Goal: Task Accomplishment & Management: Manage account settings

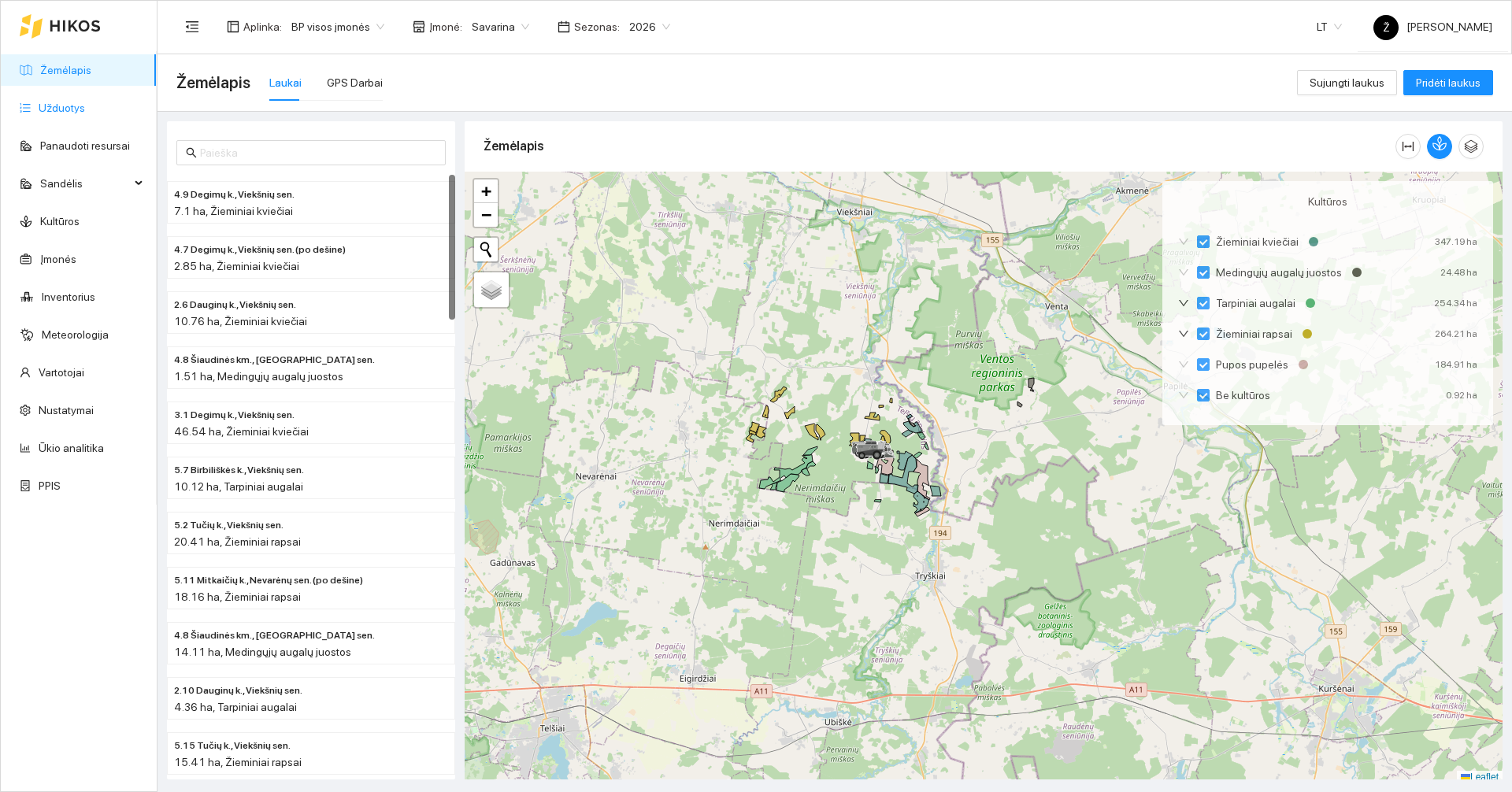
click at [63, 108] on link "Užduotys" at bounding box center [62, 108] width 47 height 12
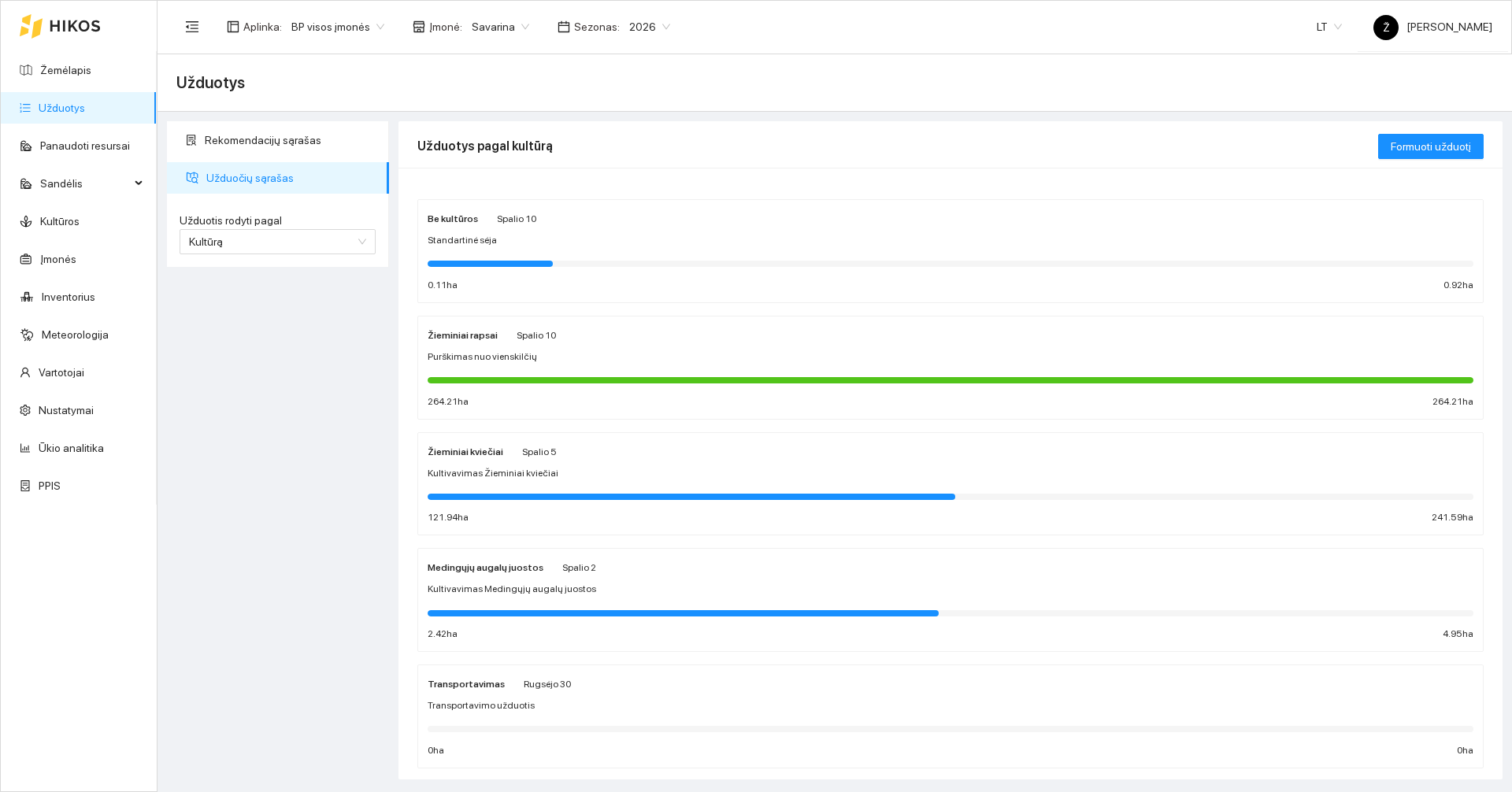
click at [514, 497] on div at bounding box center [691, 497] width 527 height 7
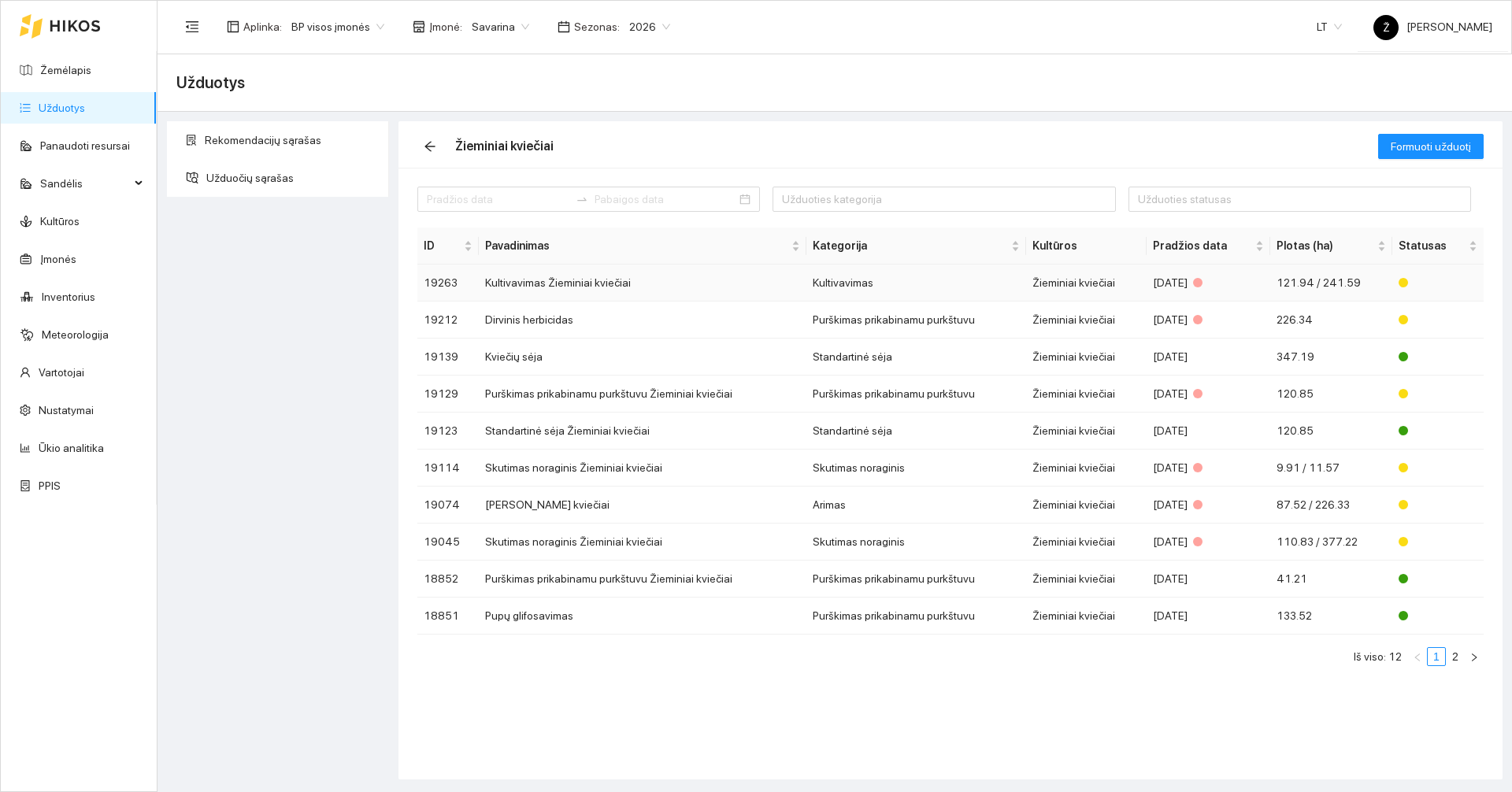
click at [544, 287] on td "Kultivavimas Žieminiai kviečiai" at bounding box center [642, 283] width 327 height 37
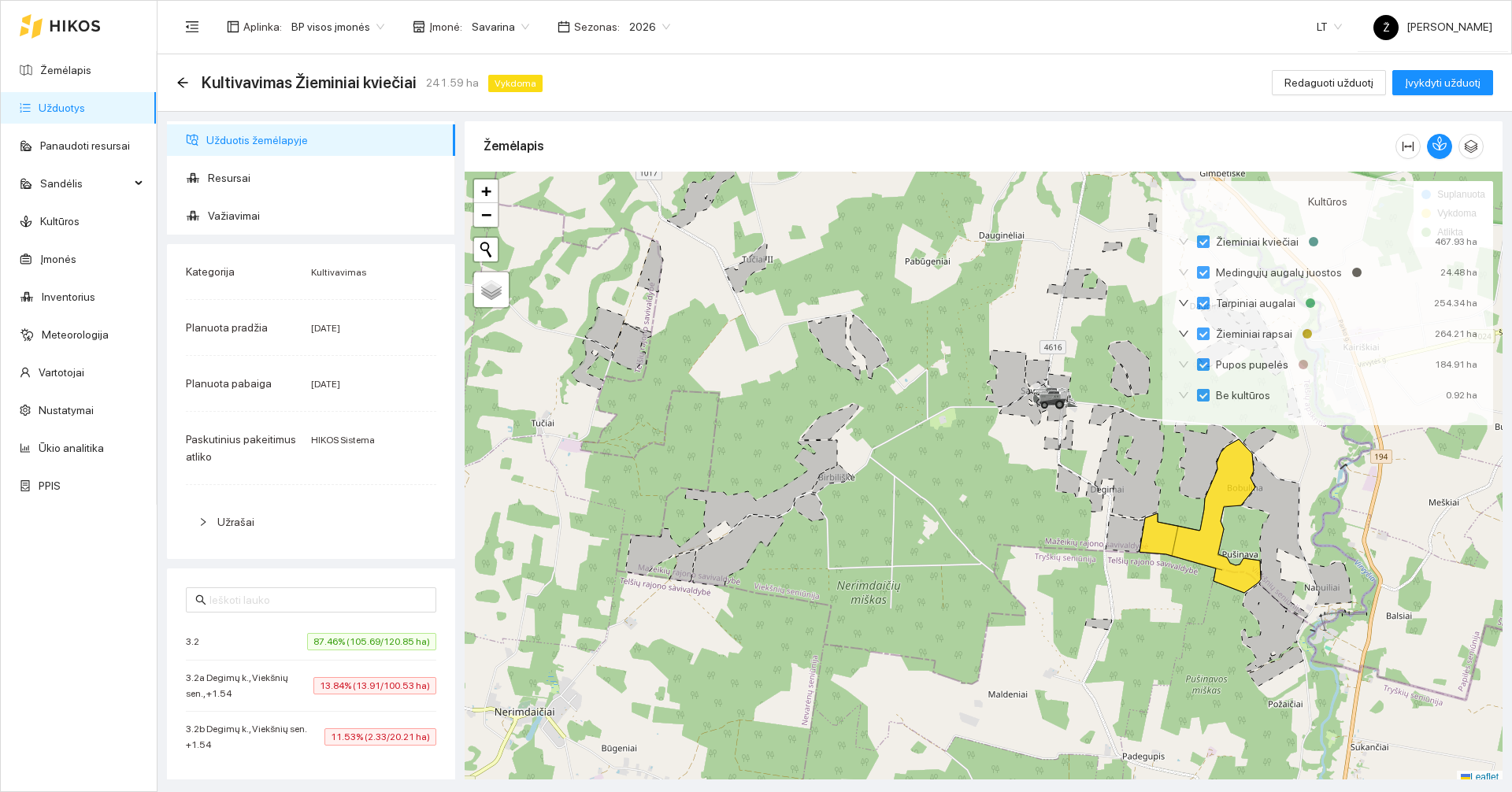
scroll to position [5, 0]
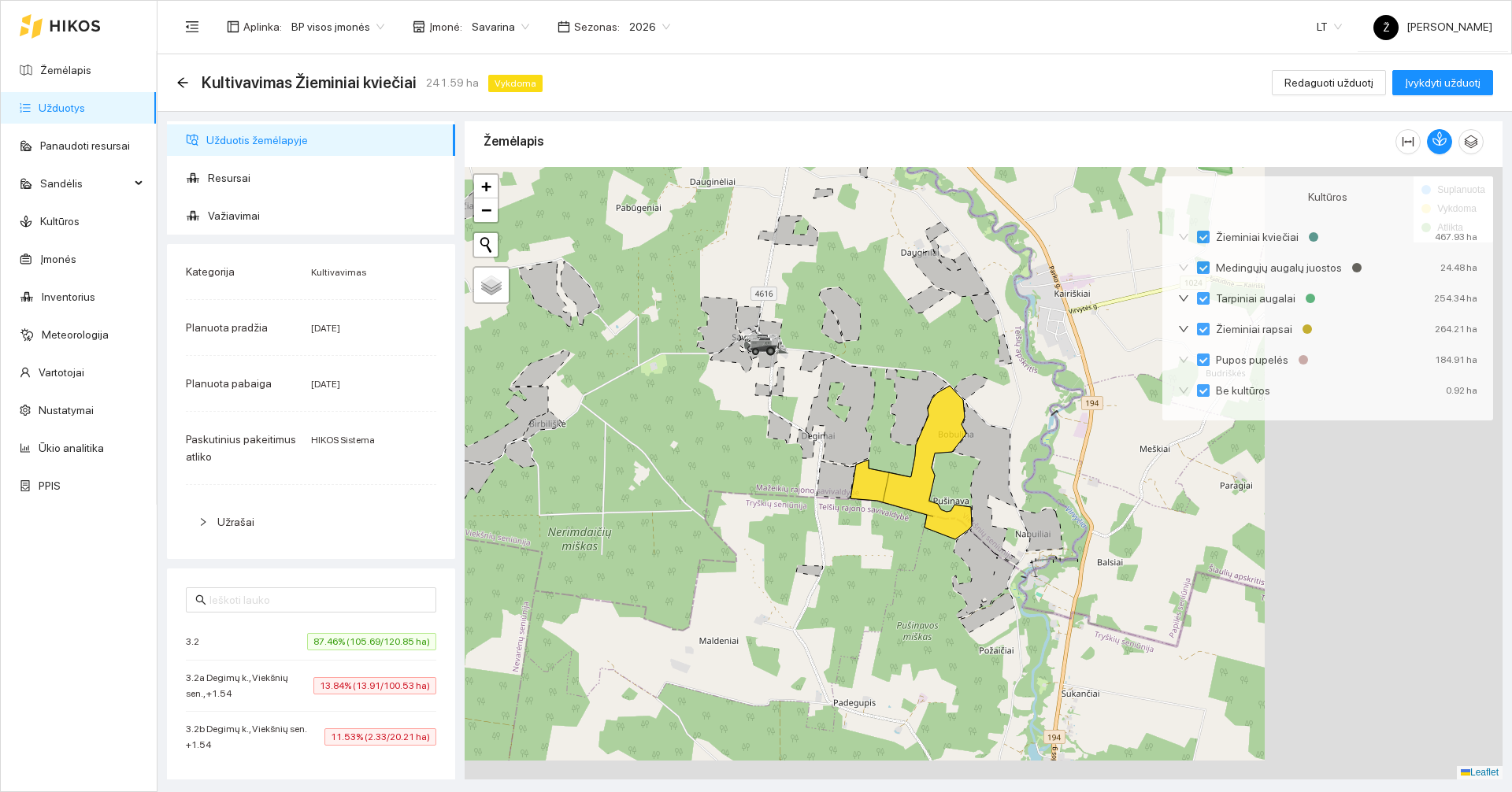
drag, startPoint x: 911, startPoint y: 508, endPoint x: 622, endPoint y: 459, distance: 293.1
click at [622, 459] on div at bounding box center [984, 473] width 1038 height 612
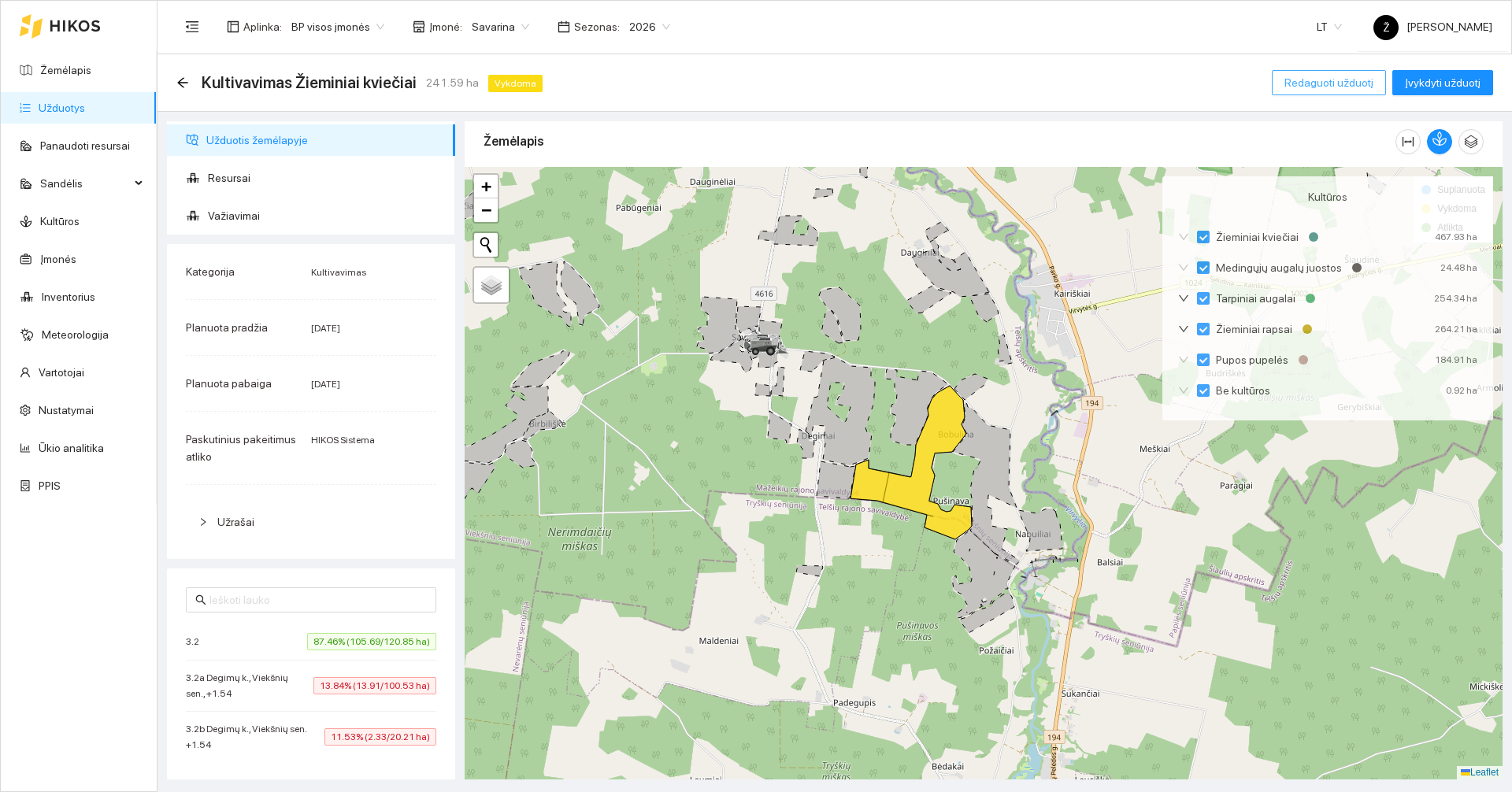
click at [1302, 78] on span "Redaguoti užduotį" at bounding box center [1329, 82] width 89 height 18
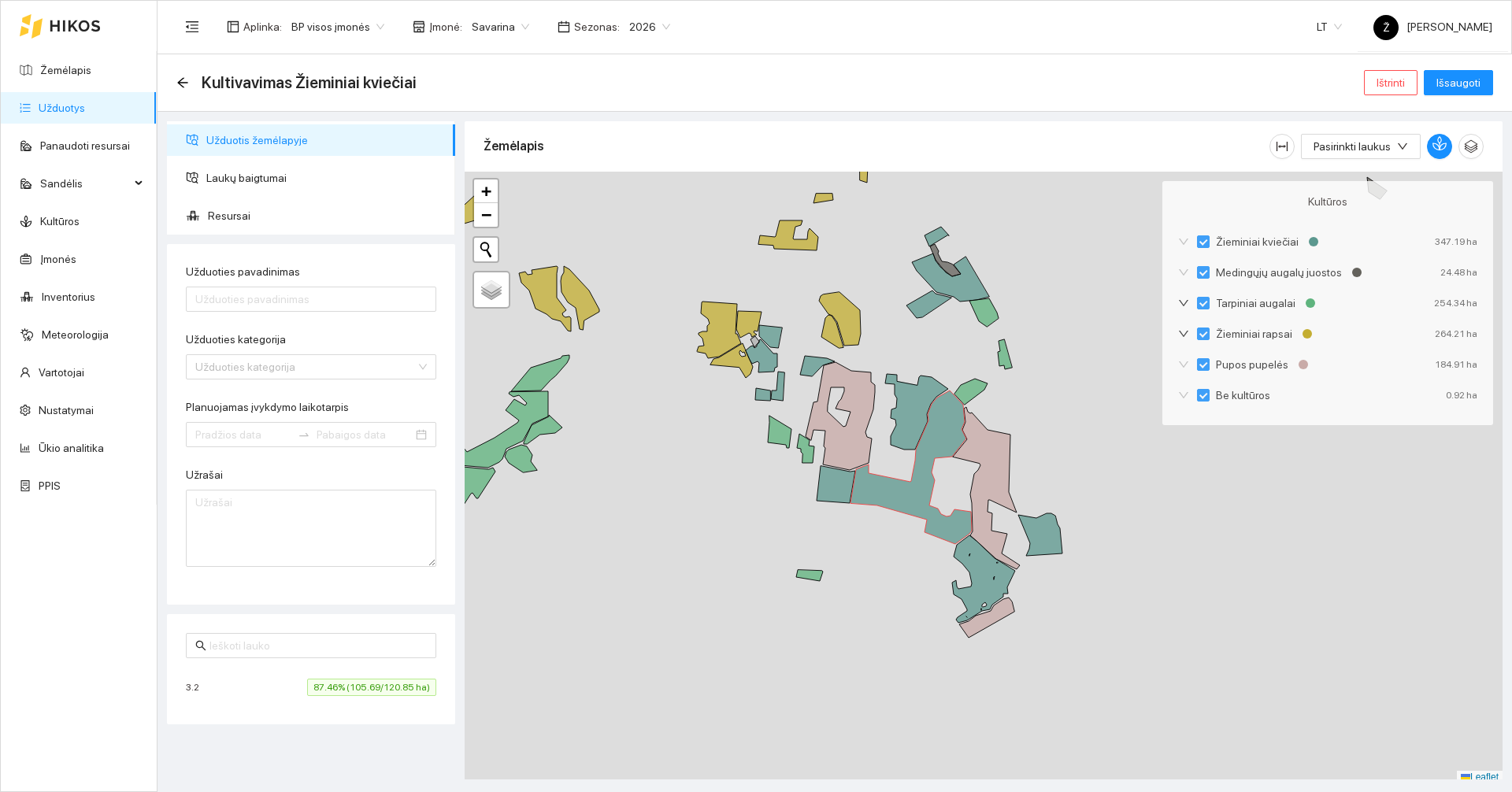
type input "Kultivavimas Žieminiai kviečiai"
type textarea "Auto generated task Environment - 217 Category - 35; Created by route - CA37B01…"
type input "[DATE]"
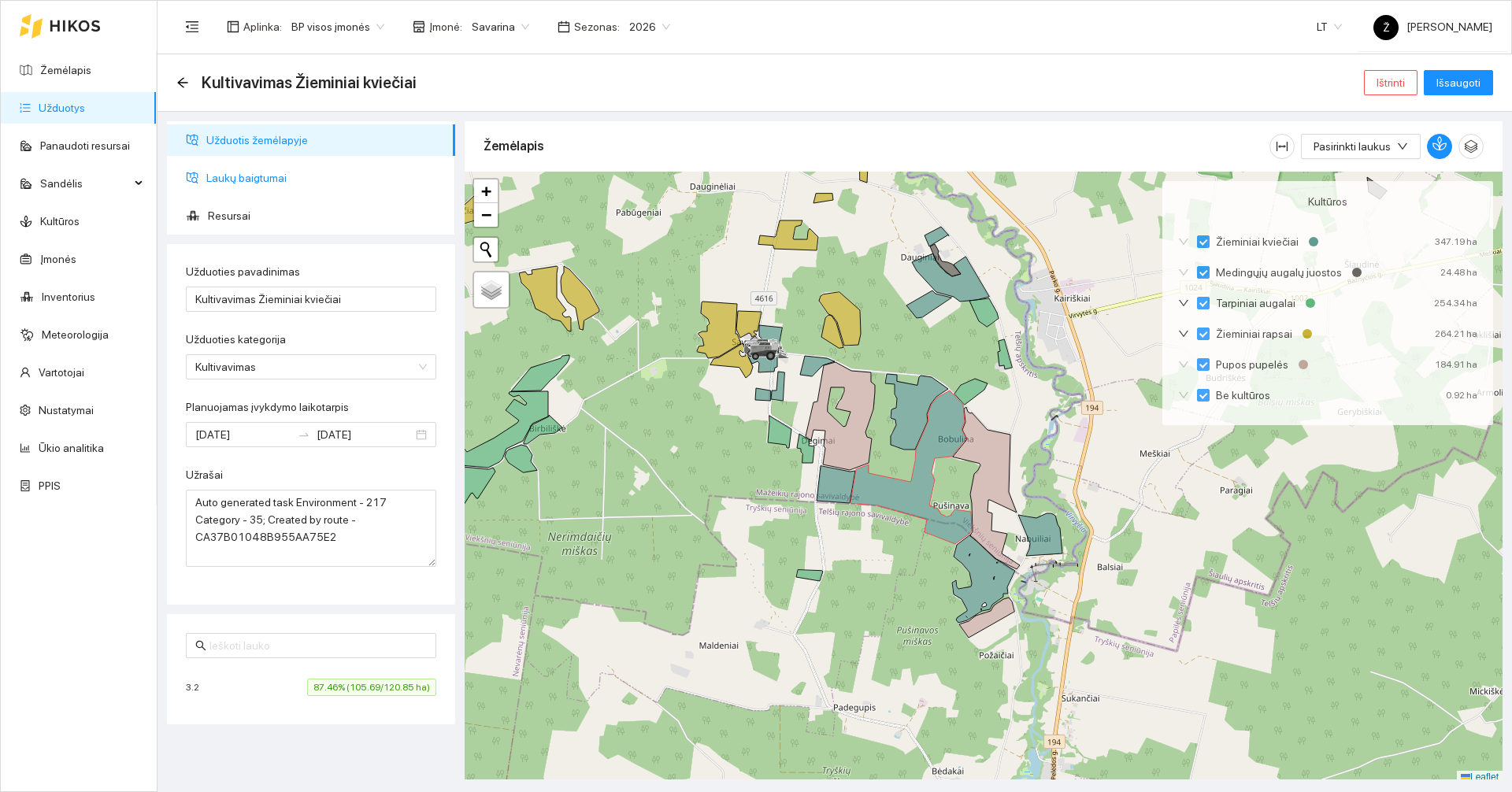
click at [232, 183] on span "Laukų baigtumai" at bounding box center [324, 178] width 237 height 32
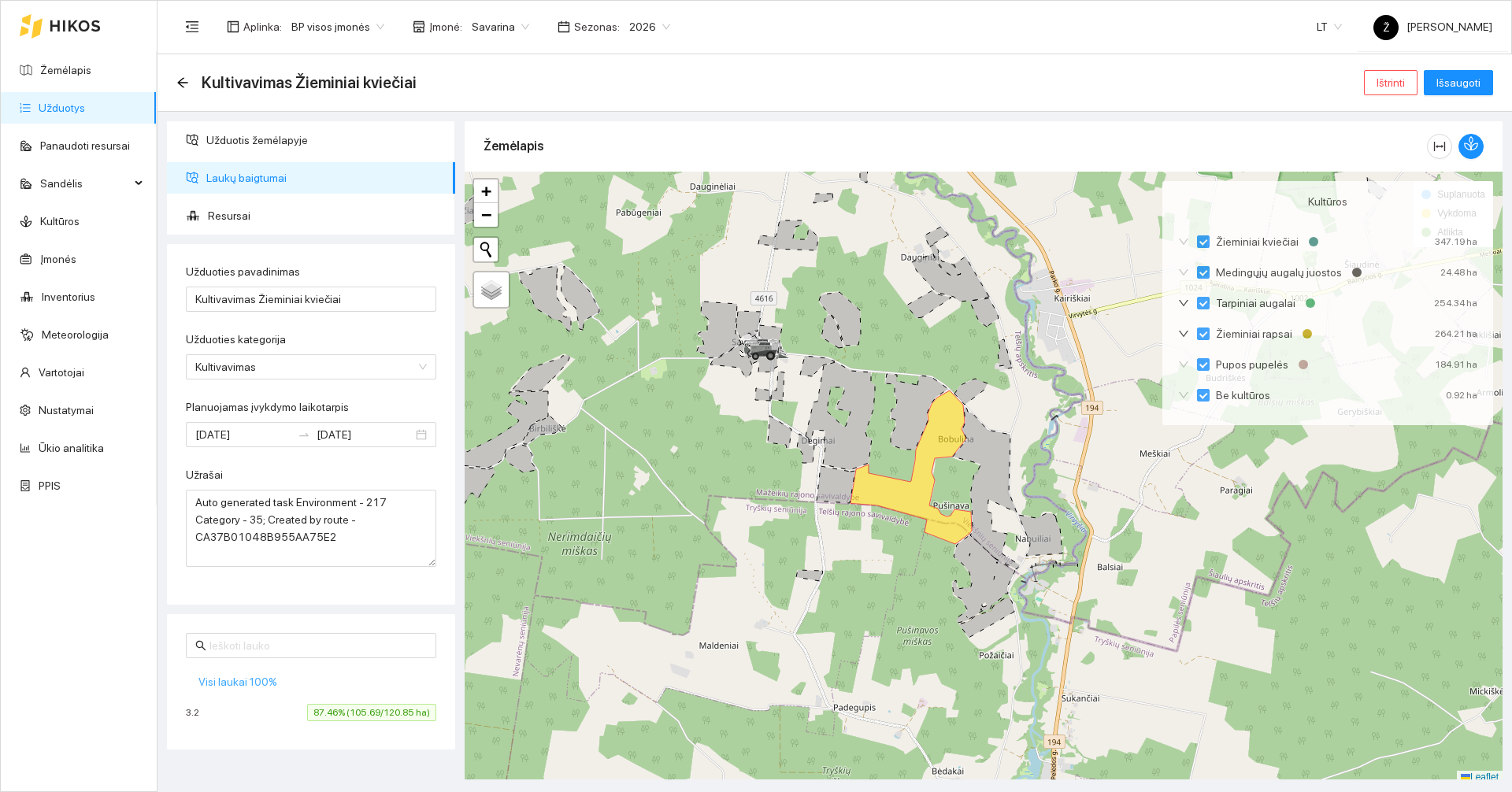
click at [248, 681] on span "Visi laukai 100%" at bounding box center [238, 682] width 79 height 18
click at [1464, 82] on span "Išsaugoti" at bounding box center [1458, 82] width 44 height 18
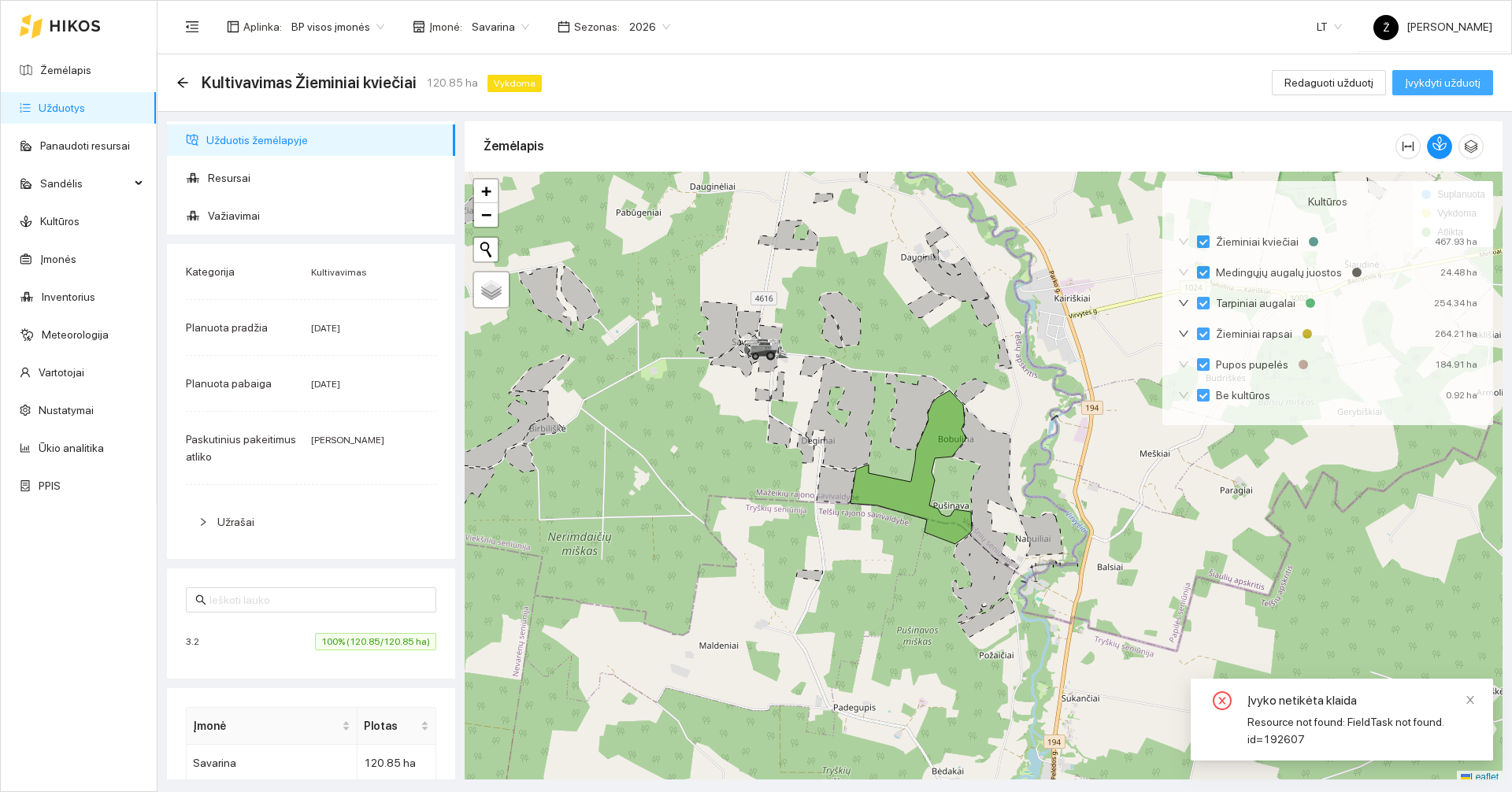
click at [1464, 82] on span "Įvykdyti užduotį" at bounding box center [1442, 82] width 76 height 18
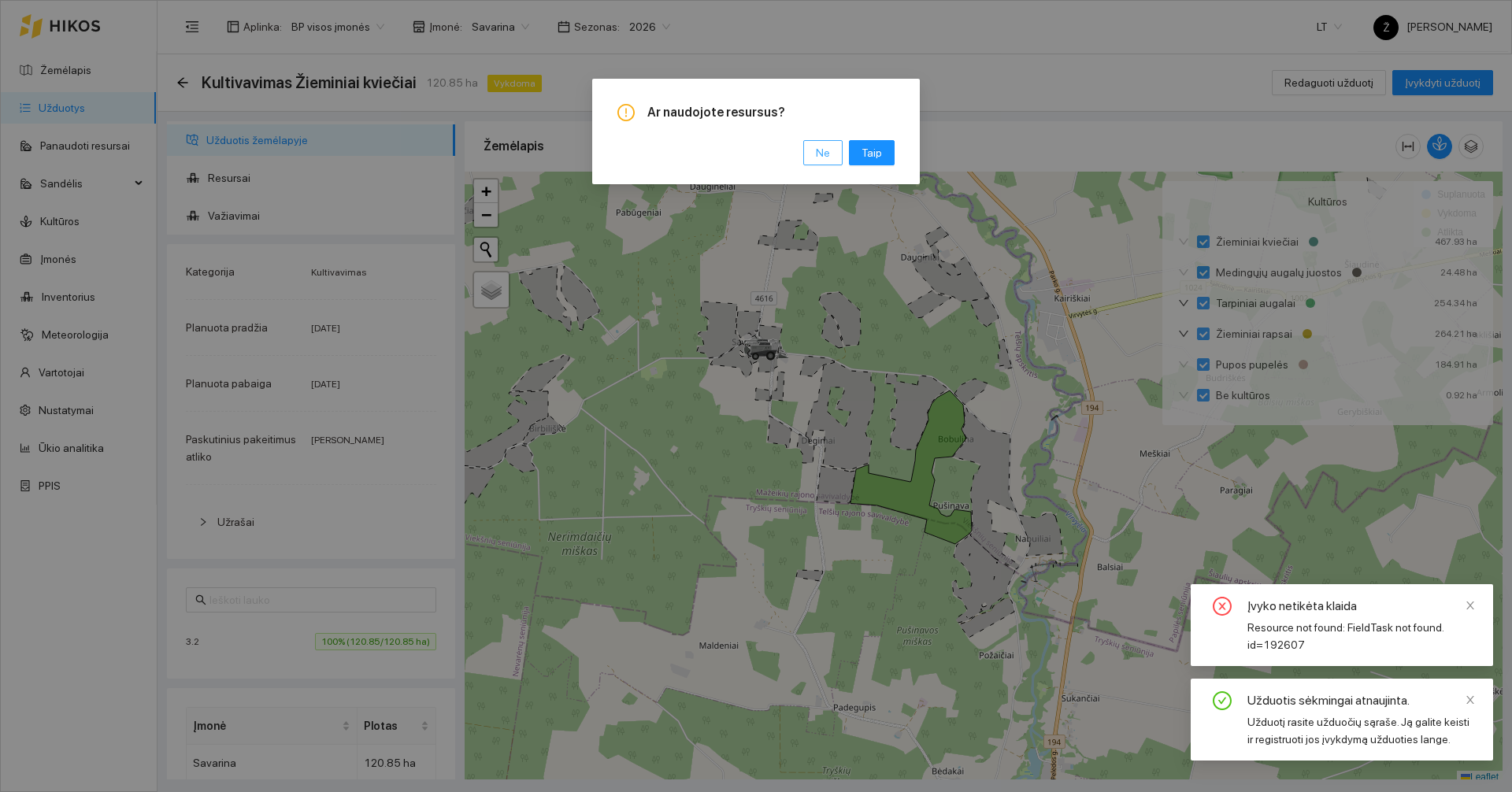
click at [830, 155] on span "Ne" at bounding box center [822, 152] width 14 height 18
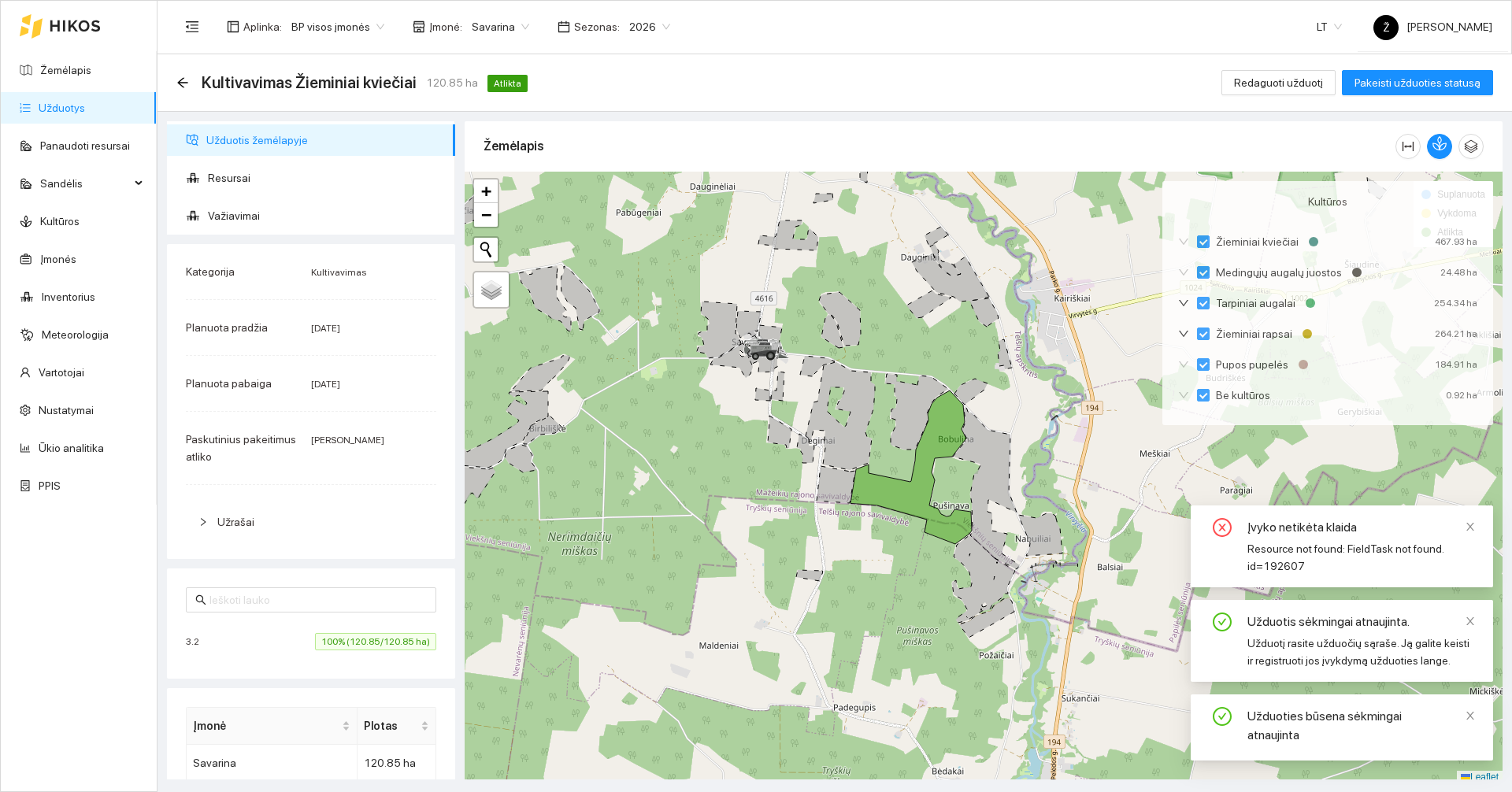
click at [49, 102] on link "Užduotys" at bounding box center [62, 108] width 47 height 12
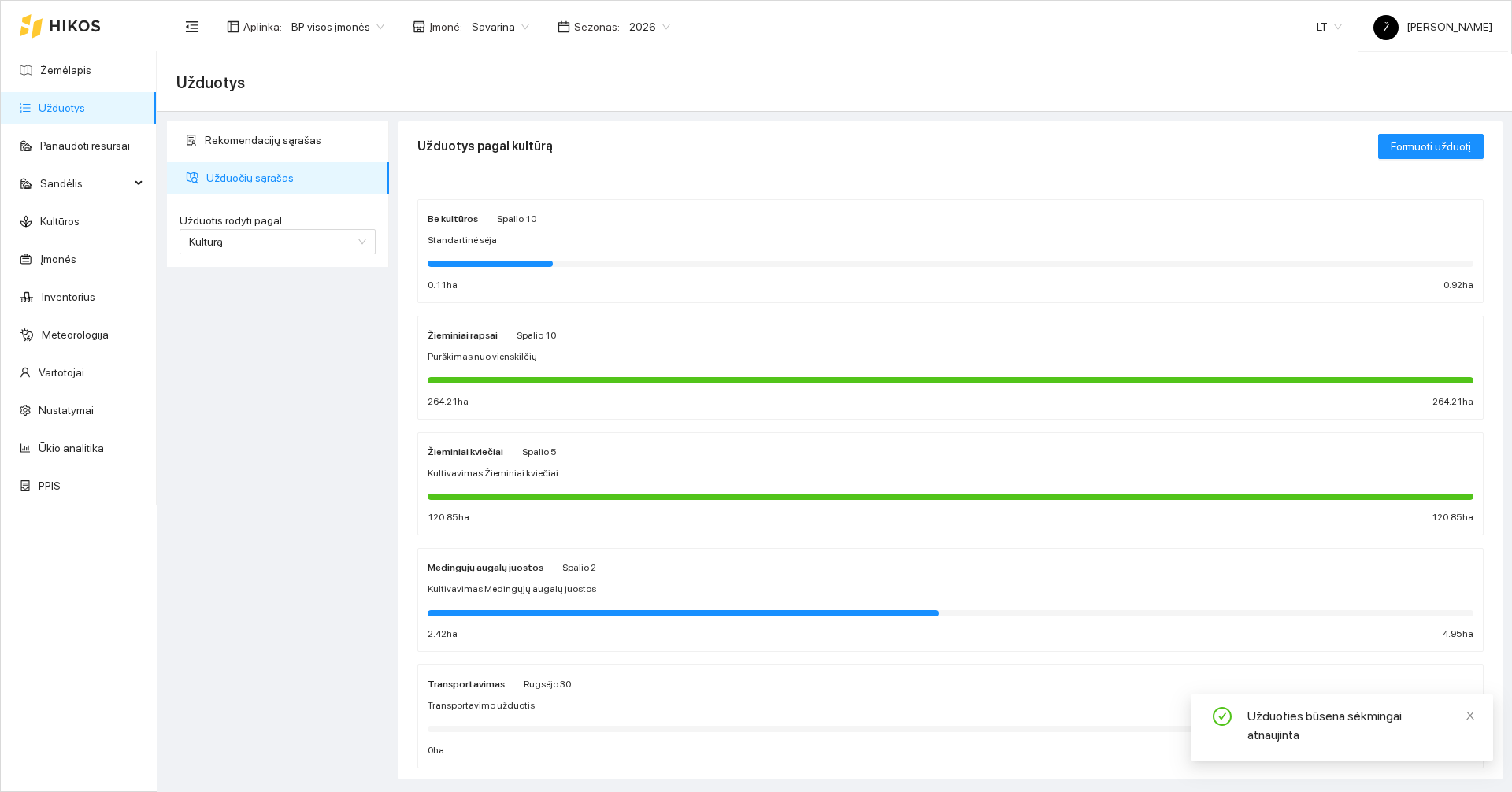
click at [539, 450] on span "Spalio 5" at bounding box center [539, 453] width 35 height 11
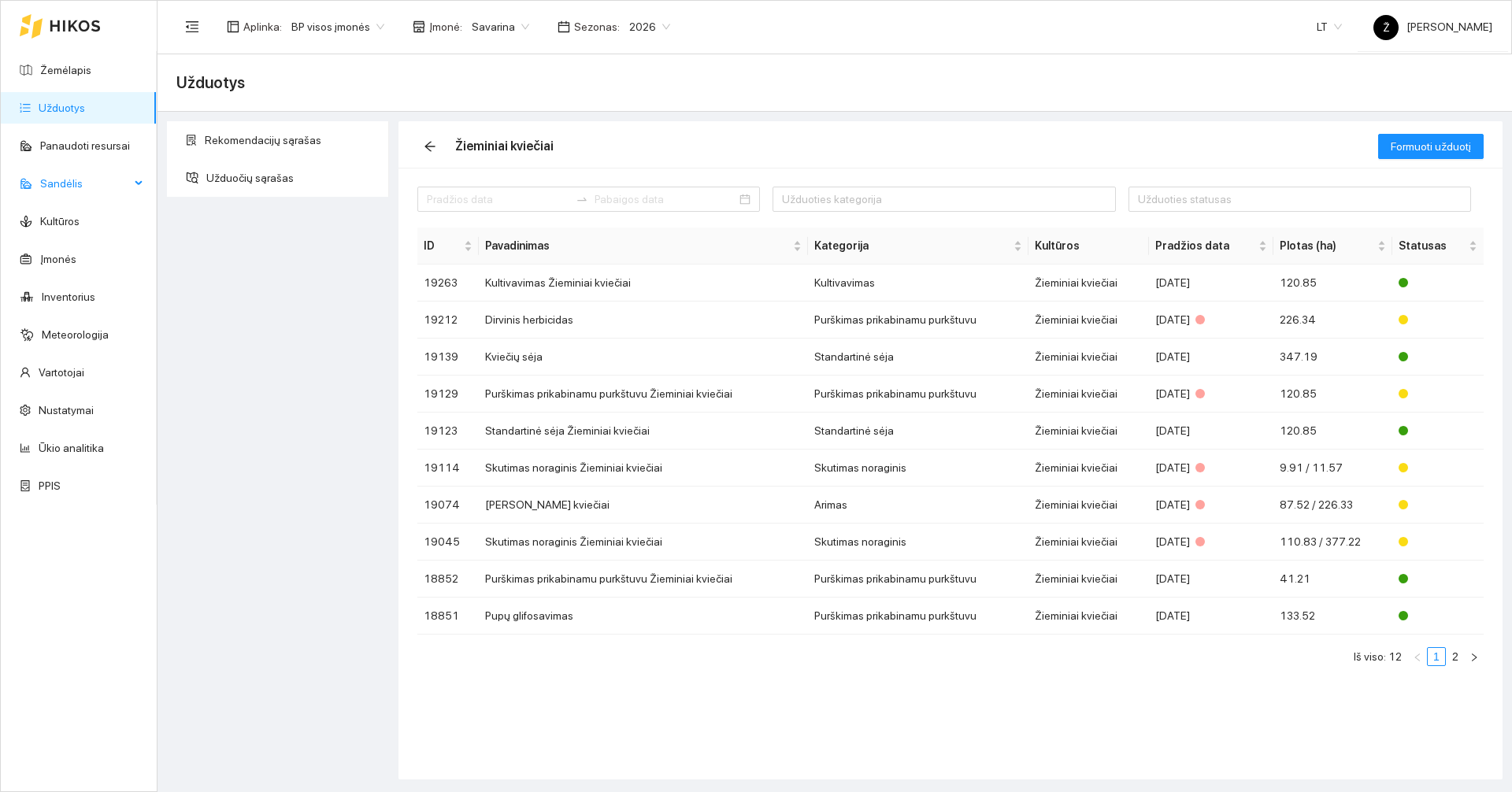
click at [132, 186] on div "Sandėlis" at bounding box center [79, 183] width 156 height 32
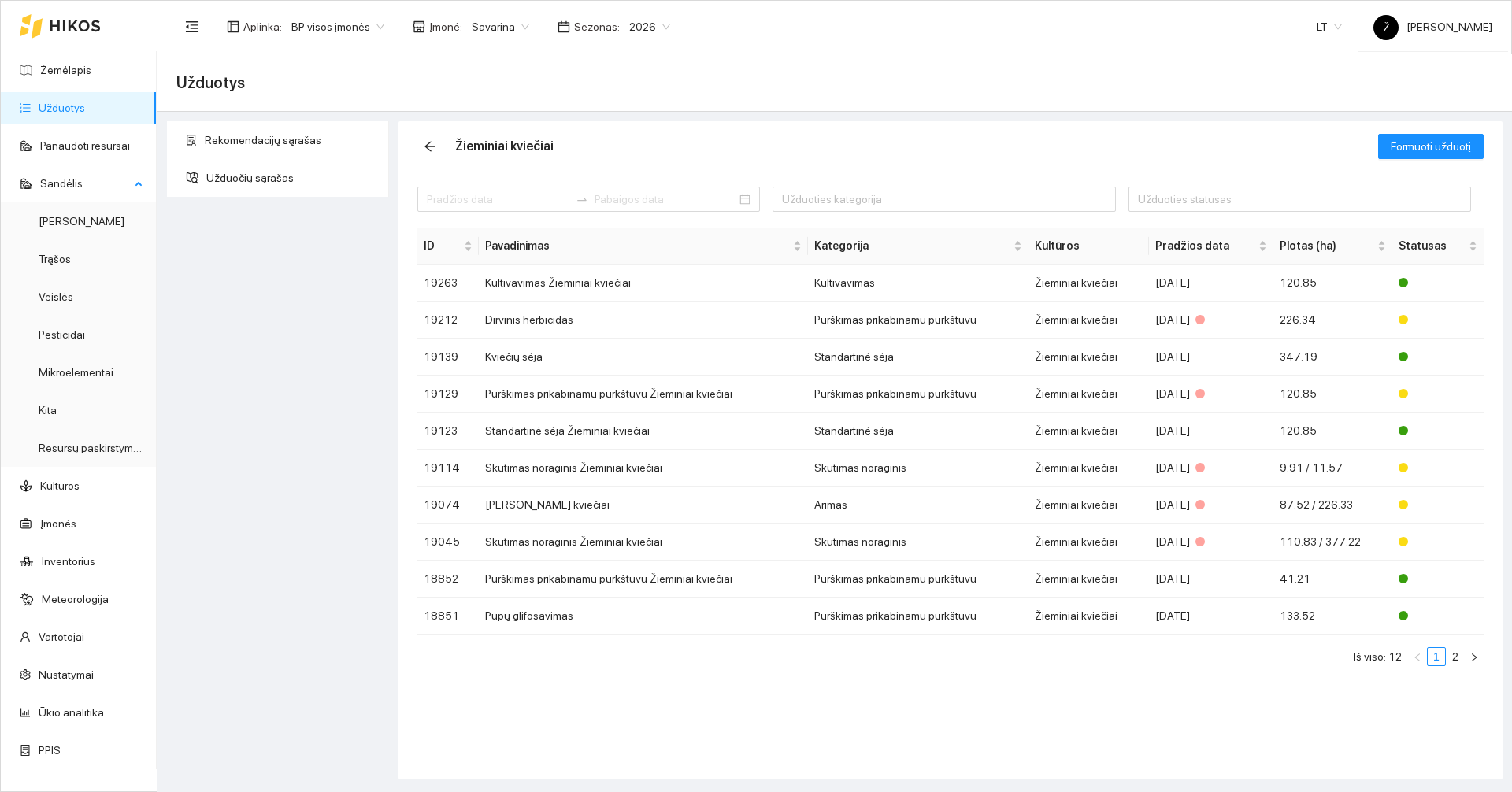
click at [115, 426] on ul "[PERSON_NAME] Veislės Pesticidai Mikroelementai Kita Resursų paskirstymas" at bounding box center [79, 334] width 155 height 265
click at [117, 441] on link "Resursų paskirstymas" at bounding box center [92, 447] width 107 height 12
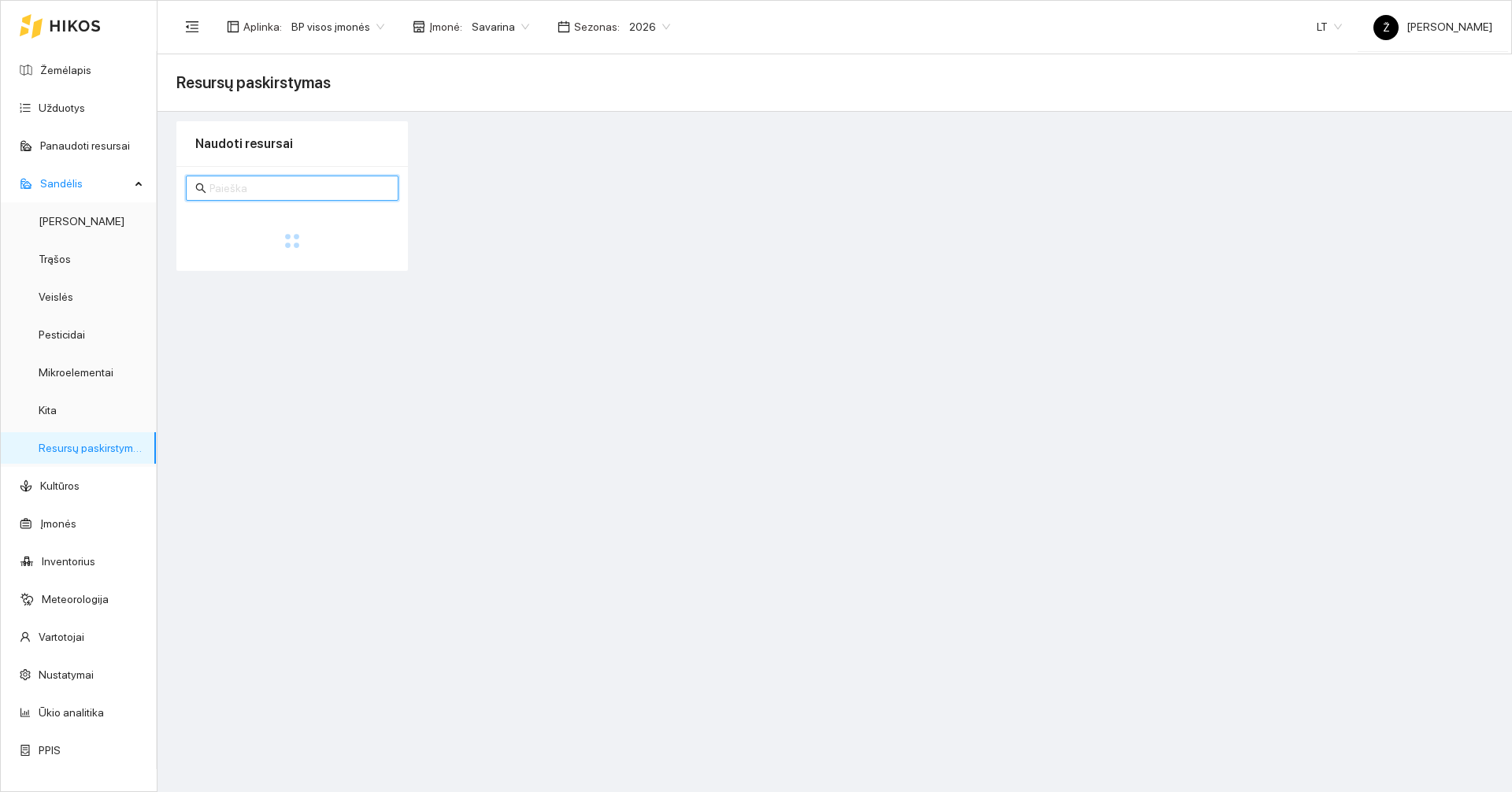
click at [242, 196] on input "text" at bounding box center [299, 188] width 180 height 18
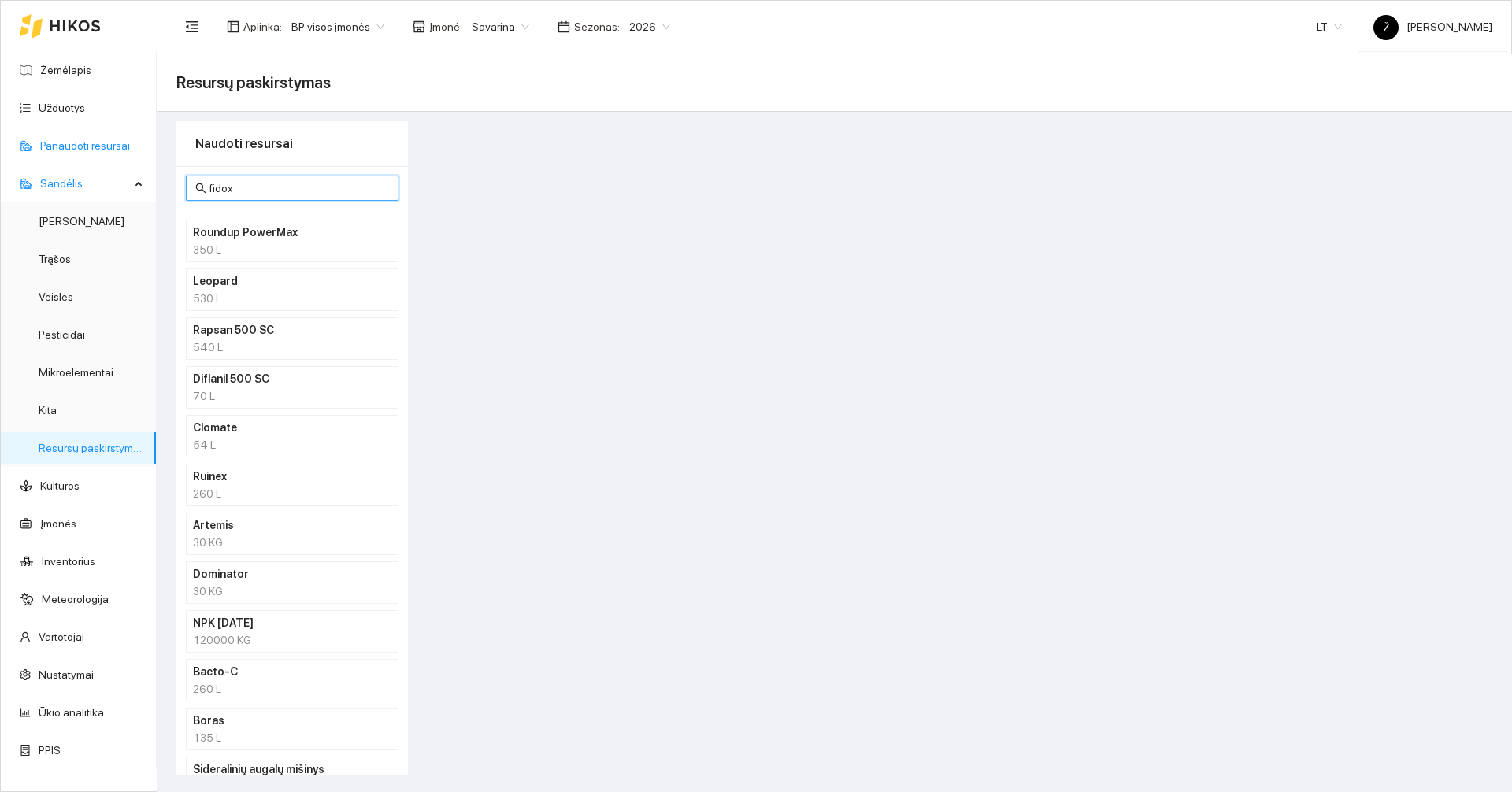
type input "fidox"
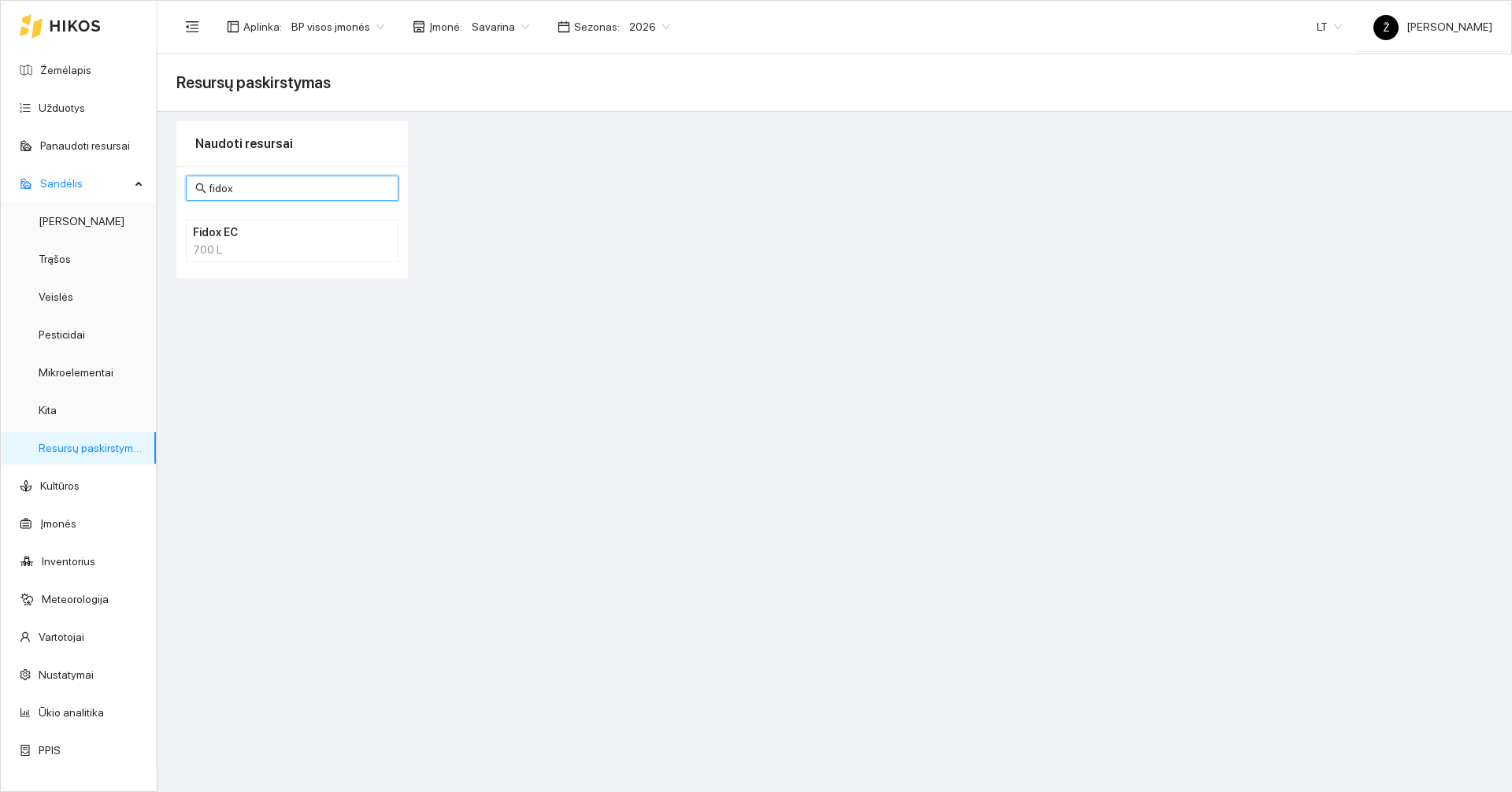
click at [292, 247] on div "700 L" at bounding box center [292, 250] width 198 height 18
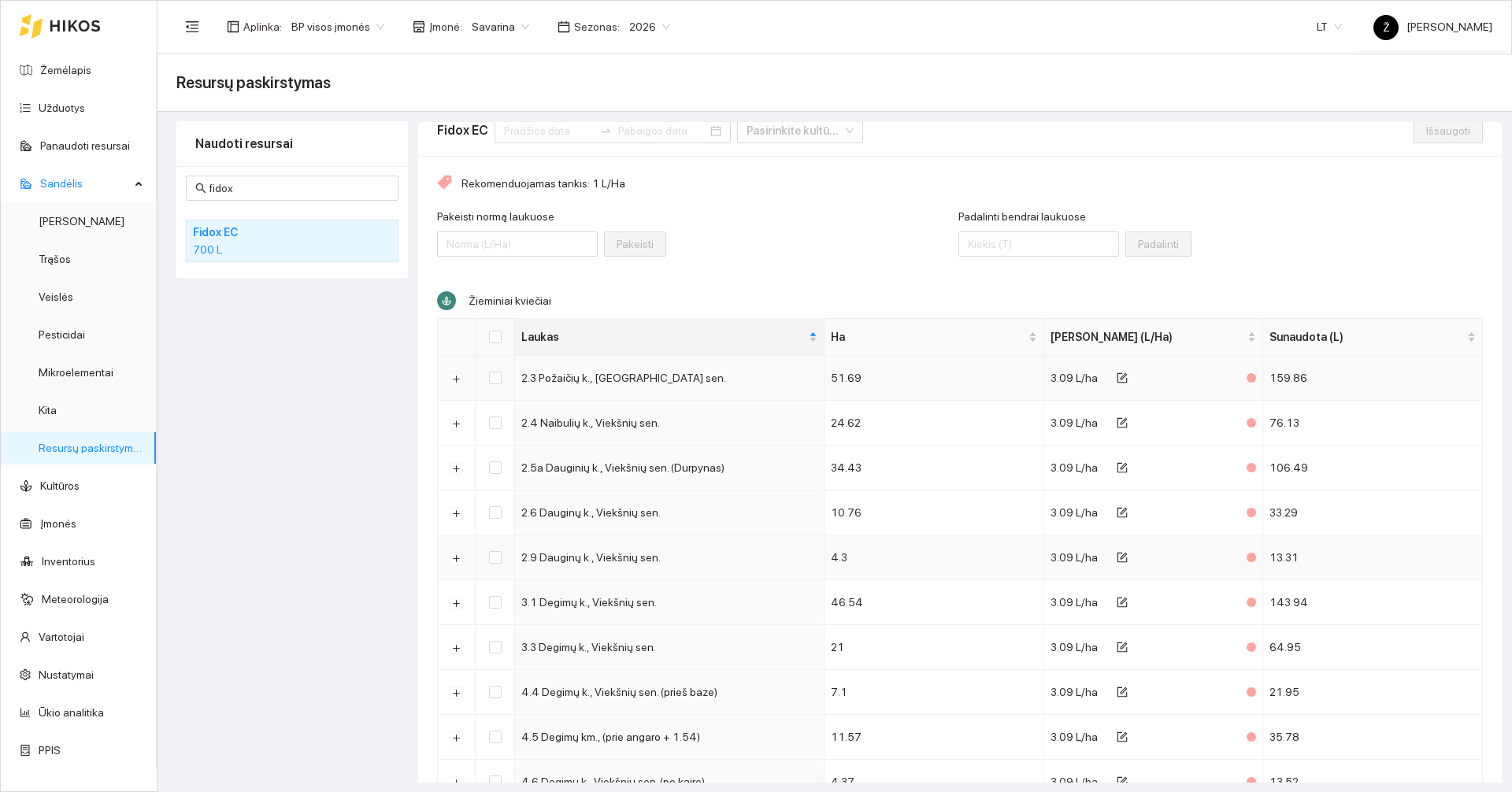
scroll to position [13, 0]
click at [47, 102] on link "Užduotys" at bounding box center [62, 108] width 47 height 12
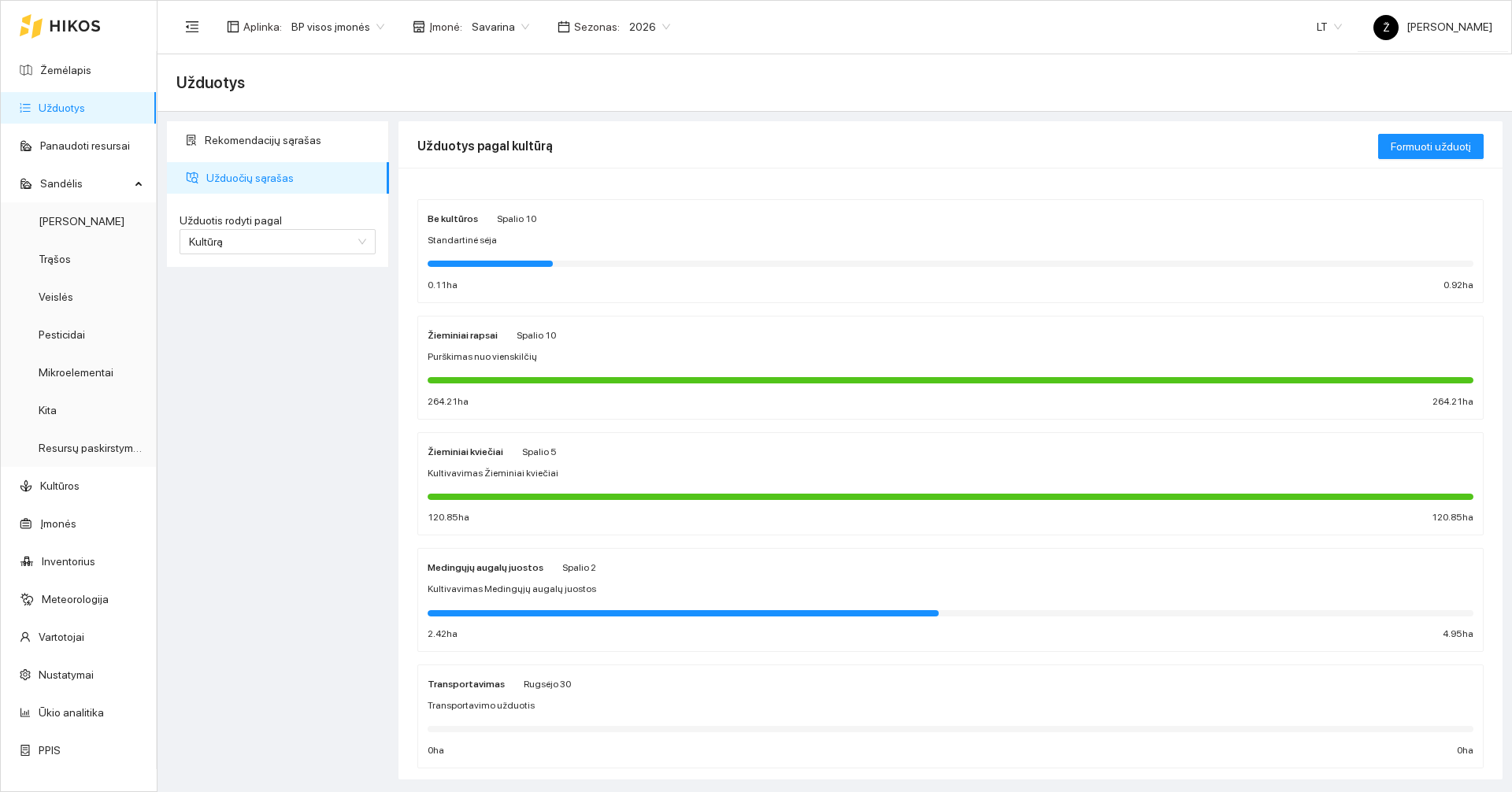
click at [584, 436] on div "Žieminiai kviečiai Spalio 5 Kultivavimas Žieminiai kviečiai 120.85 ha 120.85 ha" at bounding box center [950, 483] width 1065 height 102
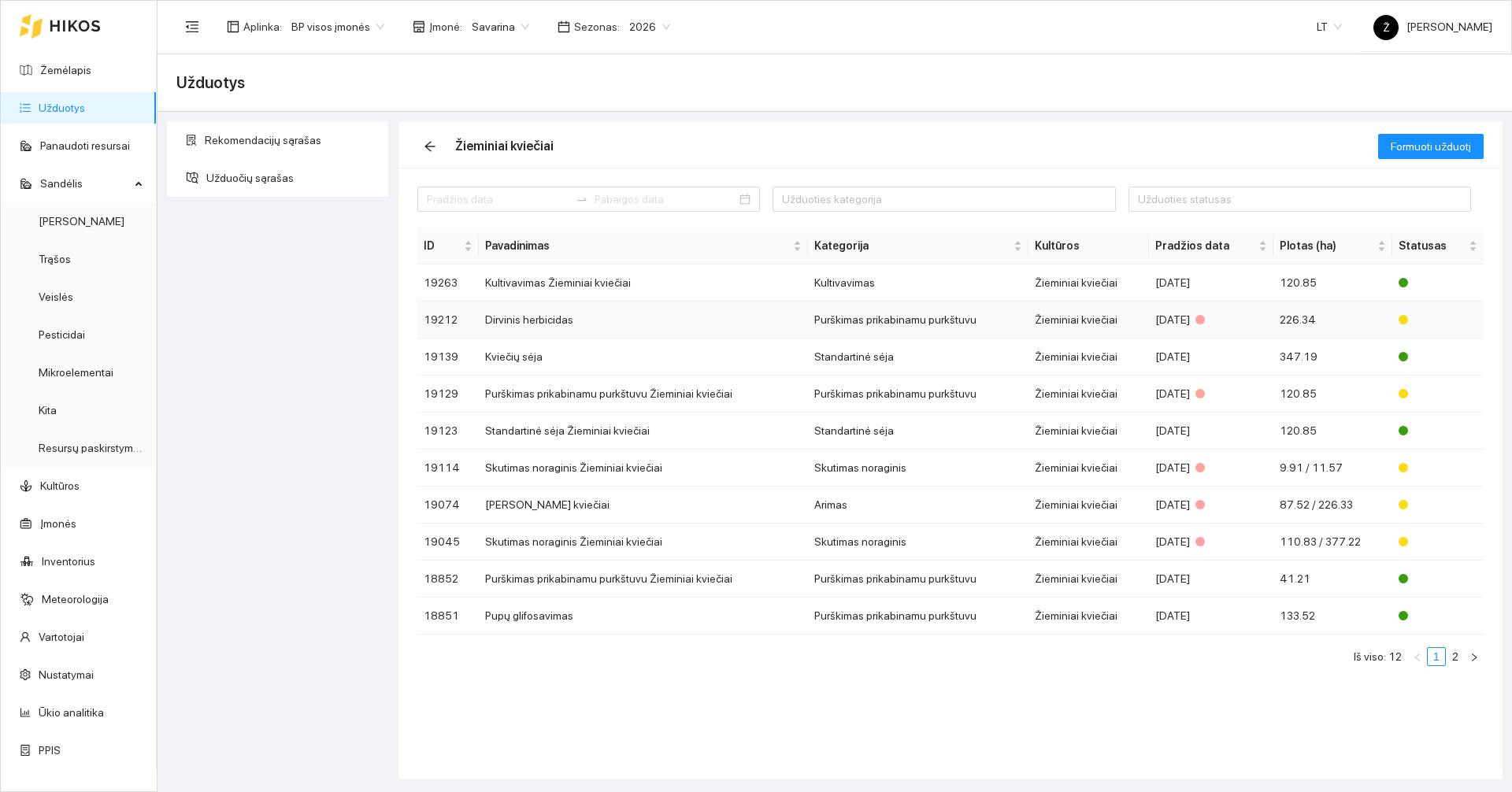
click at [547, 325] on td "Dirvinis herbicidas" at bounding box center [642, 321] width 328 height 37
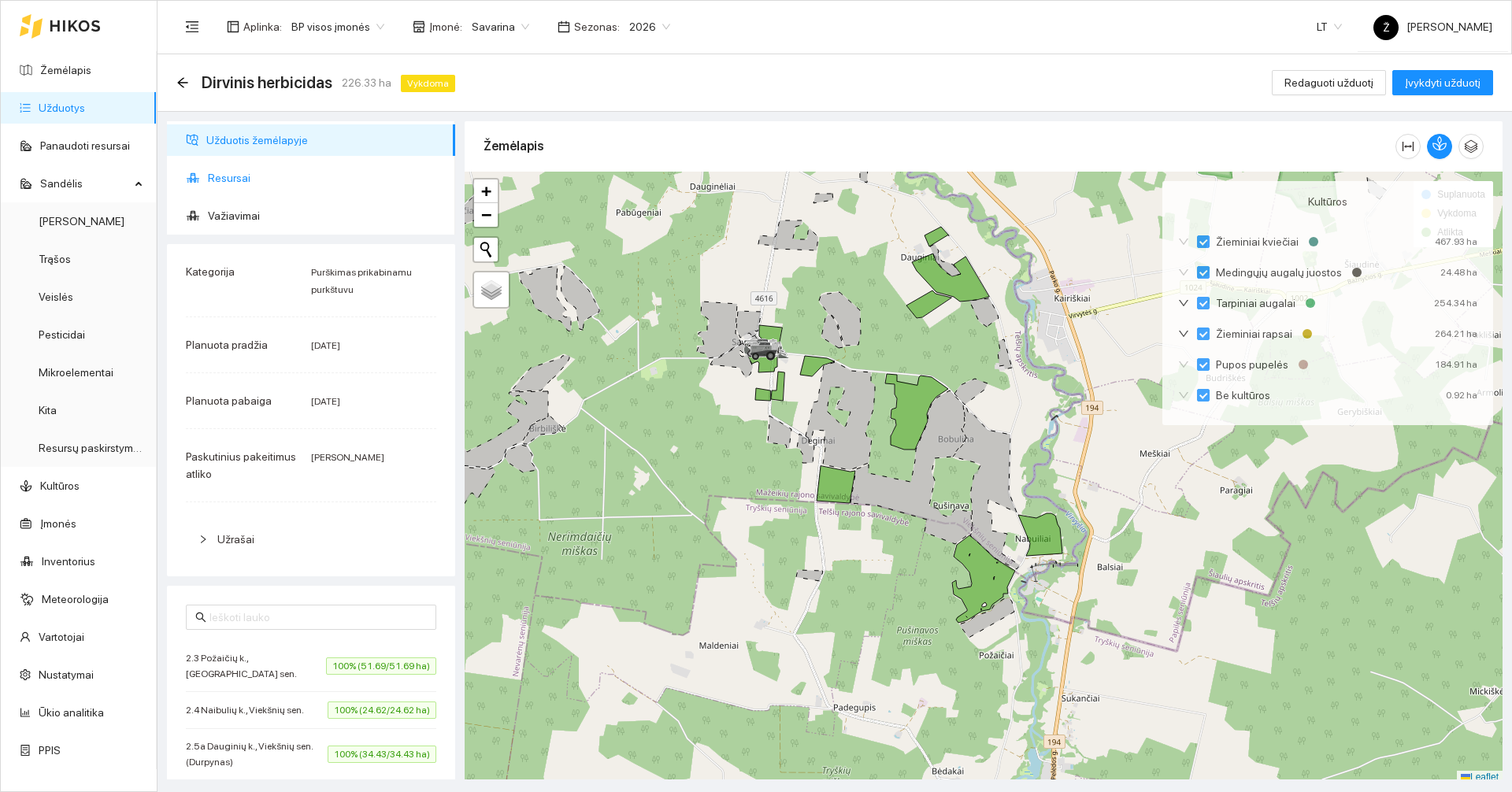
click at [240, 173] on span "Resursai" at bounding box center [324, 178] width 235 height 32
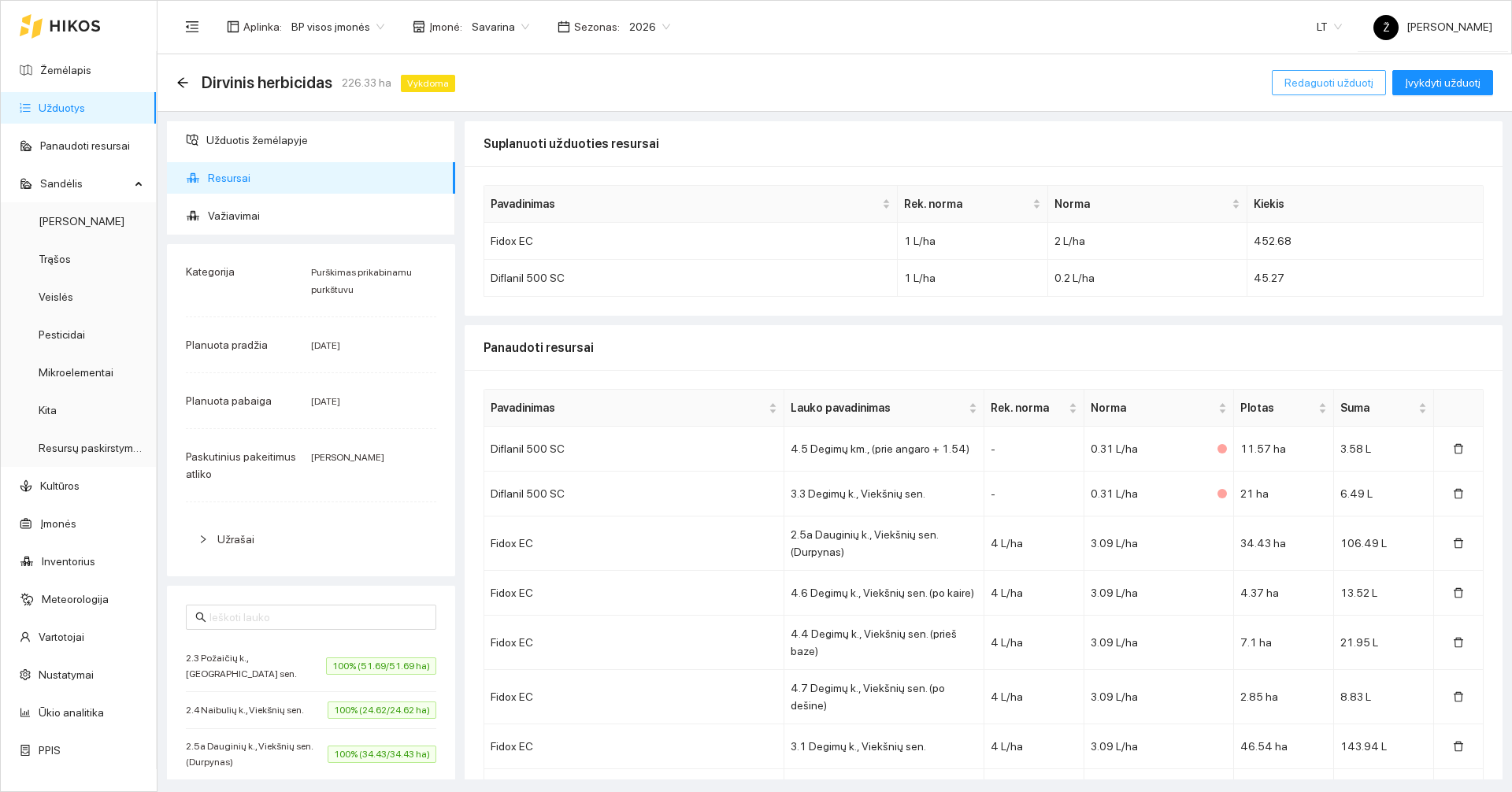
click at [1309, 81] on span "Redaguoti užduotį" at bounding box center [1329, 82] width 89 height 18
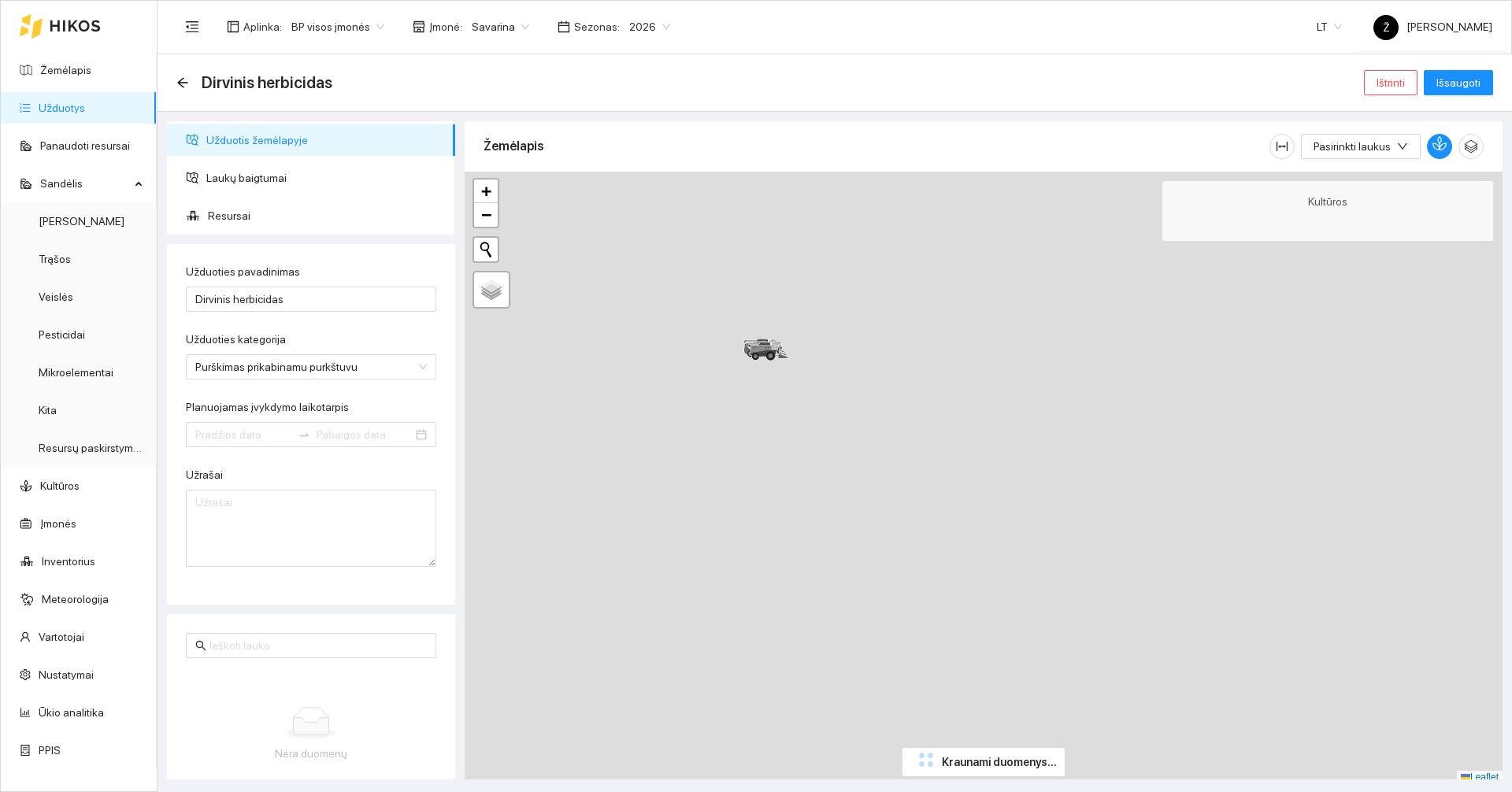
type input "[DATE]"
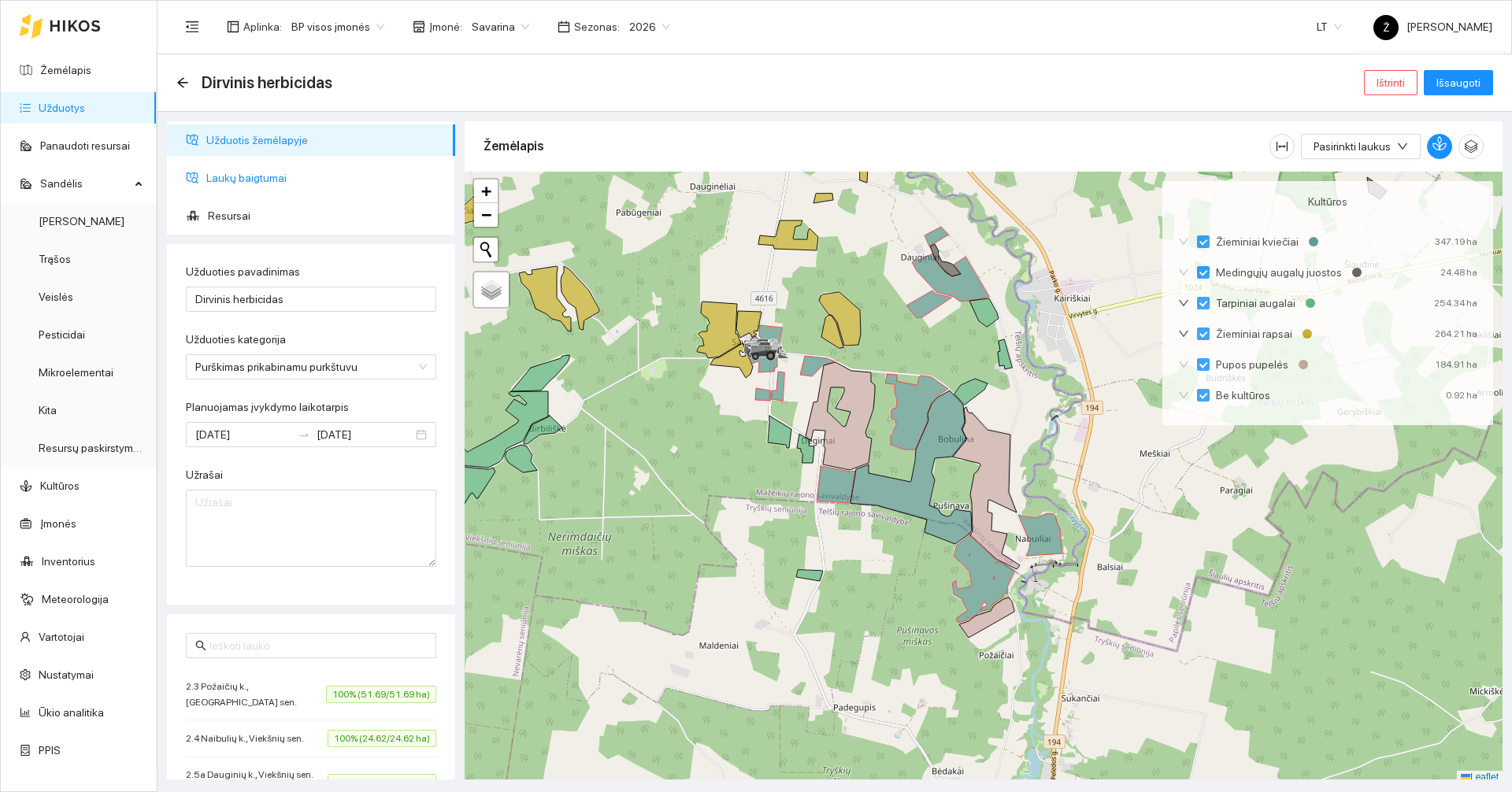
click at [281, 184] on span "Laukų baigtumai" at bounding box center [324, 178] width 237 height 32
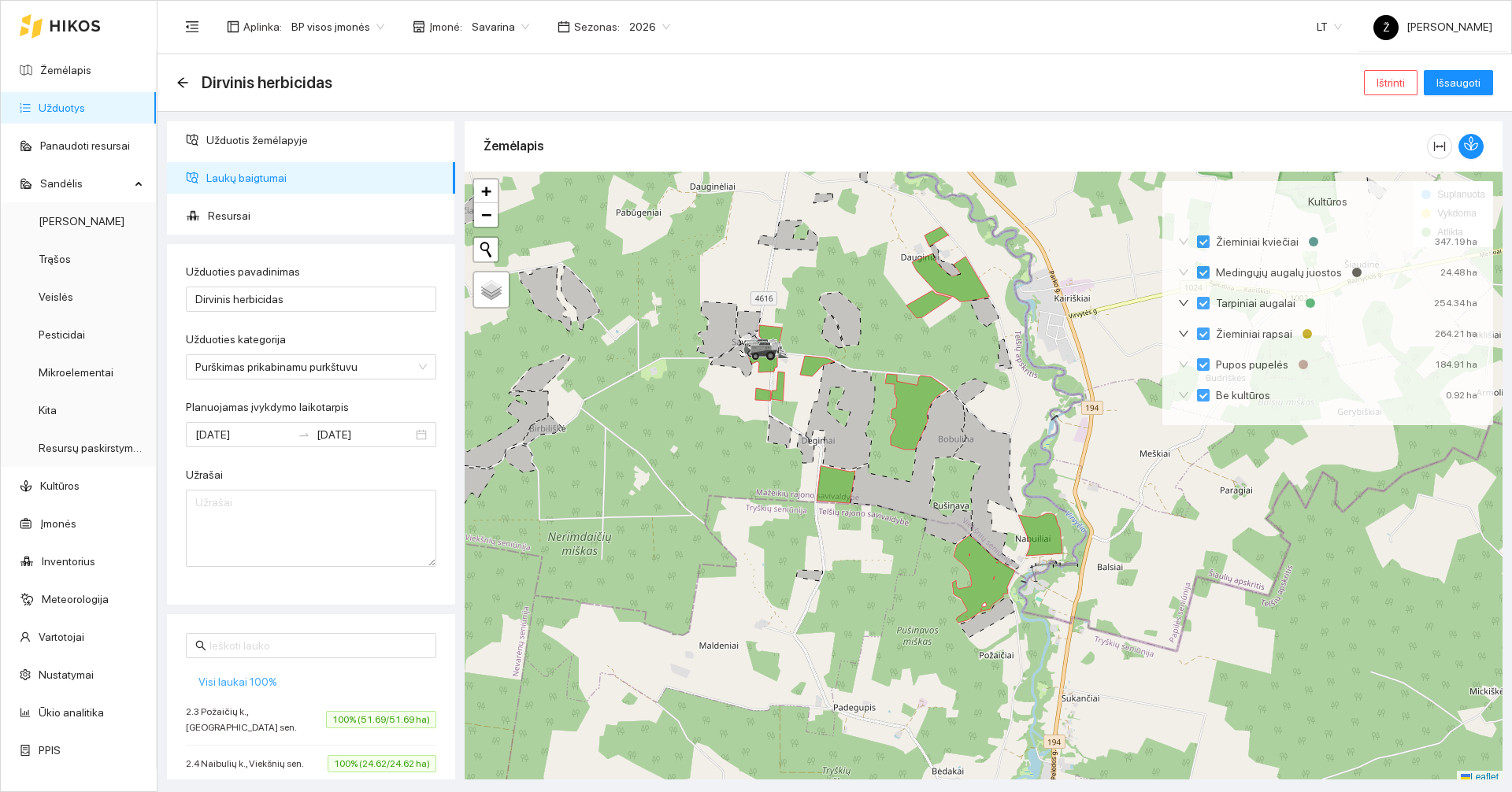
click at [223, 681] on span "Visi laukai 100%" at bounding box center [238, 682] width 79 height 18
click at [267, 184] on span "Laukų baigtumai" at bounding box center [324, 178] width 237 height 32
click at [257, 142] on span "Užduotis žemėlapyje" at bounding box center [324, 140] width 237 height 32
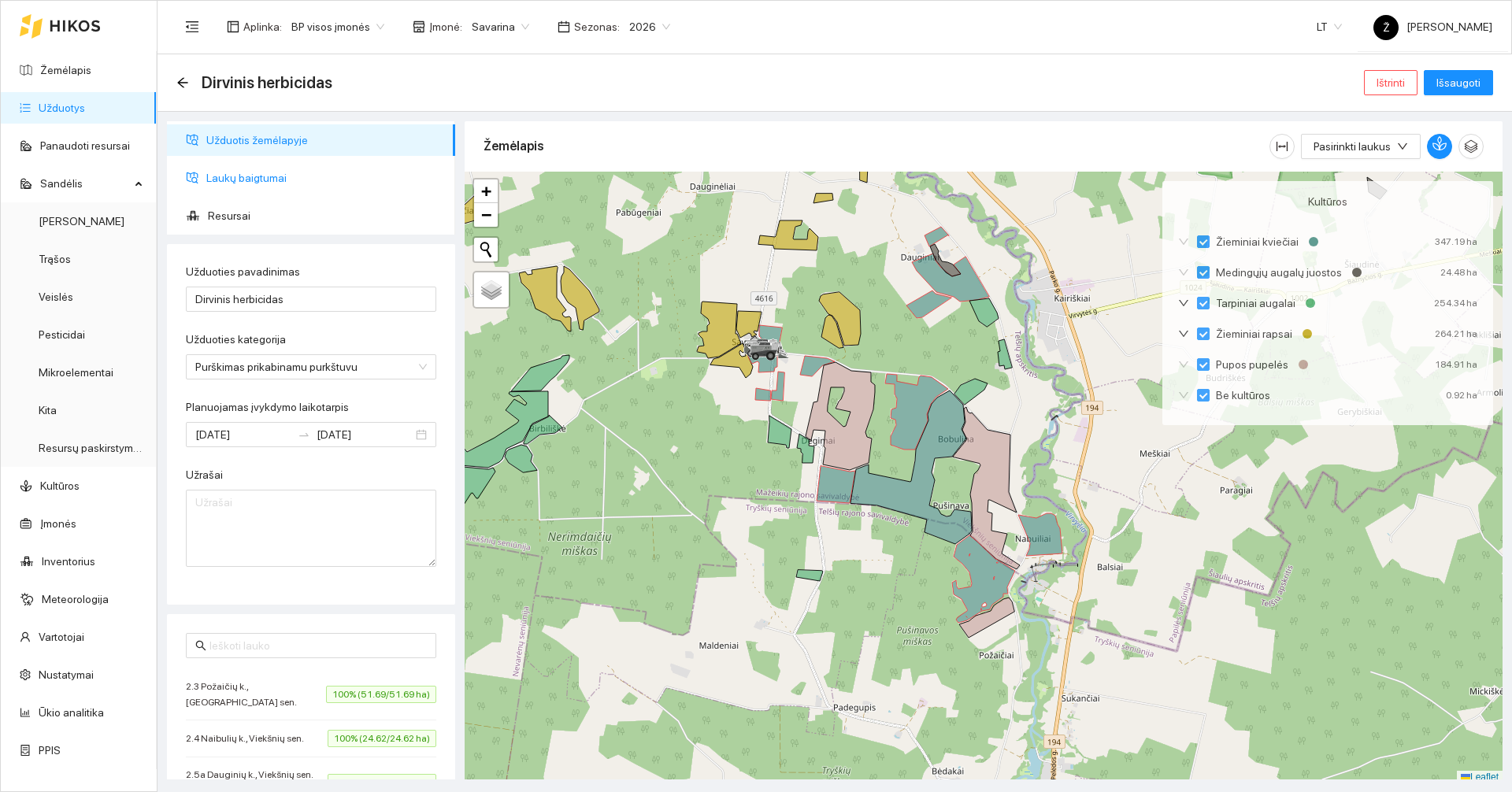
click at [247, 178] on span "Laukų baigtumai" at bounding box center [324, 178] width 237 height 32
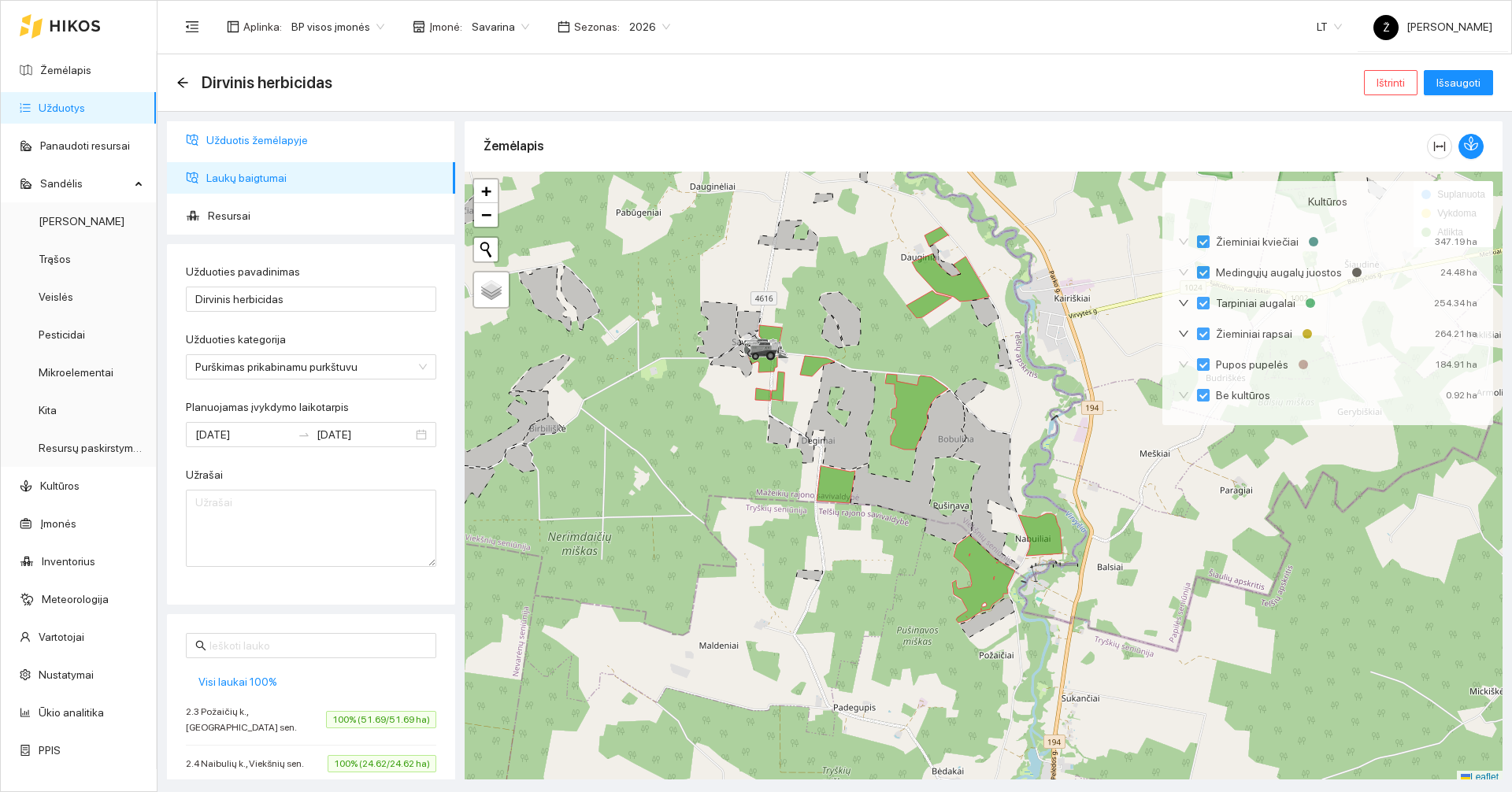
click at [255, 145] on span "Užduotis žemėlapyje" at bounding box center [324, 140] width 237 height 32
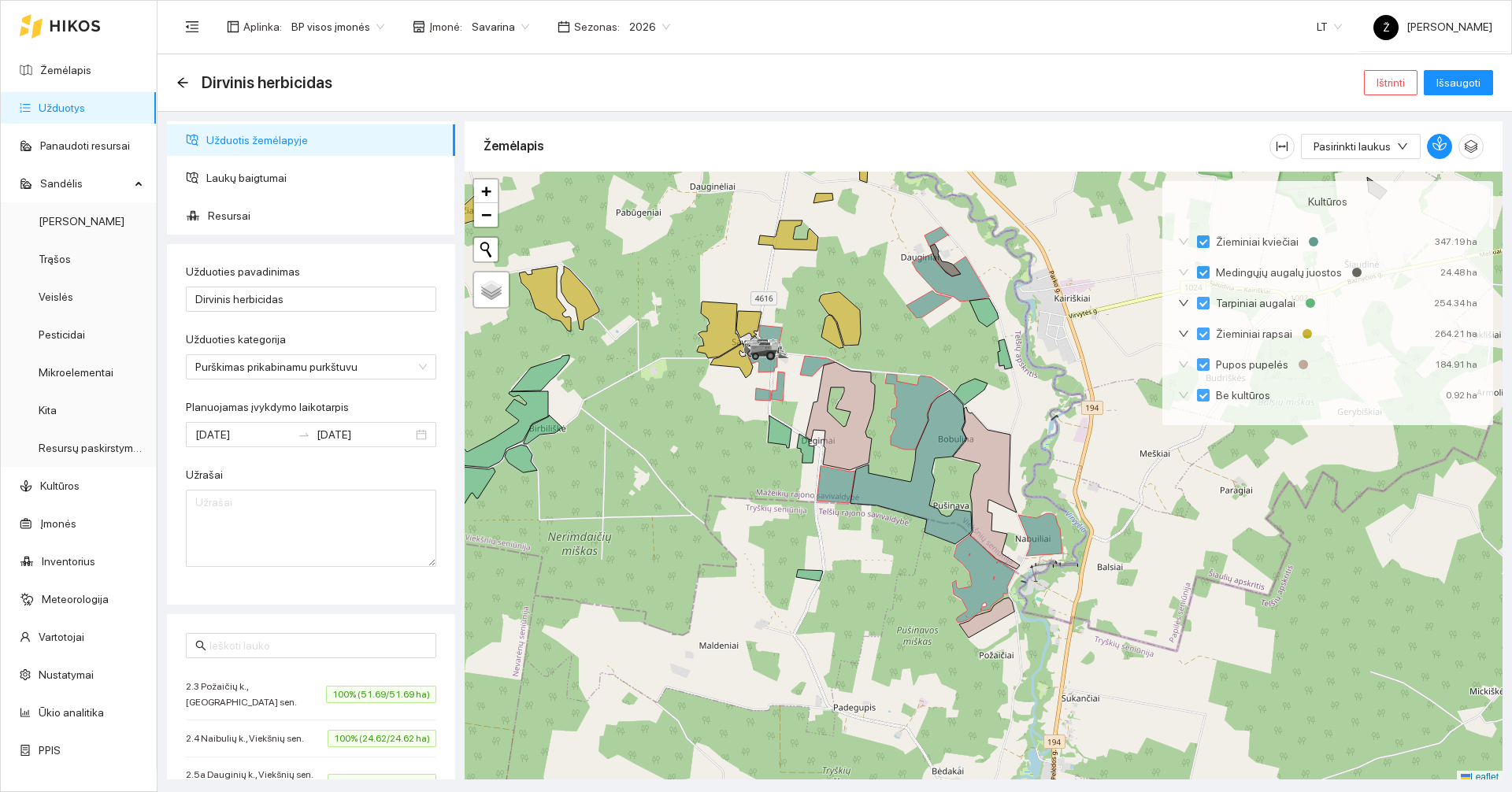
click at [908, 480] on div at bounding box center [984, 478] width 1038 height 612
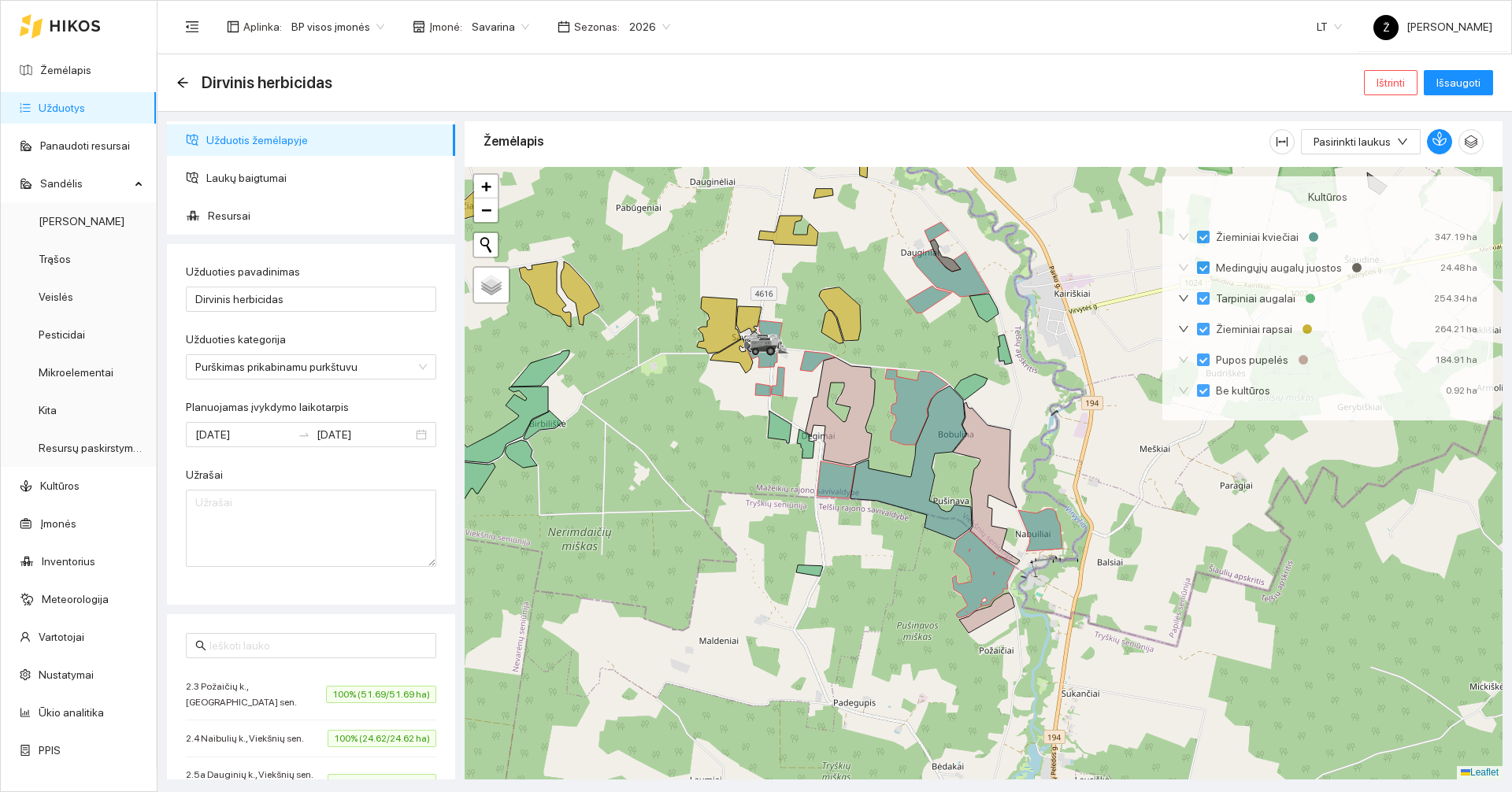
click at [898, 487] on icon at bounding box center [912, 463] width 122 height 153
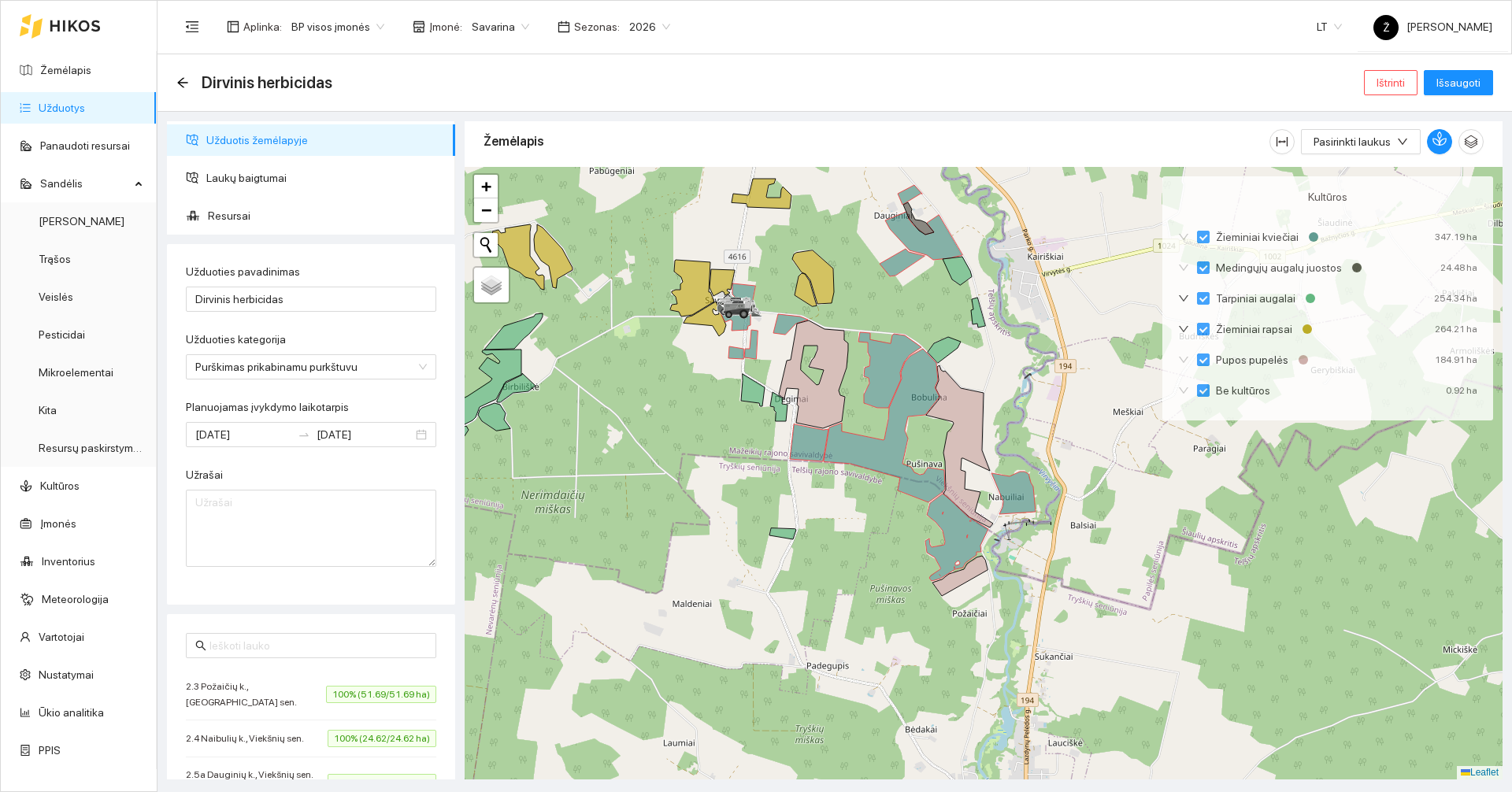
drag, startPoint x: 1085, startPoint y: 400, endPoint x: 1058, endPoint y: 363, distance: 45.8
click at [1058, 363] on div at bounding box center [984, 473] width 1038 height 612
click at [1478, 87] on span "Išsaugoti" at bounding box center [1458, 82] width 44 height 18
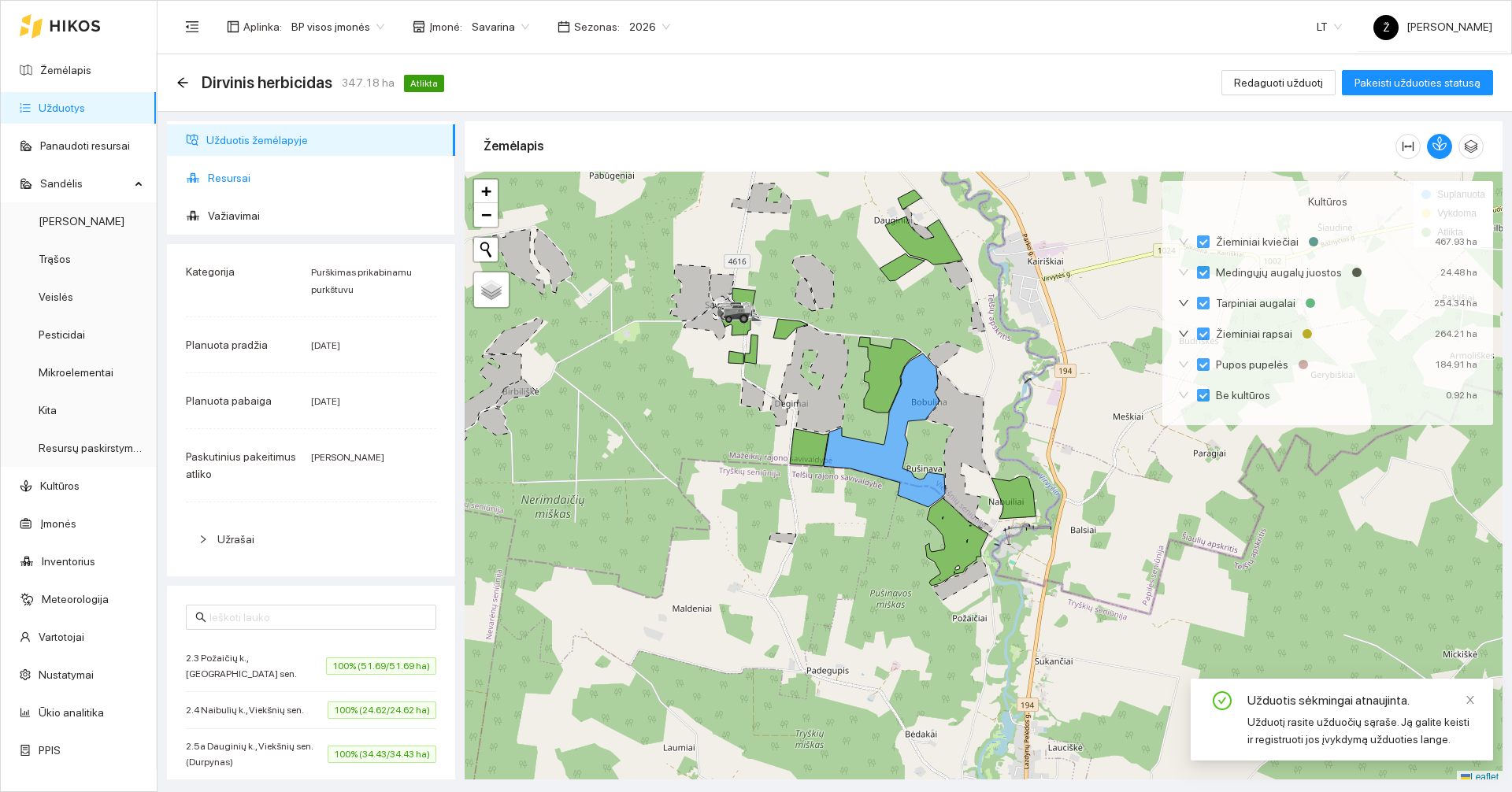
click at [226, 181] on span "Resursai" at bounding box center [324, 178] width 235 height 32
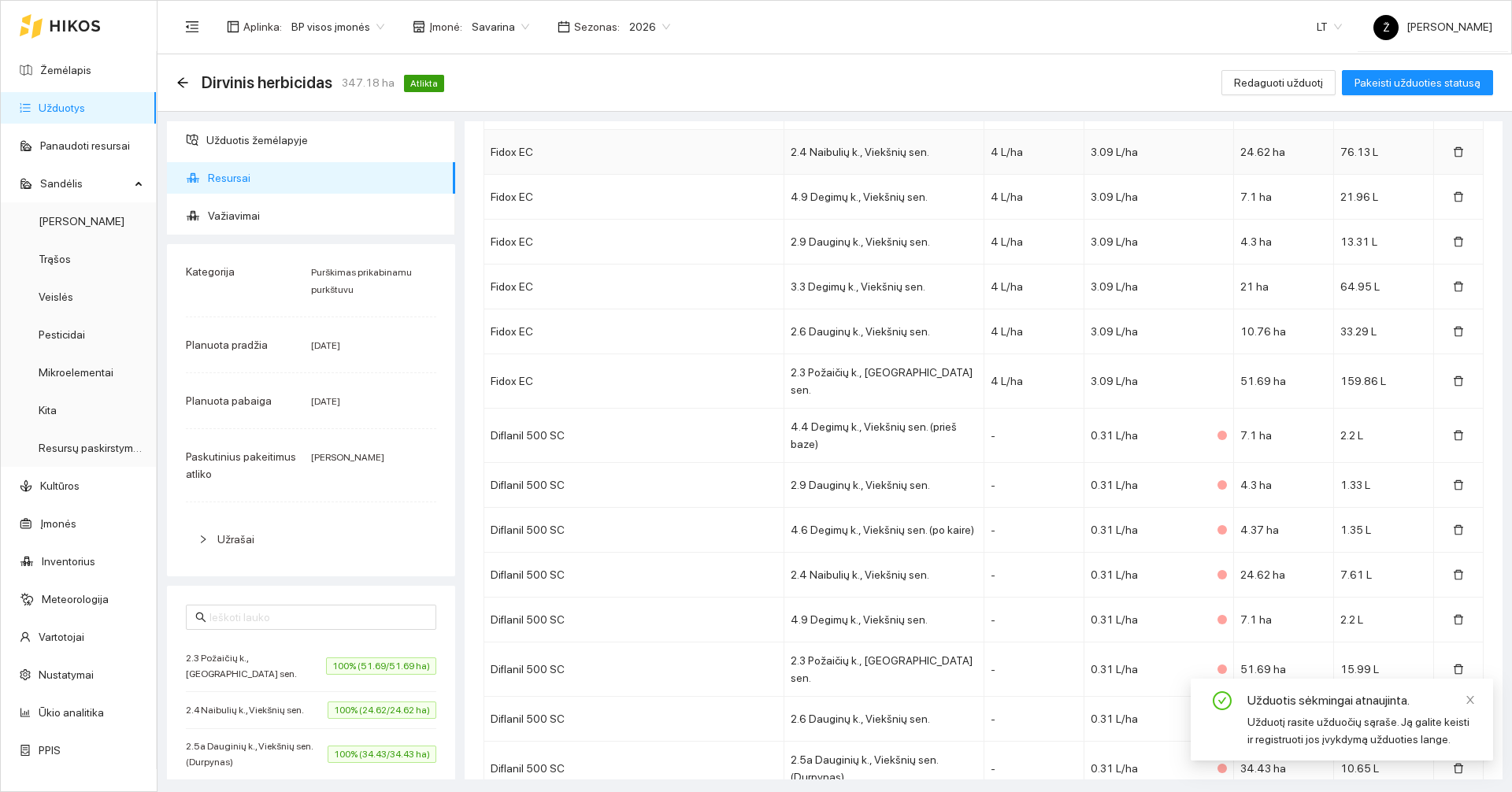
scroll to position [948, 0]
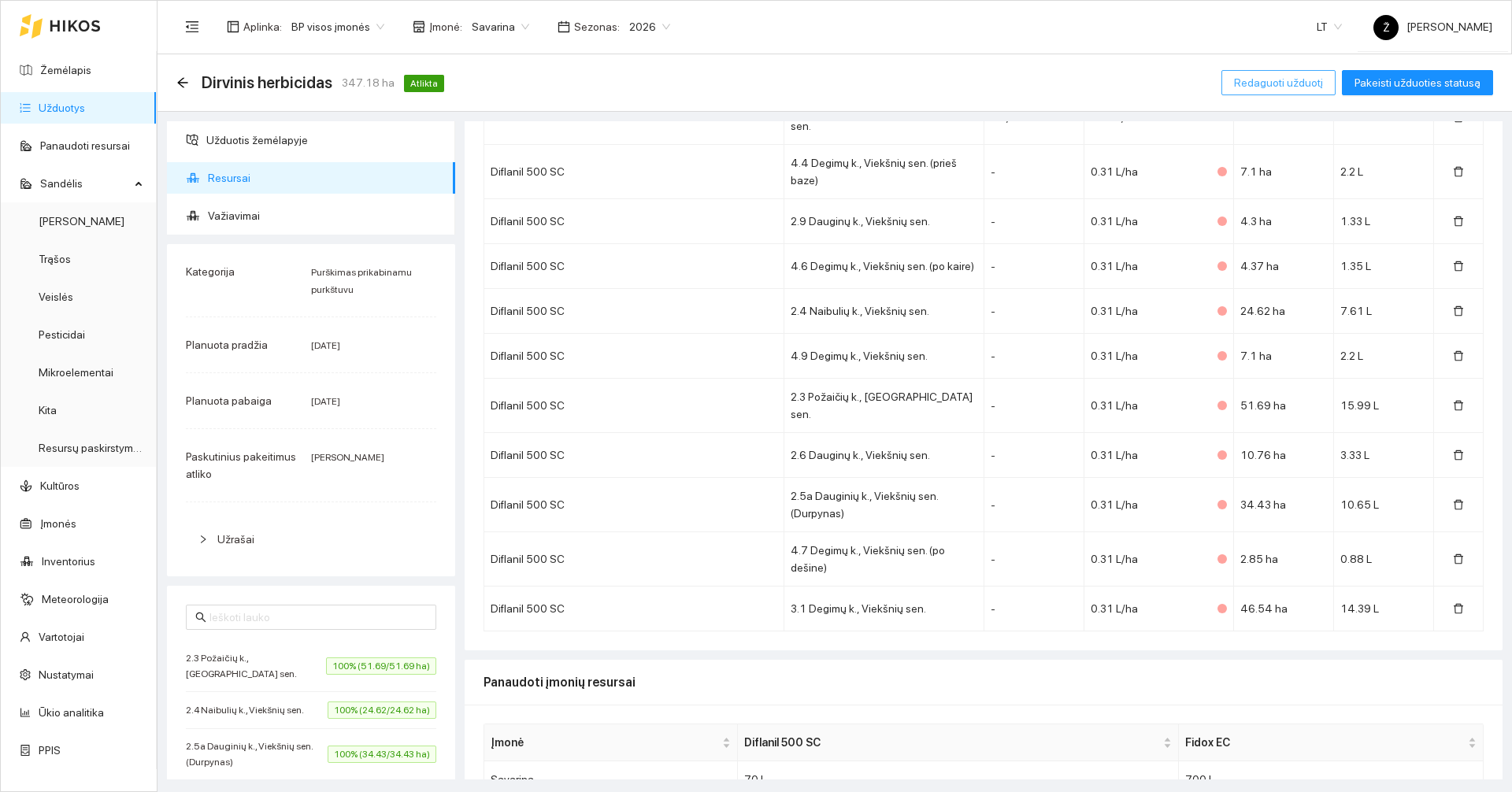
click at [1260, 89] on span "Redaguoti užduotį" at bounding box center [1278, 82] width 89 height 18
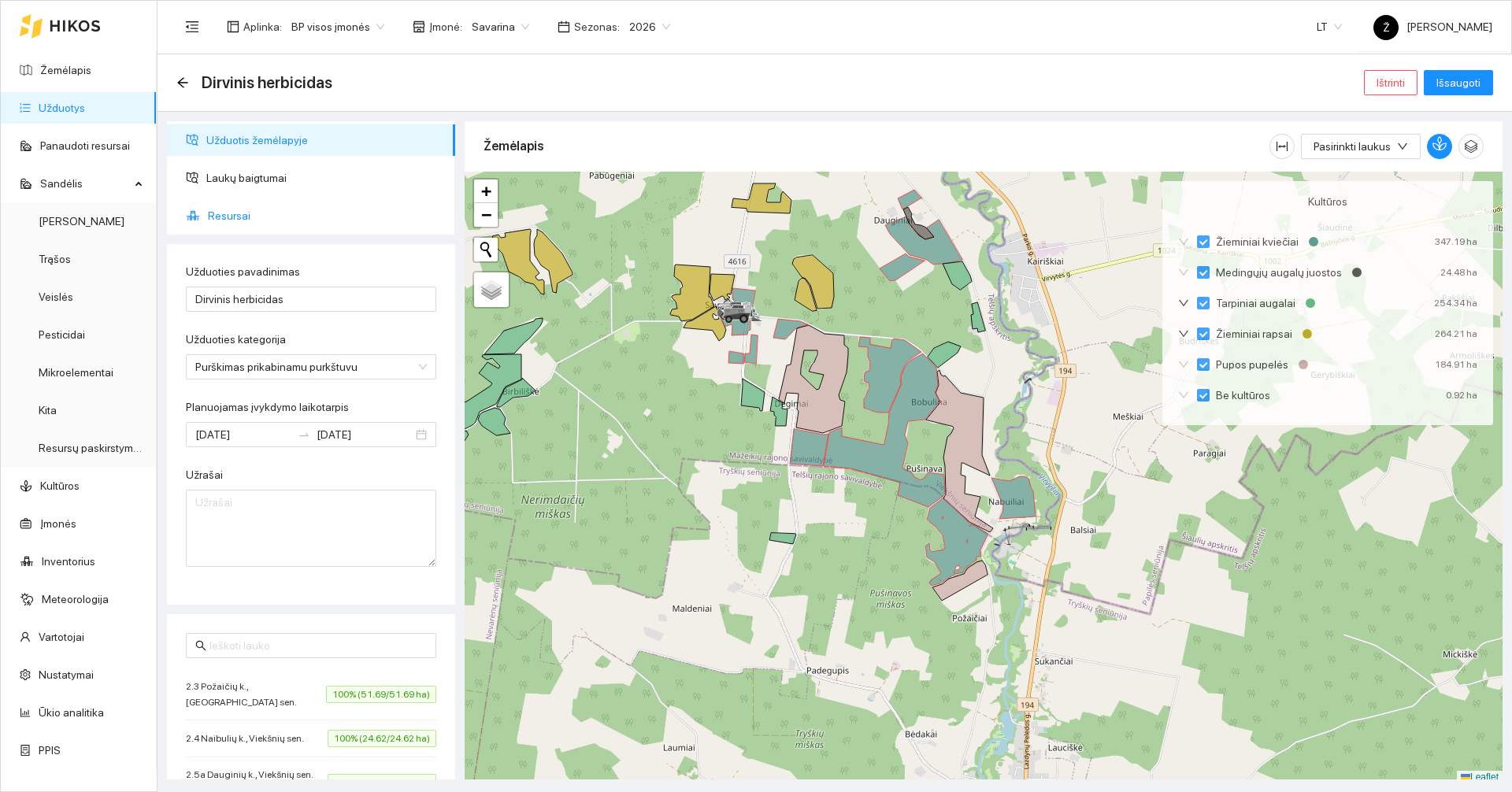
click at [234, 214] on span "Resursai" at bounding box center [324, 216] width 235 height 32
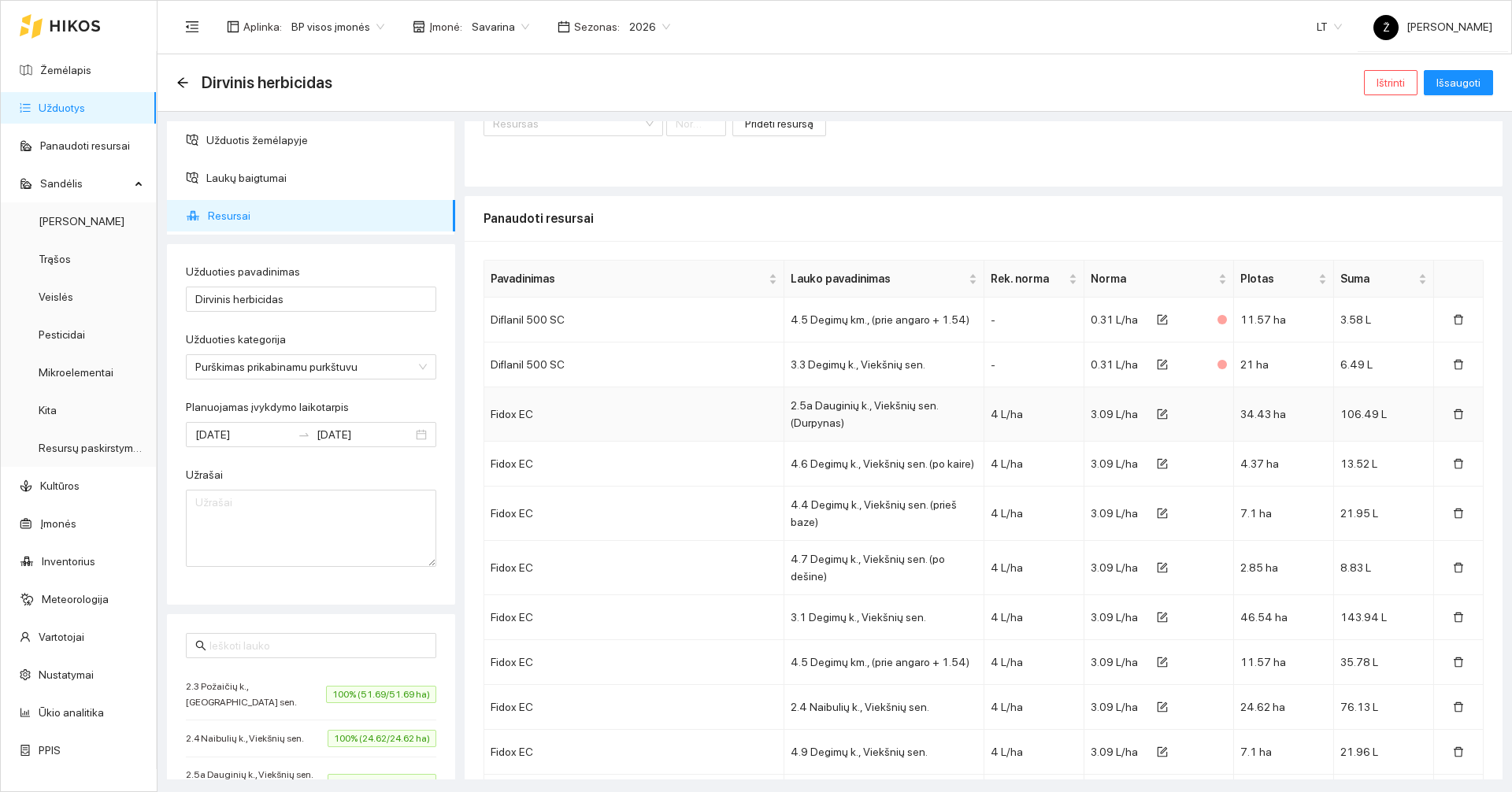
scroll to position [315, 0]
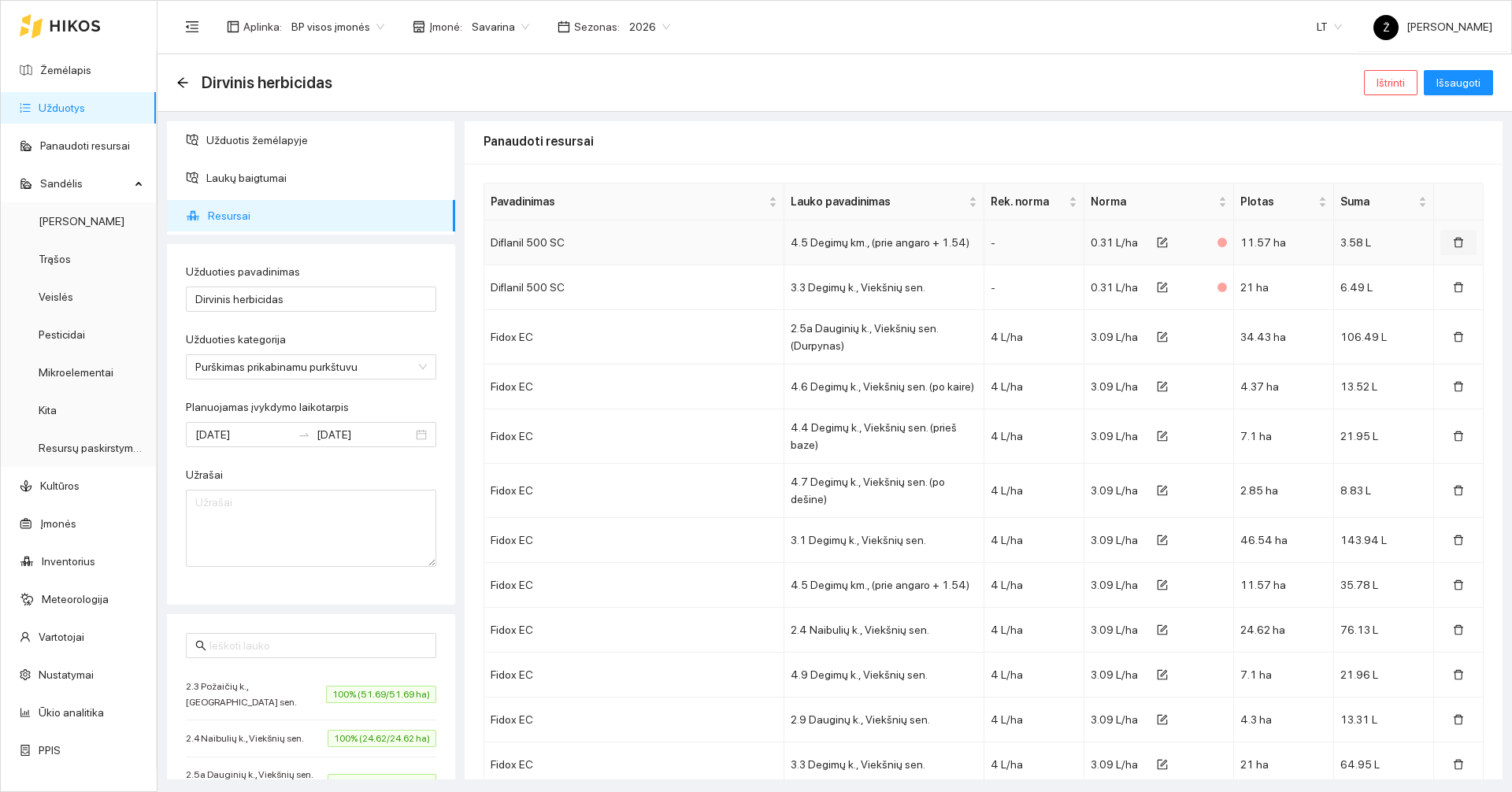
click at [1443, 253] on button "button" at bounding box center [1458, 242] width 36 height 25
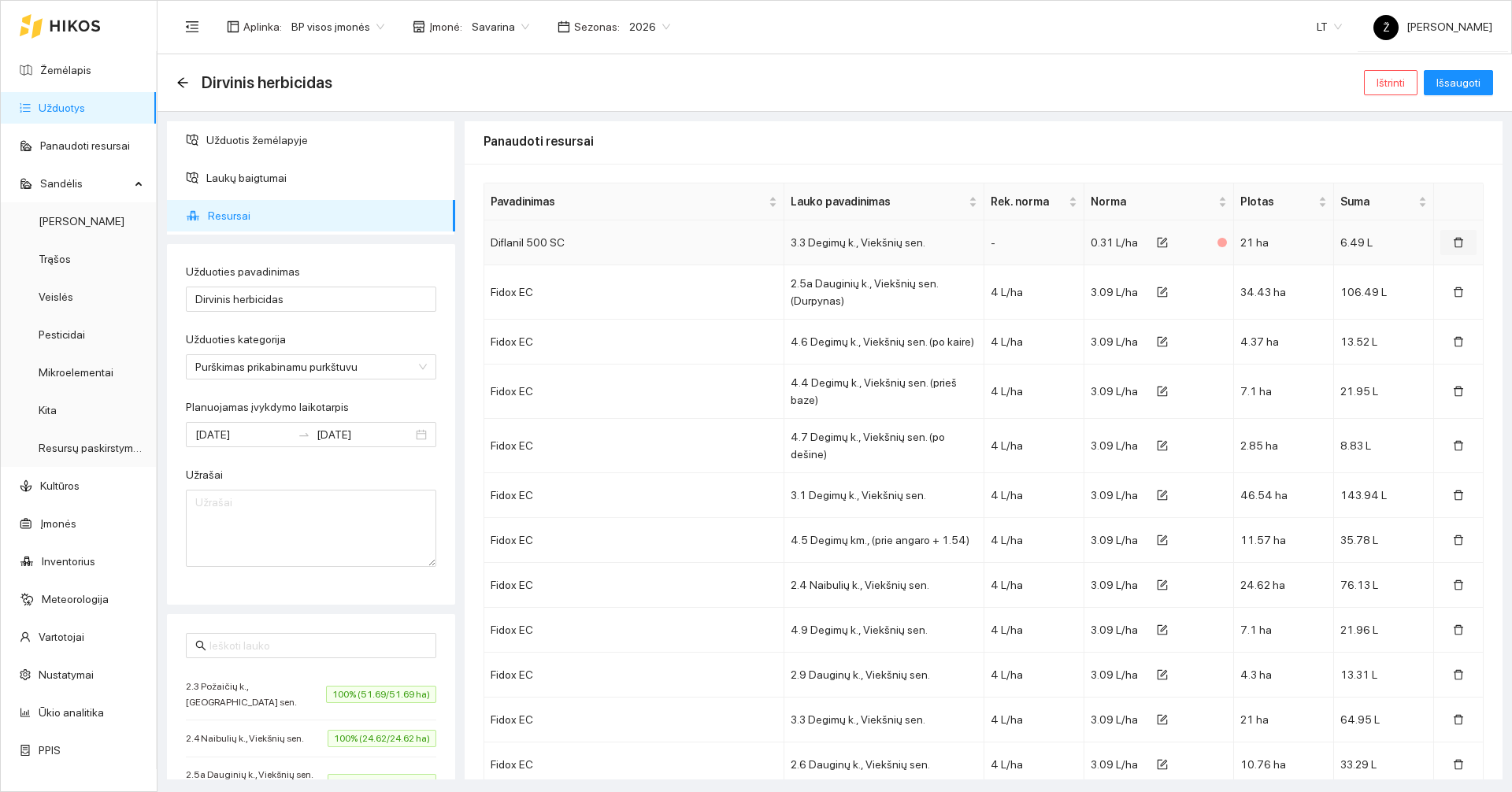
click at [1443, 253] on button "button" at bounding box center [1458, 242] width 36 height 25
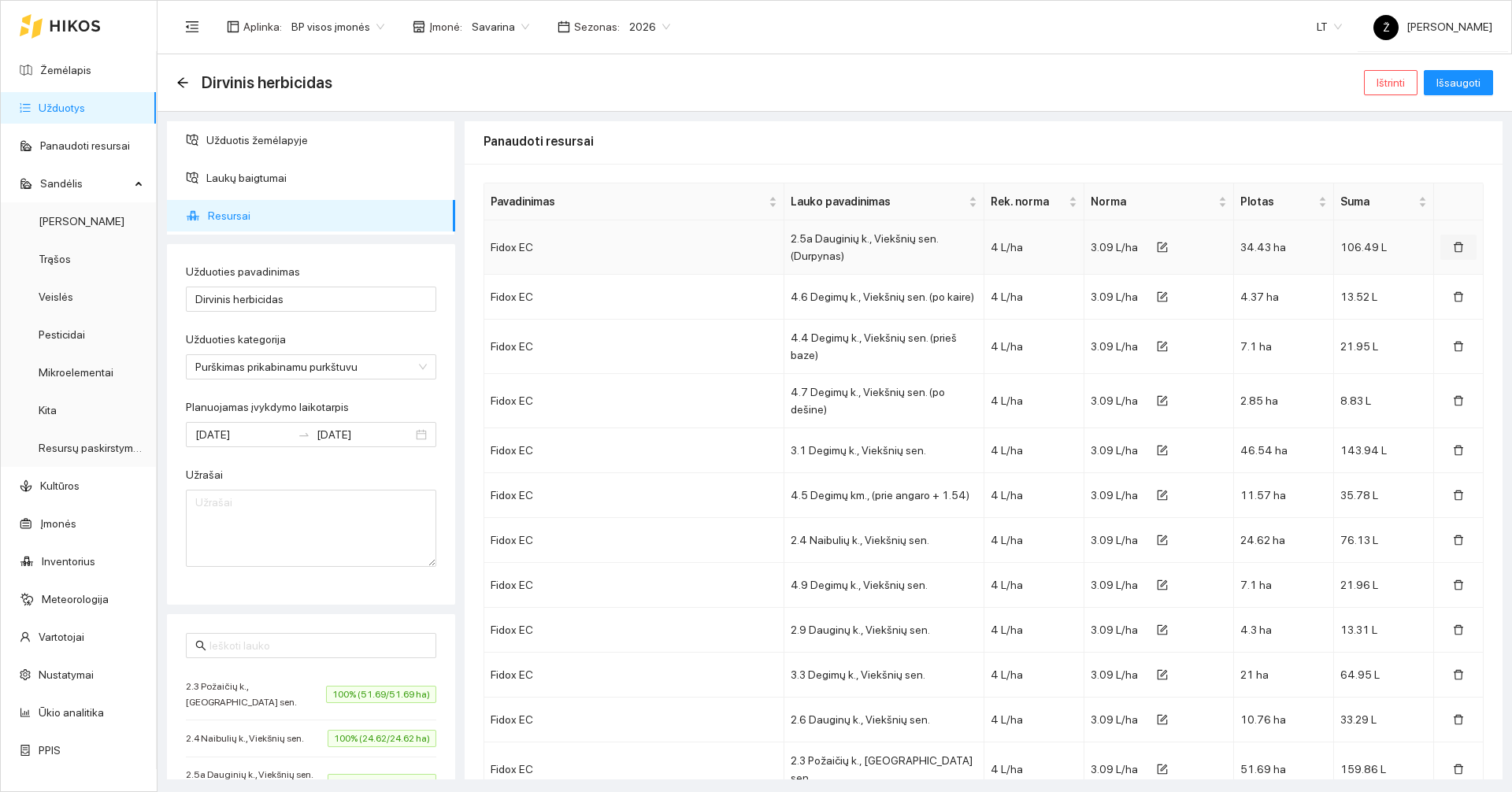
click at [1453, 252] on icon "delete" at bounding box center [1459, 248] width 11 height 11
click at [1443, 284] on button "button" at bounding box center [1458, 296] width 36 height 25
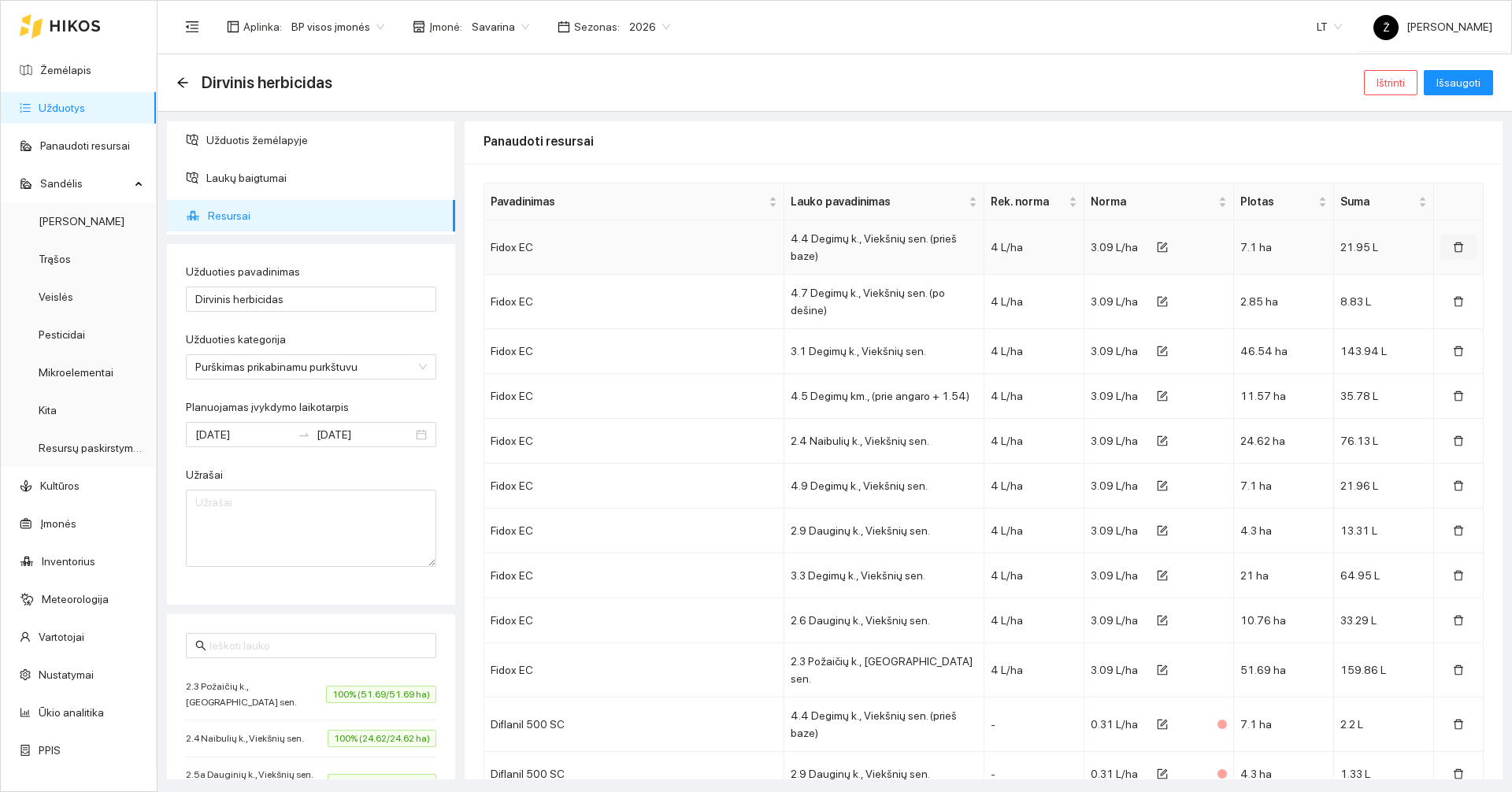
click at [1453, 252] on icon "delete" at bounding box center [1459, 248] width 11 height 11
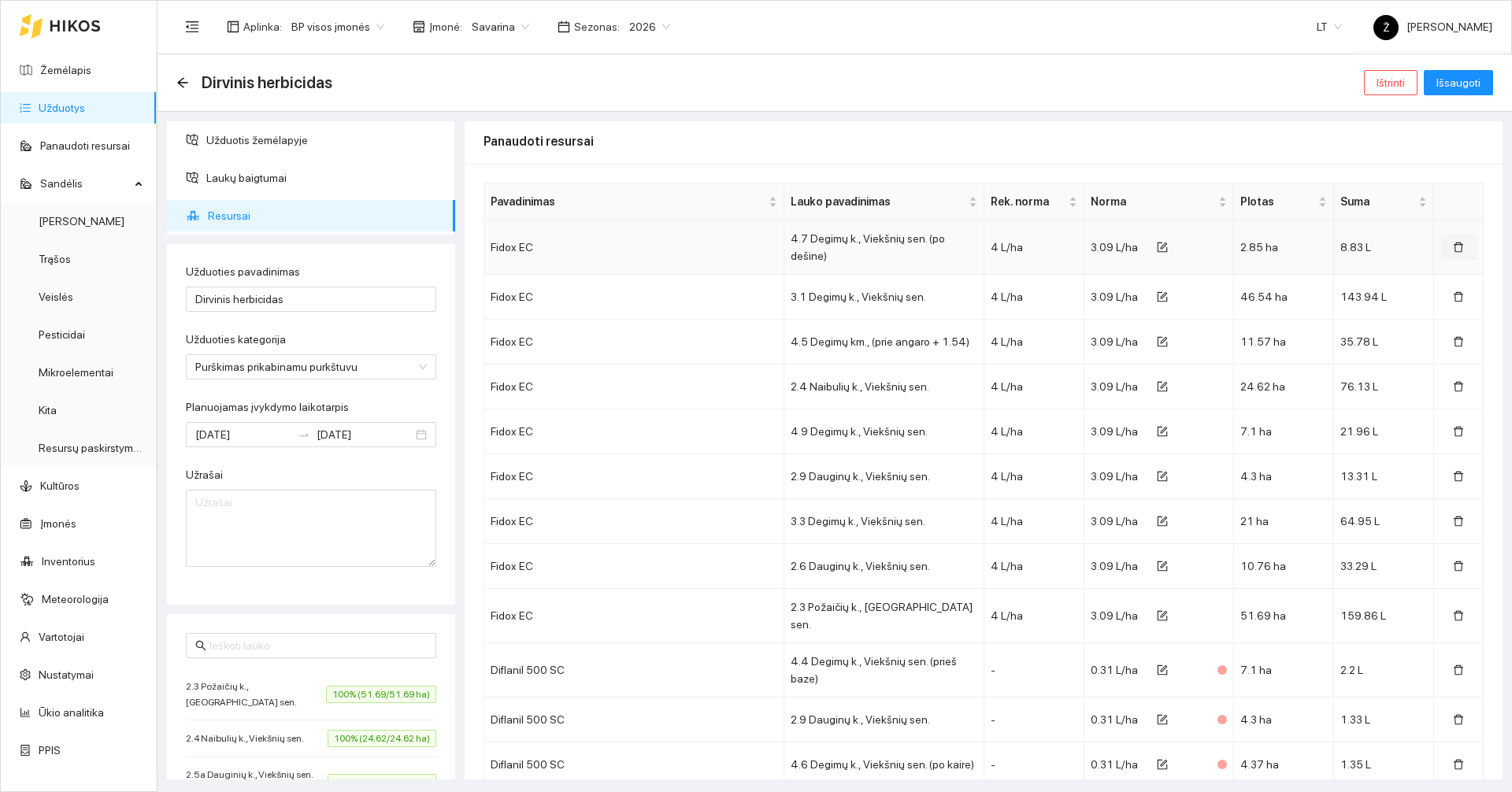
click at [1445, 251] on button "button" at bounding box center [1458, 247] width 36 height 25
click at [1445, 284] on button "button" at bounding box center [1458, 296] width 36 height 25
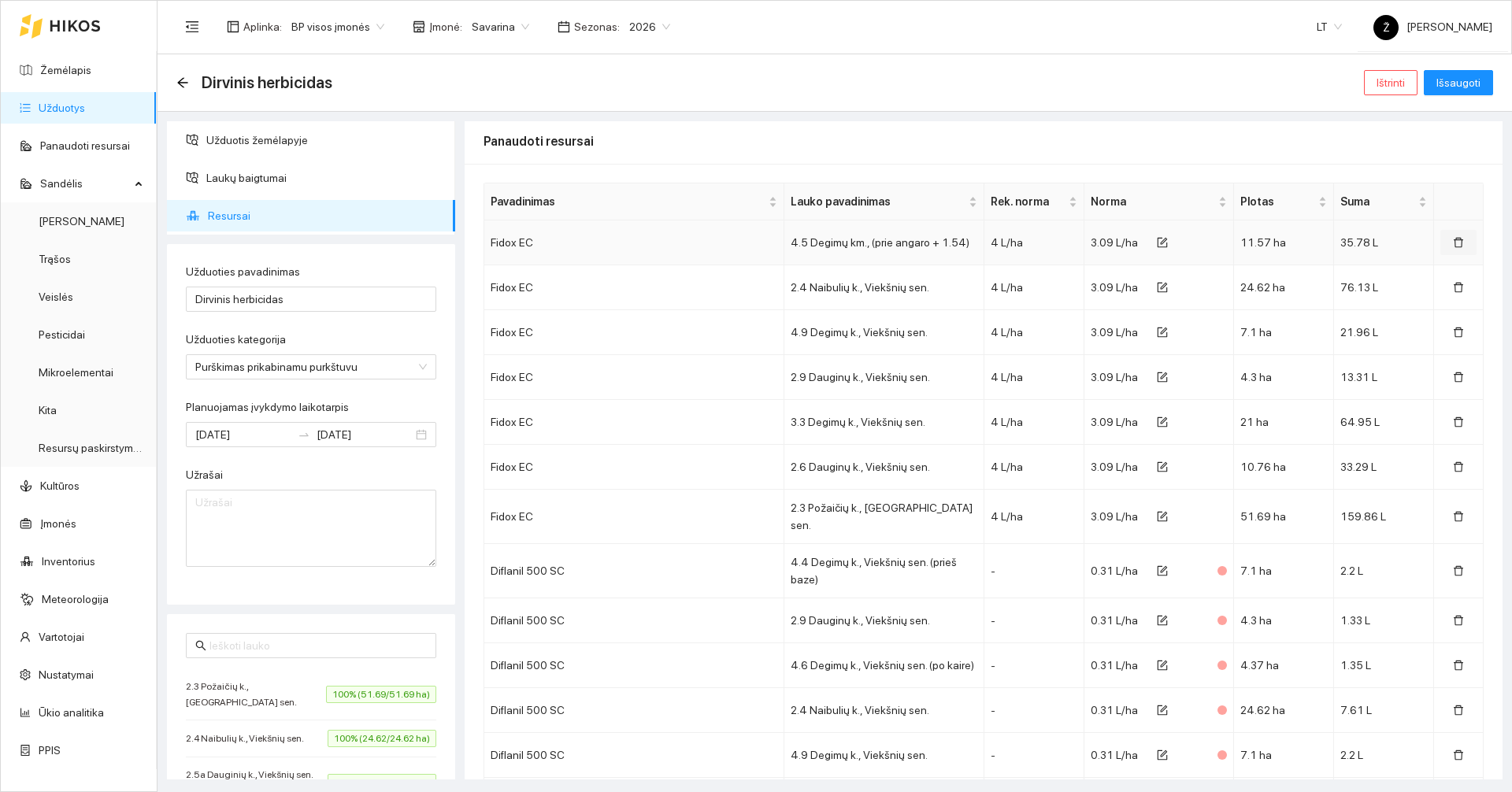
click at [1445, 251] on button "button" at bounding box center [1458, 242] width 36 height 25
click at [1445, 275] on button "button" at bounding box center [1458, 287] width 36 height 25
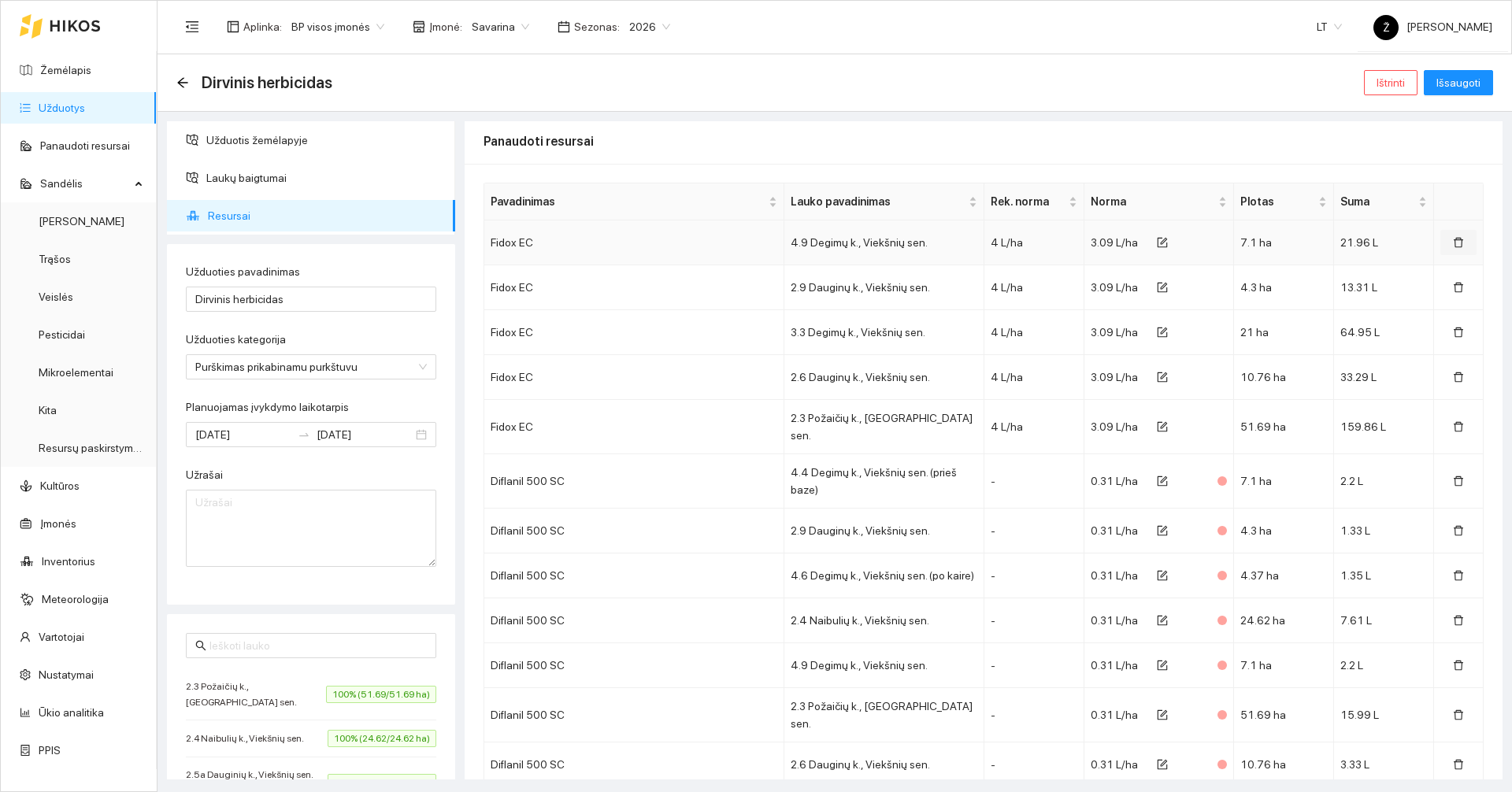
click at [1445, 251] on button "button" at bounding box center [1458, 242] width 36 height 25
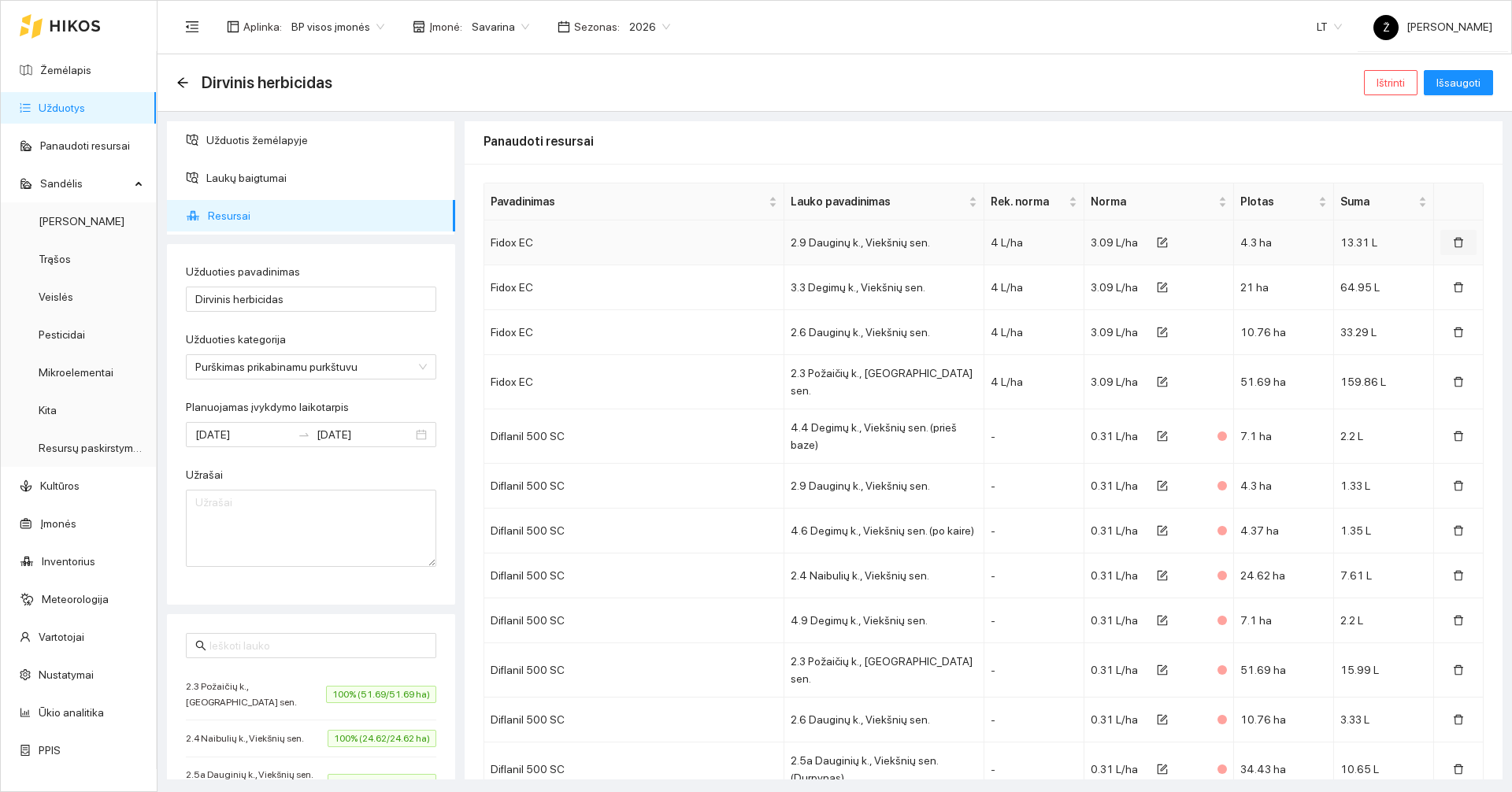
click at [1445, 251] on button "button" at bounding box center [1458, 242] width 36 height 25
click at [1445, 275] on button "button" at bounding box center [1458, 287] width 36 height 25
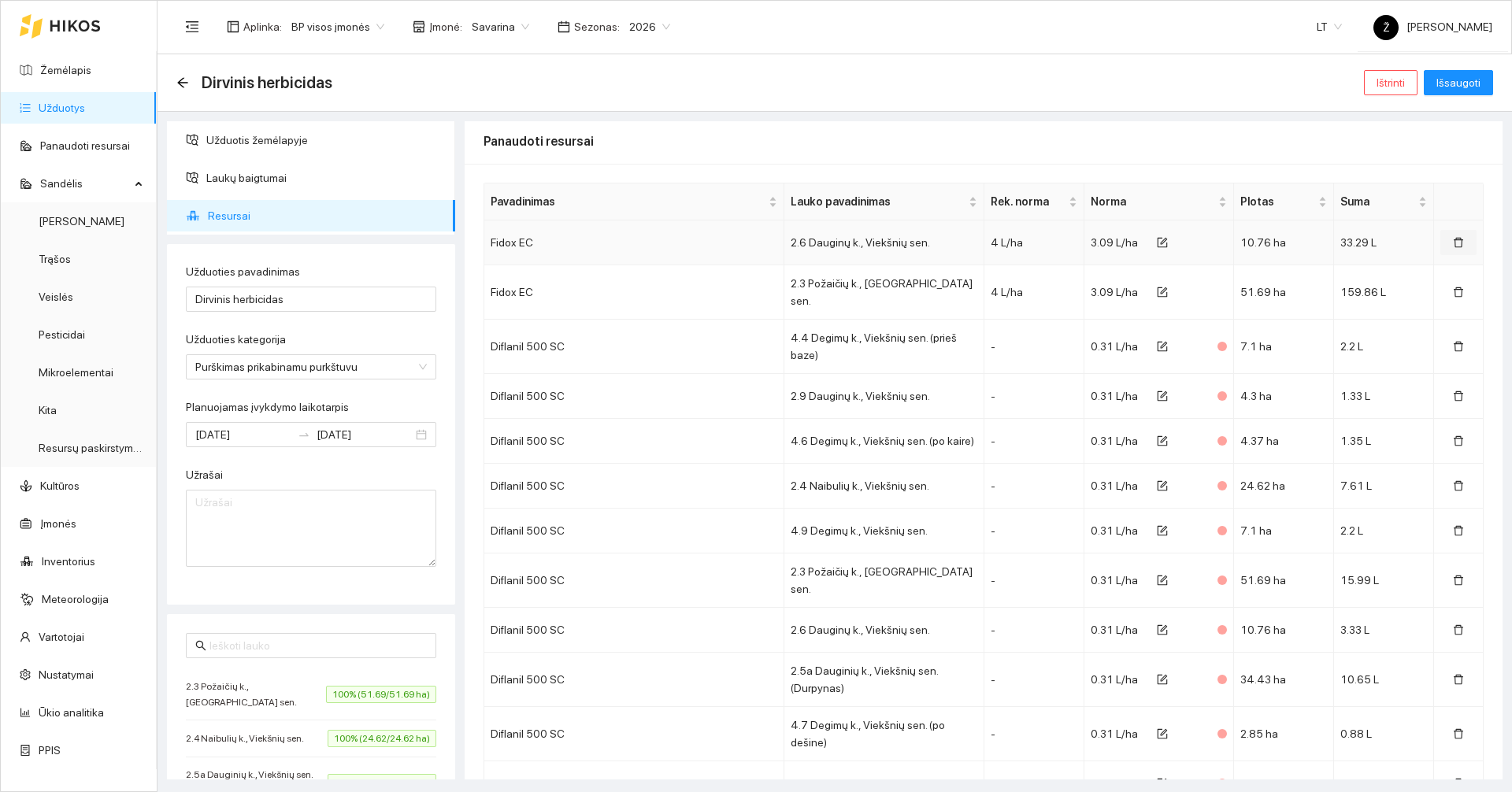
click at [1445, 251] on button "button" at bounding box center [1458, 242] width 36 height 25
click at [1445, 280] on button "button" at bounding box center [1458, 292] width 36 height 25
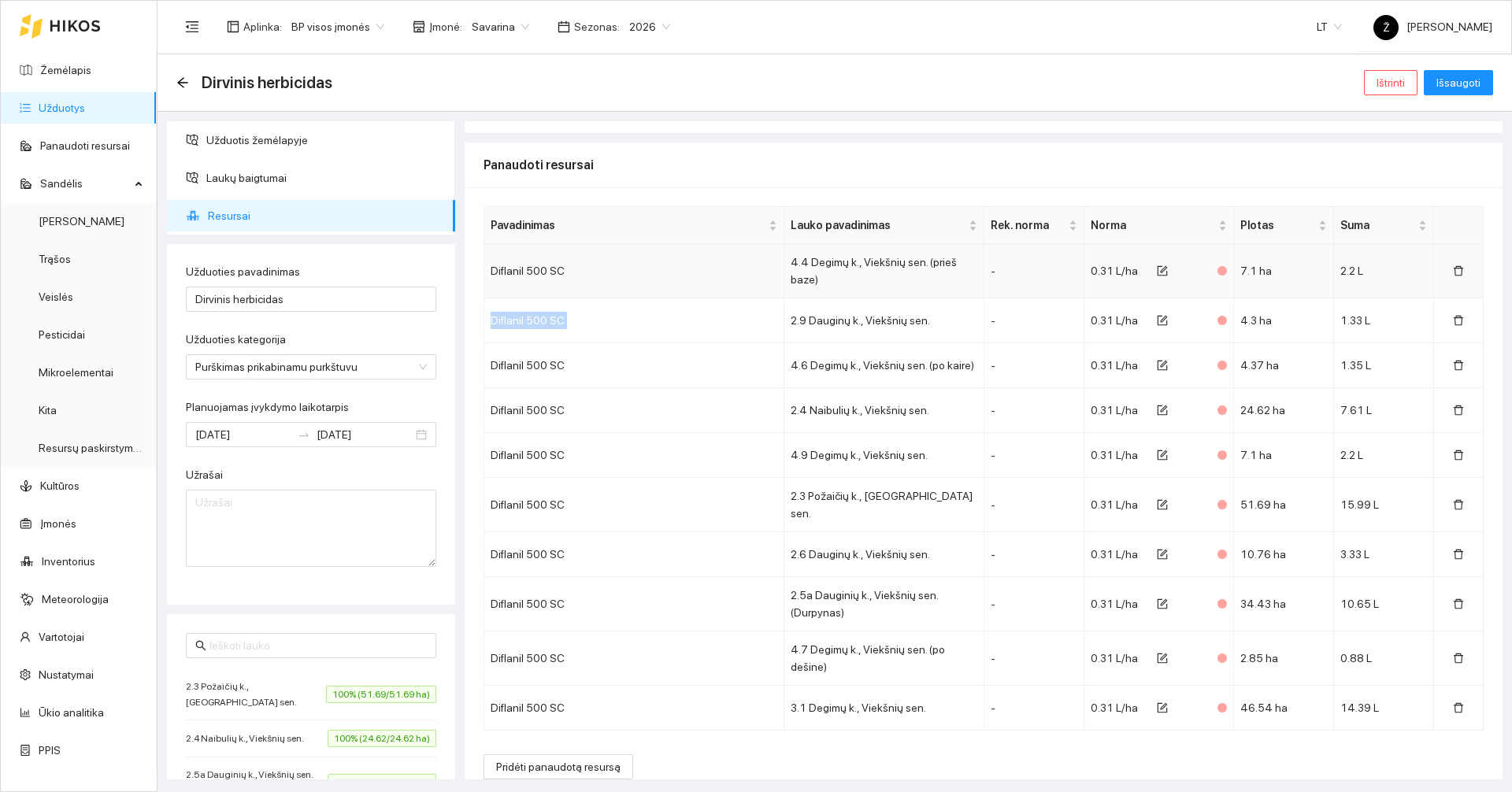
click at [1445, 251] on td at bounding box center [1459, 271] width 50 height 54
click at [1454, 270] on icon "delete" at bounding box center [1459, 271] width 9 height 10
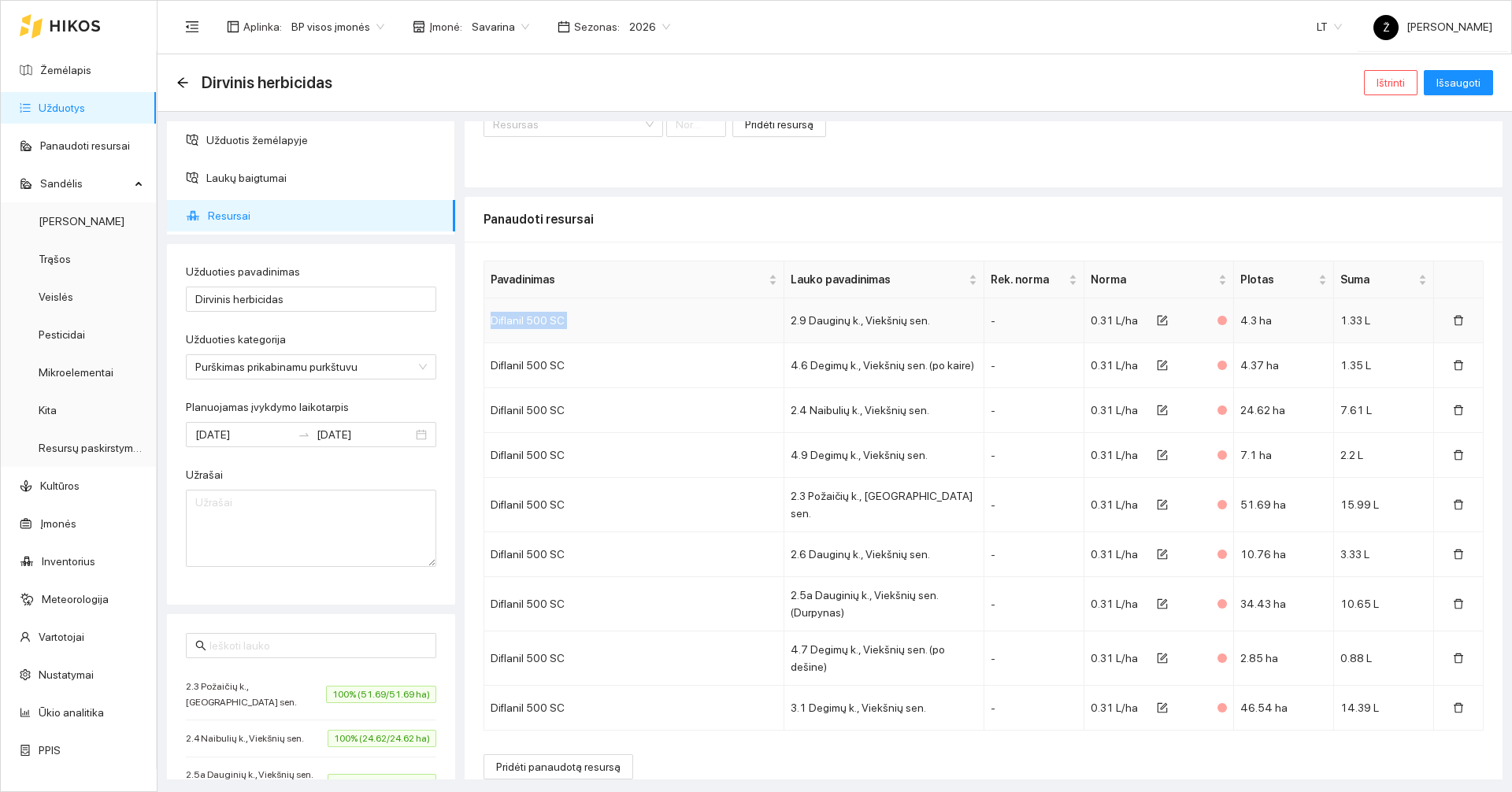
click at [1449, 270] on th at bounding box center [1459, 281] width 50 height 37
drag, startPoint x: 1449, startPoint y: 275, endPoint x: 1447, endPoint y: 298, distance: 23.1
click at [1449, 281] on th at bounding box center [1459, 281] width 50 height 37
drag, startPoint x: 1447, startPoint y: 301, endPoint x: 1447, endPoint y: 319, distance: 18.0
click at [1447, 307] on td at bounding box center [1459, 321] width 50 height 45
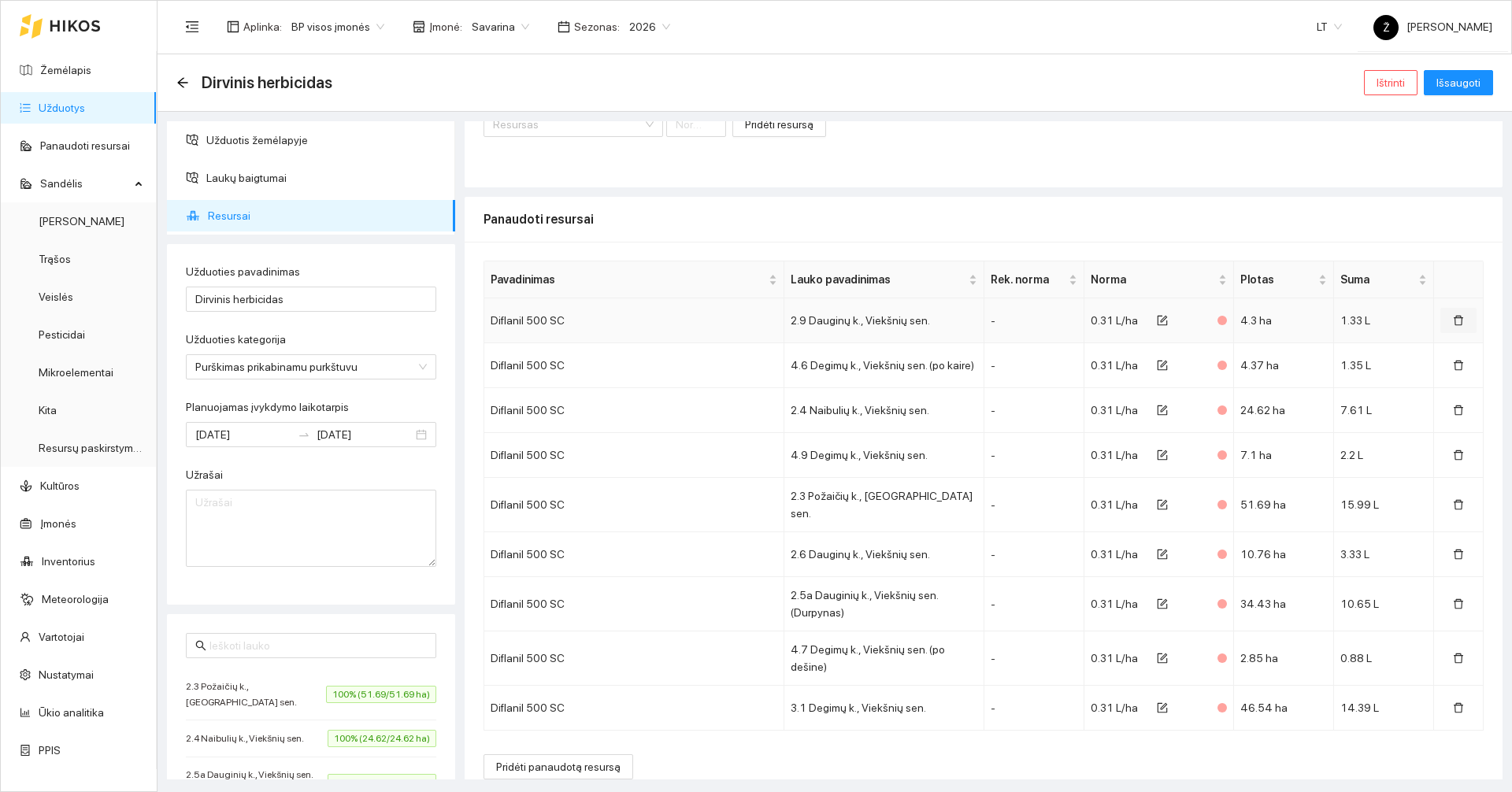
click at [1453, 320] on icon "delete" at bounding box center [1459, 321] width 11 height 11
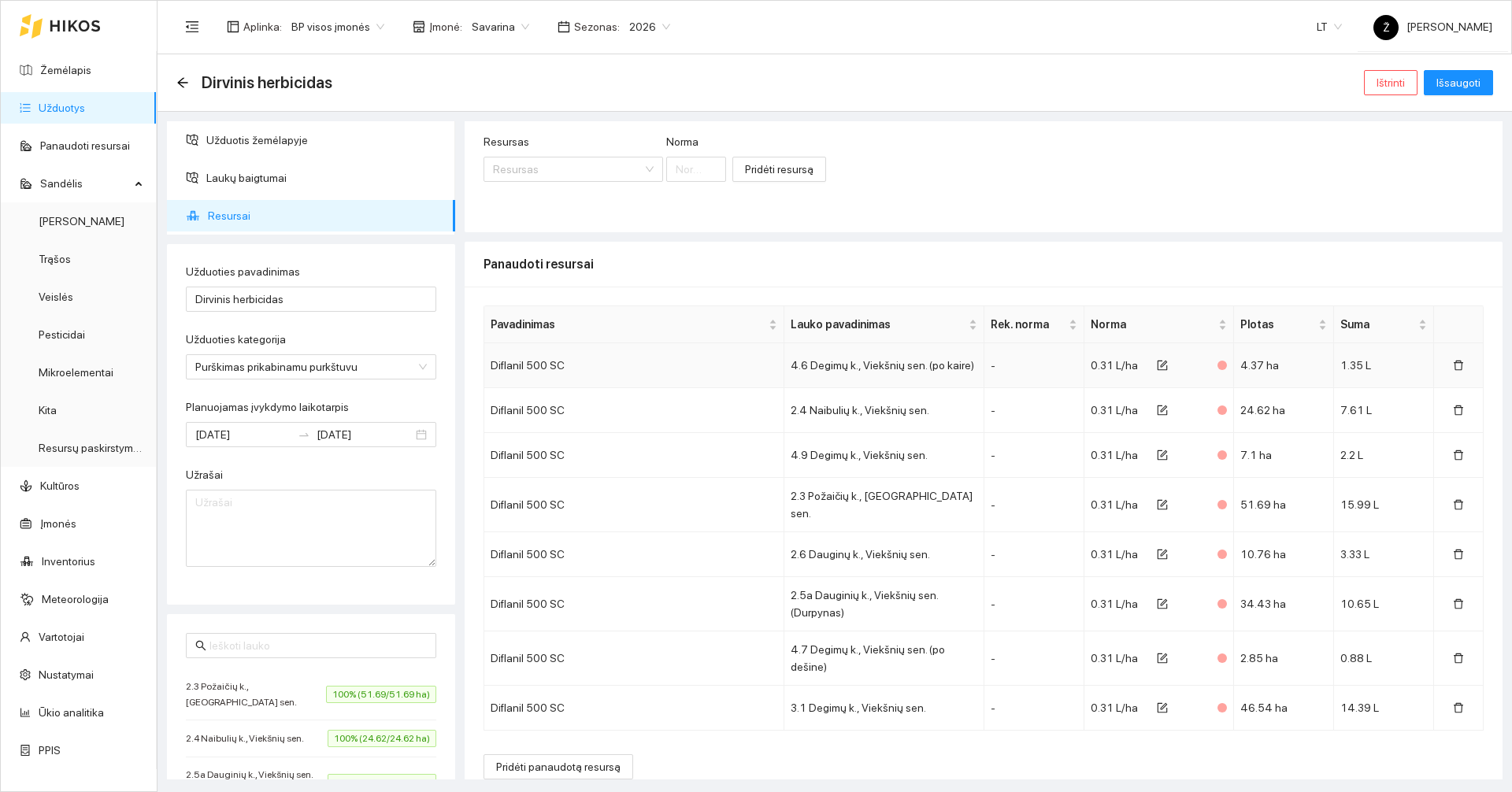
drag, startPoint x: 1447, startPoint y: 331, endPoint x: 1449, endPoint y: 344, distance: 13.2
click at [1448, 336] on th at bounding box center [1459, 325] width 50 height 37
click at [1453, 370] on icon "delete" at bounding box center [1459, 366] width 11 height 11
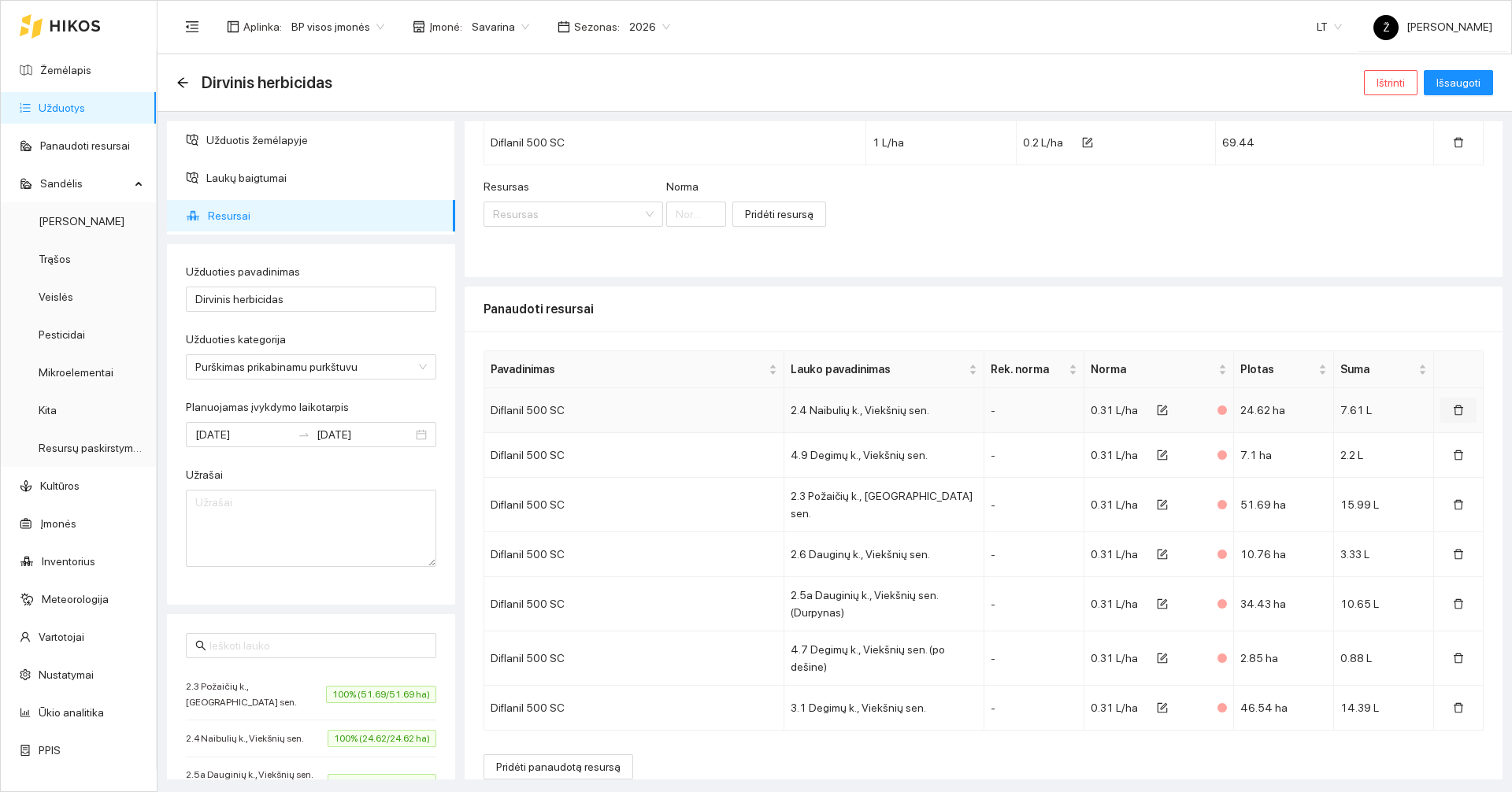
click at [1453, 409] on button "button" at bounding box center [1458, 410] width 36 height 25
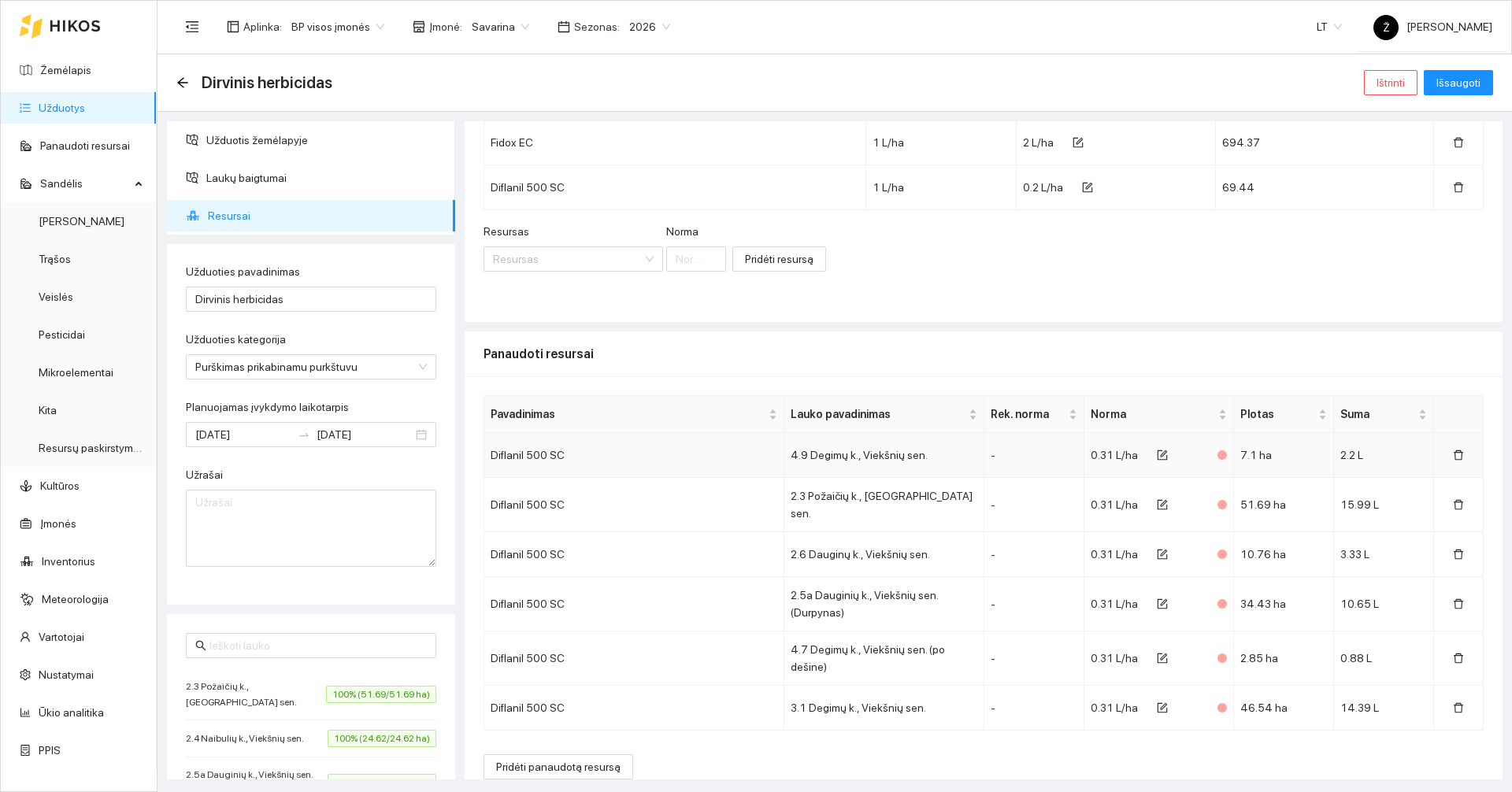
drag, startPoint x: 1453, startPoint y: 421, endPoint x: 1453, endPoint y: 434, distance: 13.0
click at [1453, 425] on th at bounding box center [1459, 415] width 50 height 37
click at [1450, 468] on button "button" at bounding box center [1458, 454] width 36 height 25
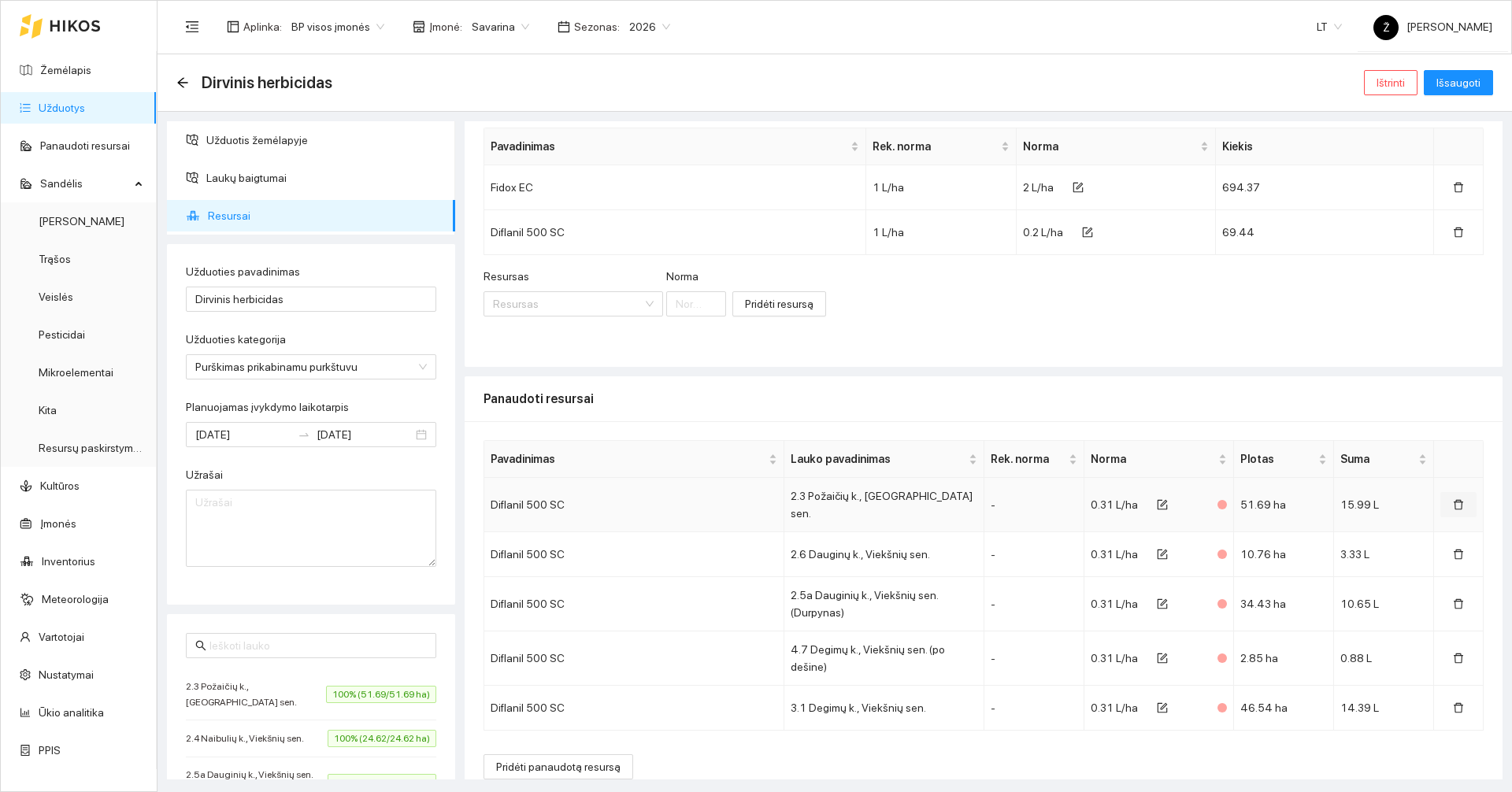
click at [1453, 501] on icon "delete" at bounding box center [1459, 505] width 11 height 11
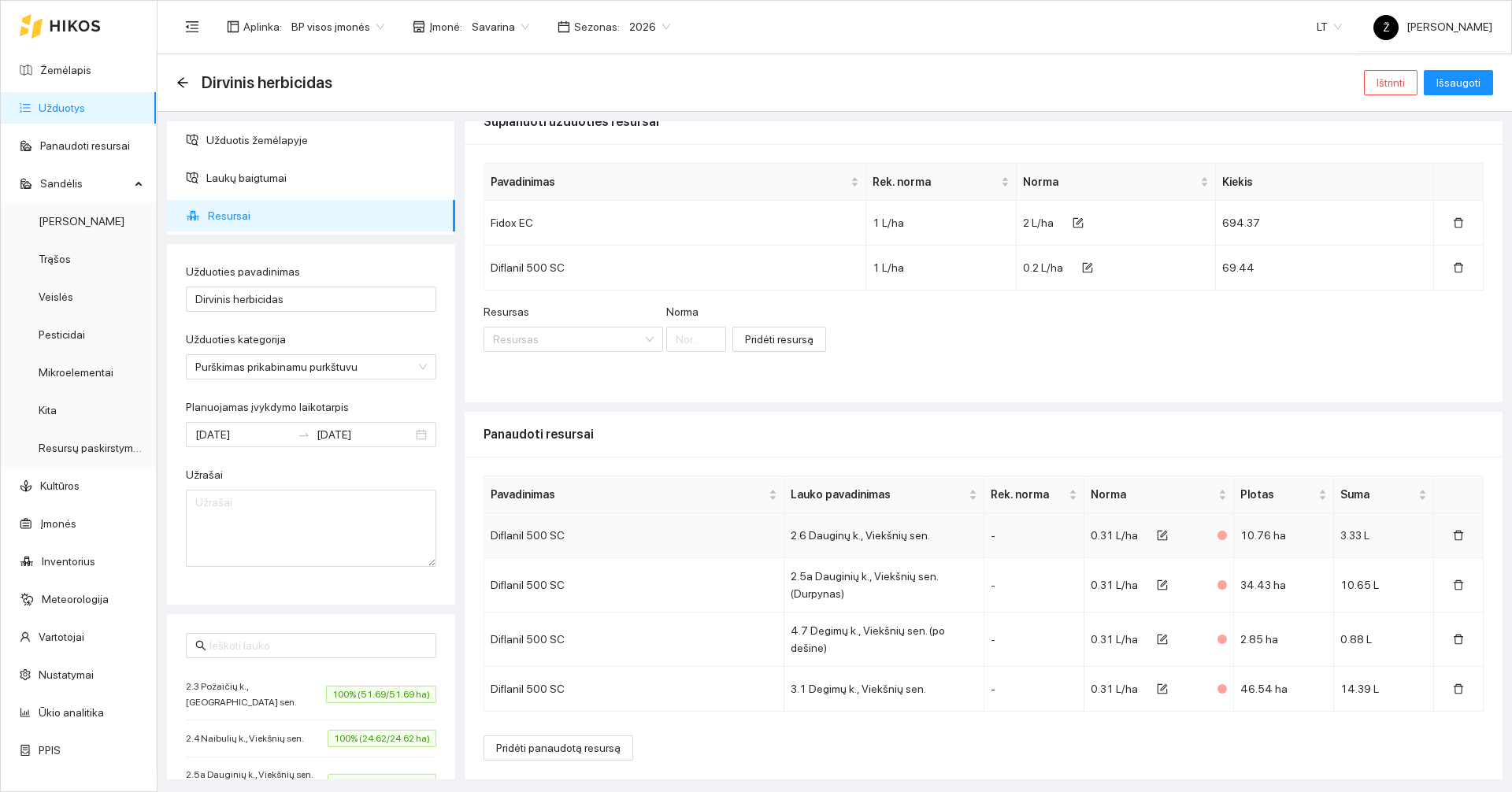
scroll to position [12, 0]
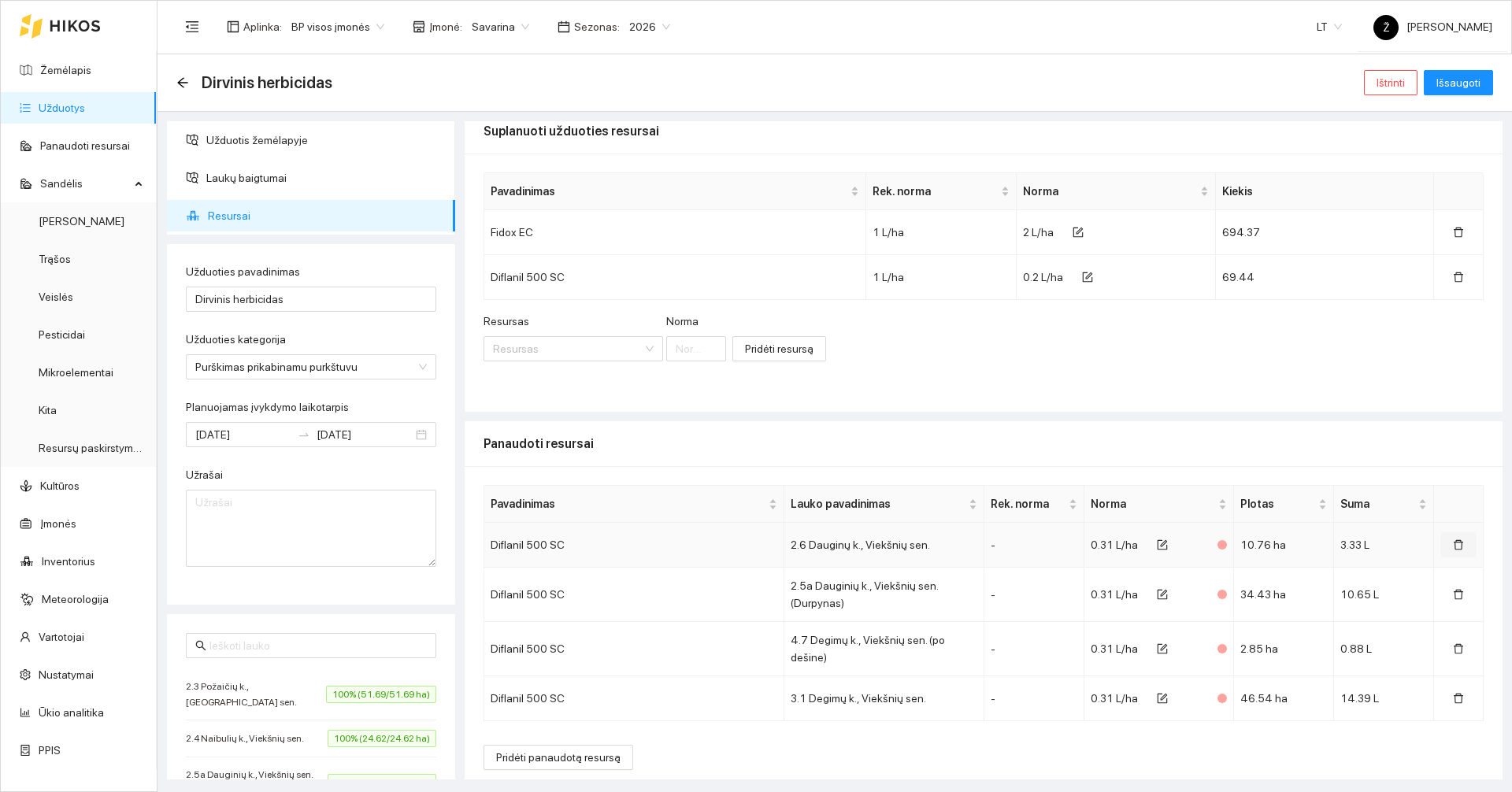
click at [1448, 533] on button "button" at bounding box center [1458, 544] width 36 height 25
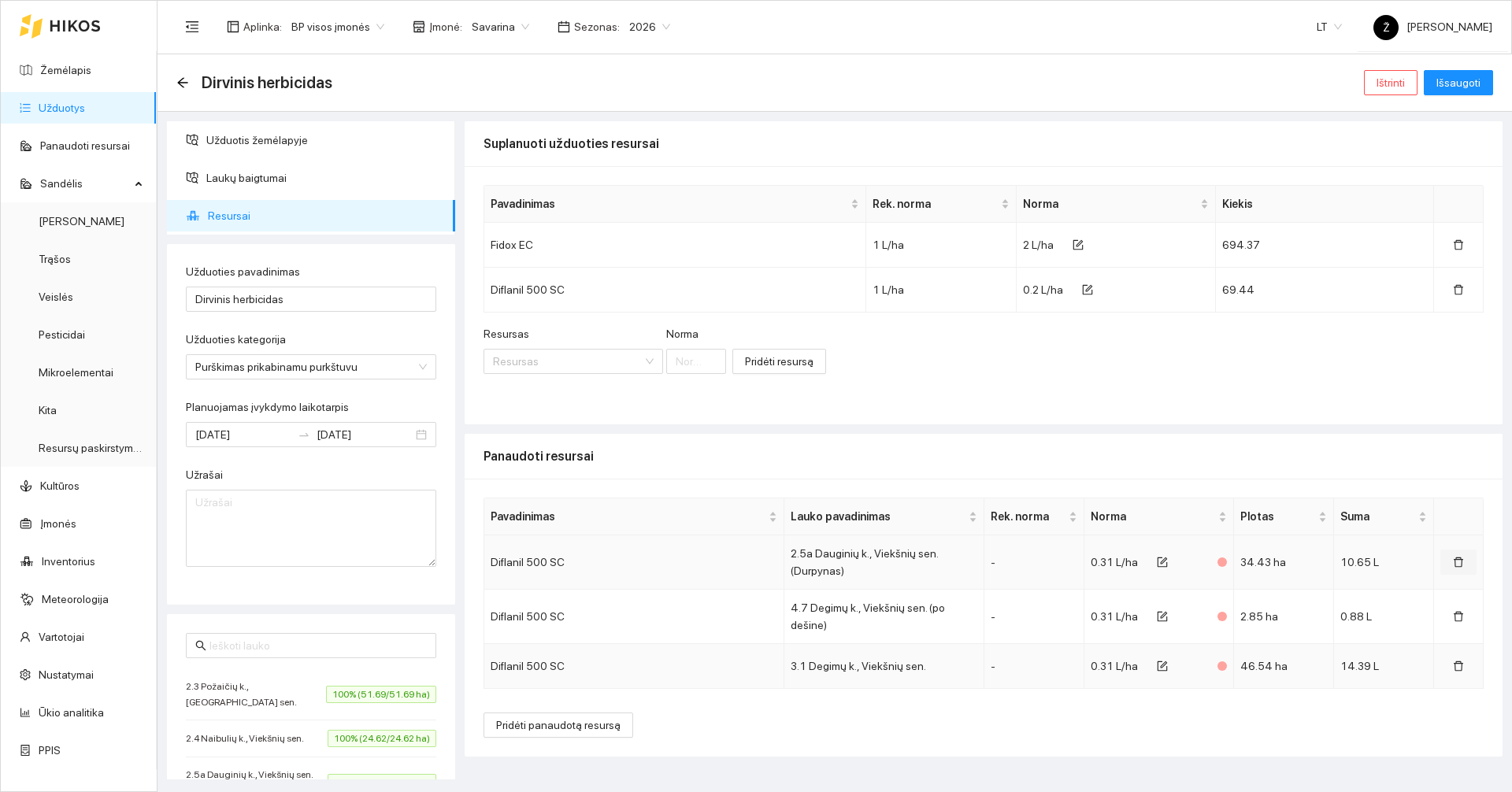
drag, startPoint x: 1446, startPoint y: 563, endPoint x: 1449, endPoint y: 589, distance: 26.2
click at [1446, 569] on button "button" at bounding box center [1458, 562] width 36 height 25
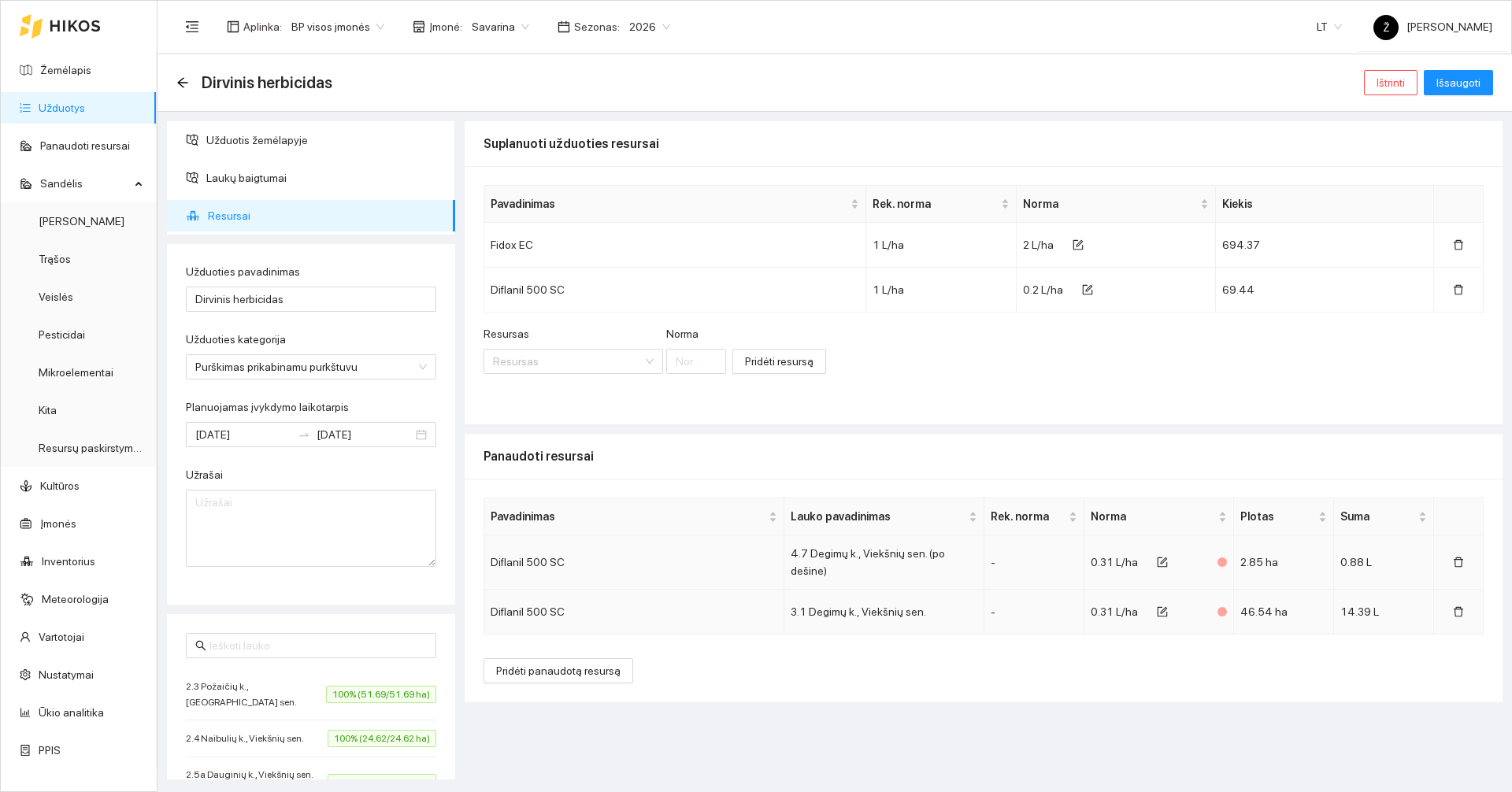
click at [1460, 572] on td at bounding box center [1459, 563] width 50 height 54
click at [1460, 564] on span "delete" at bounding box center [1459, 562] width 11 height 12
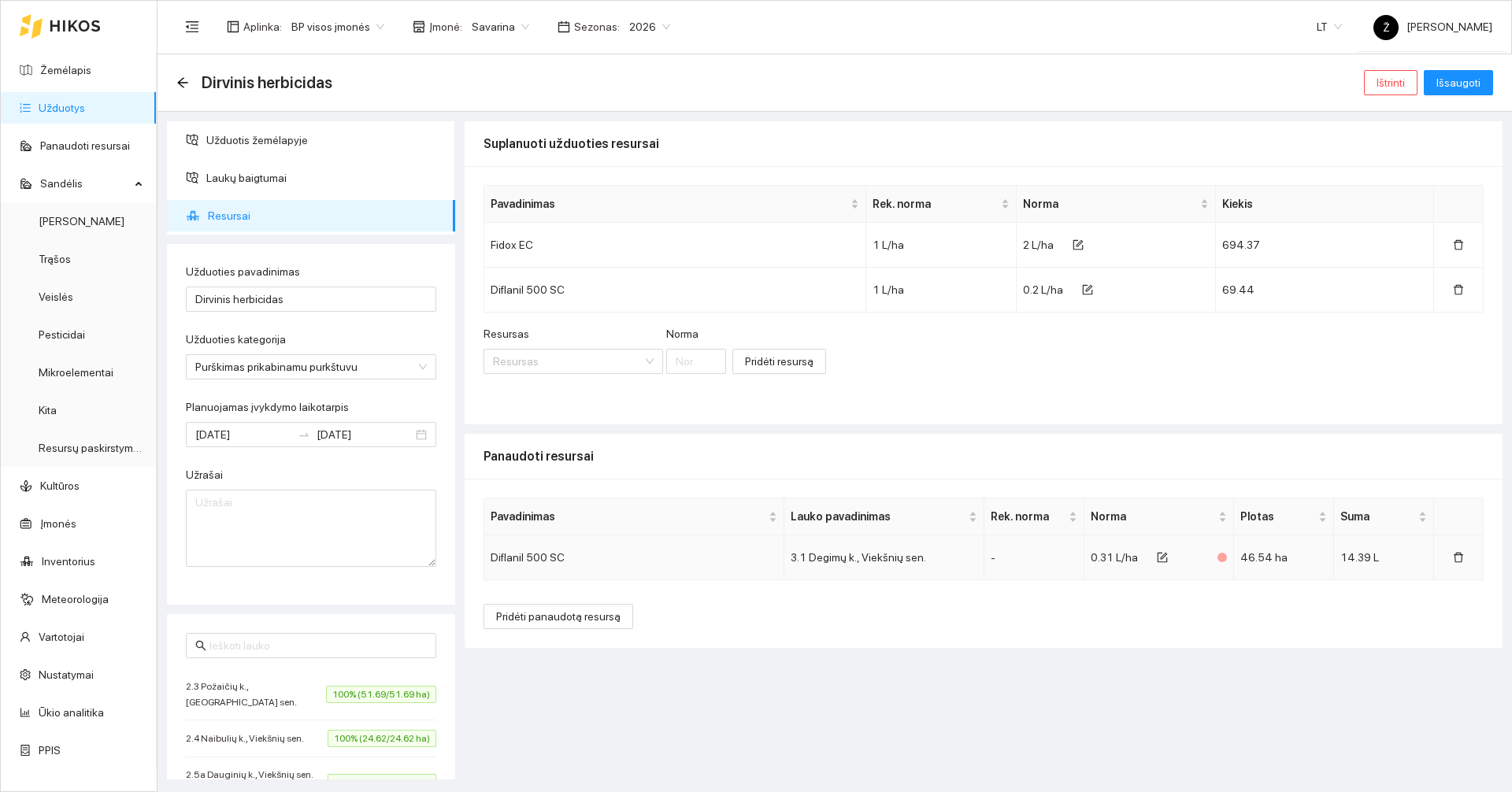
click at [1460, 571] on td at bounding box center [1459, 558] width 50 height 45
click at [1464, 569] on button "button" at bounding box center [1458, 557] width 36 height 25
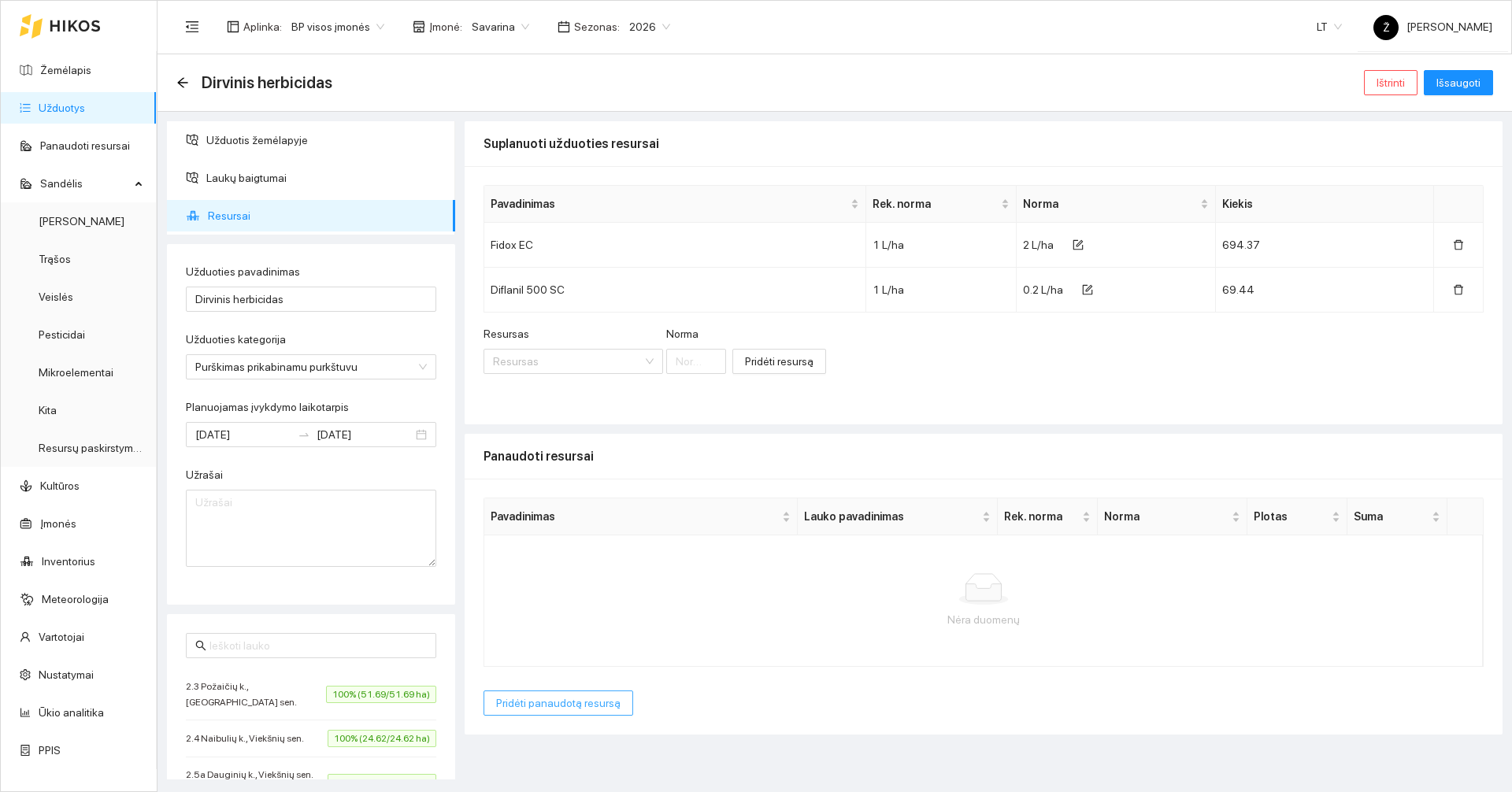
click at [542, 707] on span "Pridėti panaudotą resursą" at bounding box center [558, 703] width 124 height 18
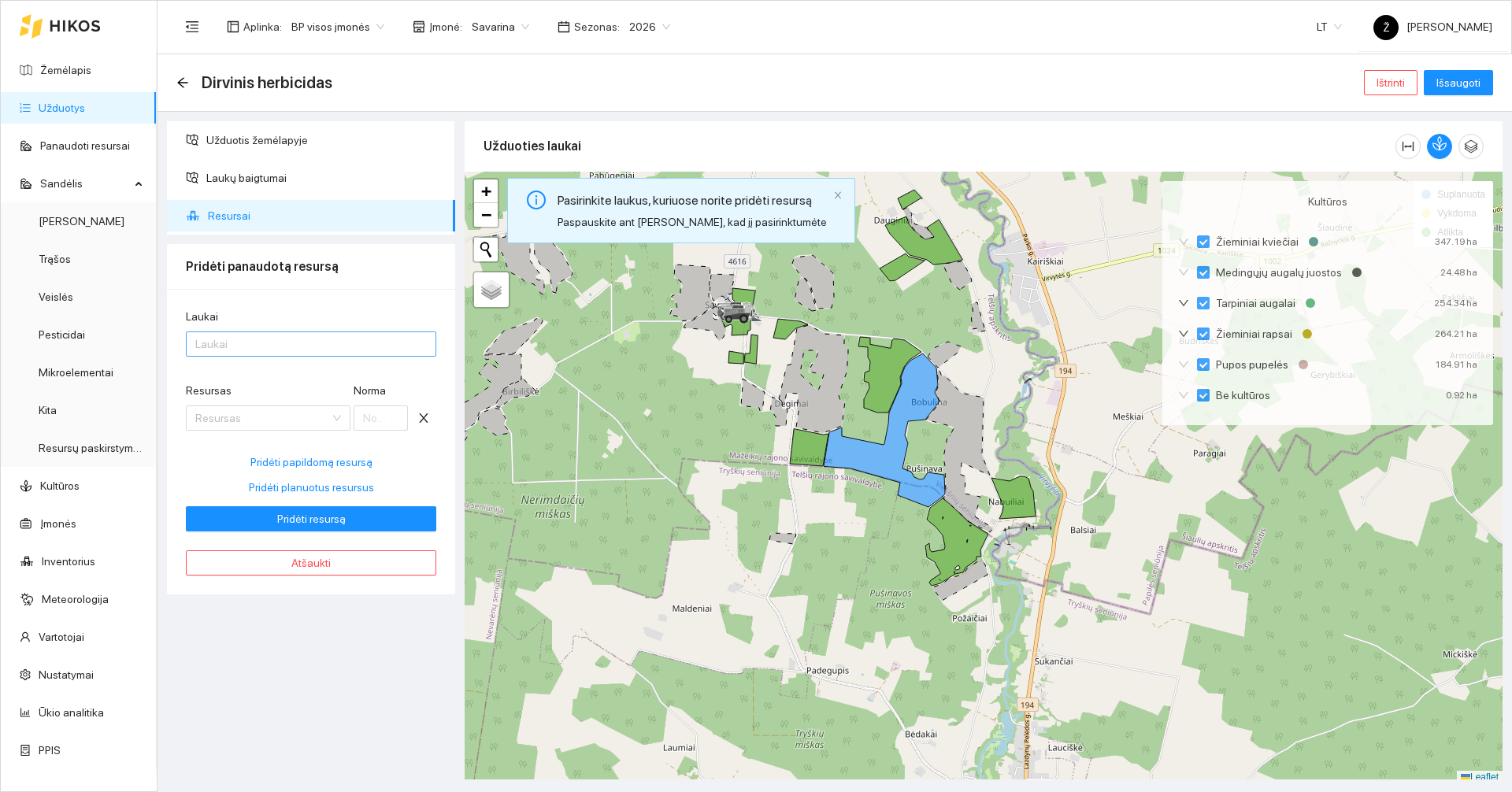
click at [266, 345] on div at bounding box center [303, 344] width 227 height 19
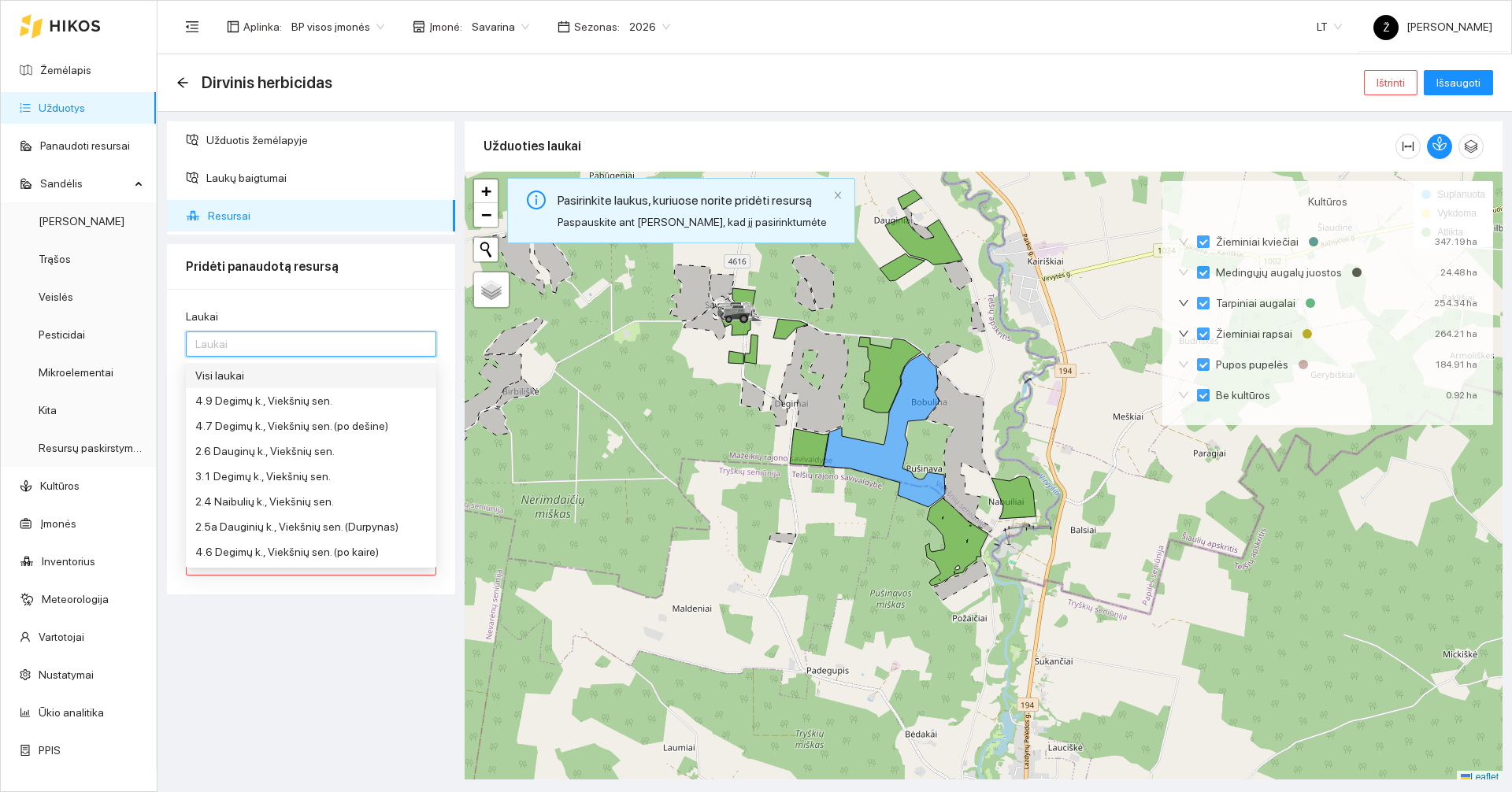
click at [255, 376] on div "Visi laukai" at bounding box center [311, 375] width 232 height 18
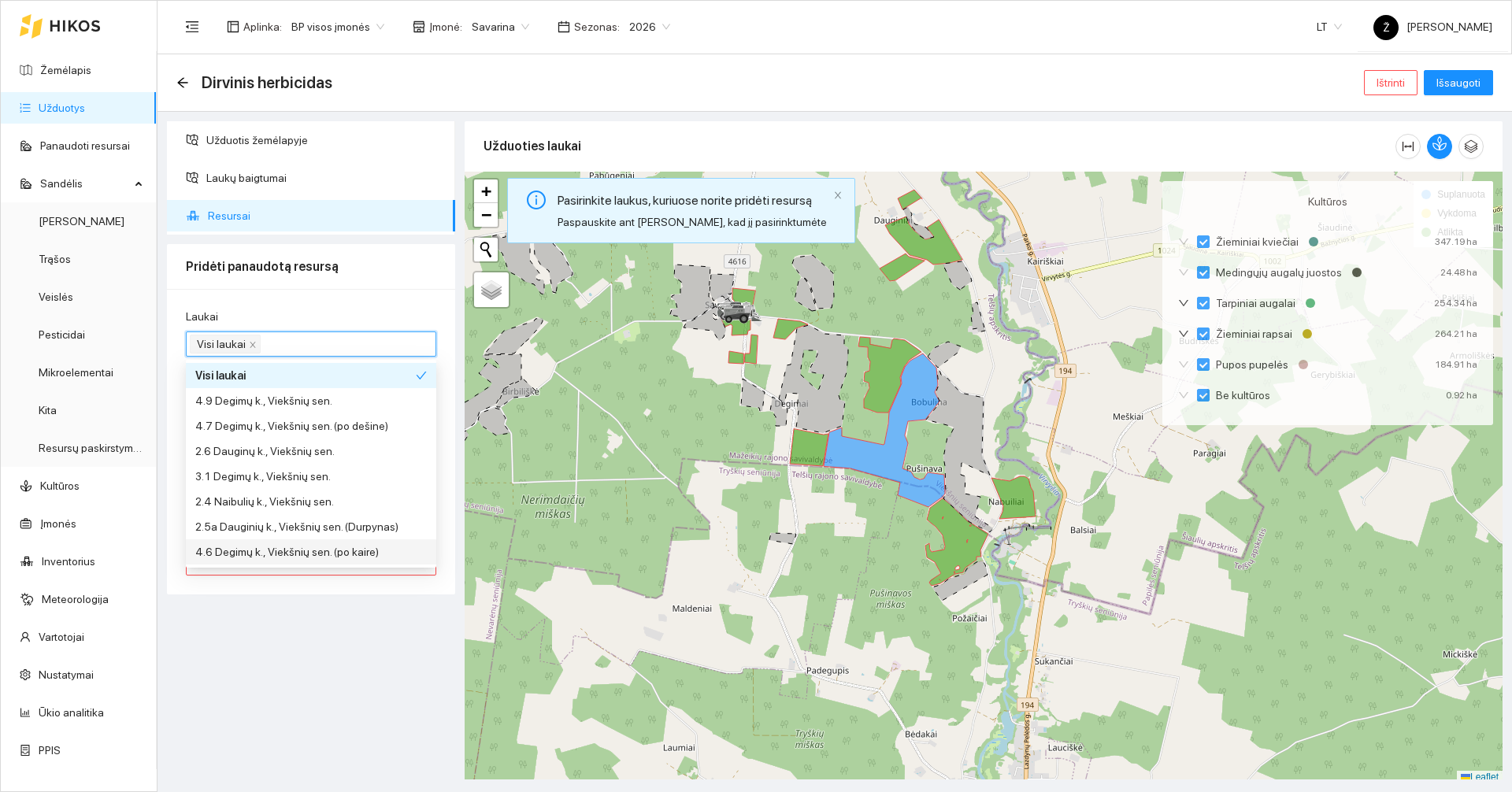
click at [257, 643] on div "Užduotis žemėlapyje Laukų baigtumai Resursai Pridėti panaudotą resursą Laukai V…" at bounding box center [310, 451] width 297 height 658
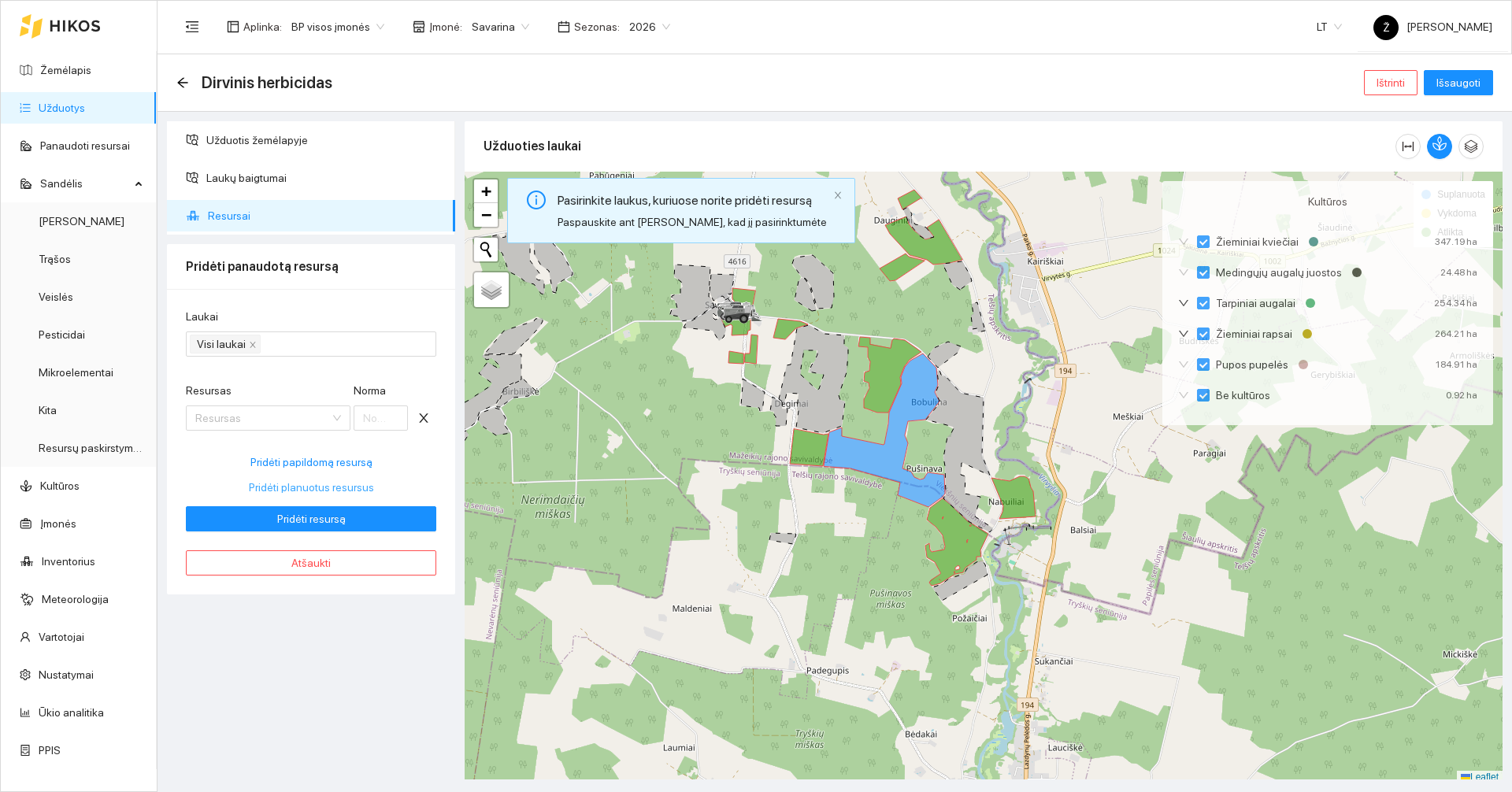
click at [345, 487] on span "Pridėti planuotus resursus" at bounding box center [311, 487] width 125 height 18
type input "2"
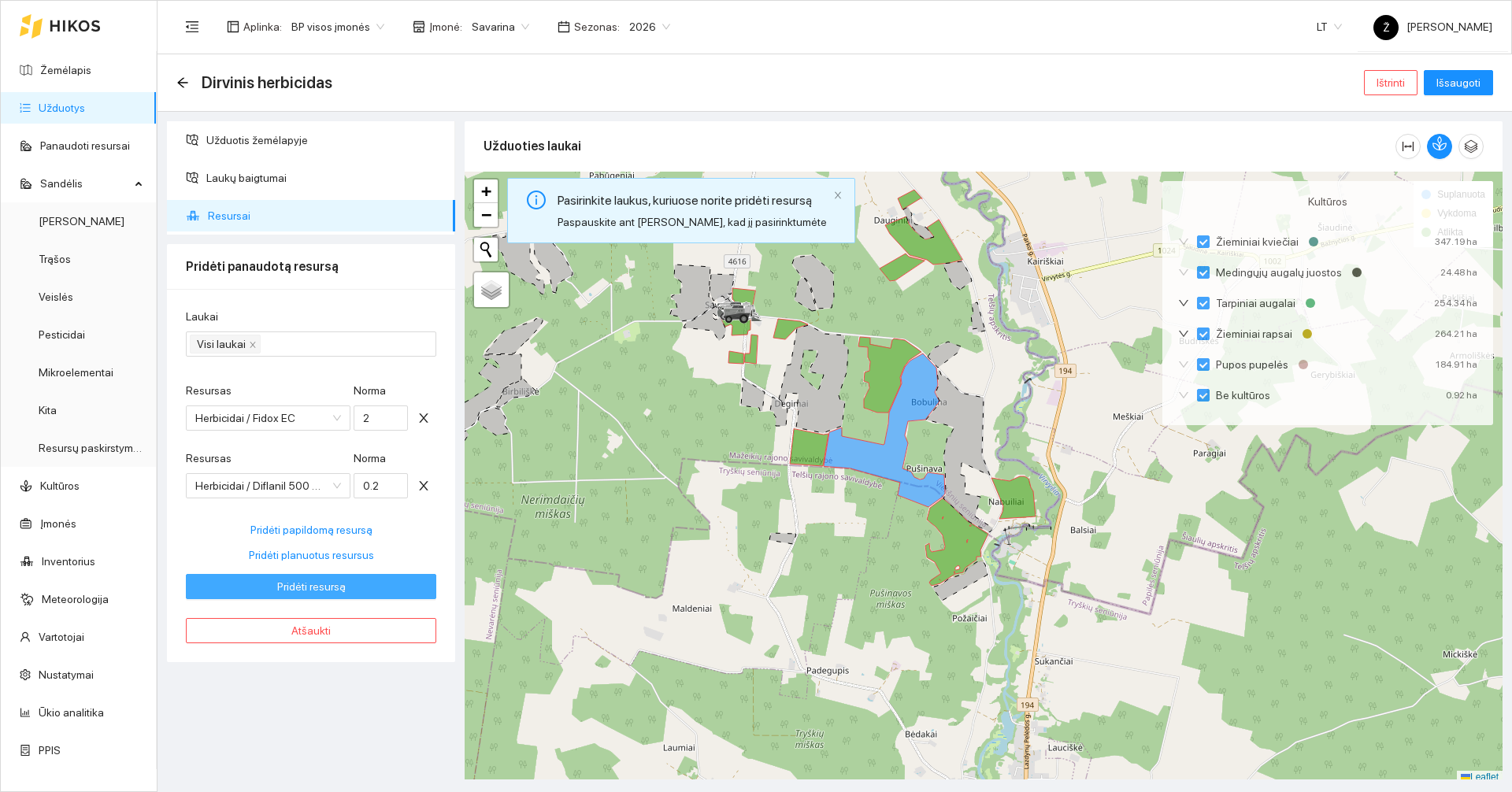
click at [337, 587] on span "Pridėti resursą" at bounding box center [310, 586] width 68 height 18
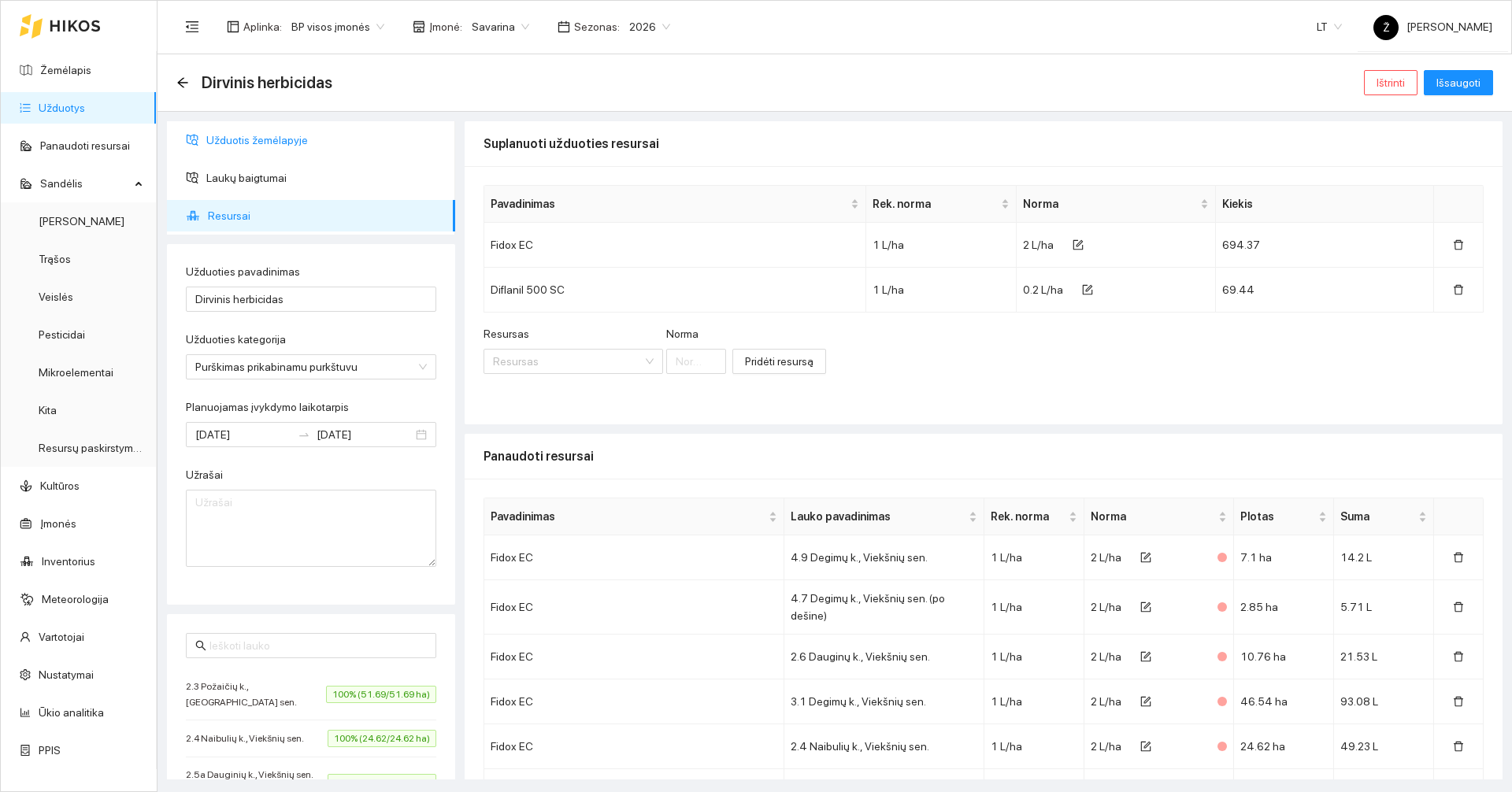
click at [235, 146] on span "Užduotis žemėlapyje" at bounding box center [324, 140] width 237 height 32
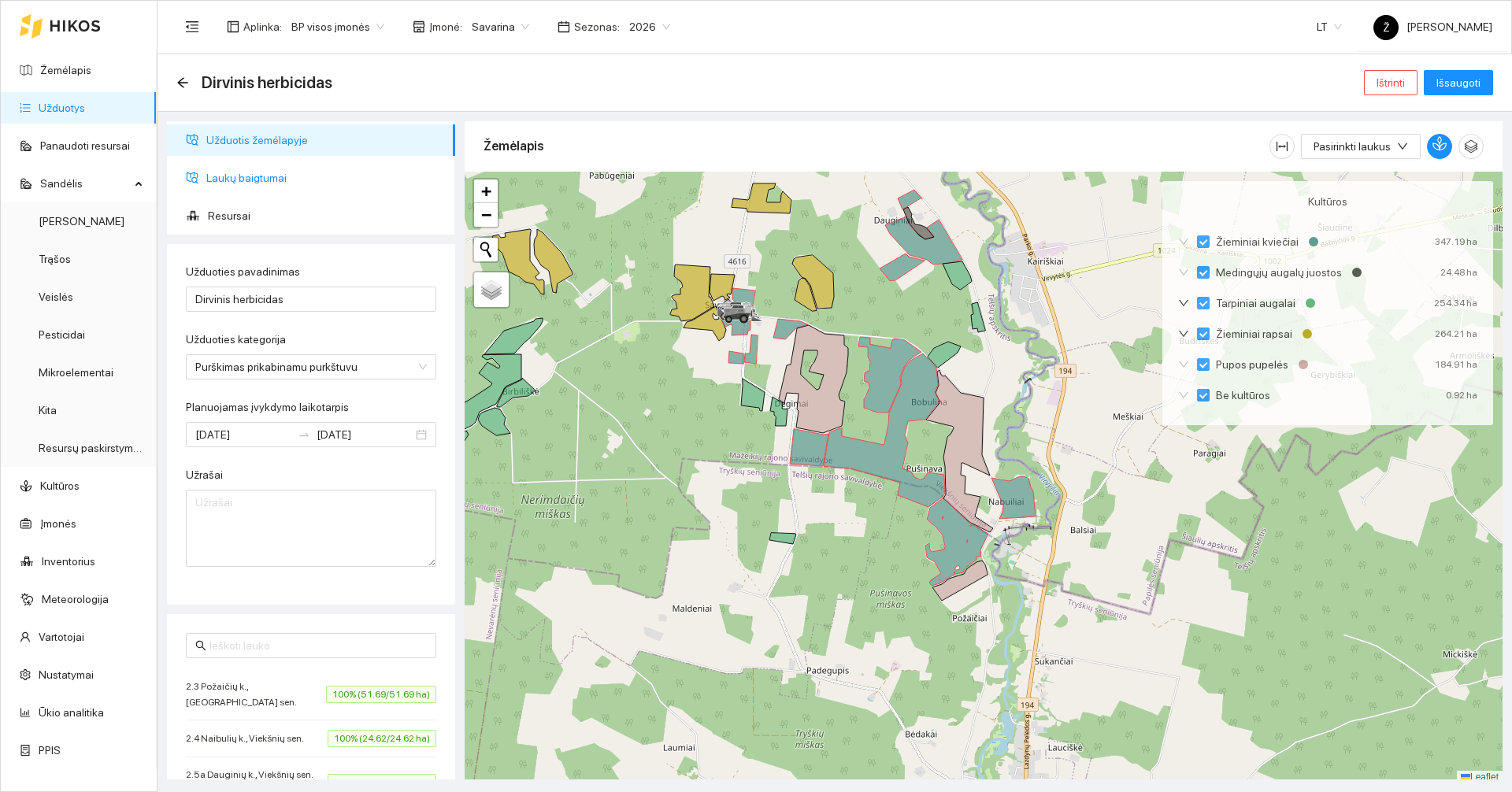
click at [235, 175] on span "Laukų baigtumai" at bounding box center [324, 178] width 237 height 32
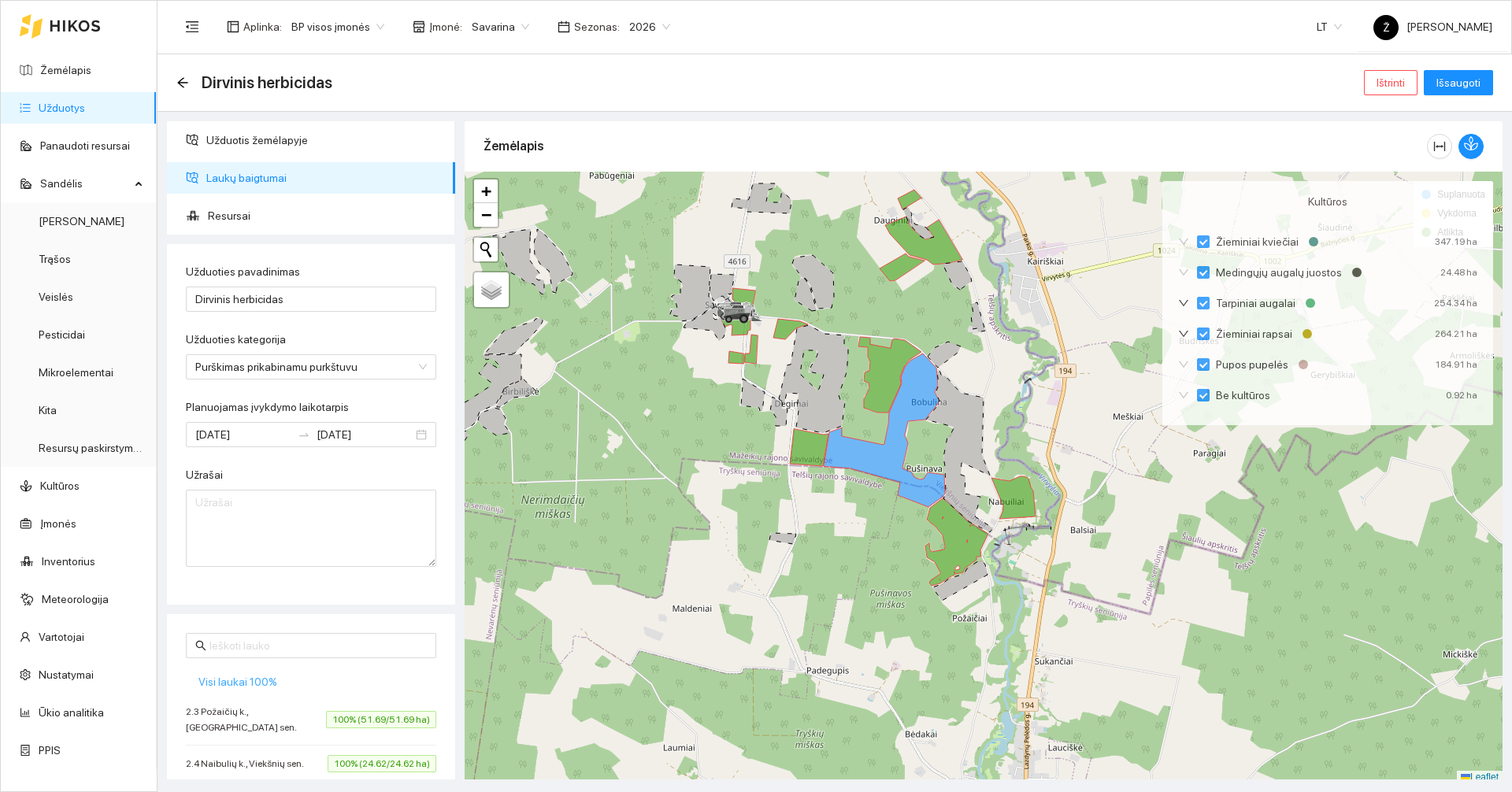
click at [235, 688] on span "Visi laukai 100%" at bounding box center [238, 682] width 79 height 18
click at [1470, 81] on span "Išsaugoti" at bounding box center [1458, 82] width 44 height 18
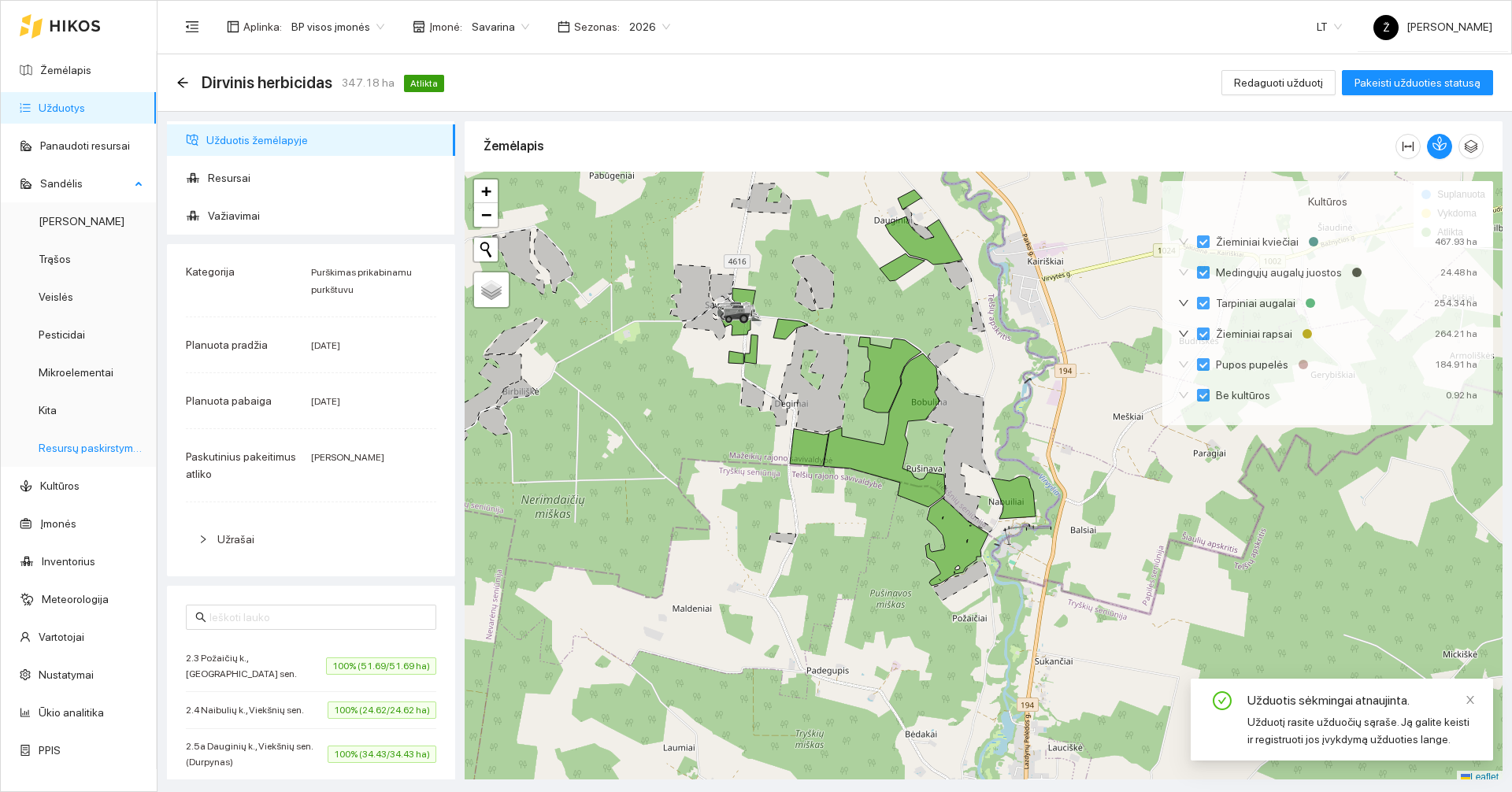
click at [65, 449] on link "Resursų paskirstymas" at bounding box center [92, 447] width 107 height 12
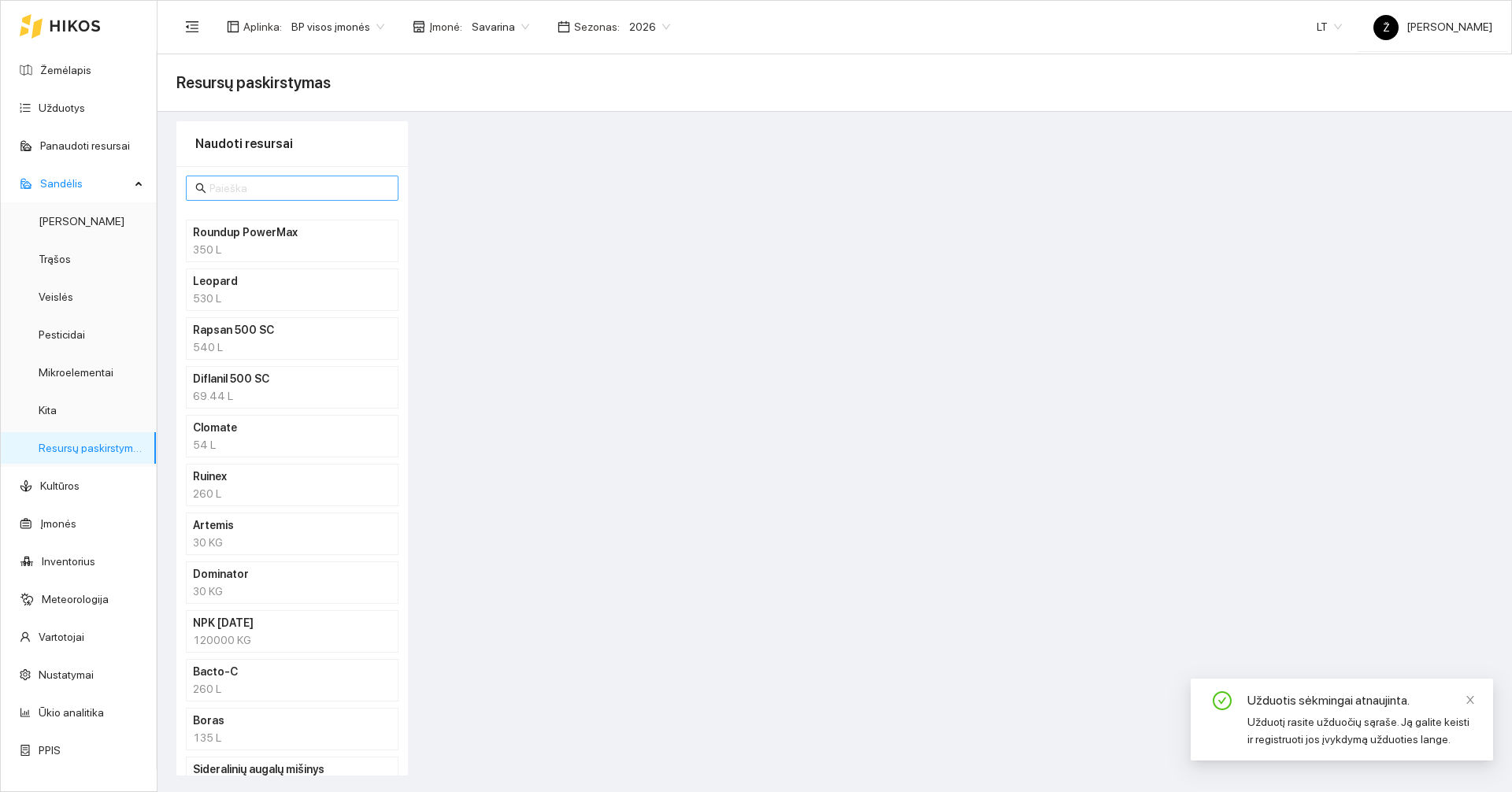
click at [290, 194] on input "text" at bounding box center [299, 188] width 180 height 18
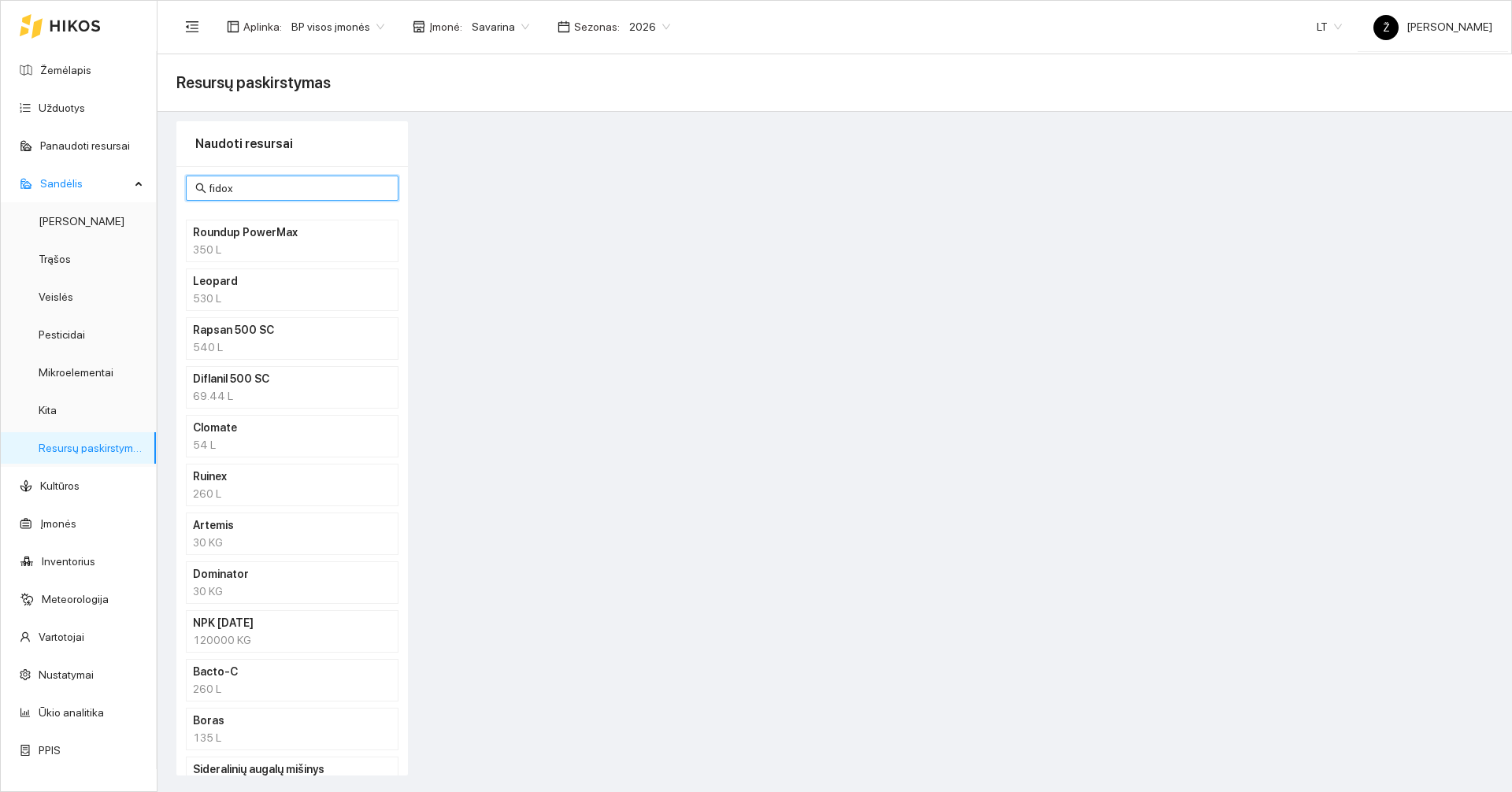
type input "fidox"
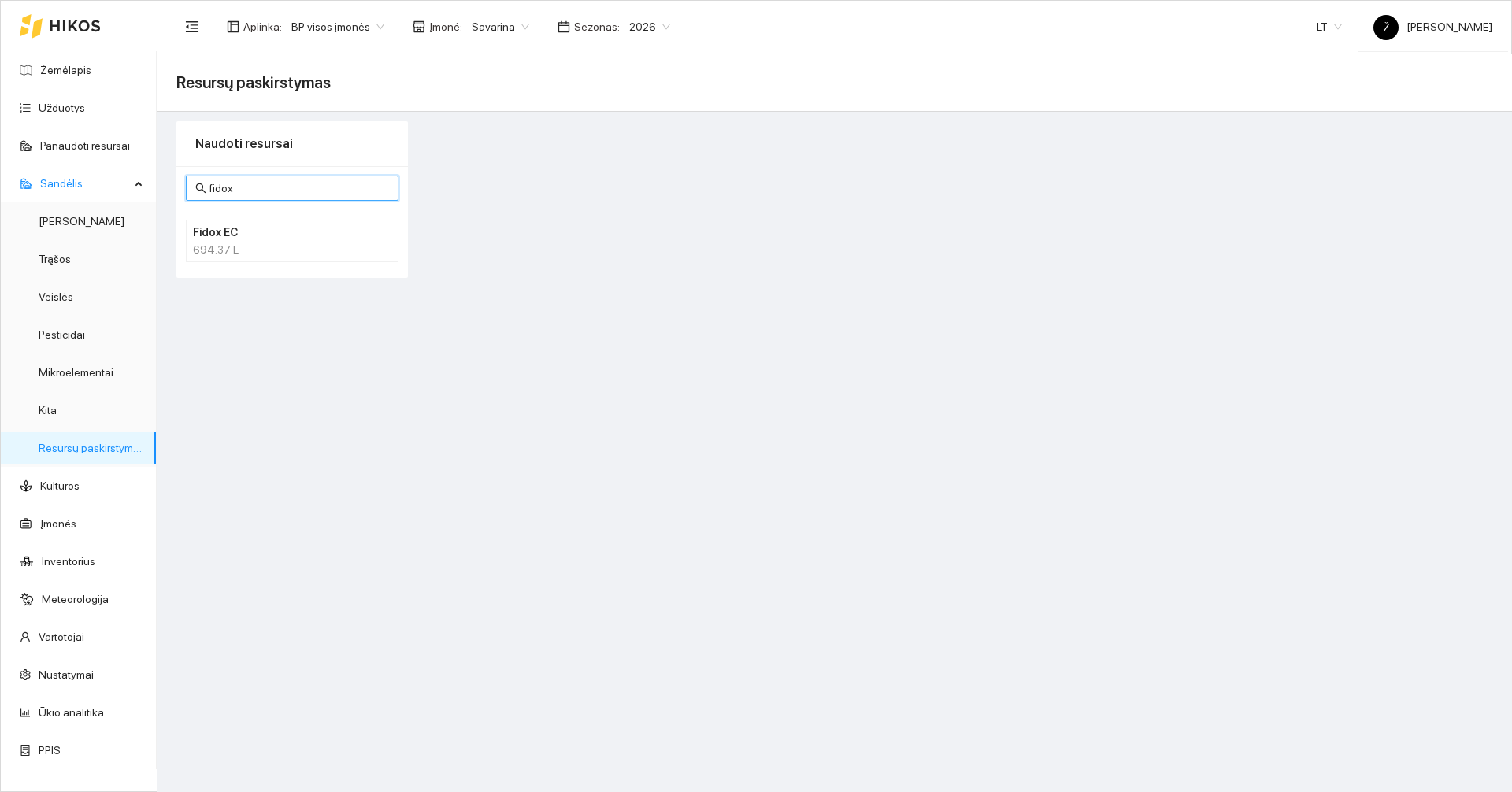
click at [296, 234] on h4 "Fidox EC" at bounding box center [271, 232] width 157 height 18
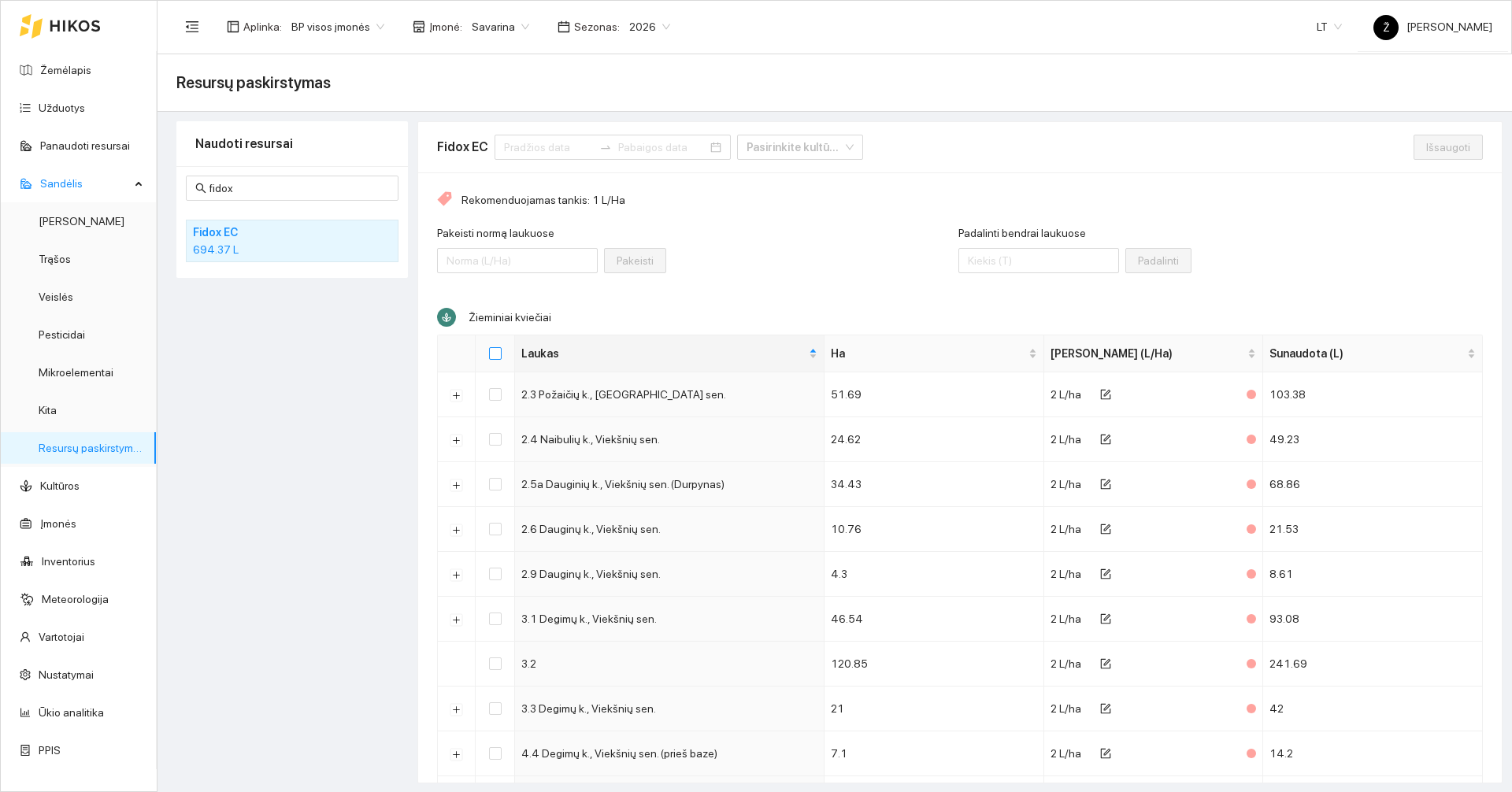
click at [499, 357] on input "Select all" at bounding box center [495, 353] width 12 height 12
checkbox input "true"
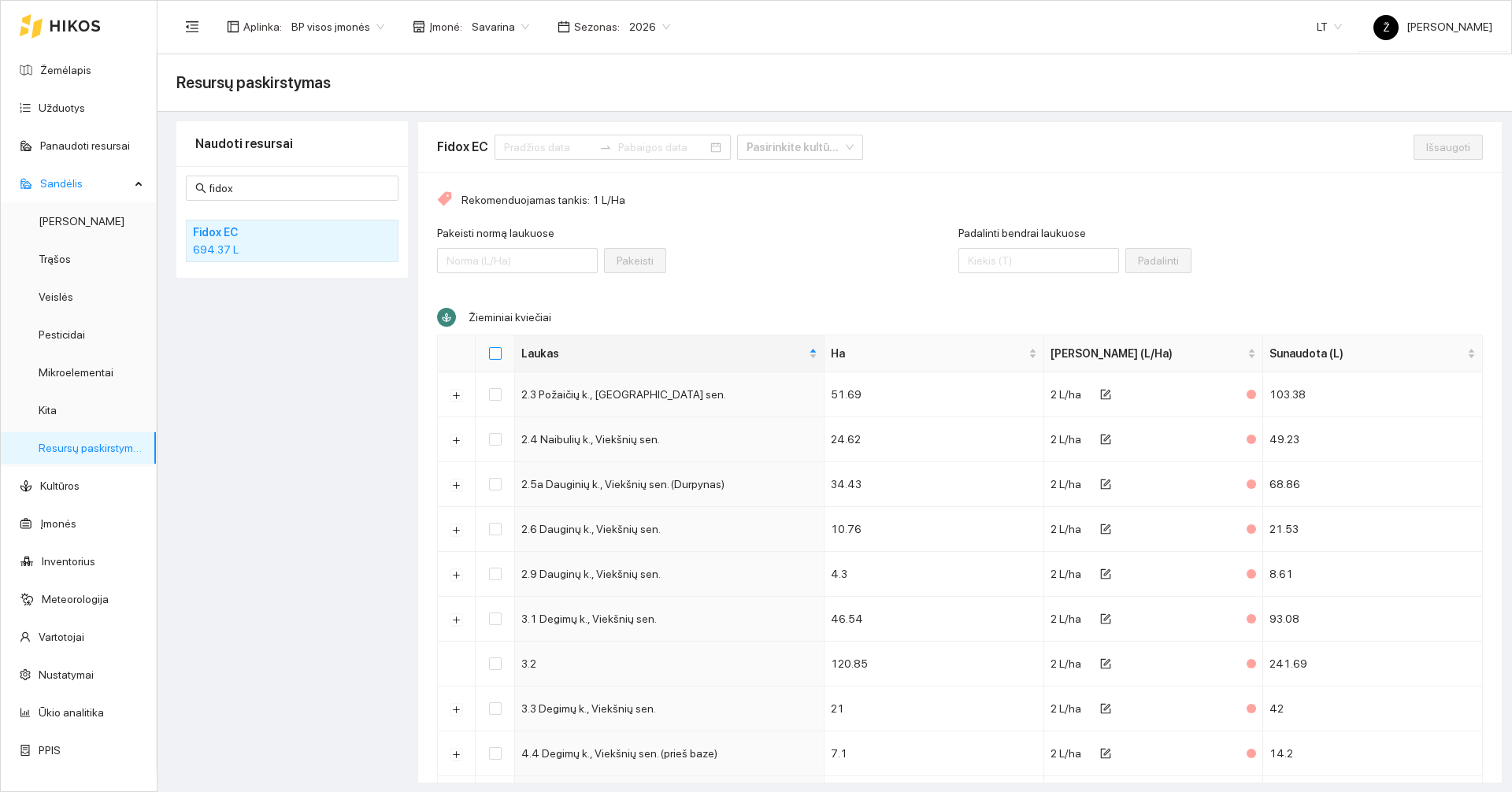
checkbox input "true"
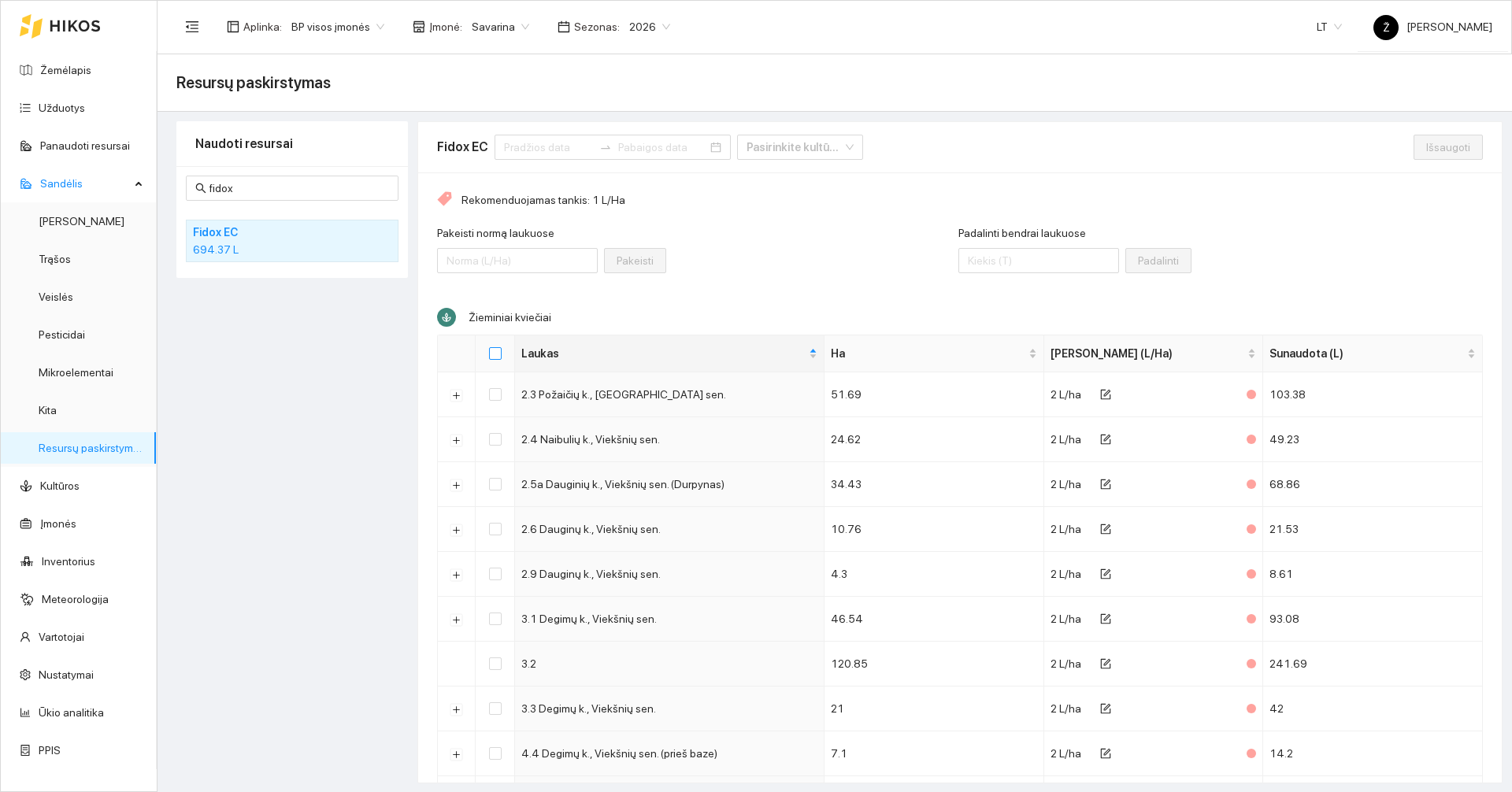
checkbox input "true"
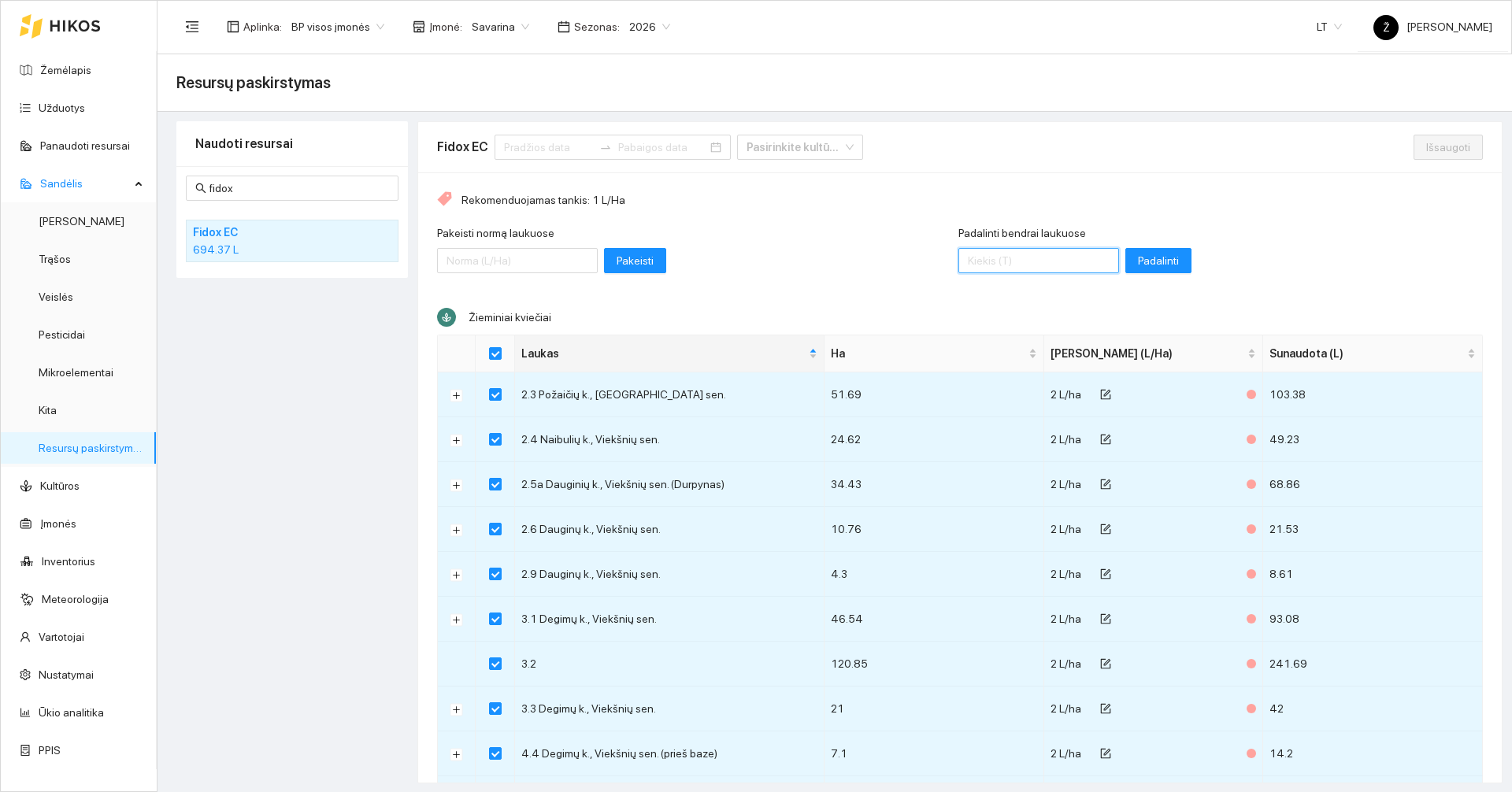
click at [1011, 266] on input "Padalinti bendrai laukuose" at bounding box center [1039, 260] width 161 height 25
type input "700"
click at [1138, 264] on span "Padalinti" at bounding box center [1159, 260] width 41 height 18
click at [1459, 148] on button "Išsaugoti" at bounding box center [1448, 147] width 69 height 25
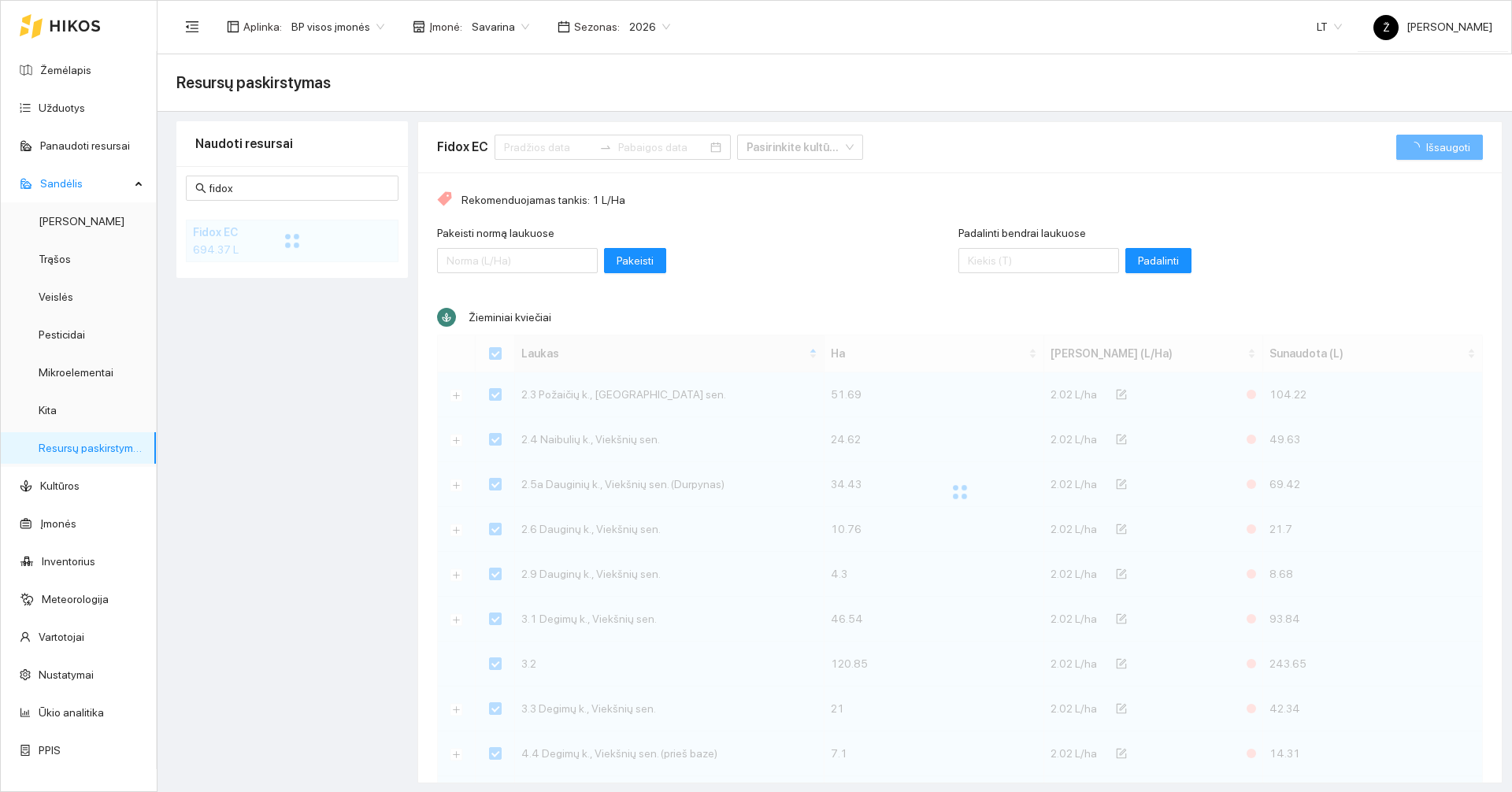
checkbox input "false"
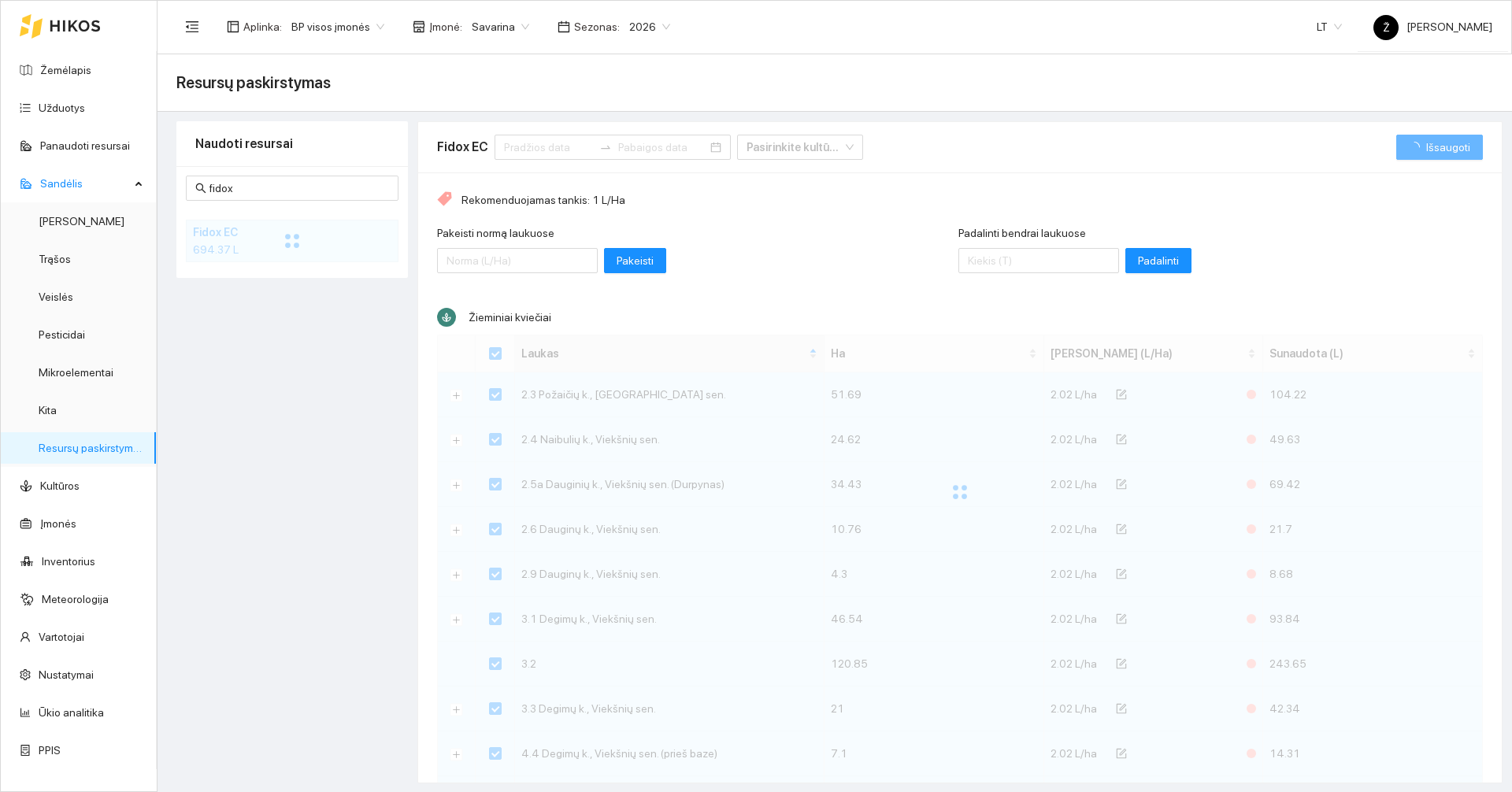
checkbox input "false"
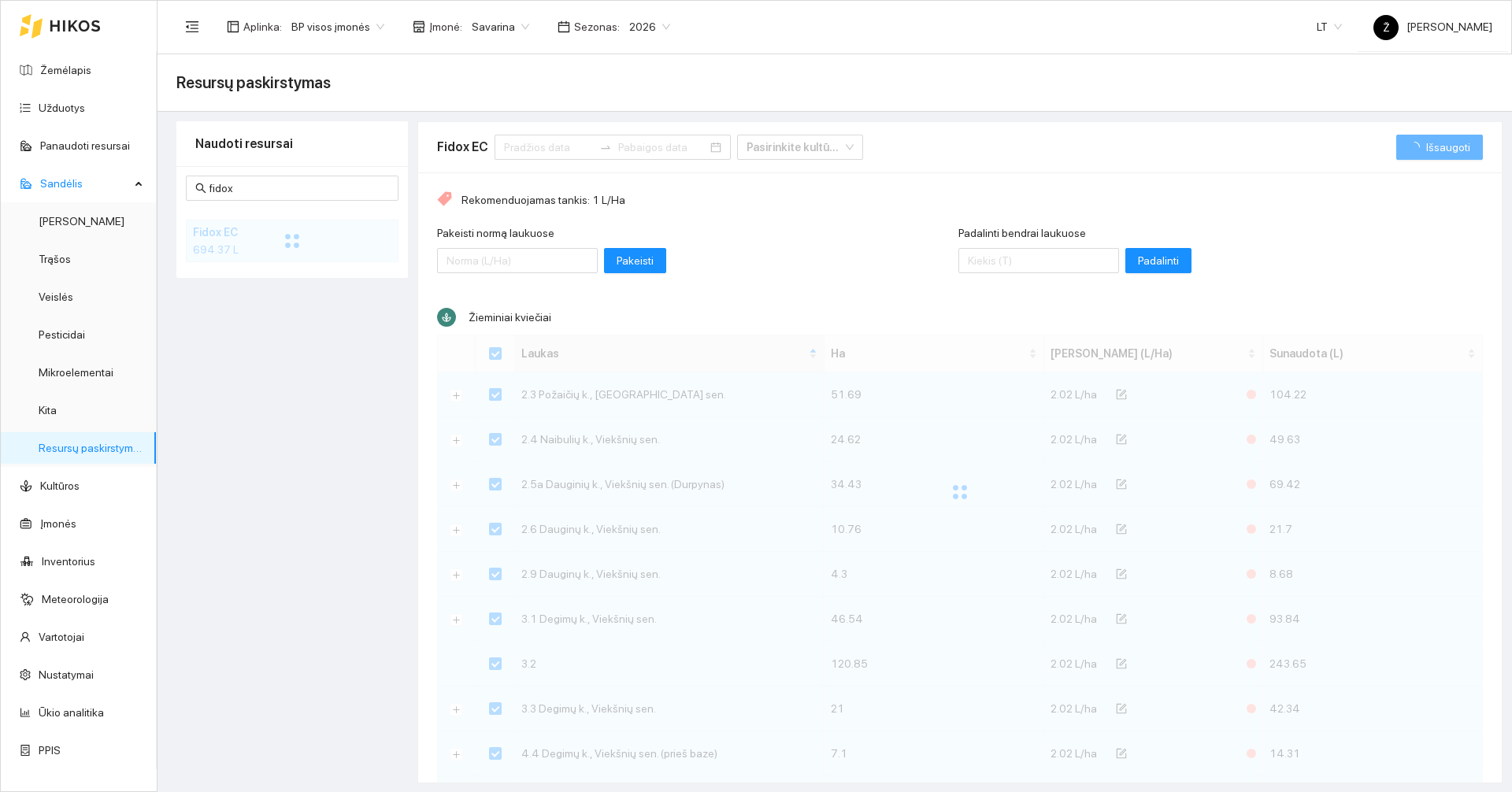
checkbox input "false"
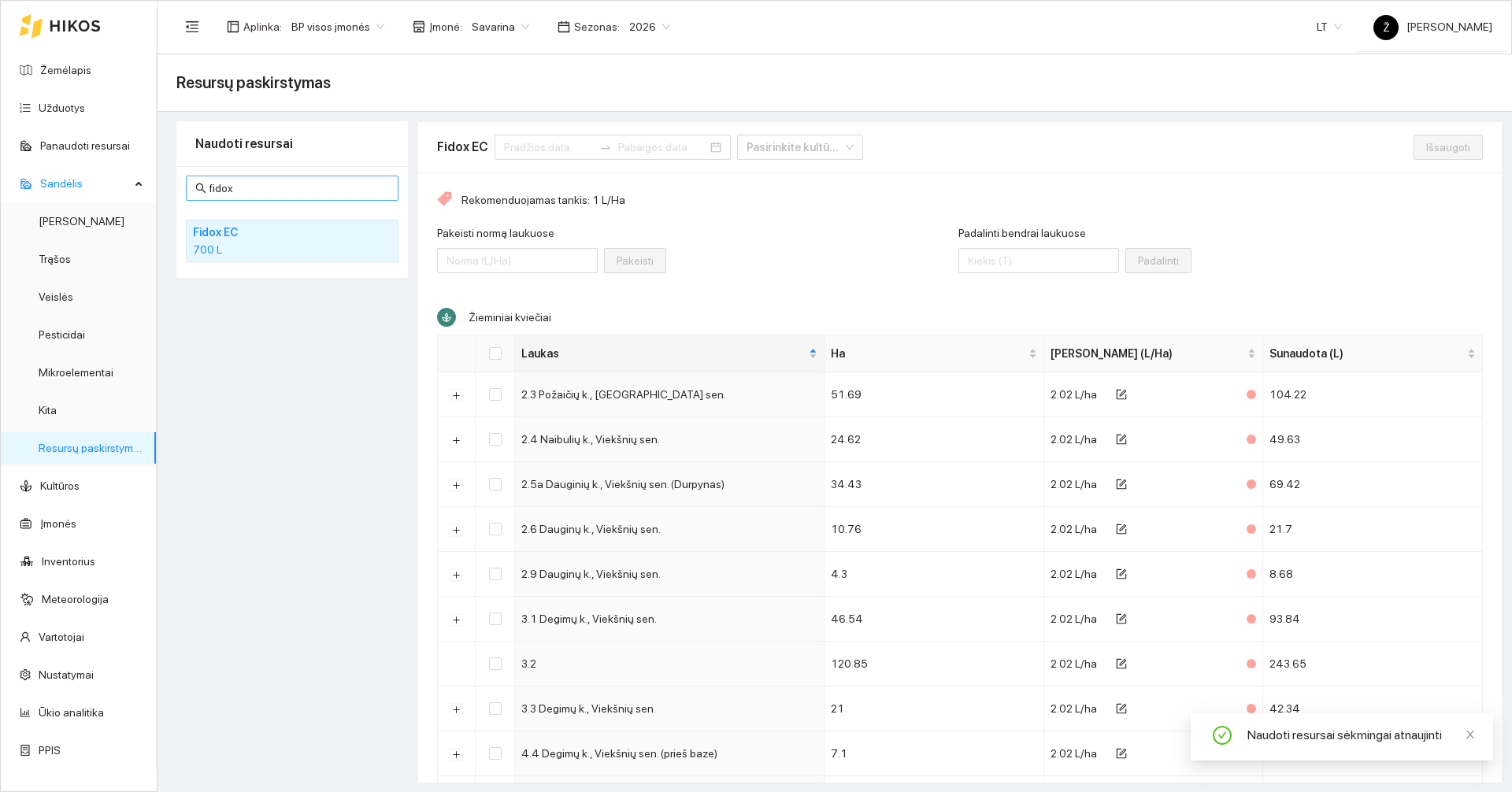
click at [246, 199] on span "fidox" at bounding box center [292, 188] width 212 height 25
click at [247, 193] on input "fidox" at bounding box center [299, 188] width 180 height 18
drag, startPoint x: 247, startPoint y: 193, endPoint x: 178, endPoint y: 182, distance: 69.9
click at [181, 185] on div "fidox Fidox EC 700 L" at bounding box center [293, 223] width 232 height 112
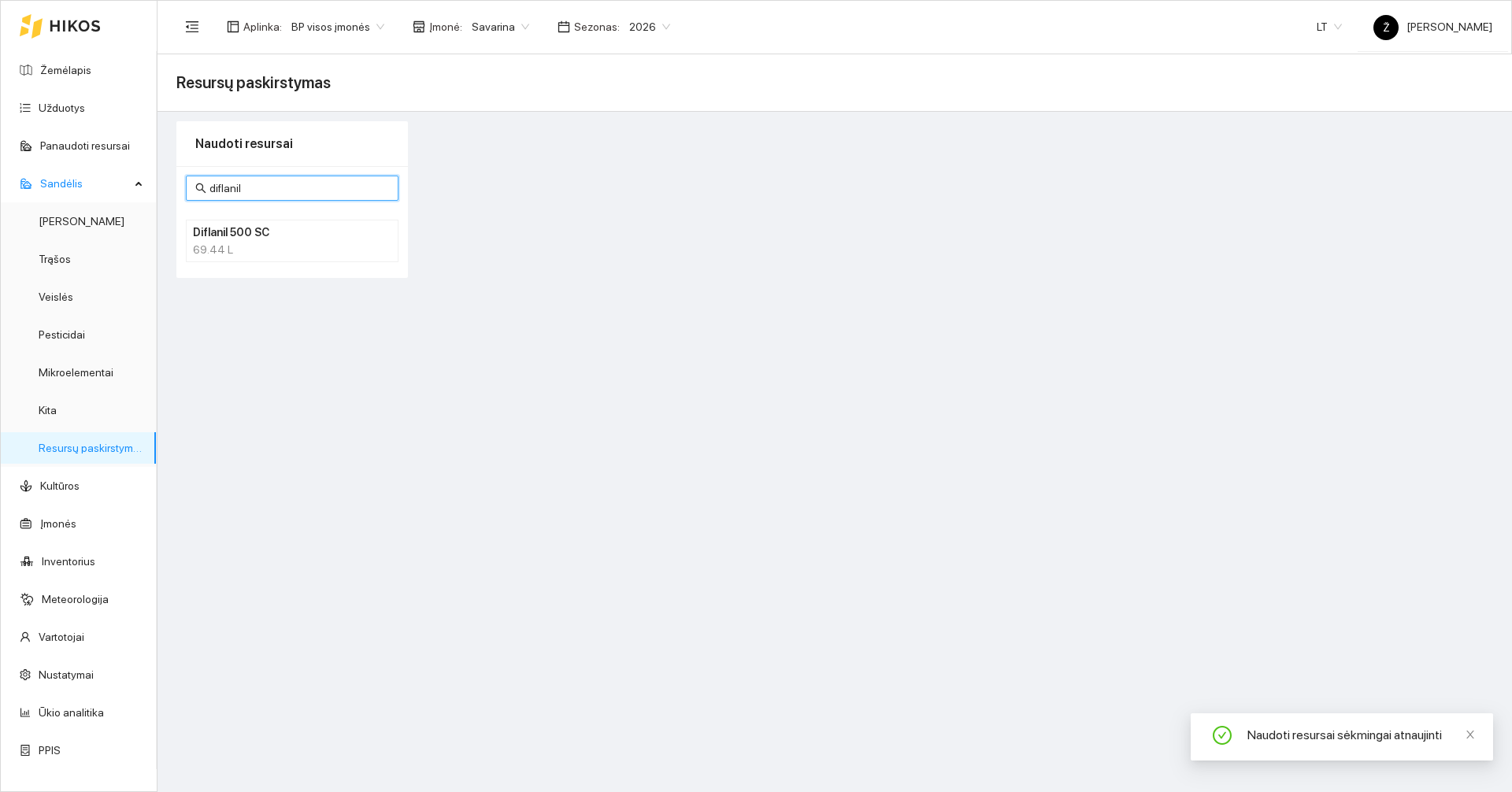
type input "diflanil"
click at [239, 252] on div "69.44 L" at bounding box center [292, 250] width 198 height 18
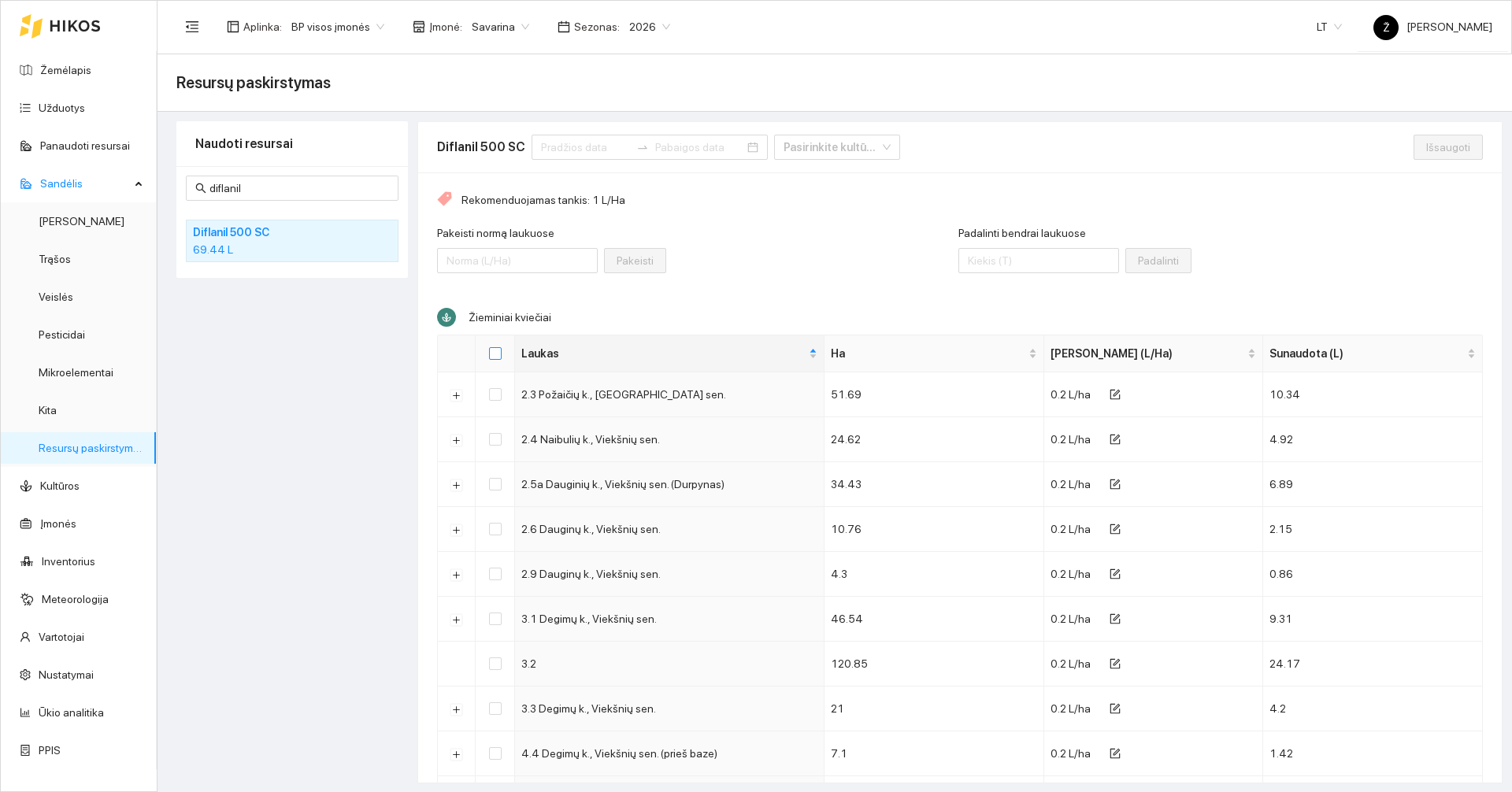
click at [497, 362] on label at bounding box center [495, 353] width 12 height 18
click at [497, 360] on input "Select all" at bounding box center [495, 353] width 12 height 12
checkbox input "true"
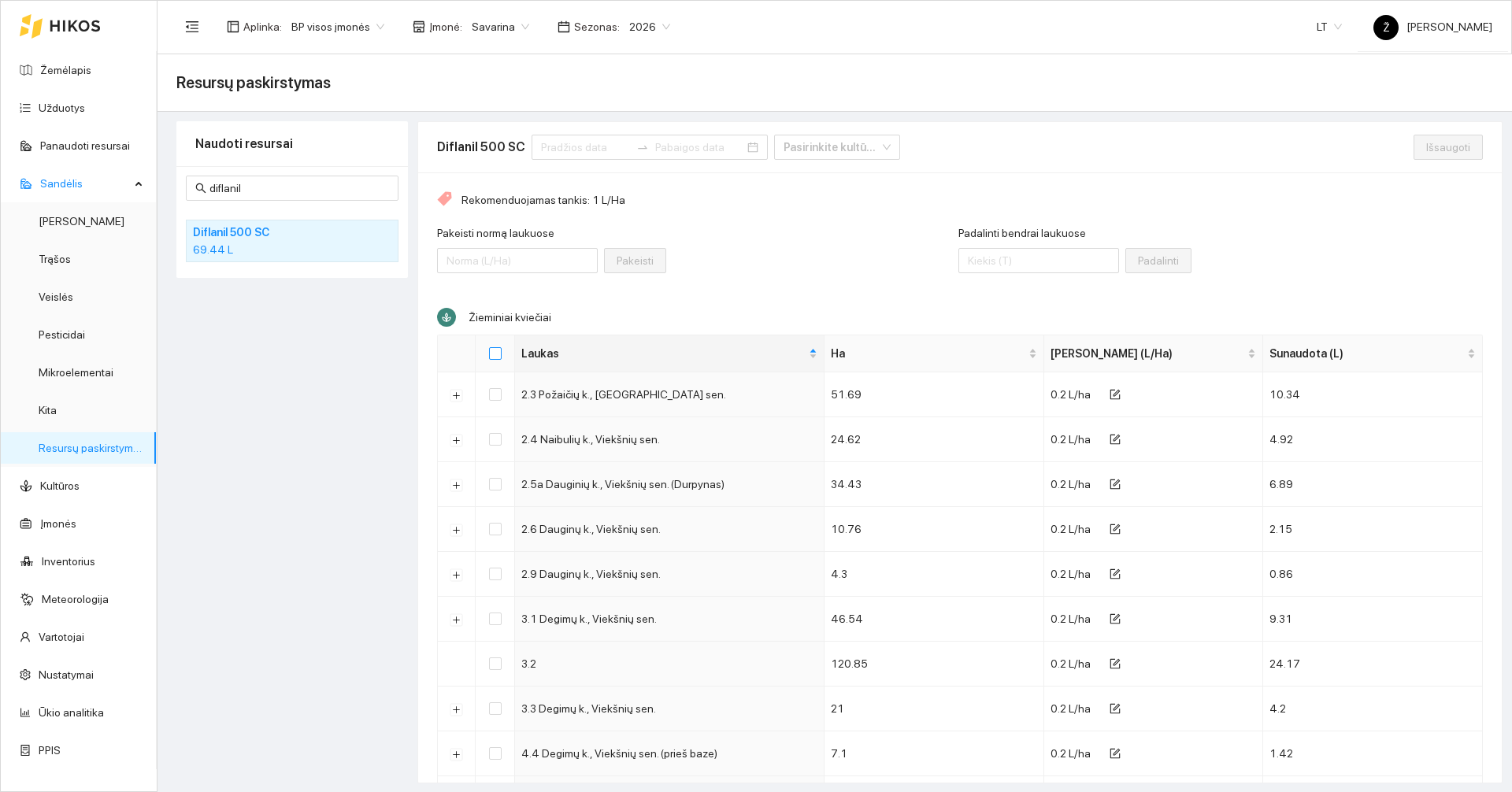
checkbox input "true"
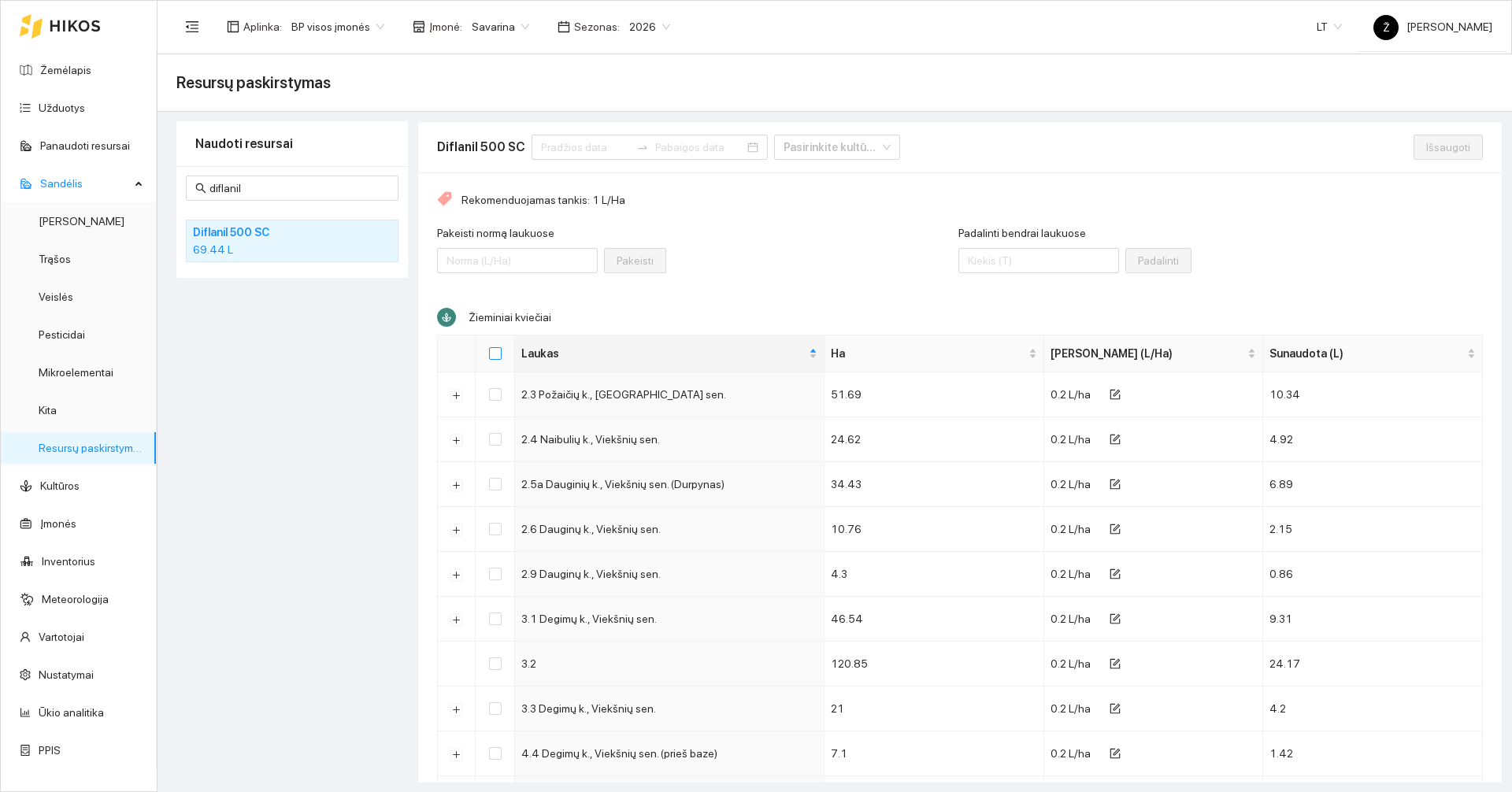
checkbox input "true"
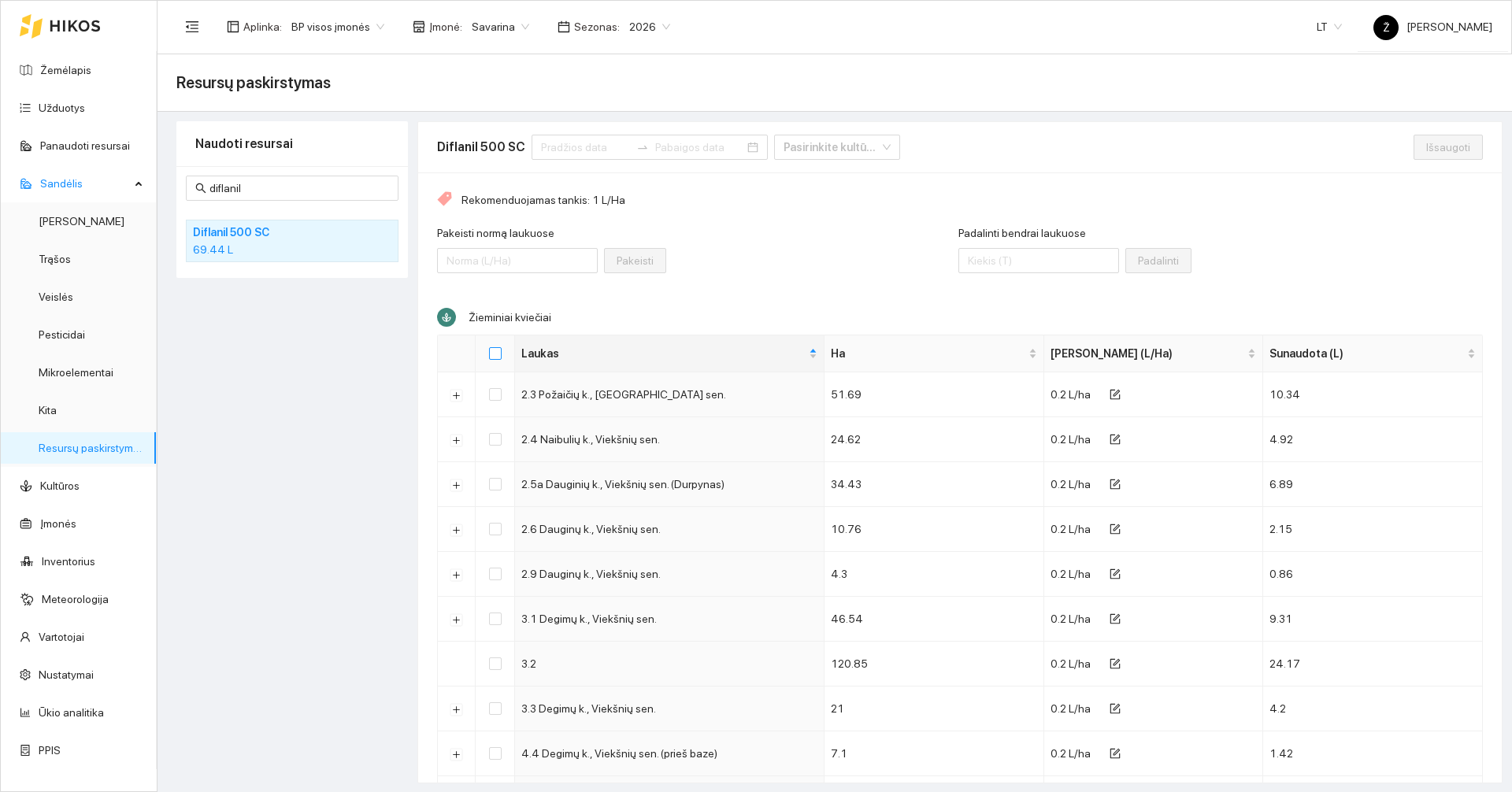
checkbox input "true"
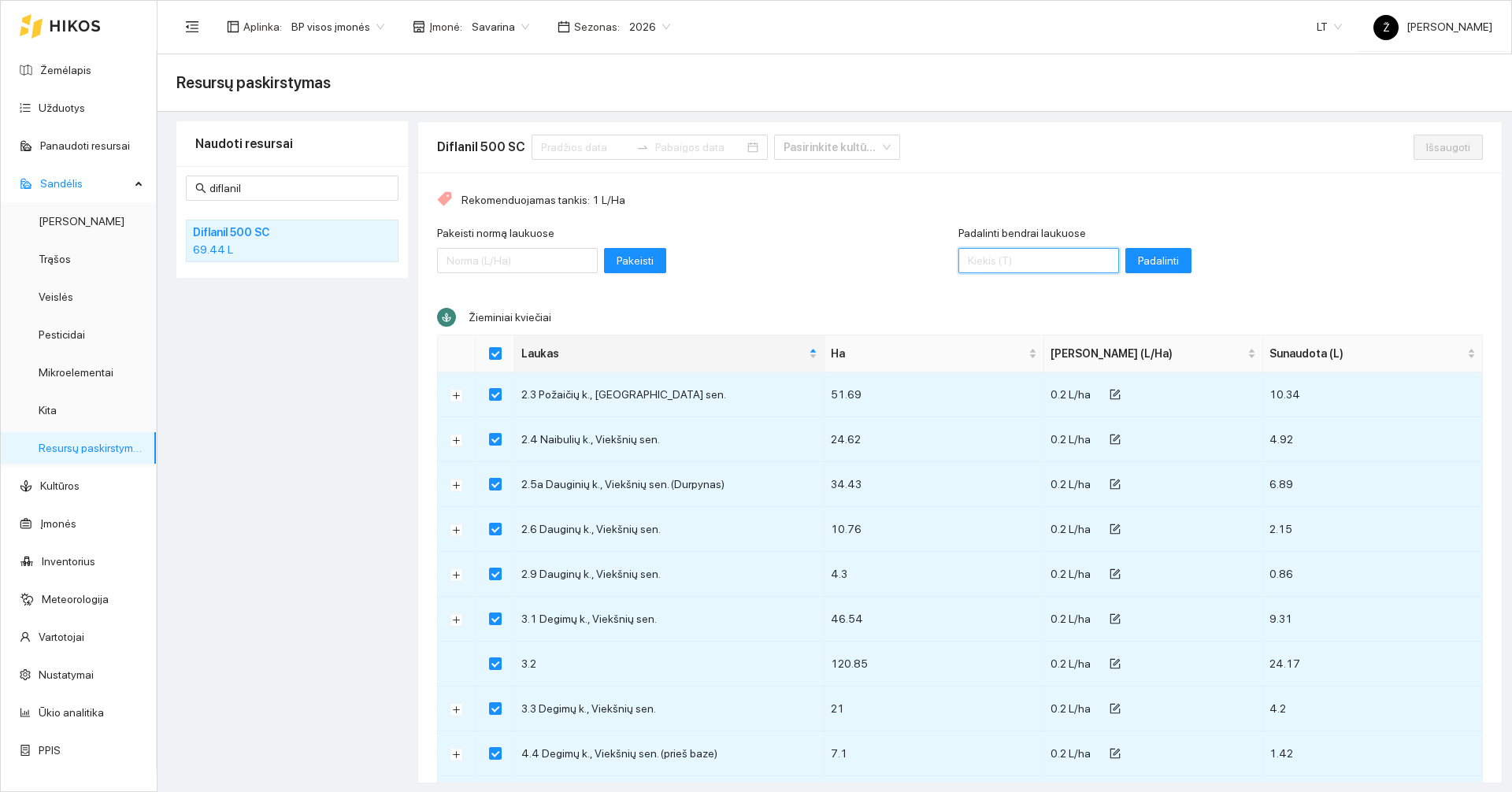
click at [1017, 267] on input "Padalinti bendrai laukuose" at bounding box center [1039, 260] width 161 height 25
type input "70"
click at [1138, 258] on span "Padalinti" at bounding box center [1159, 260] width 41 height 18
click at [1441, 151] on span "Išsaugoti" at bounding box center [1447, 147] width 44 height 18
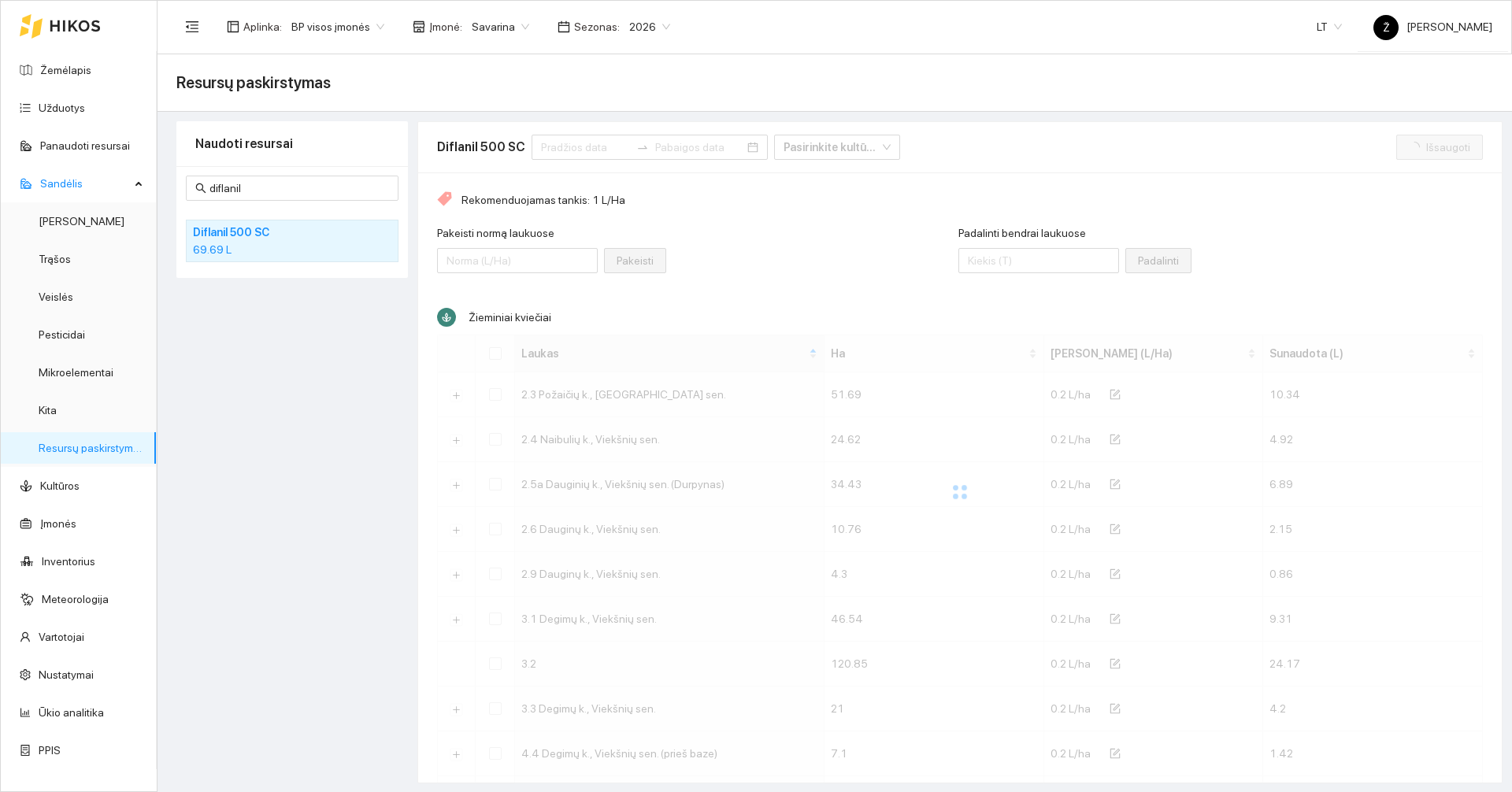
checkbox input "false"
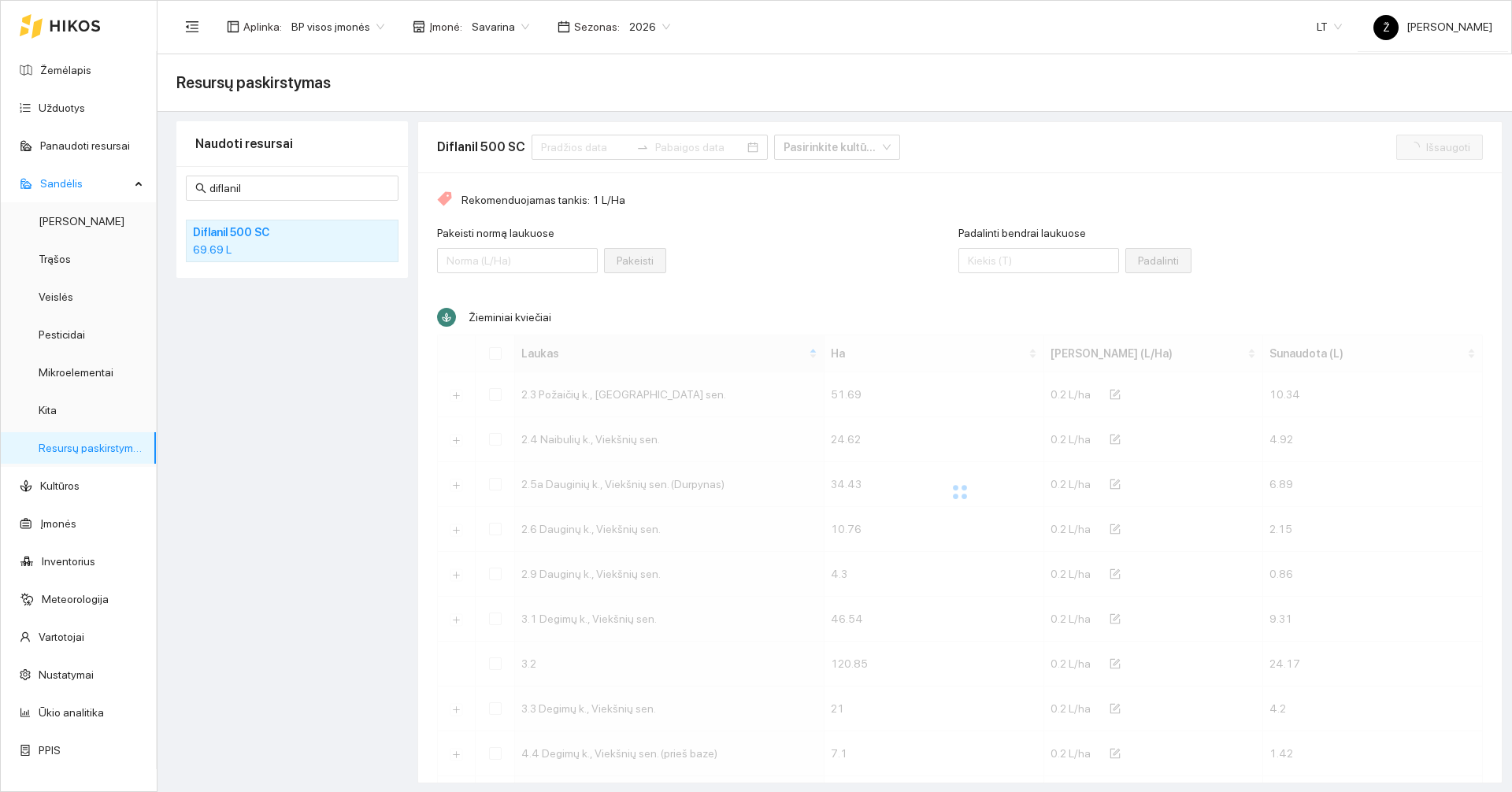
checkbox input "false"
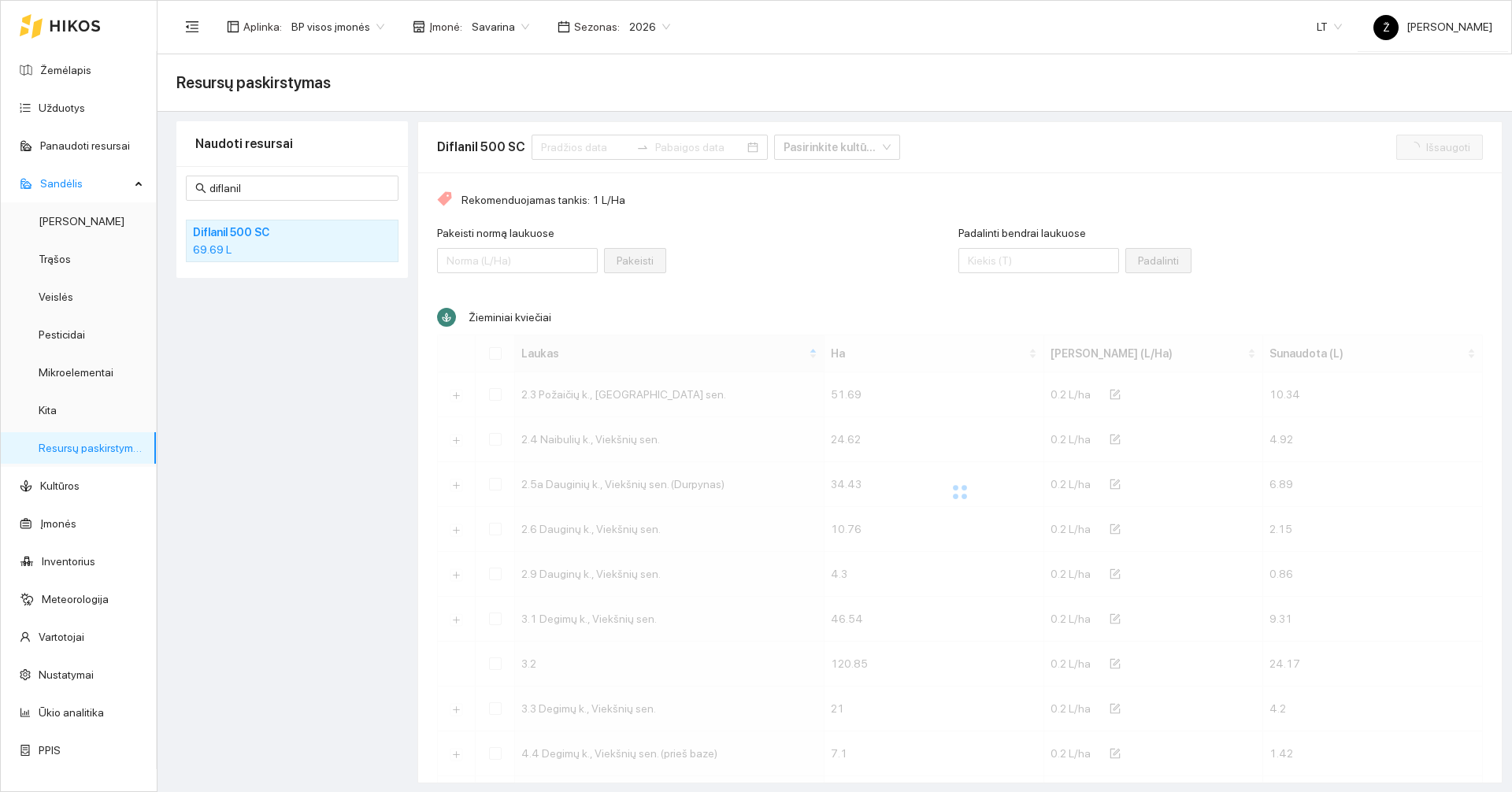
checkbox input "false"
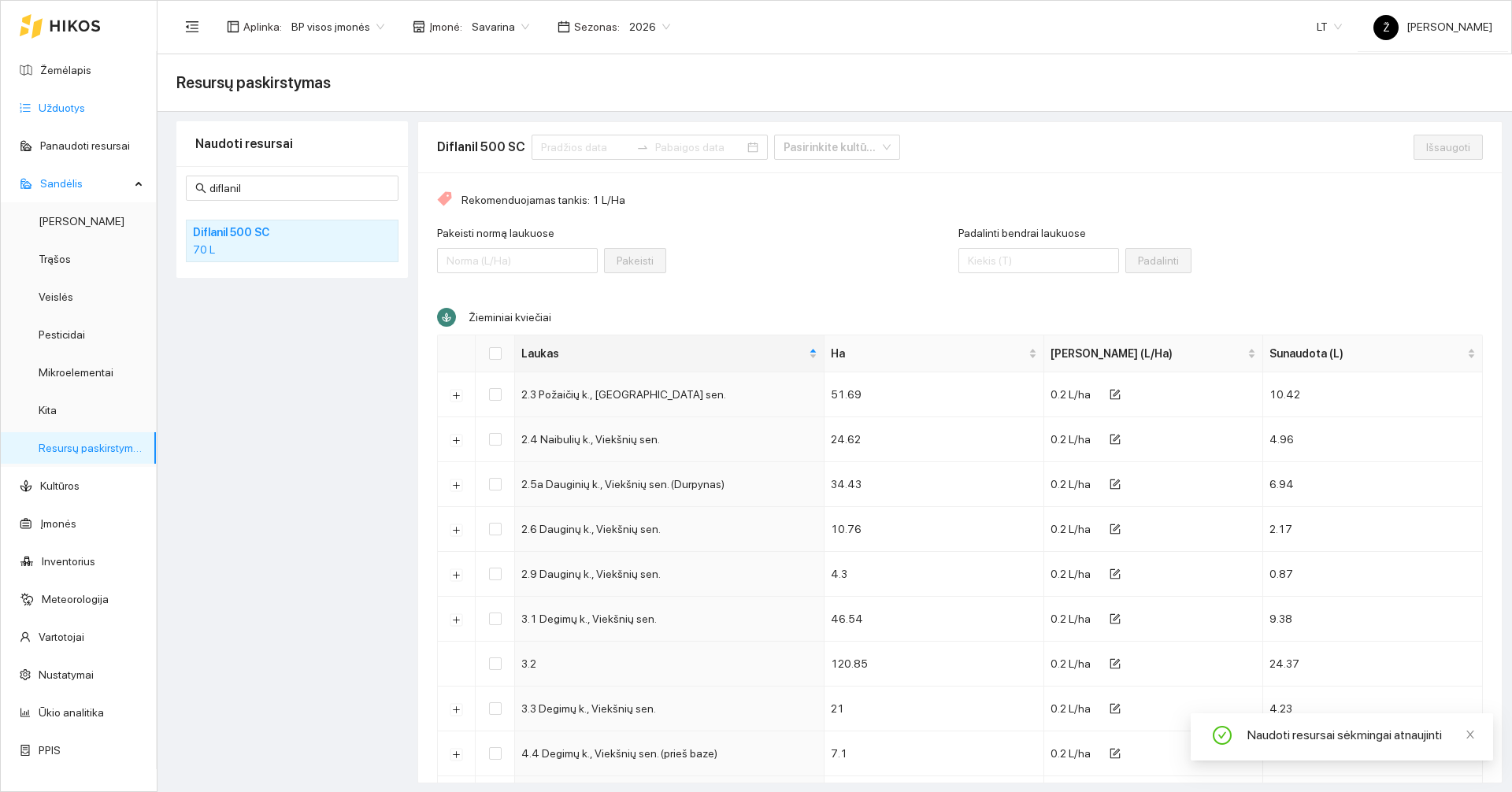
click at [85, 106] on link "Užduotys" at bounding box center [62, 108] width 47 height 12
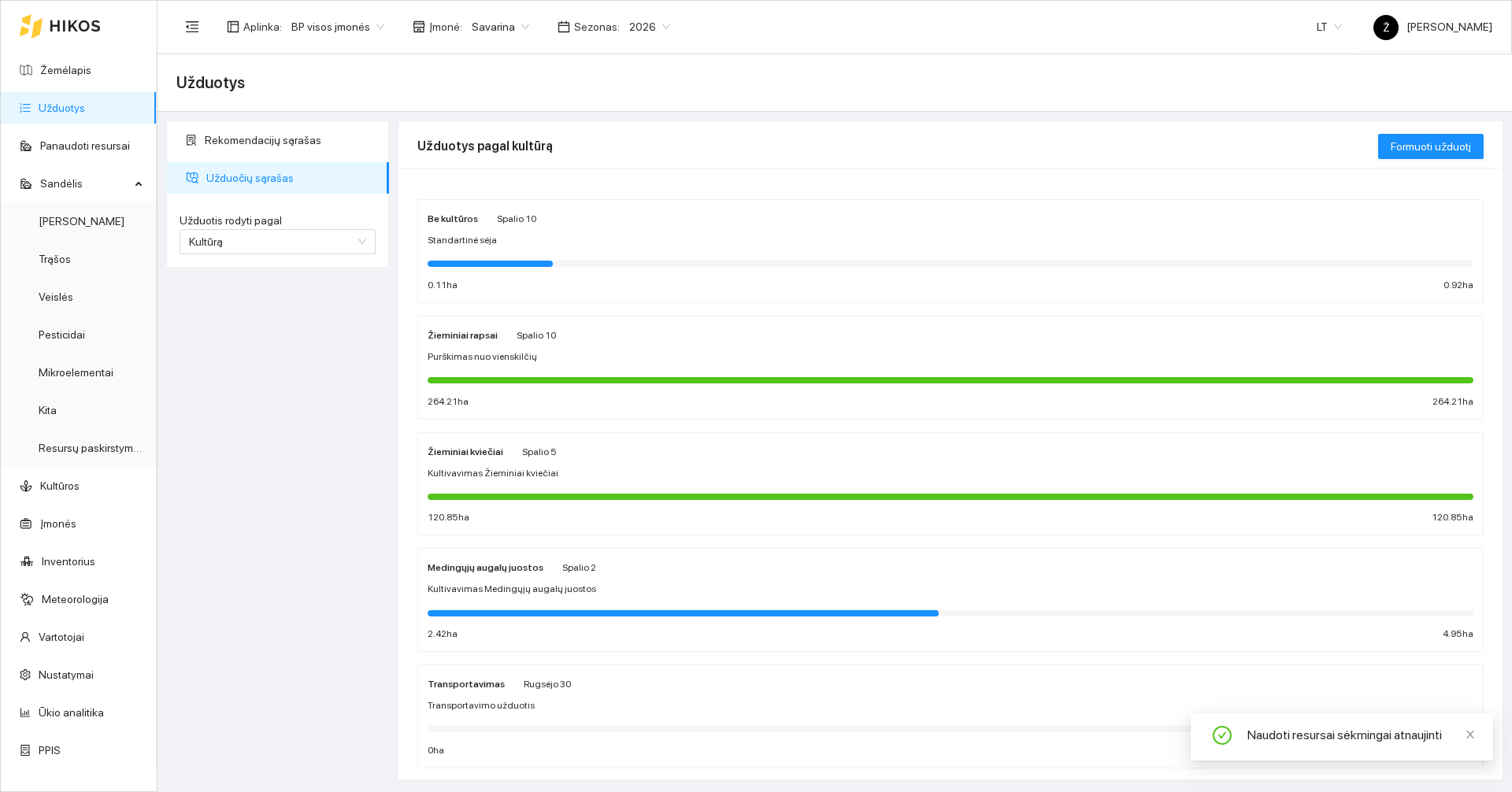
click at [597, 443] on div "Žieminiai kviečiai Spalio 5" at bounding box center [950, 451] width 1045 height 18
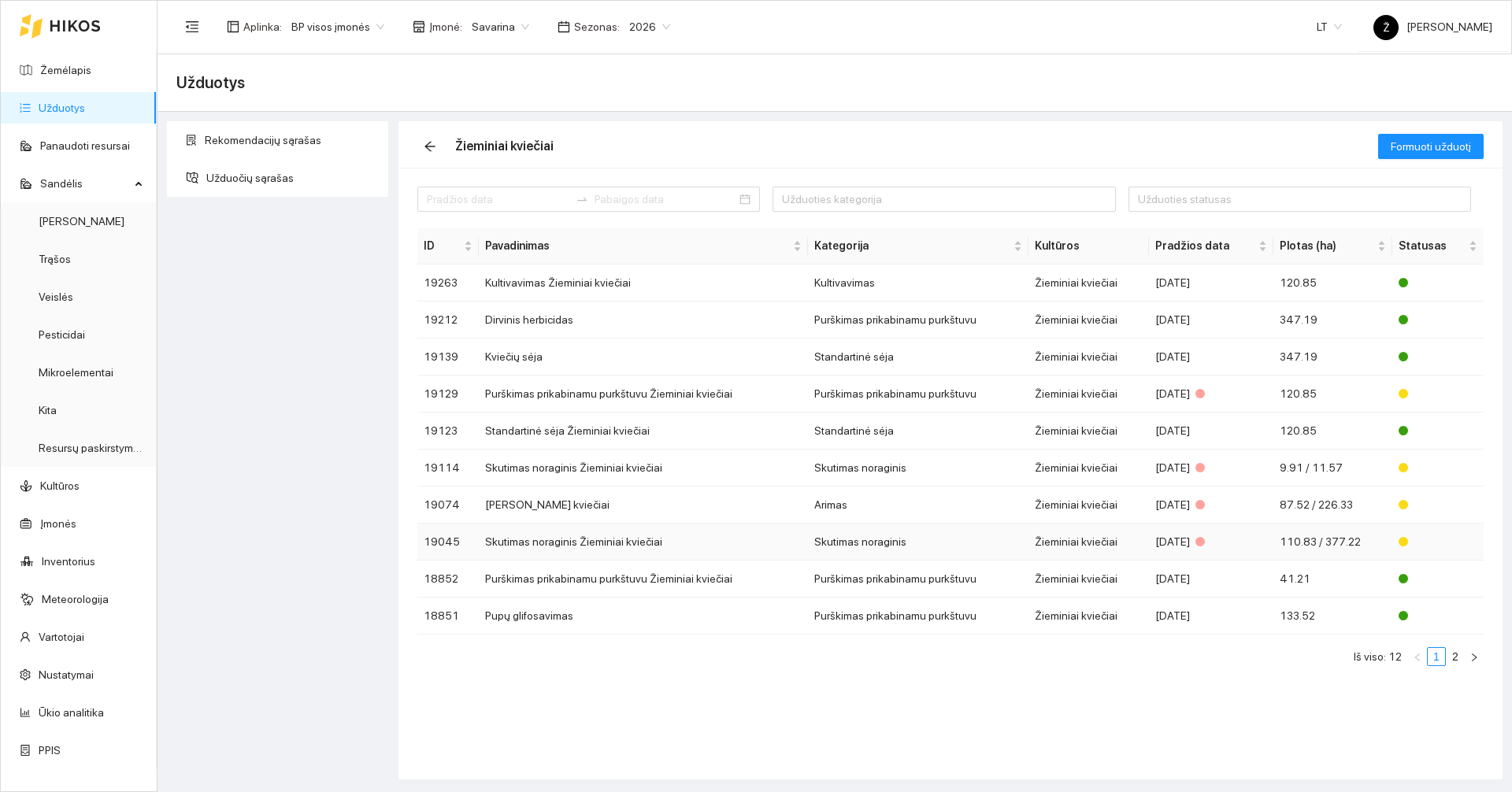
click at [607, 550] on td "Skutimas noraginis Žieminiai kviečiai" at bounding box center [642, 542] width 328 height 37
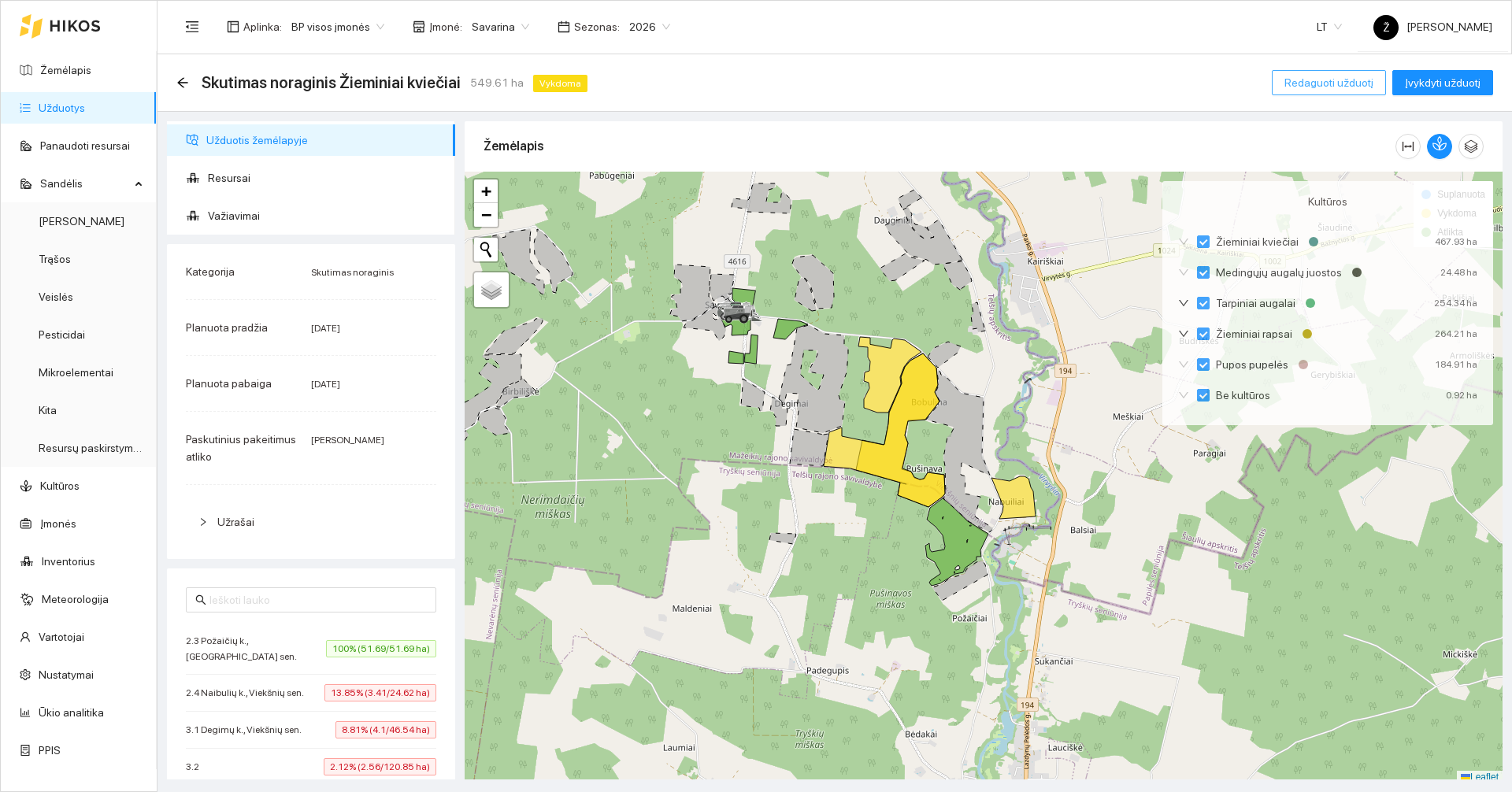
click at [1336, 82] on span "Redaguoti užduotį" at bounding box center [1329, 82] width 89 height 18
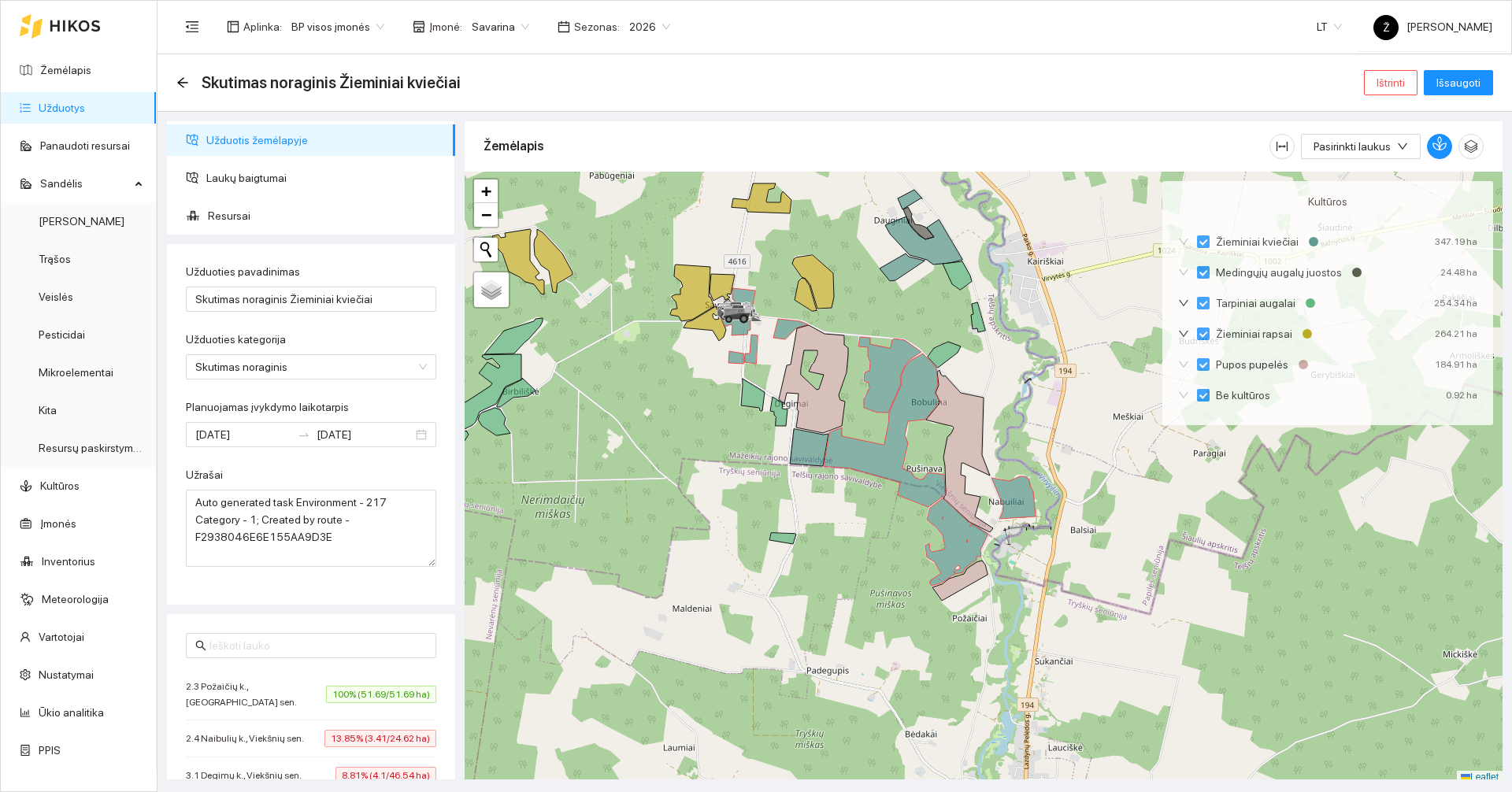
click at [881, 474] on div at bounding box center [984, 478] width 1038 height 612
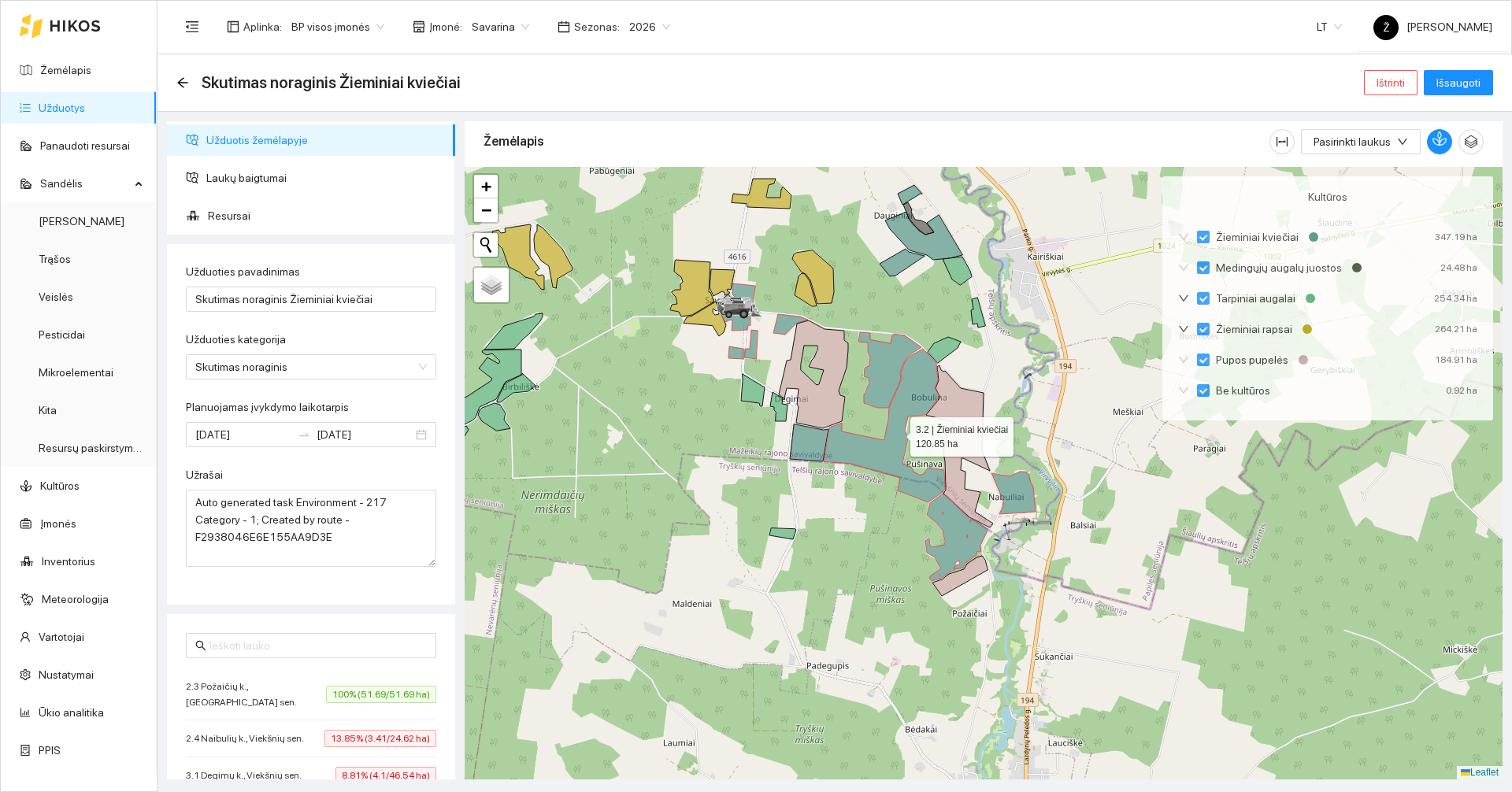
click at [878, 471] on icon at bounding box center [885, 425] width 122 height 153
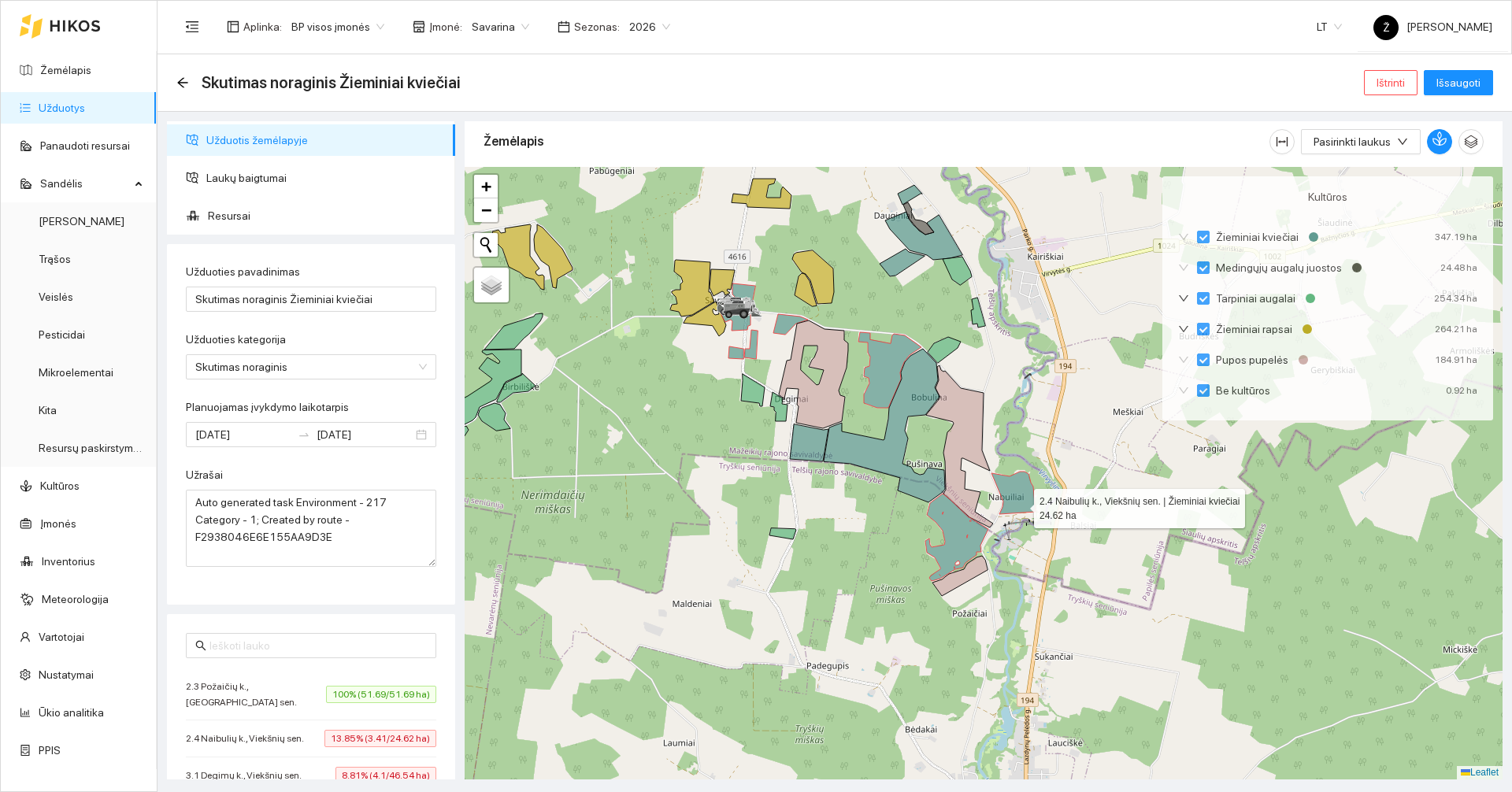
click at [1020, 504] on icon at bounding box center [1013, 492] width 44 height 42
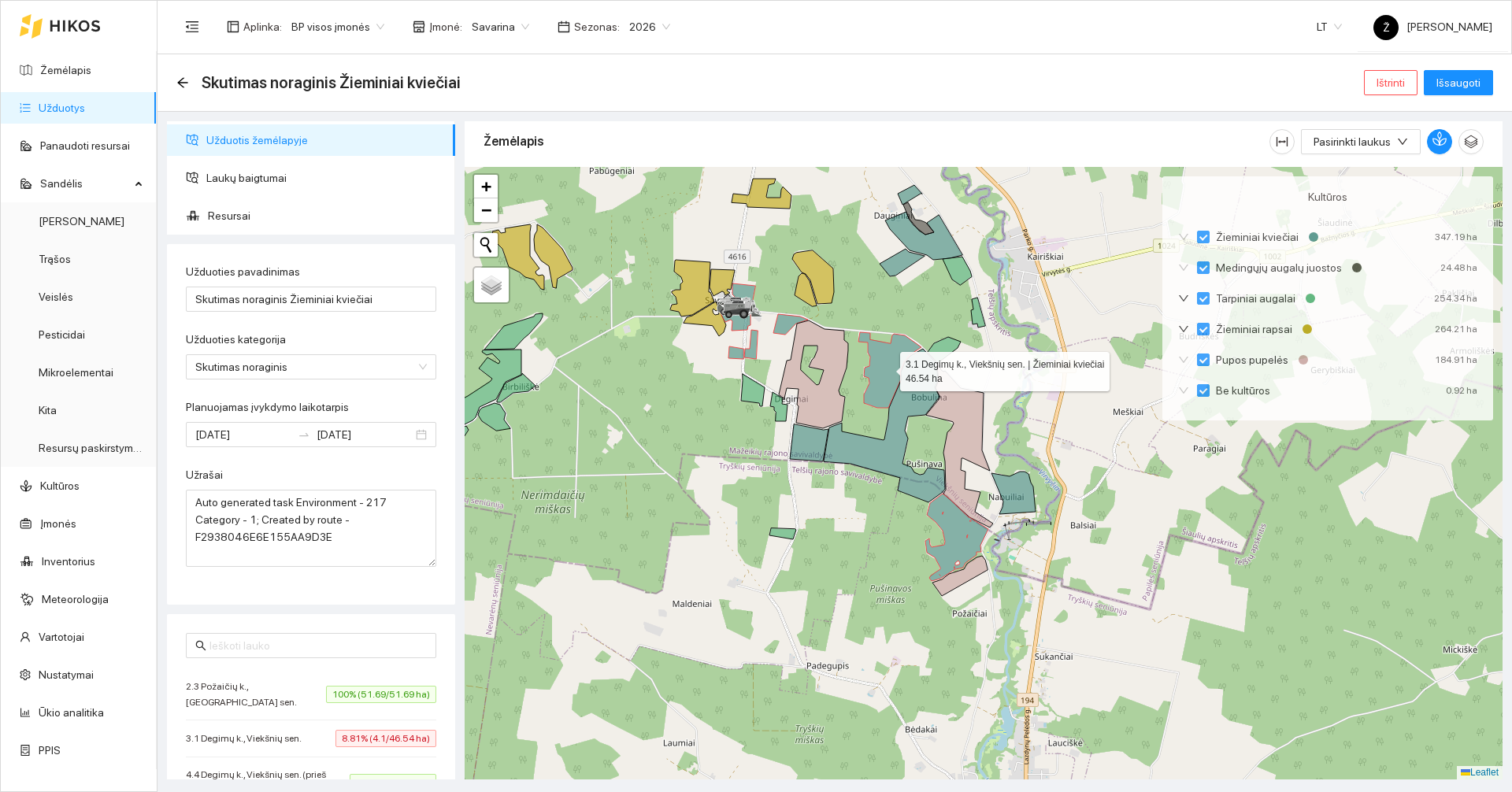
click at [894, 372] on icon at bounding box center [889, 369] width 63 height 76
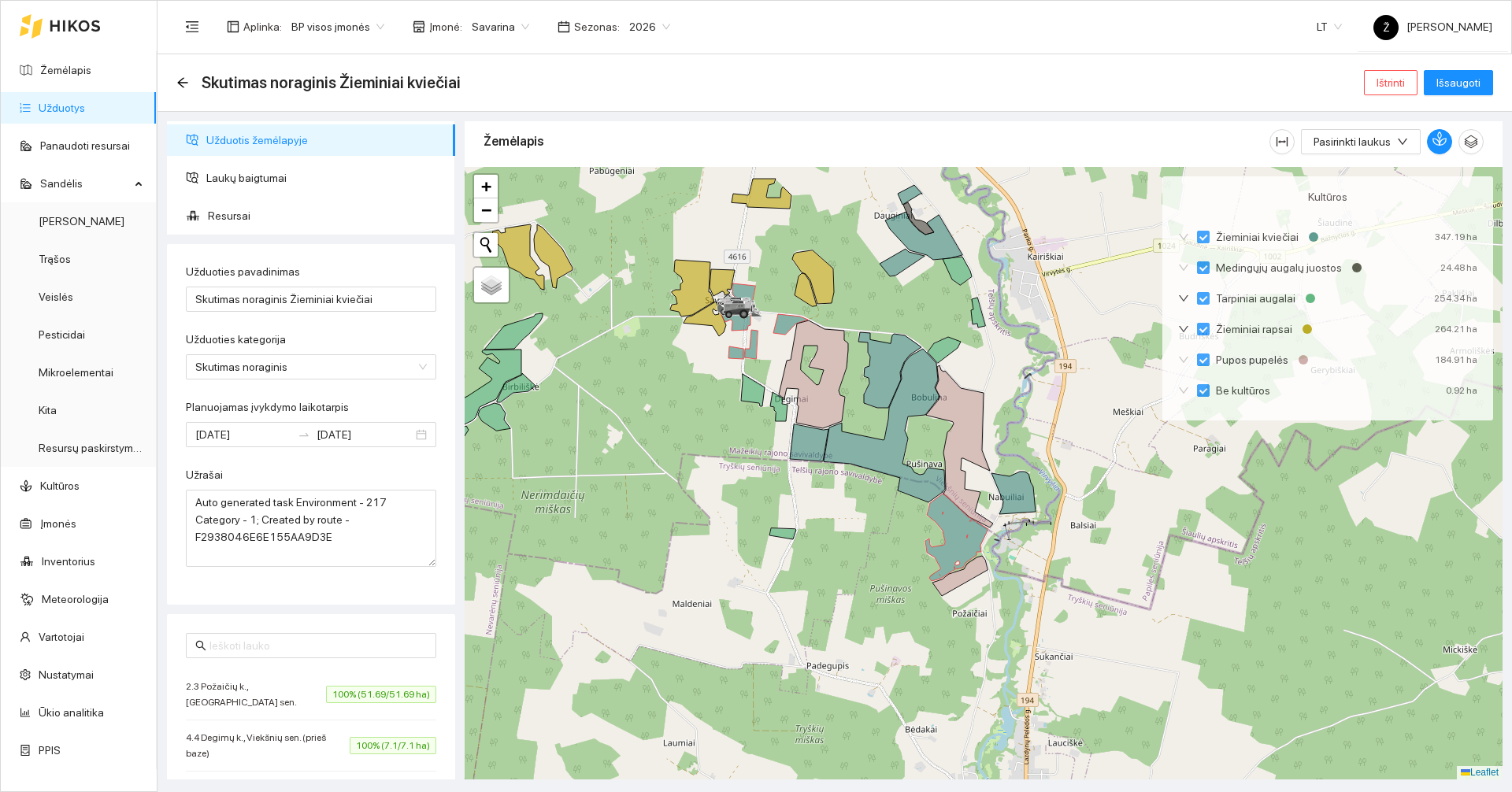
click at [1454, 97] on div "Skutimas noraginis Žieminiai kviečiai Ištrinti Išsaugoti" at bounding box center [835, 83] width 1317 height 32
click at [1455, 94] on button "Išsaugoti" at bounding box center [1459, 82] width 69 height 25
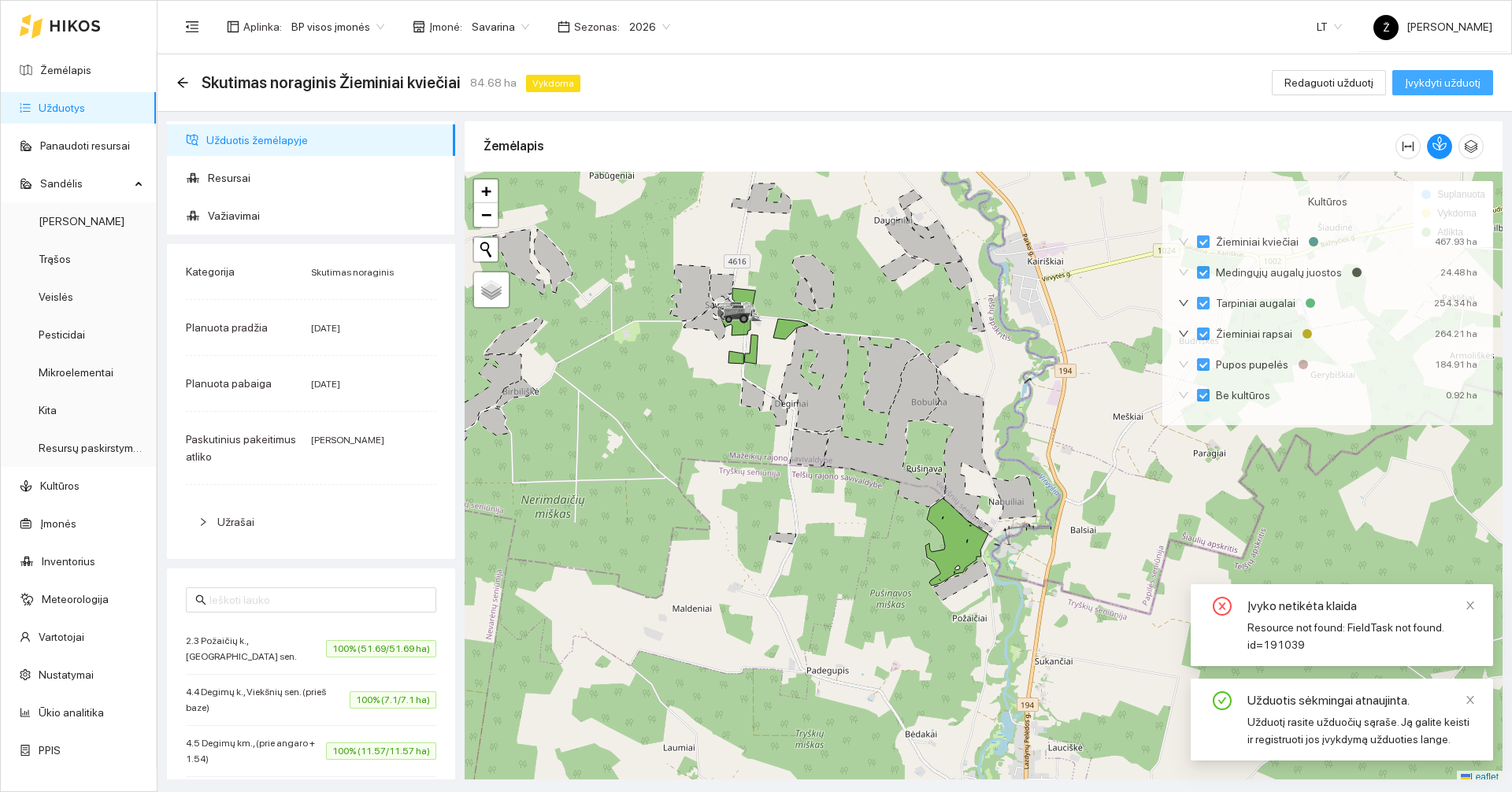
click at [1434, 93] on button "Įvykdyti užduotį" at bounding box center [1443, 82] width 101 height 25
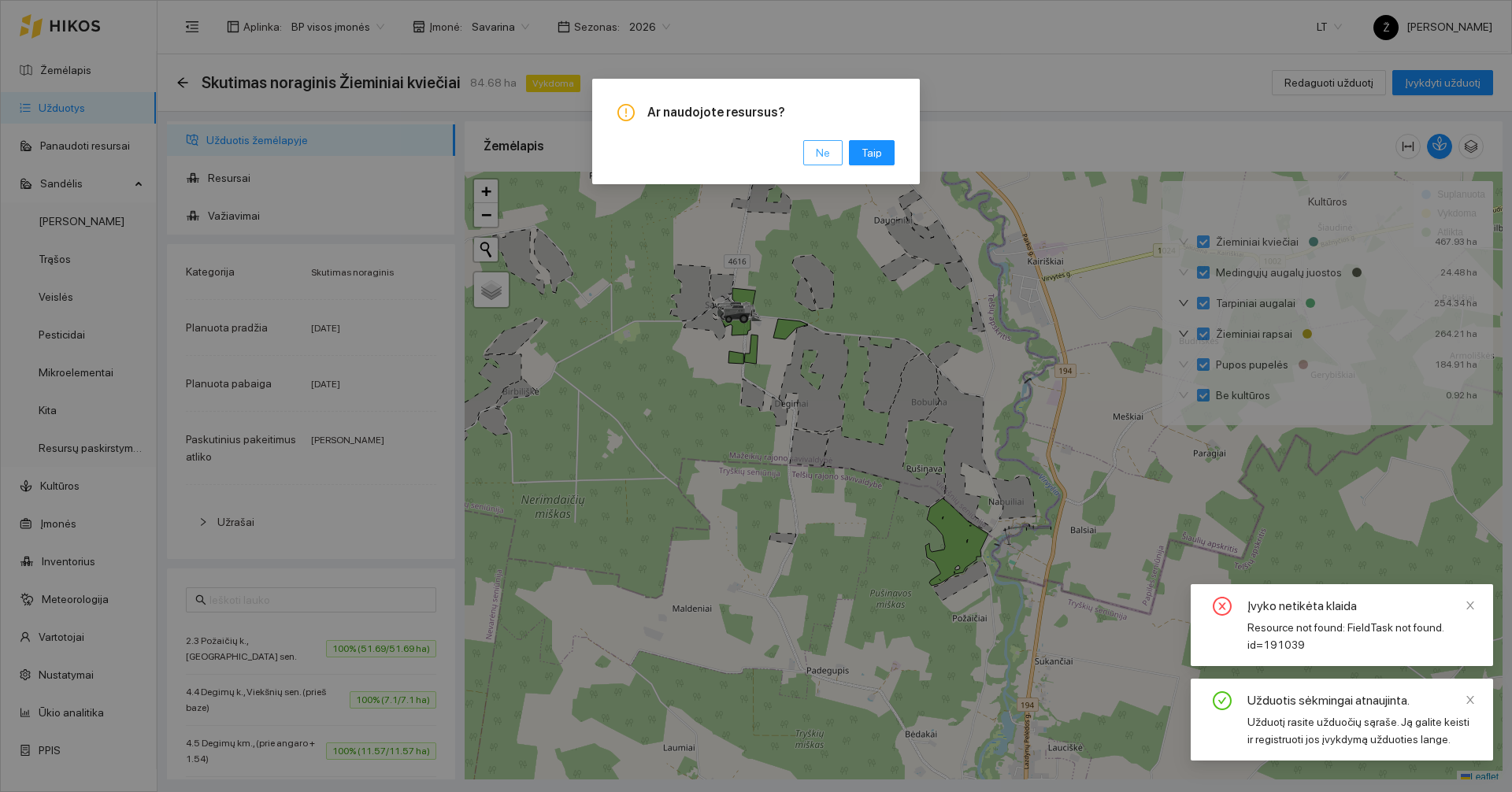
click at [815, 166] on button "Ne" at bounding box center [823, 152] width 39 height 25
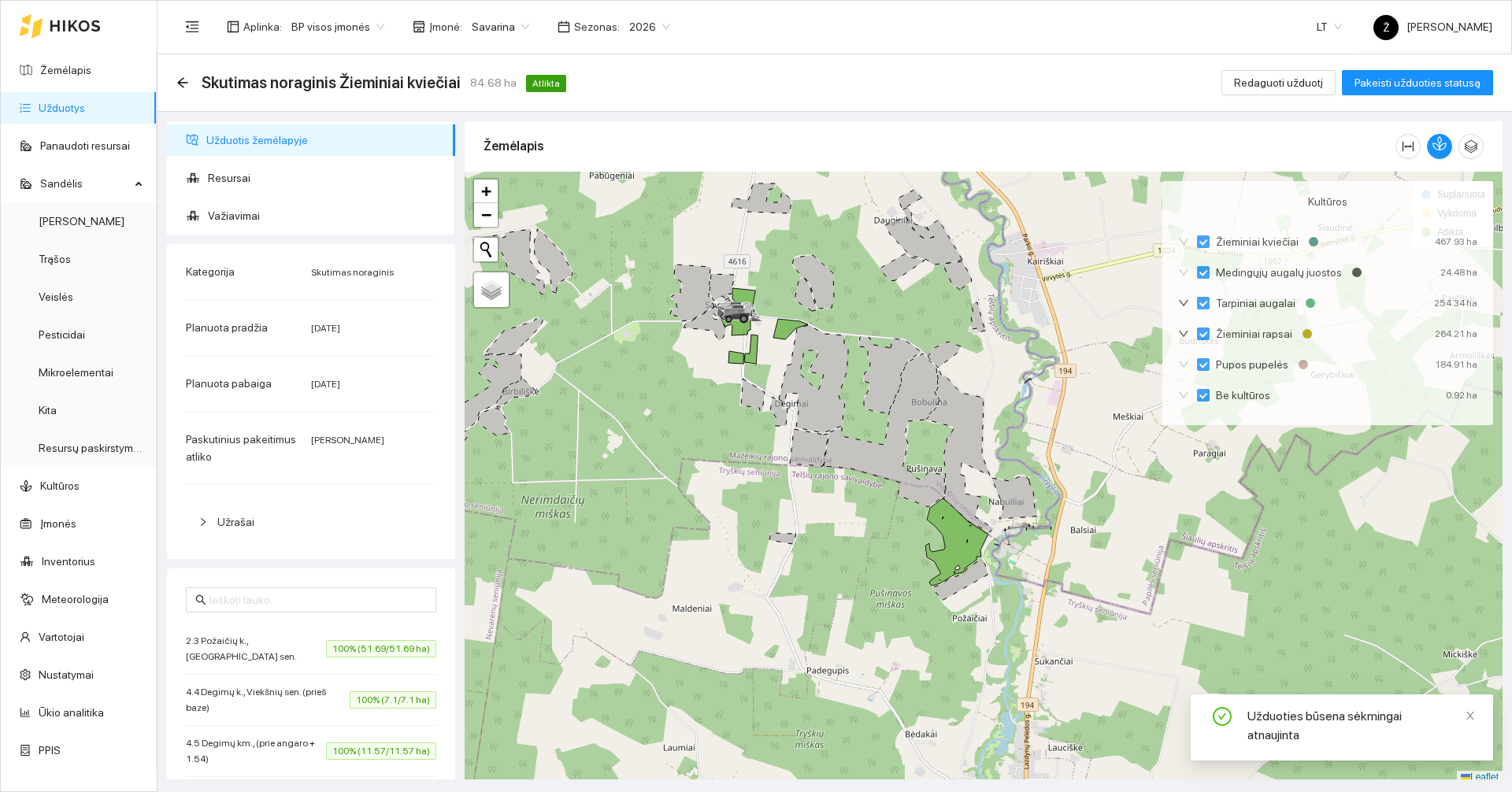
click at [498, 19] on span "Savarina" at bounding box center [499, 26] width 57 height 23
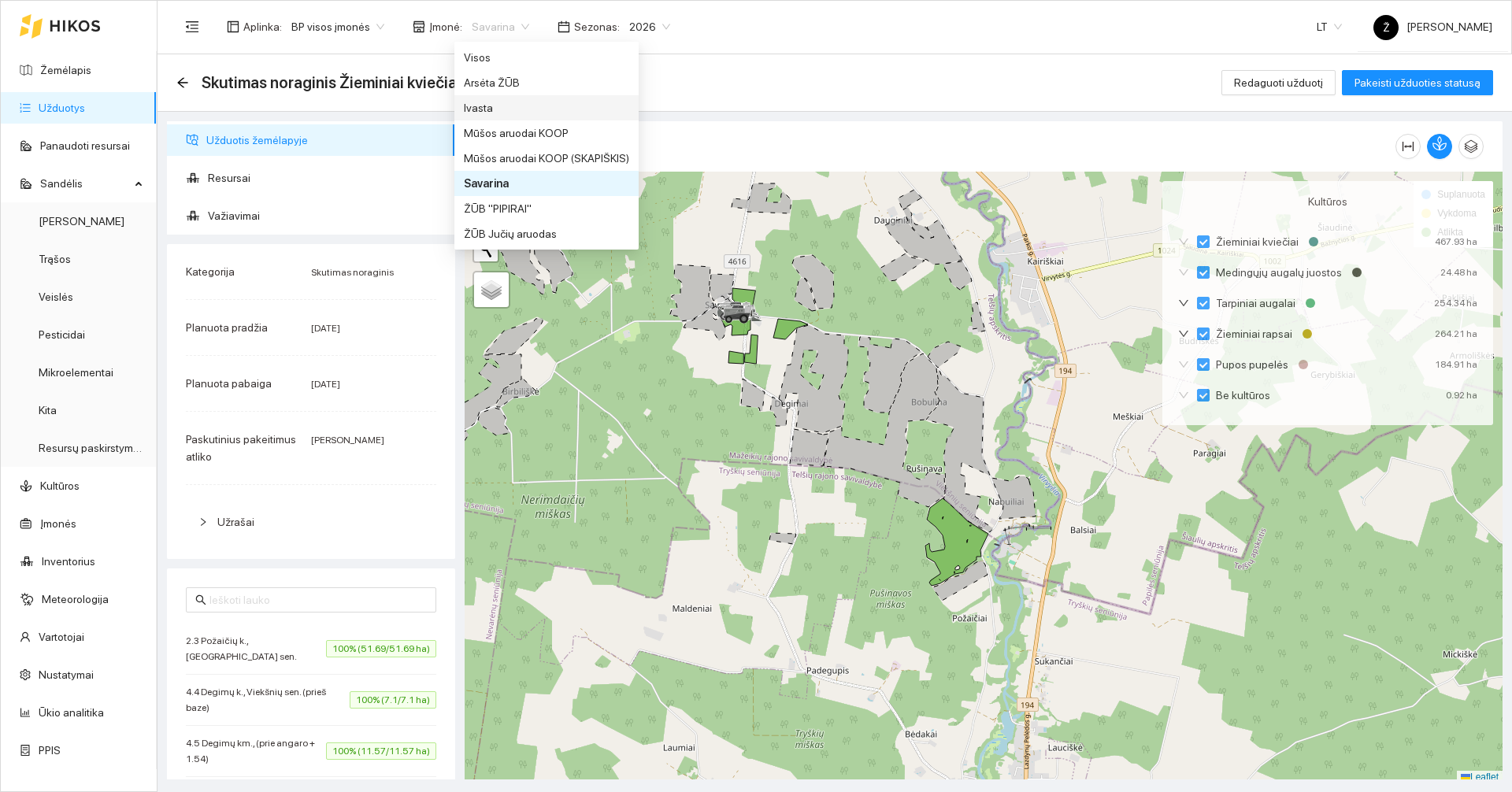
click at [509, 109] on div "Ivasta" at bounding box center [546, 108] width 166 height 18
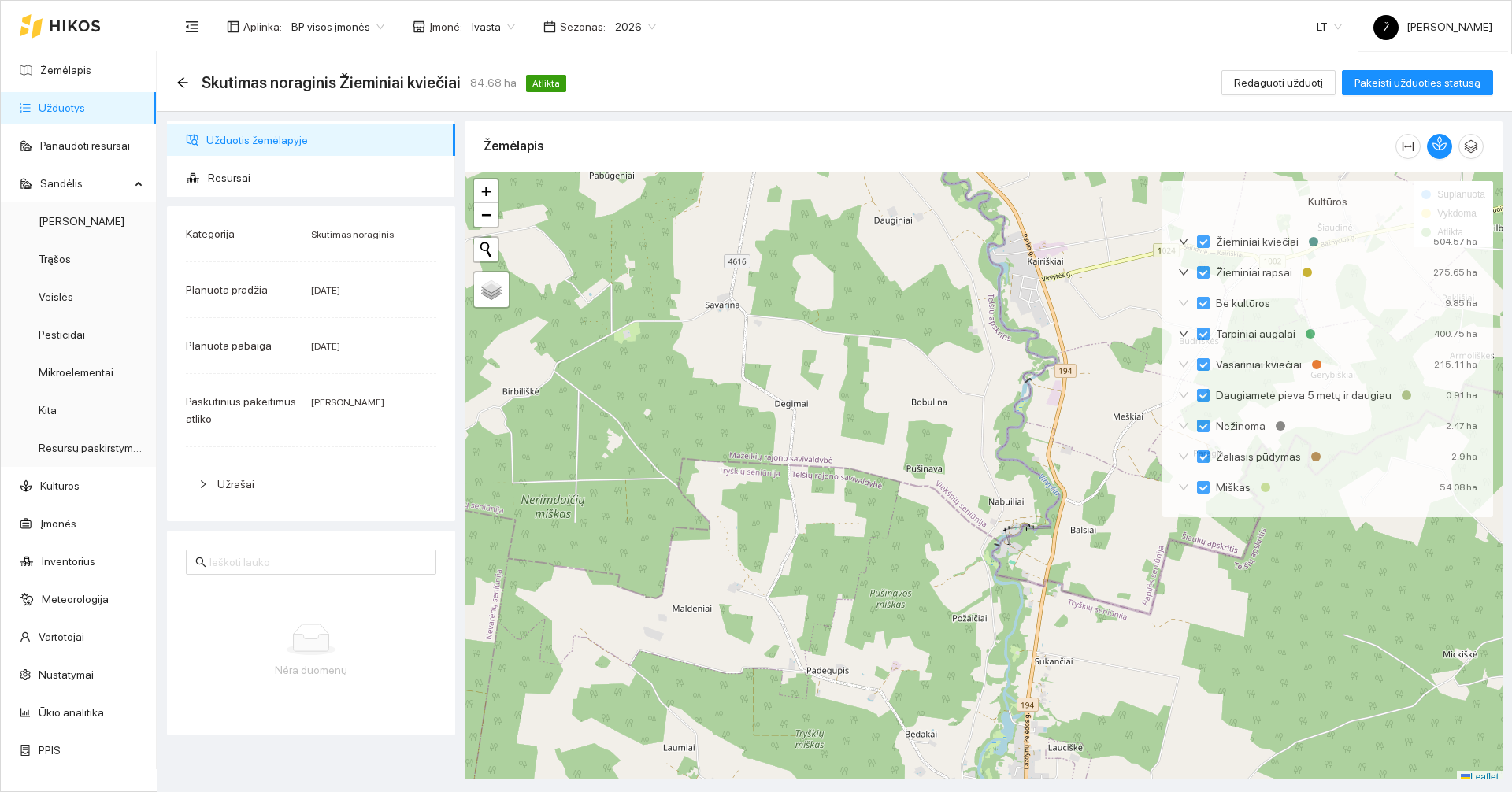
click at [63, 109] on link "Užduotys" at bounding box center [62, 108] width 47 height 12
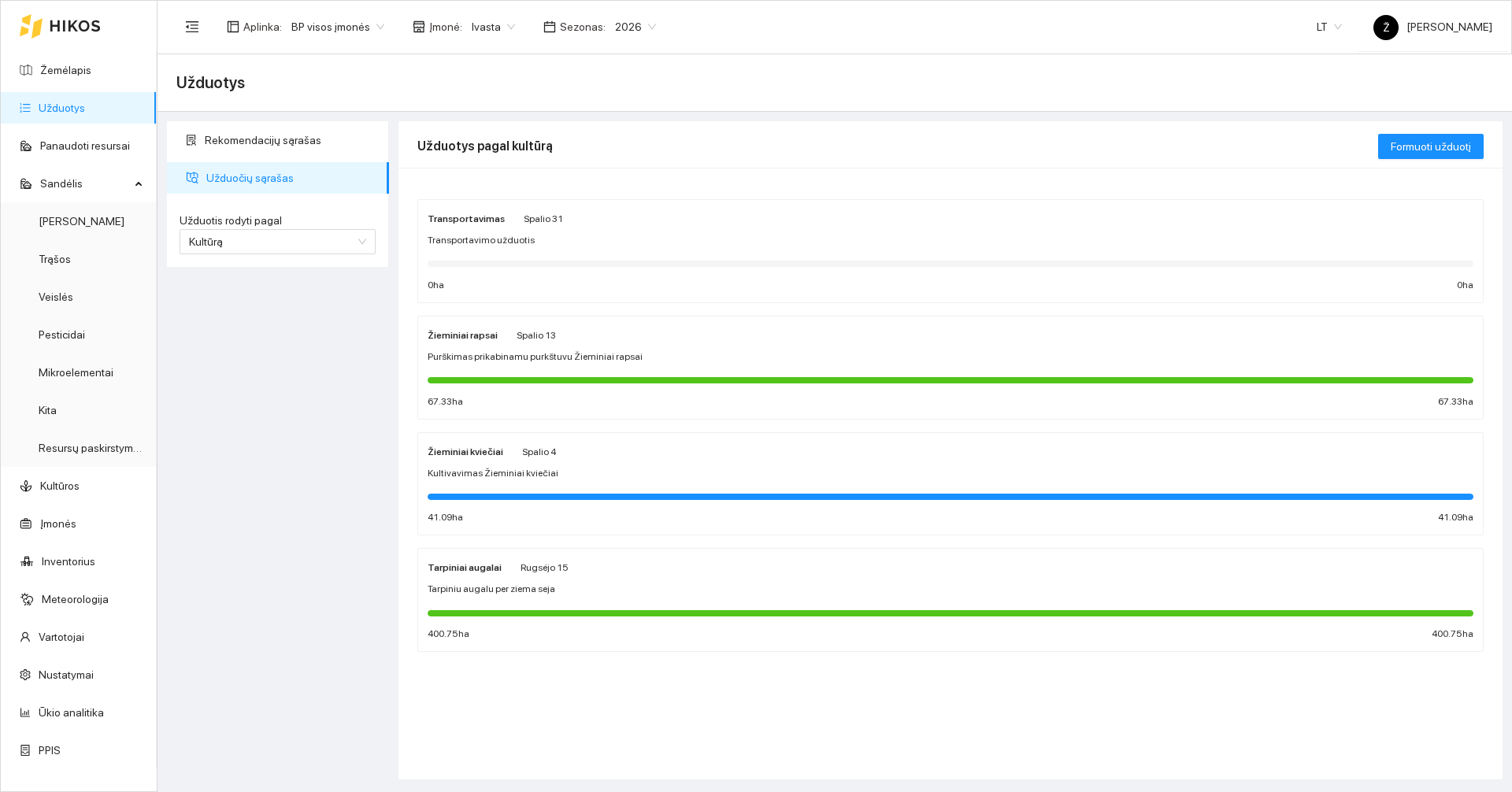
click at [564, 376] on div at bounding box center [950, 380] width 1045 height 18
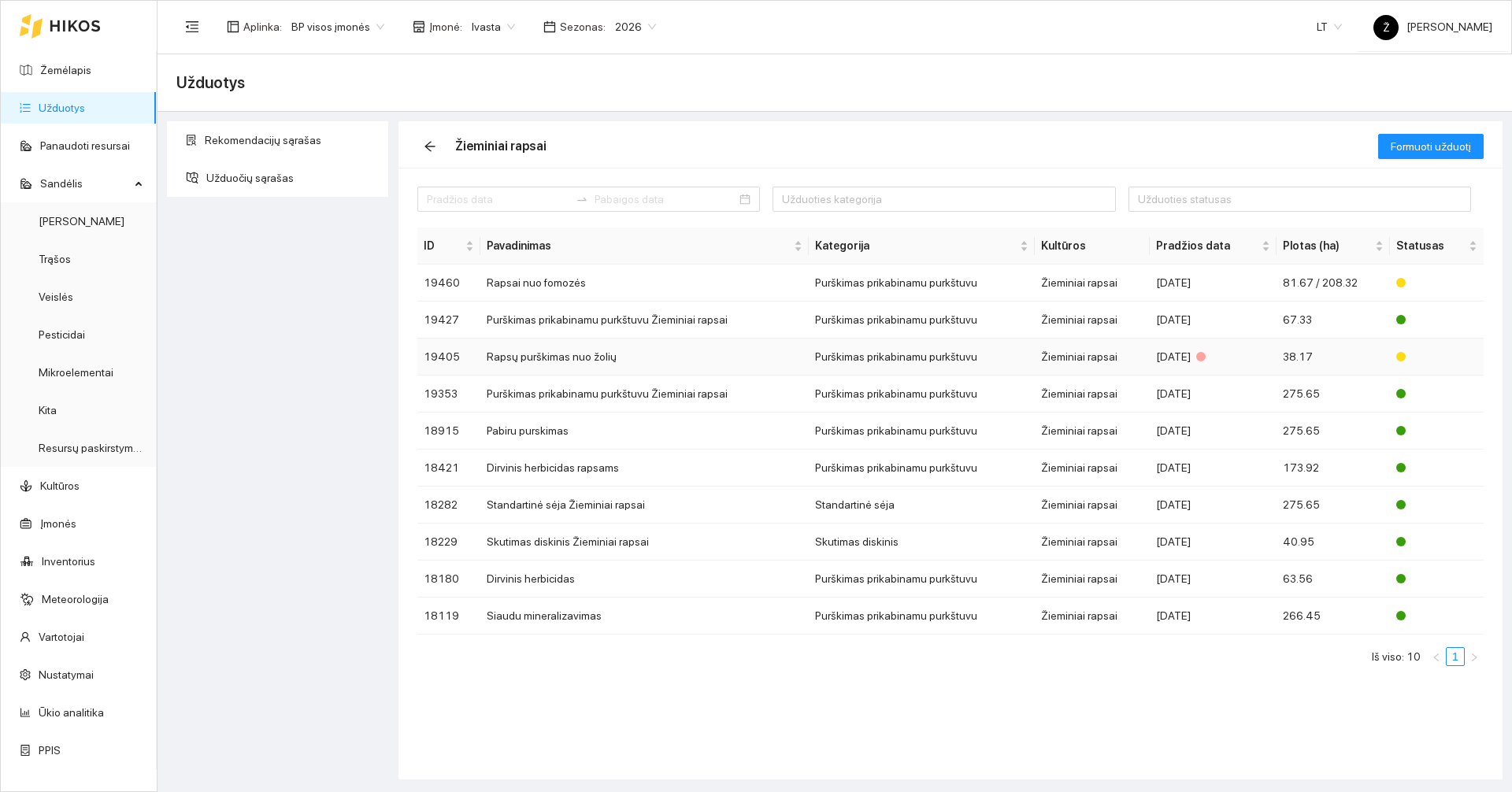
click at [554, 365] on td "Rapsų purškimas nuo žolių" at bounding box center [644, 357] width 327 height 37
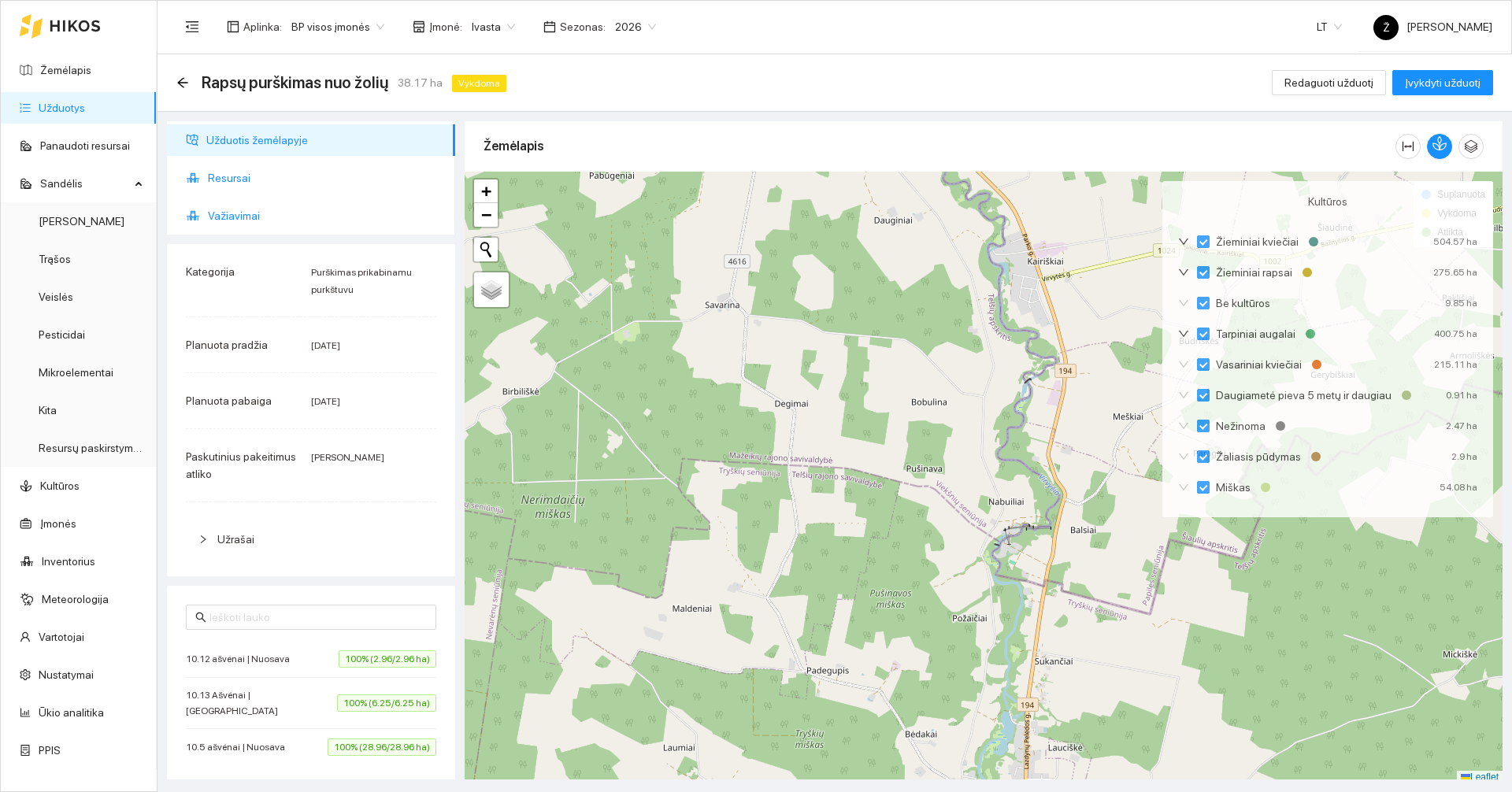
click at [296, 193] on span "Resursai" at bounding box center [324, 178] width 235 height 32
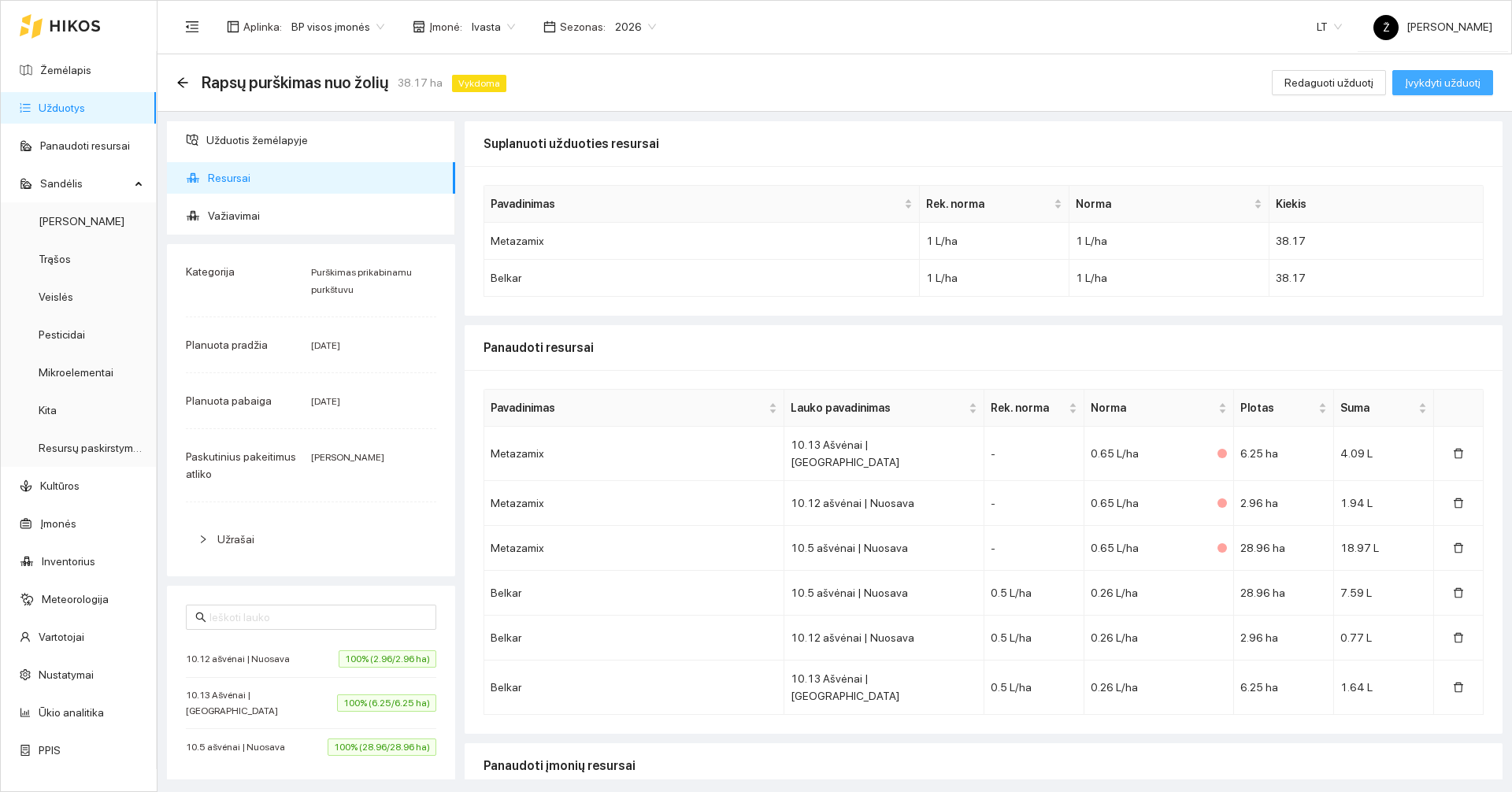
click at [1445, 87] on span "Įvykdyti užduotį" at bounding box center [1442, 82] width 76 height 18
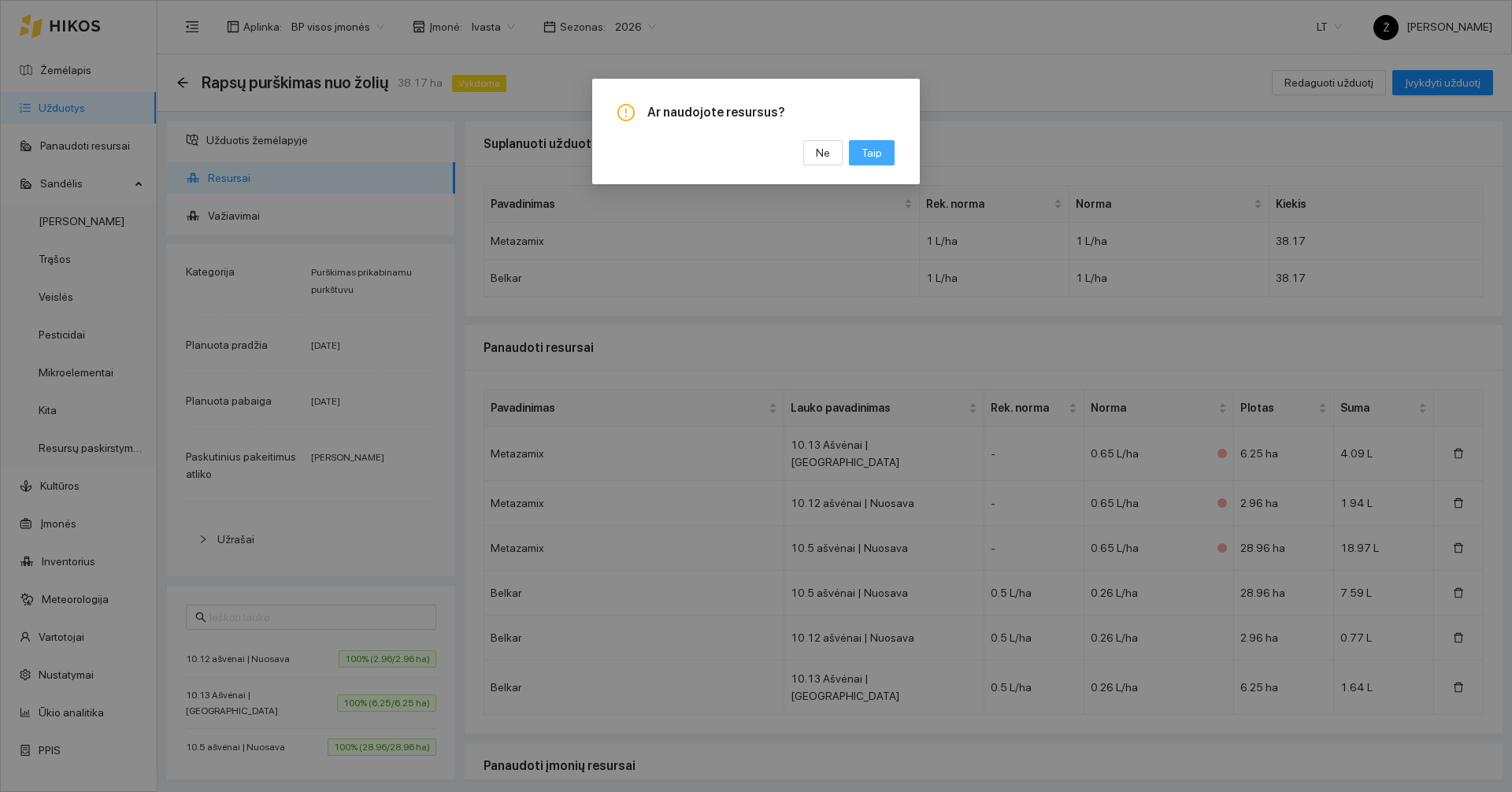
click at [875, 151] on span "Taip" at bounding box center [871, 152] width 21 height 18
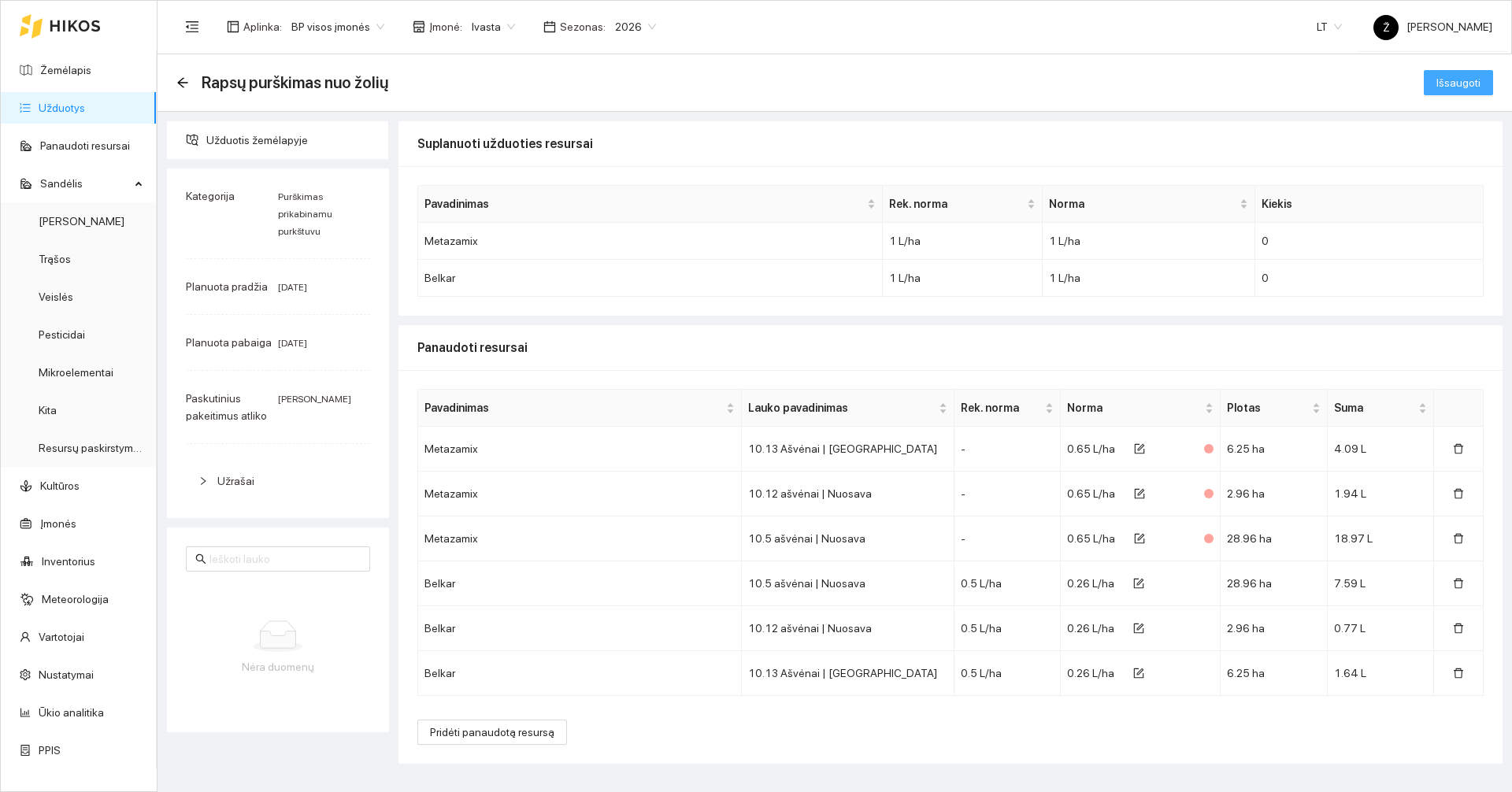
click at [1478, 80] on span "Išsaugoti" at bounding box center [1458, 82] width 44 height 18
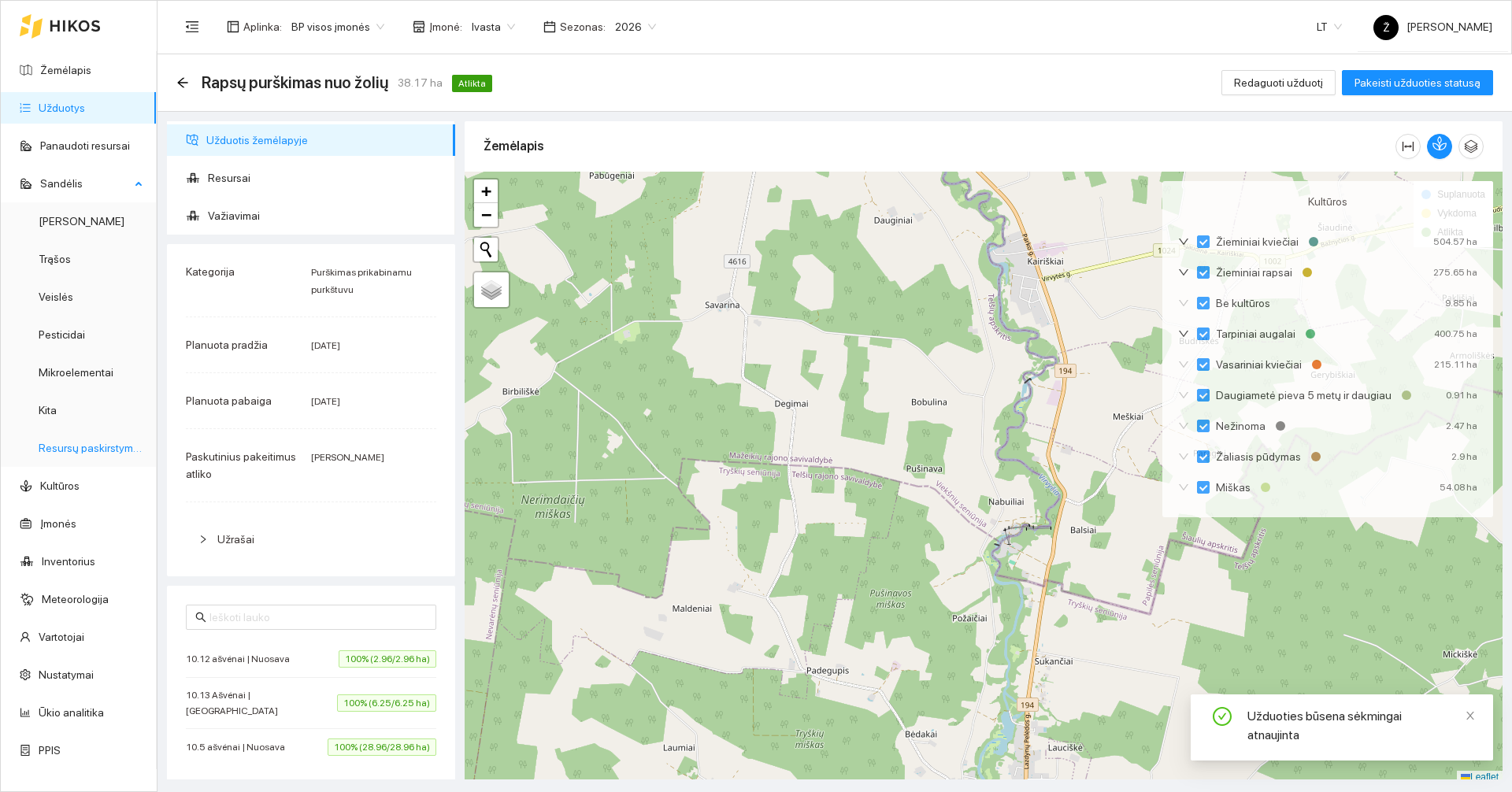
click at [94, 446] on link "Resursų paskirstymas" at bounding box center [92, 447] width 107 height 12
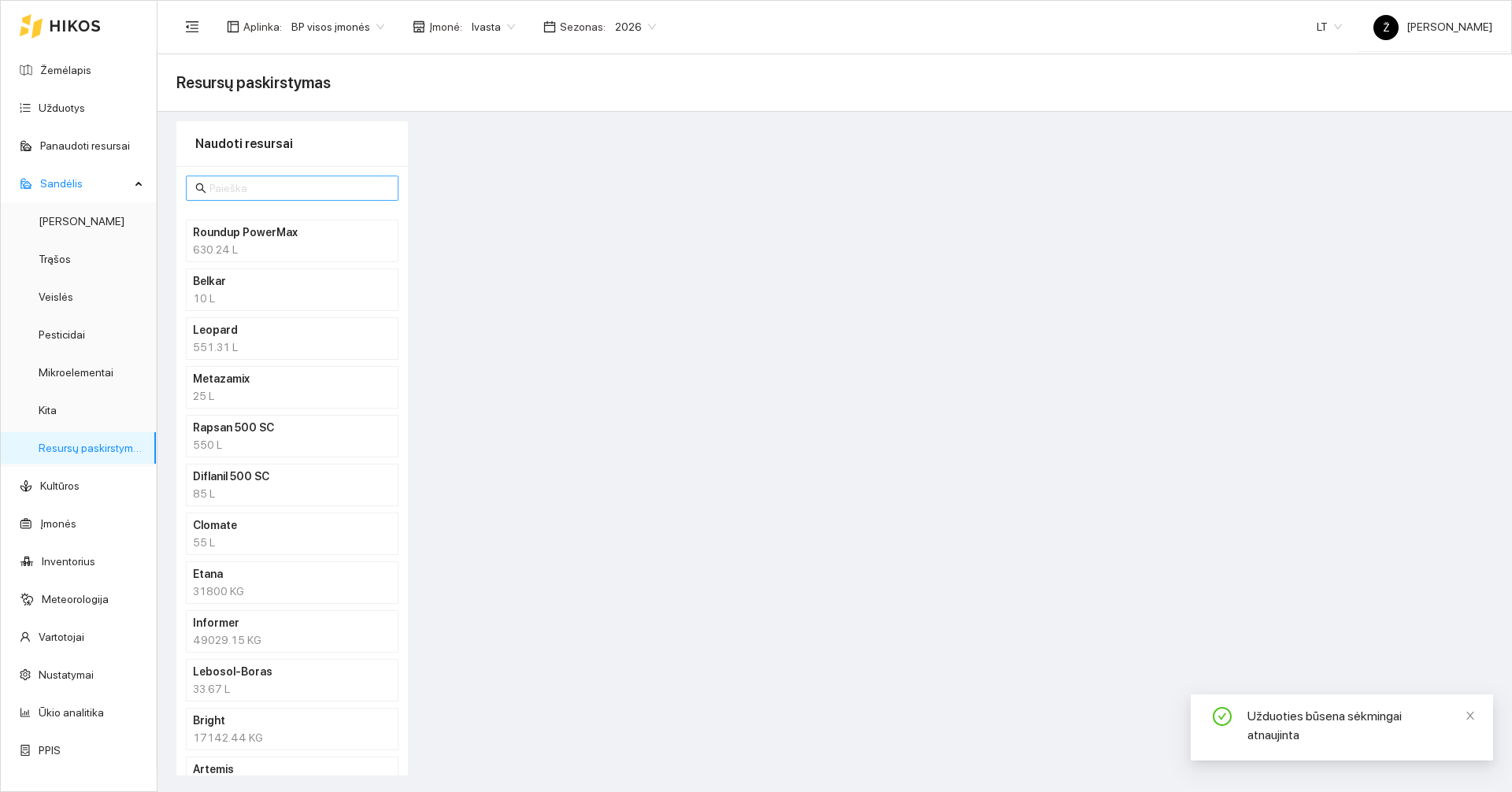
click at [242, 182] on input "text" at bounding box center [299, 188] width 180 height 18
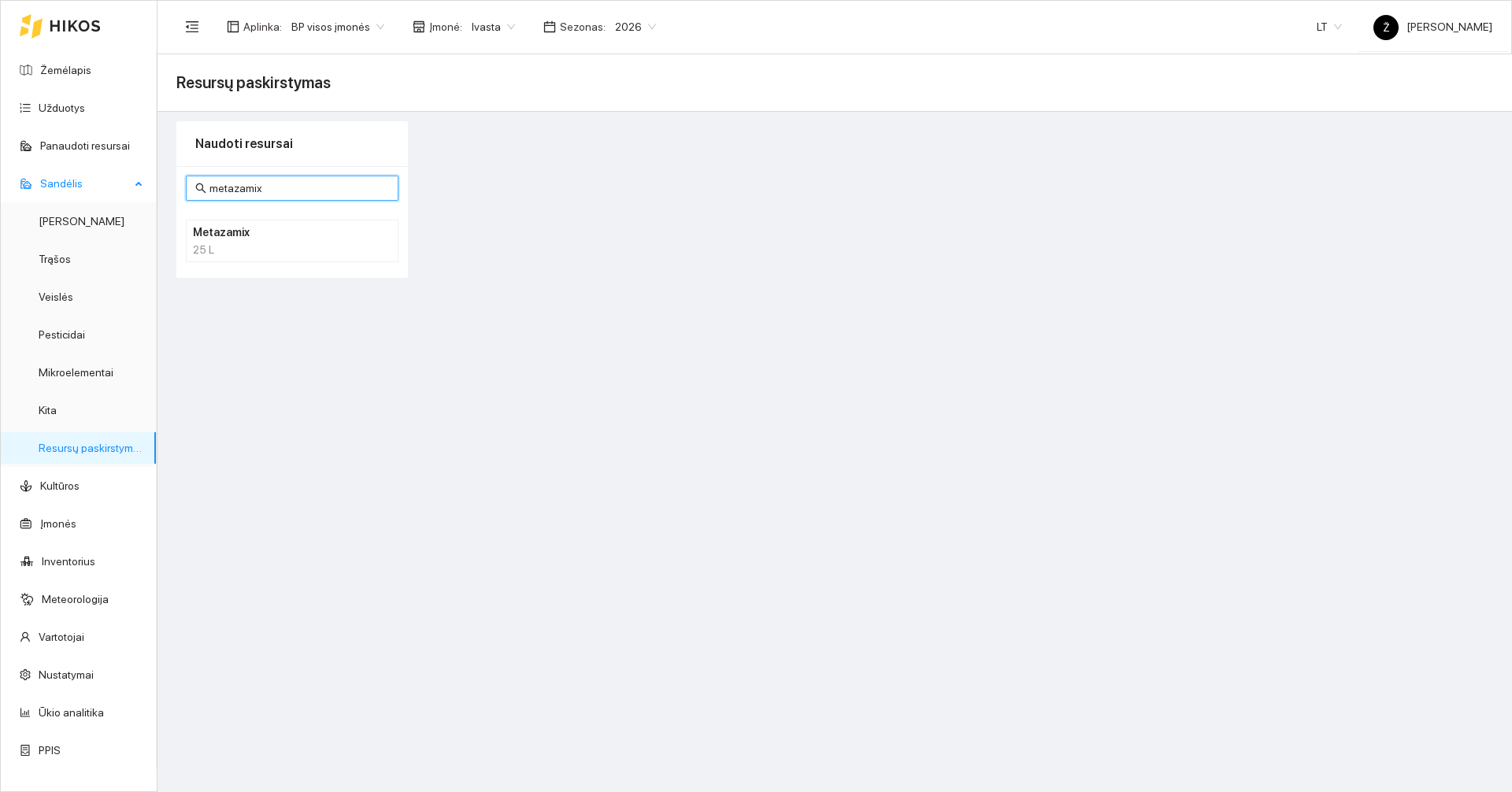
drag, startPoint x: 285, startPoint y: 182, endPoint x: 150, endPoint y: 179, distance: 135.0
click at [150, 179] on section "Žemėlapis Užduotys Panaudoti resursai Sandėlis Derlius Trąšos Veislės Pesticida…" at bounding box center [756, 396] width 1512 height 792
type input "belkar"
click at [92, 77] on link "Žemėlapis" at bounding box center [65, 69] width 51 height 12
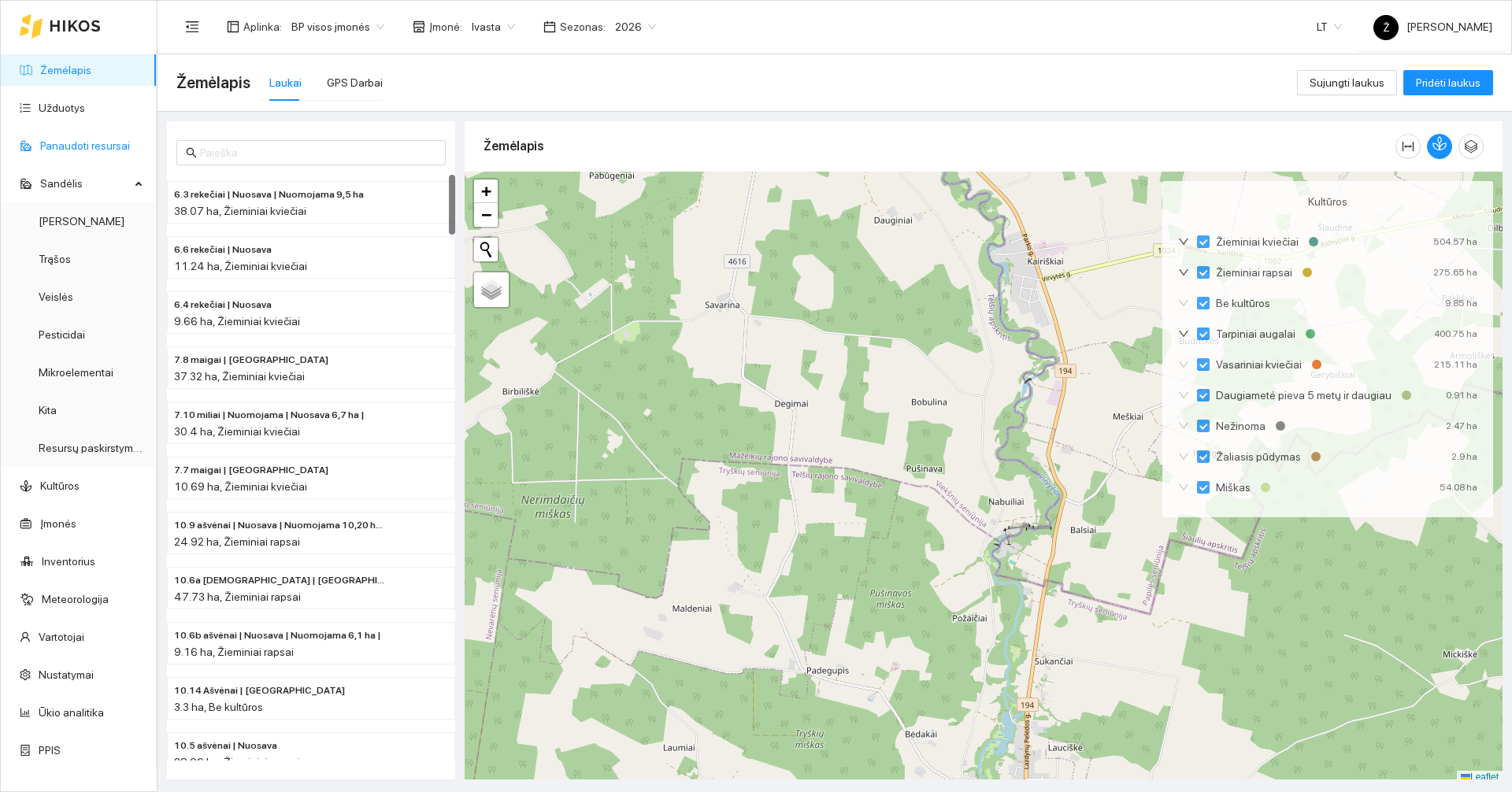
click at [65, 139] on link "Panaudoti resursai" at bounding box center [85, 145] width 90 height 12
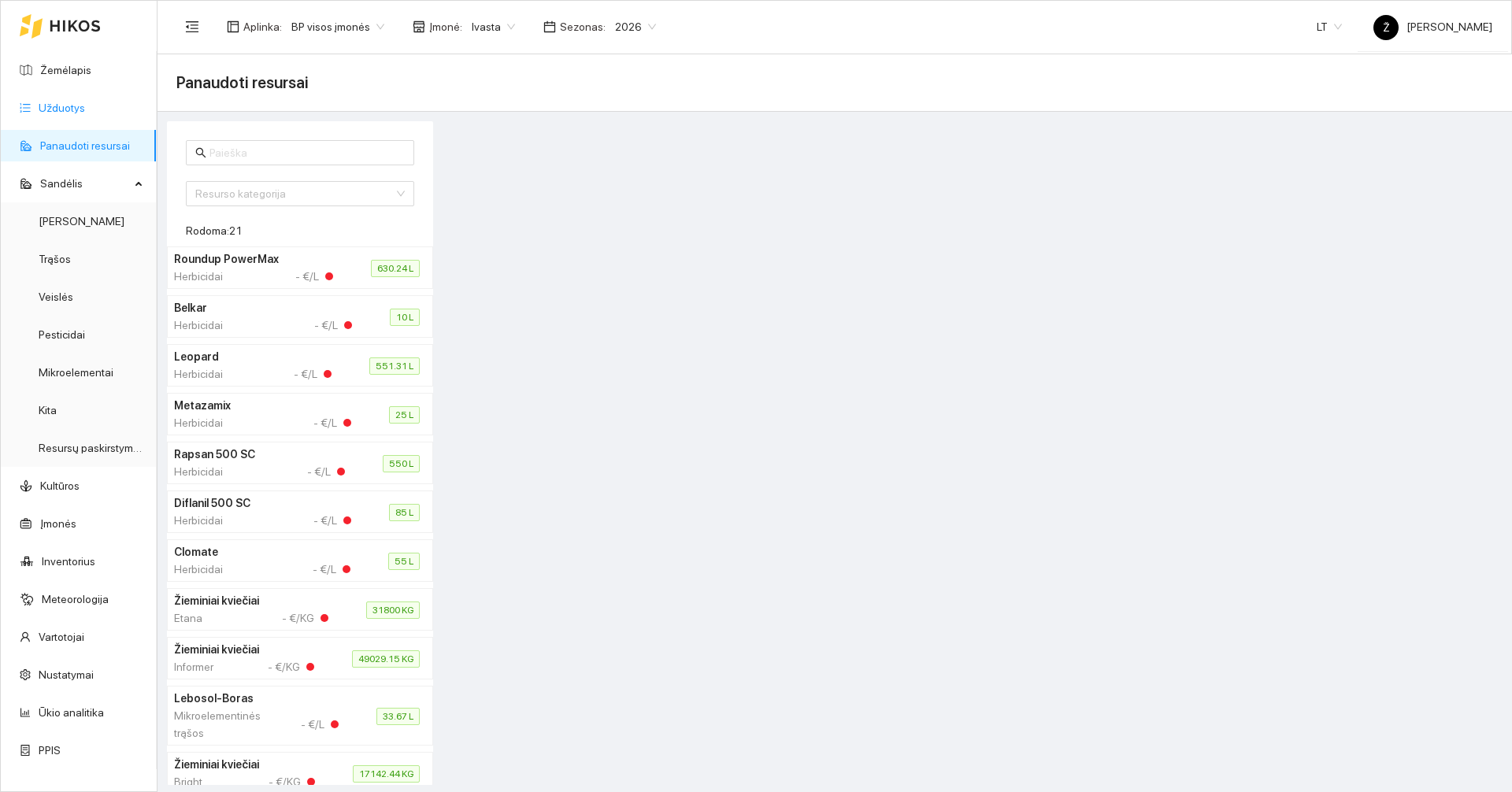
click at [65, 114] on link "Užduotys" at bounding box center [62, 108] width 47 height 12
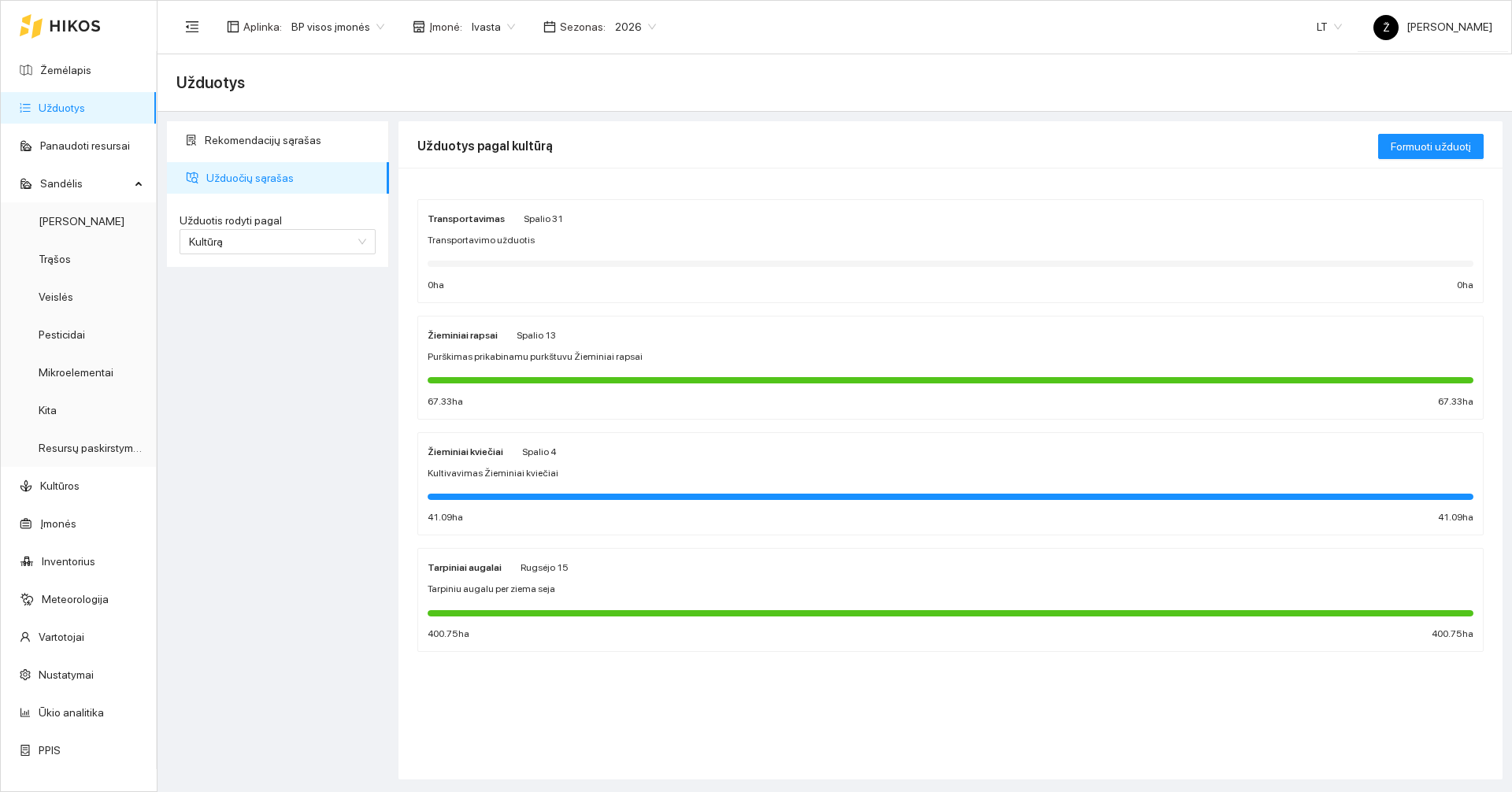
click at [566, 352] on span "Purškimas prikabinamu purkštuvu Žieminiai rapsai" at bounding box center [535, 357] width 215 height 15
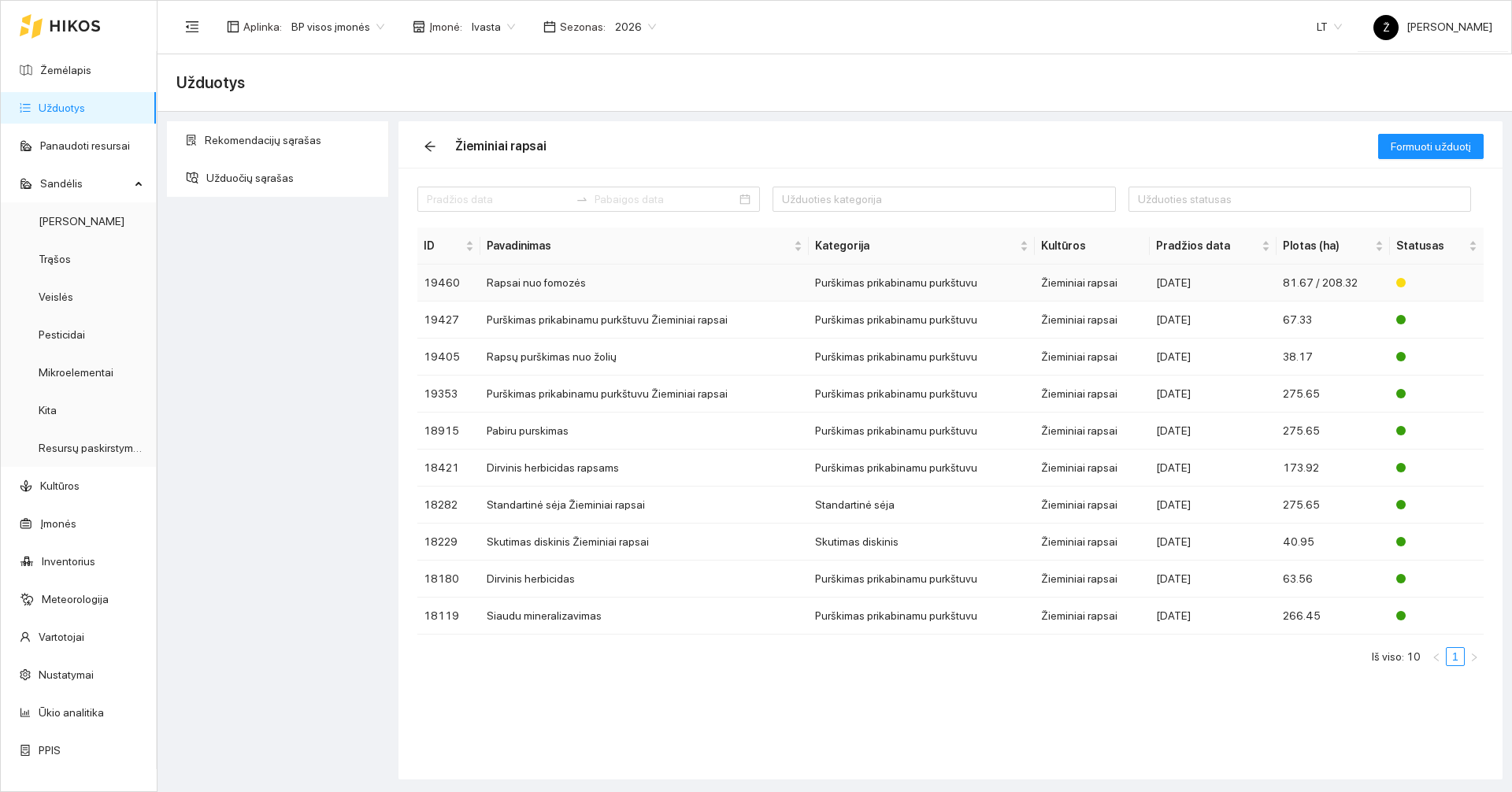
drag, startPoint x: 570, startPoint y: 285, endPoint x: 530, endPoint y: 285, distance: 40.0
click at [530, 285] on td "Rapsai nuo fomozės" at bounding box center [644, 283] width 327 height 37
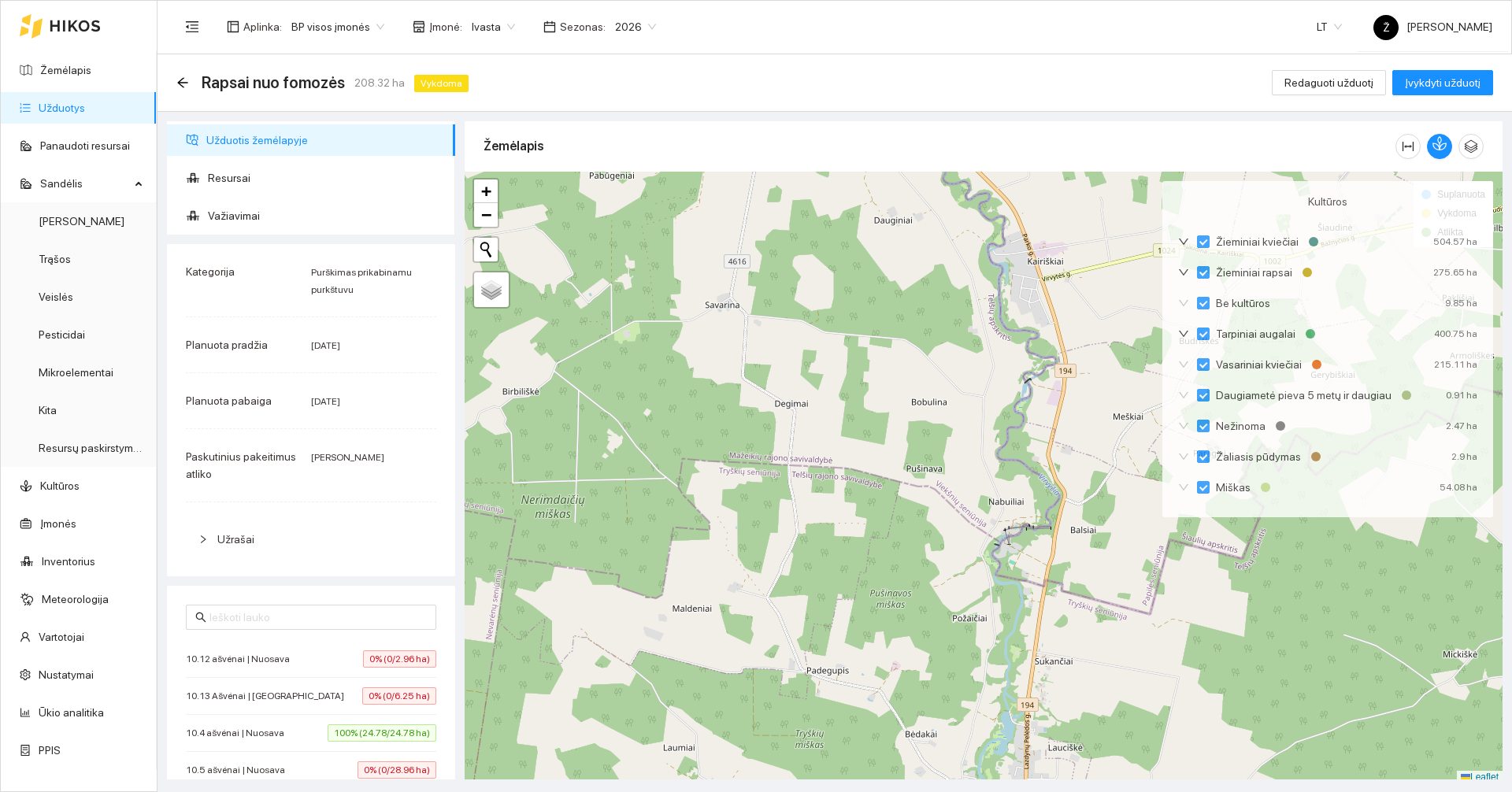
click at [85, 114] on link "Užduotys" at bounding box center [62, 108] width 47 height 12
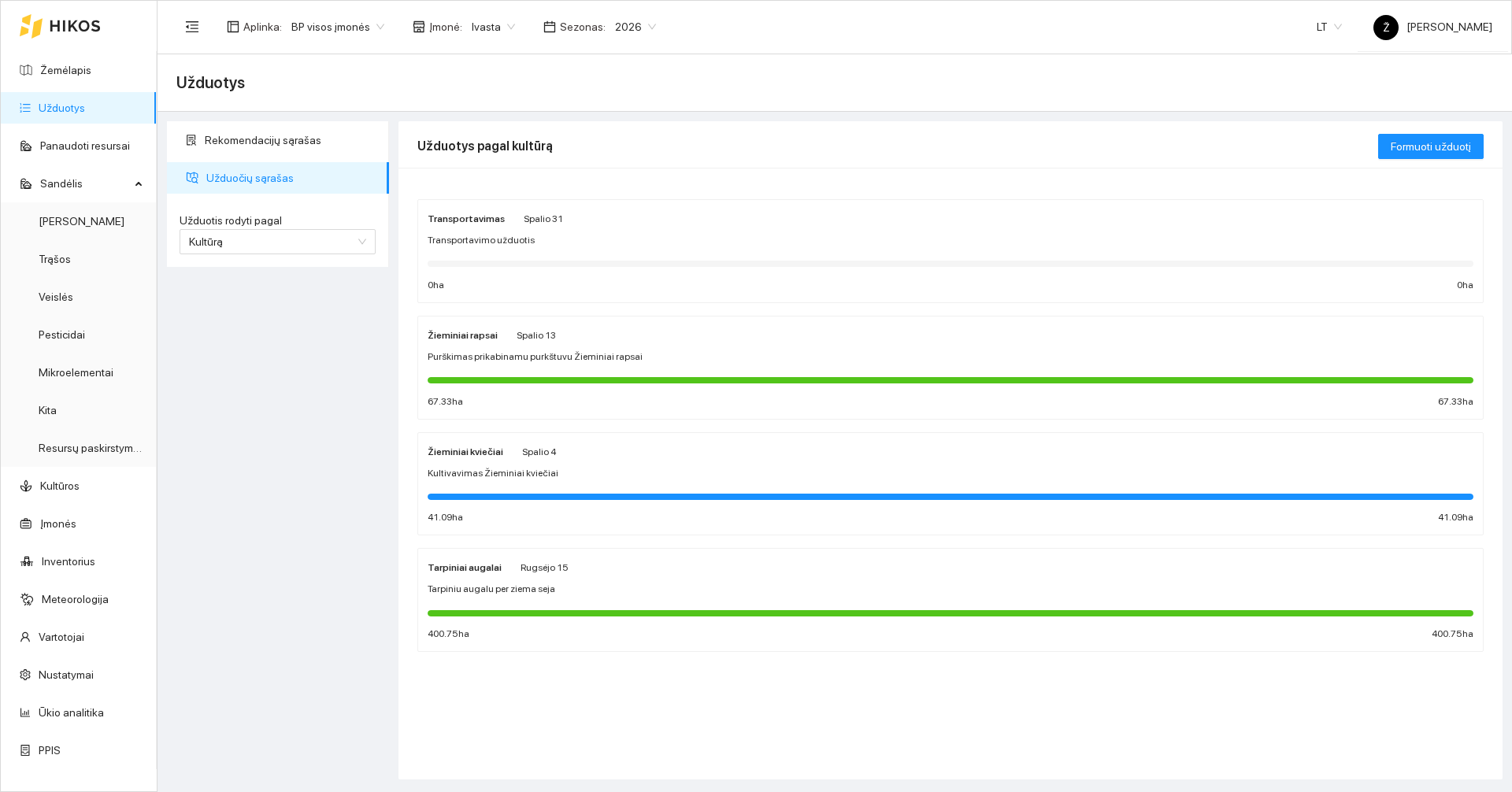
click at [492, 19] on span "Ivasta" at bounding box center [493, 26] width 43 height 23
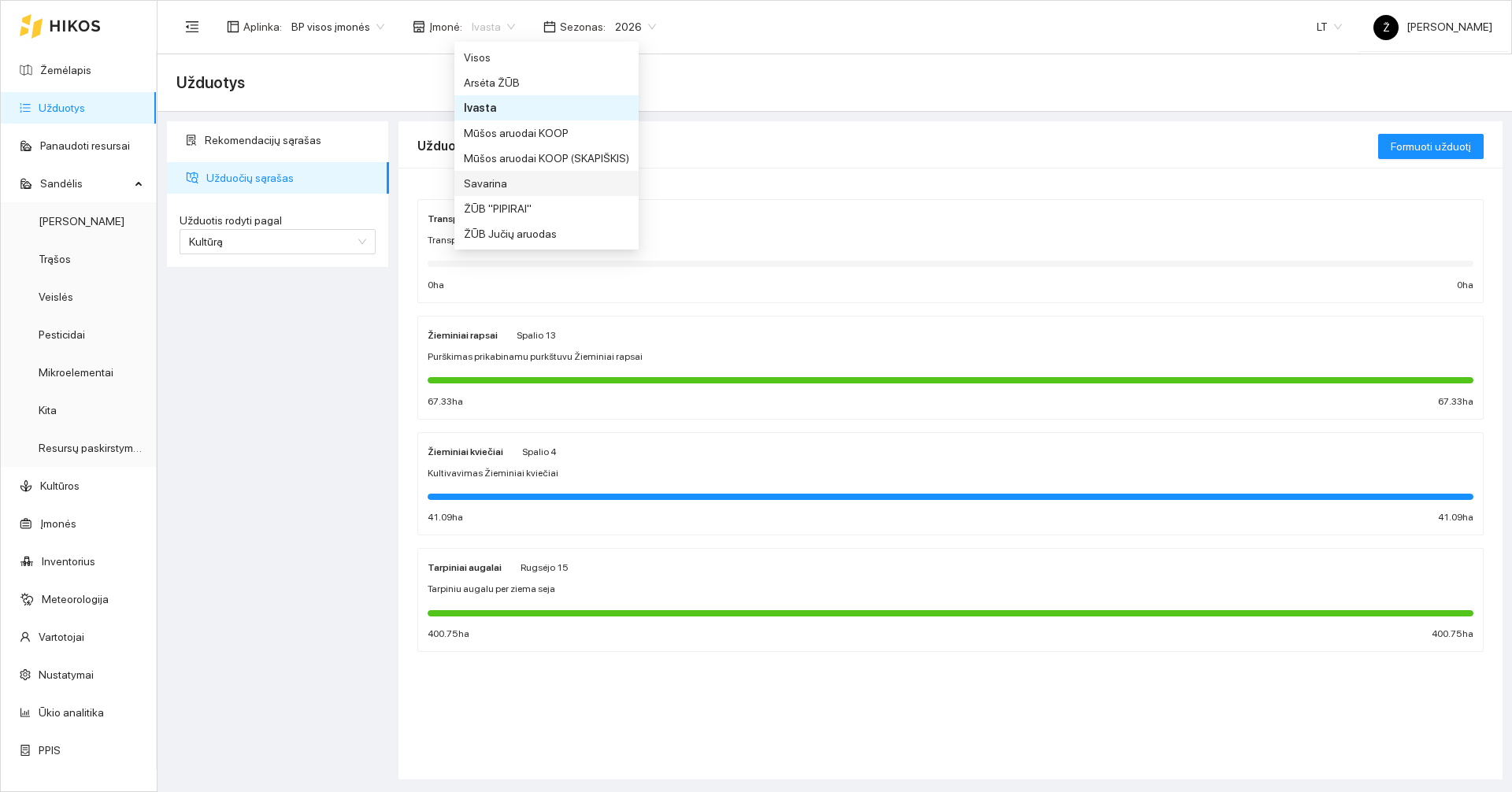
click at [495, 181] on div "Savarina" at bounding box center [546, 183] width 166 height 18
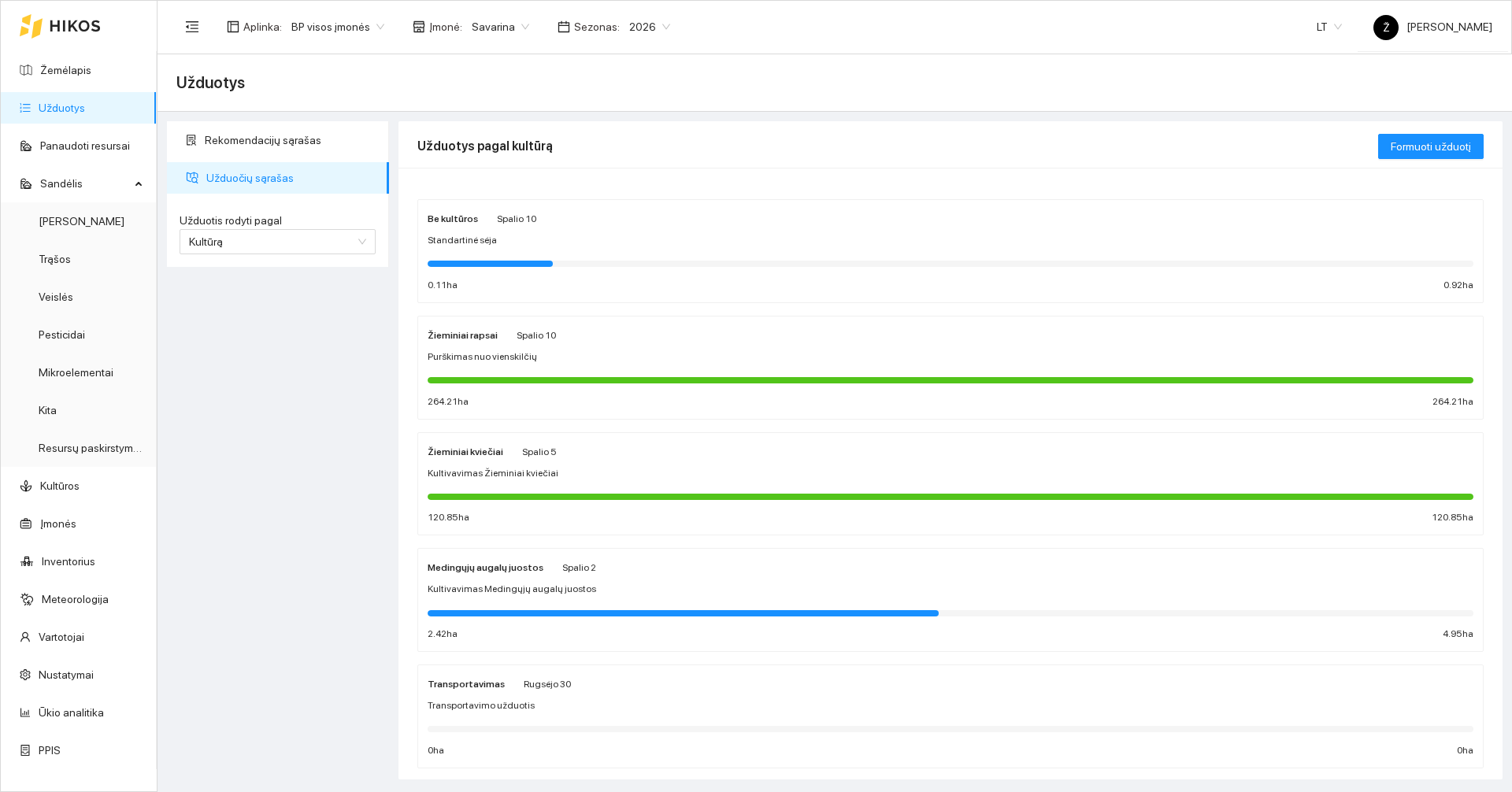
click at [552, 374] on div at bounding box center [950, 380] width 1045 height 18
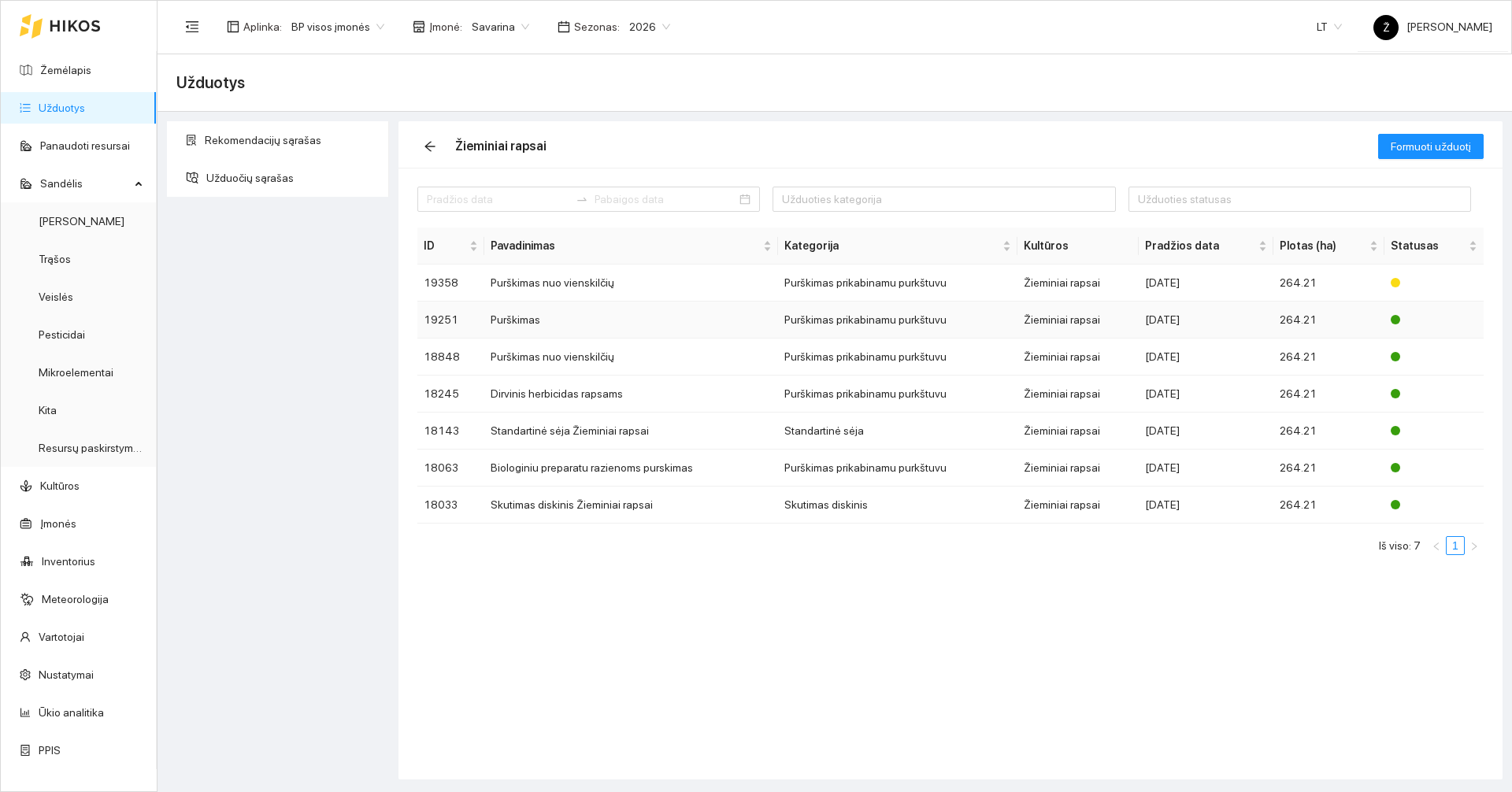
click at [528, 325] on td "Purškimas" at bounding box center [631, 321] width 294 height 37
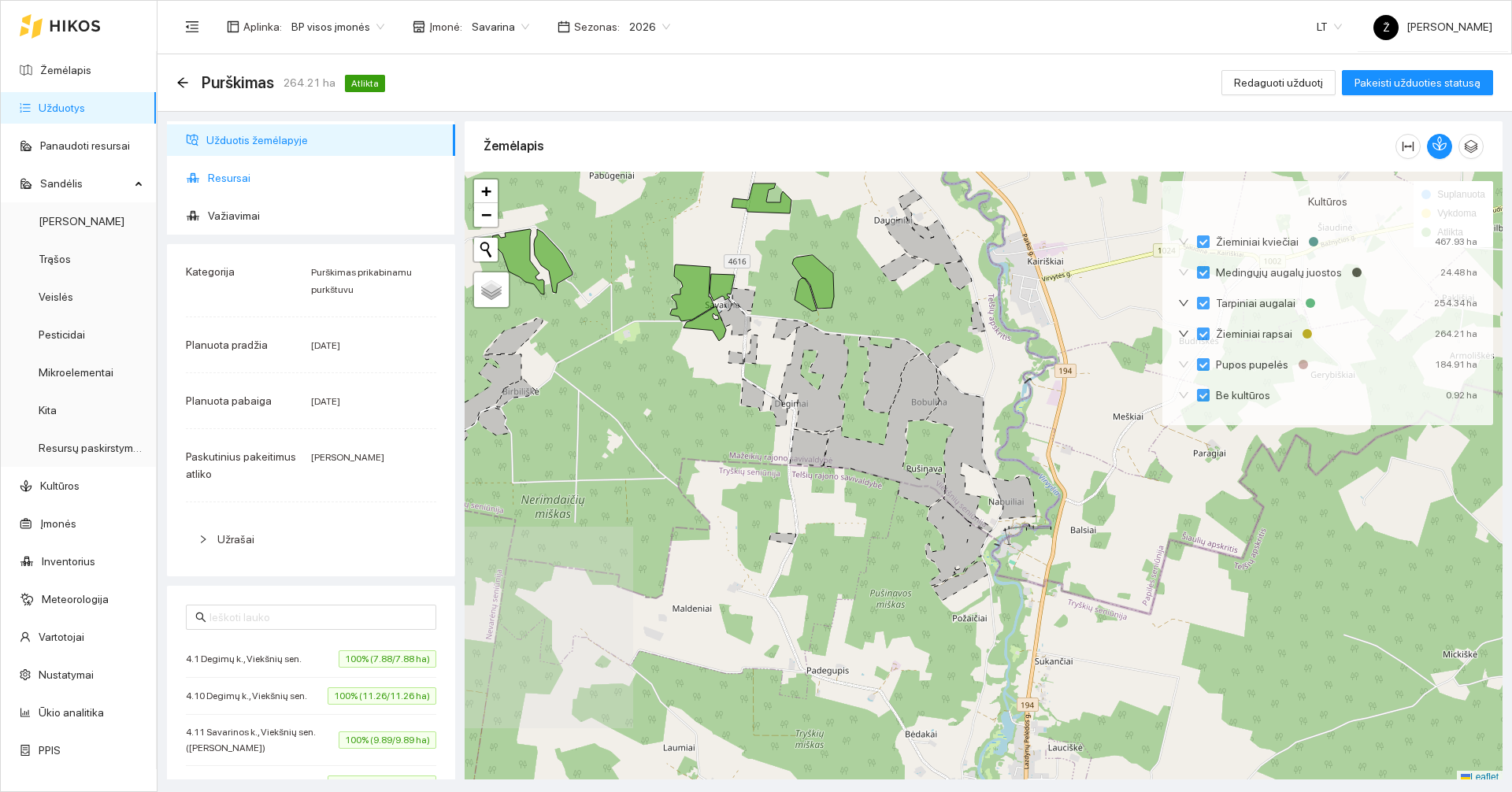
click at [257, 167] on span "Resursai" at bounding box center [324, 178] width 235 height 32
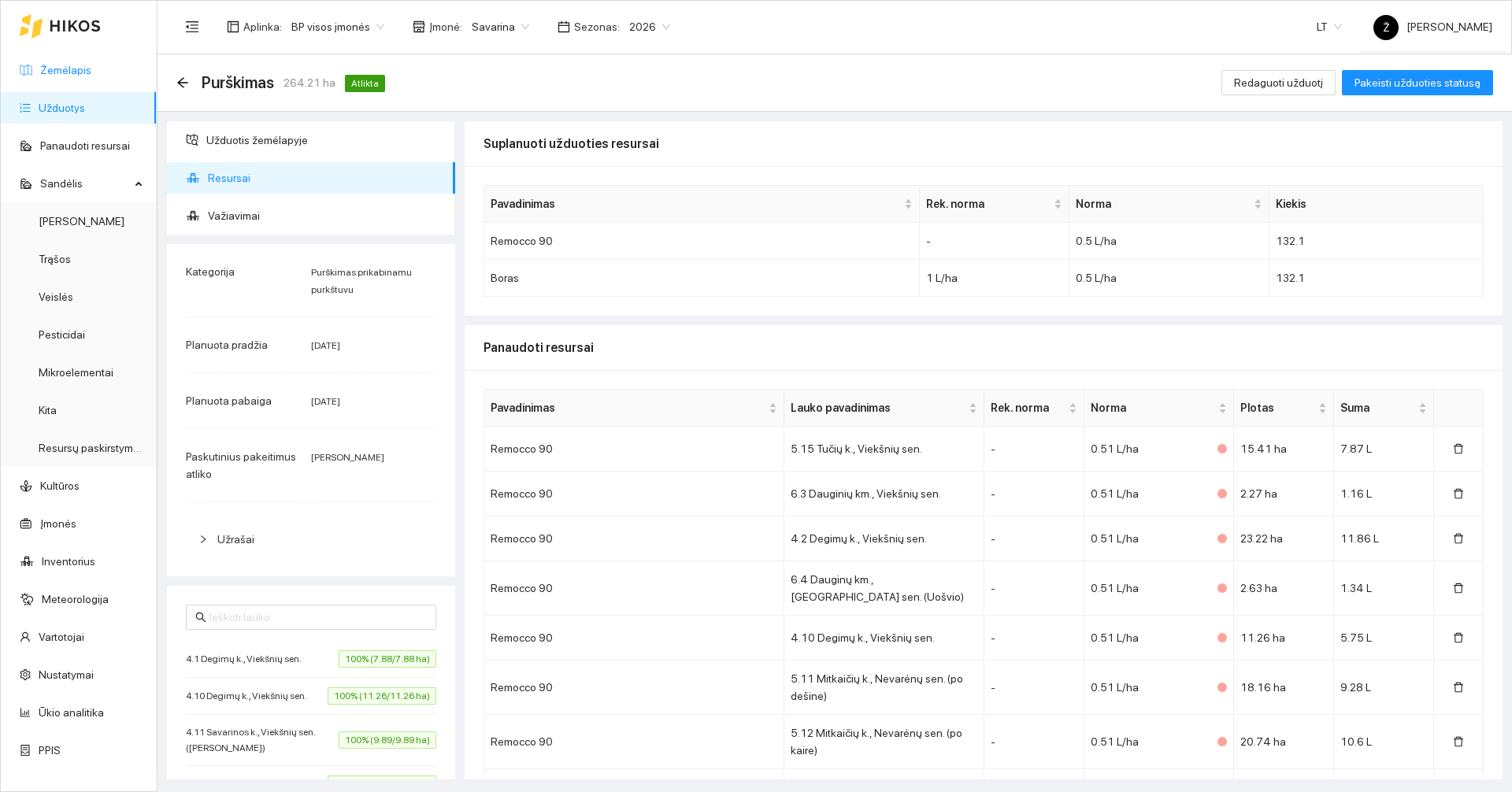
click at [92, 75] on link "Žemėlapis" at bounding box center [65, 69] width 51 height 12
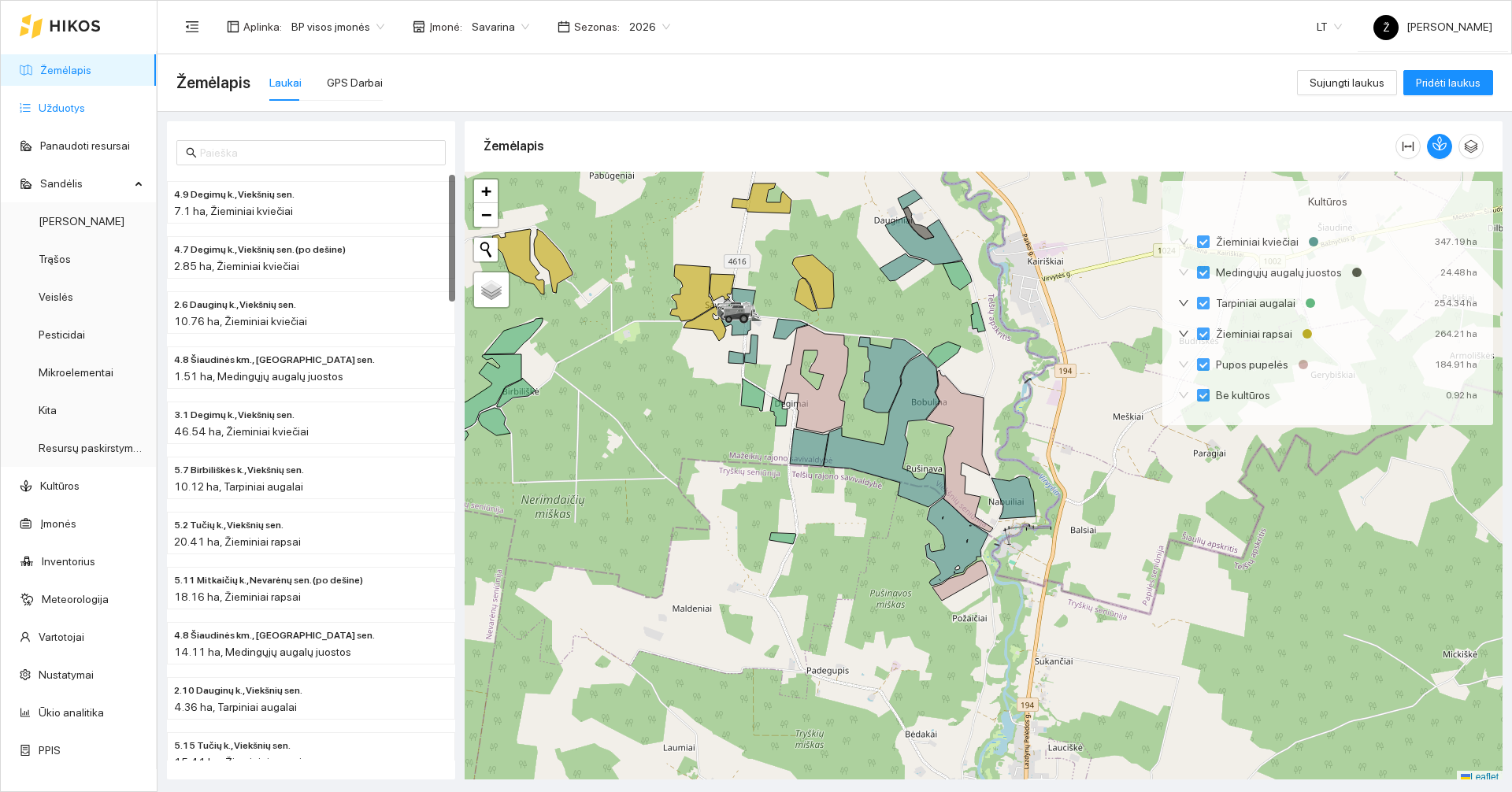
click at [85, 106] on link "Užduotys" at bounding box center [62, 108] width 47 height 12
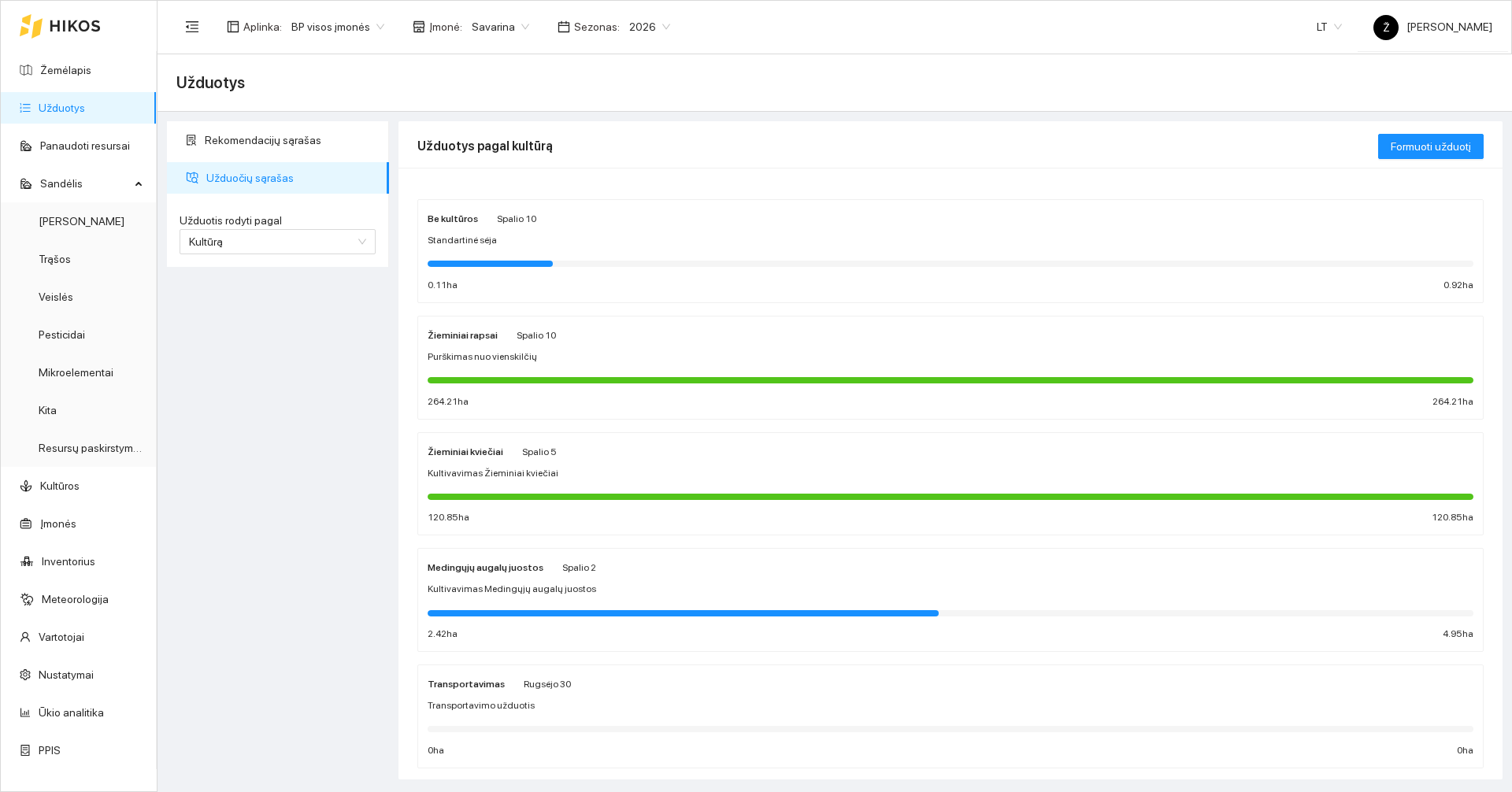
click at [646, 369] on div "Žieminiai rapsai Spalio 10 Purškimas nuo vienskilčių 264.21 ha 264.21 ha" at bounding box center [950, 367] width 1045 height 83
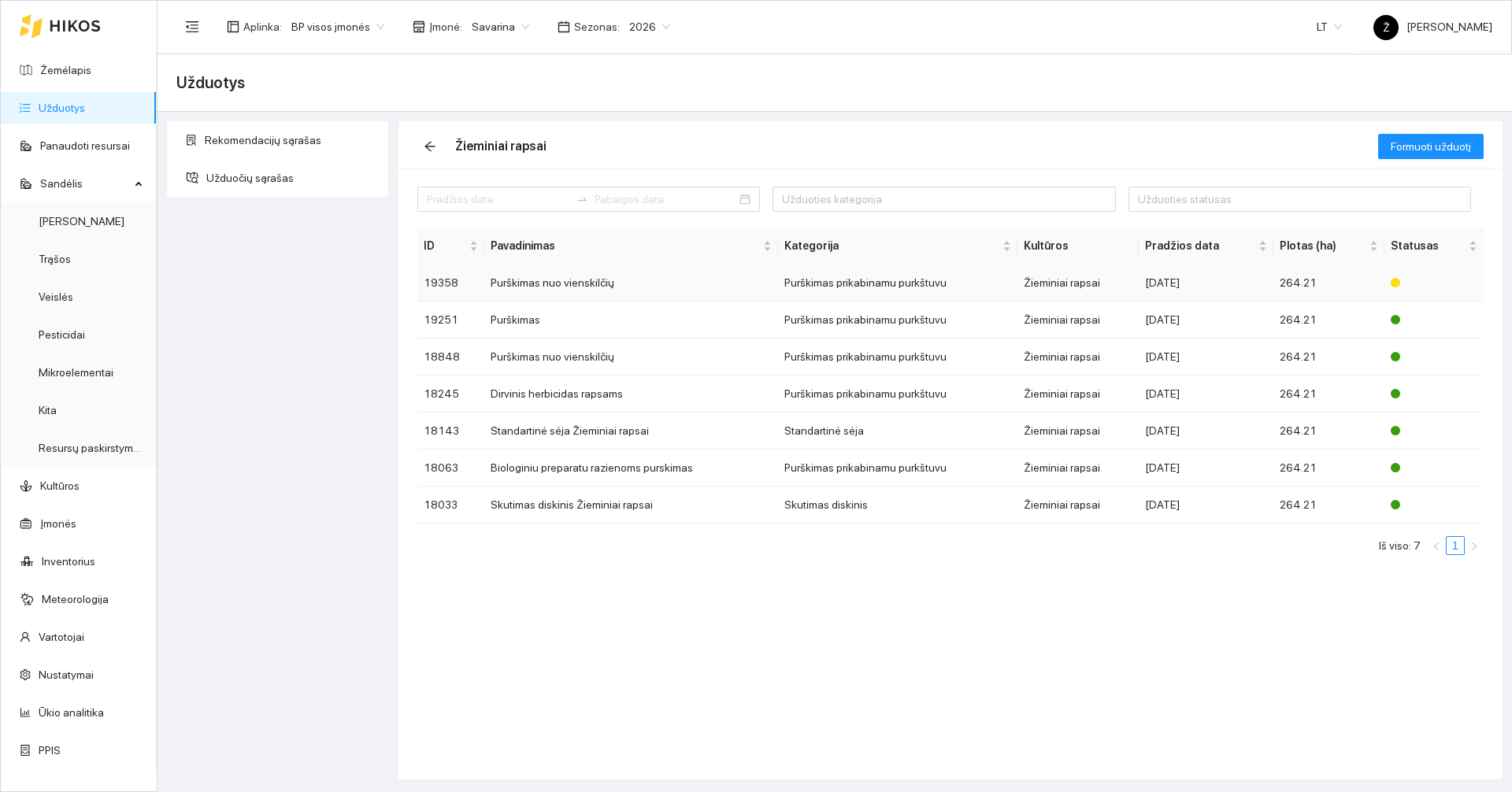
click at [597, 281] on td "Purškimas nuo vienskilčių" at bounding box center [631, 283] width 294 height 37
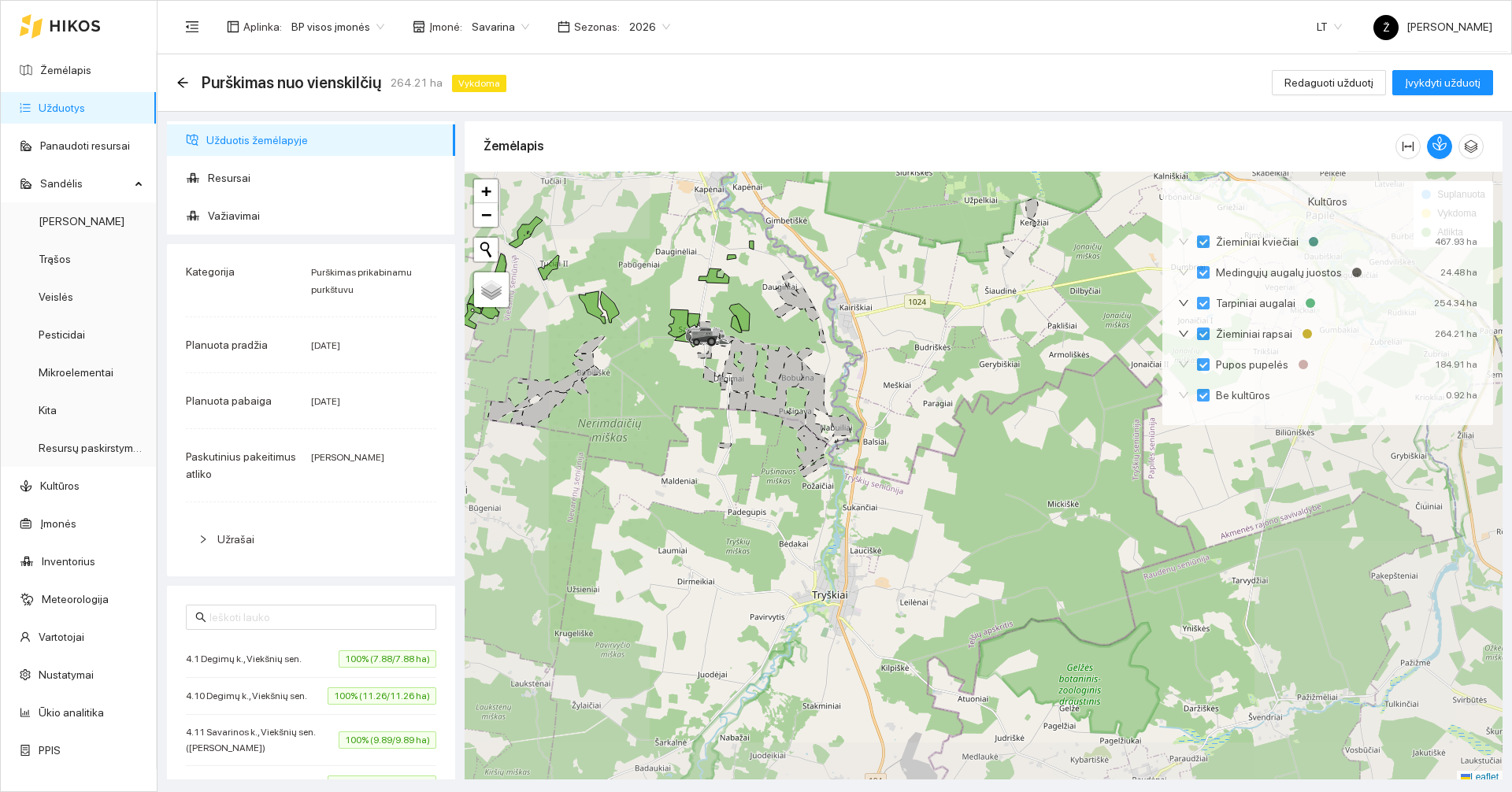
scroll to position [5, 0]
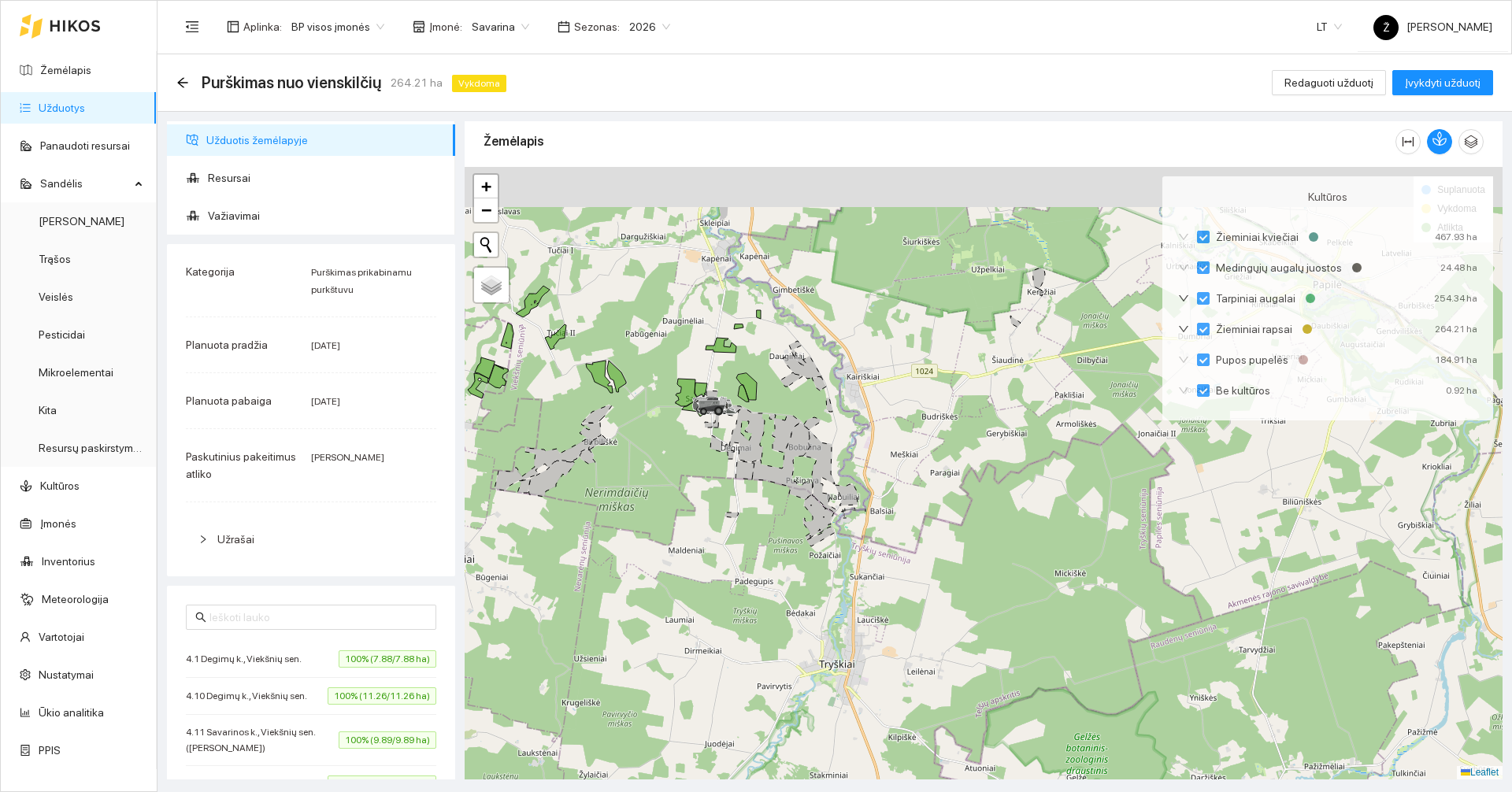
drag, startPoint x: 669, startPoint y: 284, endPoint x: 673, endPoint y: 369, distance: 85.1
click at [673, 369] on div at bounding box center [984, 473] width 1038 height 612
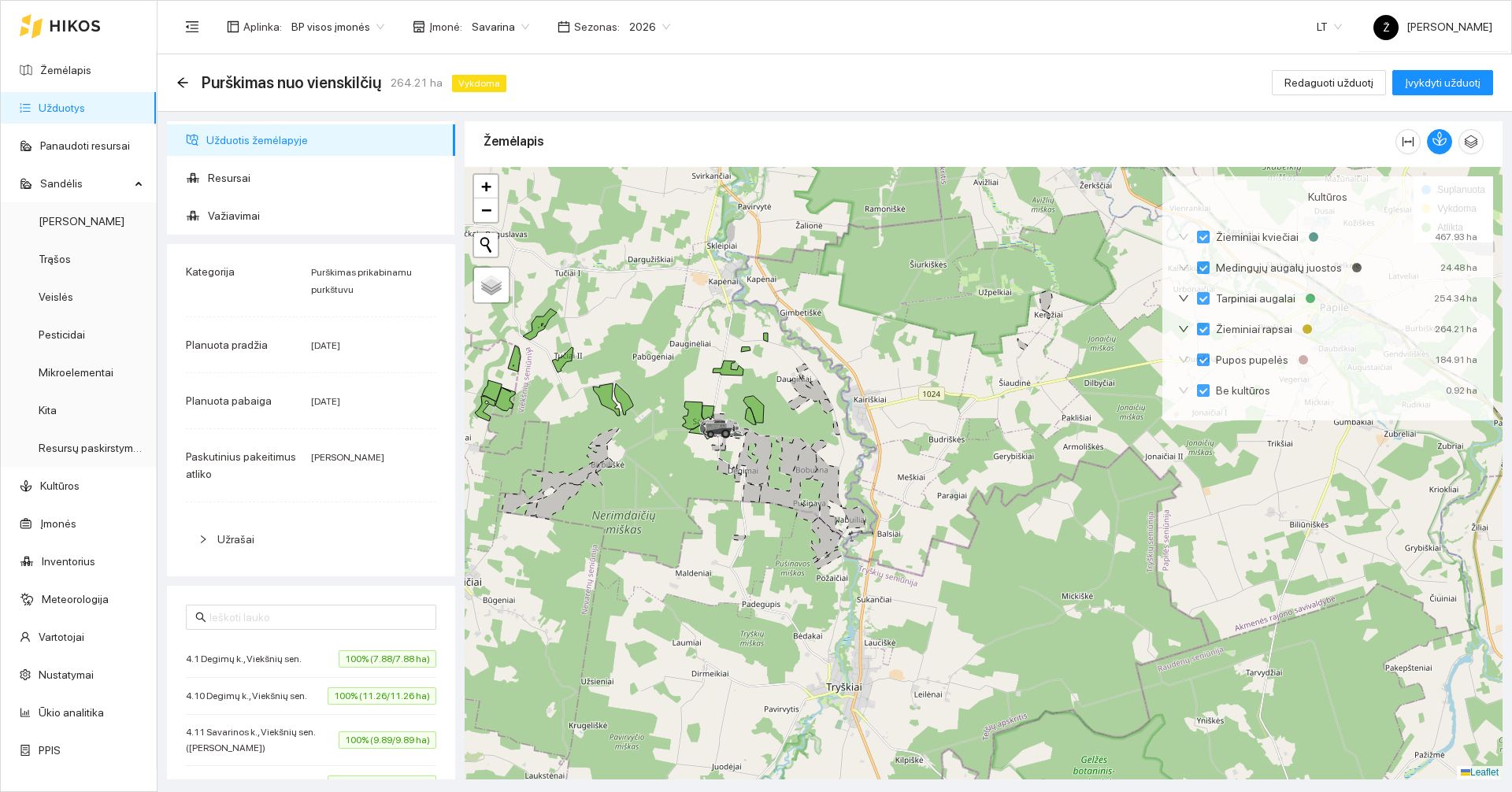
drag, startPoint x: 644, startPoint y: 302, endPoint x: 727, endPoint y: 301, distance: 83.0
click at [727, 301] on div at bounding box center [984, 473] width 1038 height 612
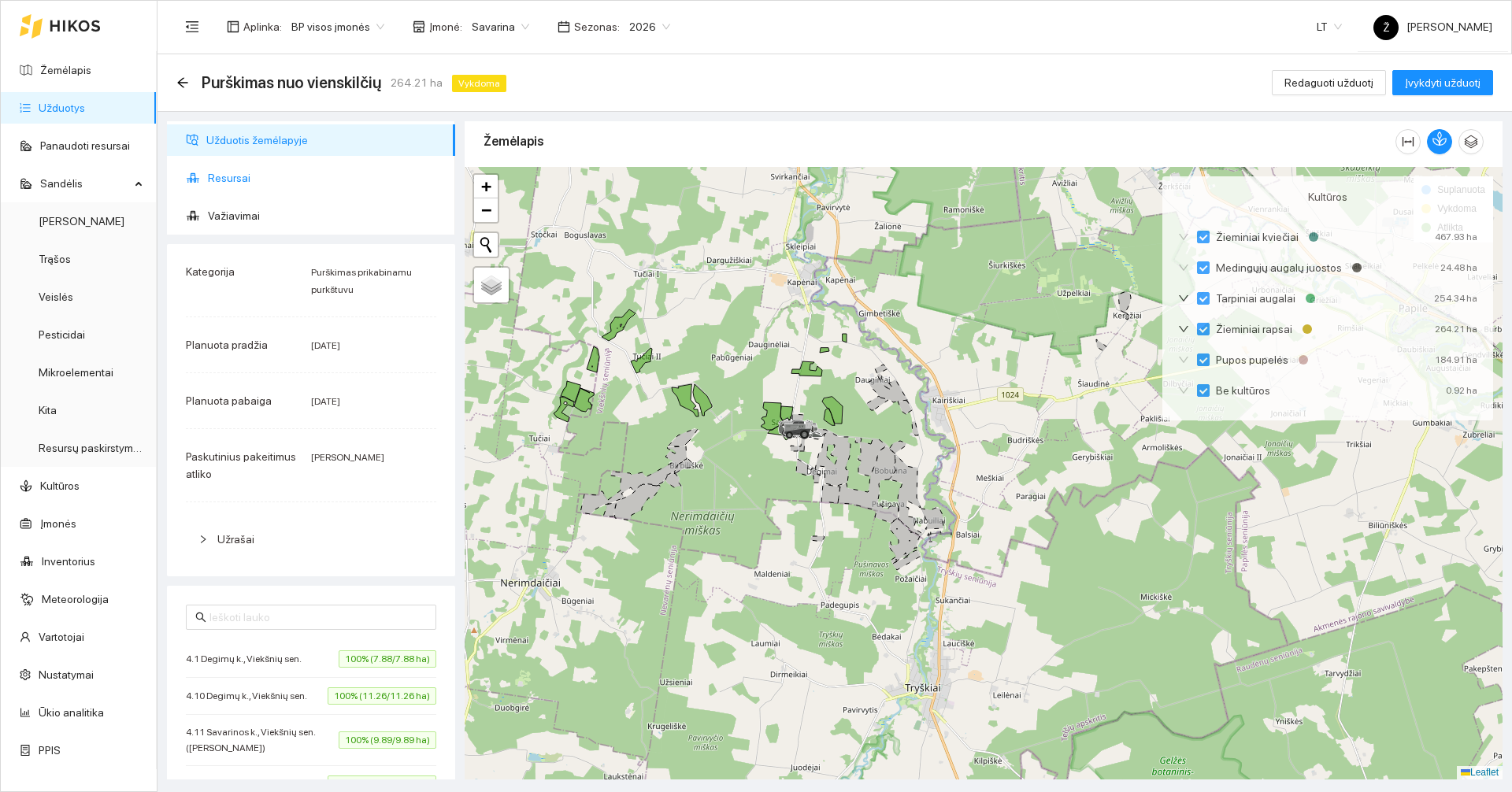
click at [302, 169] on span "Resursai" at bounding box center [324, 178] width 235 height 32
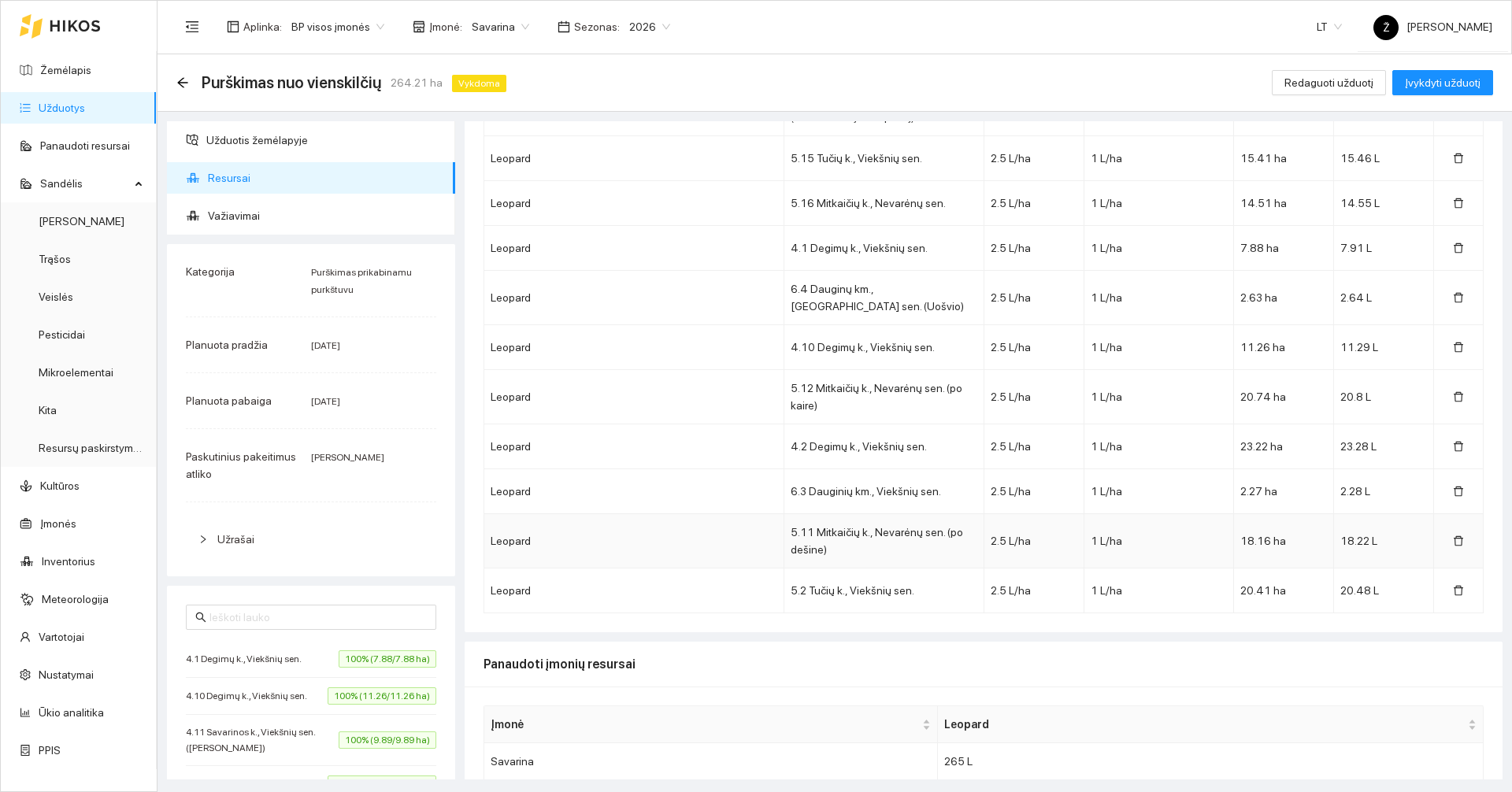
scroll to position [561, 0]
click at [277, 137] on span "Užduotis žemėlapyje" at bounding box center [324, 140] width 237 height 32
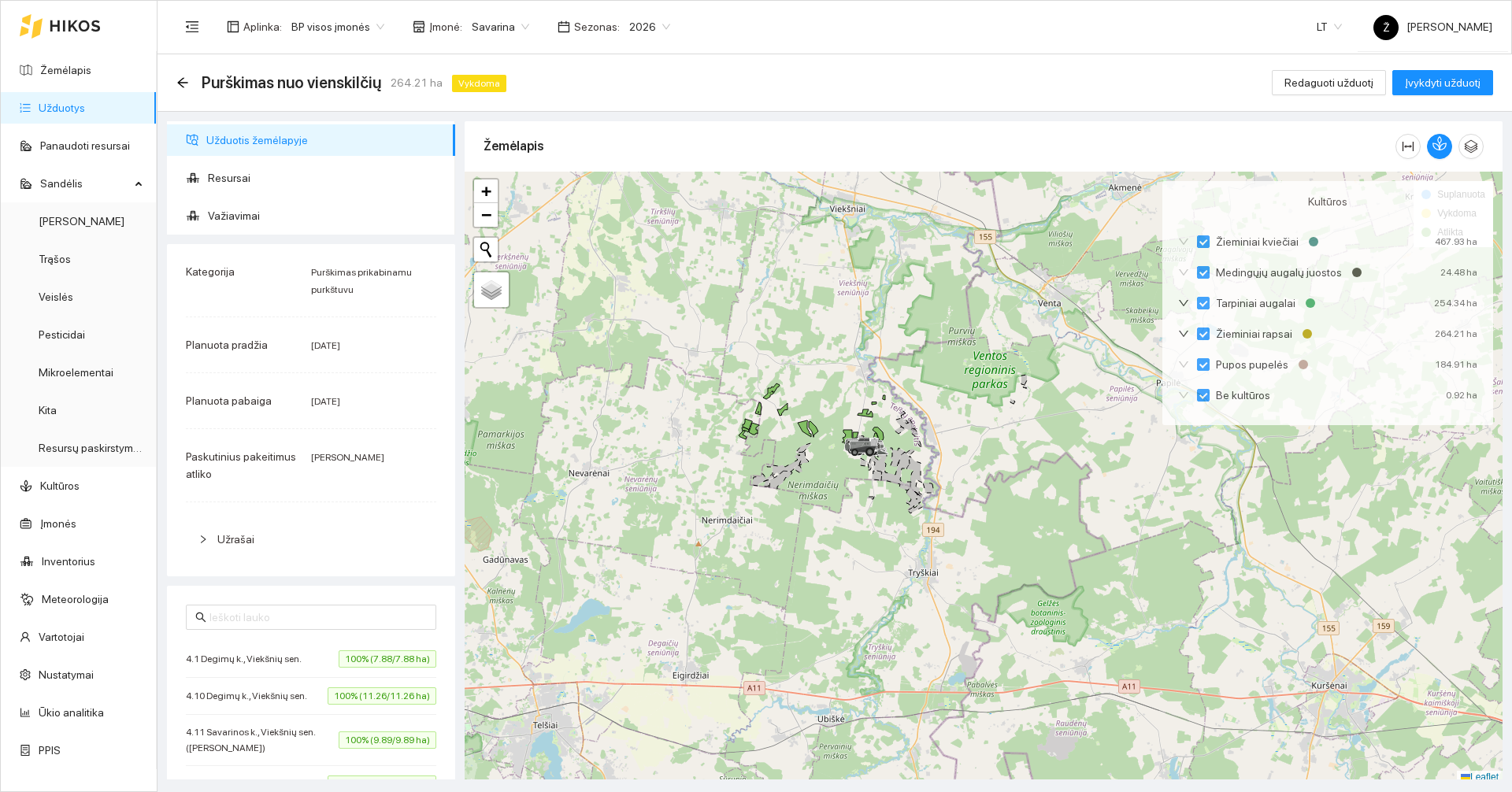
scroll to position [5, 0]
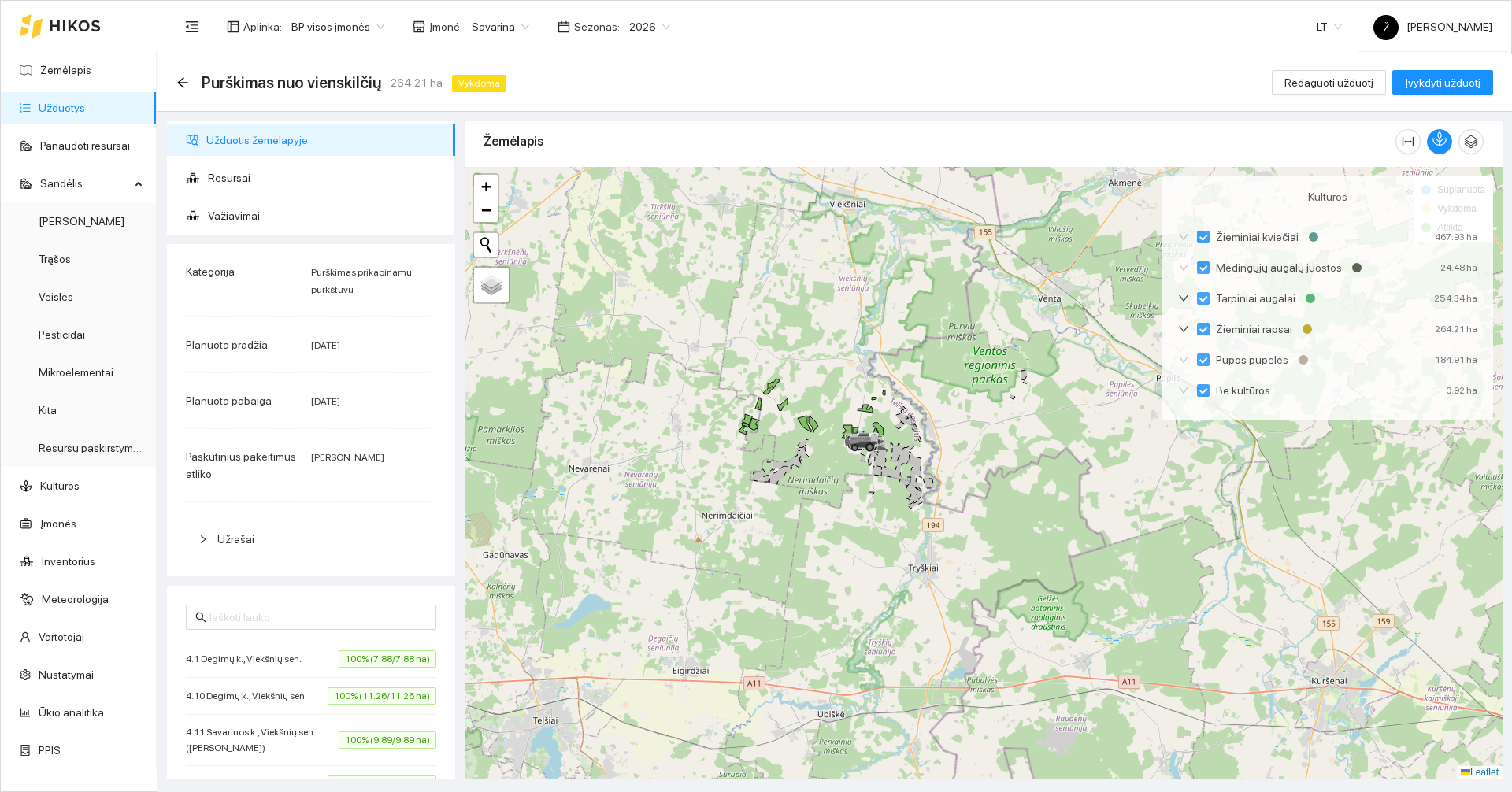
drag, startPoint x: 772, startPoint y: 373, endPoint x: 841, endPoint y: 357, distance: 70.8
click at [840, 357] on div at bounding box center [984, 473] width 1038 height 612
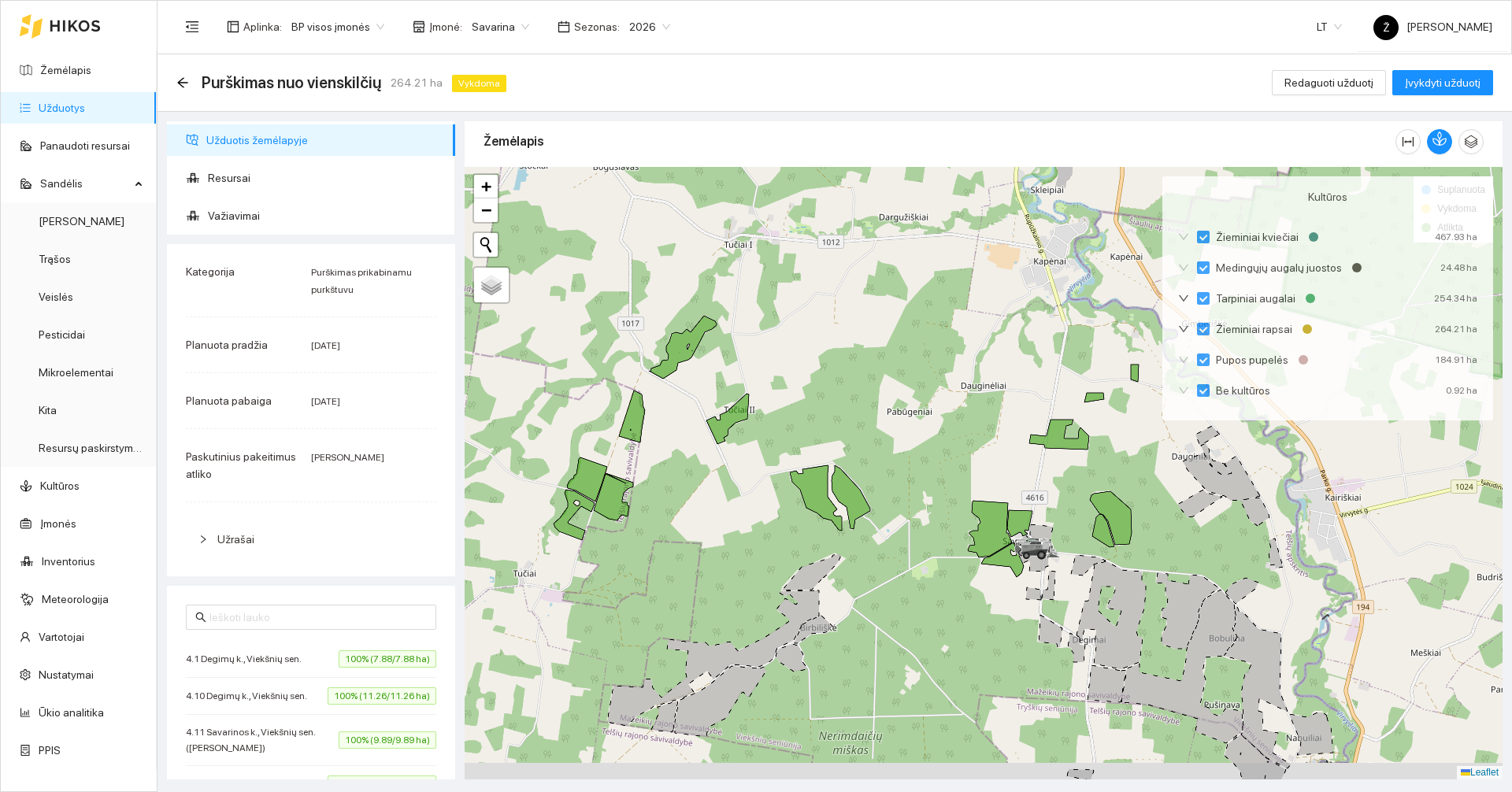
drag, startPoint x: 868, startPoint y: 379, endPoint x: 751, endPoint y: 322, distance: 130.1
click at [751, 322] on div at bounding box center [984, 473] width 1038 height 612
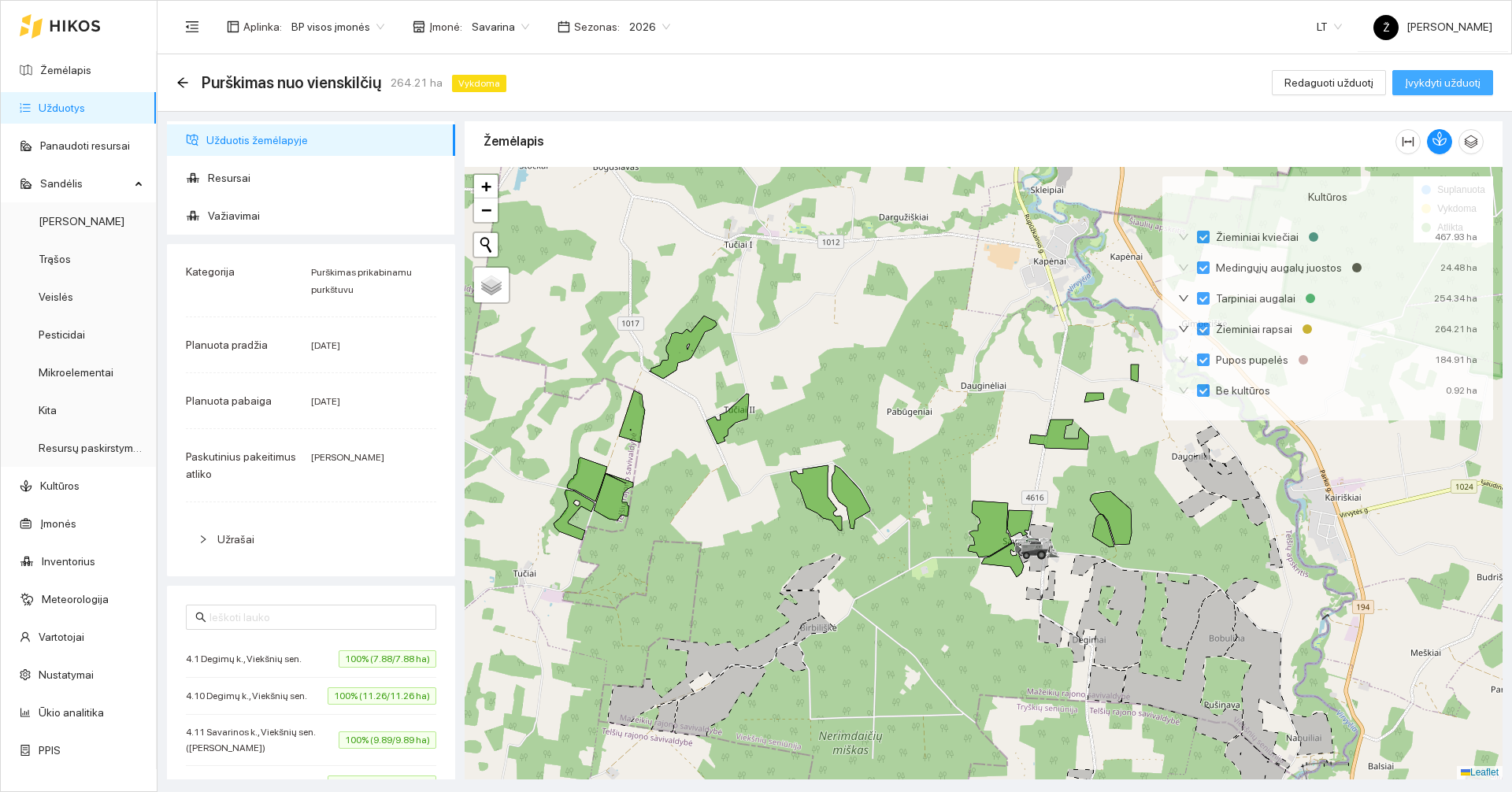
click at [1464, 87] on span "Įvykdyti užduotį" at bounding box center [1442, 82] width 76 height 18
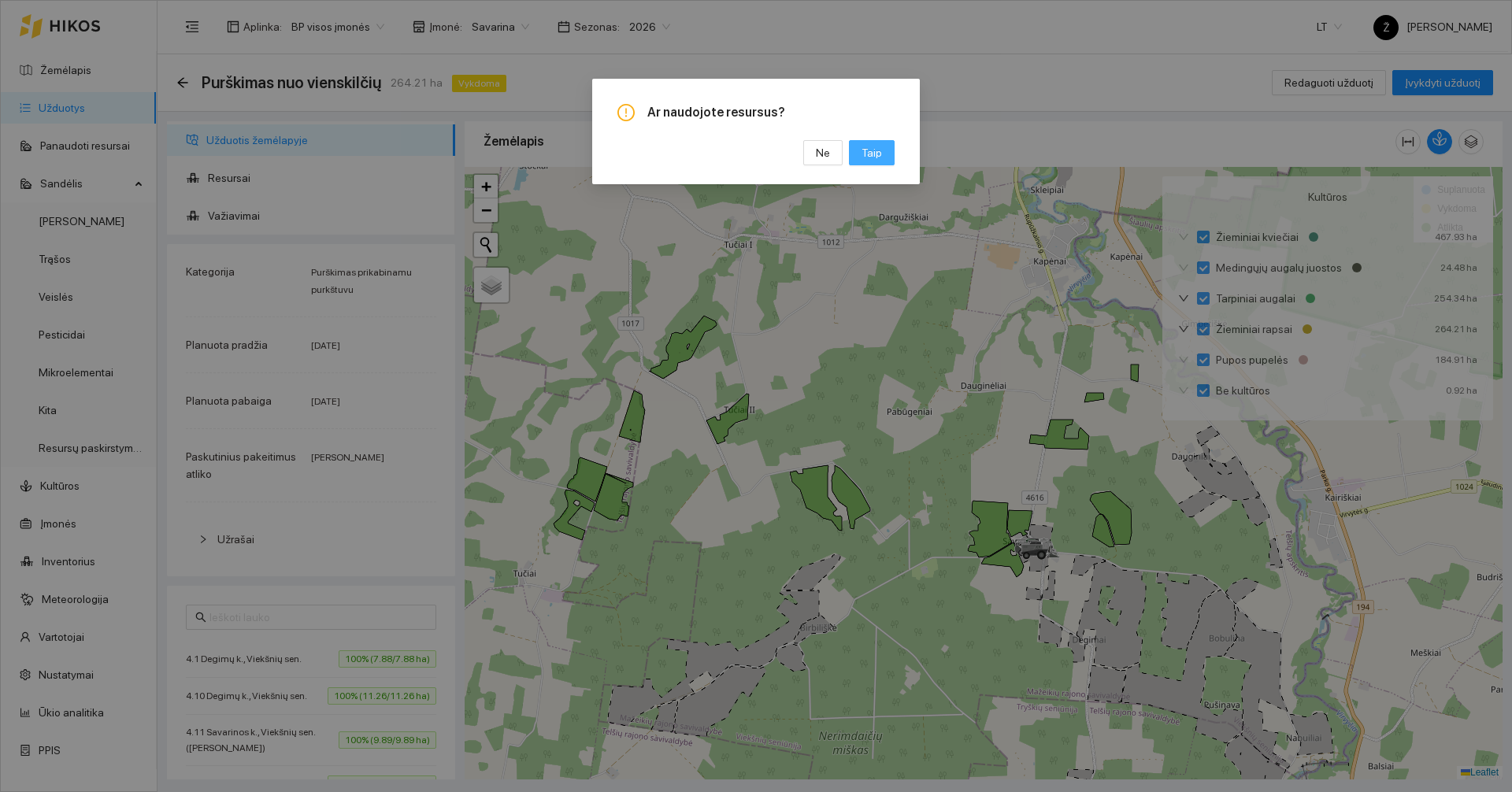
click at [870, 153] on span "Taip" at bounding box center [871, 152] width 21 height 18
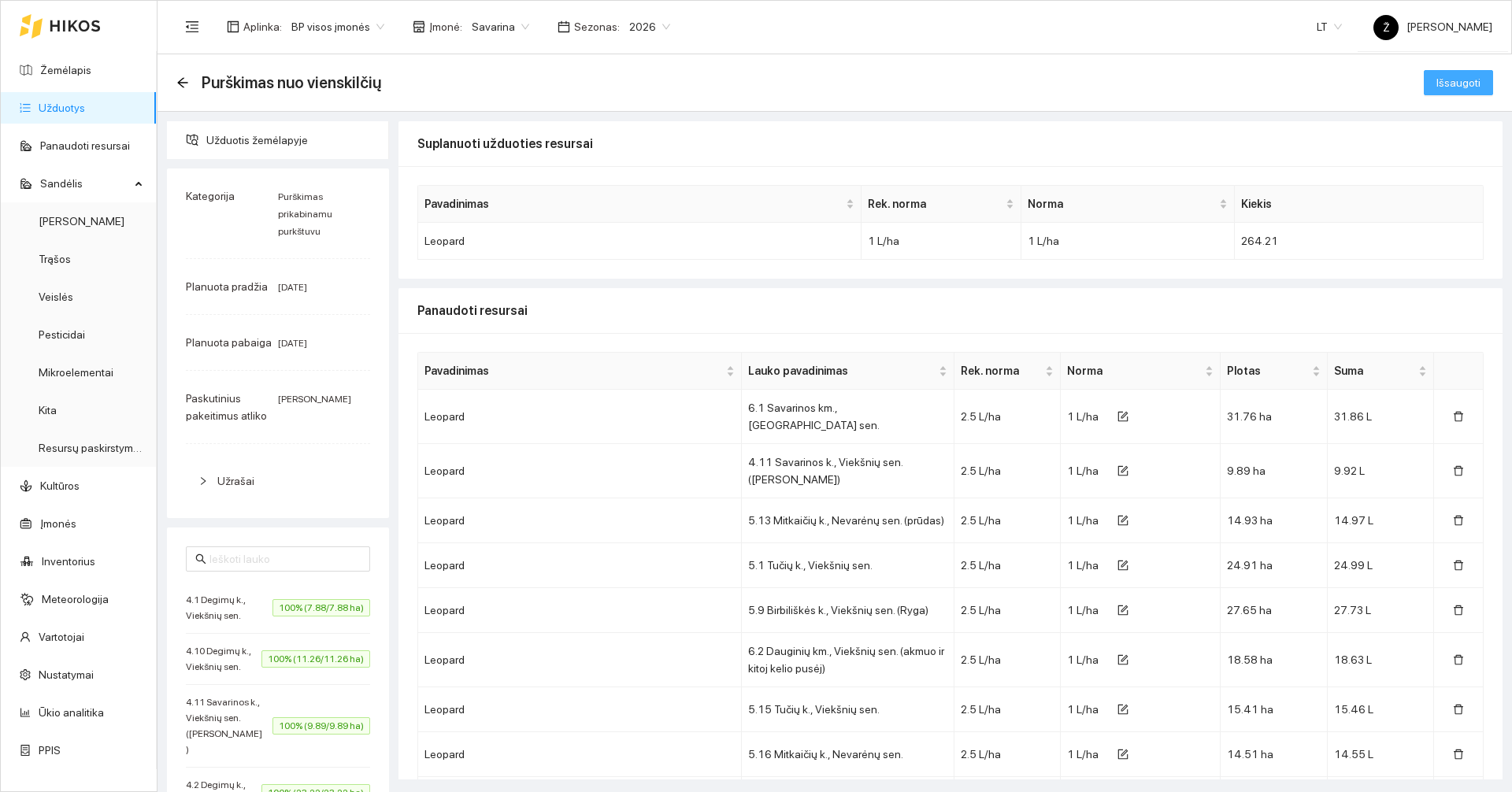
click at [1455, 87] on span "Išsaugoti" at bounding box center [1458, 82] width 44 height 18
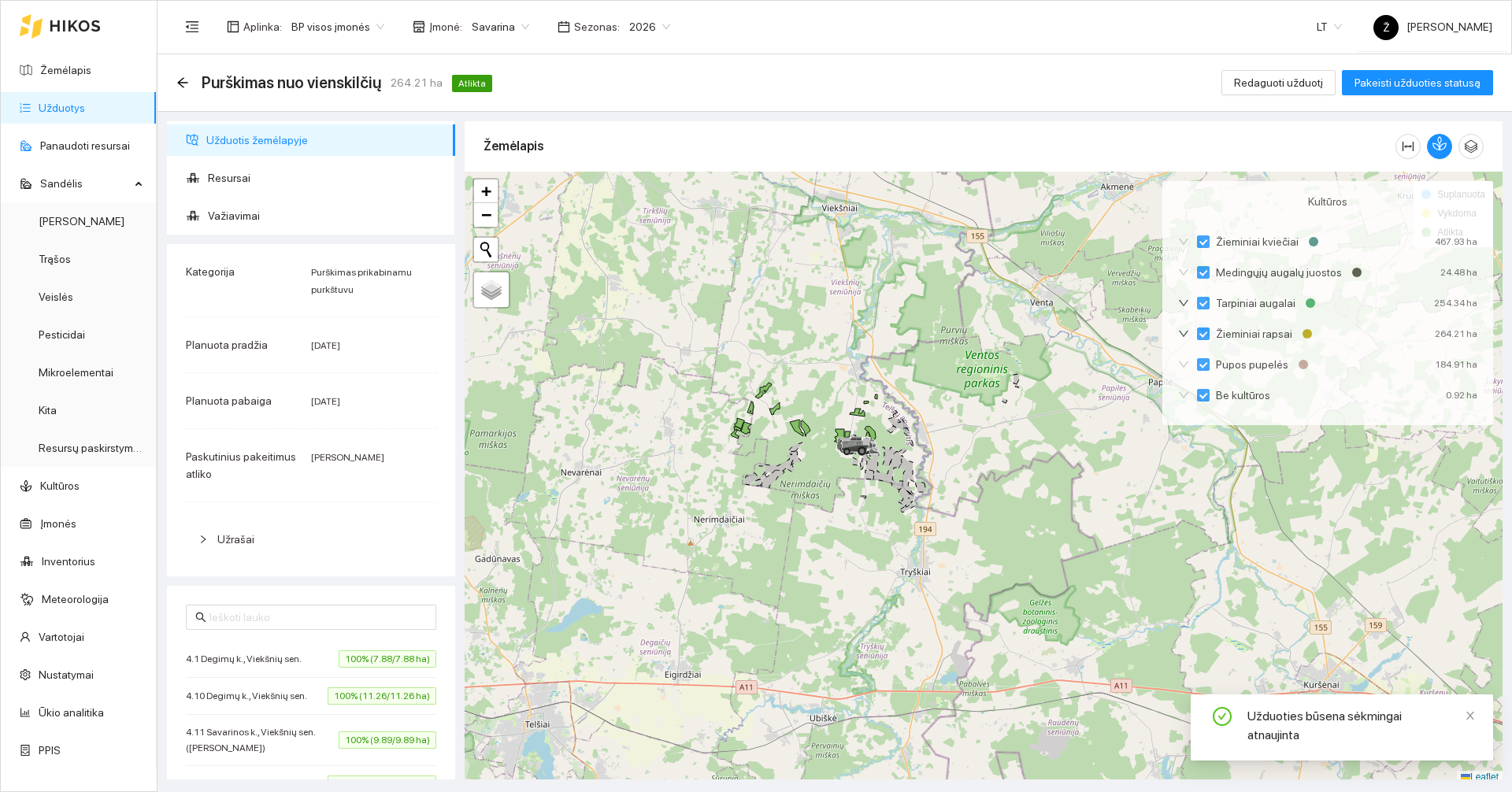
click at [85, 114] on link "Užduotys" at bounding box center [62, 108] width 47 height 12
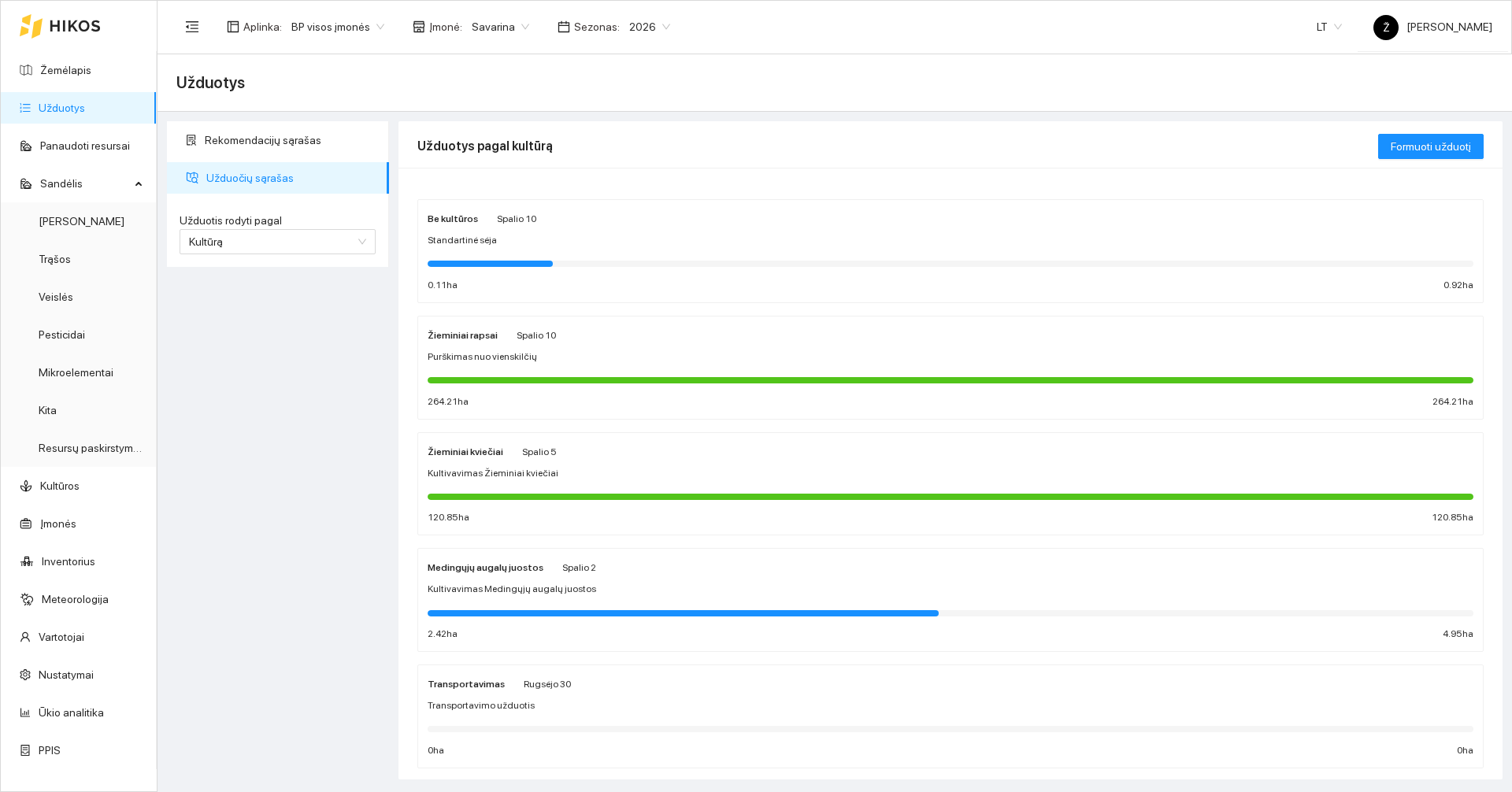
click at [546, 358] on div "Purškimas nuo vienskilčių" at bounding box center [950, 357] width 1045 height 15
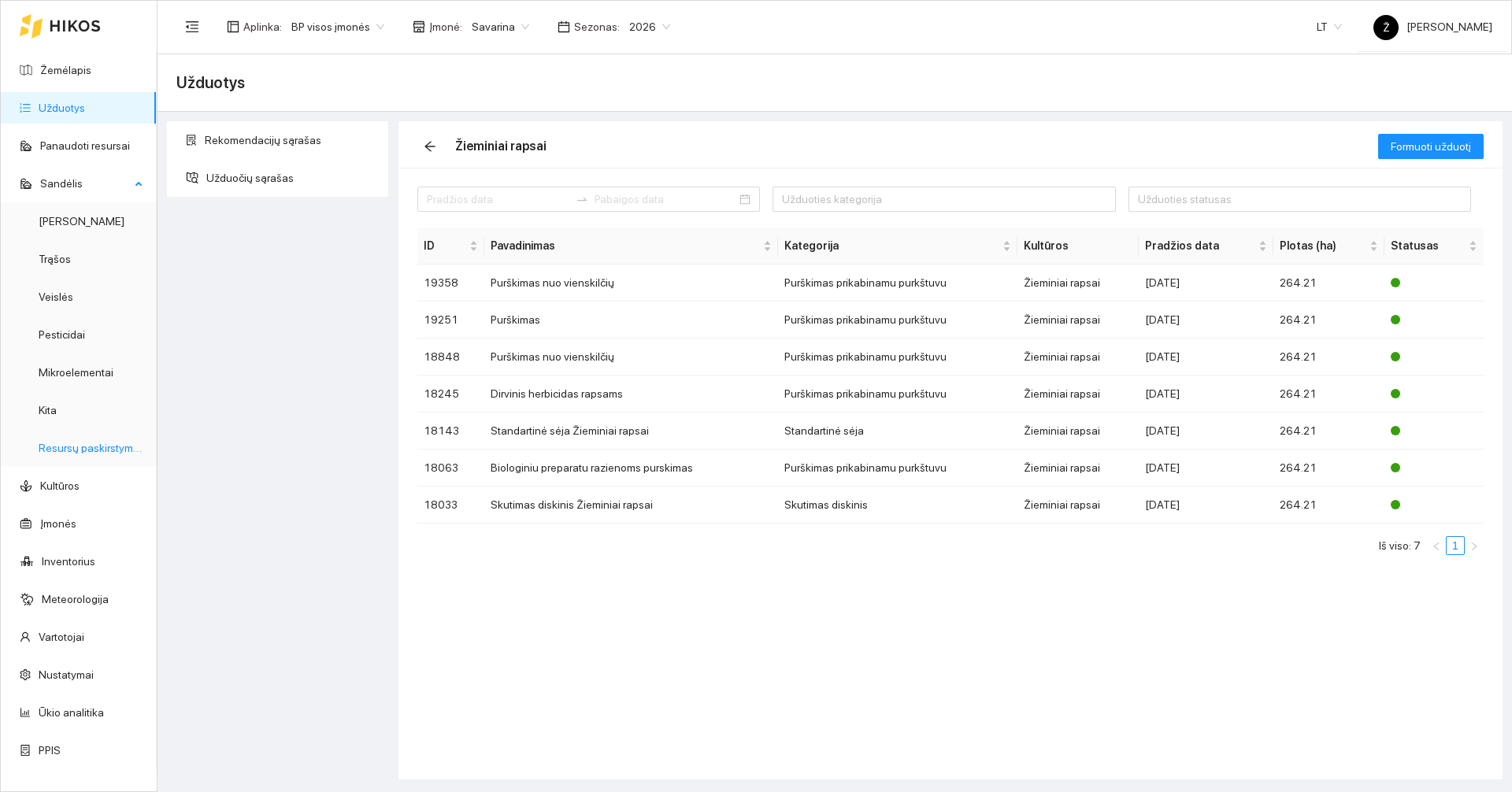
click at [79, 446] on link "Resursų paskirstymas" at bounding box center [92, 447] width 107 height 12
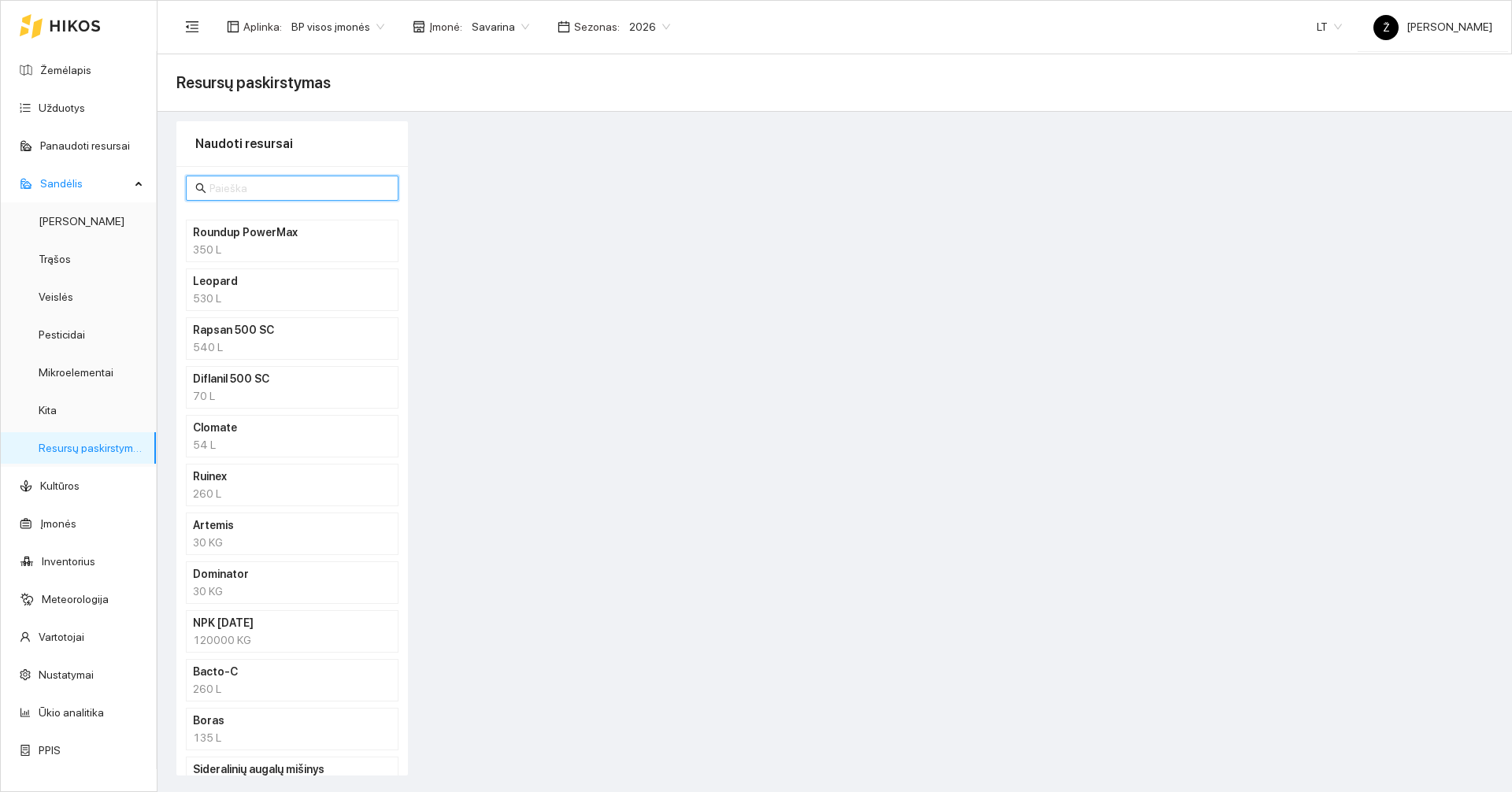
click at [247, 192] on input "text" at bounding box center [299, 188] width 180 height 18
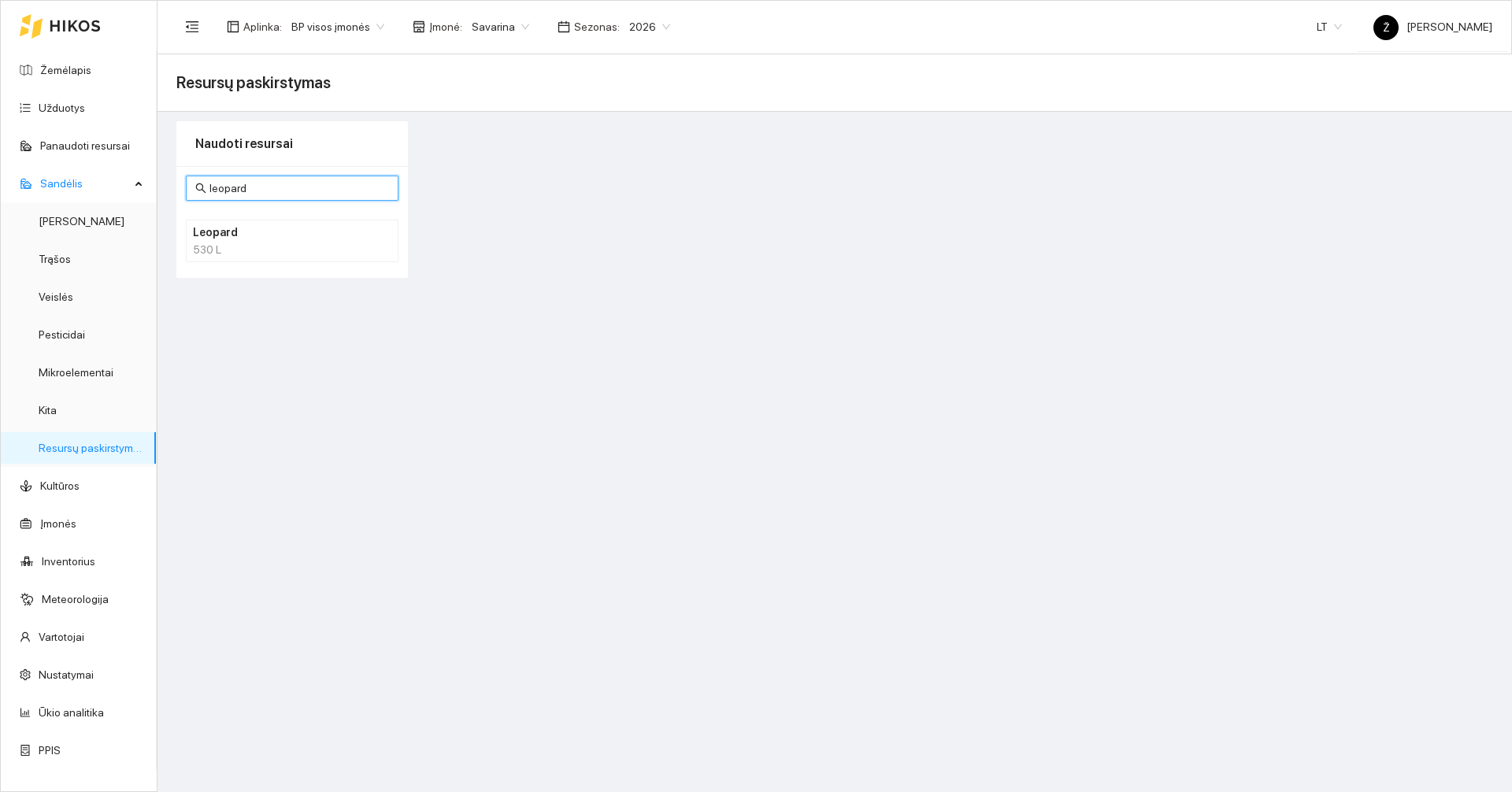
type input "leopard"
click at [248, 233] on h4 "Leopard" at bounding box center [271, 232] width 157 height 18
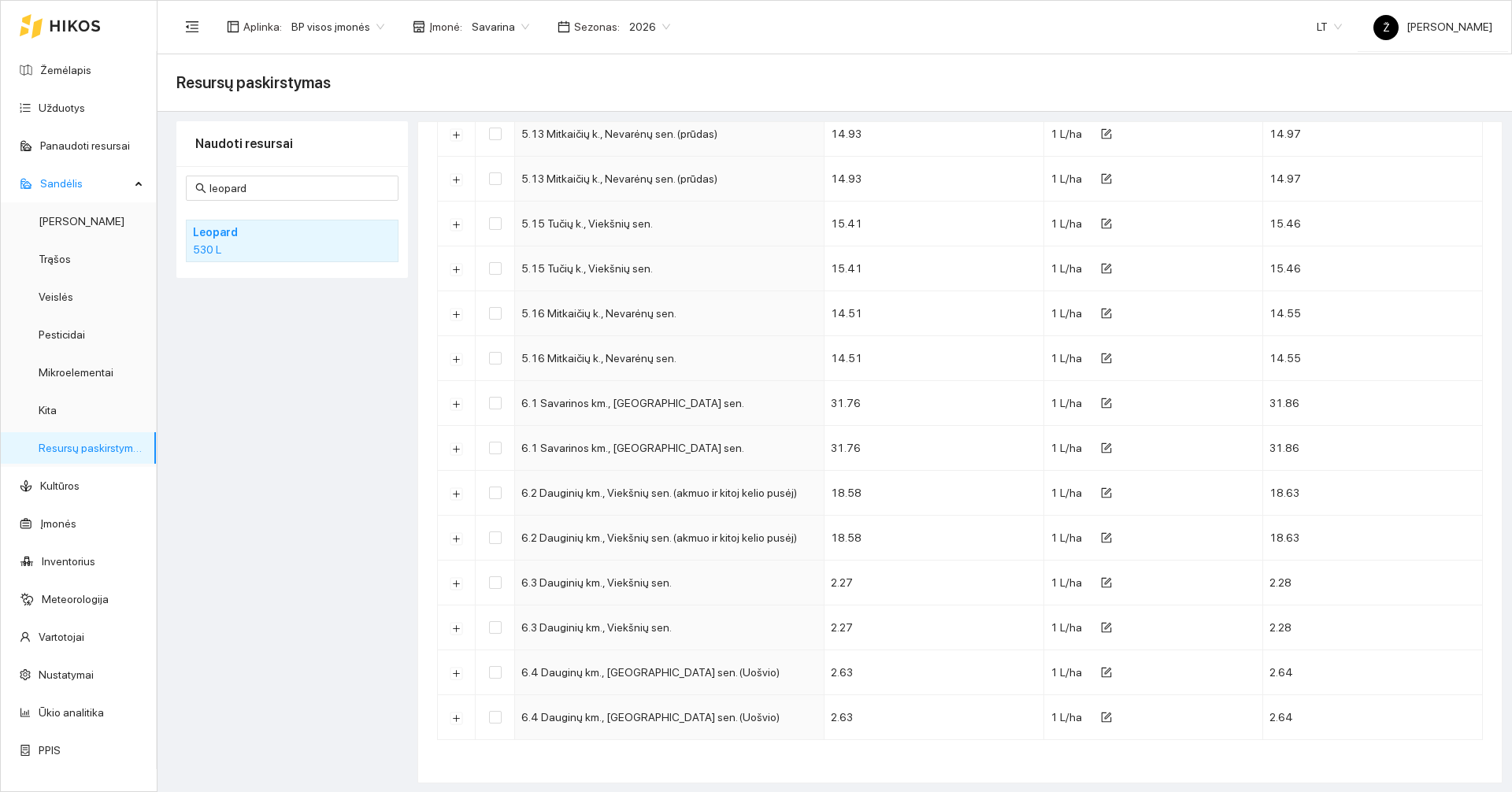
click at [25, 125] on ul "Žemėlapis Užduotys Panaudoti resursai [PERSON_NAME] Veislės Pesticidai Mikroele…" at bounding box center [79, 410] width 156 height 718
click at [38, 114] on link "Užduotys" at bounding box center [62, 108] width 47 height 12
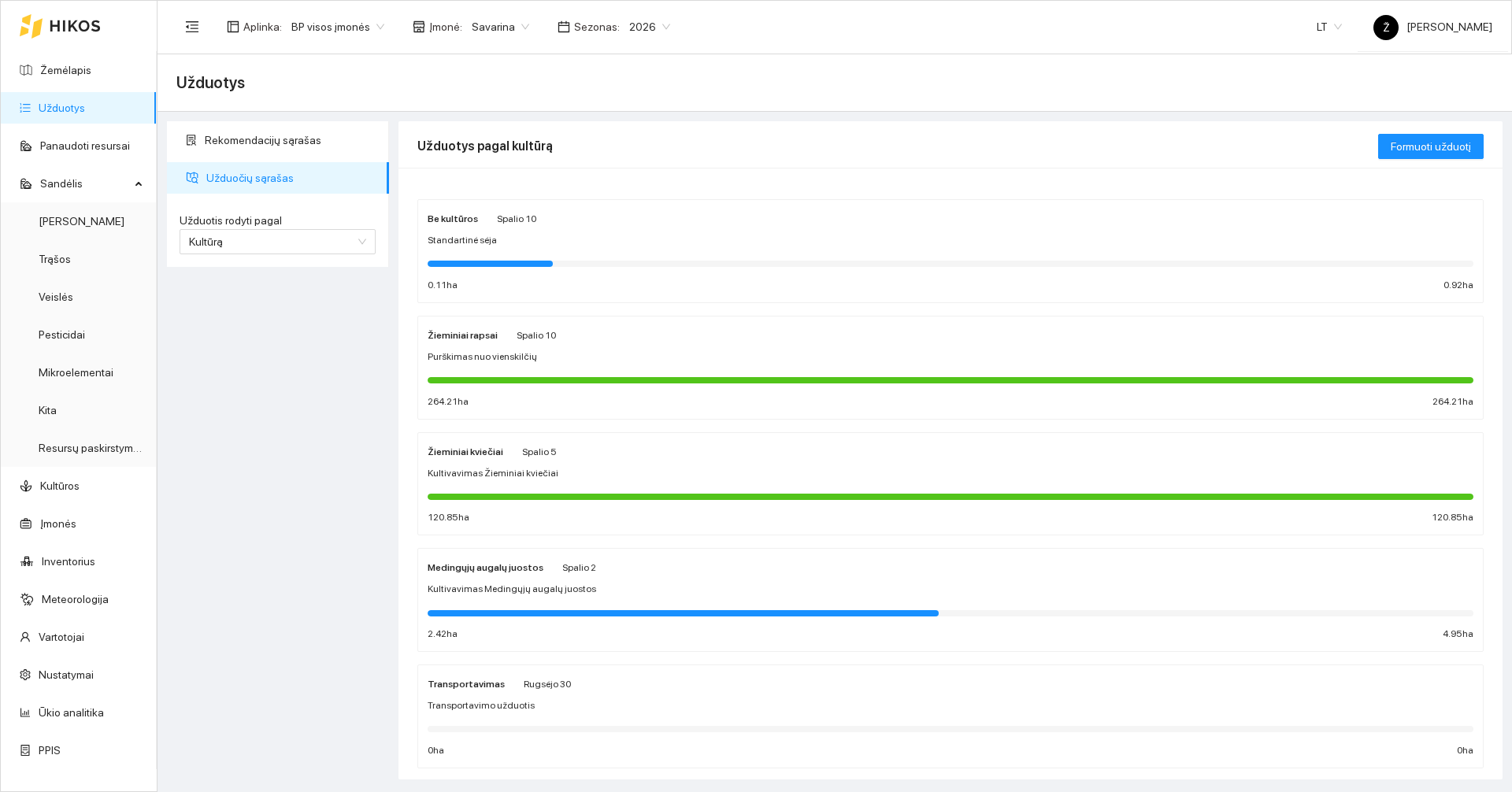
click at [558, 579] on div "Medingųjų augalų juostos Spalio 2 Kultivavimas Medingųjų augalų juostos 2.42 ha…" at bounding box center [950, 599] width 1045 height 83
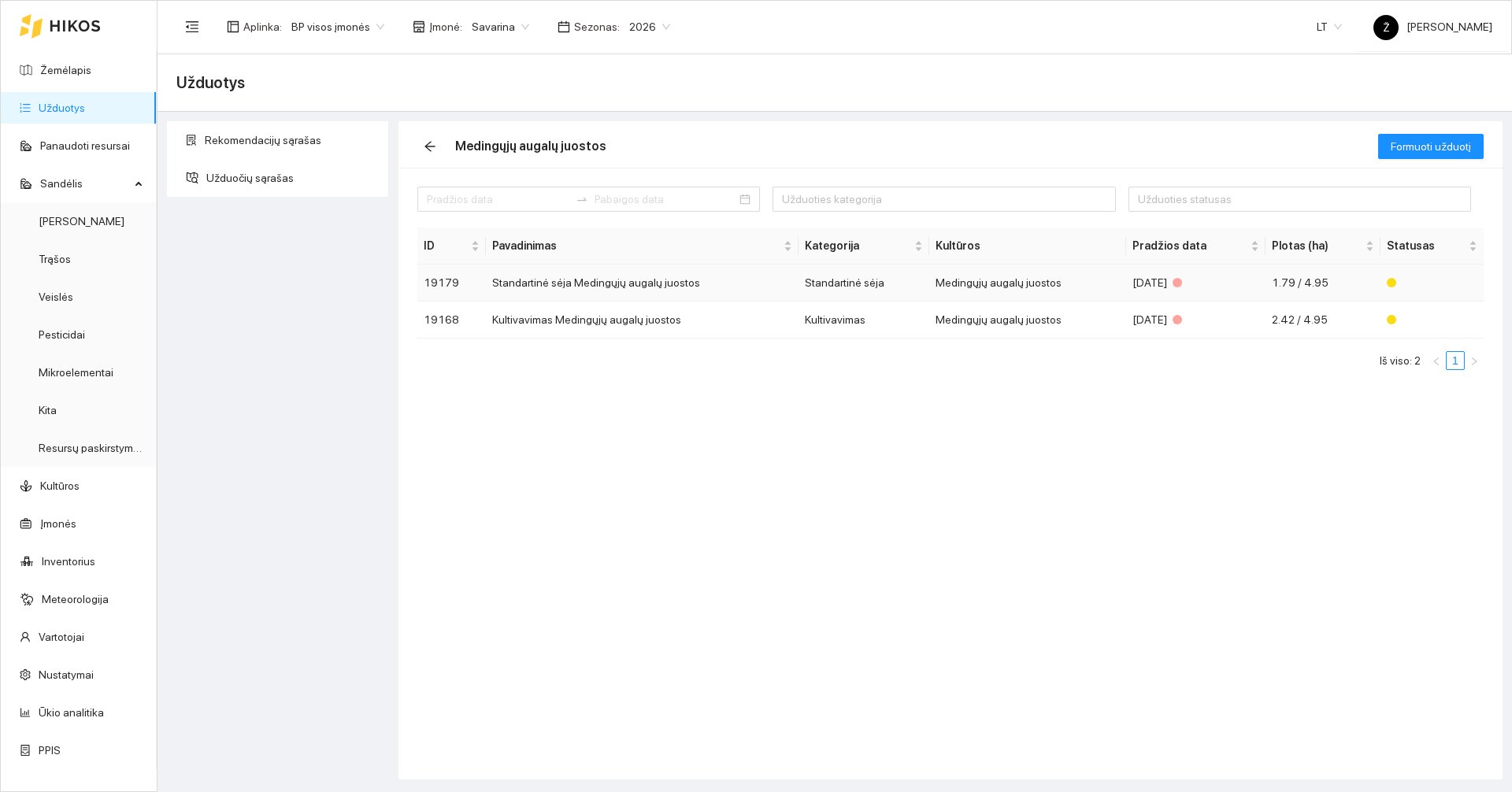
click at [1222, 275] on div "[DATE]" at bounding box center [1196, 282] width 127 height 18
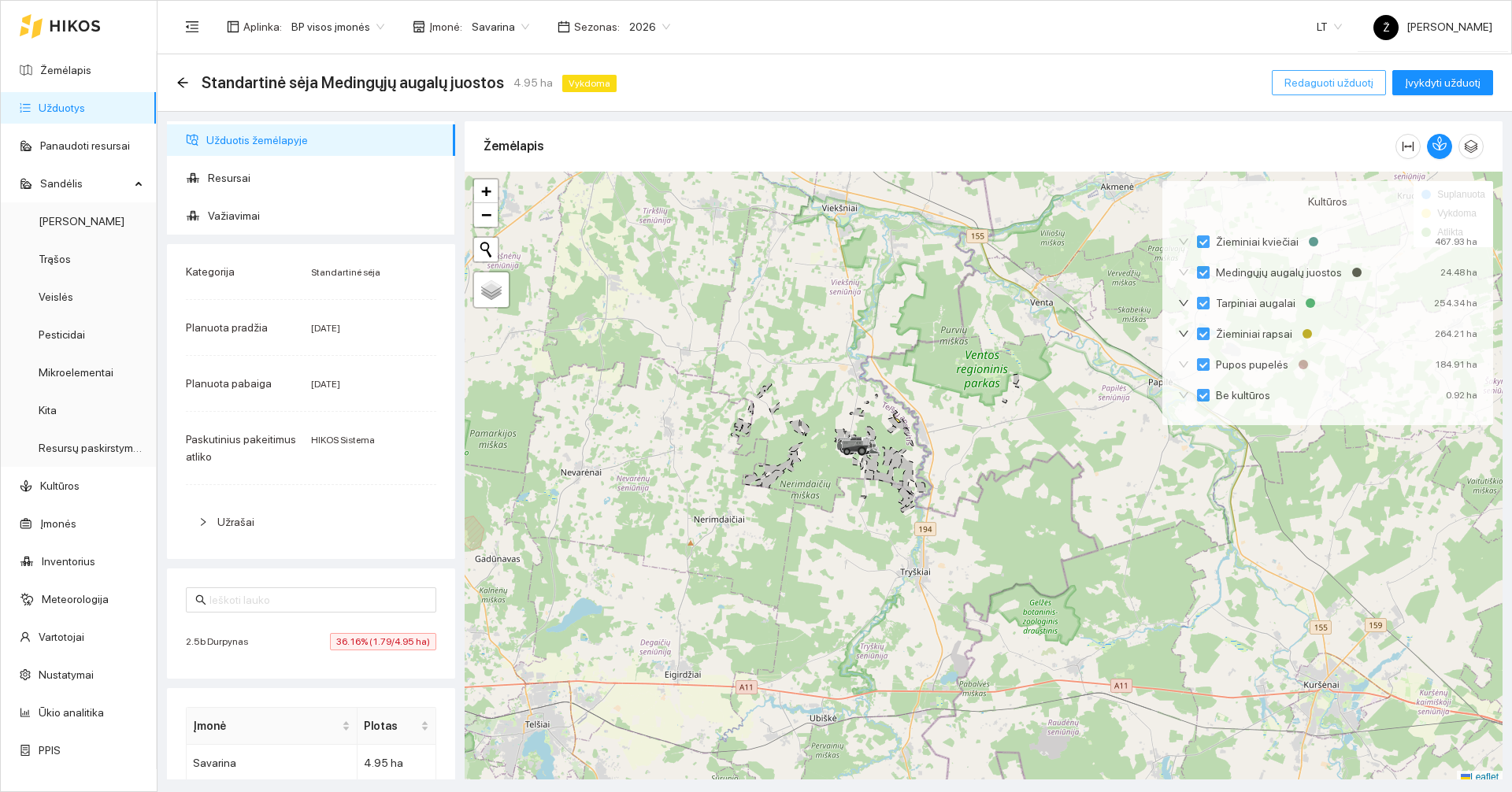
click at [1343, 82] on span "Redaguoti užduotį" at bounding box center [1329, 82] width 89 height 18
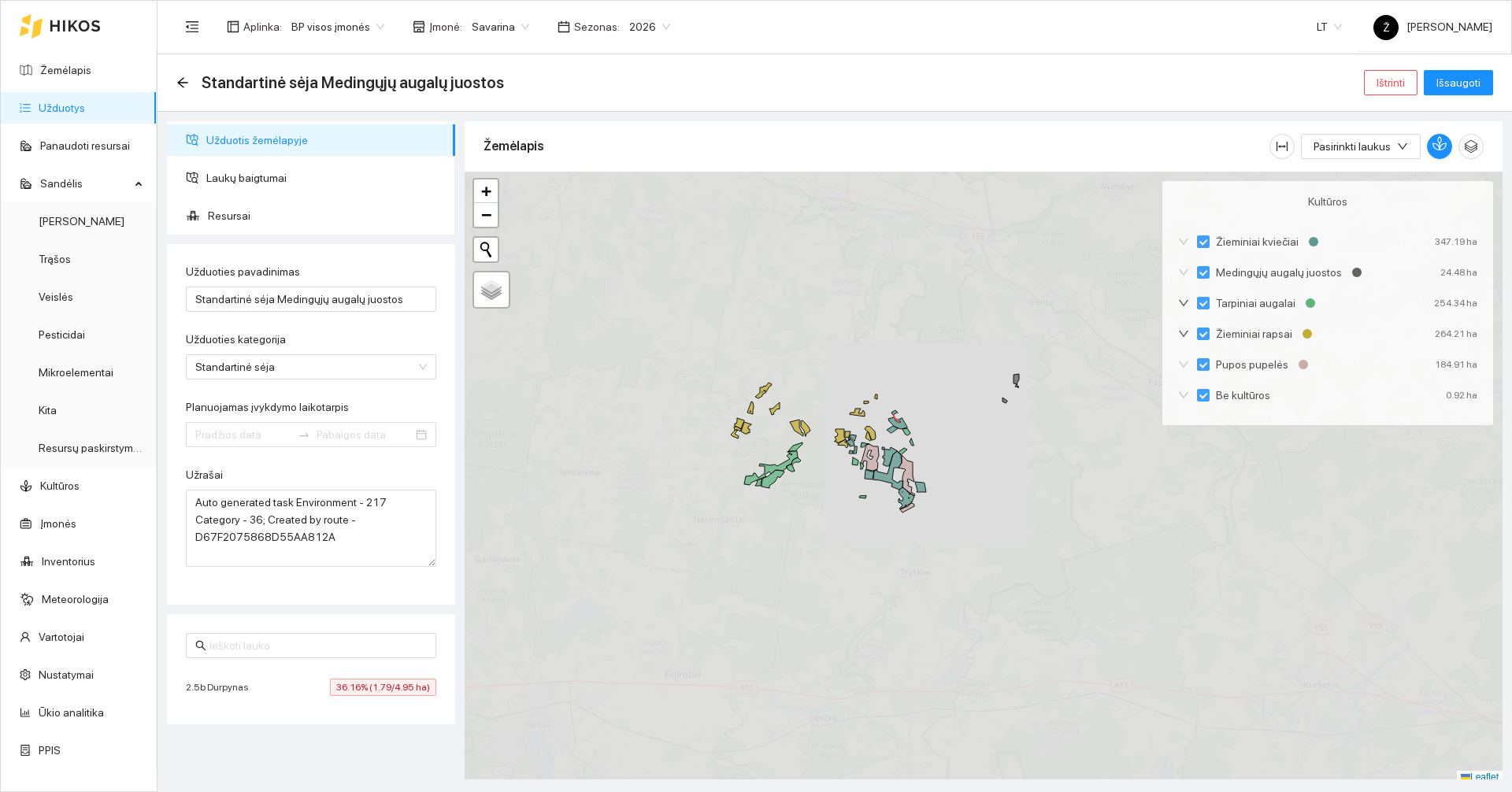
type input "[DATE]"
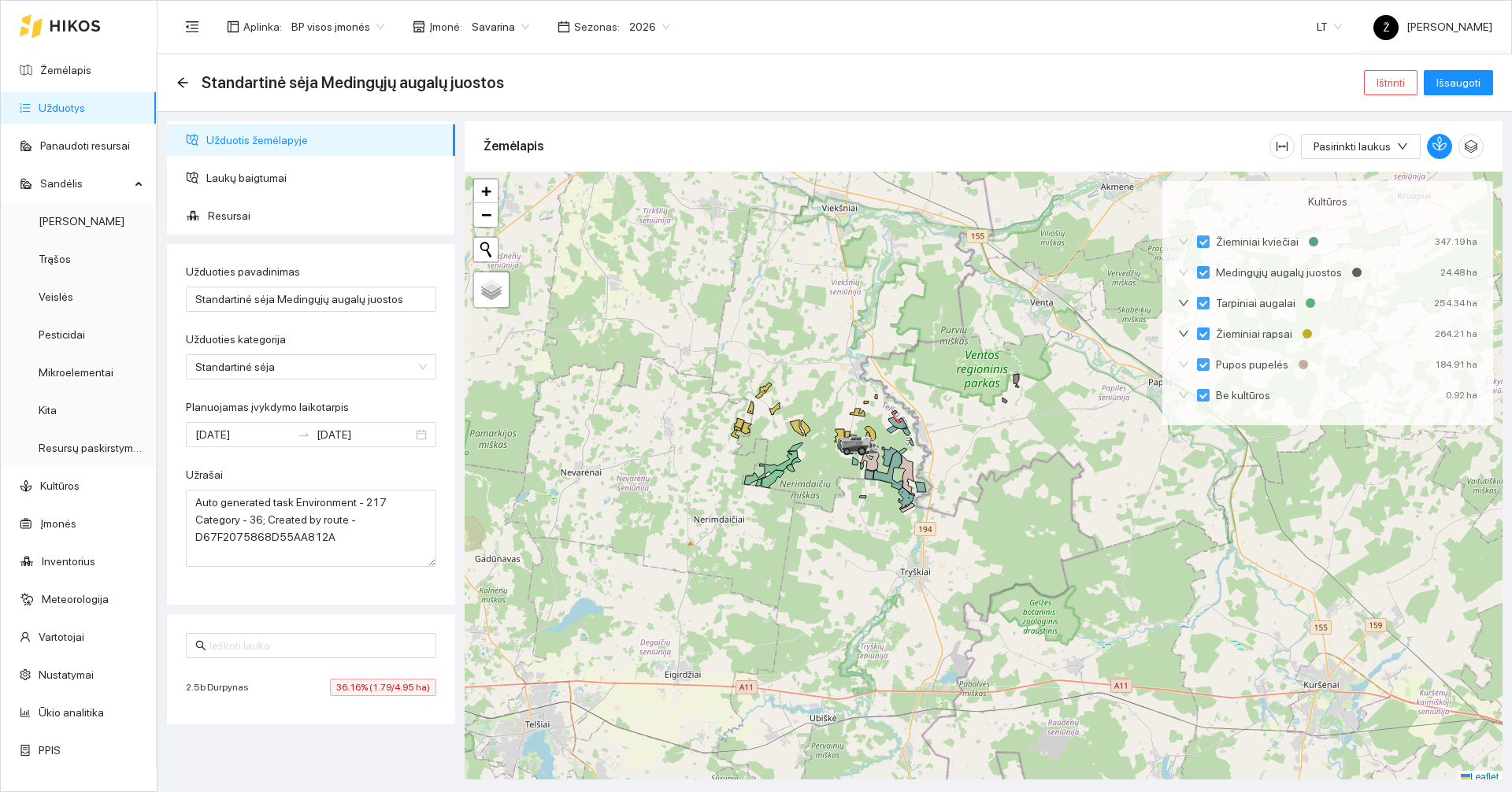
click at [471, 24] on span "Savarina" at bounding box center [499, 26] width 57 height 23
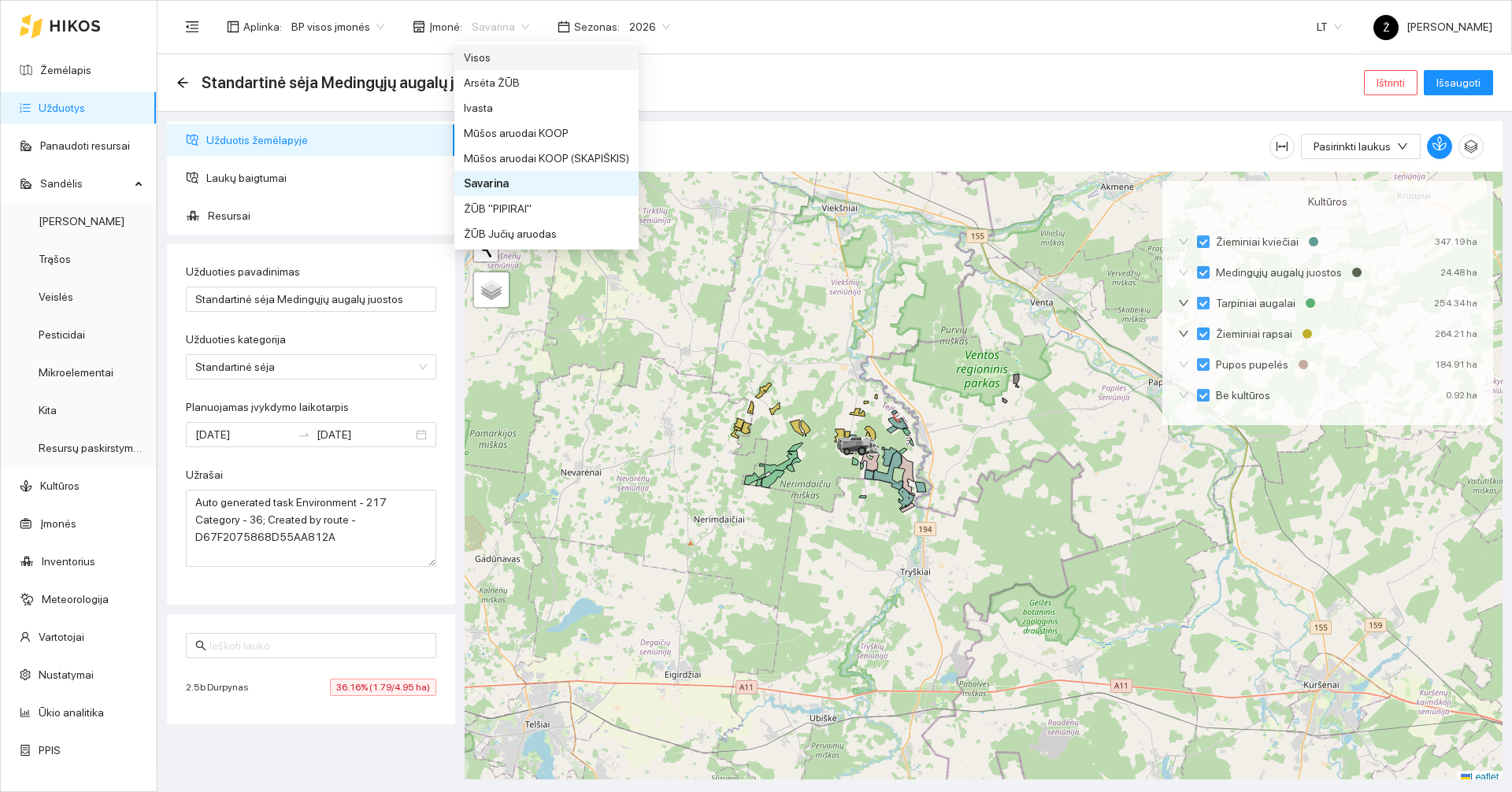
click at [501, 48] on div "Visos" at bounding box center [546, 57] width 184 height 25
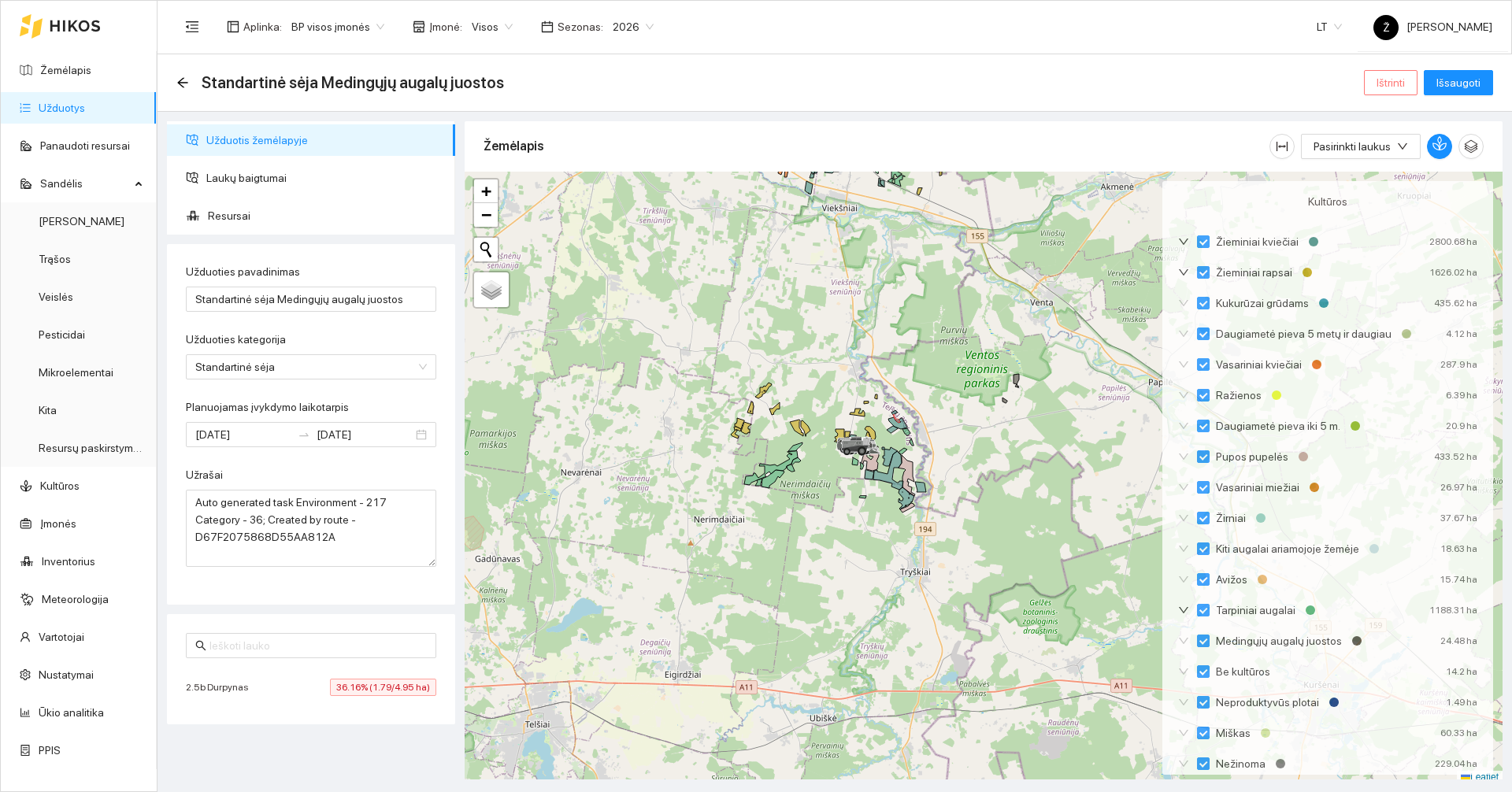
click at [1388, 83] on span "Ištrinti" at bounding box center [1390, 82] width 28 height 18
click at [1397, 169] on div "Ar tikrai norite ištrinti užduotį? Ne [GEOGRAPHIC_DATA]" at bounding box center [1333, 146] width 183 height 71
click at [1396, 162] on span "Taip" at bounding box center [1396, 159] width 21 height 18
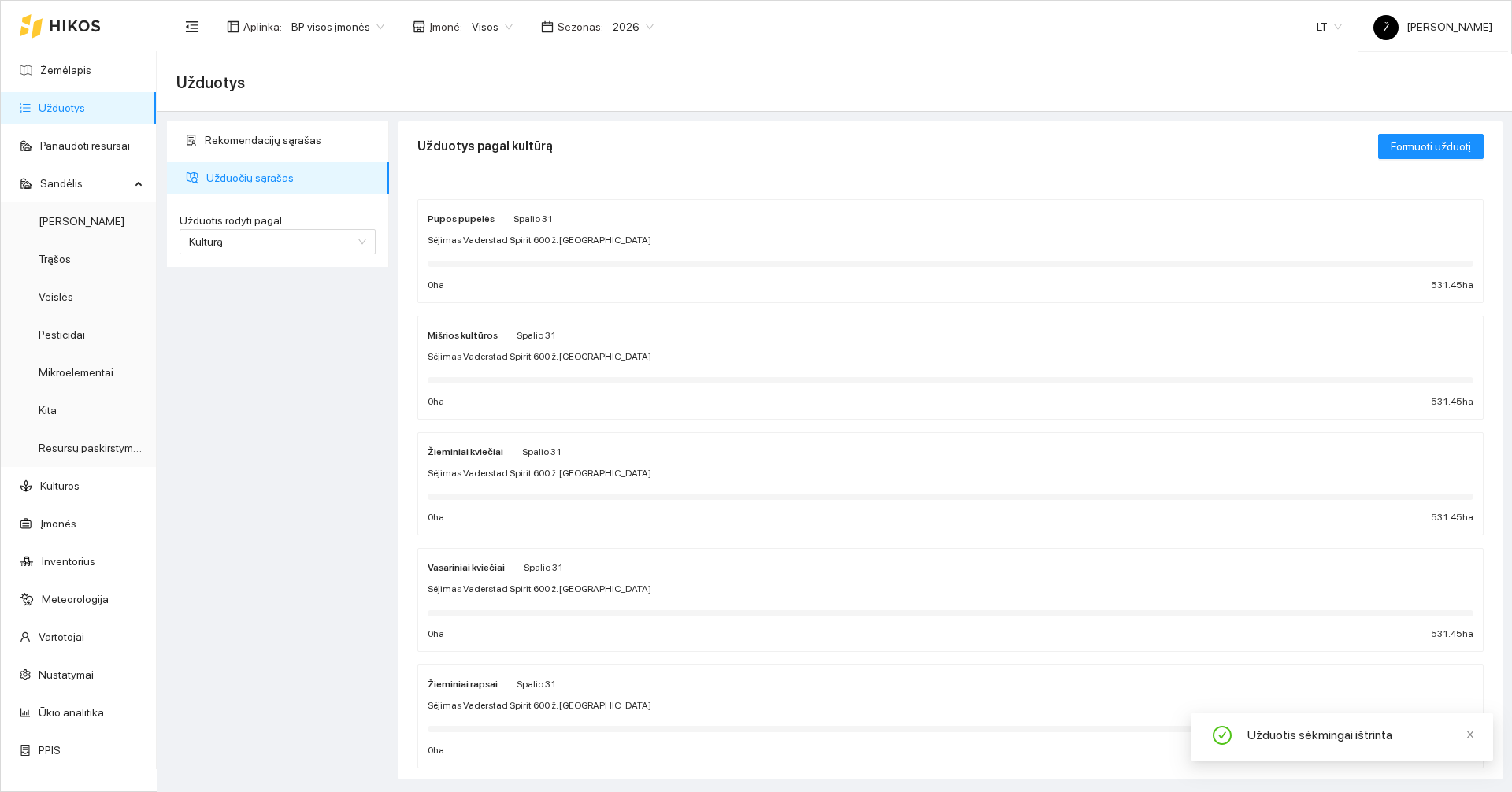
click at [493, 28] on span "Visos" at bounding box center [492, 26] width 41 height 23
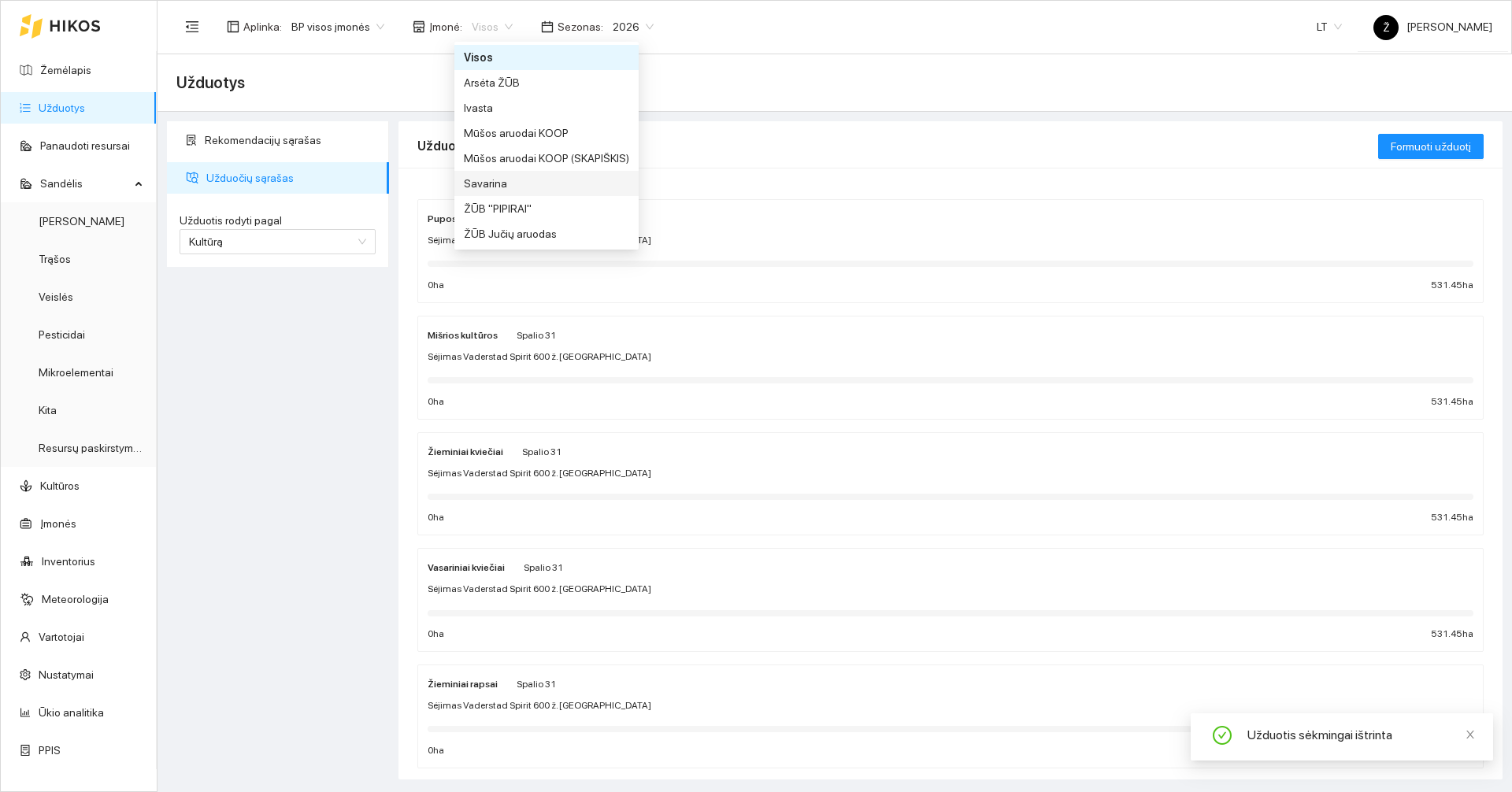
click at [497, 182] on div "Savarina" at bounding box center [546, 183] width 166 height 18
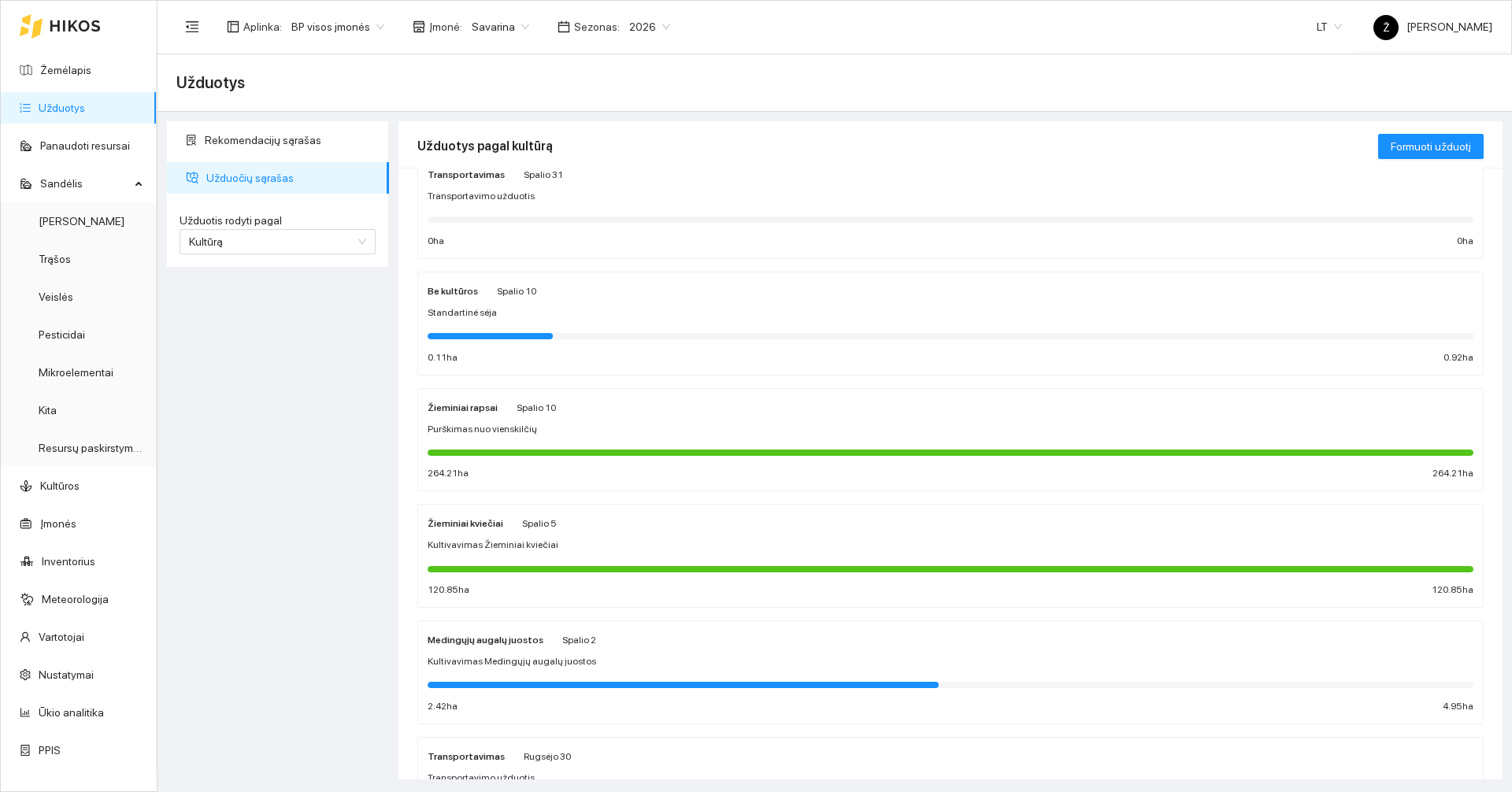
scroll to position [79, 0]
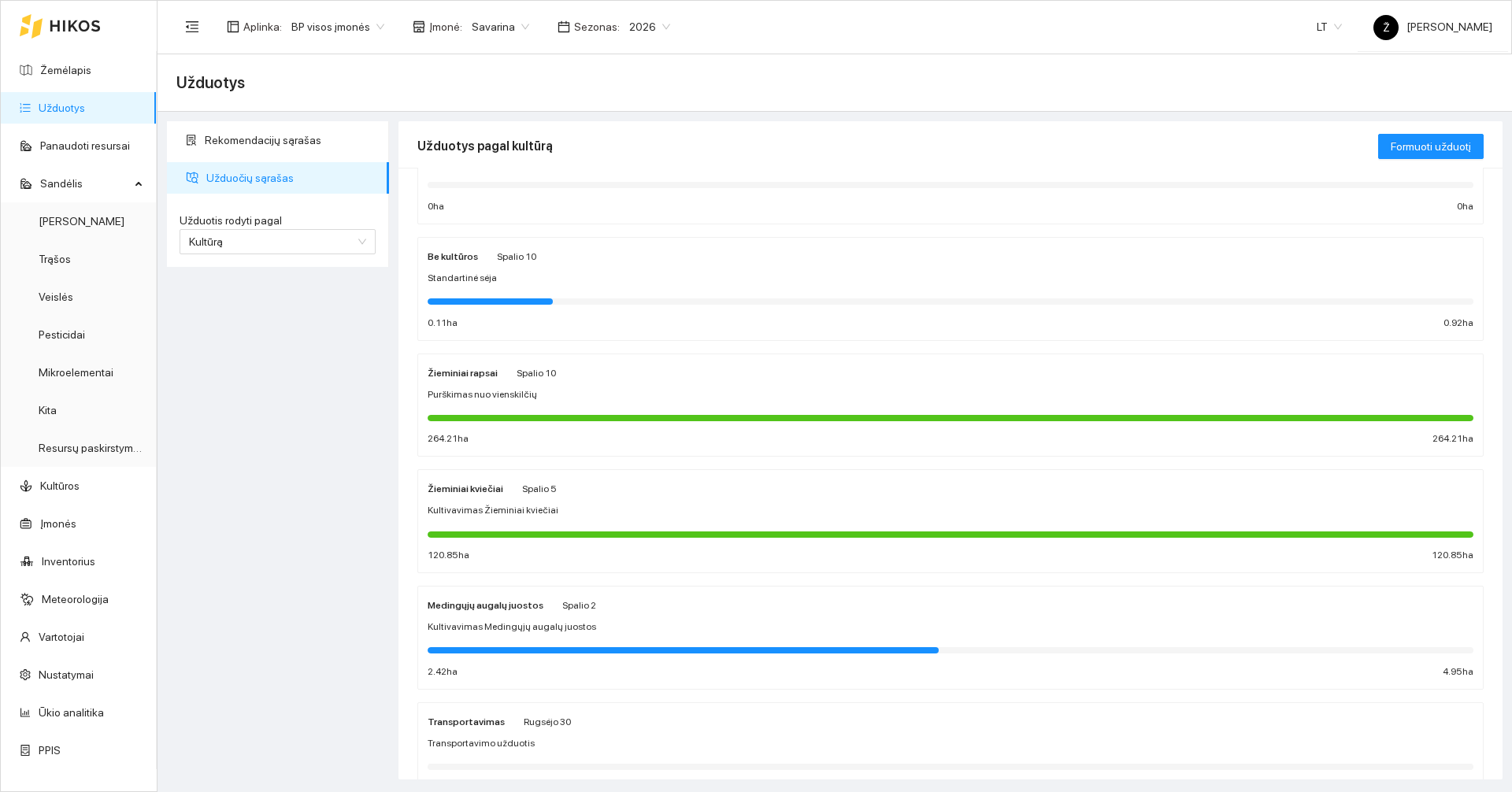
click at [551, 635] on div "Medingųjų augalų juostos Spalio 2 Kultivavimas Medingųjų augalų juostos 2.42 ha…" at bounding box center [950, 638] width 1045 height 83
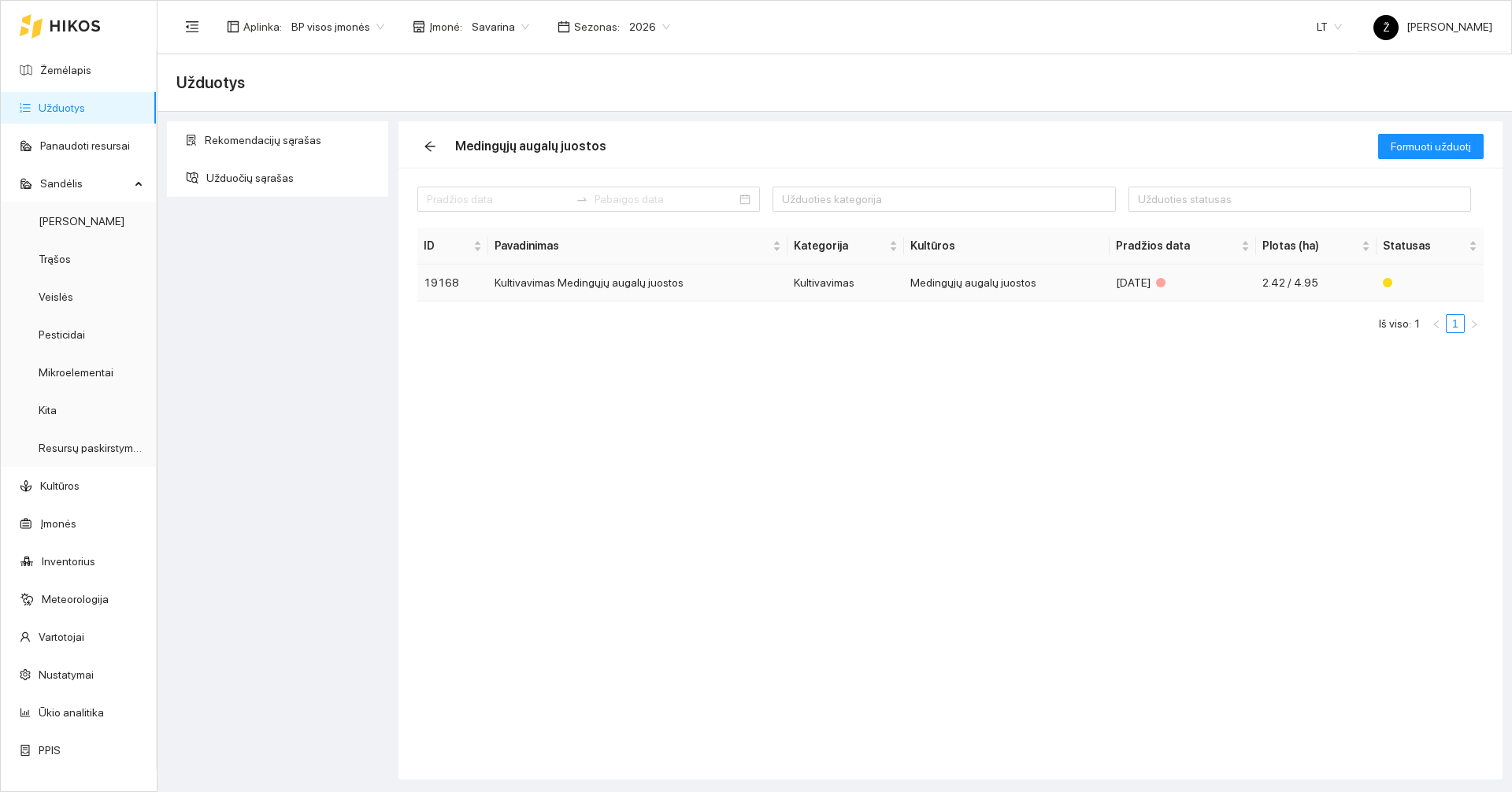
click at [965, 287] on td "Medingųjų augalų juostos" at bounding box center [1007, 283] width 206 height 37
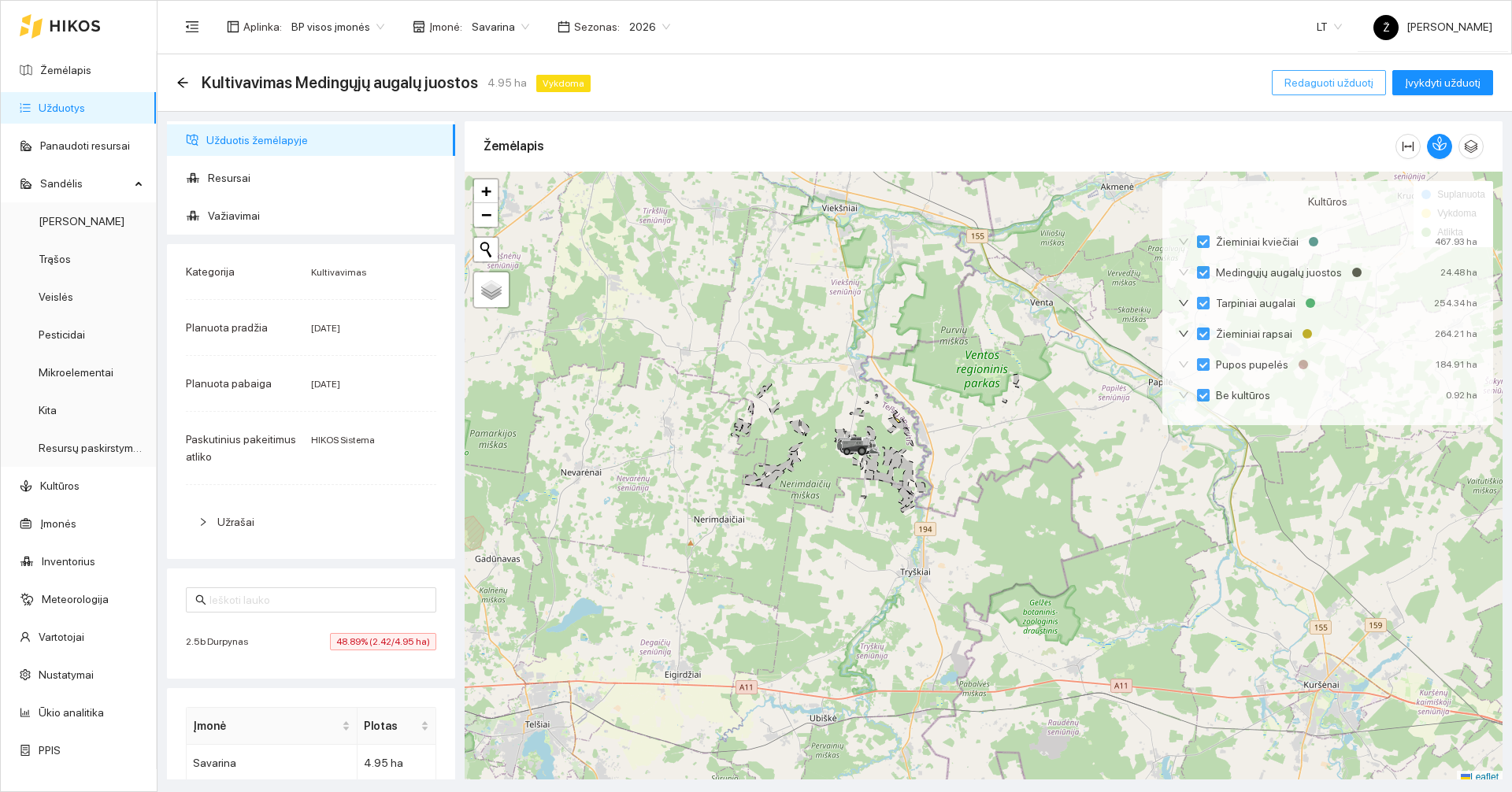
click at [1353, 87] on span "Redaguoti užduotį" at bounding box center [1329, 82] width 89 height 18
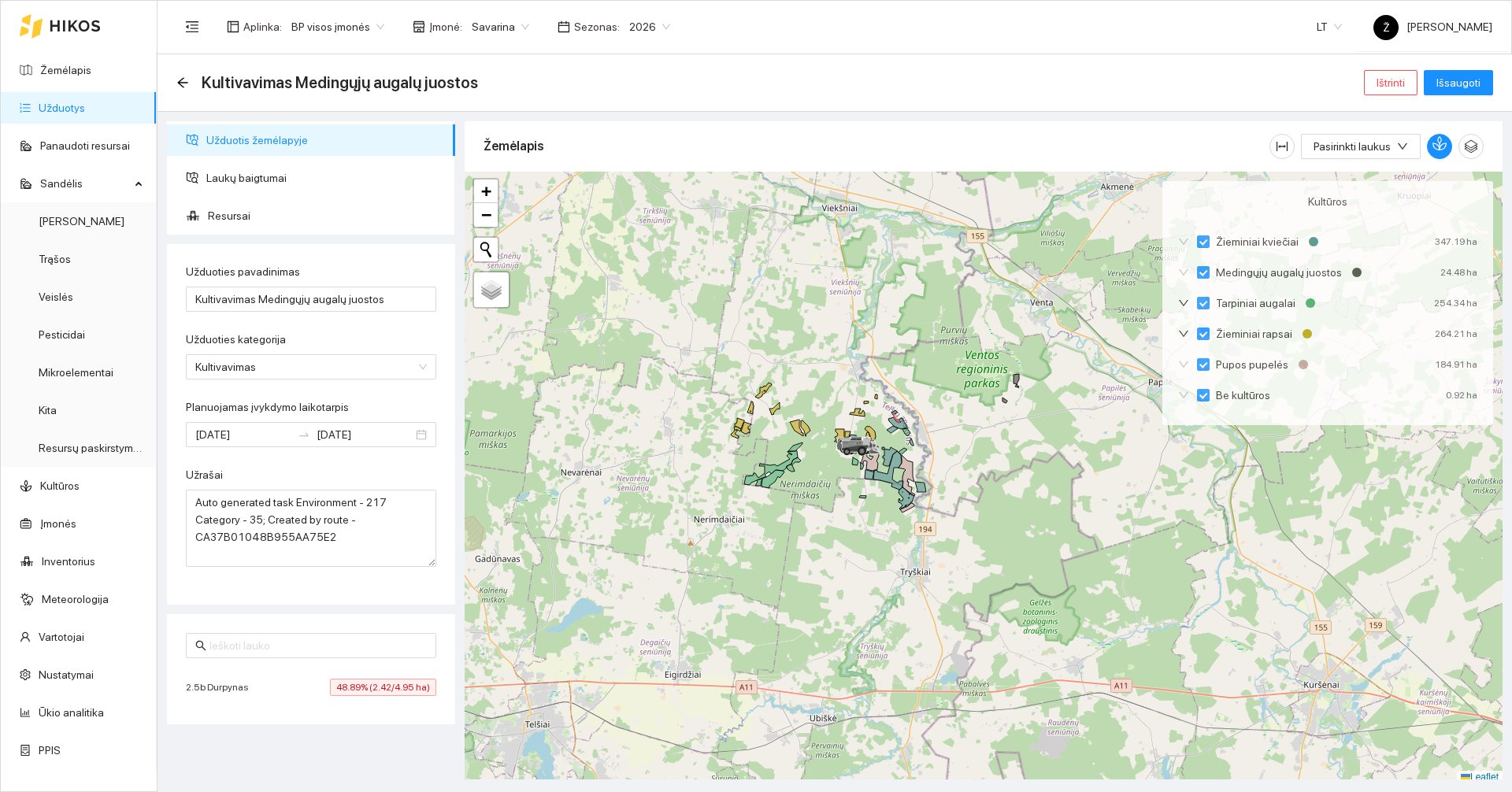
click at [483, 33] on span "Savarina" at bounding box center [499, 26] width 57 height 23
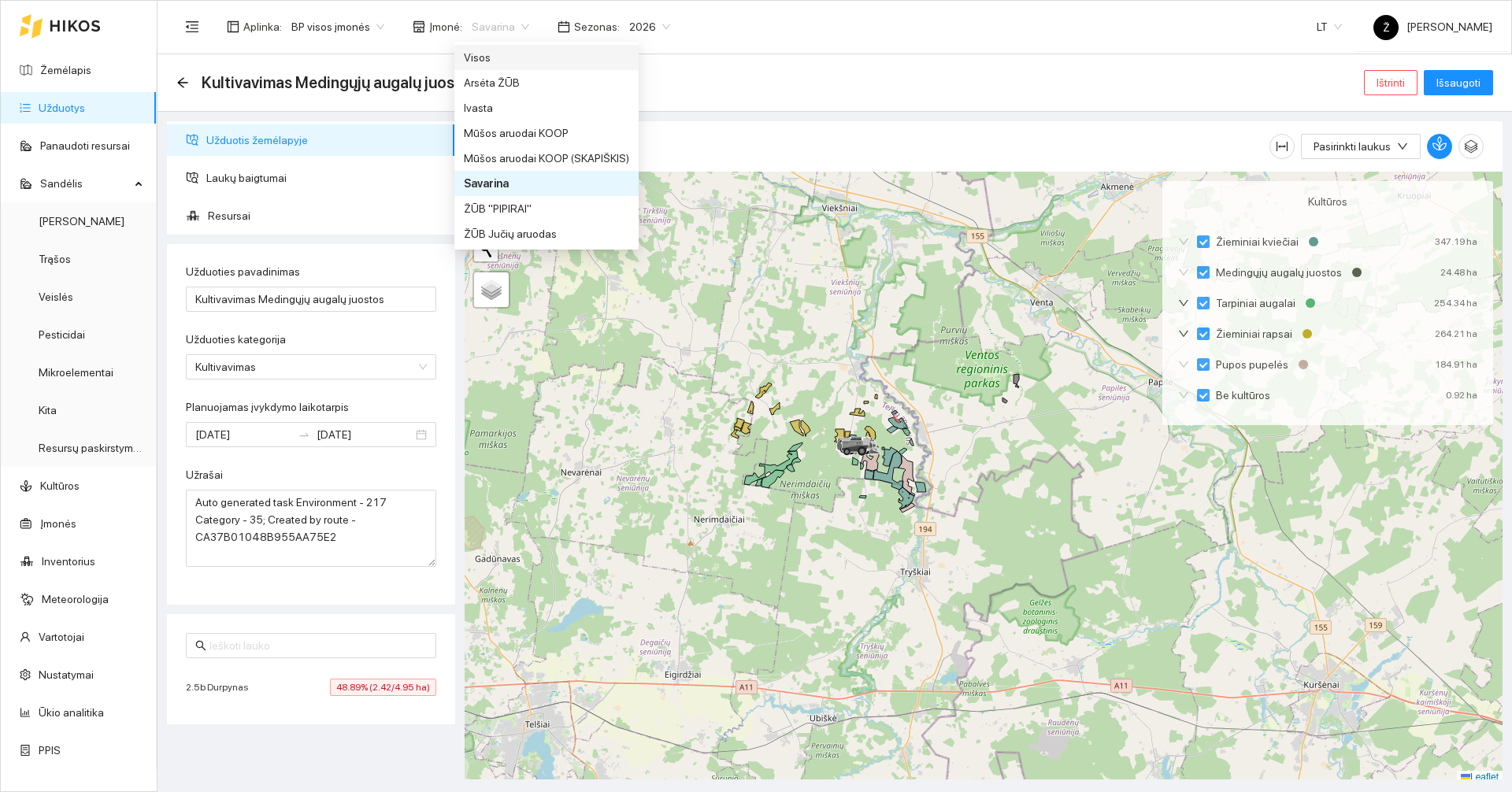
click at [500, 62] on div "Visos" at bounding box center [546, 57] width 166 height 18
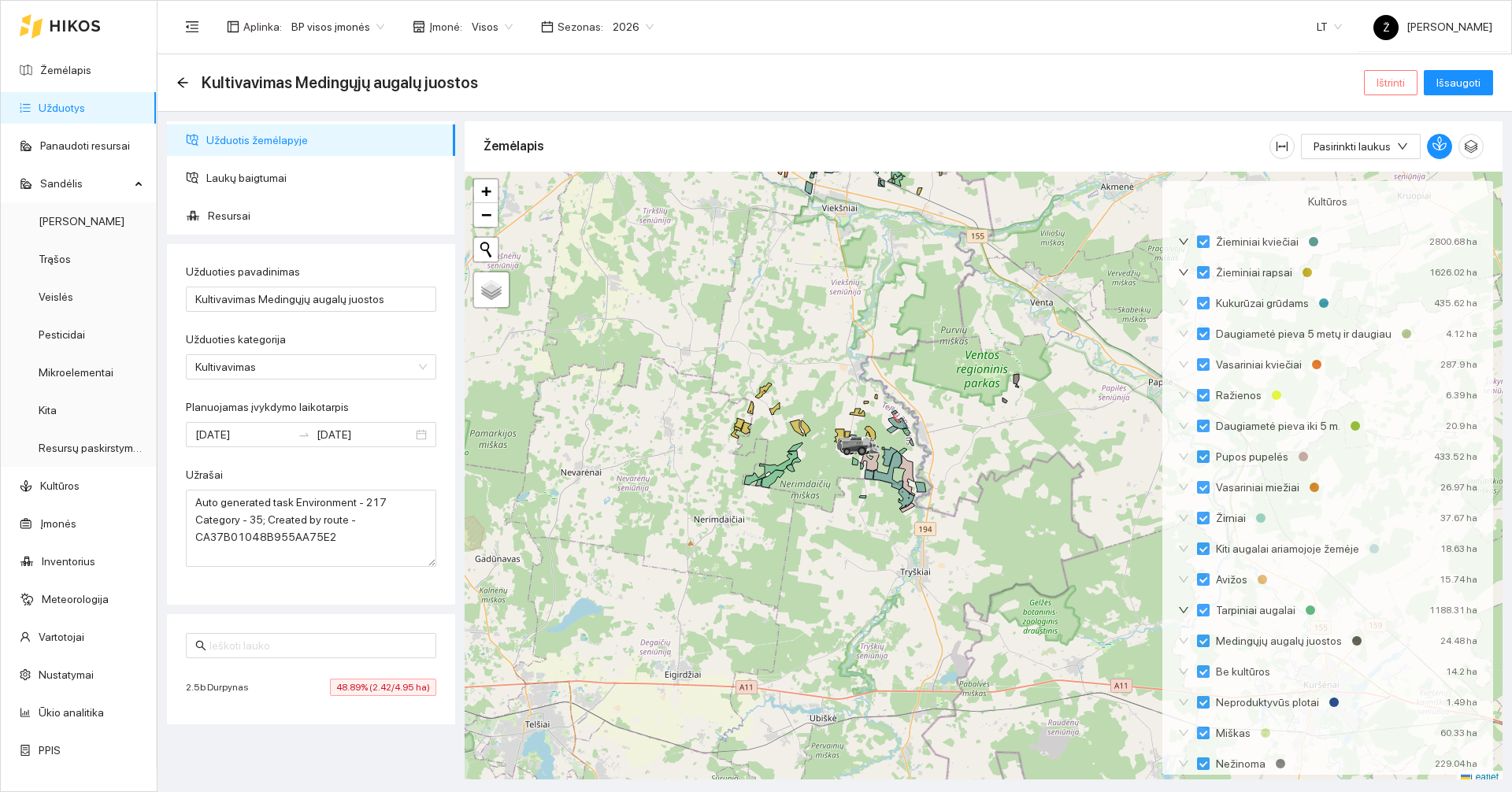
click at [1383, 78] on span "Ištrinti" at bounding box center [1390, 82] width 28 height 18
click at [1403, 163] on button "Taip" at bounding box center [1395, 159] width 33 height 19
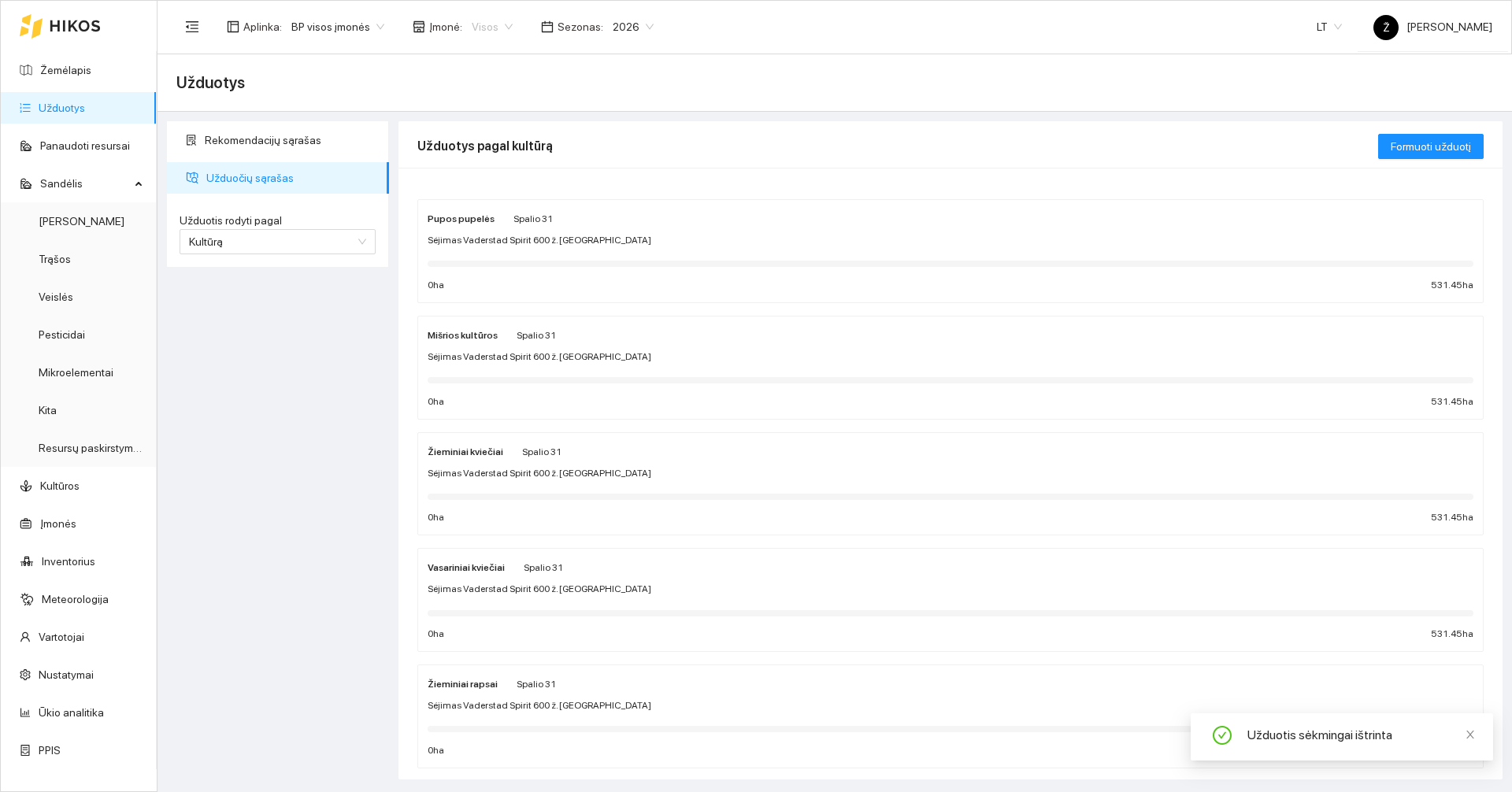
click at [471, 34] on span "Visos" at bounding box center [492, 26] width 41 height 23
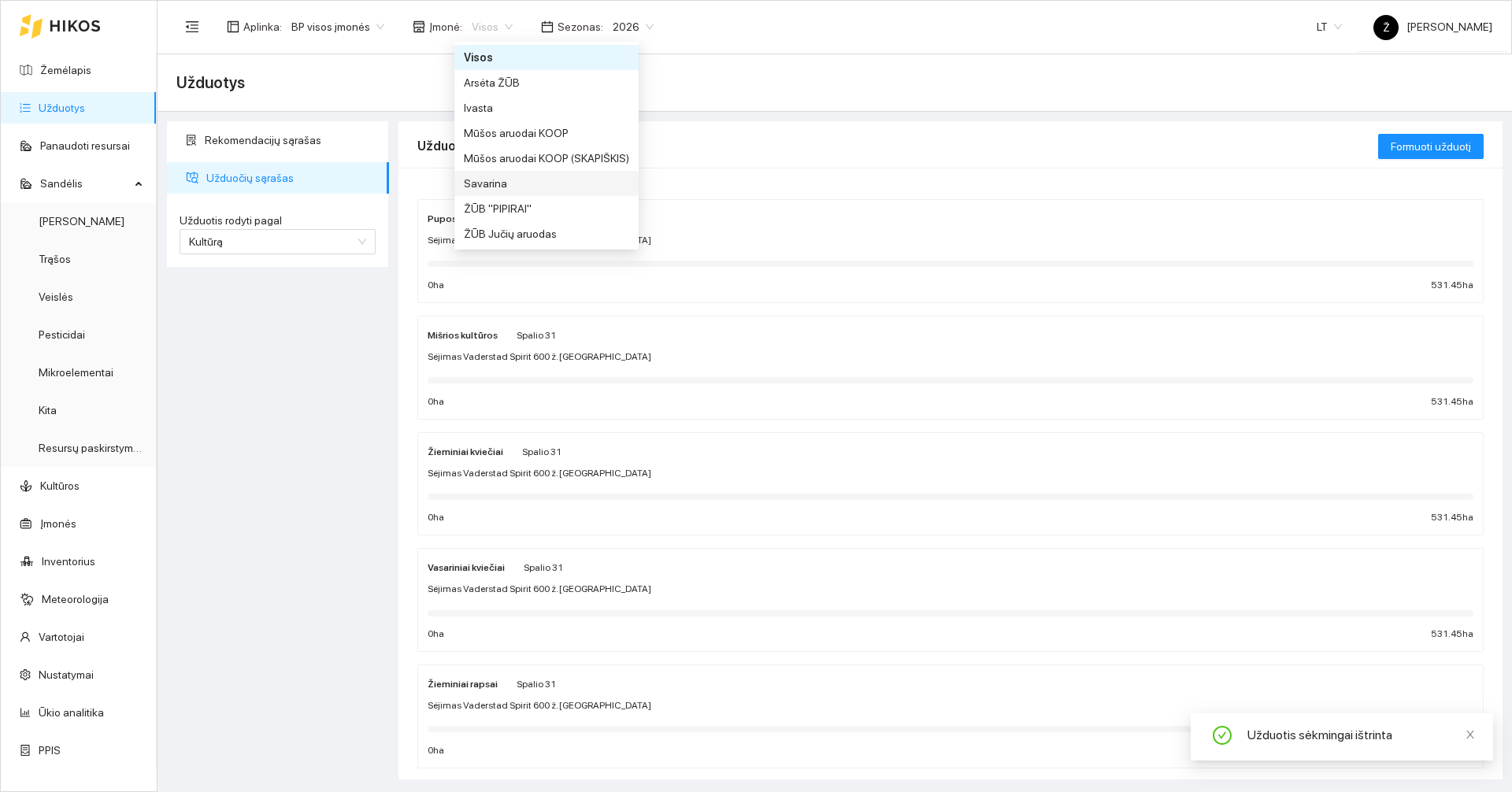
click at [513, 182] on div "Savarina" at bounding box center [546, 183] width 166 height 18
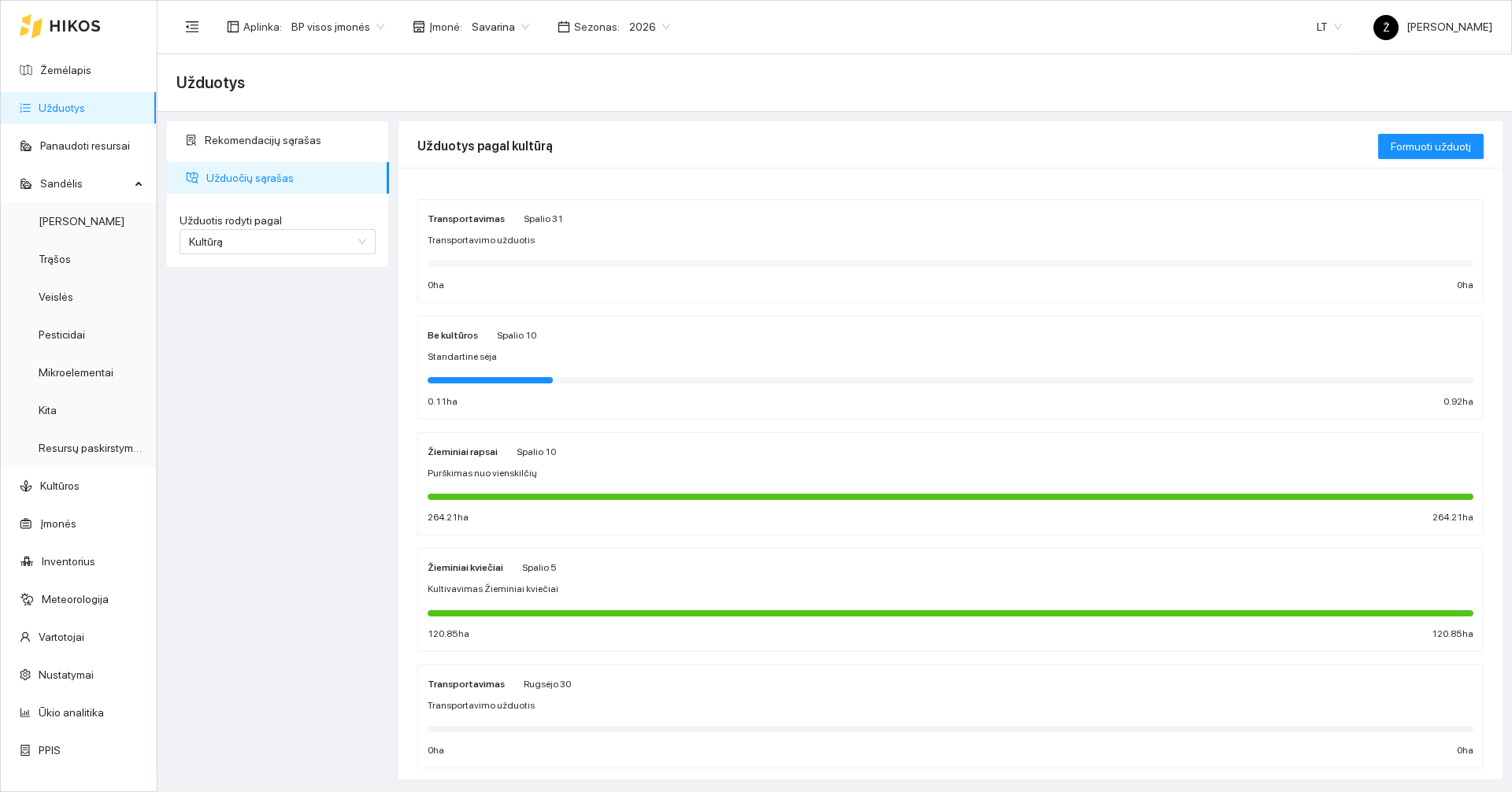
click at [574, 387] on div at bounding box center [950, 380] width 1045 height 18
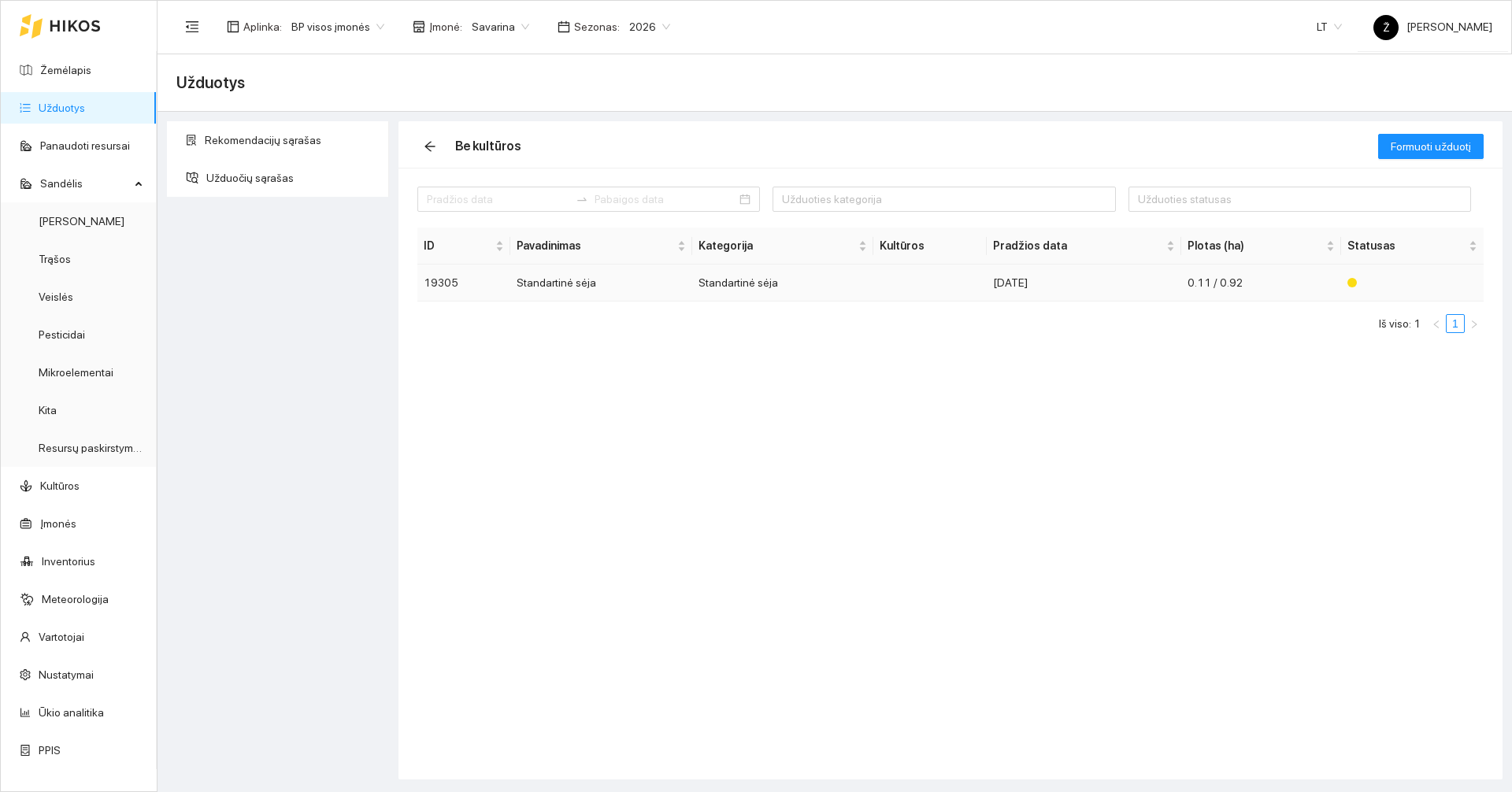
click at [785, 286] on td "Standartinė sėja" at bounding box center [783, 283] width 182 height 37
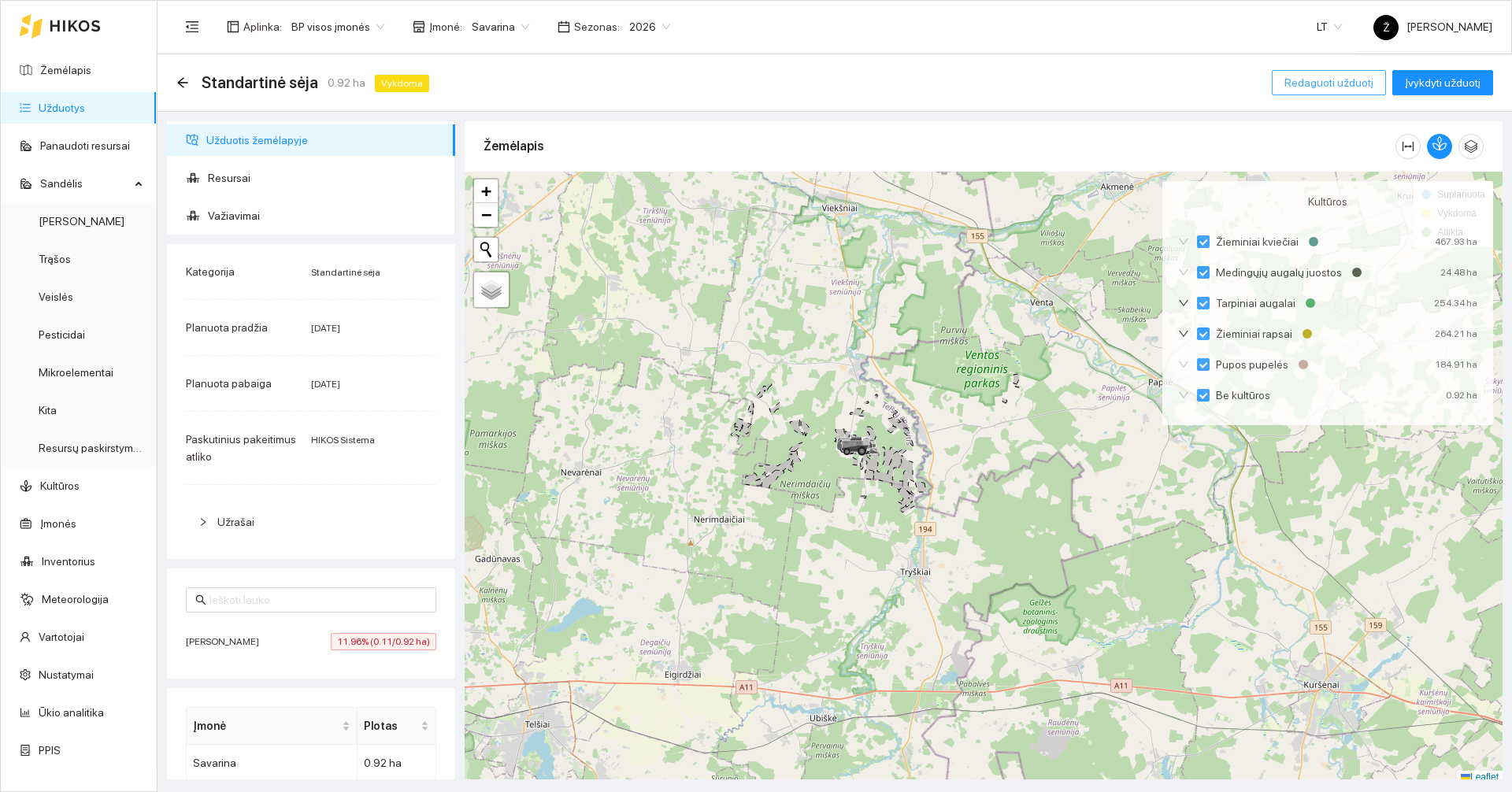
click at [1310, 87] on span "Redaguoti užduotį" at bounding box center [1329, 82] width 89 height 18
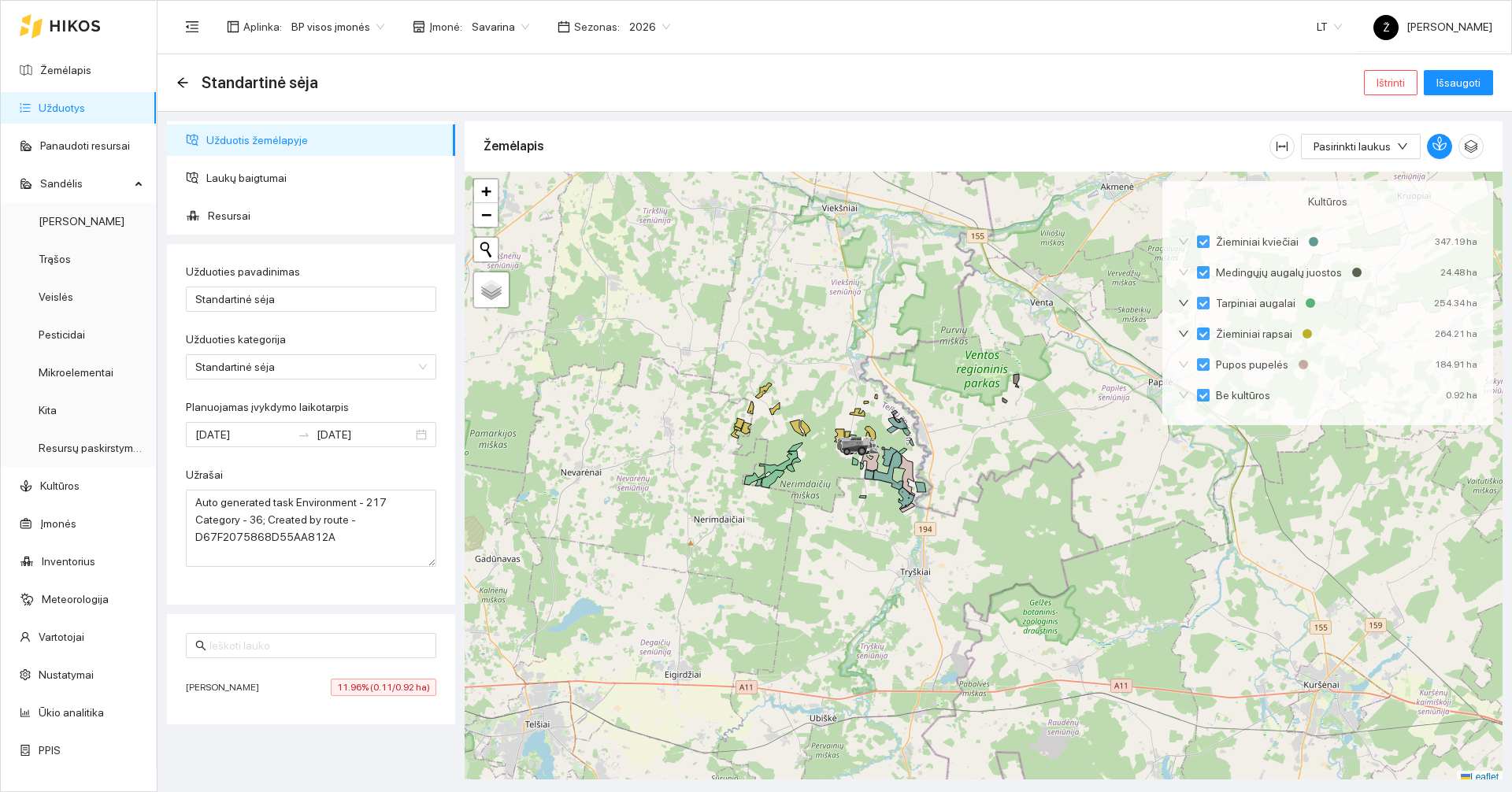
click at [488, 27] on span "Savarina" at bounding box center [499, 26] width 57 height 23
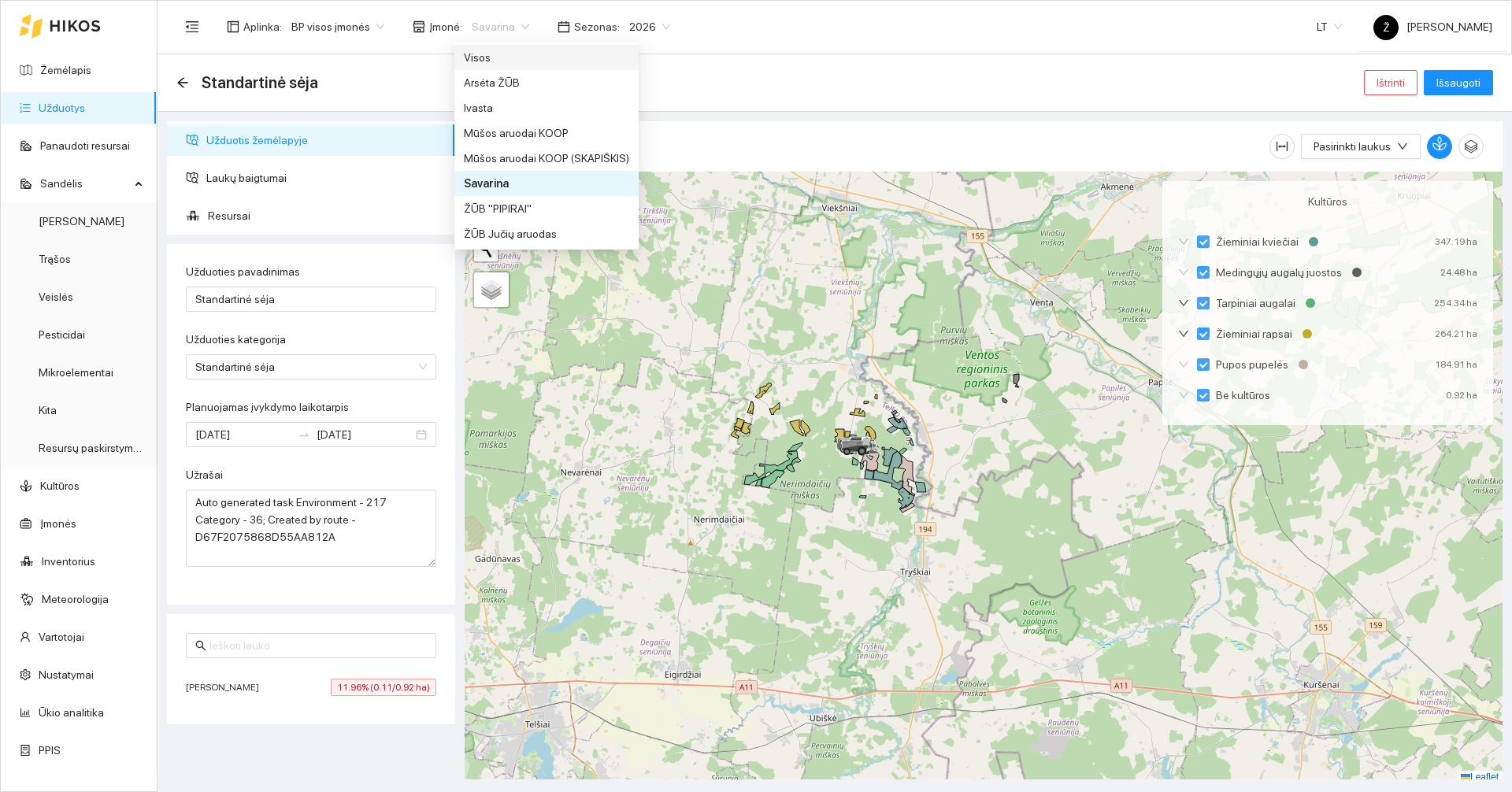
click at [497, 59] on div "Visos" at bounding box center [546, 57] width 166 height 18
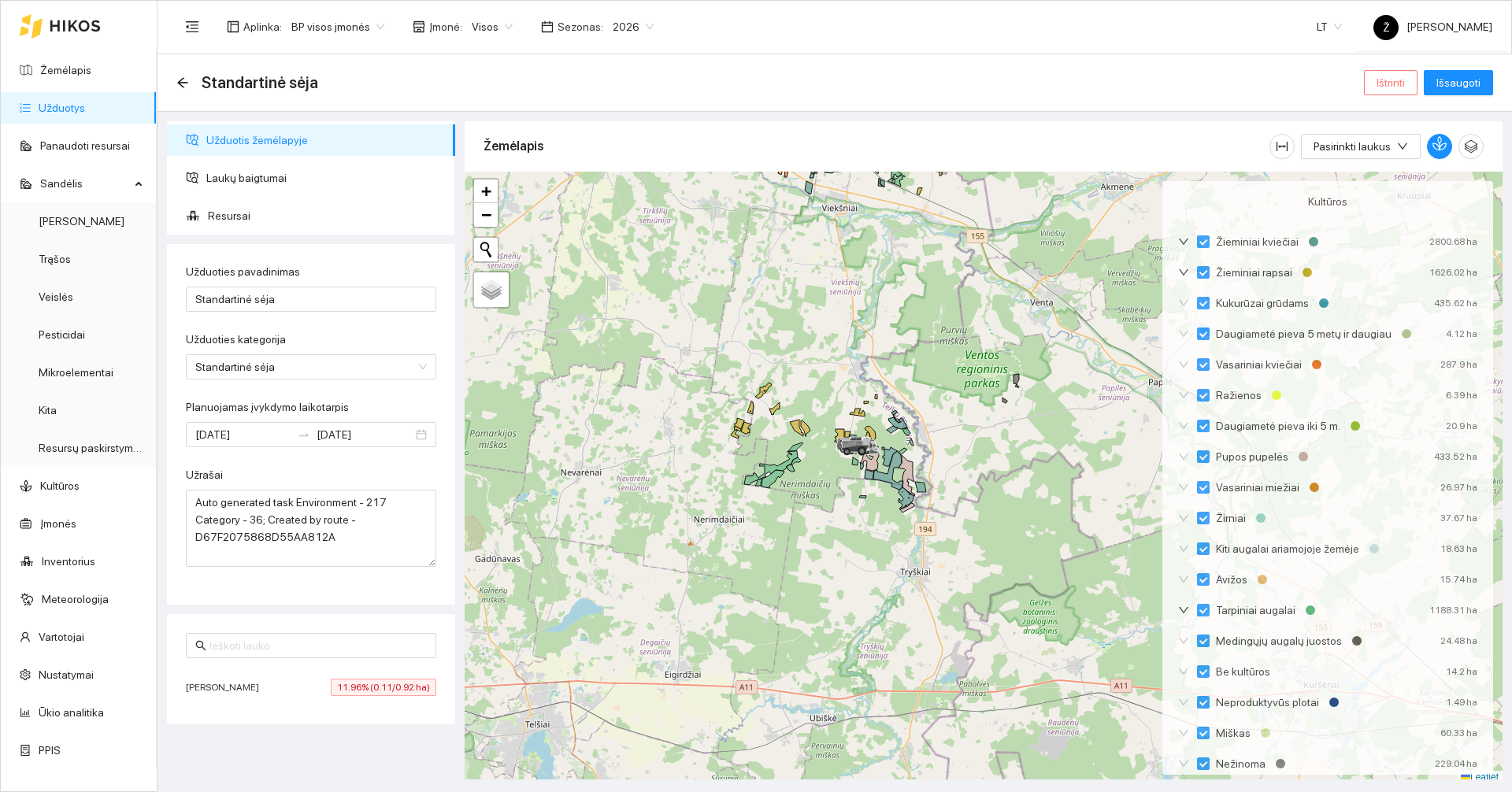
click at [1377, 82] on button "Ištrinti" at bounding box center [1390, 82] width 53 height 25
click at [1386, 162] on span "Taip" at bounding box center [1396, 159] width 21 height 18
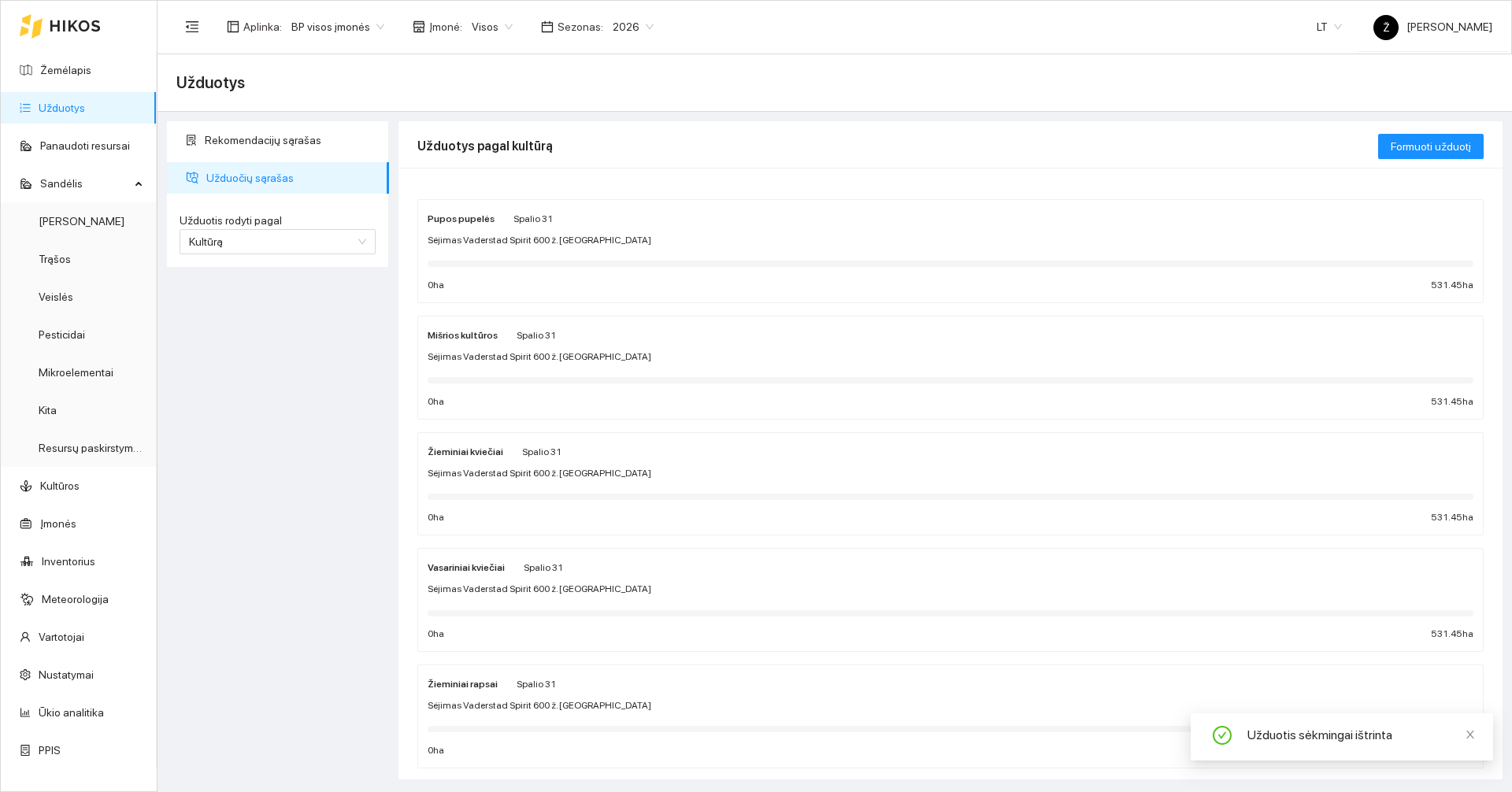
click at [501, 45] on div "Aplinka : BP visos įmonės Įmonė : Visos Sezonas : 2026 LT Ž [PERSON_NAME]" at bounding box center [834, 26] width 1316 height 51
click at [491, 36] on span "Visos" at bounding box center [492, 26] width 41 height 23
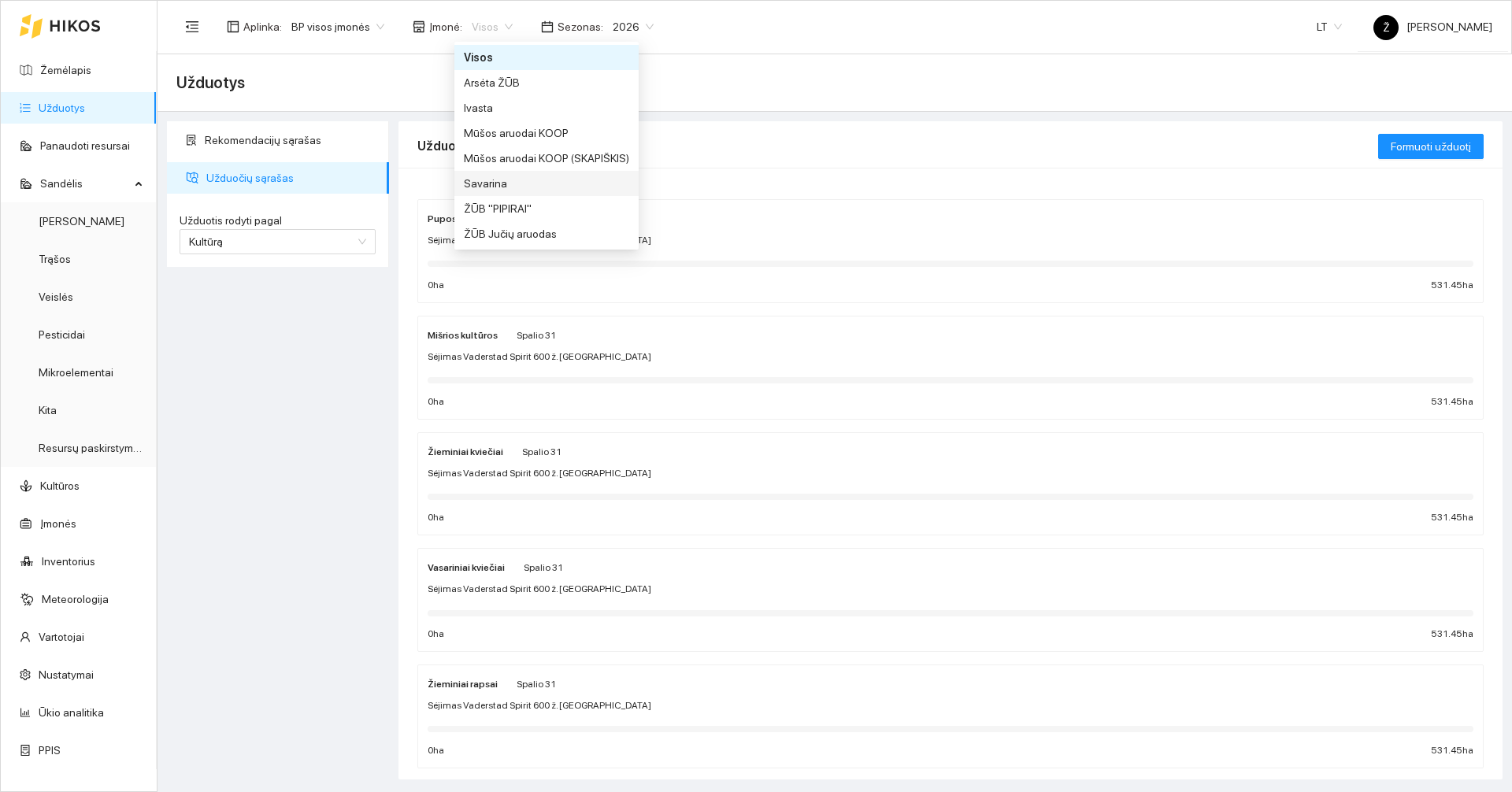
click at [532, 180] on div "Savarina" at bounding box center [546, 183] width 166 height 18
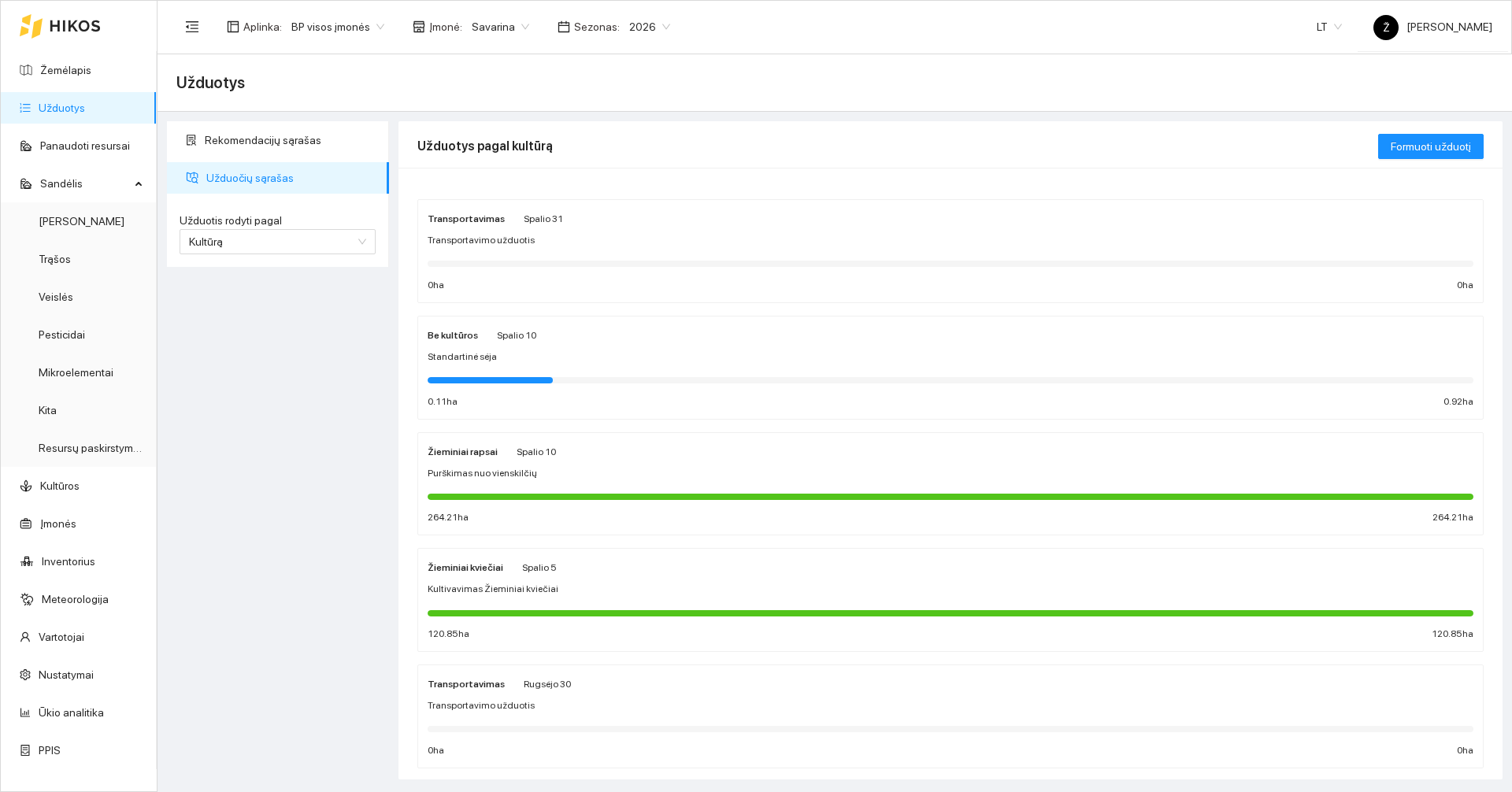
click at [593, 355] on div "Standartinė sėja" at bounding box center [950, 357] width 1045 height 15
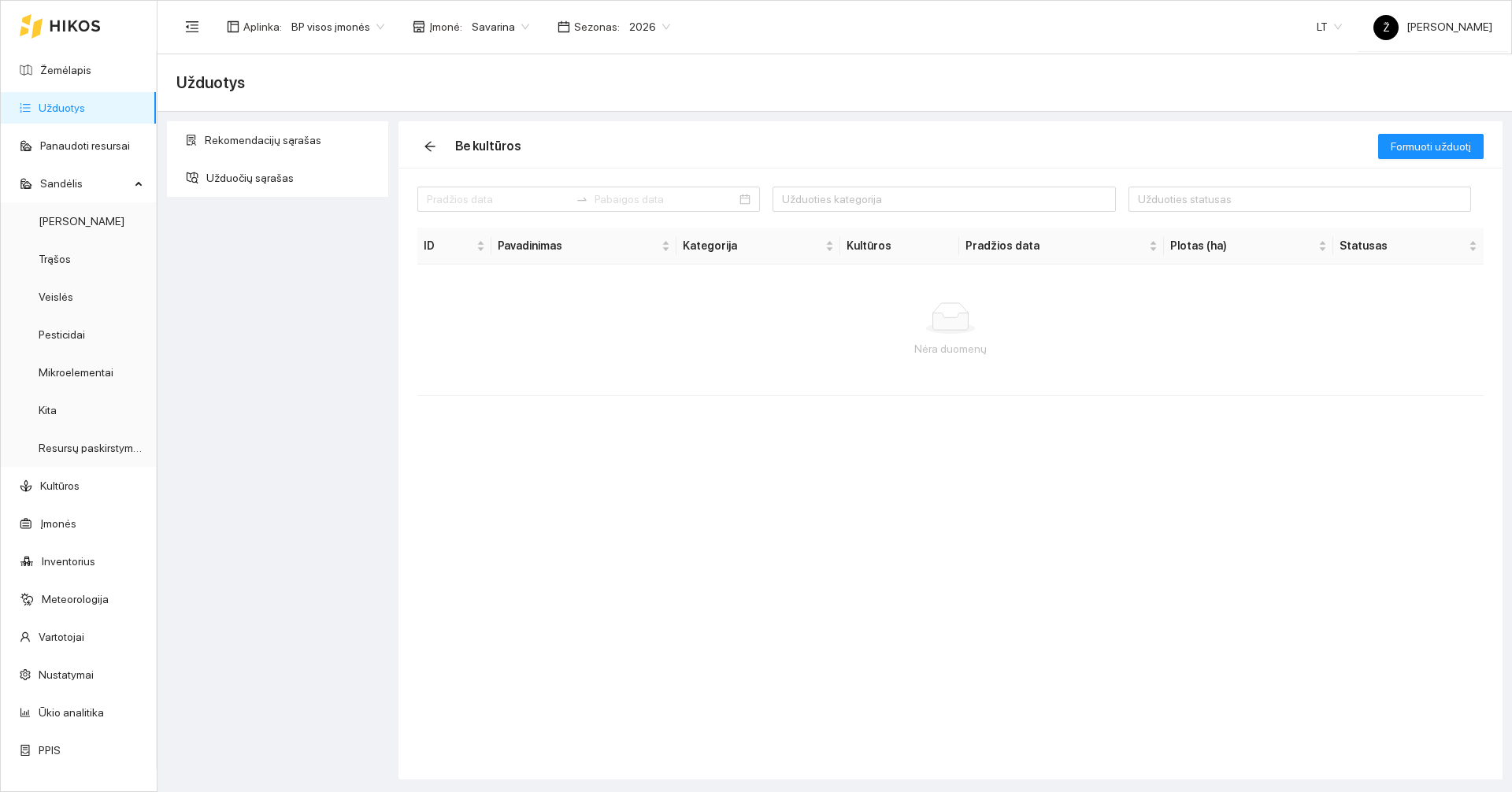
click at [64, 108] on link "Užduotys" at bounding box center [62, 108] width 47 height 12
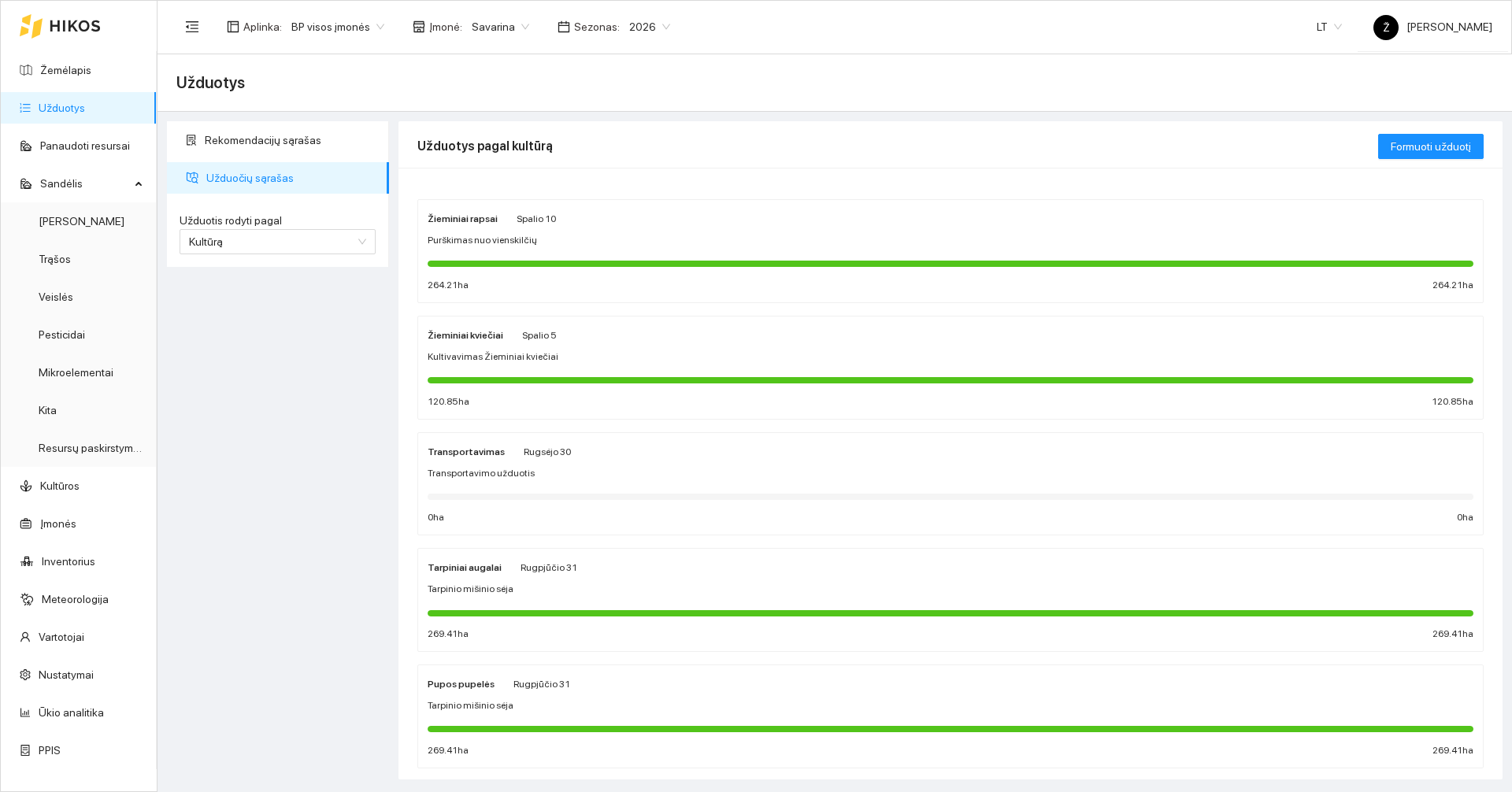
click at [524, 248] on span "Purškimas nuo vienskilčių" at bounding box center [482, 240] width 109 height 15
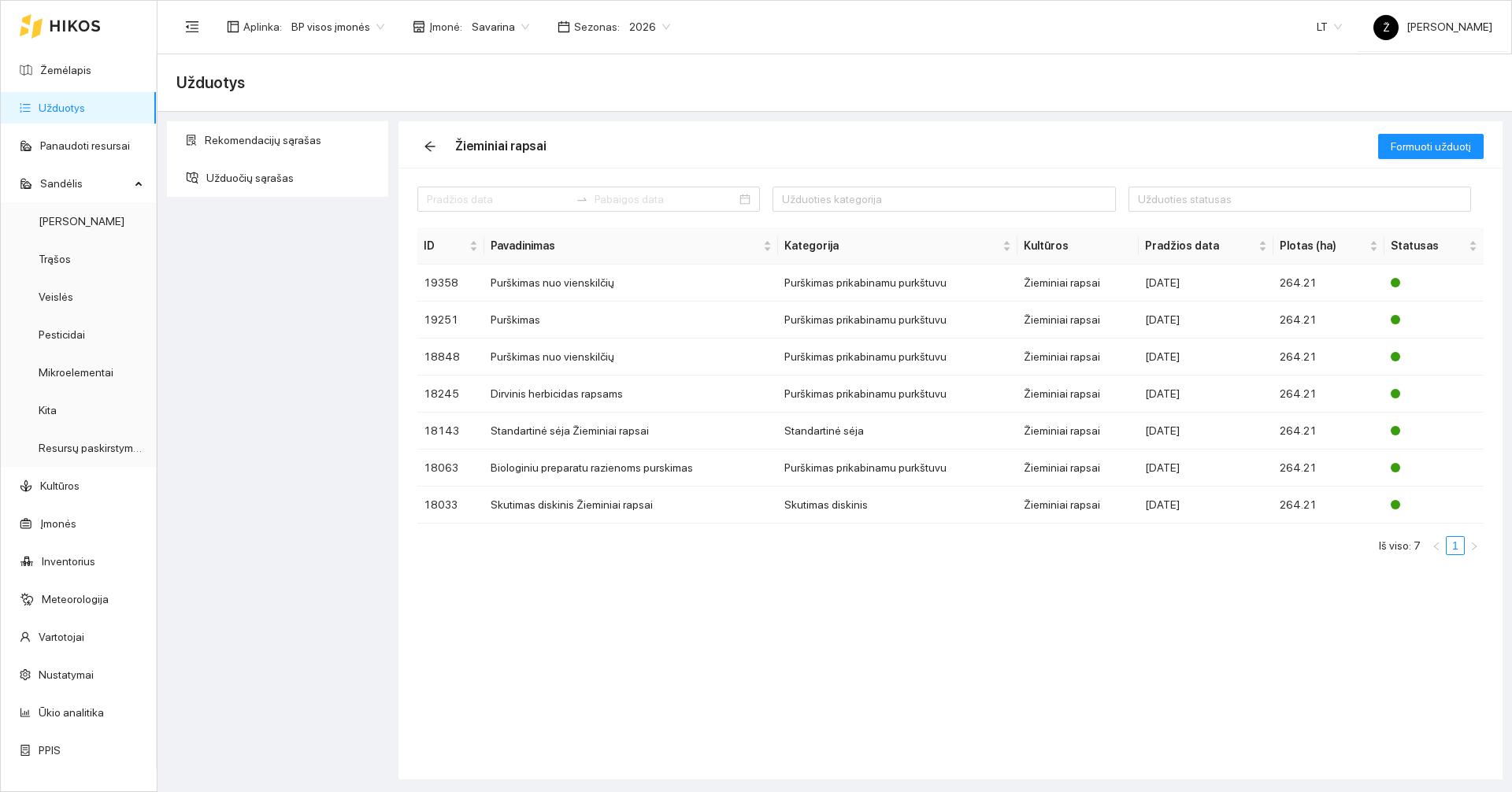
click at [82, 127] on ul "Žemėlapis Užduotys Panaudoti resursai [PERSON_NAME] Veislės Pesticidai Mikroele…" at bounding box center [79, 410] width 156 height 718
click at [80, 114] on link "Užduotys" at bounding box center [62, 108] width 47 height 12
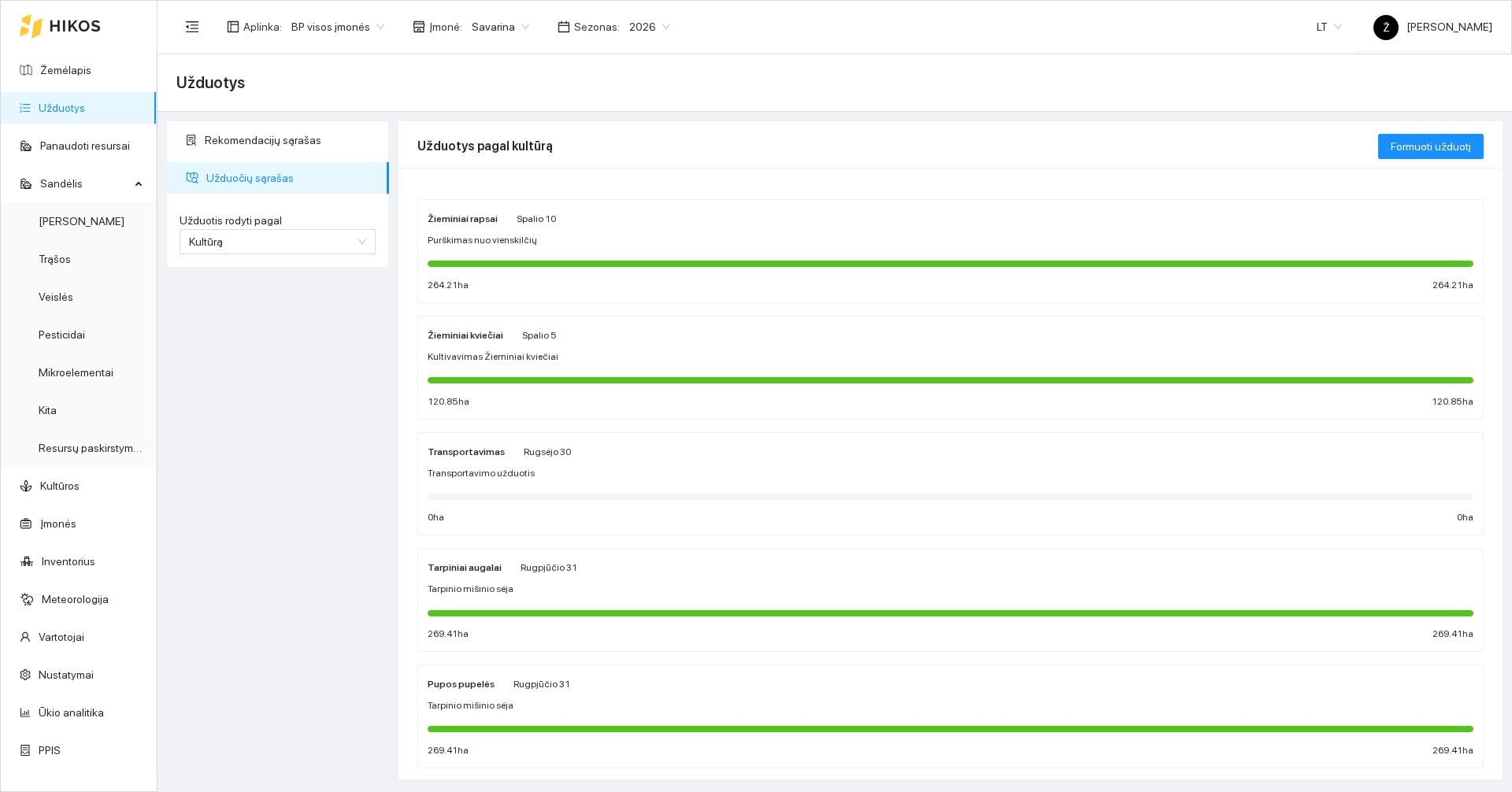
click at [522, 339] on span "Spalio 5" at bounding box center [539, 336] width 35 height 11
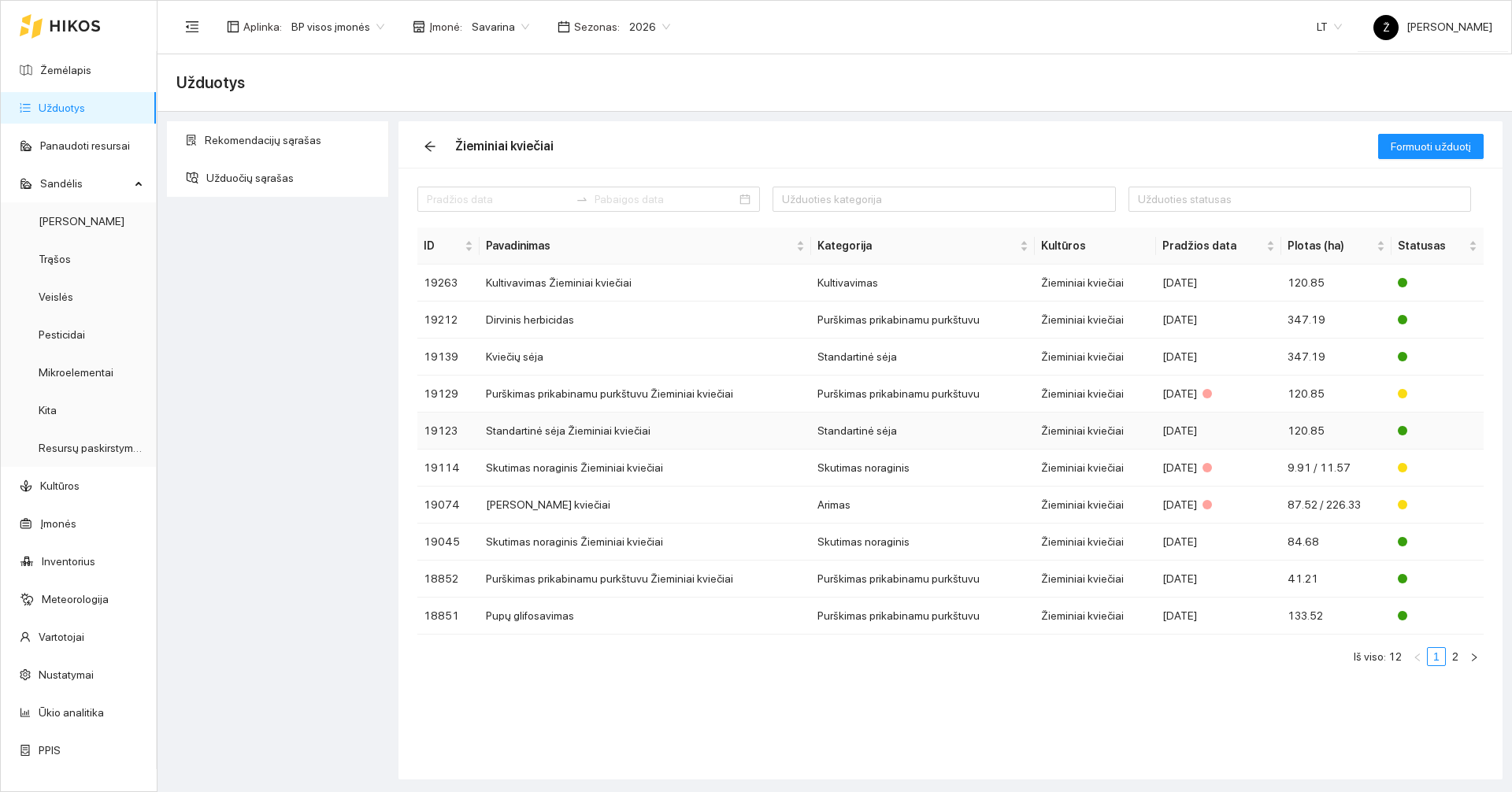
click at [541, 426] on td "Standartinė sėja Žieminiai kviečiai" at bounding box center [645, 431] width 332 height 37
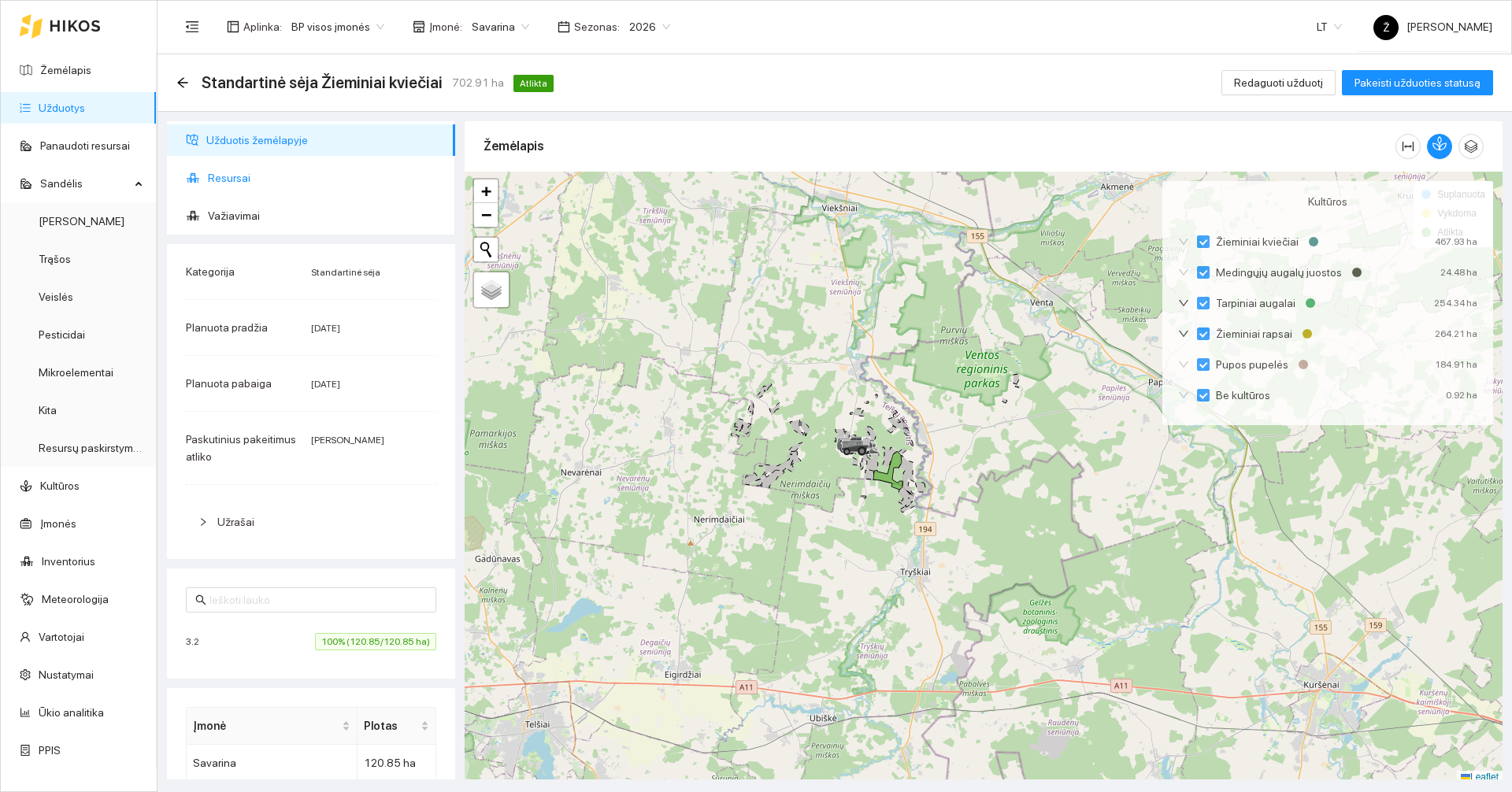
click at [241, 167] on span "Resursai" at bounding box center [324, 178] width 235 height 32
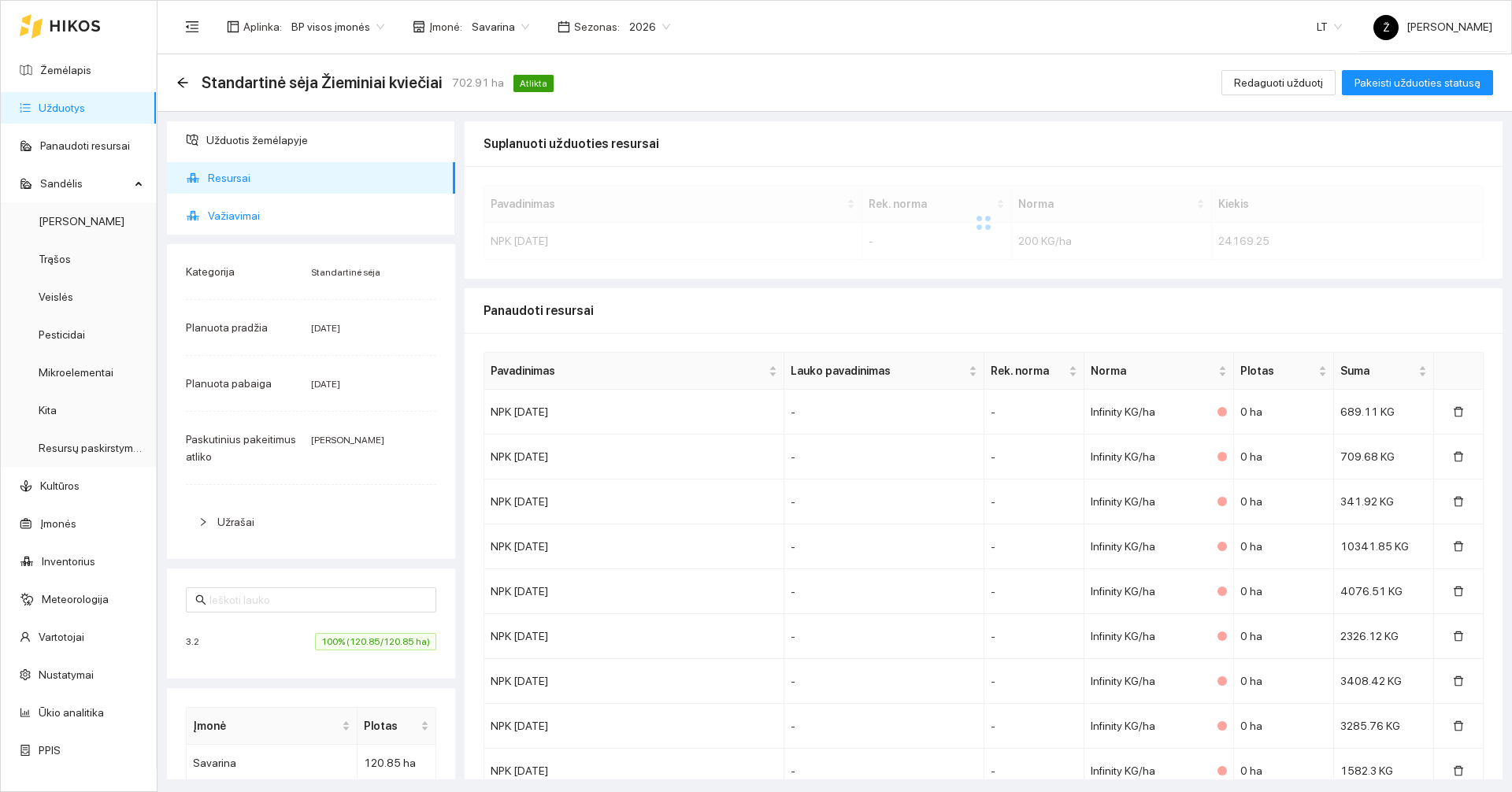
click at [240, 214] on span "Važiavimai" at bounding box center [324, 216] width 235 height 32
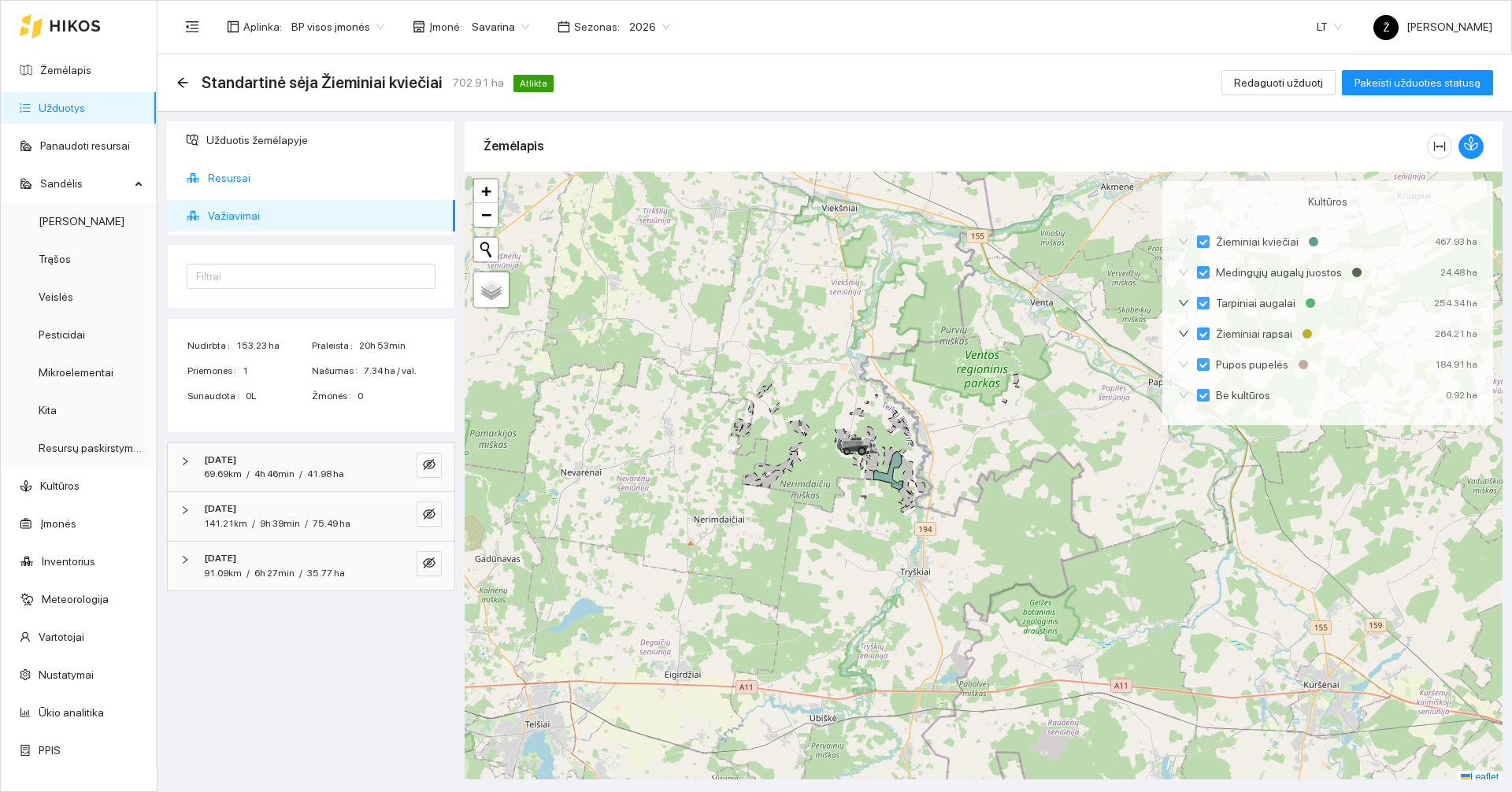
click at [257, 189] on span "Resursai" at bounding box center [324, 178] width 235 height 32
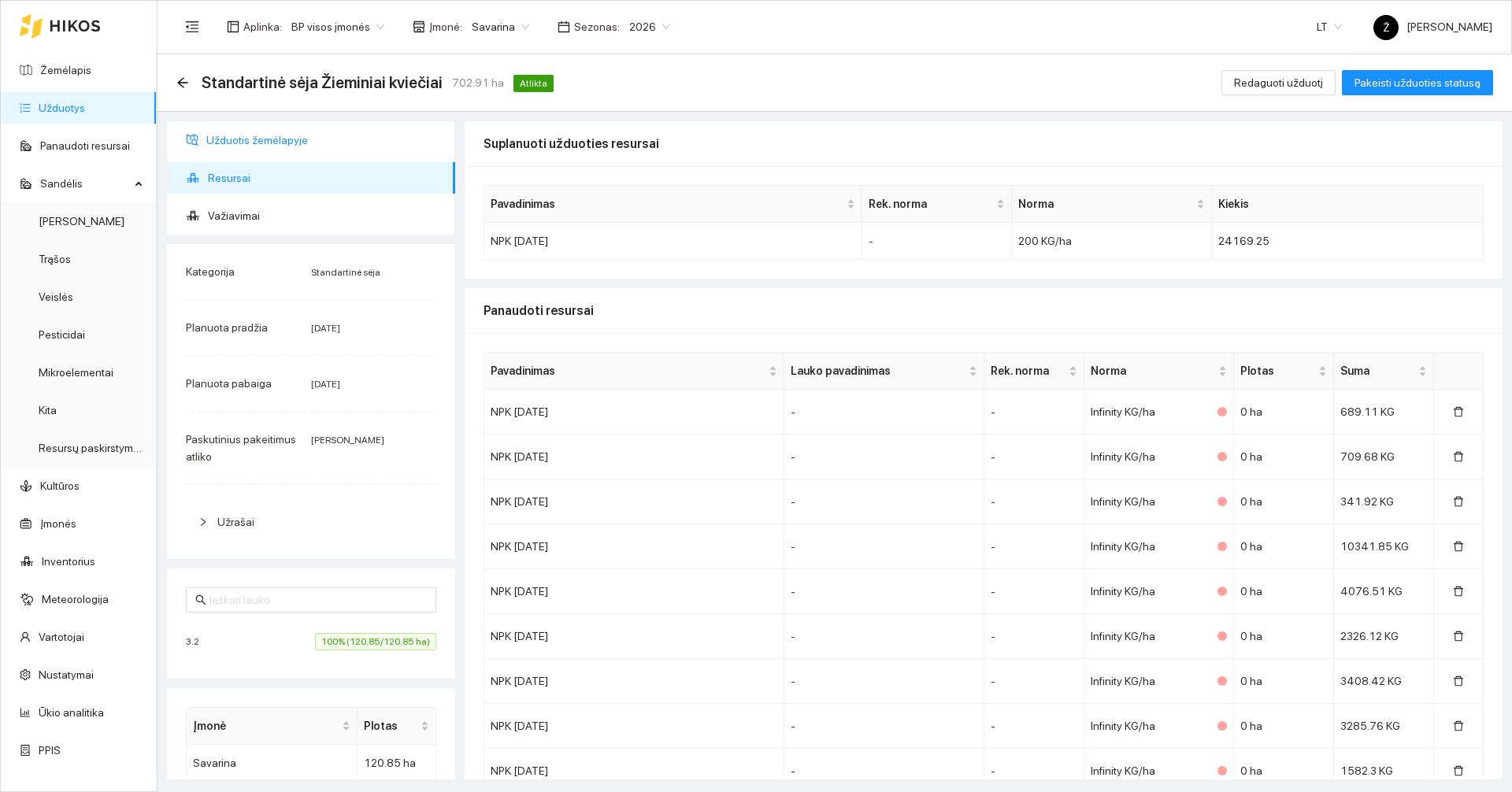
click at [315, 148] on span "Užduotis žemėlapyje" at bounding box center [324, 140] width 237 height 32
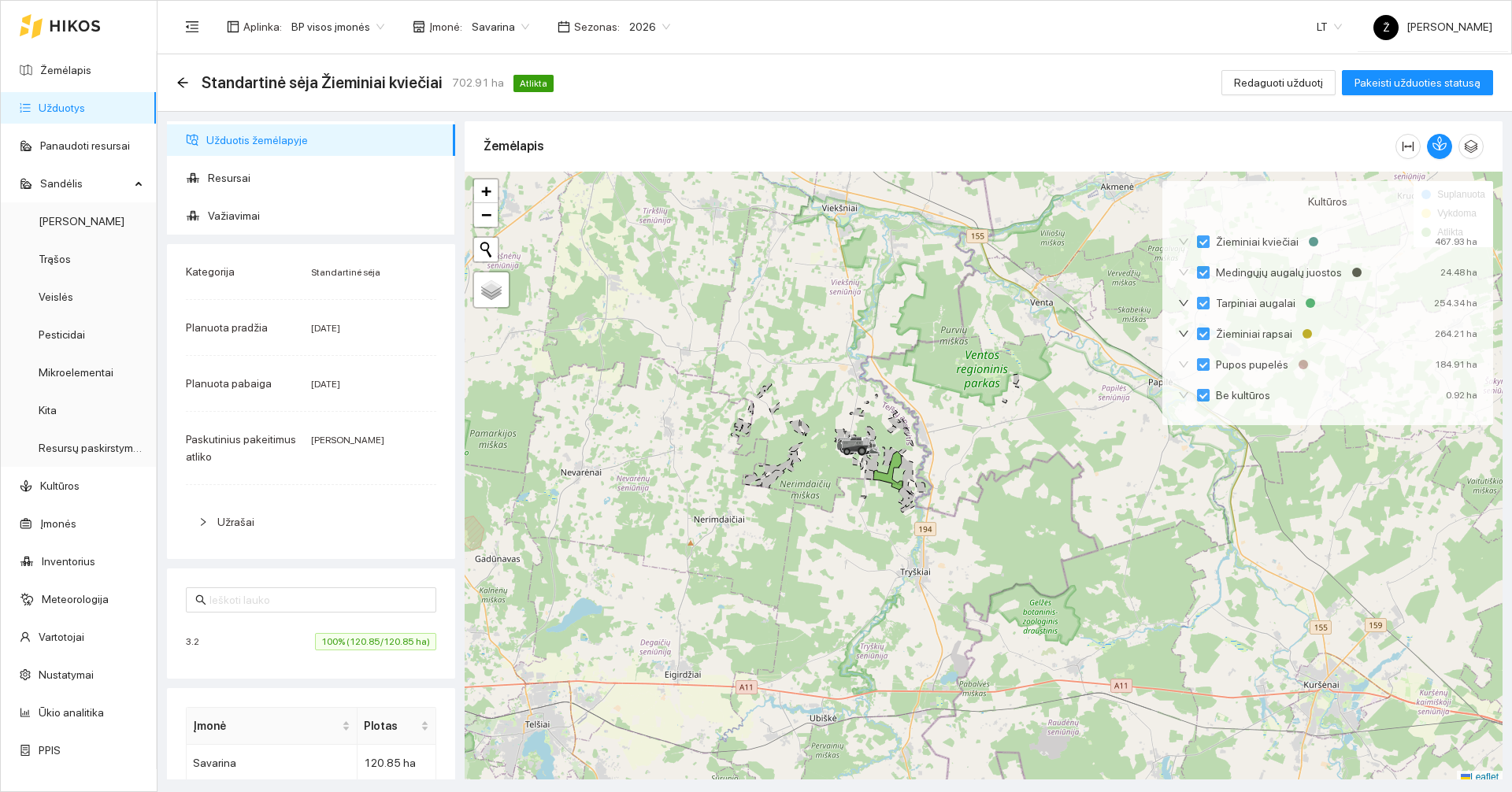
click at [63, 108] on link "Užduotys" at bounding box center [62, 108] width 47 height 12
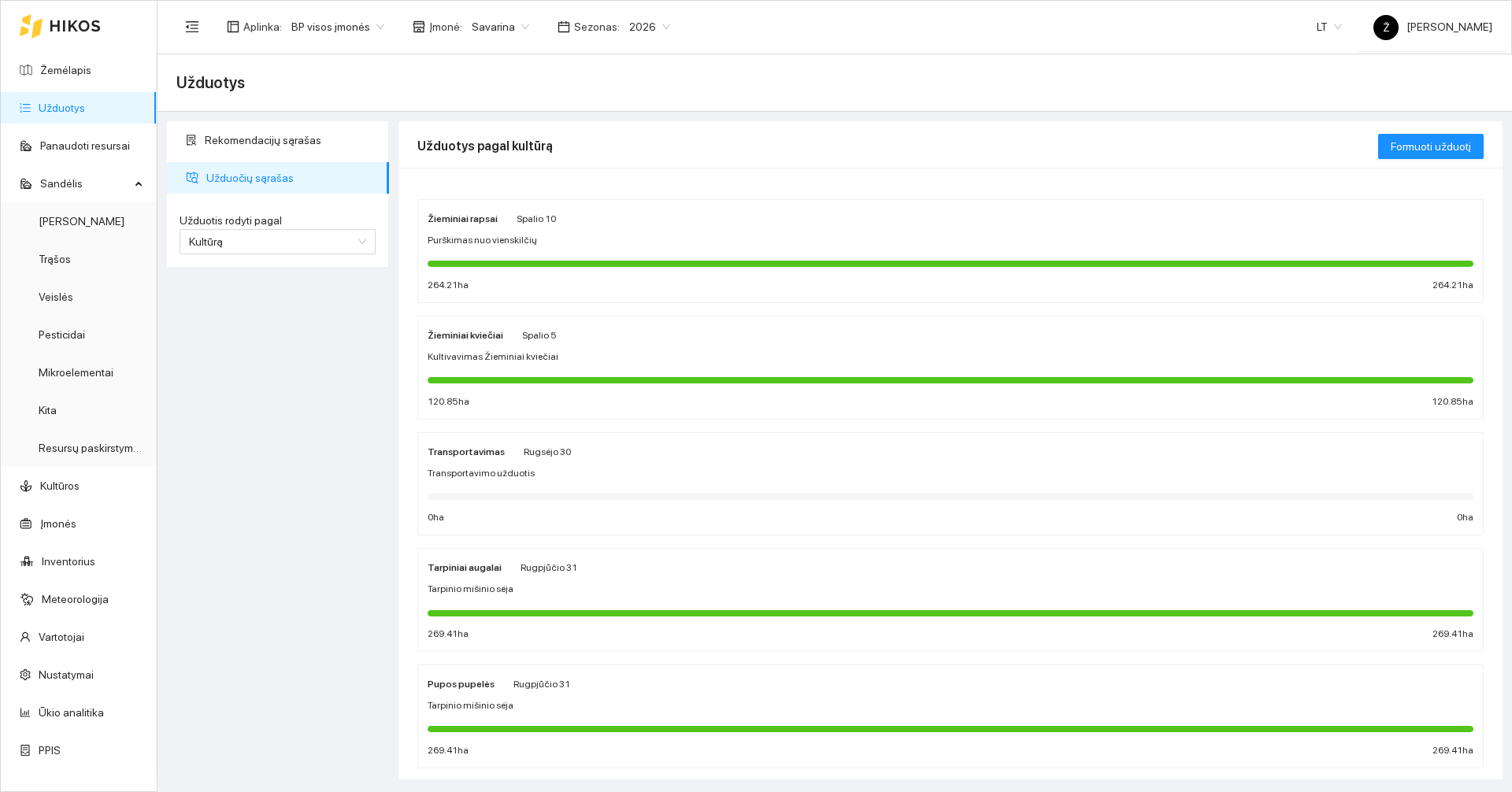
click at [63, 108] on link "Užduotys" at bounding box center [62, 108] width 47 height 12
click at [532, 246] on div "Purškimas nuo vienskilčių" at bounding box center [950, 240] width 1045 height 15
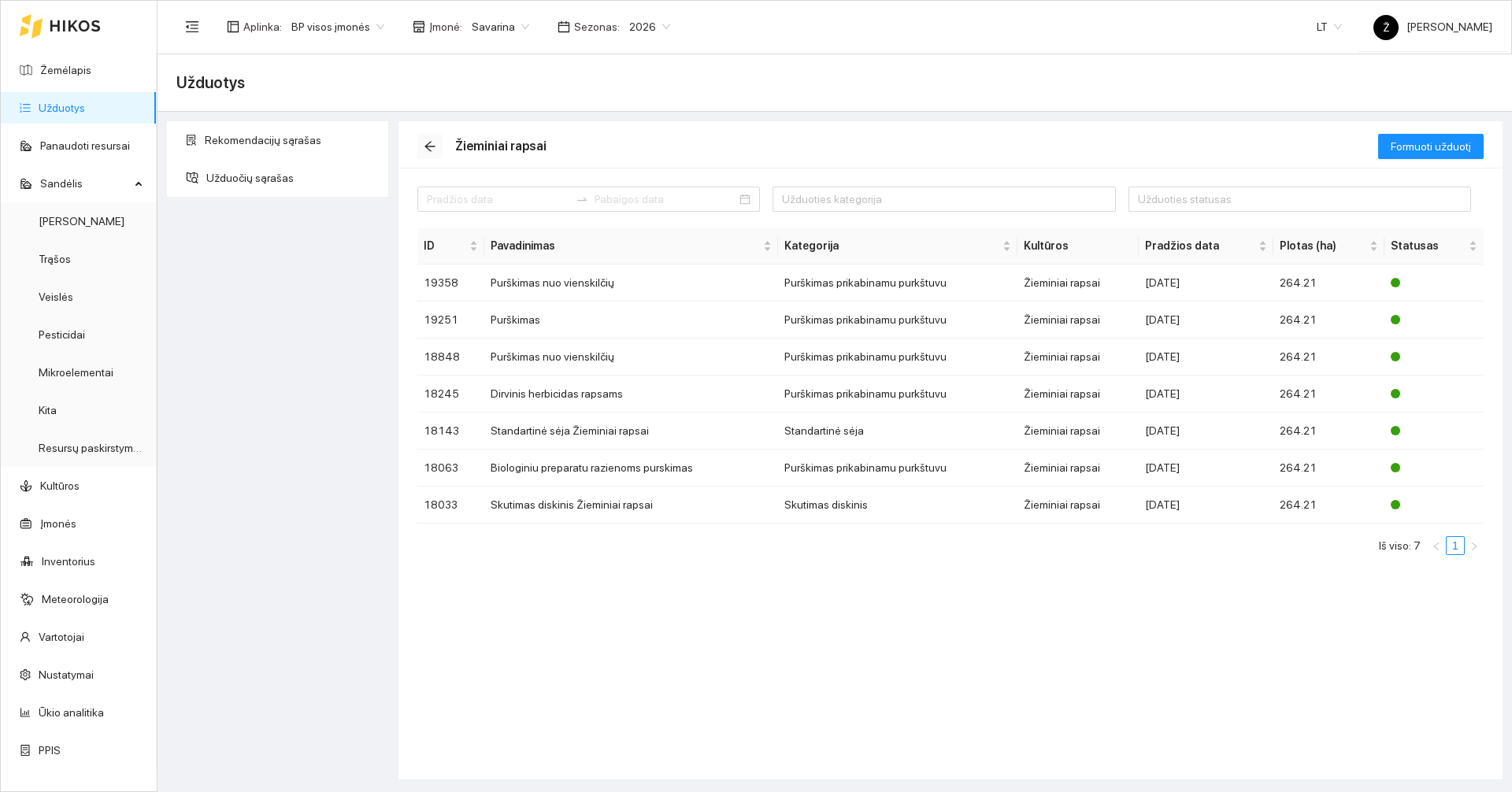
click at [434, 138] on button "button" at bounding box center [429, 146] width 25 height 25
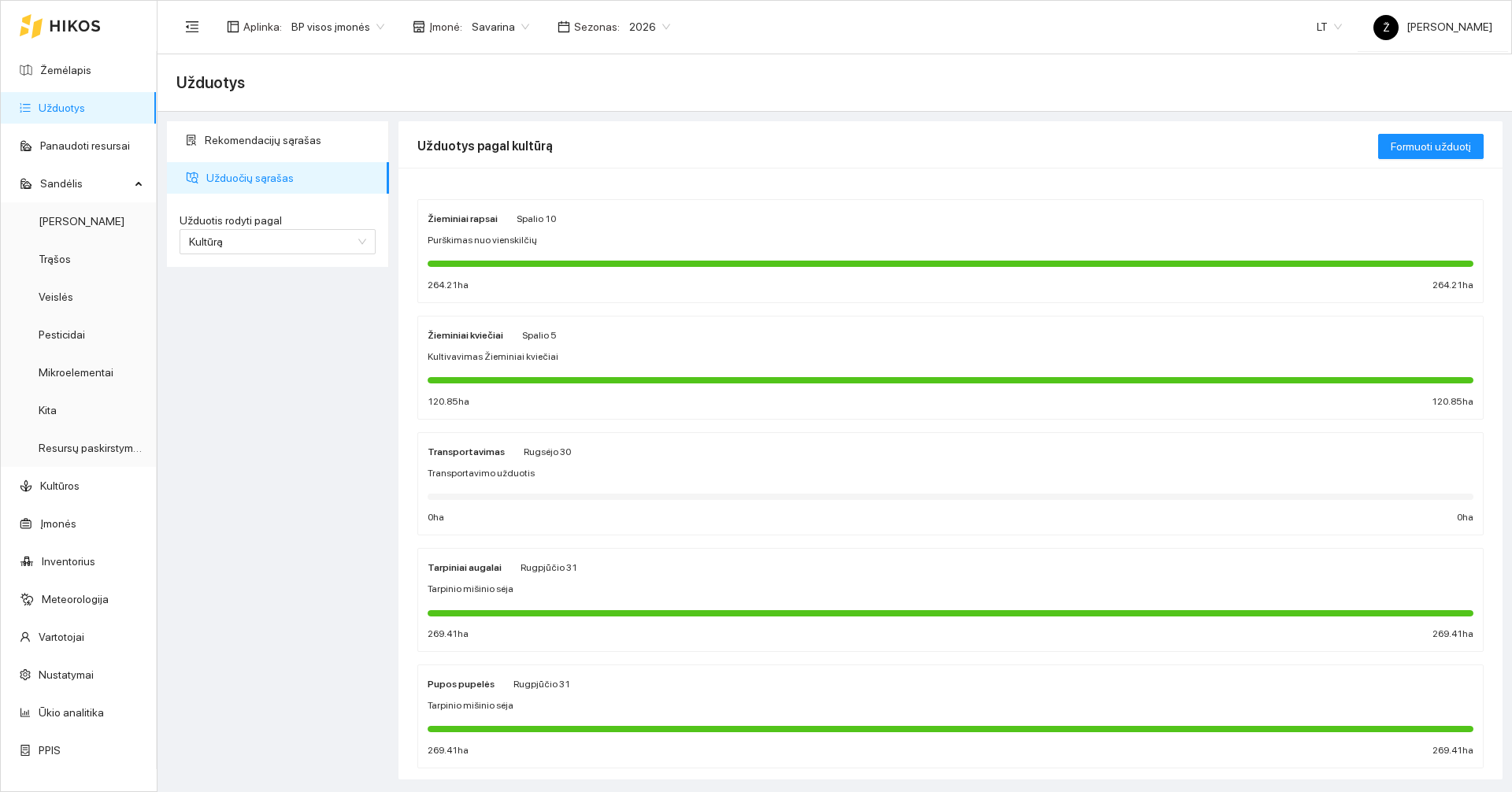
click at [507, 291] on div "264.21 ha 264.21 ha" at bounding box center [950, 285] width 1045 height 15
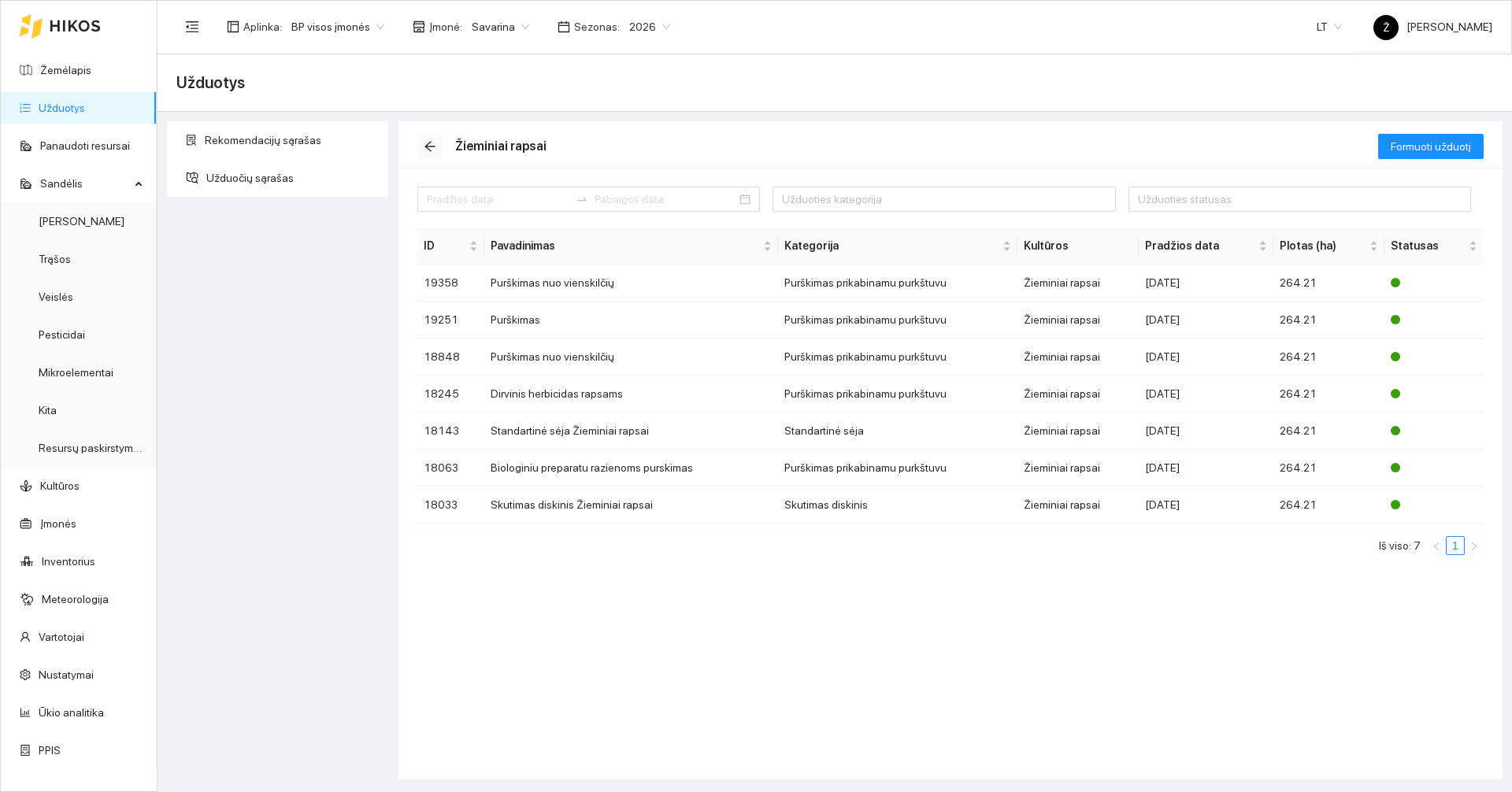
click at [432, 146] on icon "arrow-left" at bounding box center [429, 146] width 12 height 12
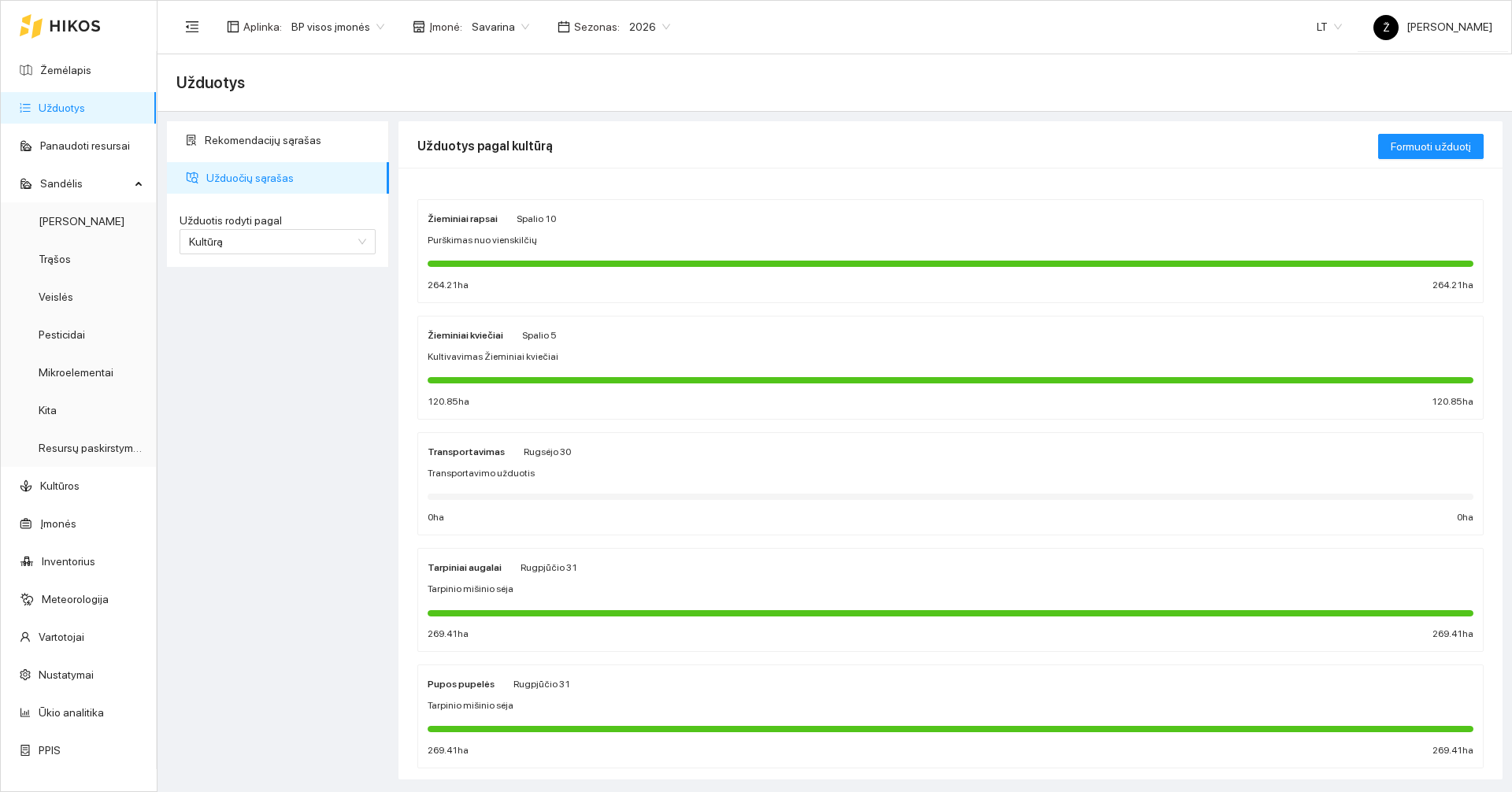
click at [476, 362] on span "Kultivavimas Žieminiai kviečiai" at bounding box center [493, 357] width 131 height 15
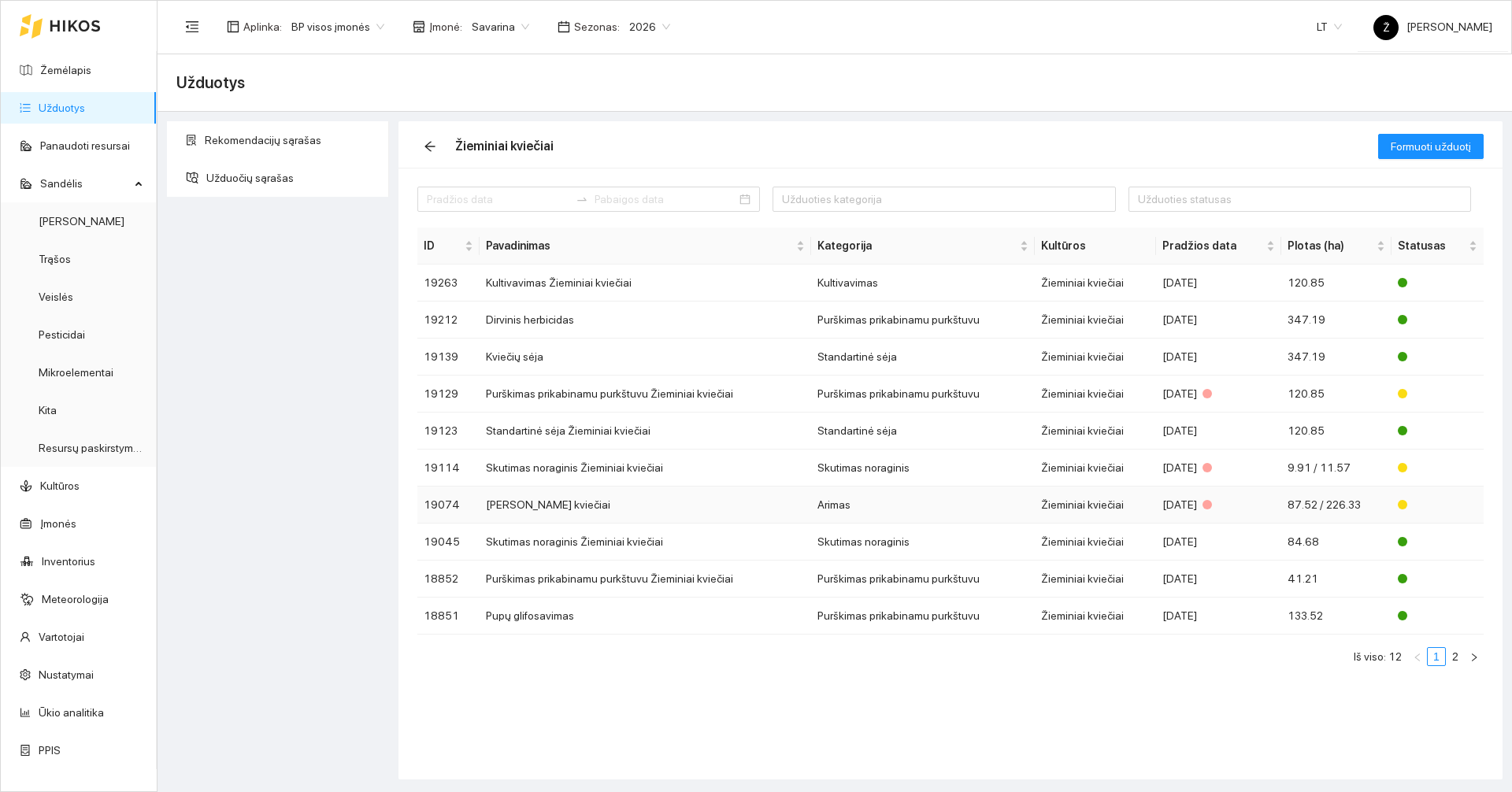
click at [517, 500] on td "[PERSON_NAME] kviečiai" at bounding box center [645, 505] width 332 height 37
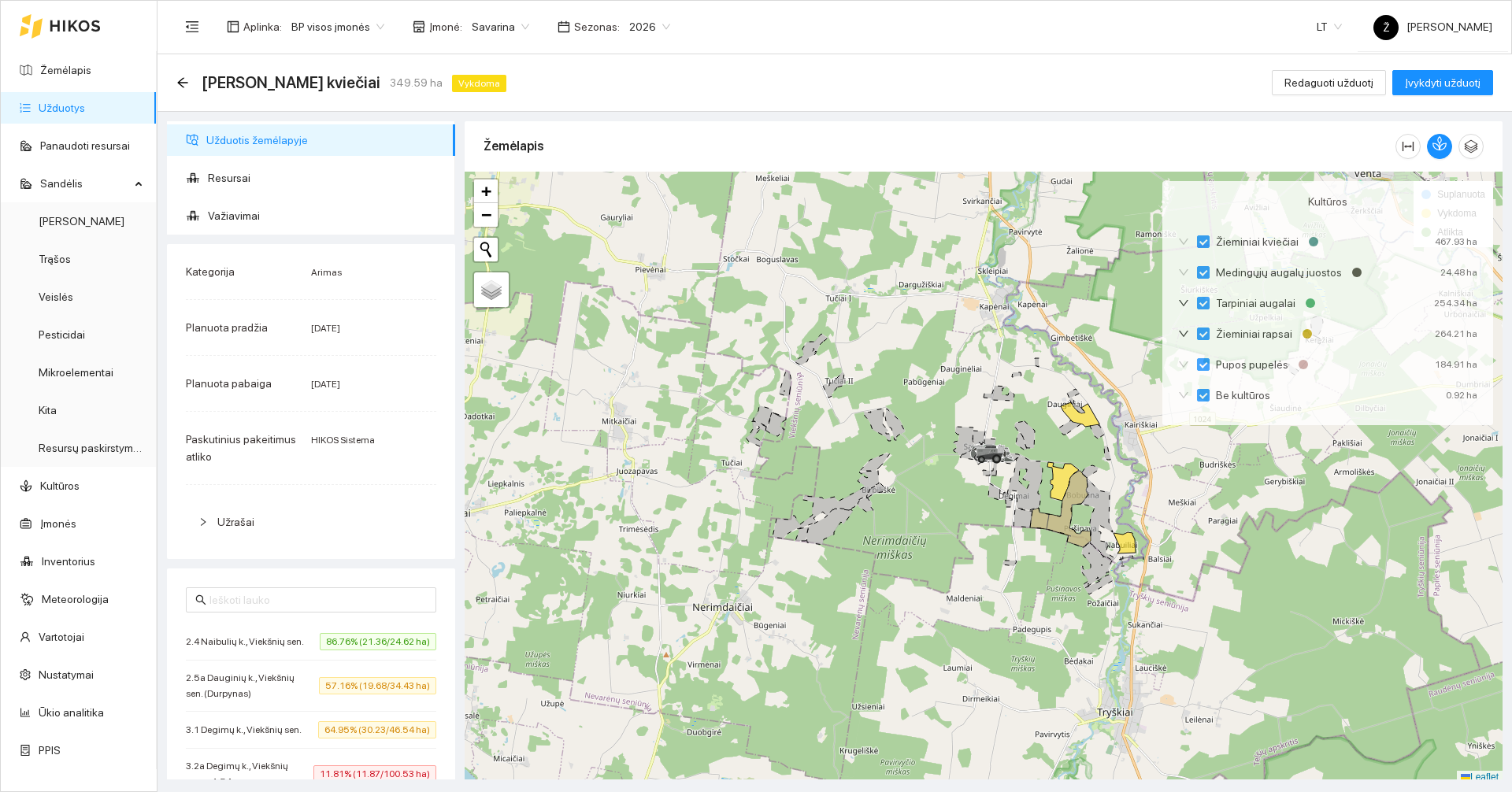
scroll to position [5, 0]
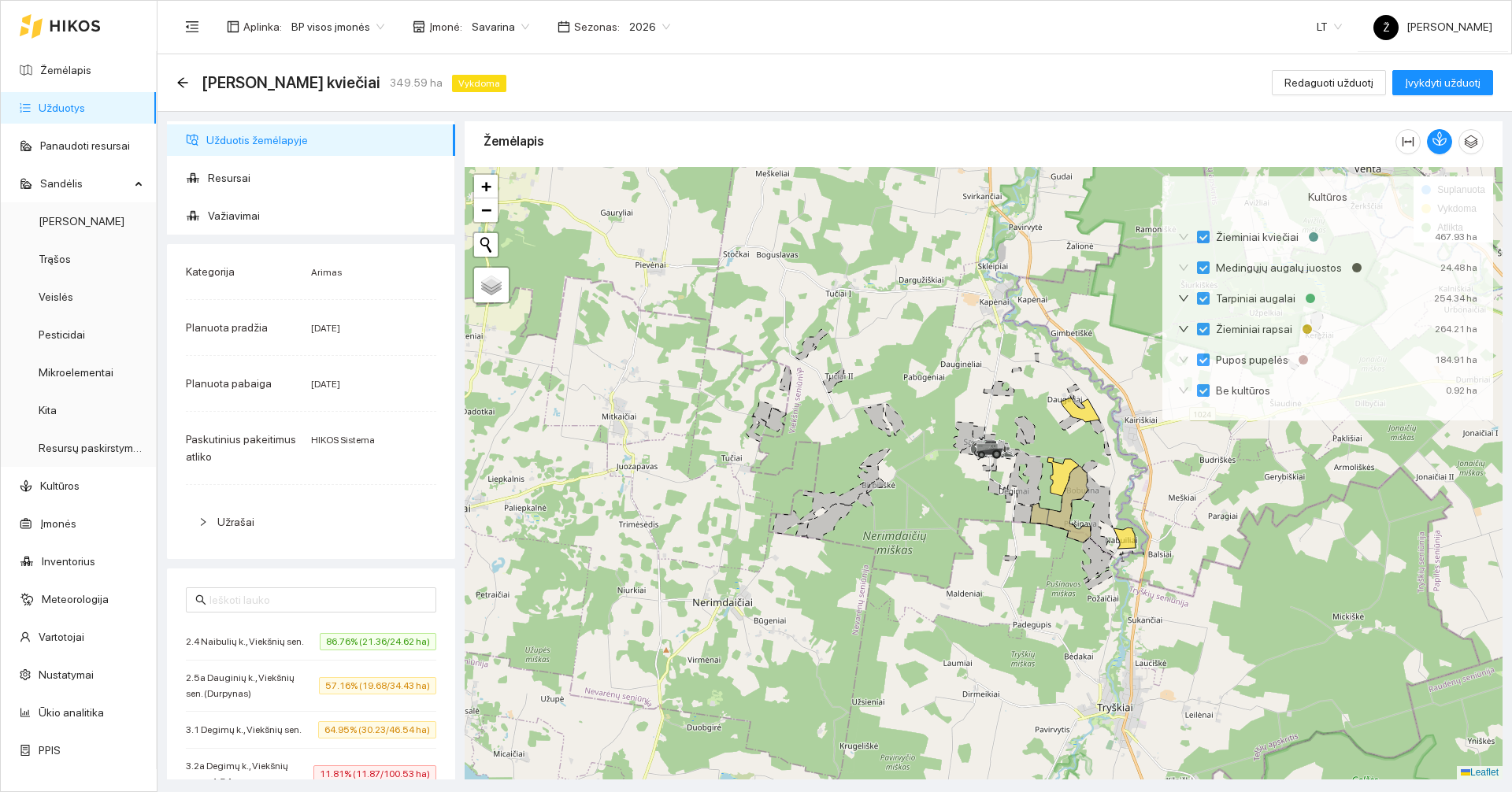
drag, startPoint x: 1029, startPoint y: 564, endPoint x: 876, endPoint y: 483, distance: 173.1
click at [879, 485] on div at bounding box center [984, 473] width 1038 height 612
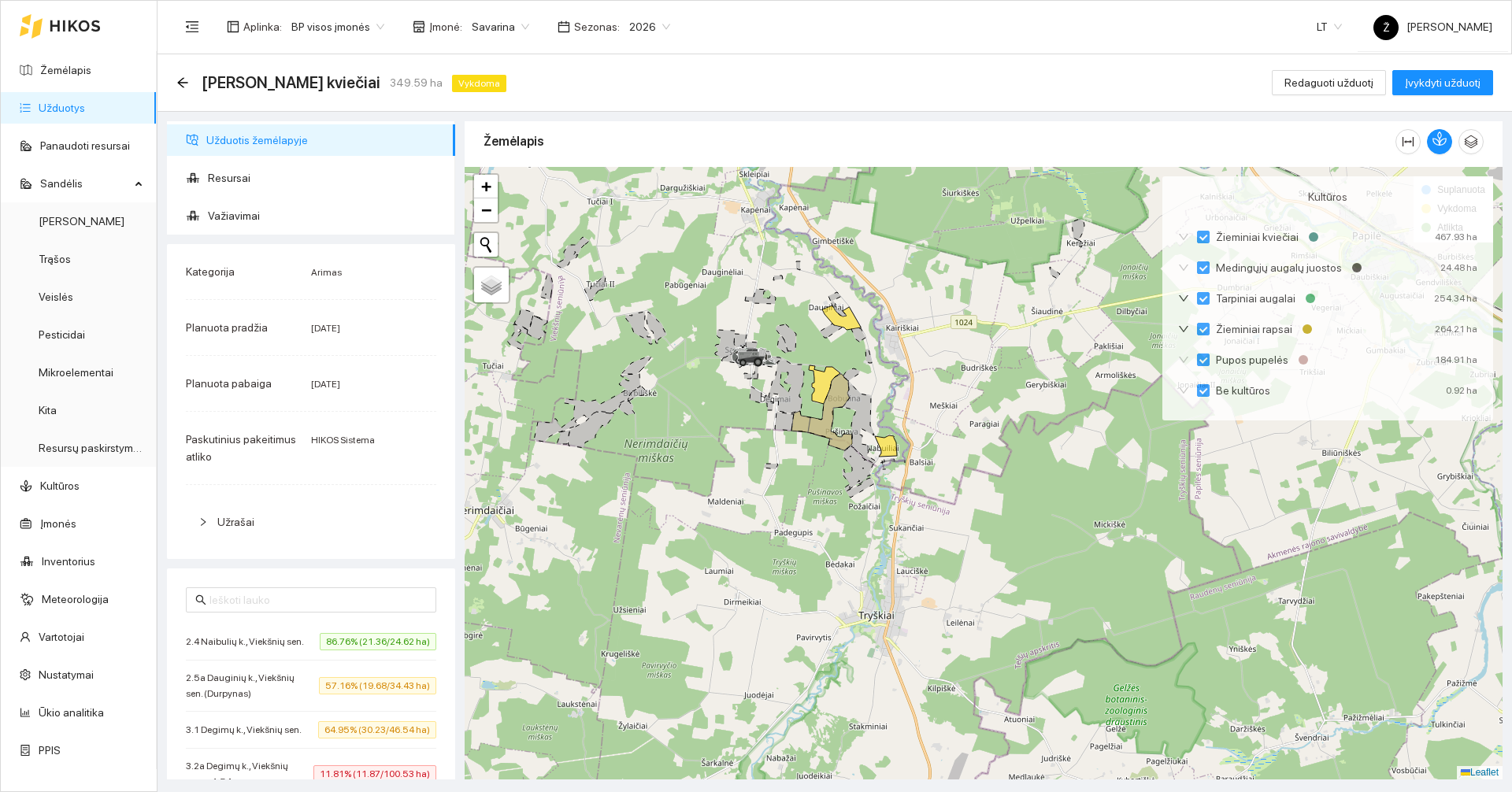
drag, startPoint x: 994, startPoint y: 387, endPoint x: 905, endPoint y: 374, distance: 89.9
click at [905, 374] on div at bounding box center [984, 473] width 1038 height 612
click at [1309, 76] on span "Redaguoti užduotį" at bounding box center [1329, 82] width 89 height 18
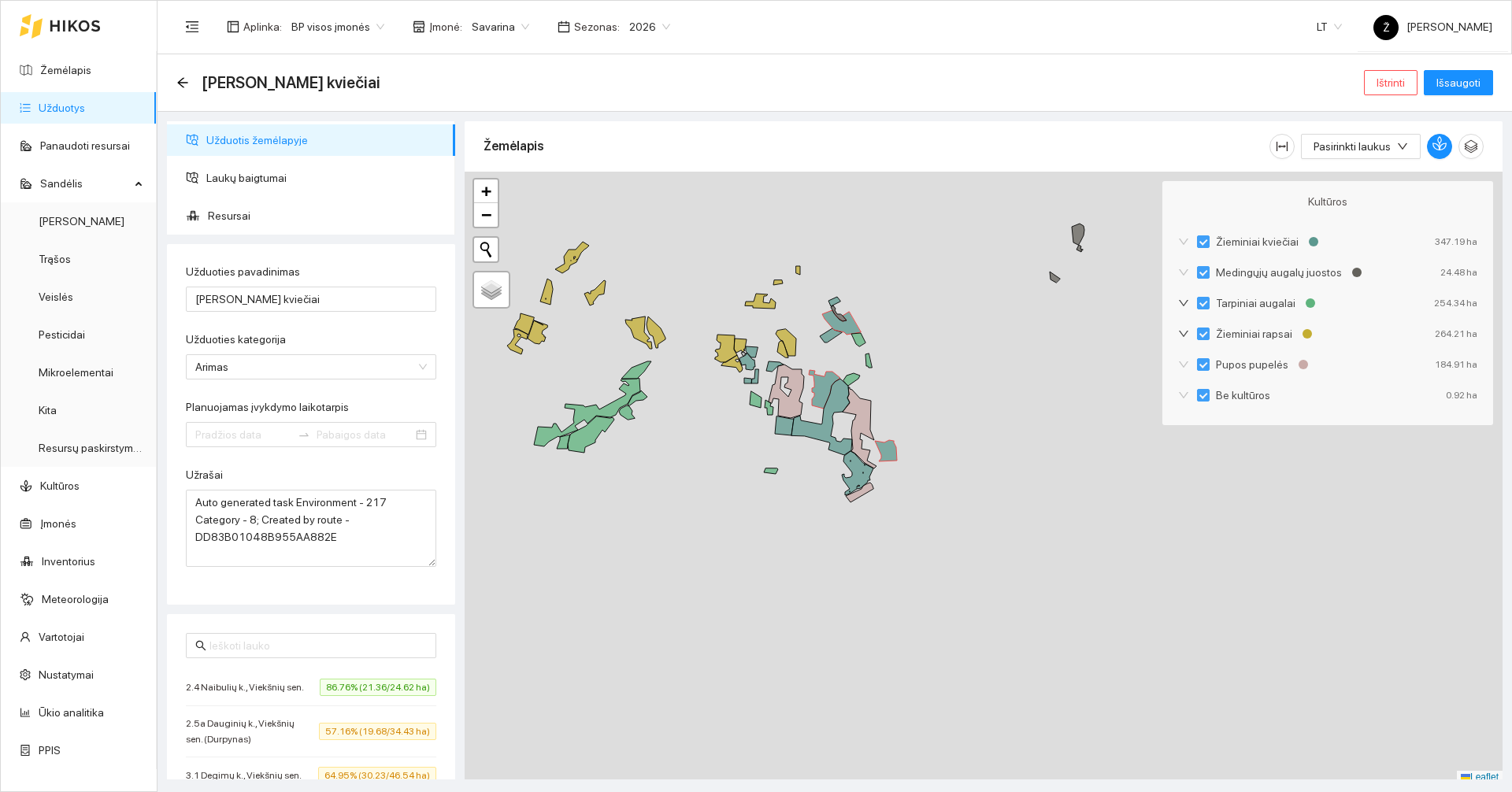
type input "[DATE]"
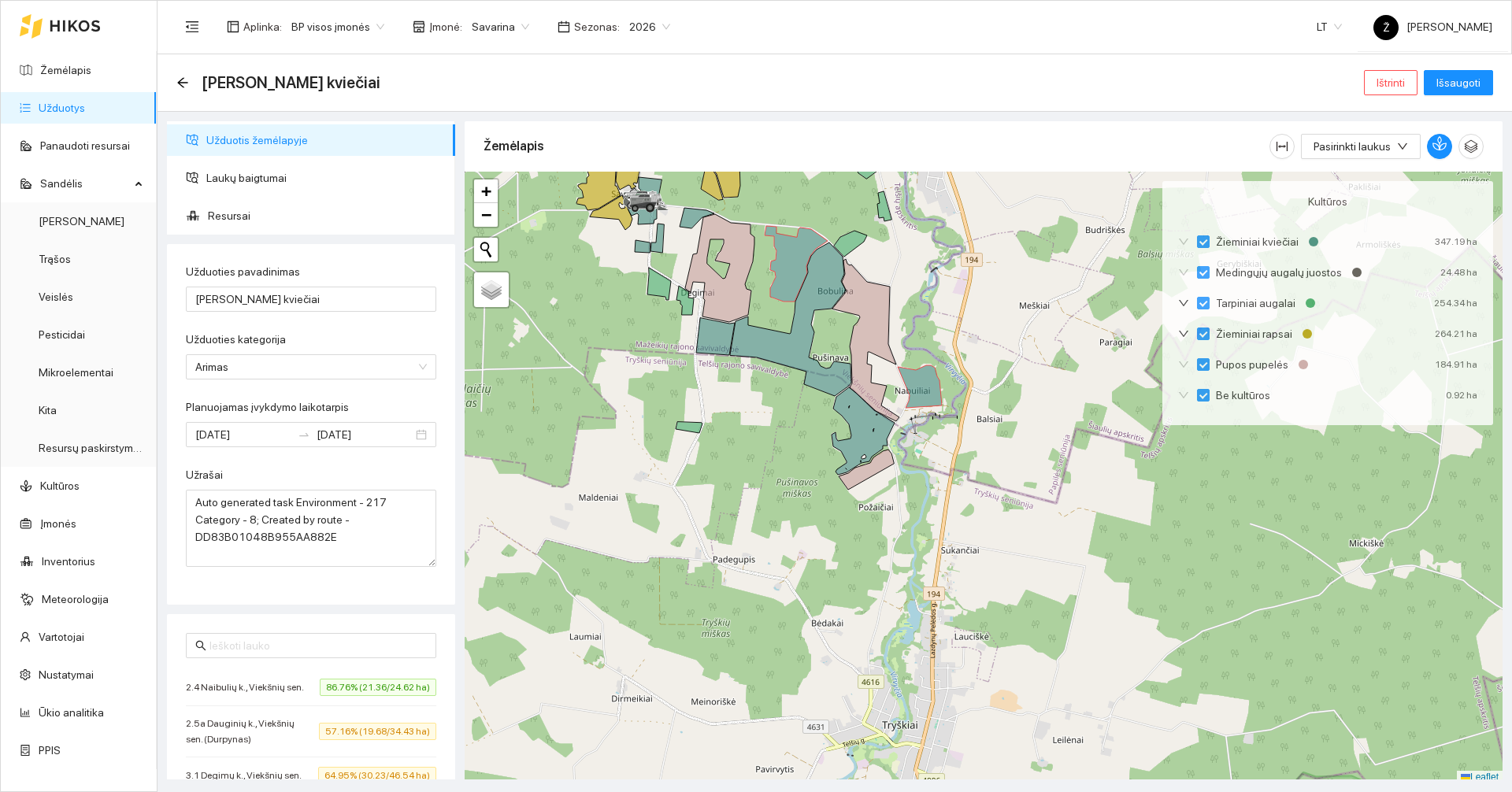
scroll to position [5, 0]
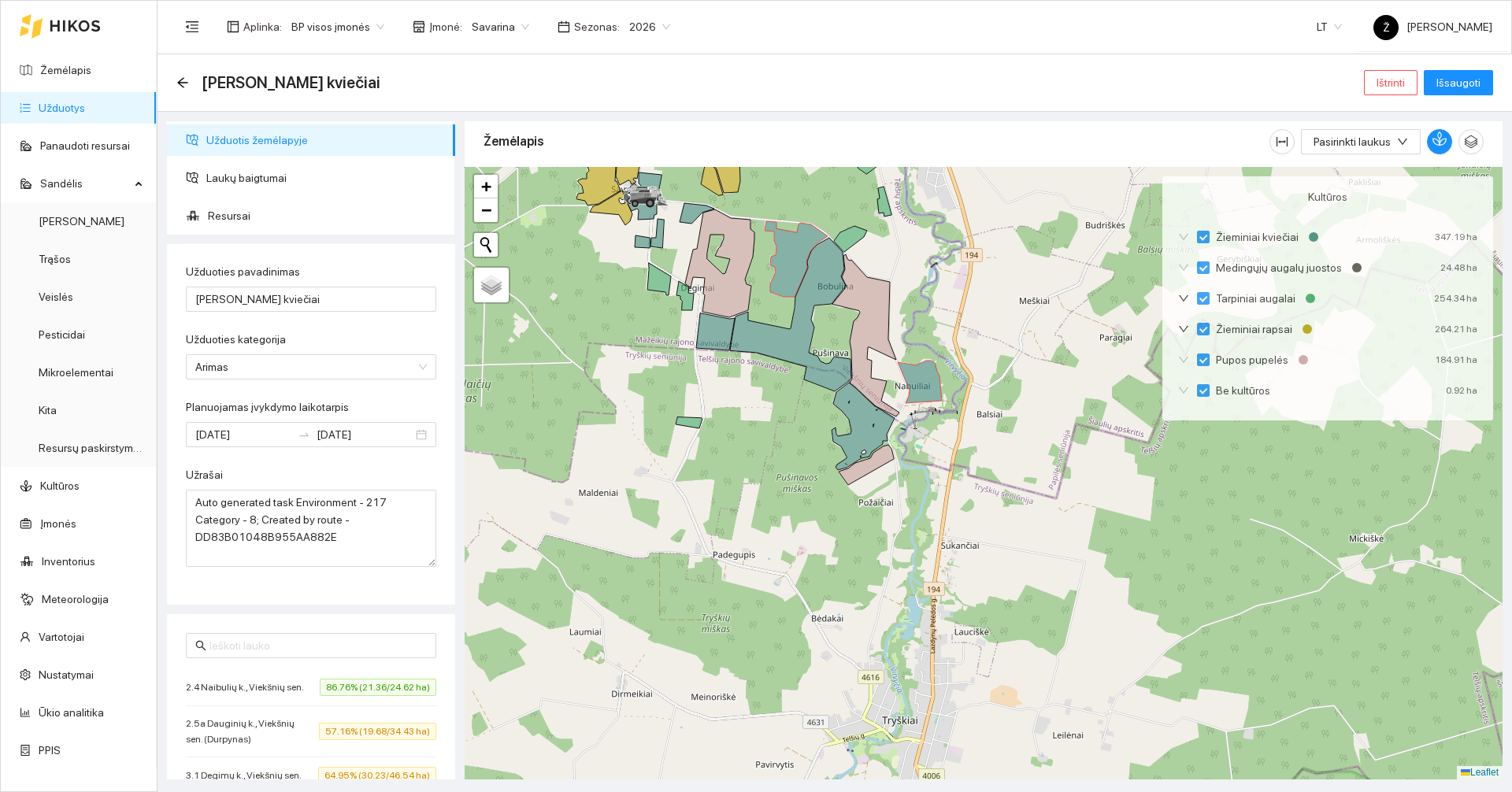
drag, startPoint x: 759, startPoint y: 417, endPoint x: 758, endPoint y: 485, distance: 68.0
click at [758, 485] on div at bounding box center [984, 473] width 1038 height 612
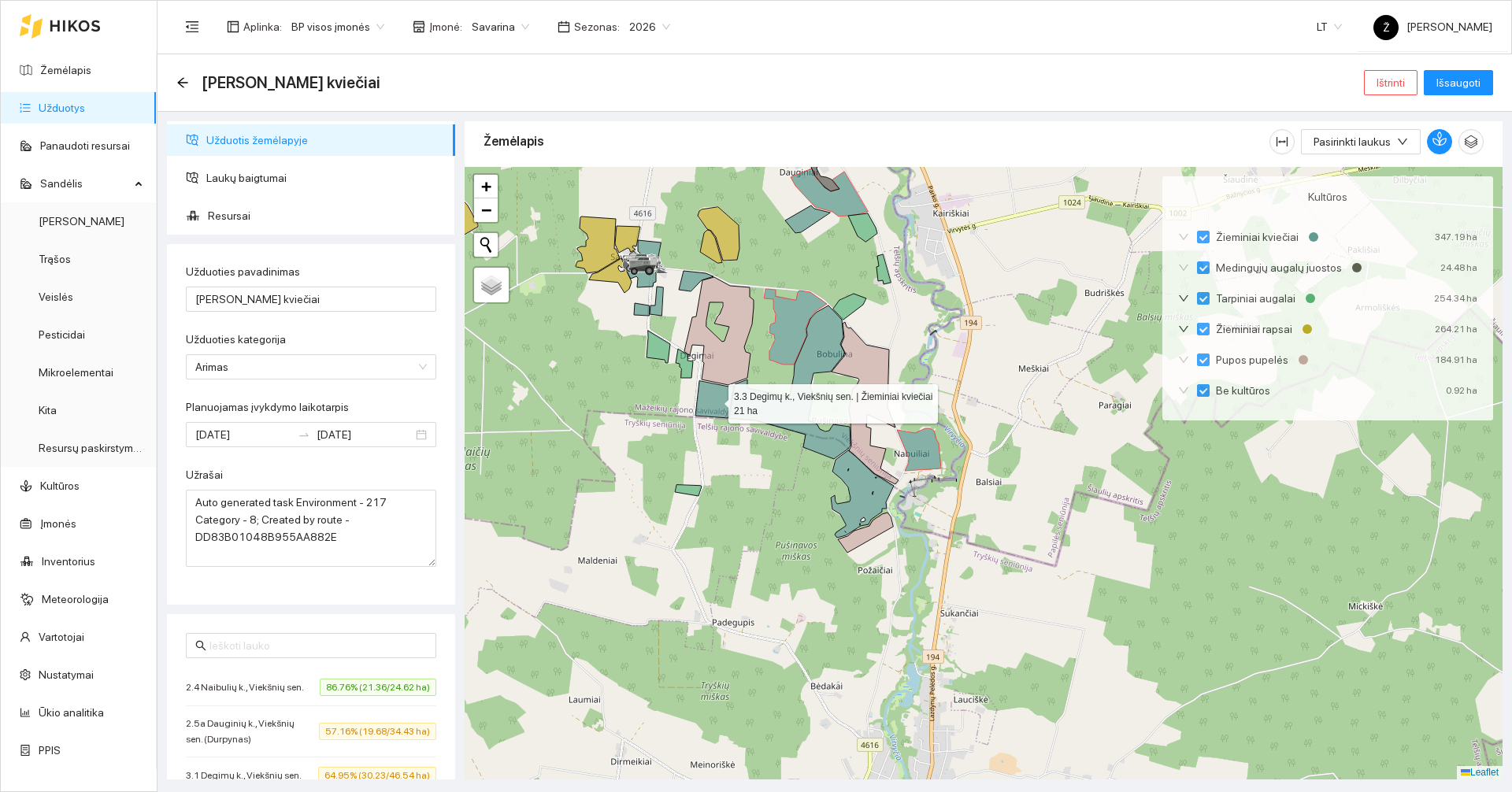
click at [716, 407] on icon at bounding box center [714, 400] width 38 height 37
click at [768, 412] on icon at bounding box center [790, 382] width 122 height 153
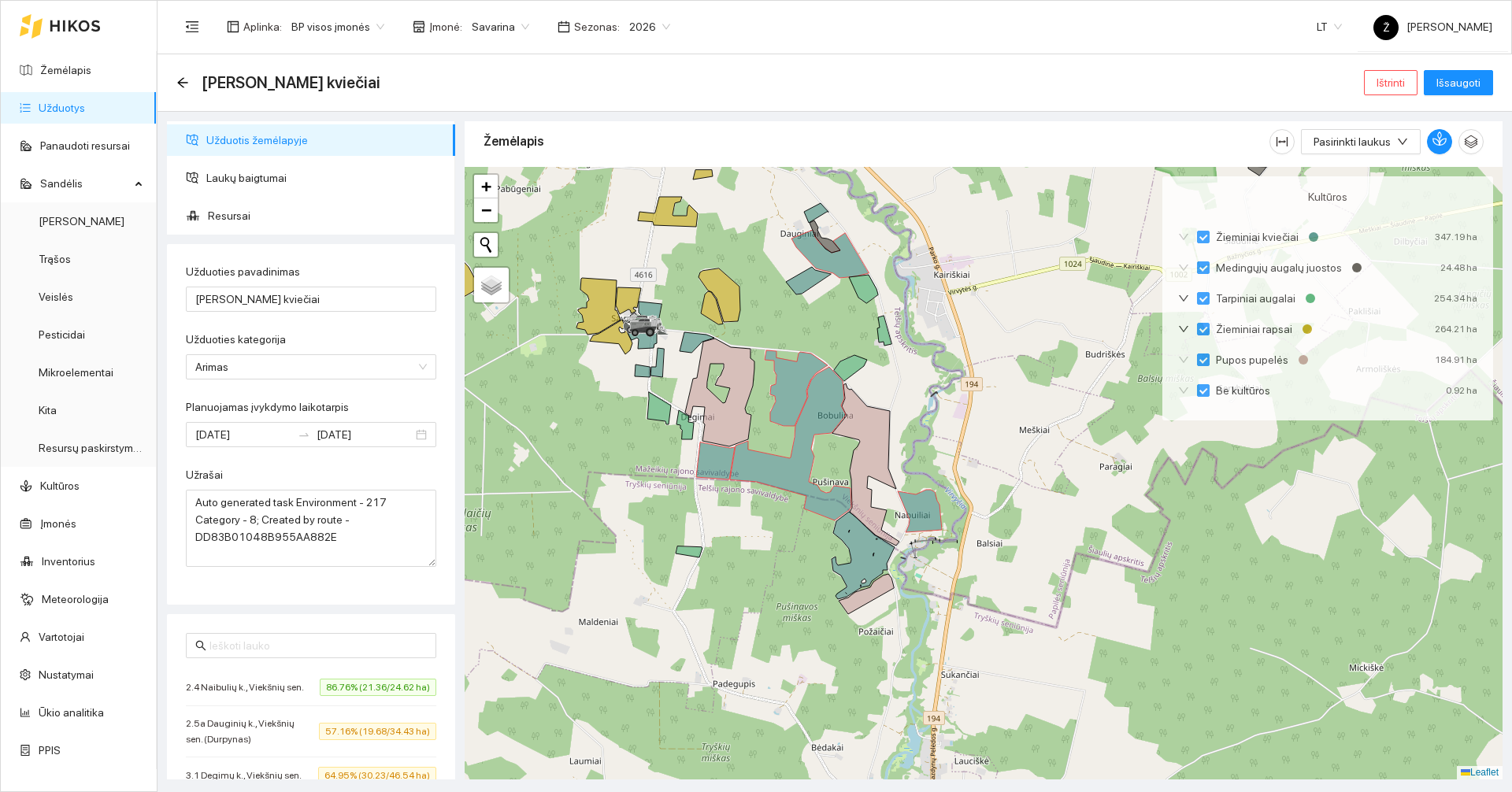
drag, startPoint x: 901, startPoint y: 387, endPoint x: 900, endPoint y: 479, distance: 92.0
click at [905, 488] on div at bounding box center [984, 473] width 1038 height 612
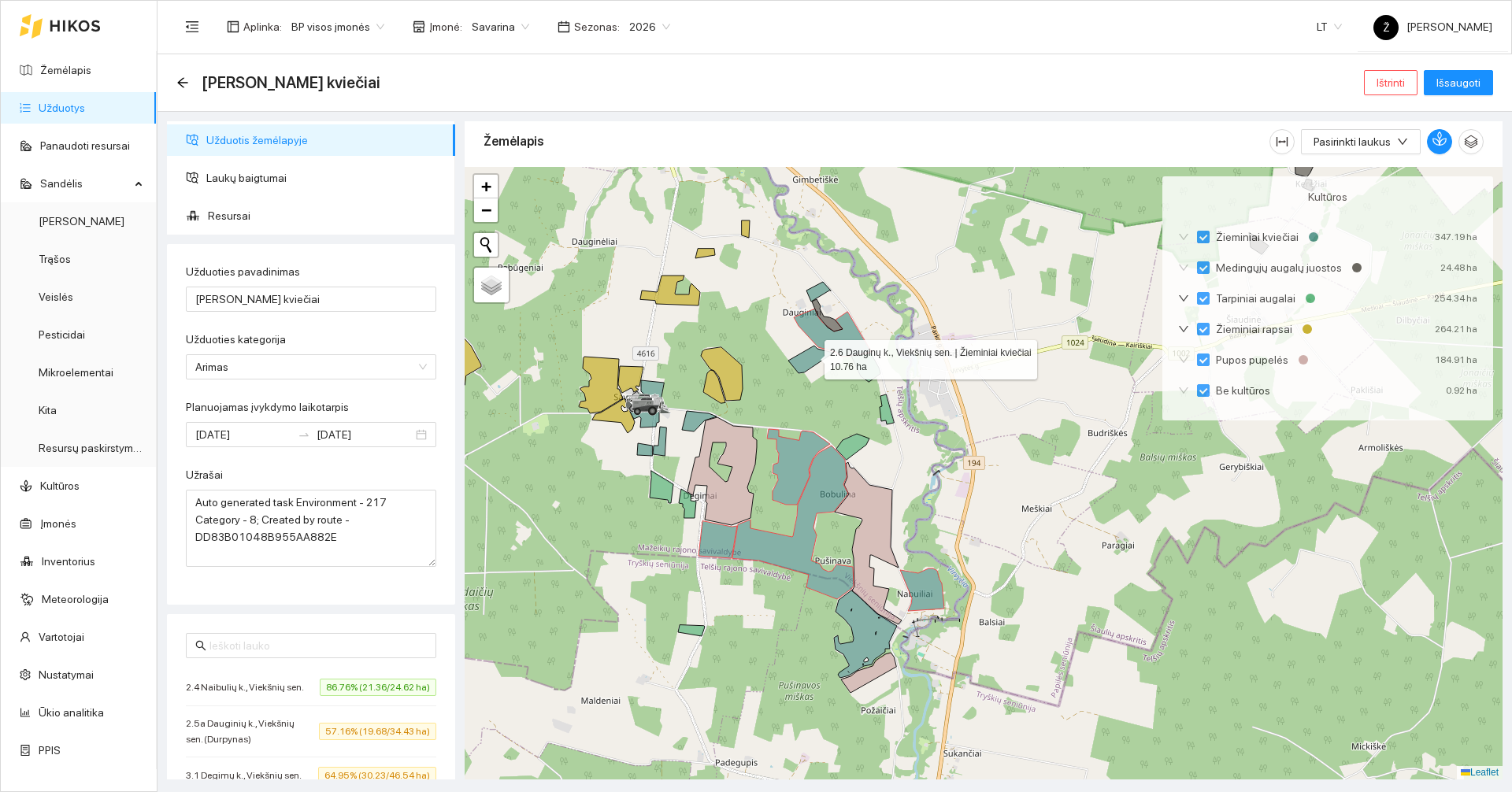
click at [807, 356] on icon at bounding box center [811, 359] width 45 height 27
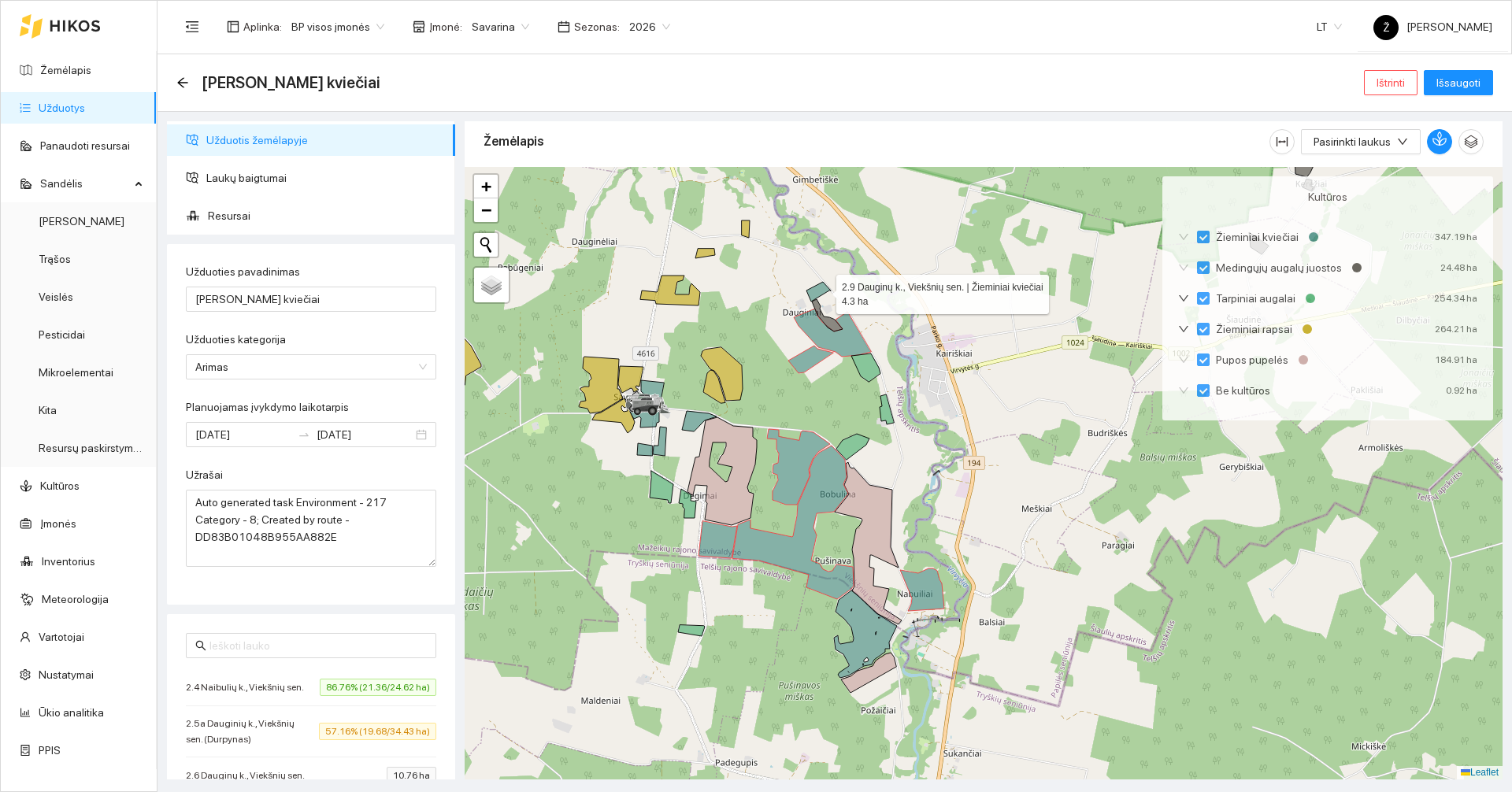
click at [822, 289] on icon at bounding box center [818, 291] width 24 height 20
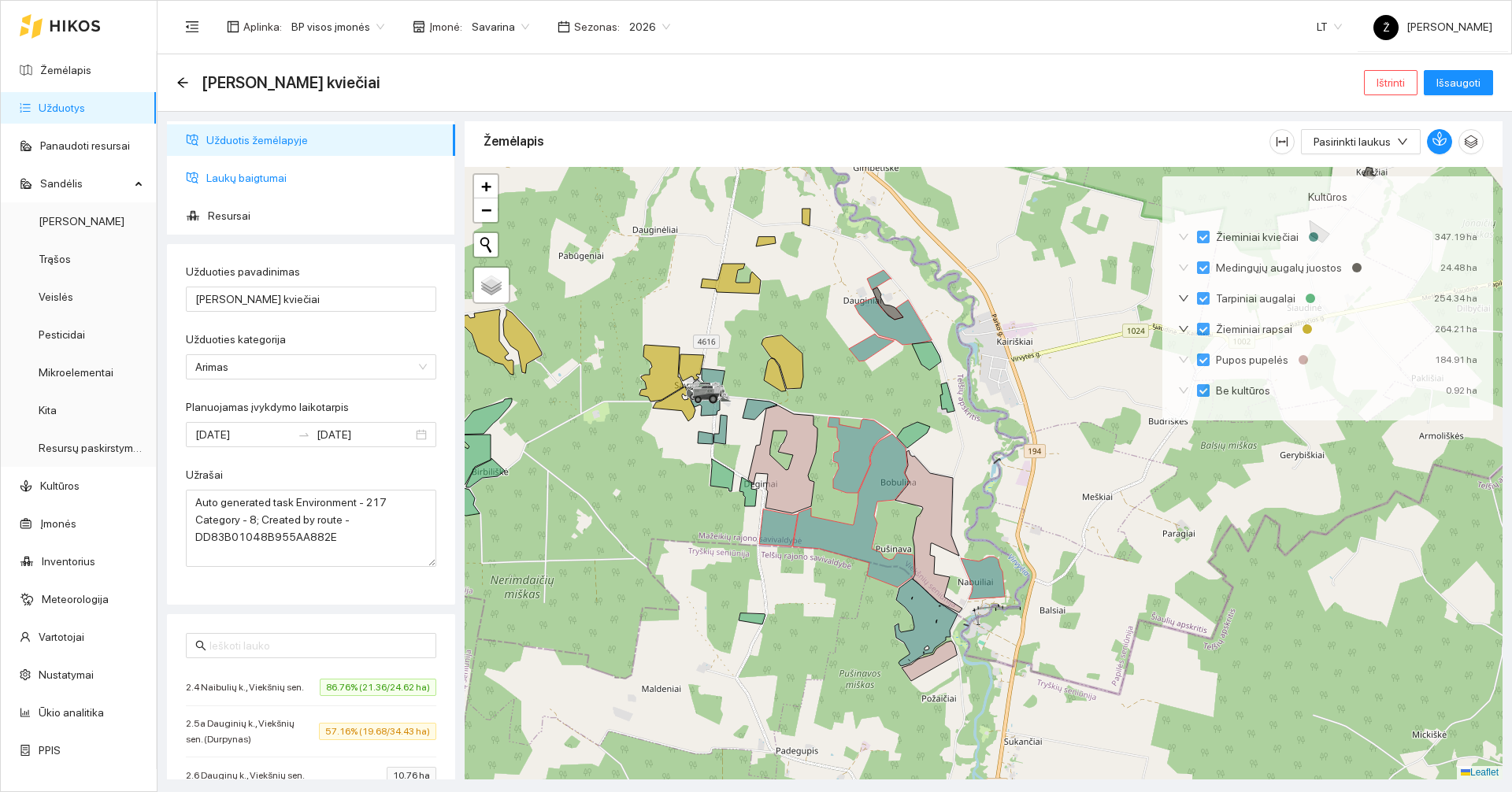
click at [287, 163] on span "Laukų baigtumai" at bounding box center [324, 178] width 237 height 32
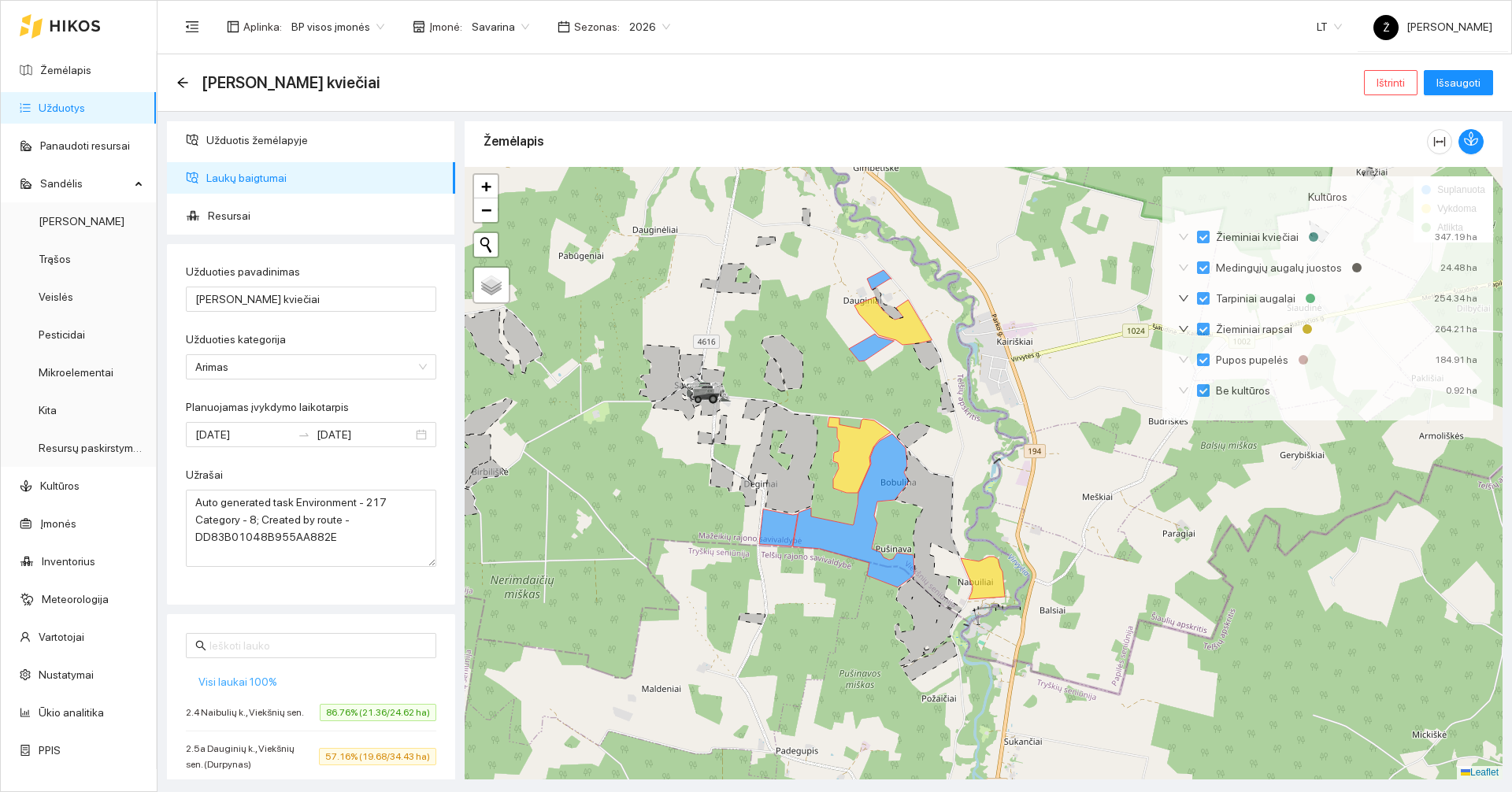
click at [245, 682] on span "Visi laukai 100%" at bounding box center [238, 682] width 79 height 18
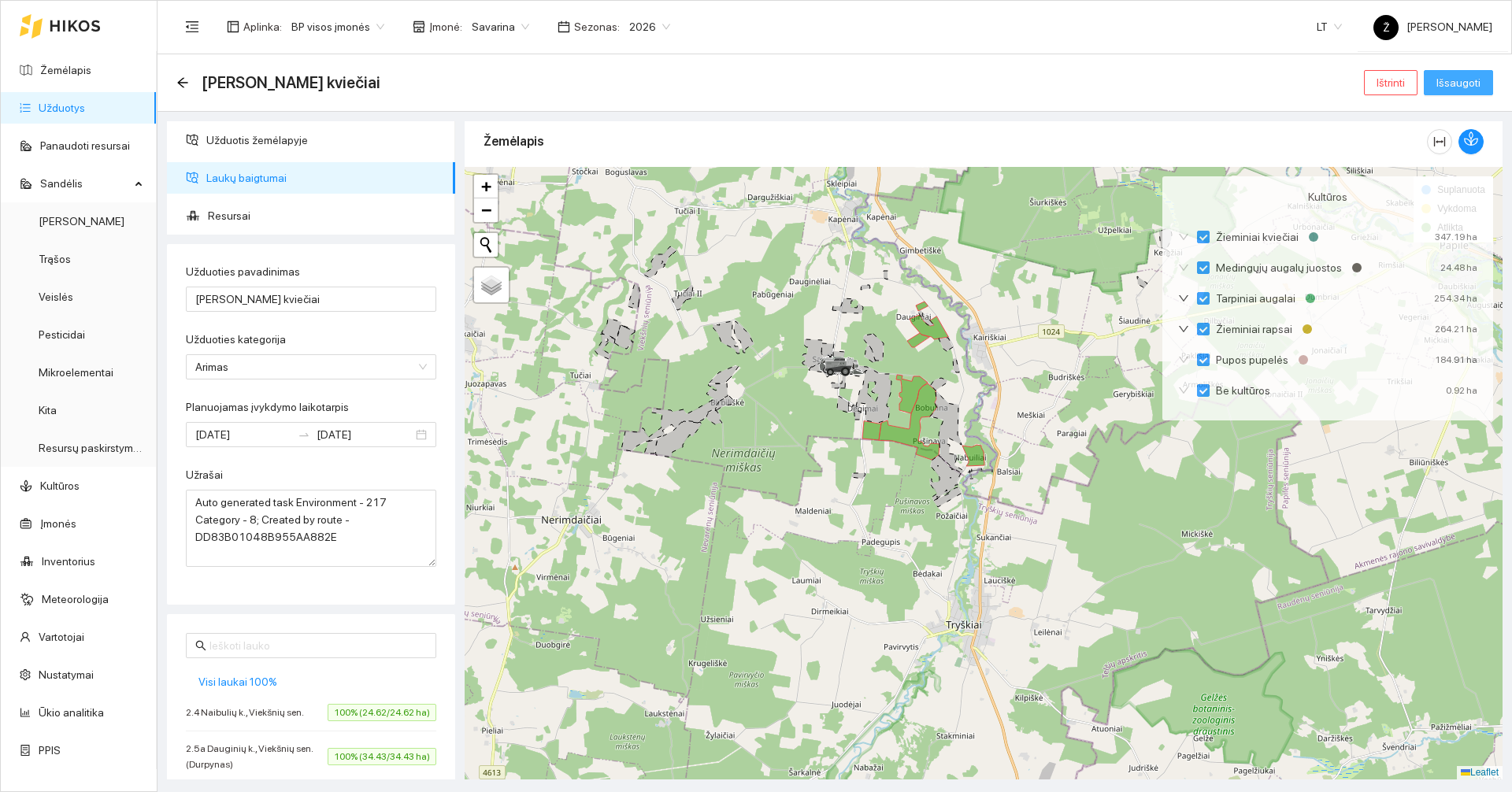
click at [1471, 89] on span "Išsaugoti" at bounding box center [1458, 82] width 44 height 18
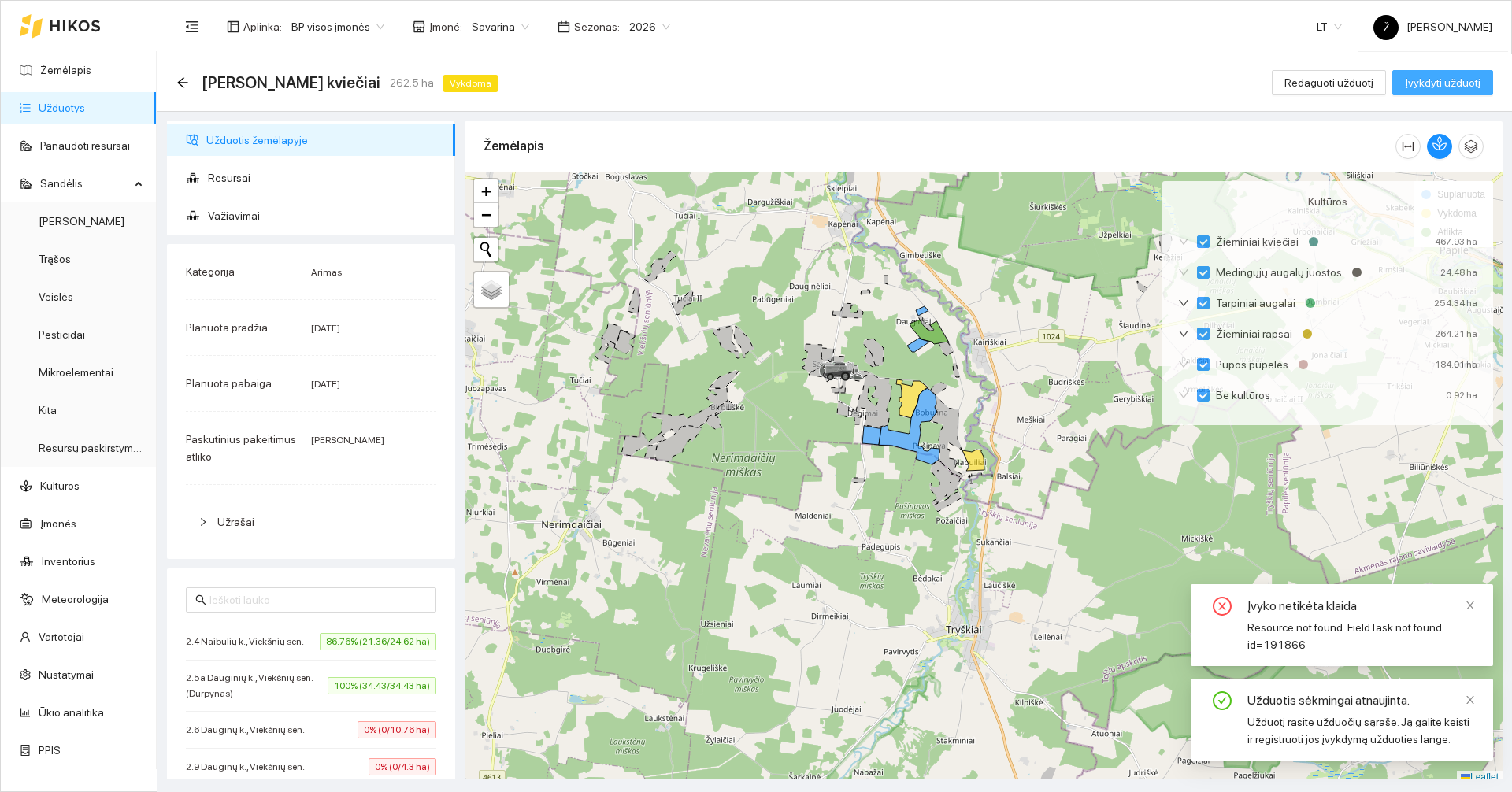
click at [1476, 78] on span "Įvykdyti užduotį" at bounding box center [1442, 82] width 76 height 18
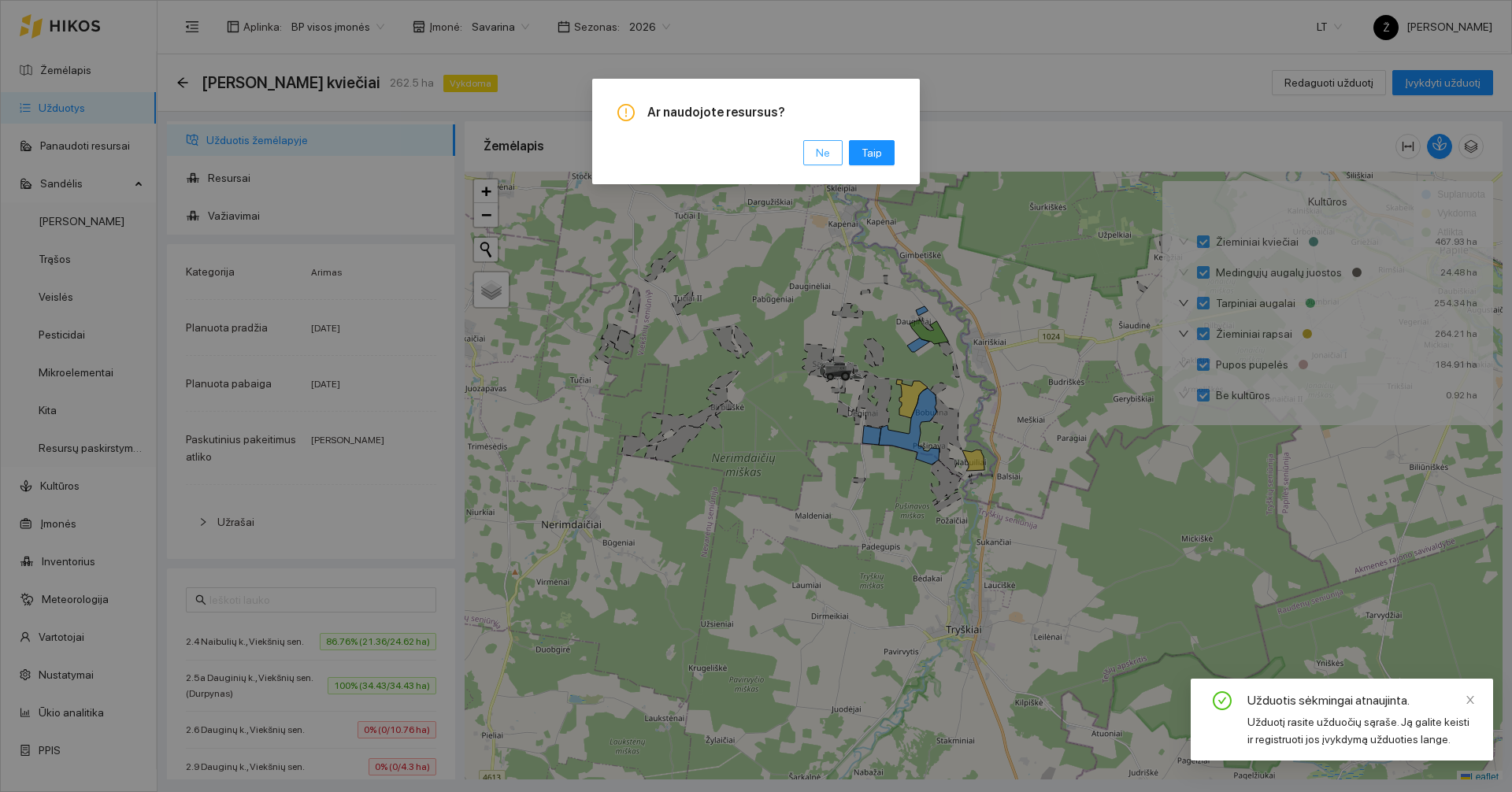
click at [836, 152] on button "Ne" at bounding box center [823, 152] width 39 height 25
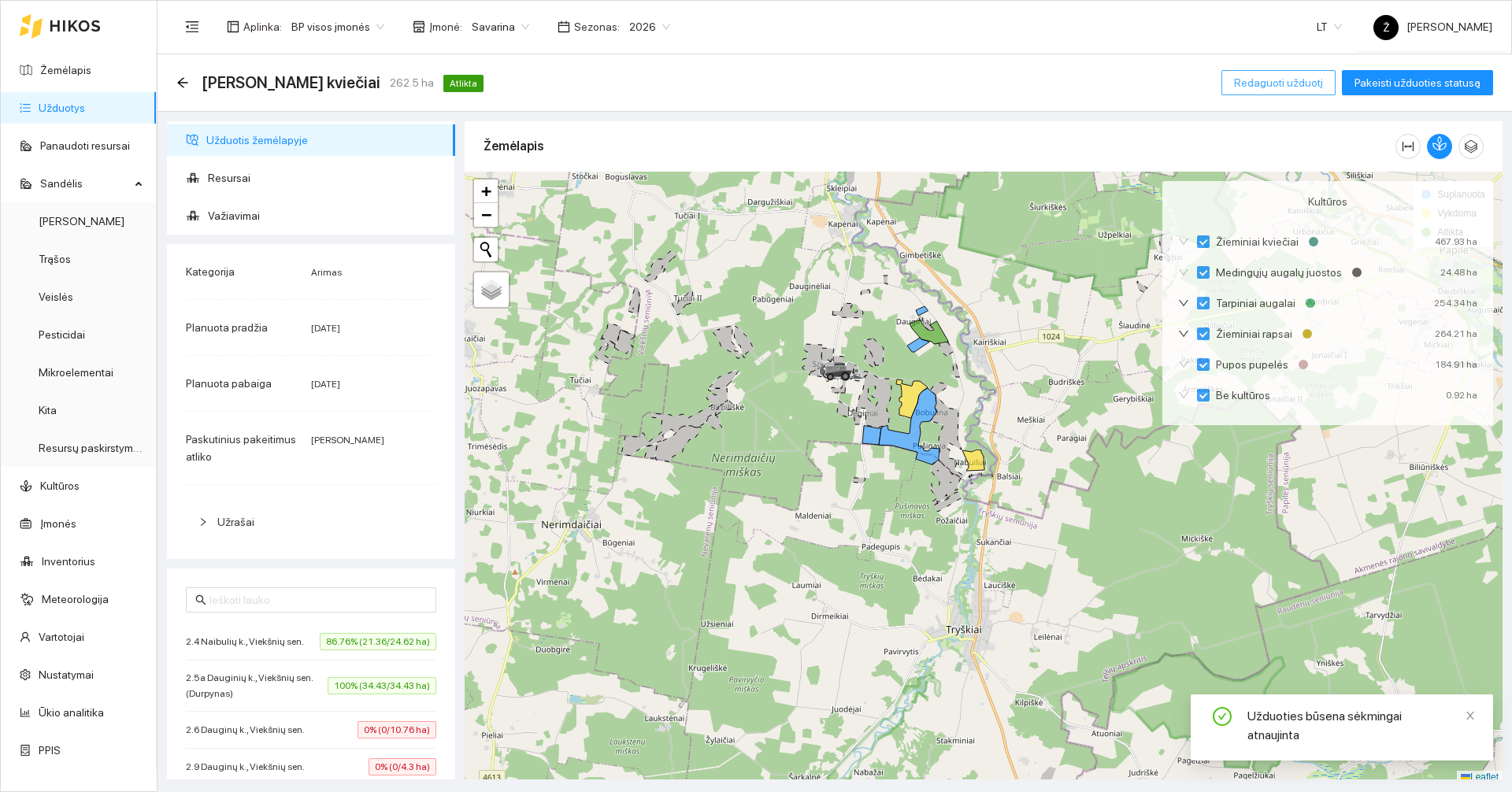
click at [1295, 81] on span "Redaguoti užduotį" at bounding box center [1278, 82] width 89 height 18
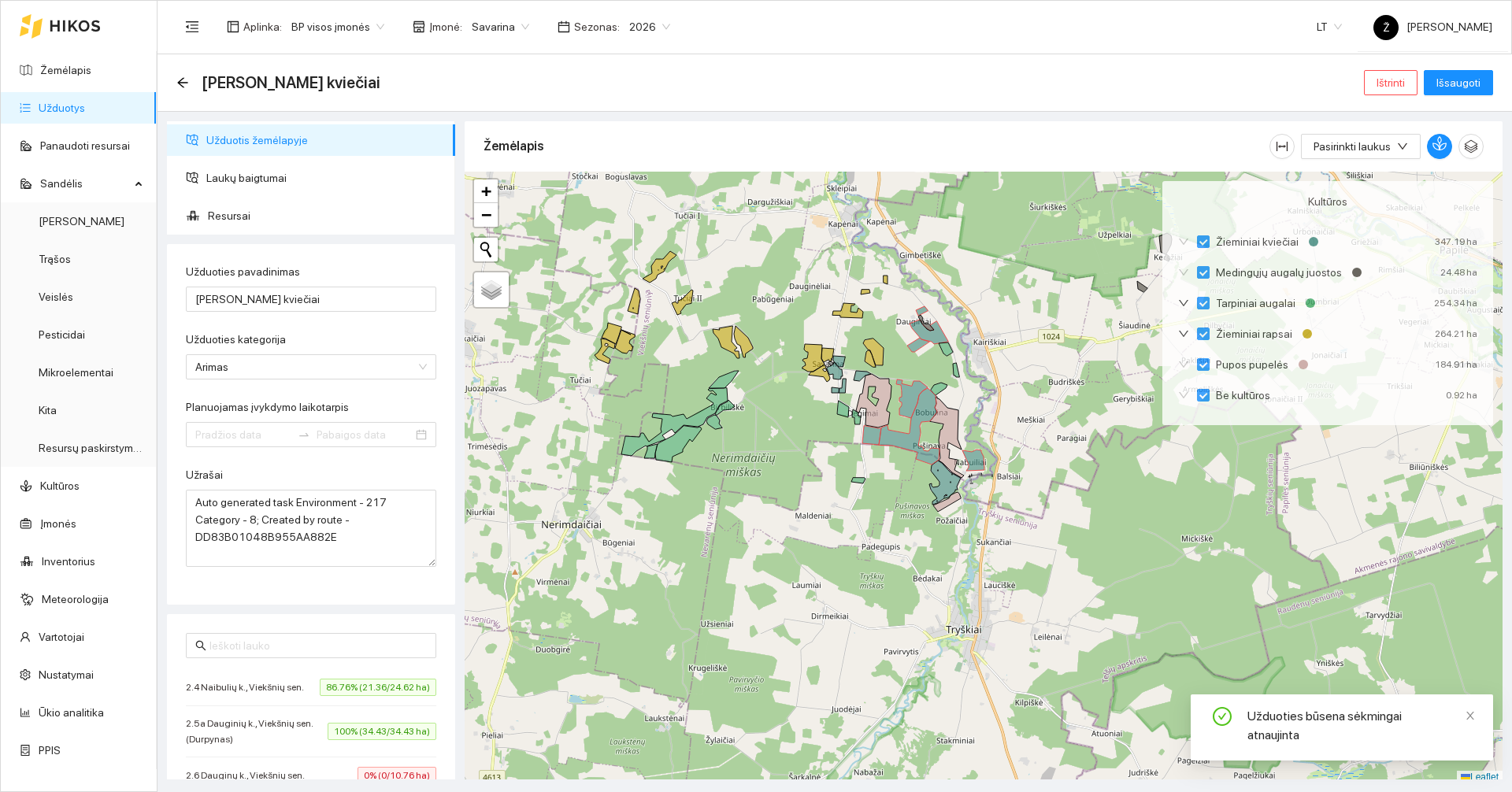
type input "[DATE]"
click at [85, 105] on link "Užduotys" at bounding box center [62, 108] width 47 height 12
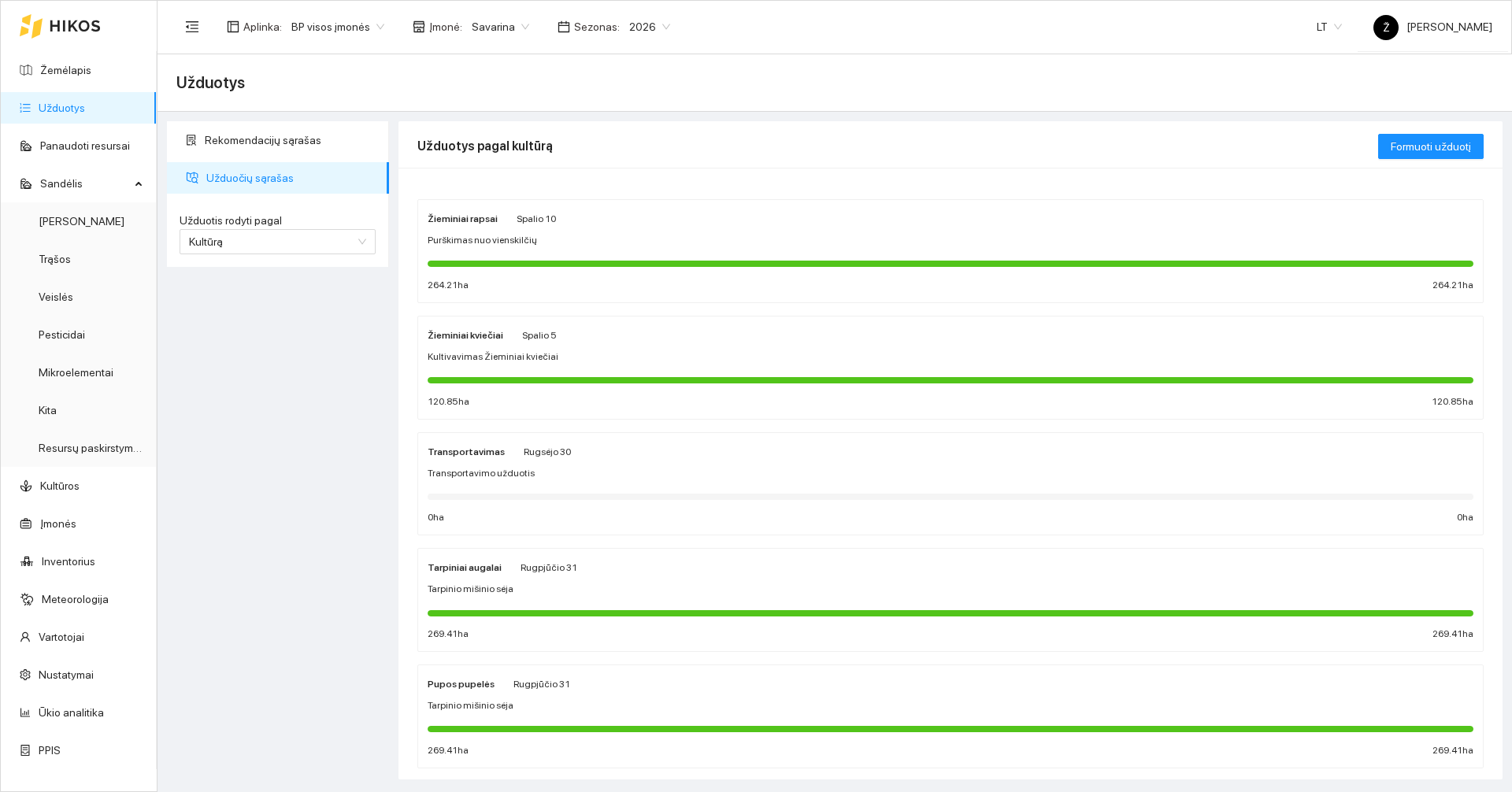
click at [537, 365] on div "Žieminiai kviečiai Spalio 5 Kultivavimas Žieminiai kviečiai 120.85 ha 120.85 ha" at bounding box center [950, 367] width 1045 height 83
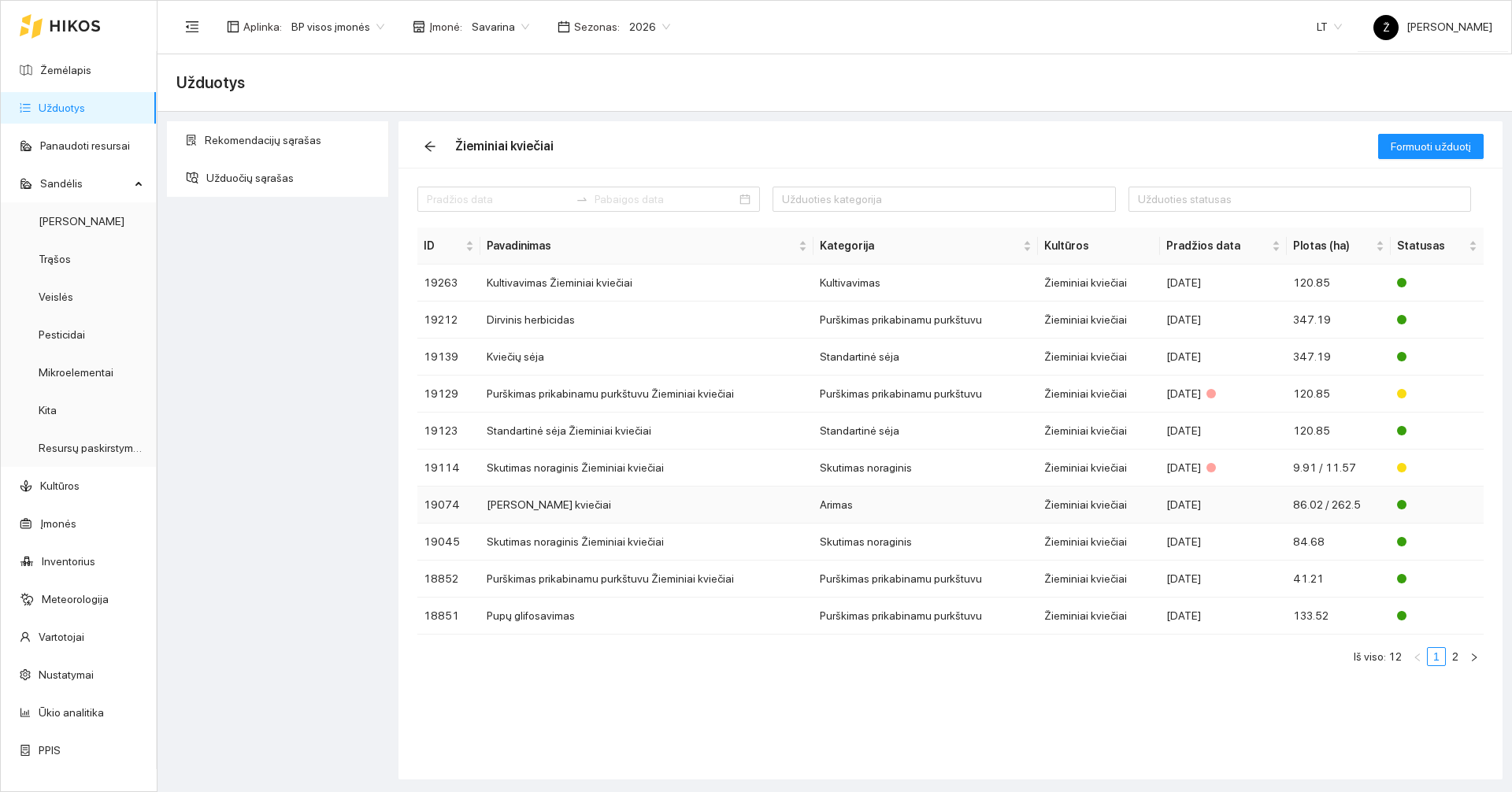
click at [646, 504] on td "[PERSON_NAME] kviečiai" at bounding box center [647, 505] width 334 height 37
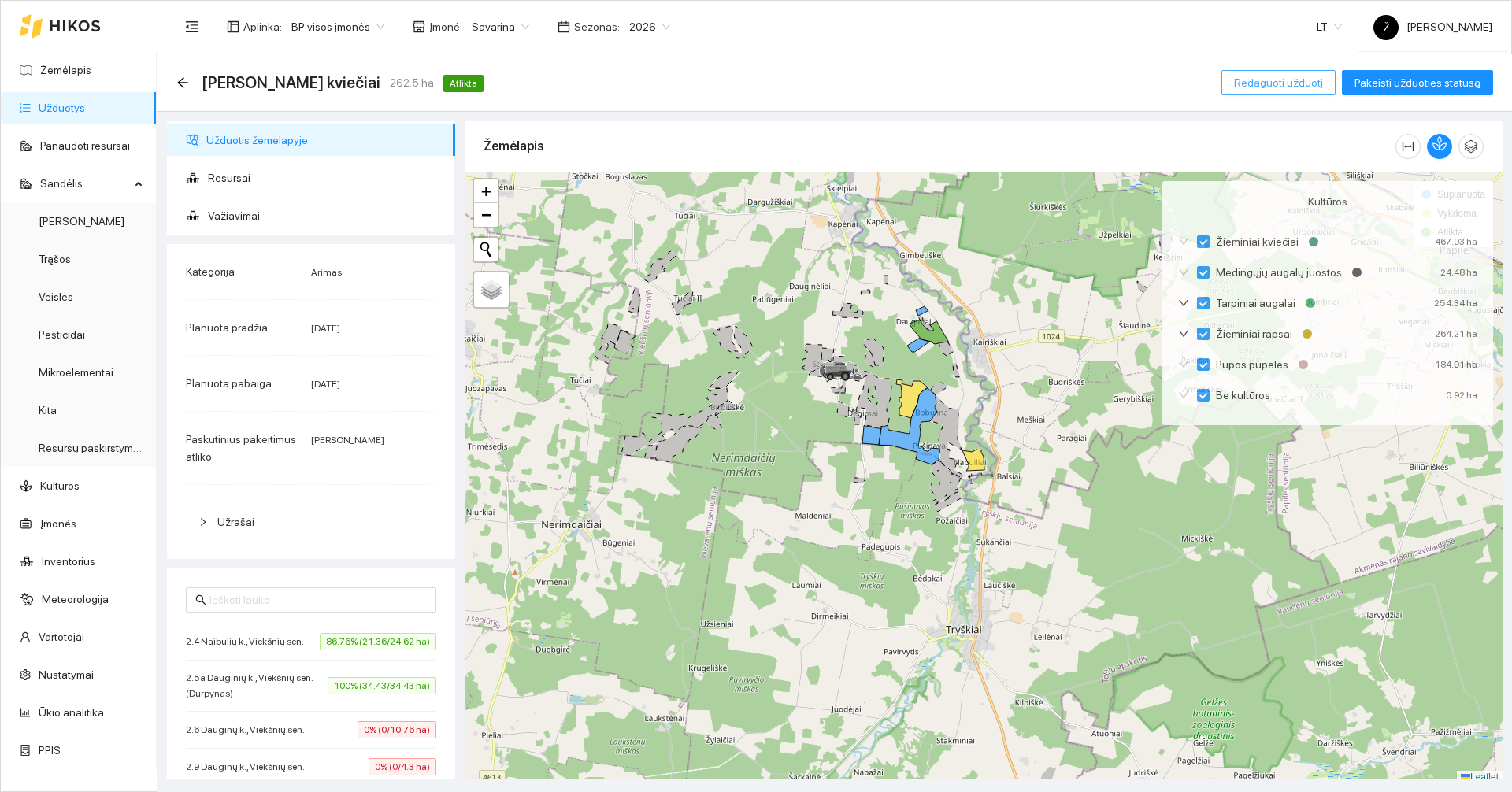
click at [1288, 88] on span "Redaguoti užduotį" at bounding box center [1278, 82] width 89 height 18
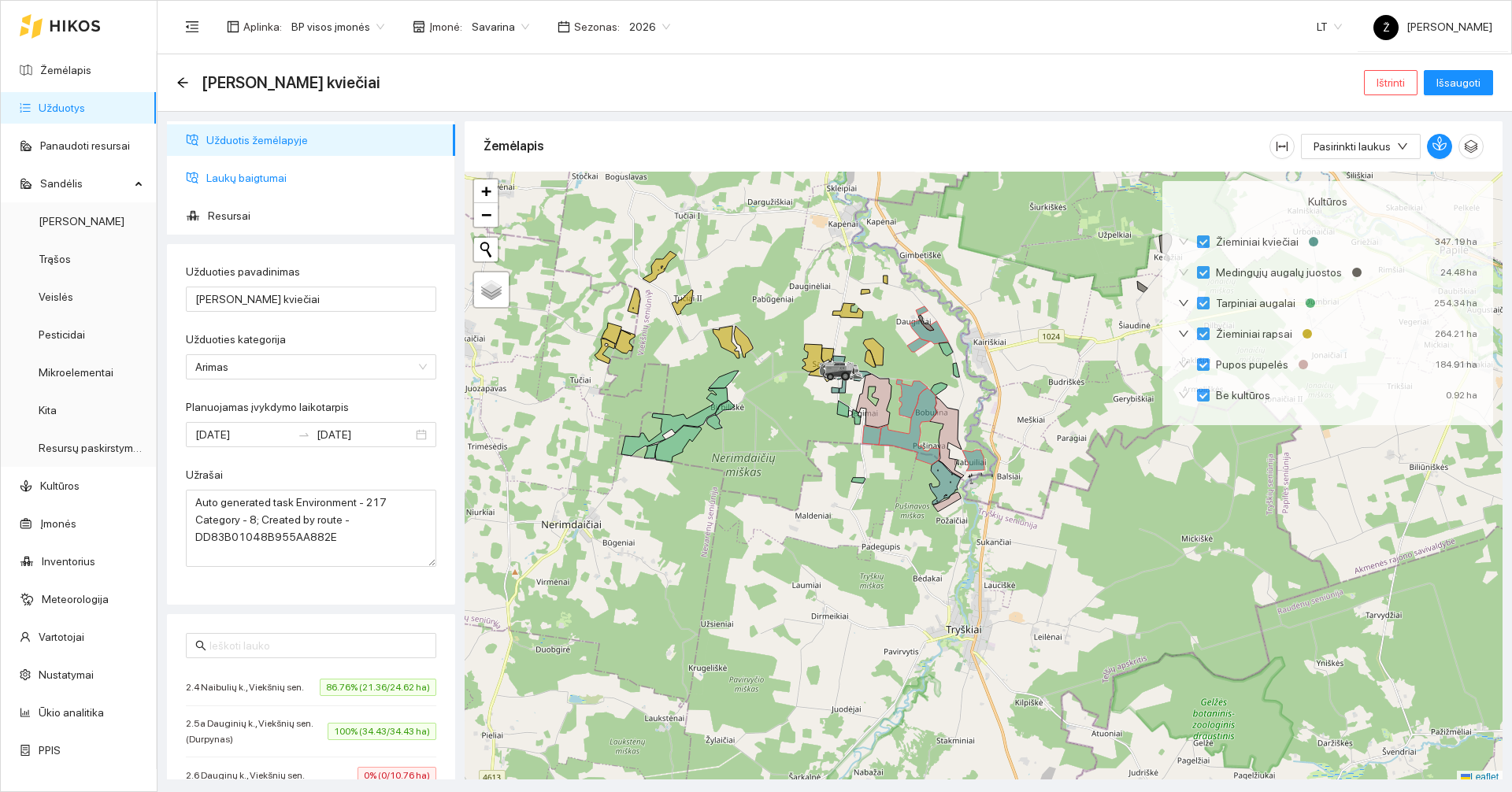
click at [242, 187] on span "Laukų baigtumai" at bounding box center [324, 178] width 237 height 32
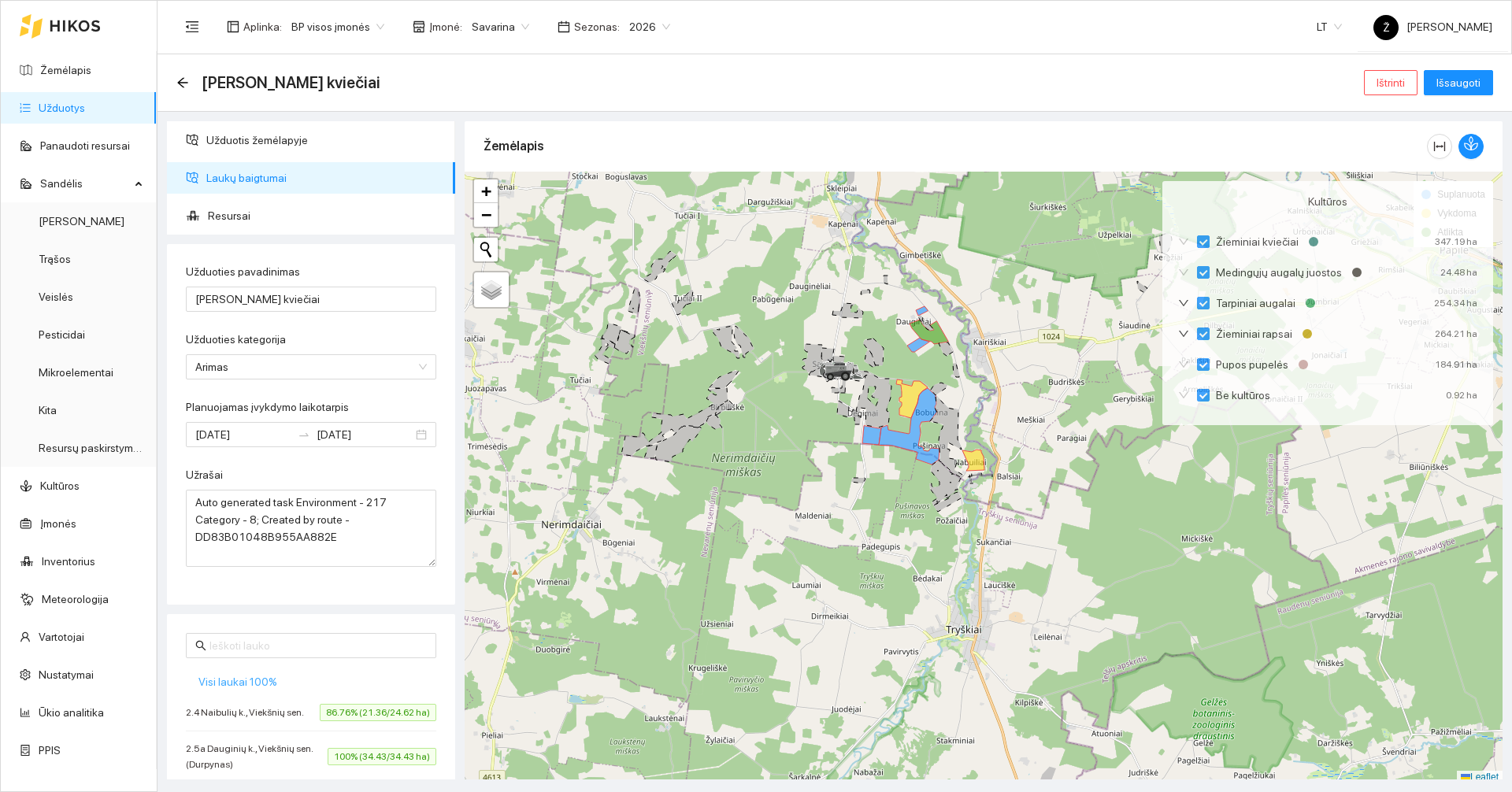
click at [222, 679] on span "Visi laukai 100%" at bounding box center [238, 682] width 79 height 18
click at [1459, 90] on span "Išsaugoti" at bounding box center [1458, 82] width 44 height 18
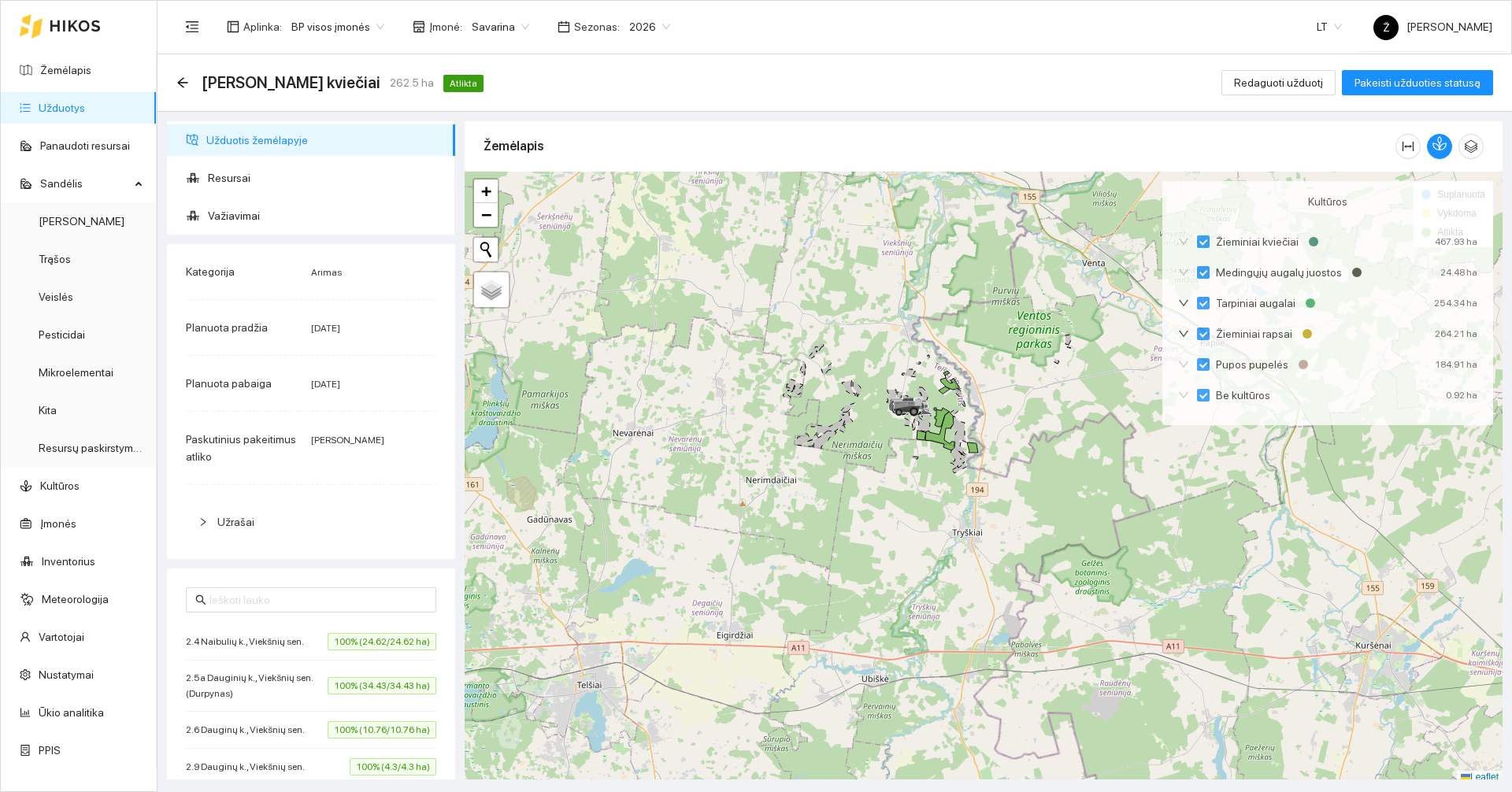
click at [78, 102] on link "Užduotys" at bounding box center [62, 108] width 47 height 12
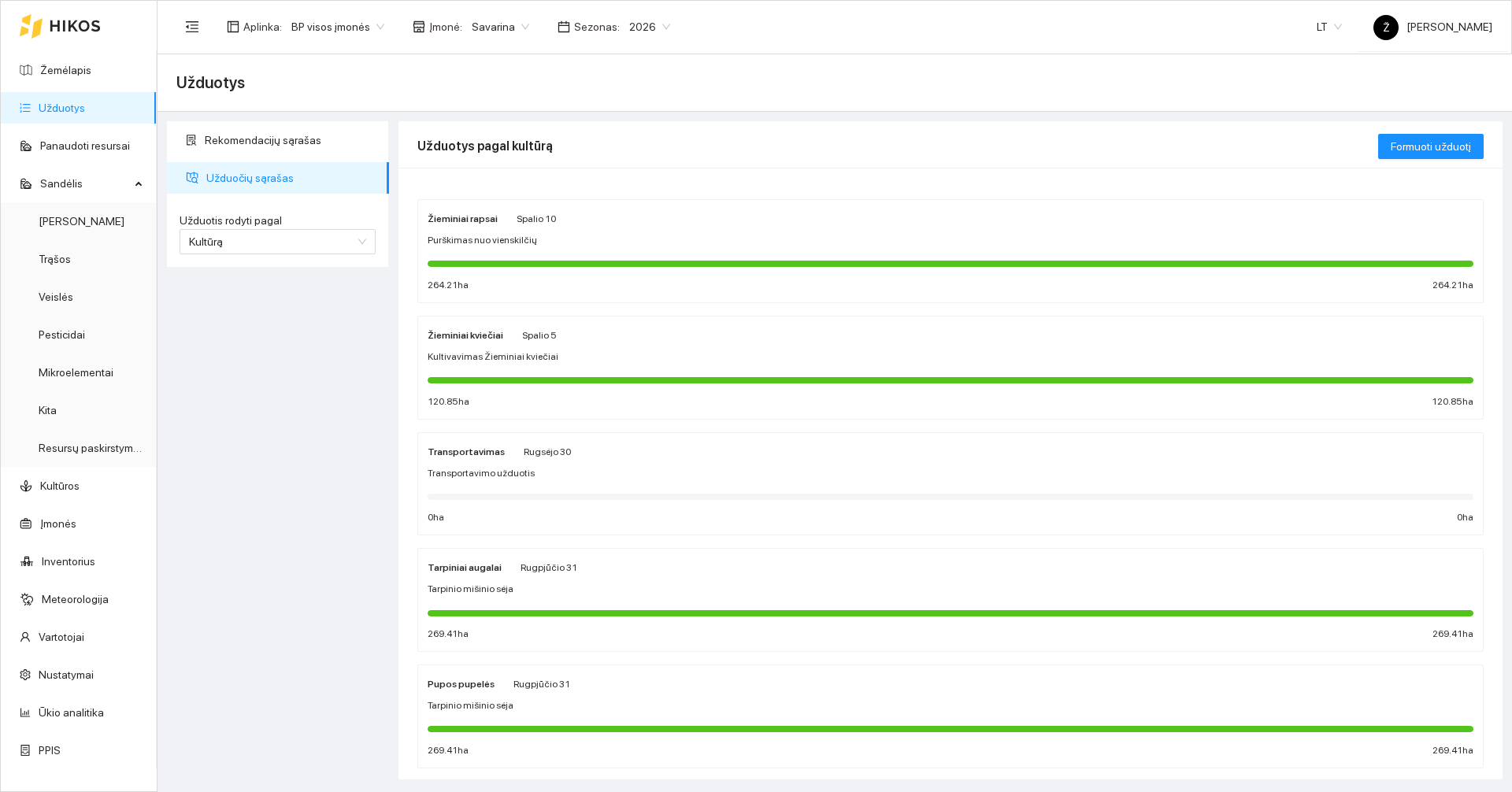
click at [618, 372] on div at bounding box center [950, 380] width 1045 height 18
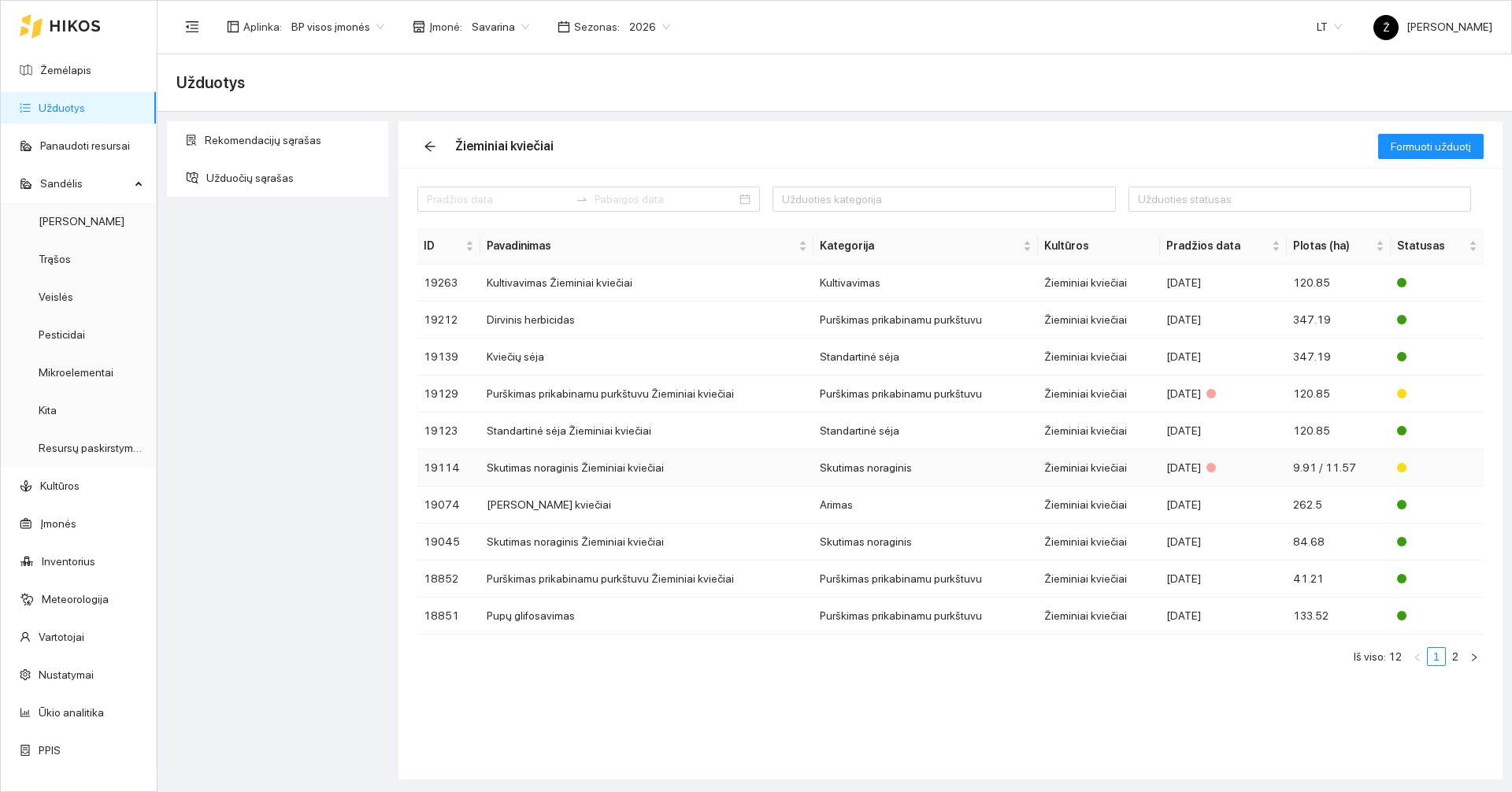
click at [588, 466] on td "Skutimas noraginis Žieminiai kviečiai" at bounding box center [647, 468] width 334 height 37
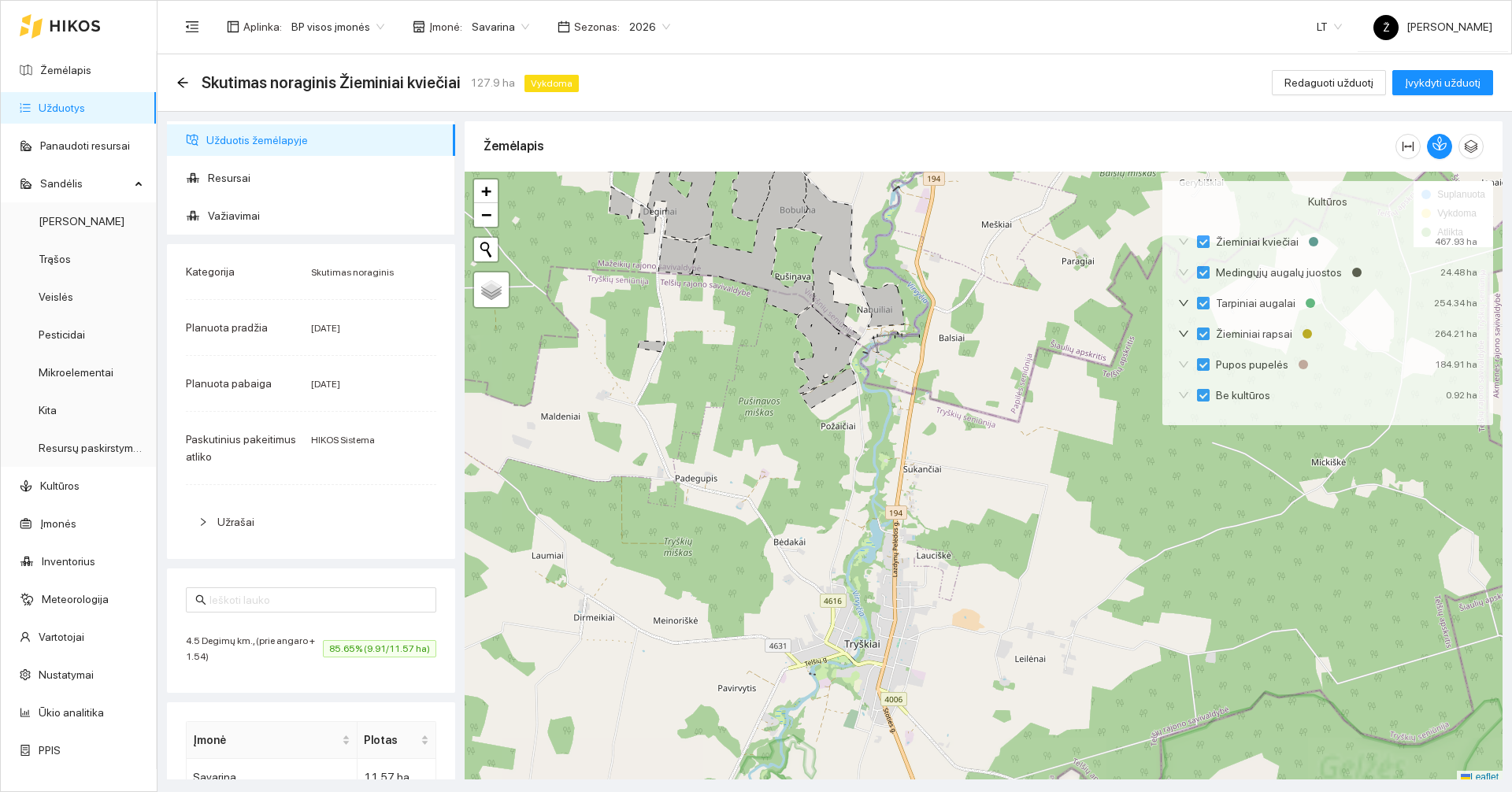
scroll to position [5, 0]
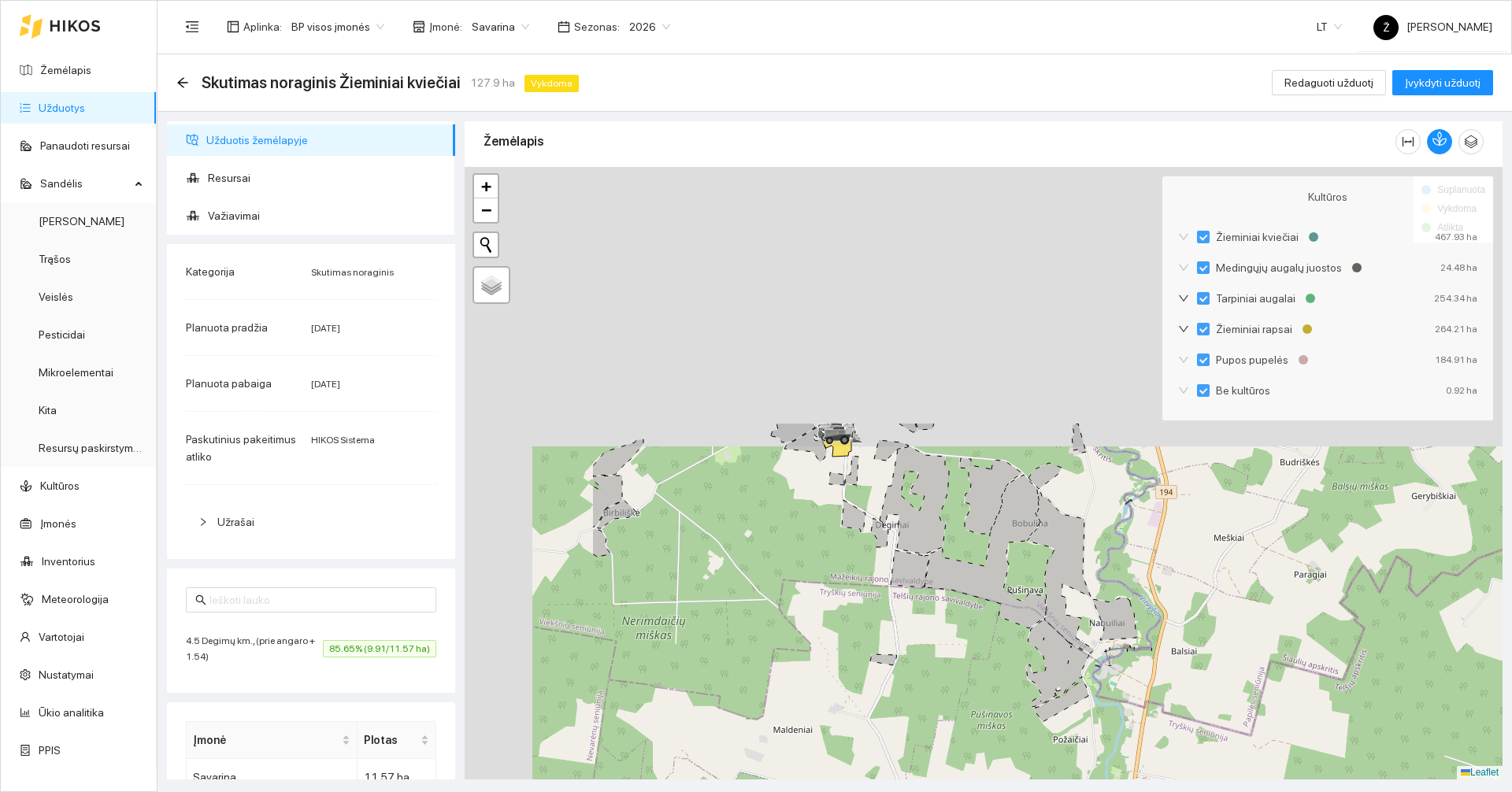
drag, startPoint x: 835, startPoint y: 308, endPoint x: 1067, endPoint y: 626, distance: 393.6
click at [1067, 626] on icon at bounding box center [1060, 572] width 67 height 162
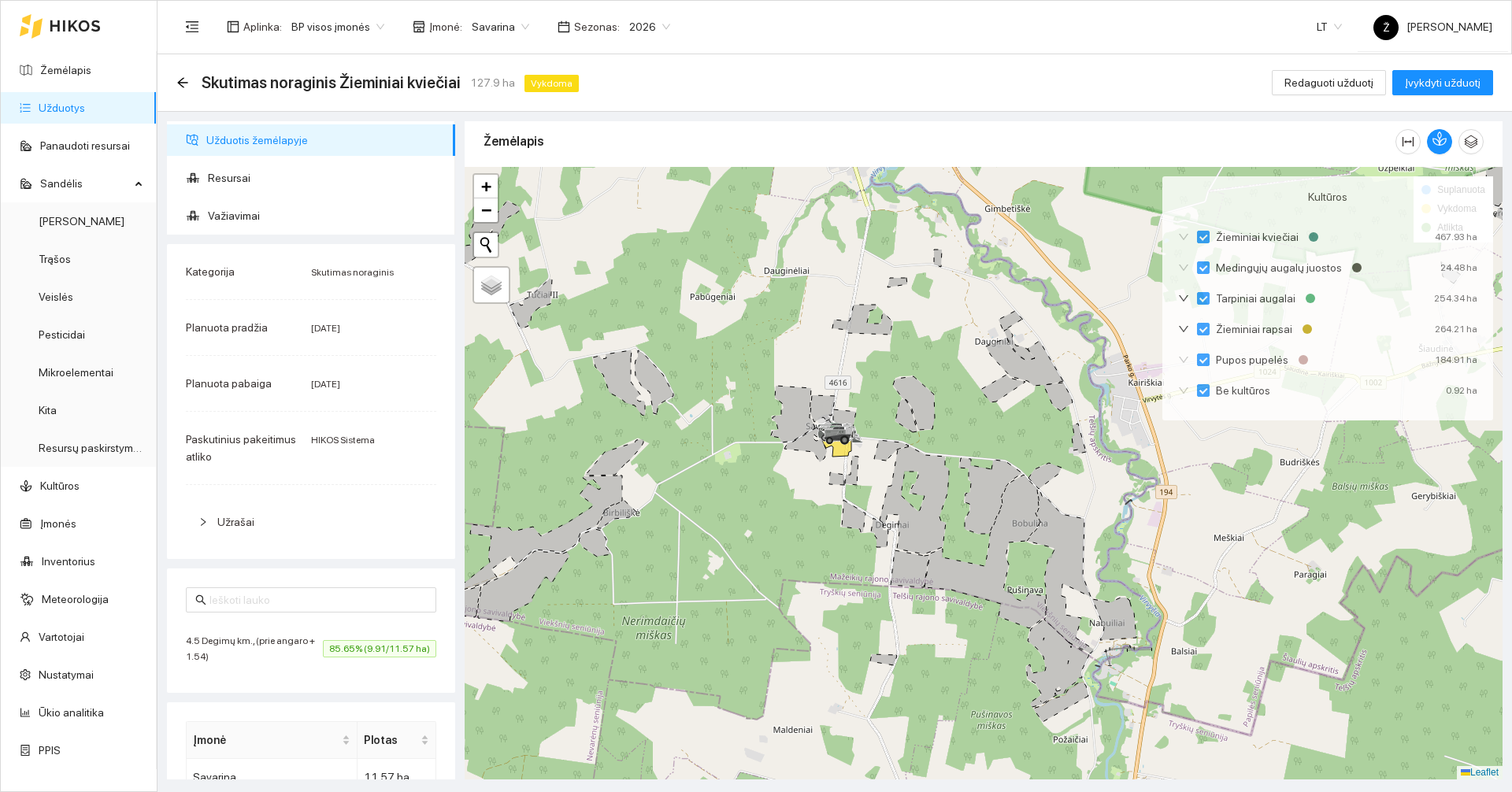
click at [175, 82] on div "Skutimas noraginis Žieminiai kviečiai 127.9 ha Vykdoma Redaguoti užduotį Įvykdy…" at bounding box center [834, 82] width 1355 height 57
click at [179, 82] on icon "arrow-left" at bounding box center [181, 82] width 10 height 10
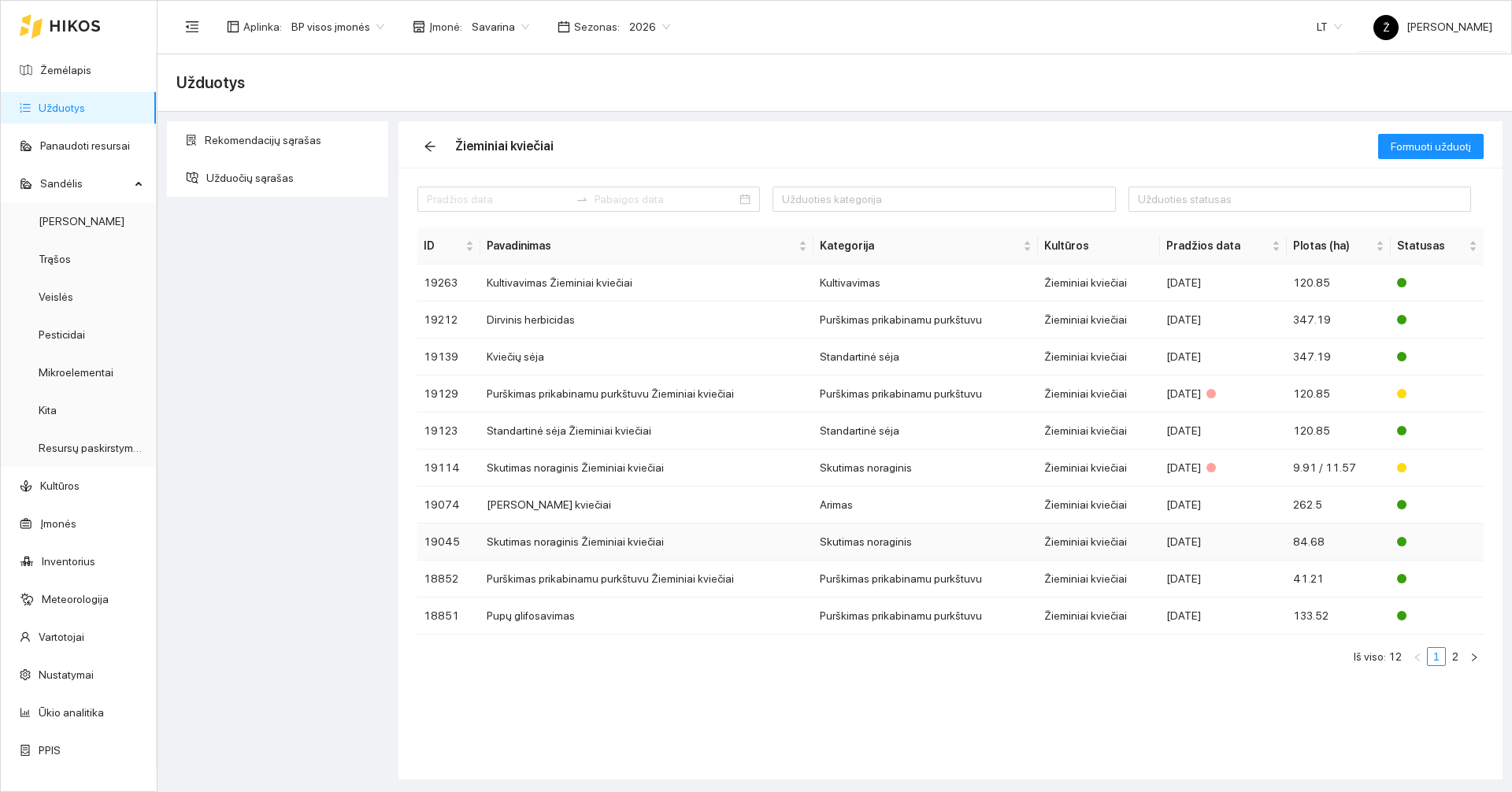
click at [588, 548] on td "Skutimas noraginis Žieminiai kviečiai" at bounding box center [647, 542] width 334 height 37
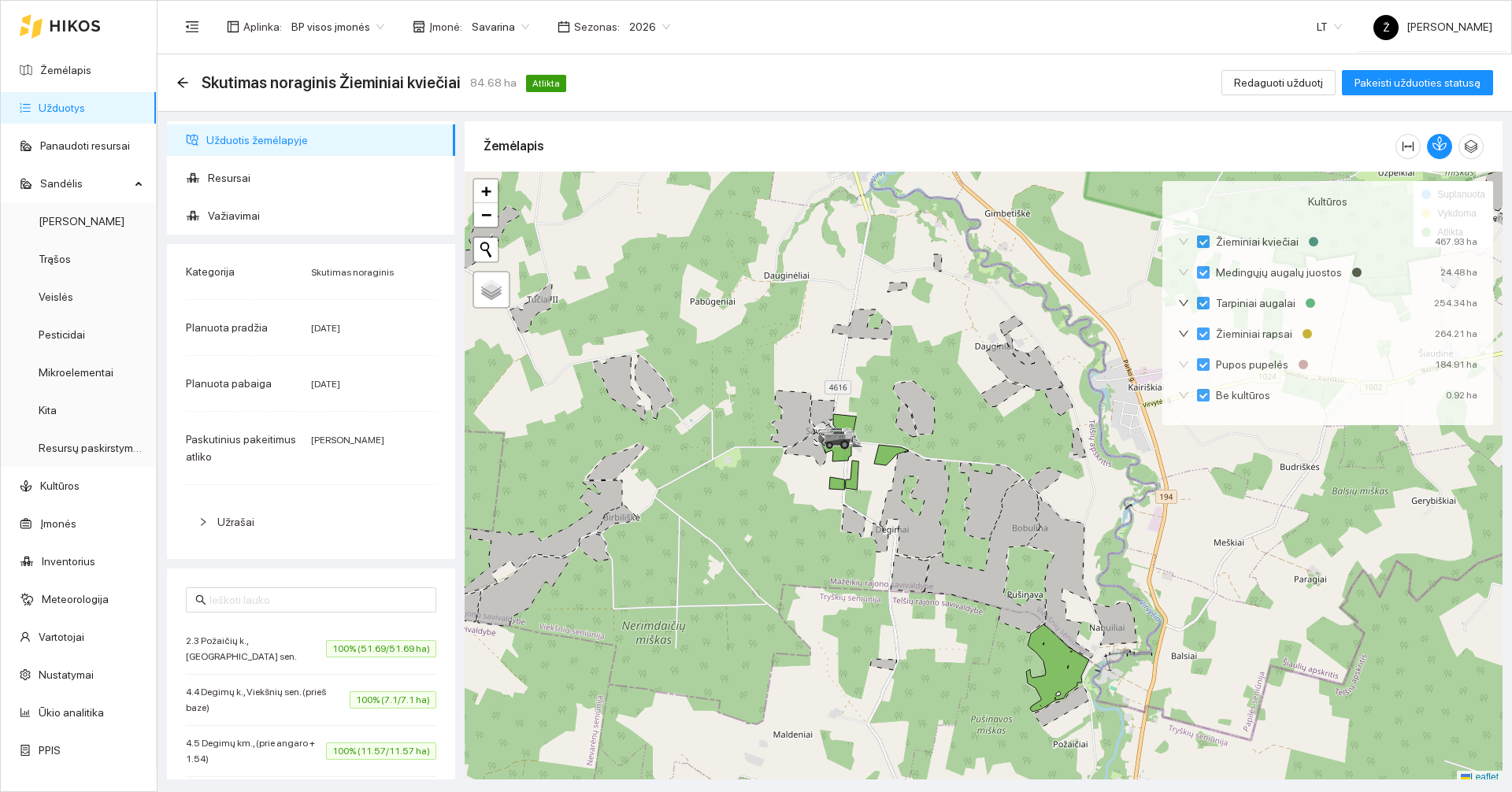
scroll to position [5, 0]
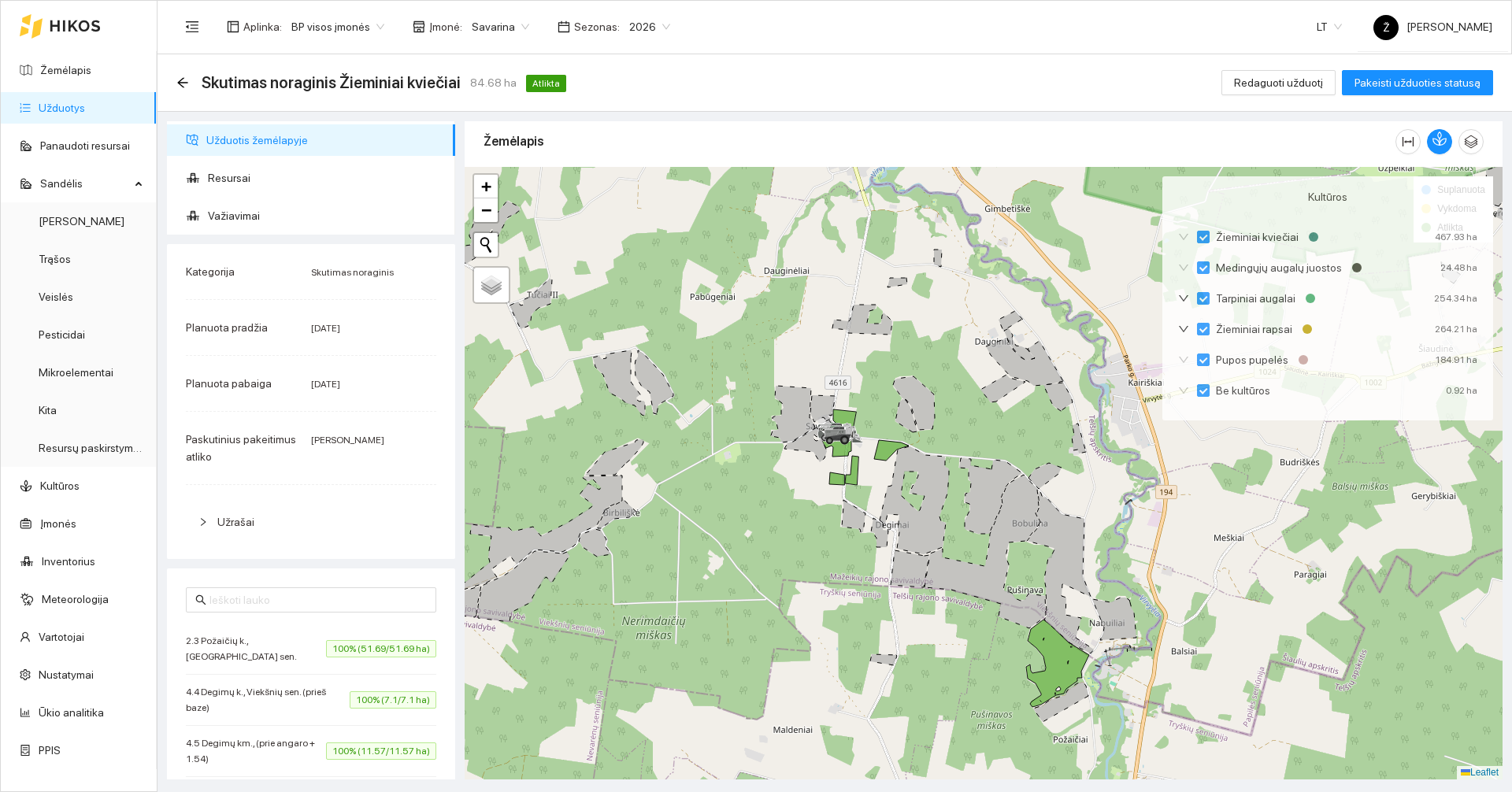
drag, startPoint x: 946, startPoint y: 522, endPoint x: 823, endPoint y: 453, distance: 141.0
click at [823, 453] on div at bounding box center [984, 473] width 1038 height 612
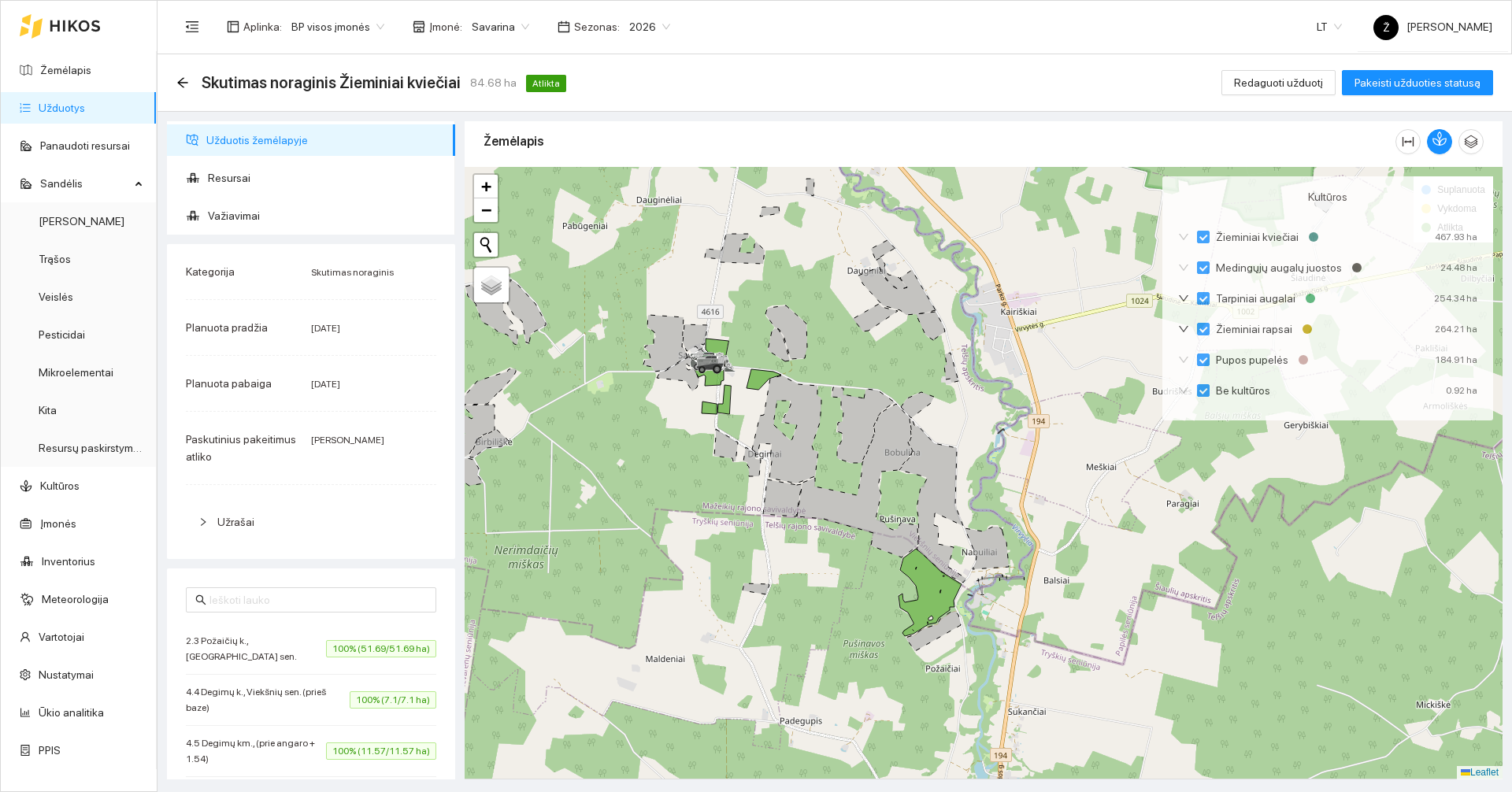
click at [173, 88] on div "Skutimas noraginis Žieminiai kviečiai 84.68 ha Atlikta Redaguoti užduotį Pakeis…" at bounding box center [834, 82] width 1355 height 57
click at [184, 85] on icon "arrow-left" at bounding box center [182, 82] width 12 height 12
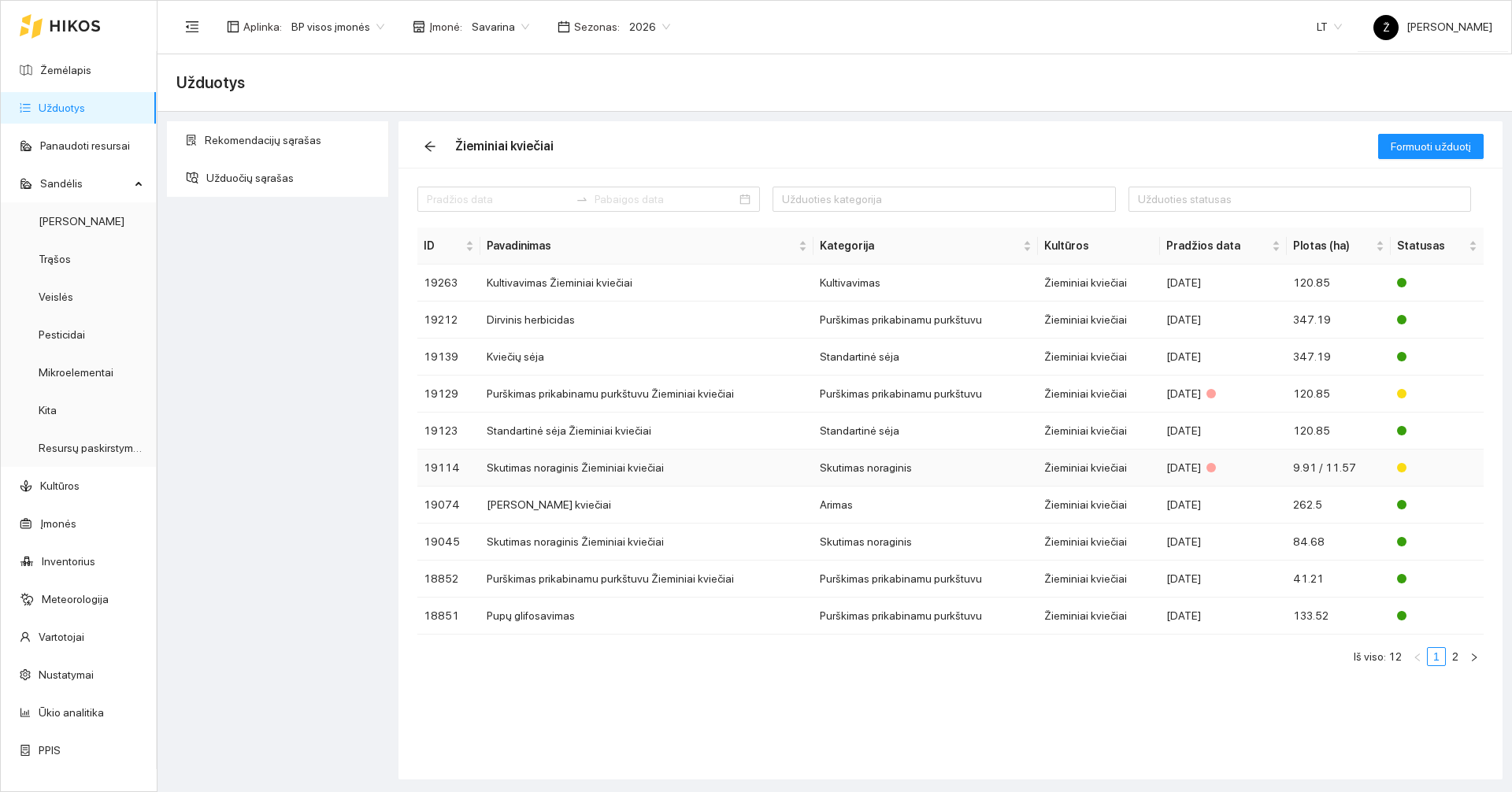
click at [748, 475] on td "Skutimas noraginis Žieminiai kviečiai" at bounding box center [647, 468] width 334 height 37
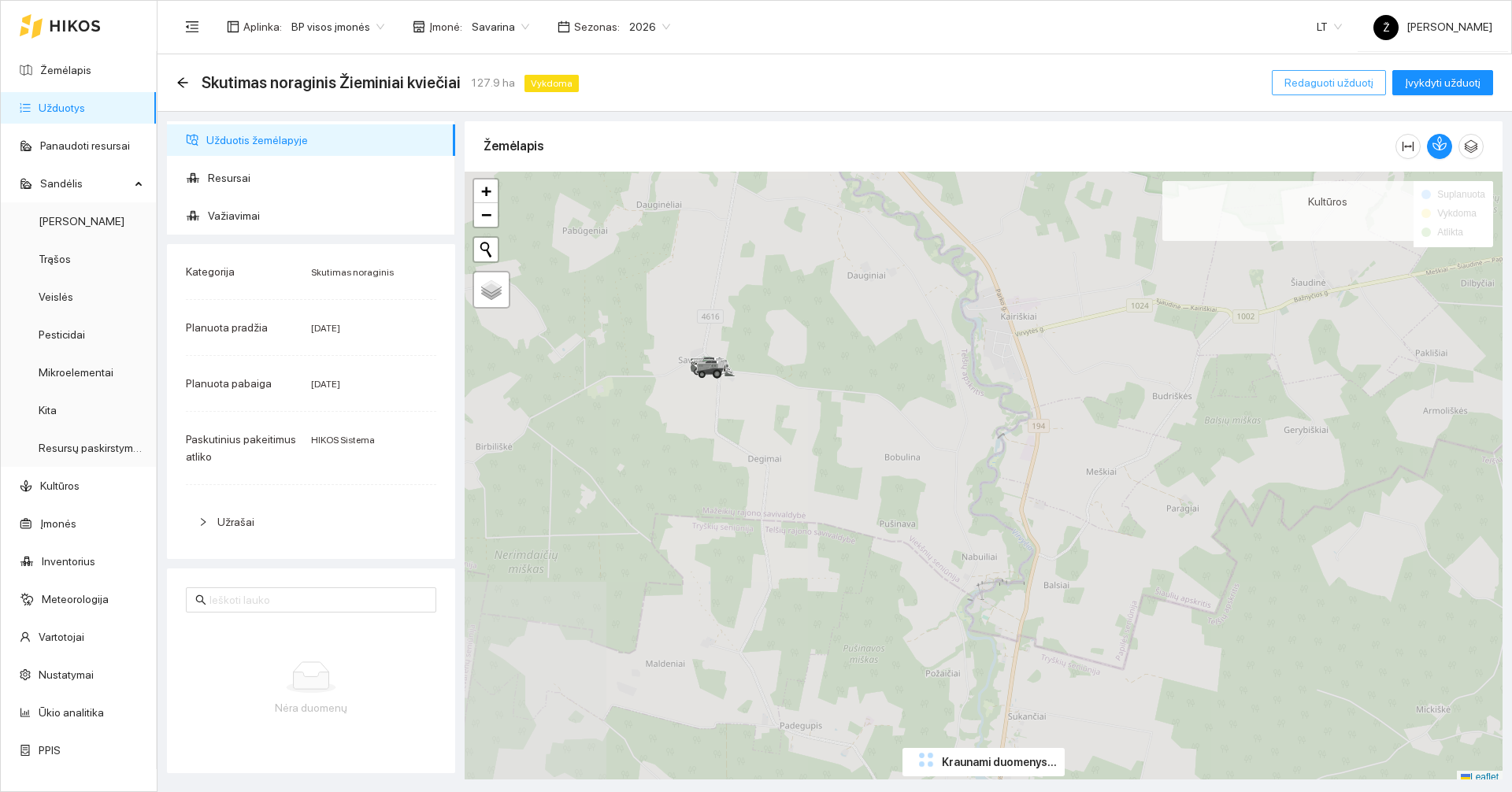
click at [1351, 106] on div "Skutimas noraginis Žieminiai kviečiai 127.9 ha Vykdoma Redaguoti užduotį Įvykdy…" at bounding box center [834, 82] width 1355 height 57
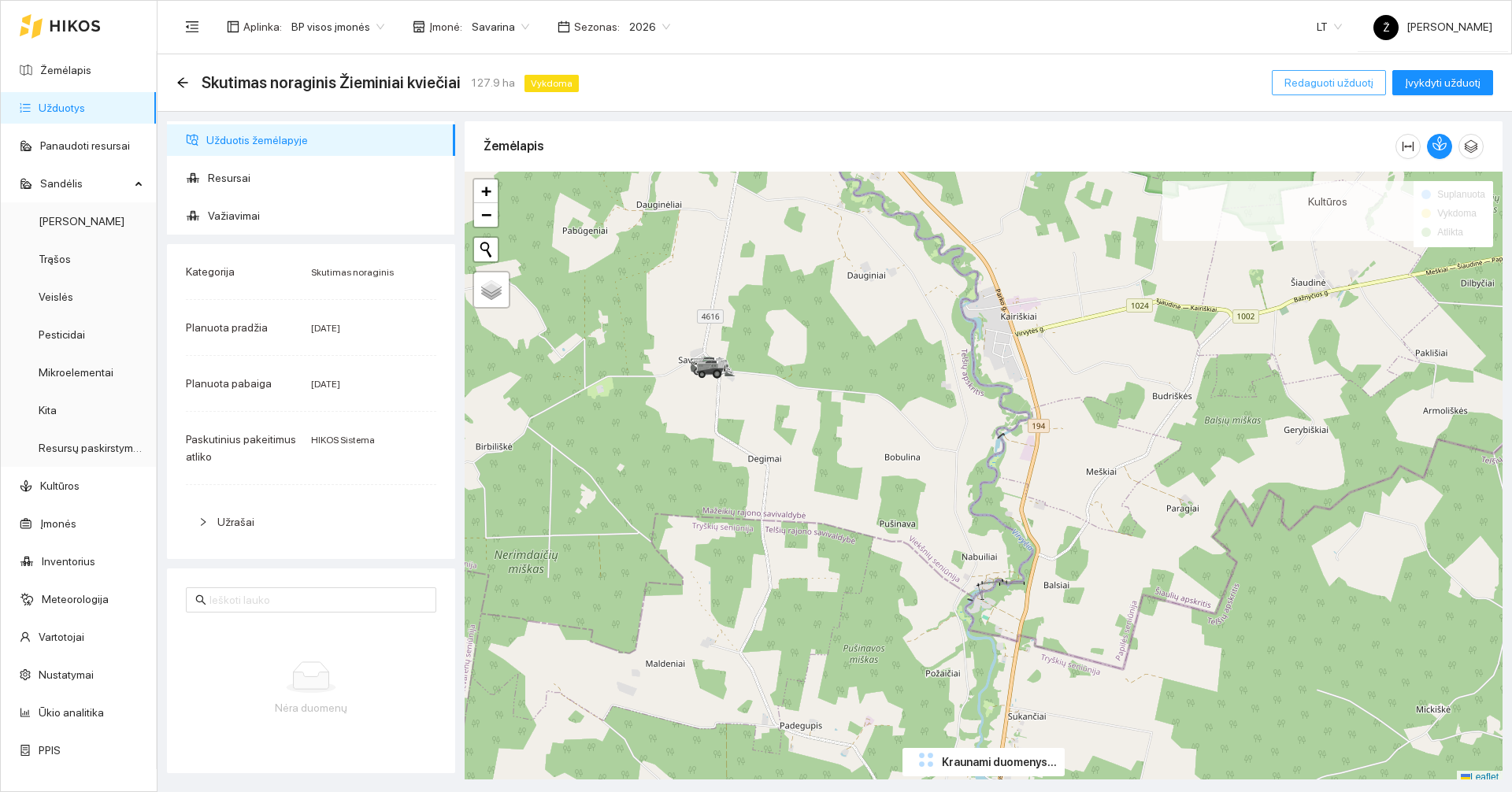
click at [1345, 89] on span "Redaguoti užduotį" at bounding box center [1329, 82] width 89 height 18
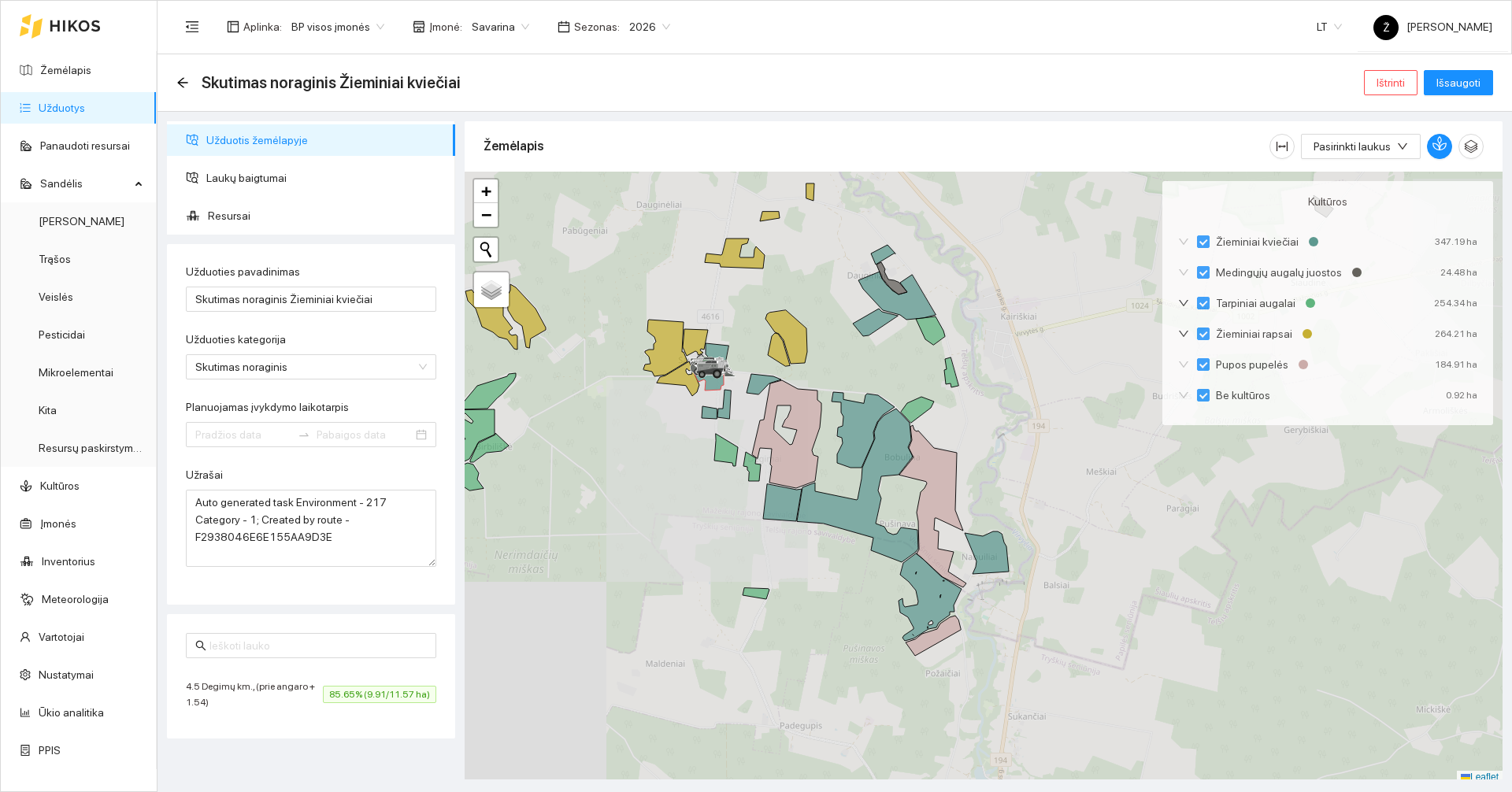
type input "[DATE]"
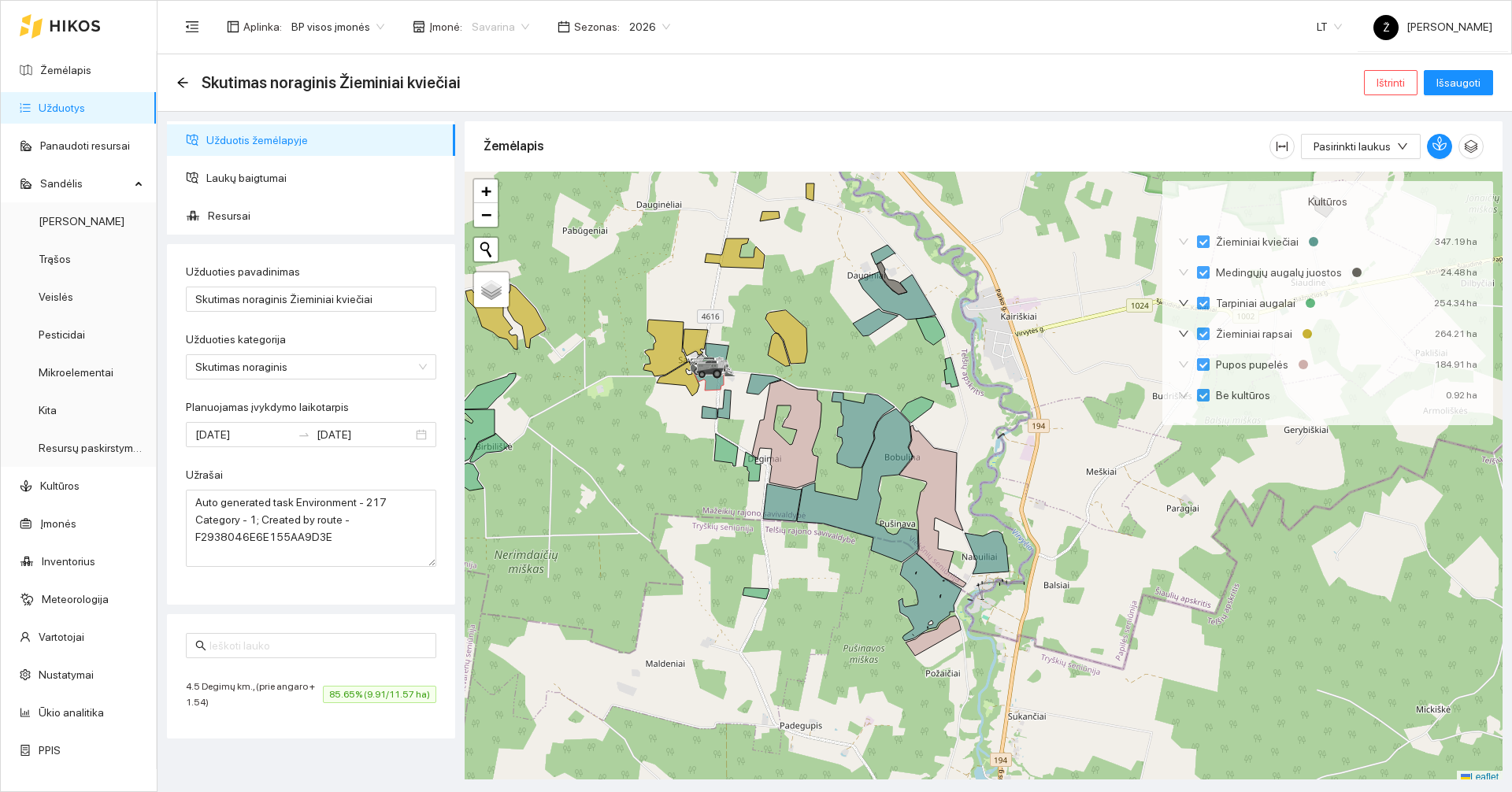
click at [513, 33] on span "Savarina" at bounding box center [499, 26] width 57 height 23
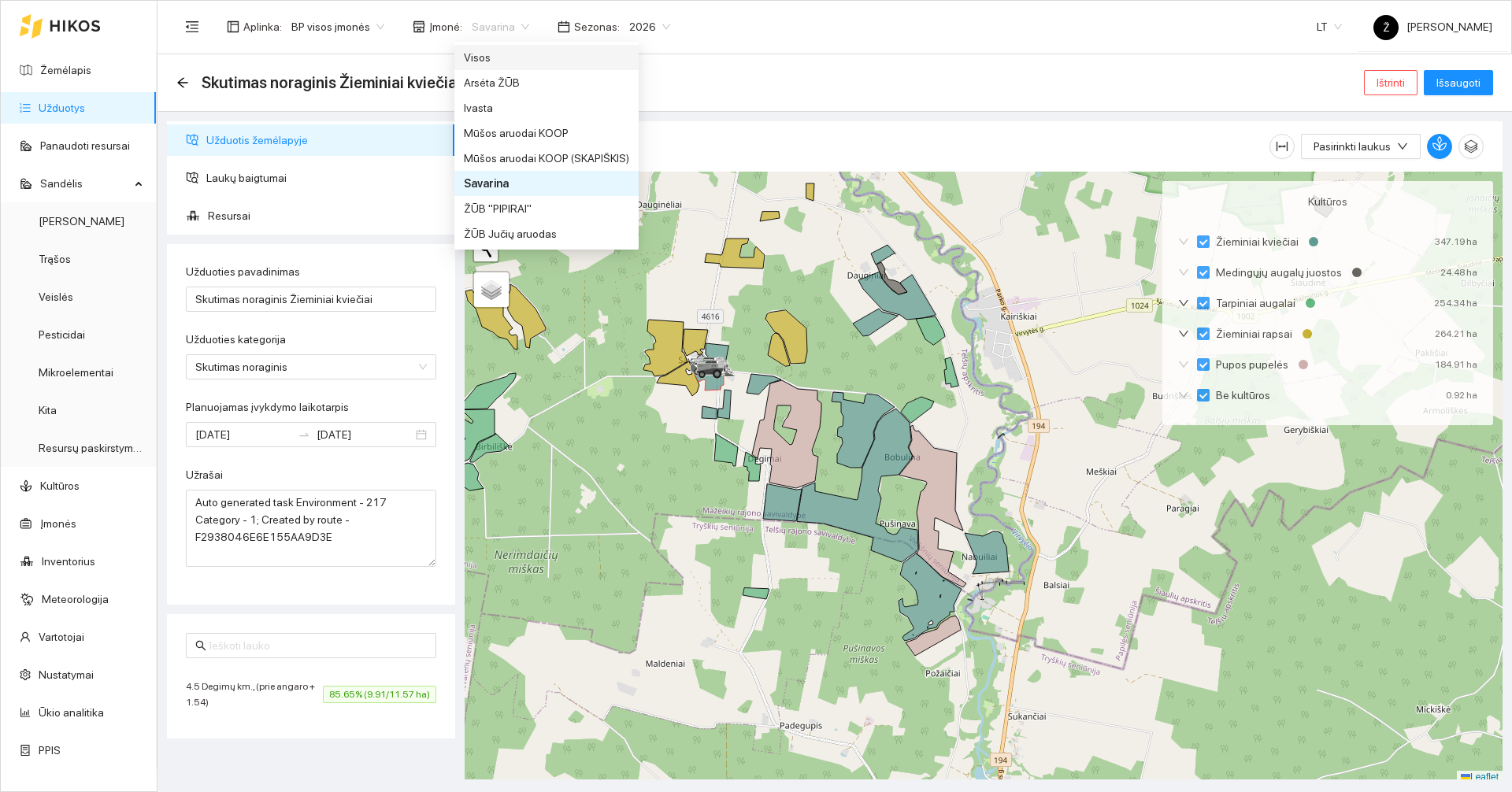
click at [475, 54] on div "Visos" at bounding box center [546, 57] width 166 height 18
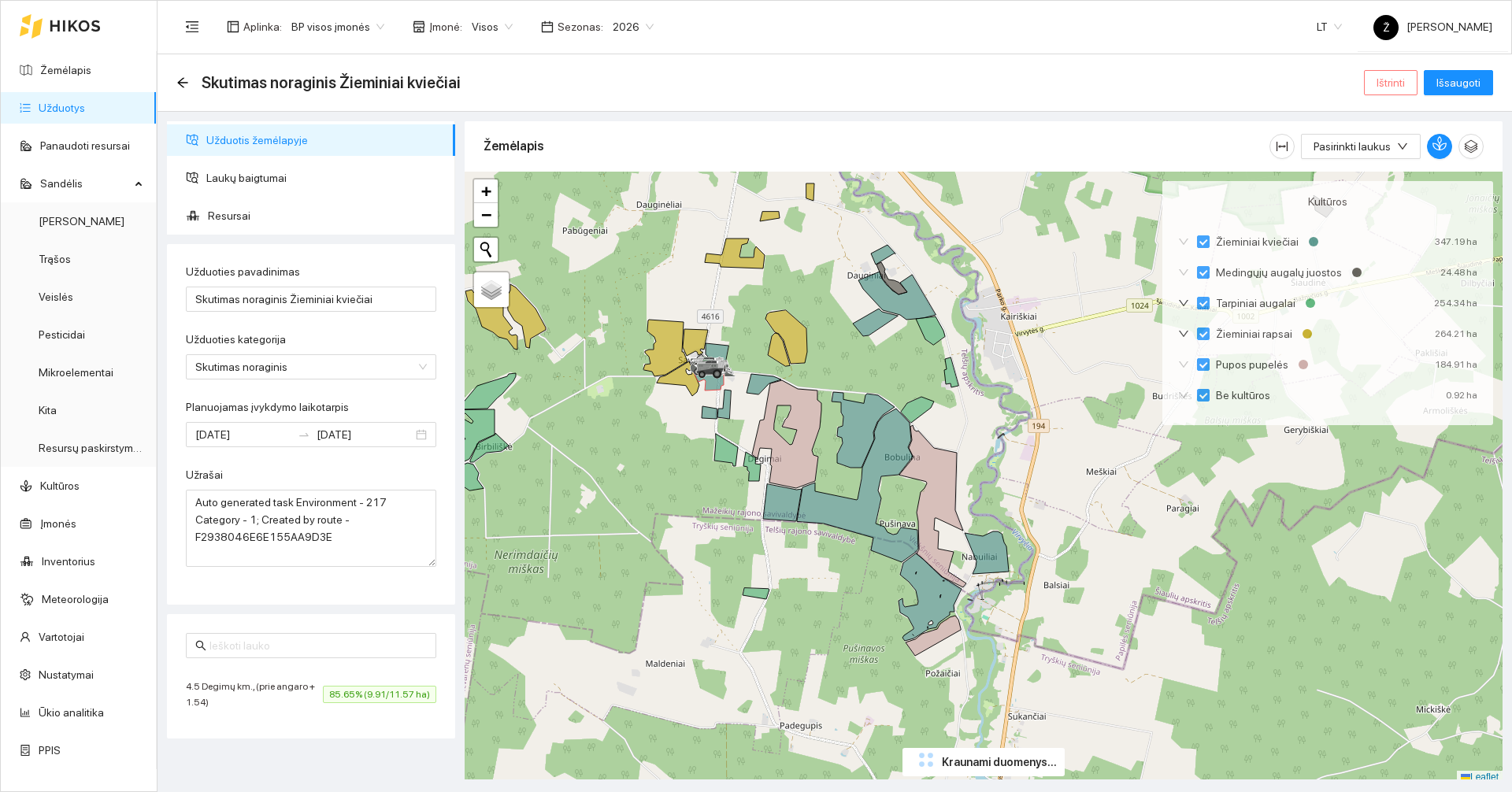
click at [1383, 78] on span "Ištrinti" at bounding box center [1390, 82] width 28 height 18
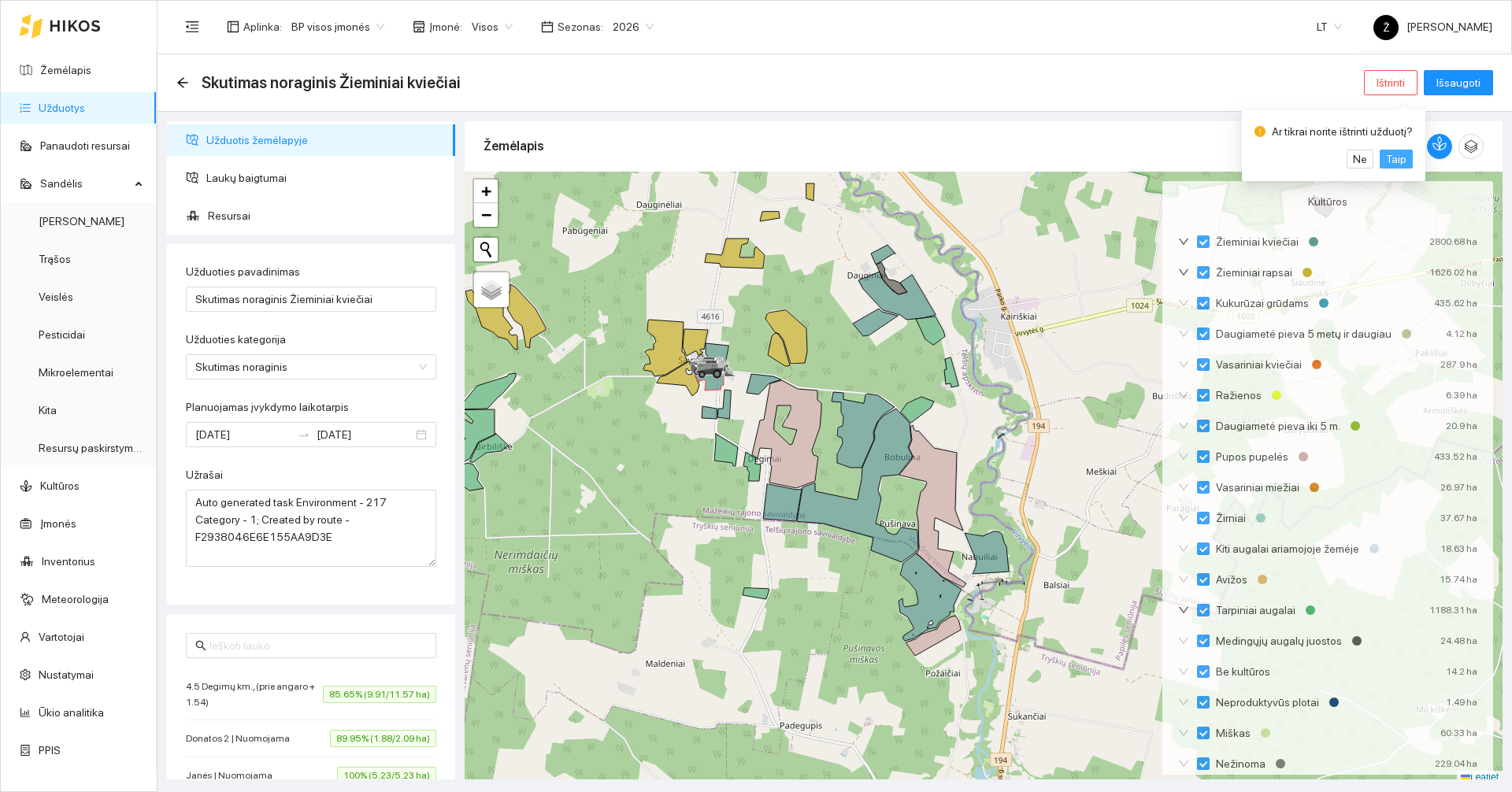
click at [1396, 163] on span "Taip" at bounding box center [1396, 159] width 21 height 18
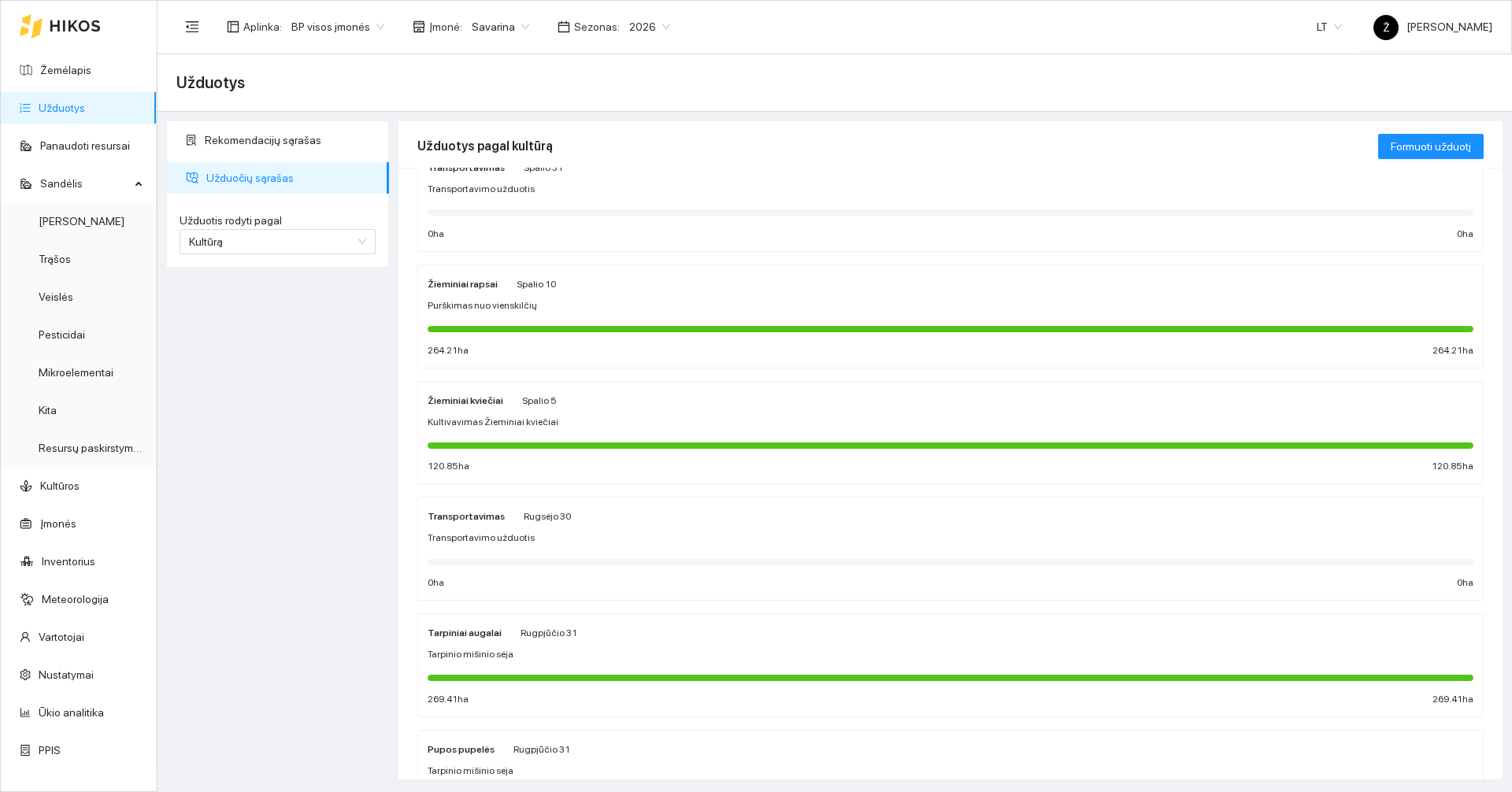
scroll to position [79, 0]
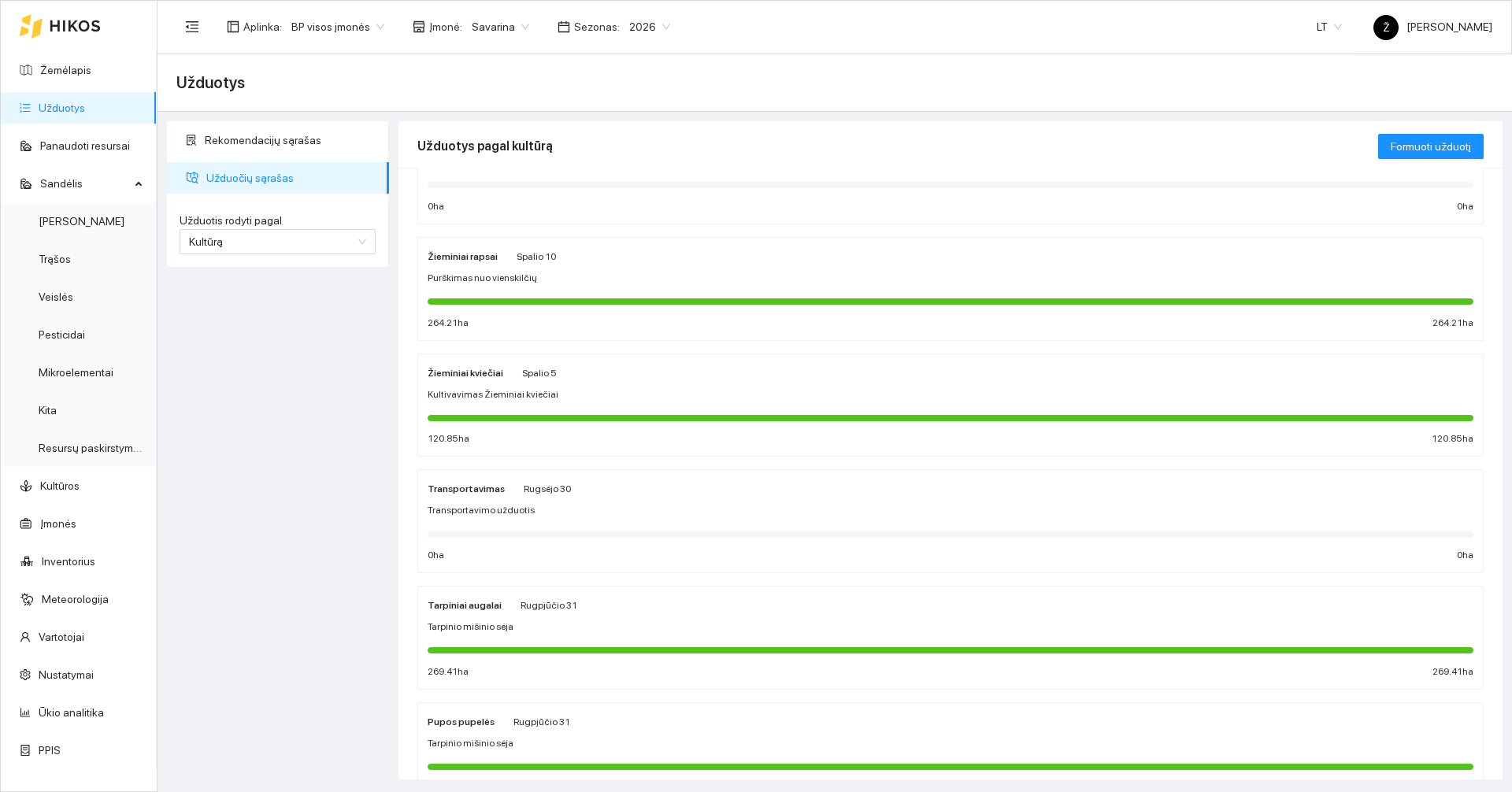
click at [592, 394] on div "Kultivavimas Žieminiai kviečiai" at bounding box center [950, 395] width 1045 height 15
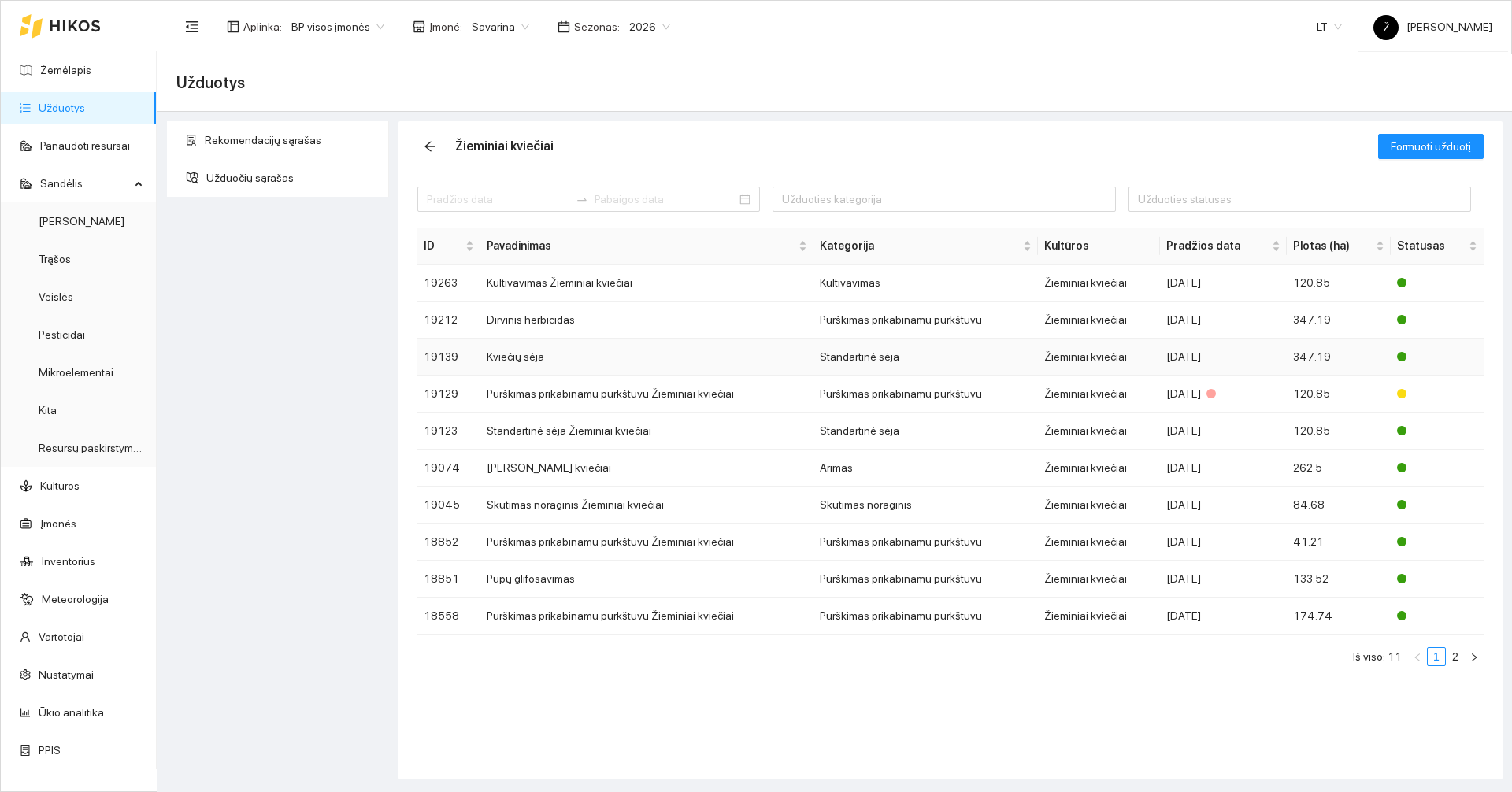
click at [593, 356] on td "Kviečių sėja" at bounding box center [647, 357] width 334 height 37
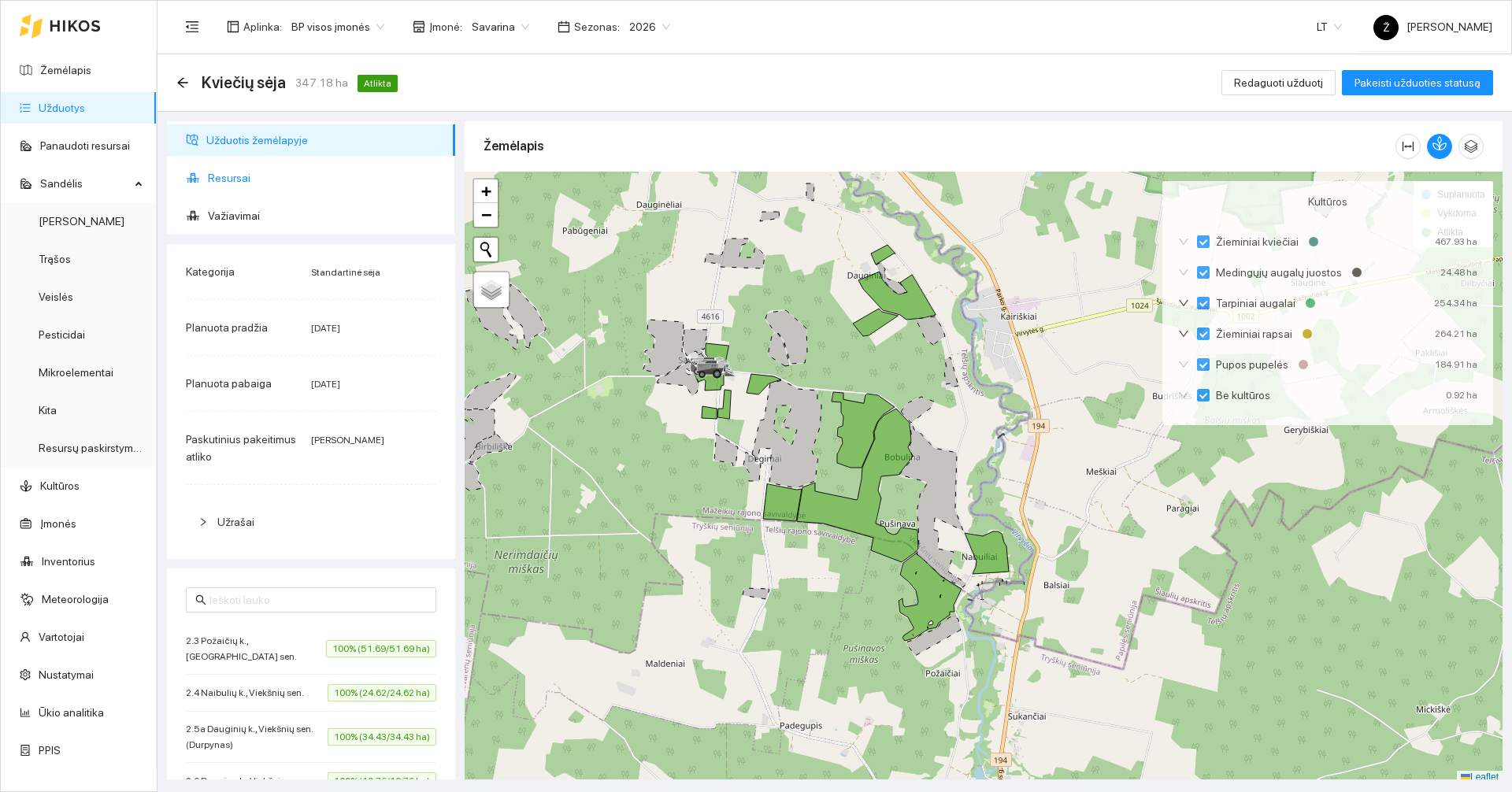
click at [253, 173] on span "Resursai" at bounding box center [324, 178] width 235 height 32
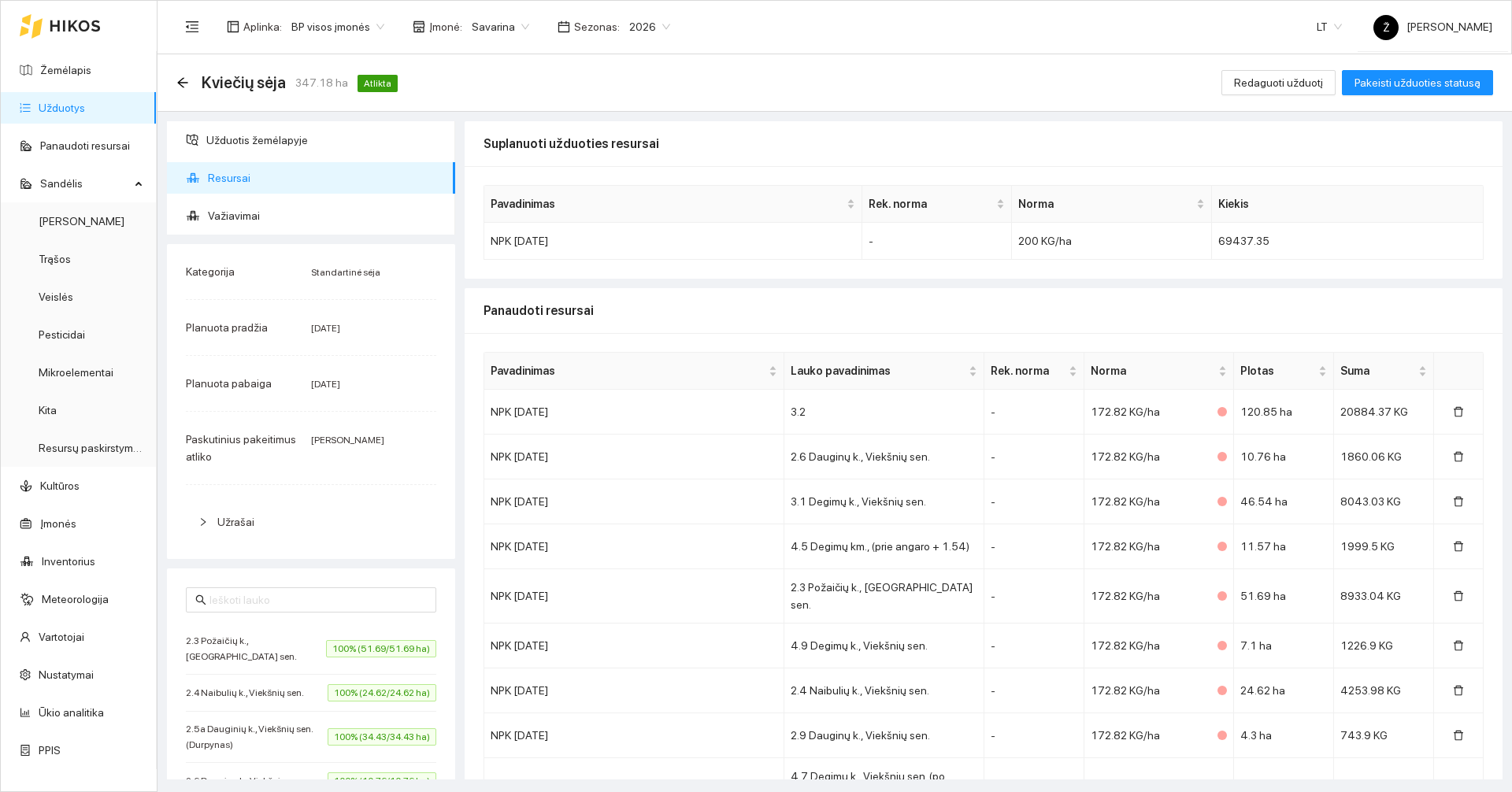
click at [190, 82] on div "Kviečių sėja 347.18 ha Atlikta" at bounding box center [290, 82] width 227 height 25
click at [185, 81] on icon "arrow-left" at bounding box center [182, 82] width 12 height 12
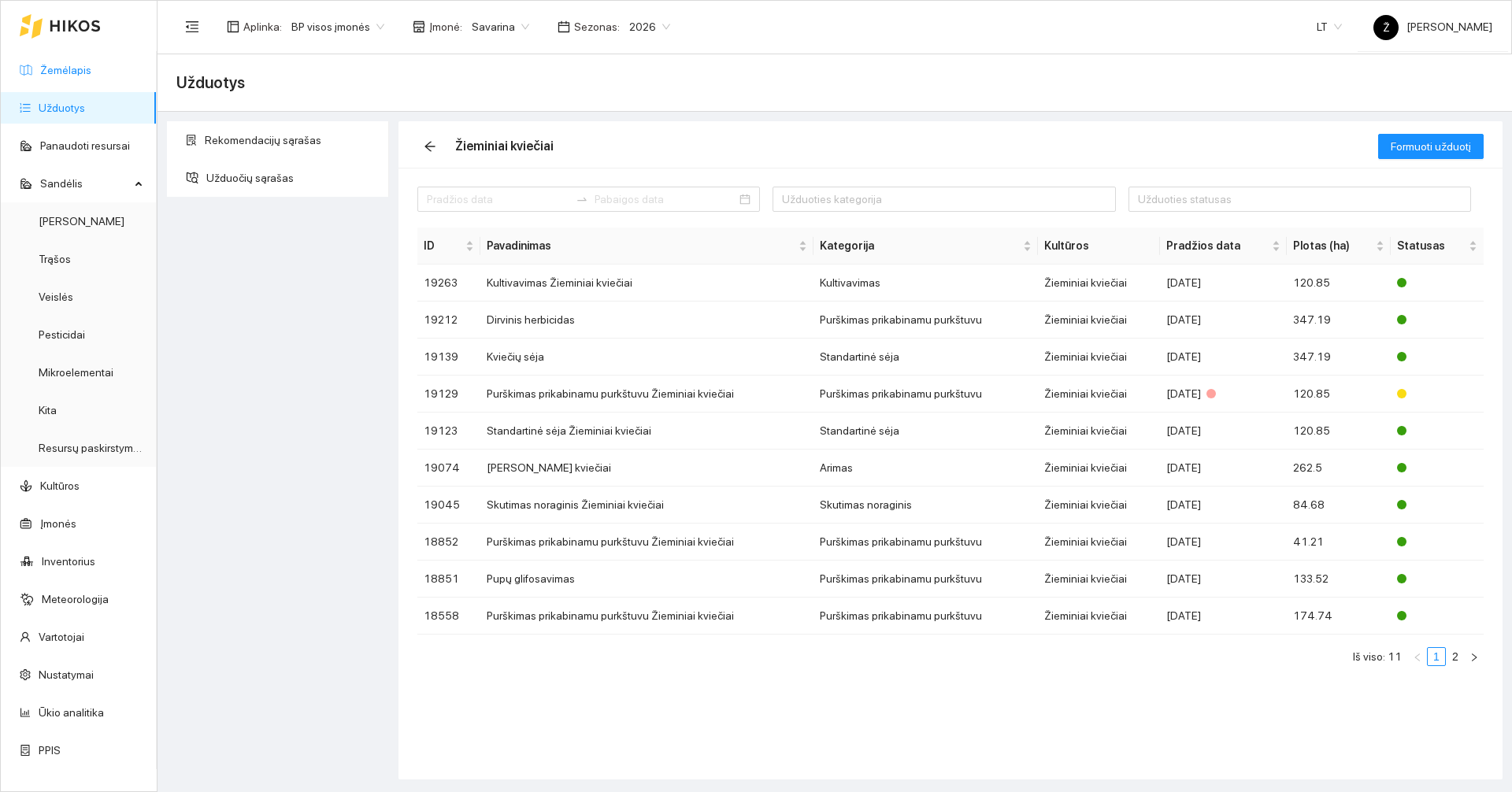
click at [57, 64] on link "Žemėlapis" at bounding box center [65, 69] width 51 height 12
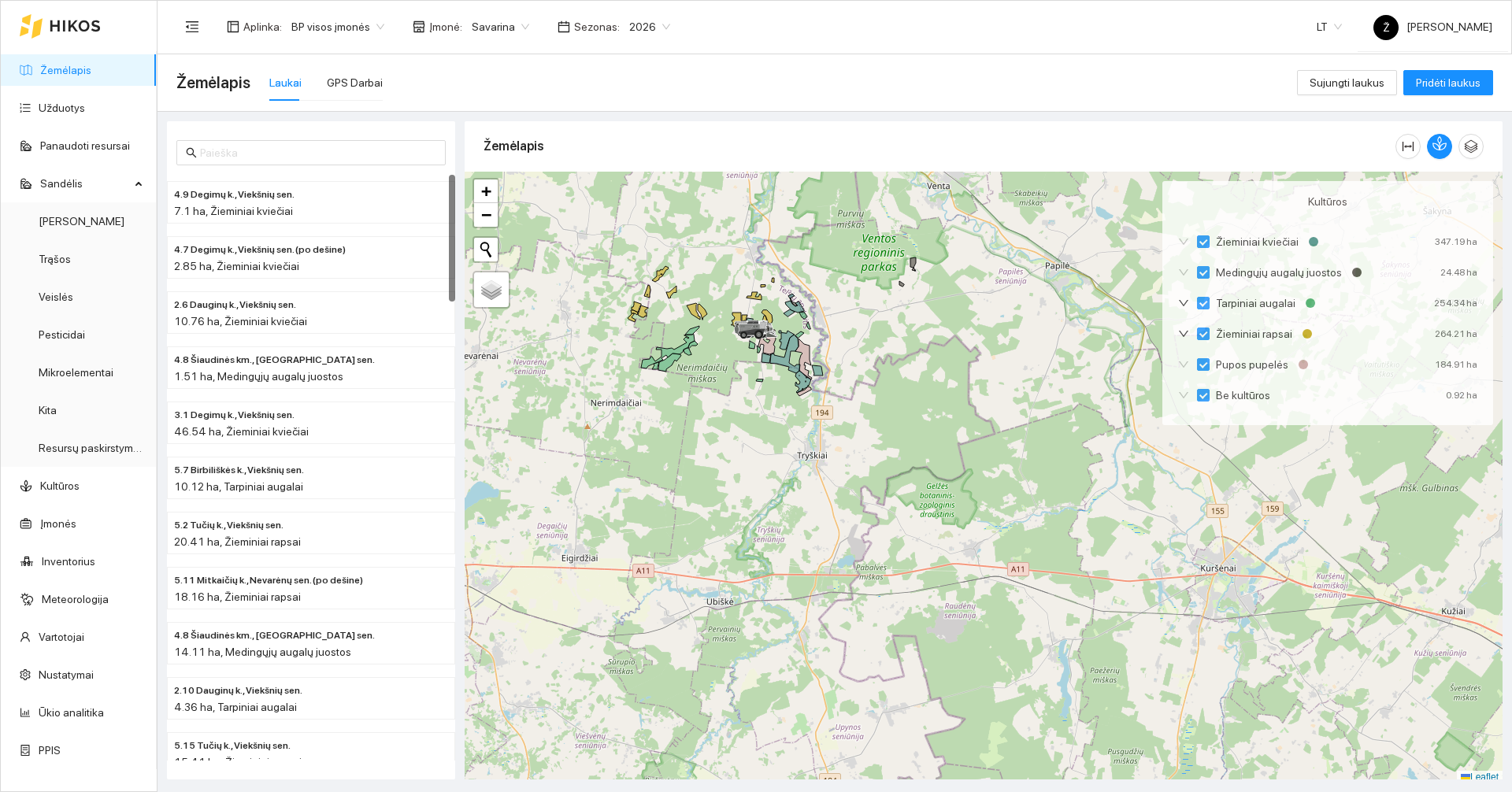
scroll to position [5, 0]
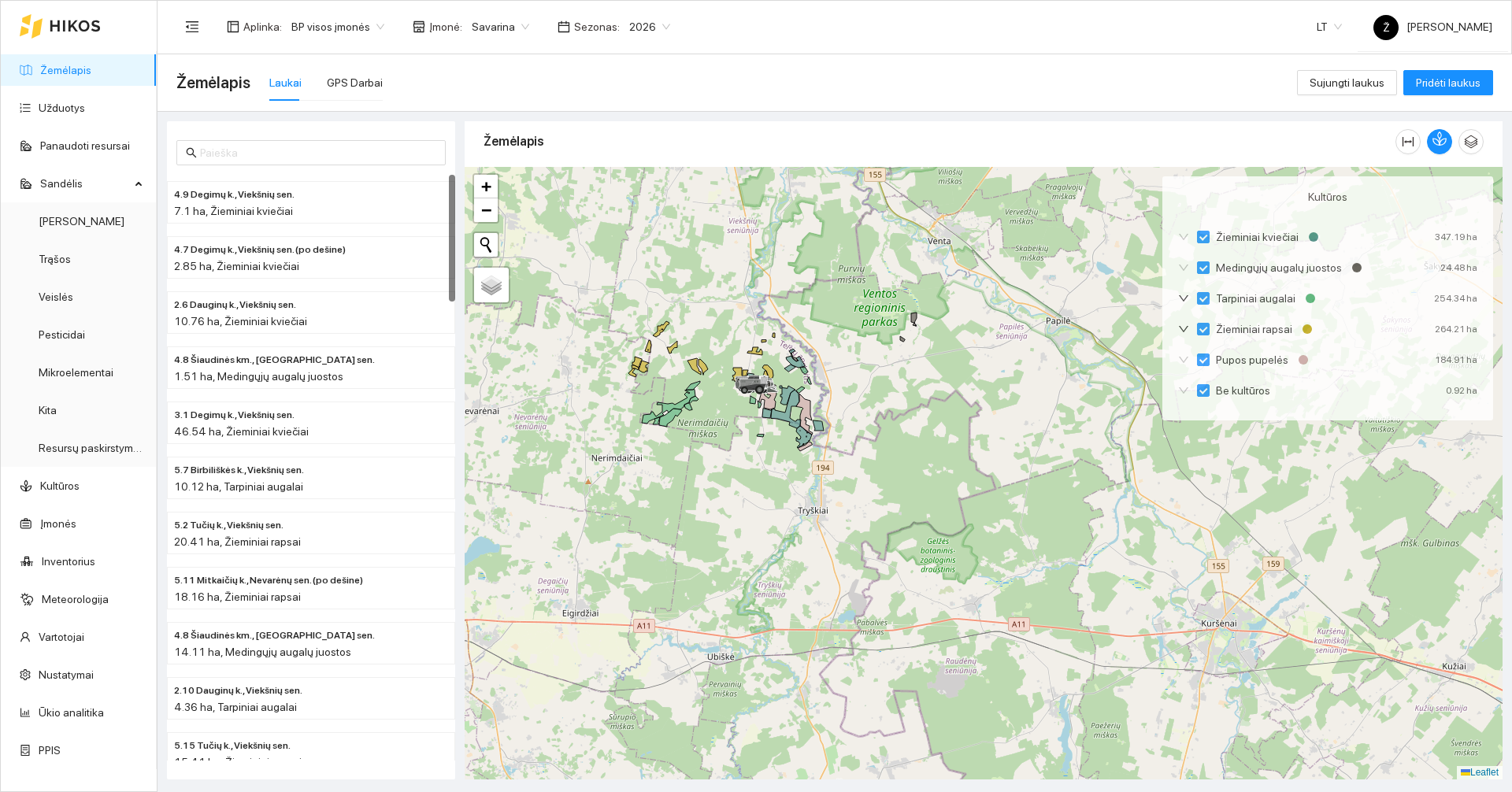
drag, startPoint x: 757, startPoint y: 271, endPoint x: 760, endPoint y: 342, distance: 71.1
click at [760, 342] on div at bounding box center [984, 473] width 1038 height 612
